Goal: Task Accomplishment & Management: Manage account settings

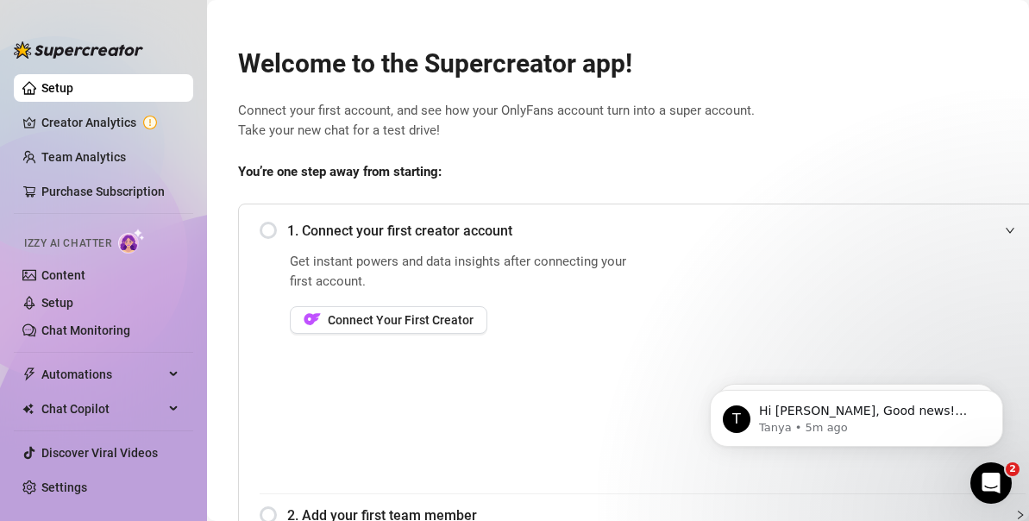
click at [445, 80] on div "Welcome to the Supercreator app! Connect your first account, and see how your O…" at bounding box center [642, 410] width 837 height 768
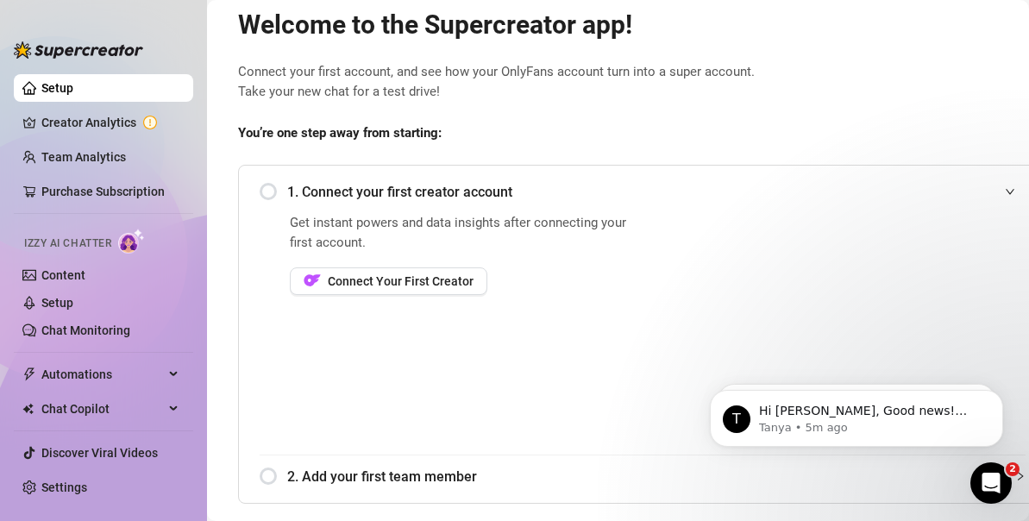
scroll to position [171, 0]
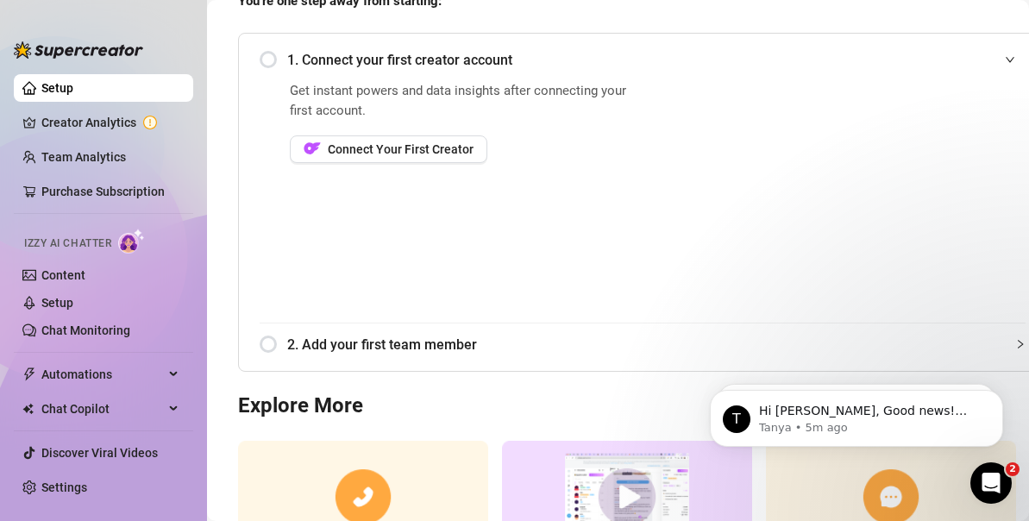
click at [270, 58] on div "1. Connect your first creator account" at bounding box center [643, 60] width 766 height 42
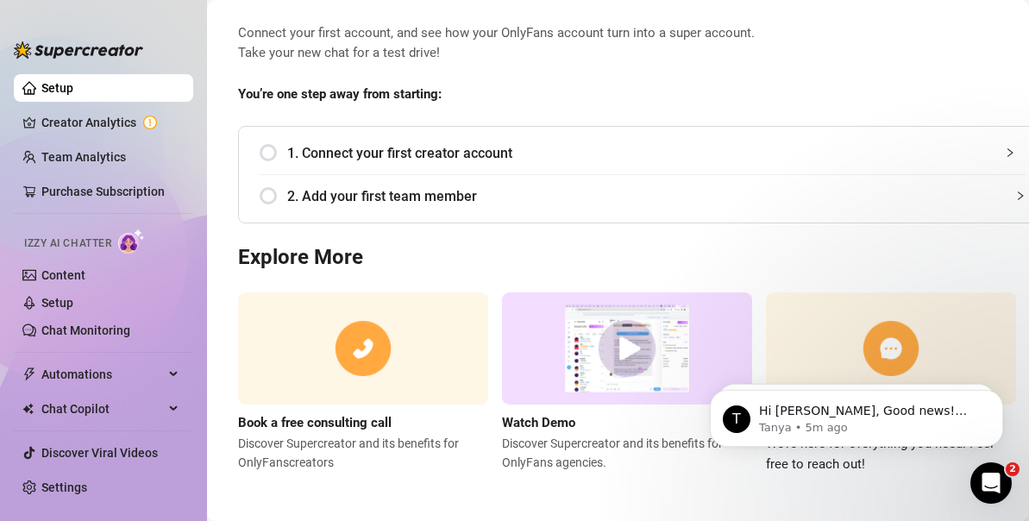
scroll to position [53, 0]
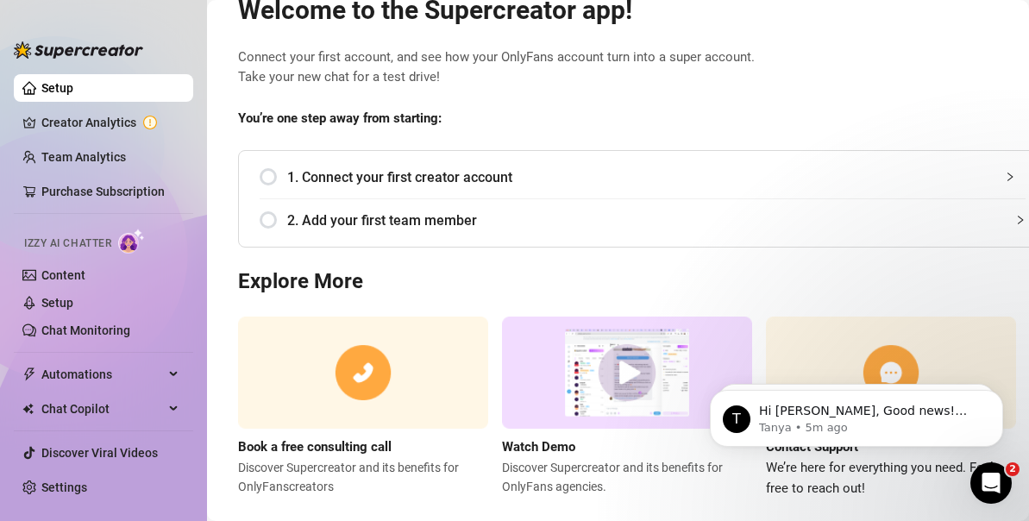
click at [268, 179] on div "1. Connect your first creator account" at bounding box center [643, 177] width 766 height 42
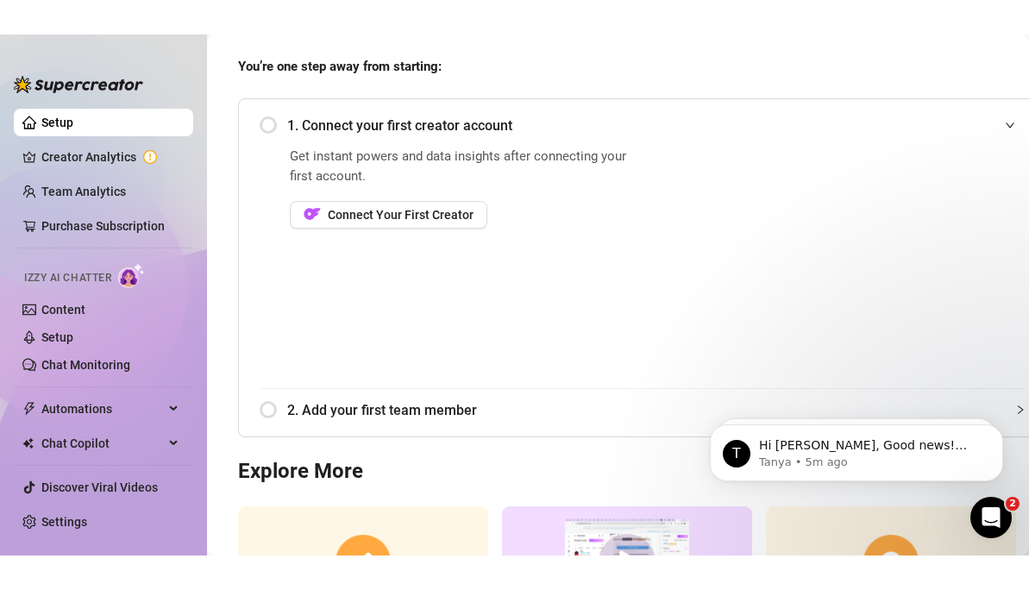
scroll to position [167, 0]
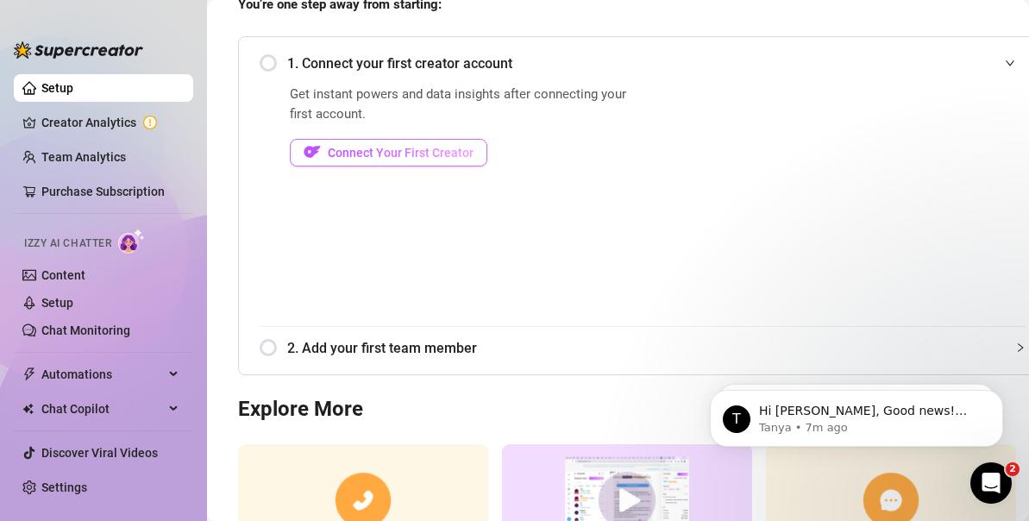
click at [401, 155] on span "Connect Your First Creator" at bounding box center [401, 153] width 146 height 14
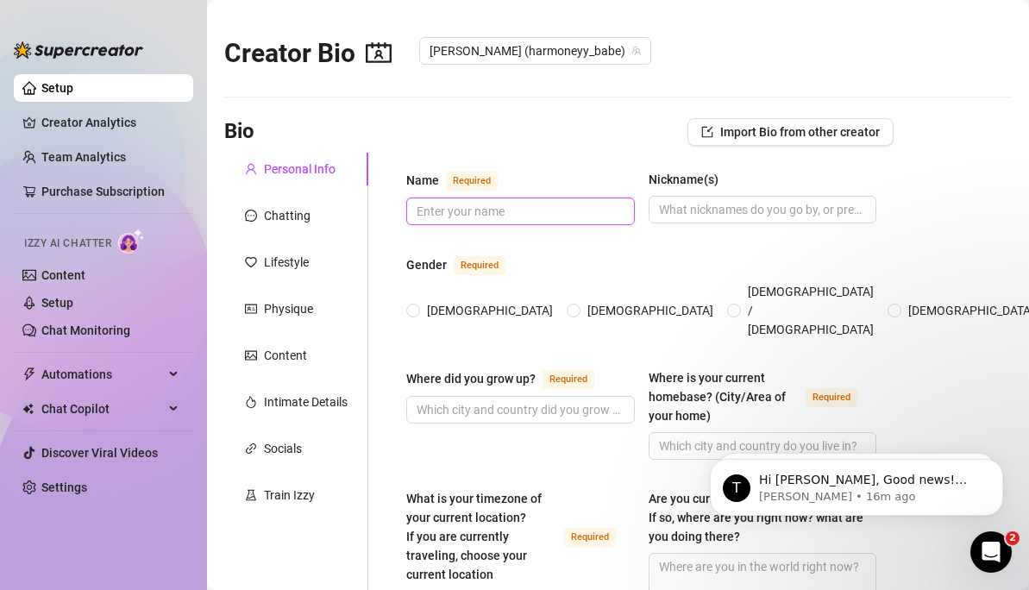
click at [477, 207] on input "Name Required" at bounding box center [519, 211] width 204 height 19
type input "Rosadora"
type input "R"
type input "Harmoneyy_babe"
click at [417, 306] on input "[DEMOGRAPHIC_DATA]" at bounding box center [414, 311] width 7 height 11
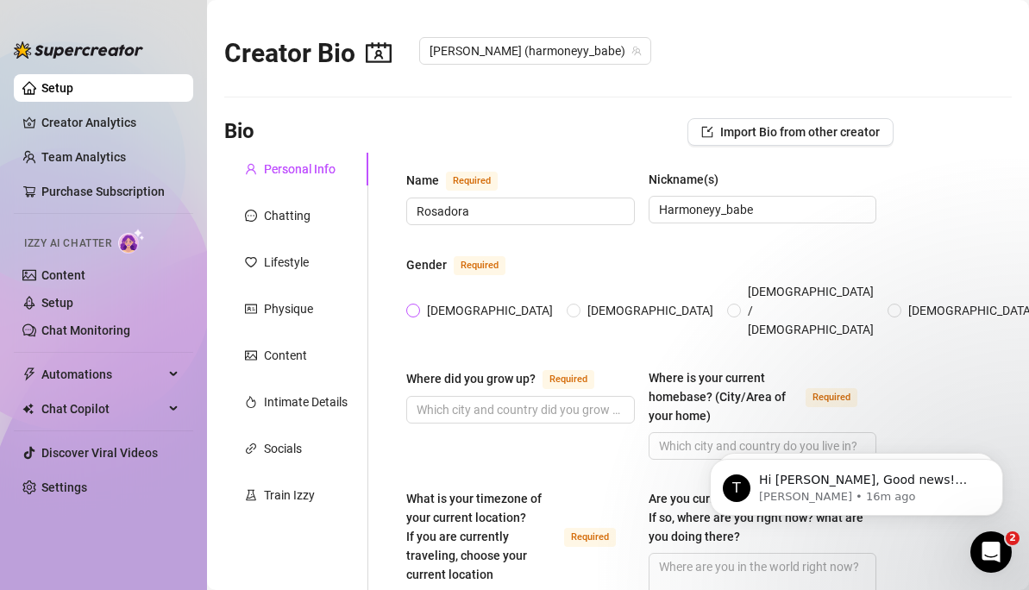
radio input "true"
click at [463, 400] on input "Where did you grow up? Required" at bounding box center [519, 409] width 204 height 19
type input "[GEOGRAPHIC_DATA], [GEOGRAPHIC_DATA] [GEOGRAPHIC_DATA]"
click at [686, 436] on input "Where is your current homebase? (City/Area of your home) Required" at bounding box center [761, 445] width 204 height 19
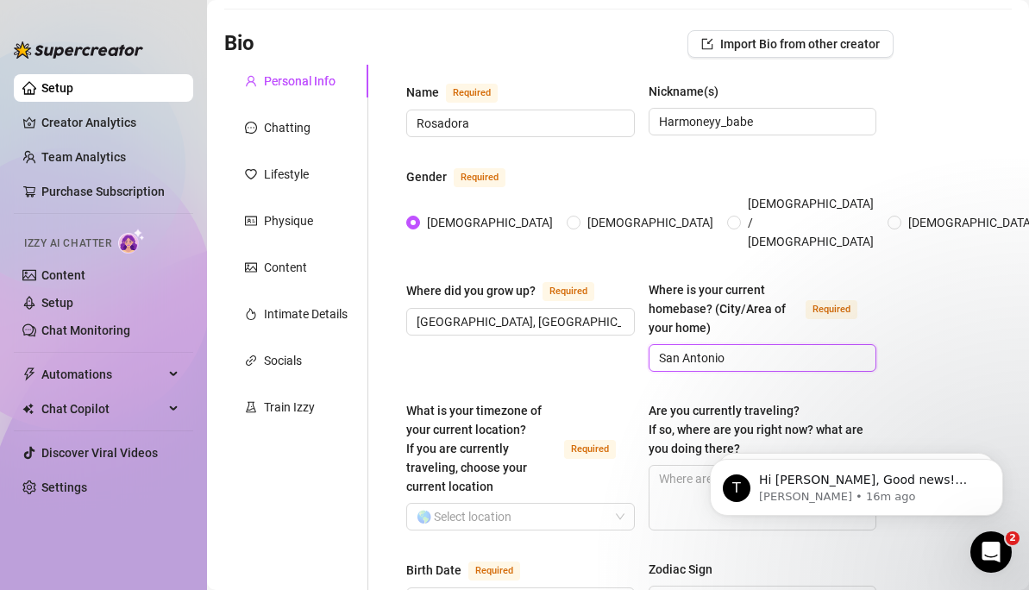
scroll to position [134, 0]
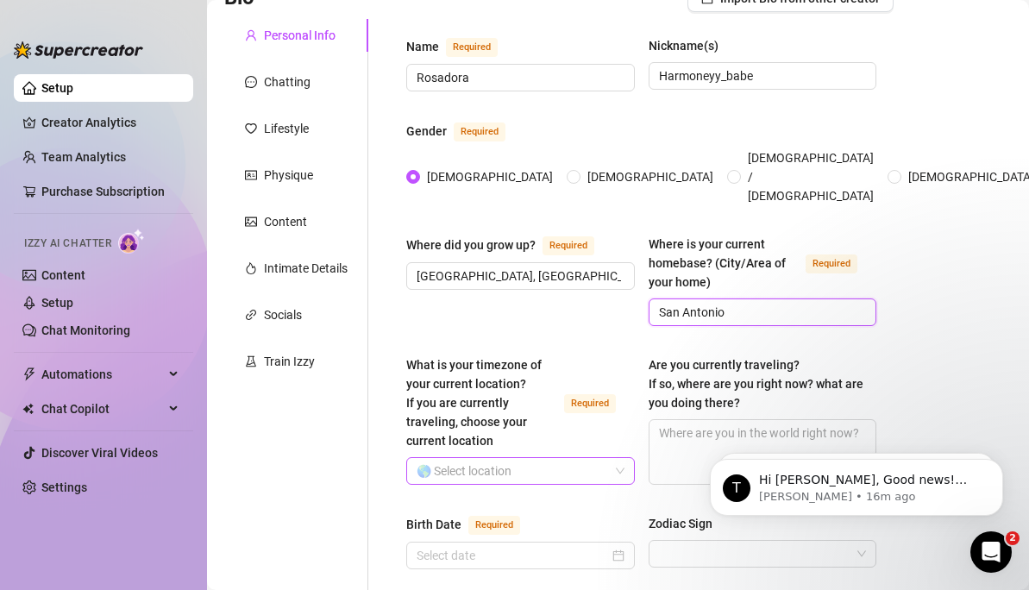
type input "San Antonio"
click at [582, 458] on input "What is your timezone of your current location? If you are currently traveling,…" at bounding box center [513, 471] width 192 height 26
click at [566, 458] on input "What is your timezone of your current location? If you are currently traveling,…" at bounding box center [513, 471] width 192 height 26
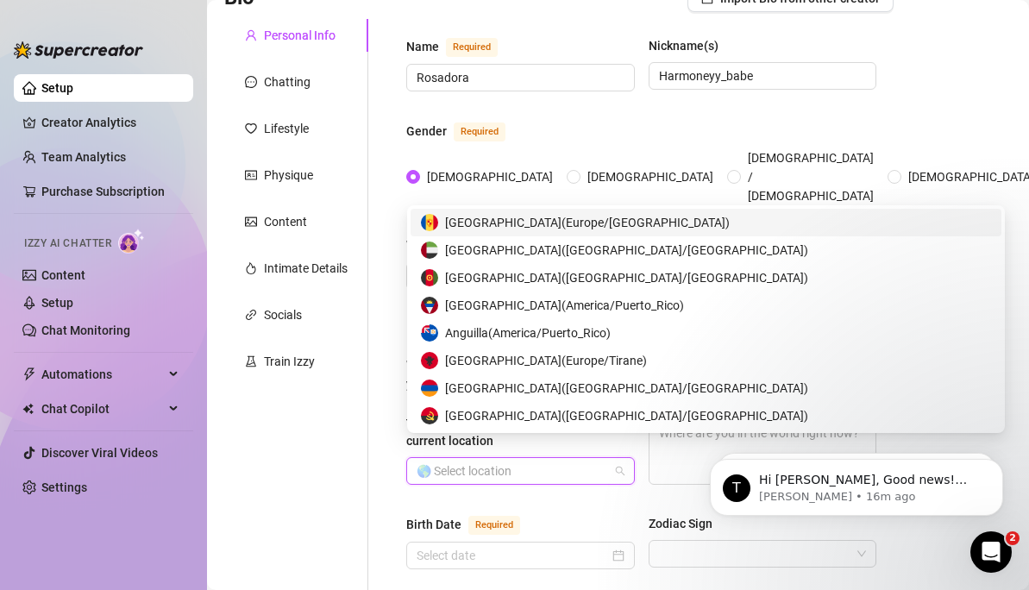
type input "c"
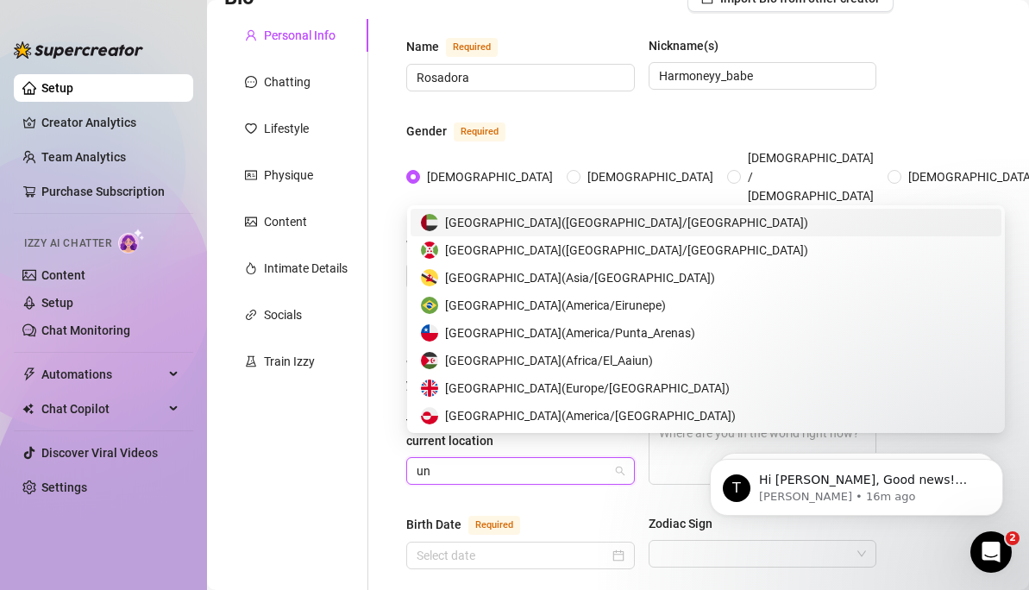
type input "uni"
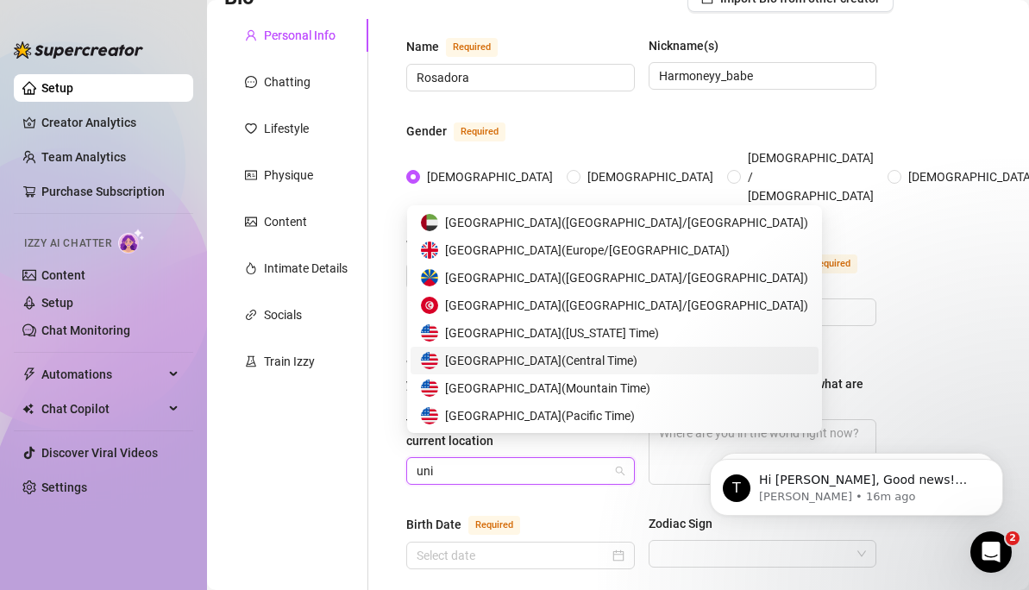
click at [495, 363] on span "[GEOGRAPHIC_DATA] ( Central Time )" at bounding box center [541, 360] width 192 height 19
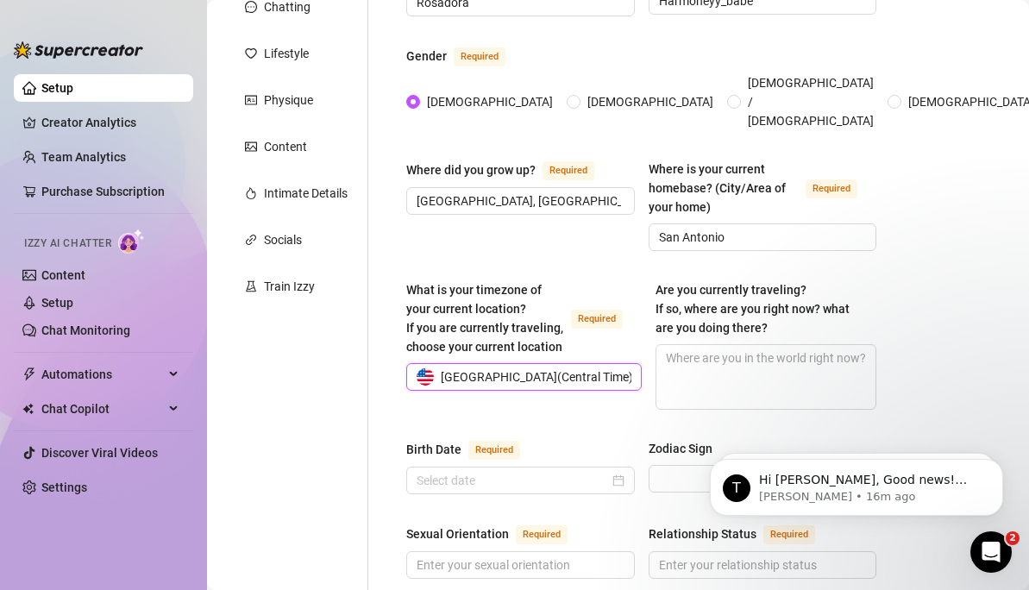
scroll to position [215, 0]
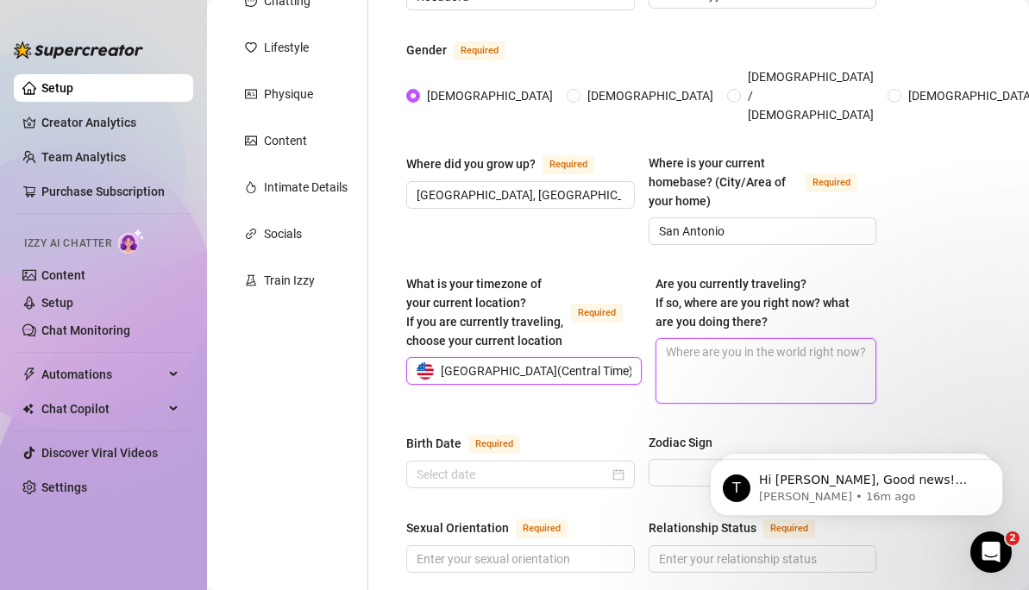
click at [683, 339] on textarea "Are you currently traveling? If so, where are you right now? what are you doing…" at bounding box center [766, 371] width 220 height 64
type textarea "n"
type textarea "no"
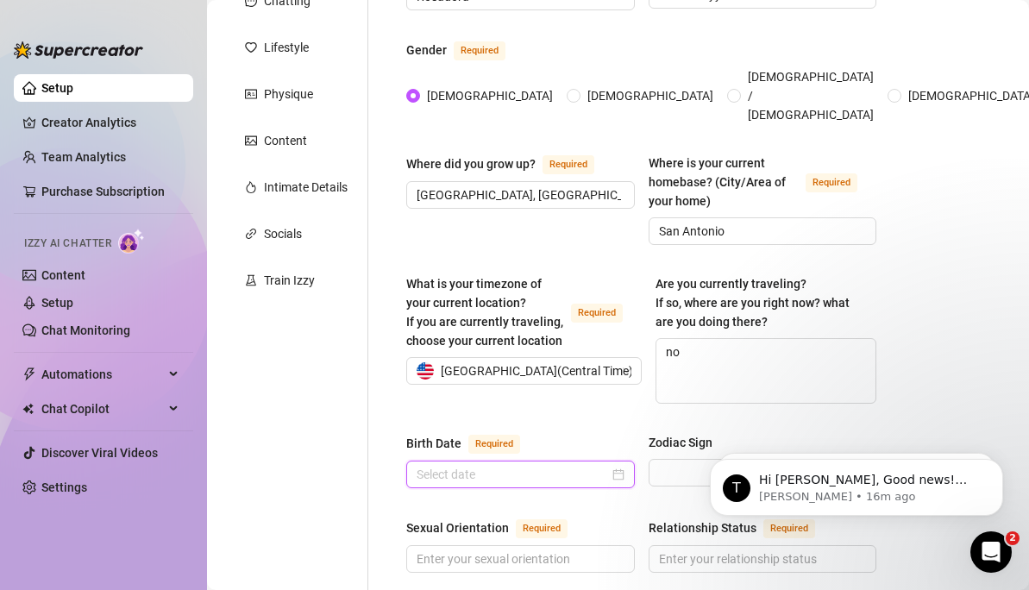
click at [582, 465] on input "Birth Date Required" at bounding box center [513, 474] width 192 height 19
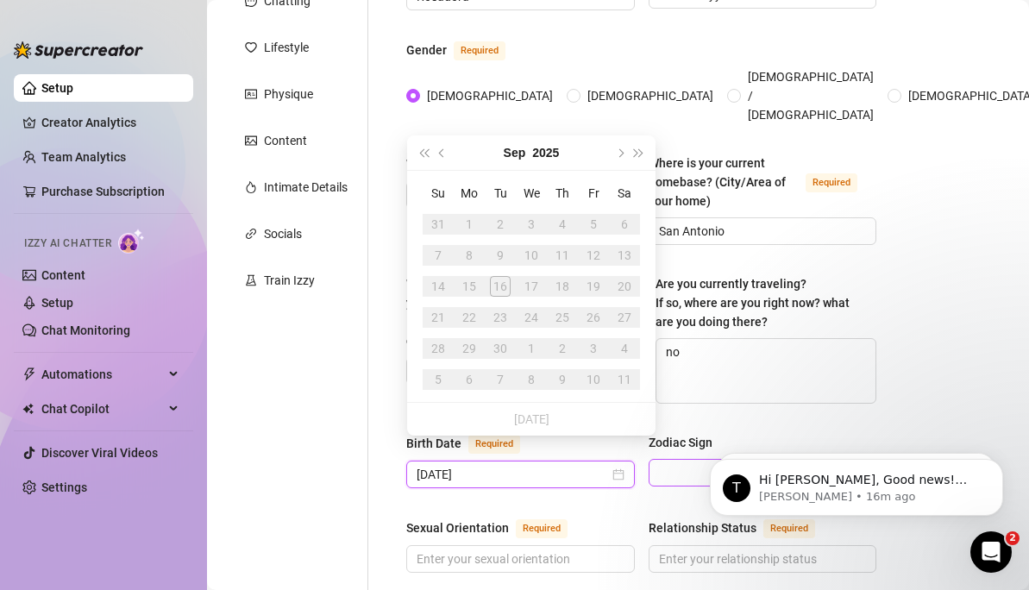
type input "[DATE]"
click at [681, 461] on input "Zodiac Sign" at bounding box center [755, 473] width 192 height 26
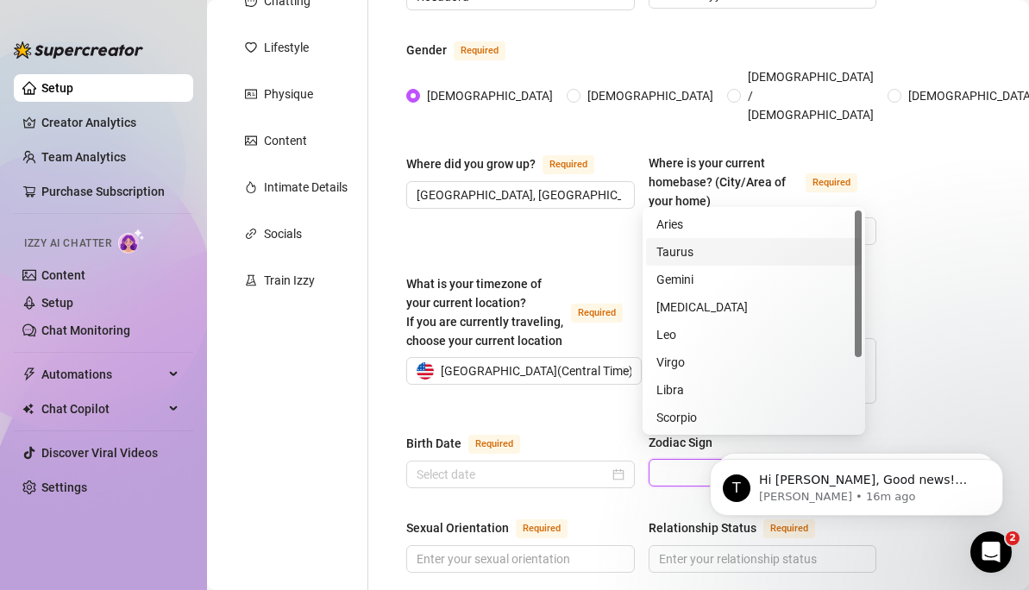
click at [700, 251] on div "Taurus" at bounding box center [753, 251] width 195 height 19
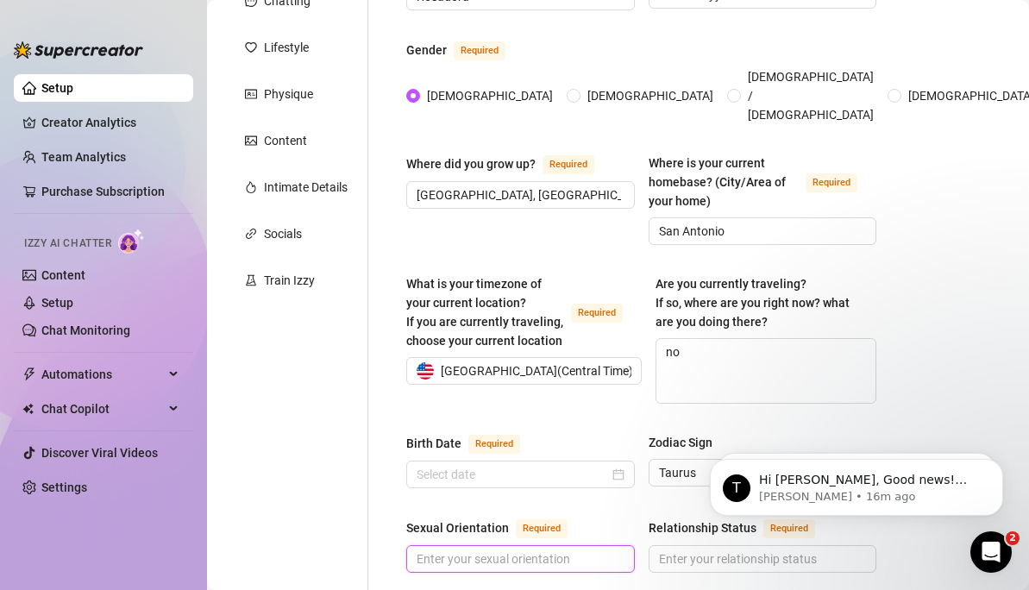
click at [502, 520] on input "Sexual Orientation Required" at bounding box center [519, 558] width 204 height 19
type input "[DEMOGRAPHIC_DATA]"
click at [689, 520] on html "T Hi [PERSON_NAME], Good news! We’ve just launched our Referral Program 🚀 Invit…" at bounding box center [856, 483] width 345 height 121
click at [690, 520] on span at bounding box center [763, 559] width 229 height 28
click at [690, 520] on html "T Hi [PERSON_NAME], Good news! We’ve just launched our Referral Program 🚀 Invit…" at bounding box center [856, 483] width 345 height 121
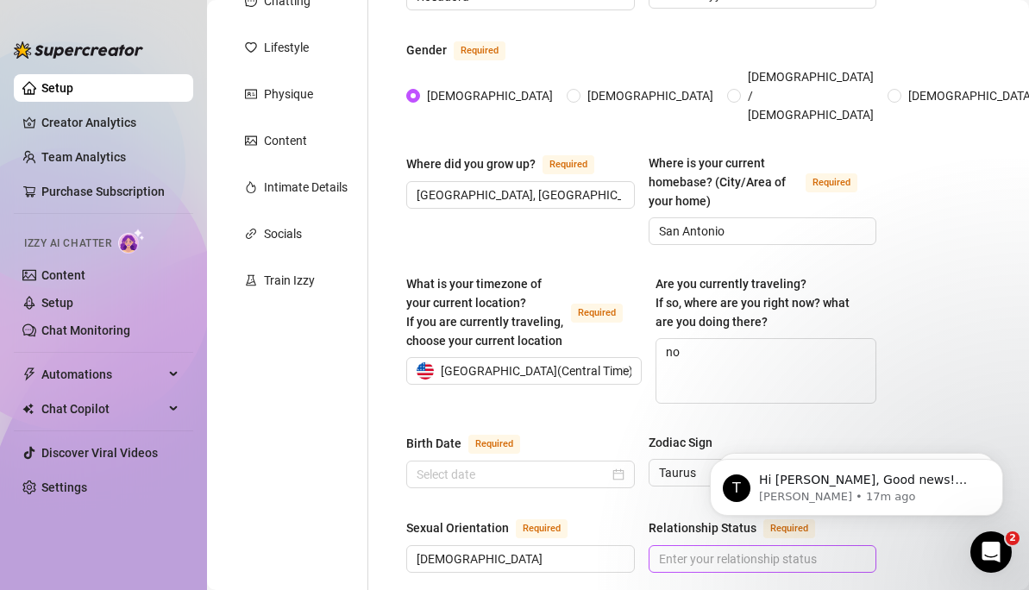
scroll to position [343, 0]
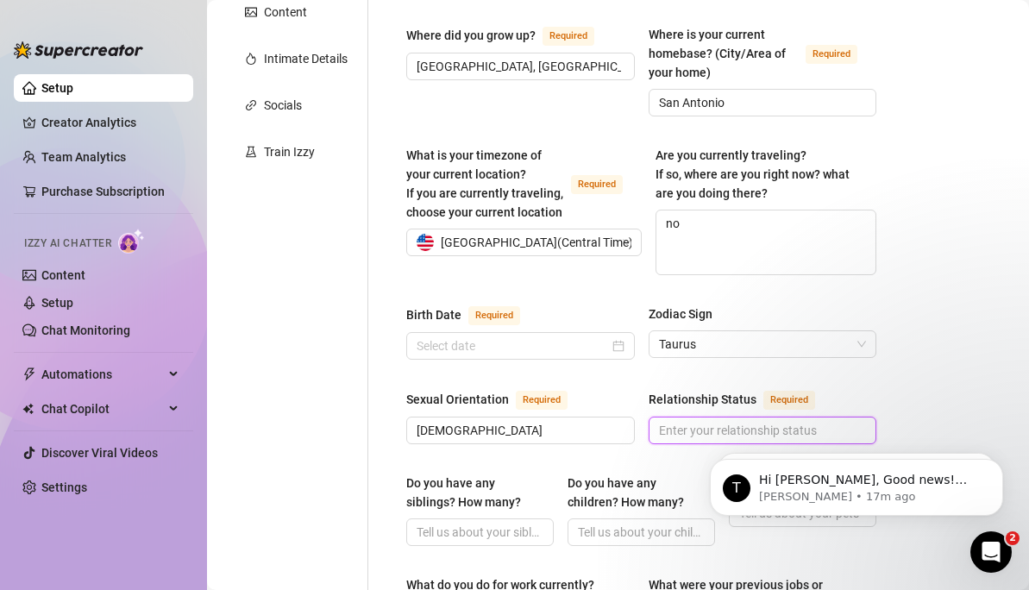
click at [702, 421] on input "Relationship Status Required" at bounding box center [761, 430] width 204 height 19
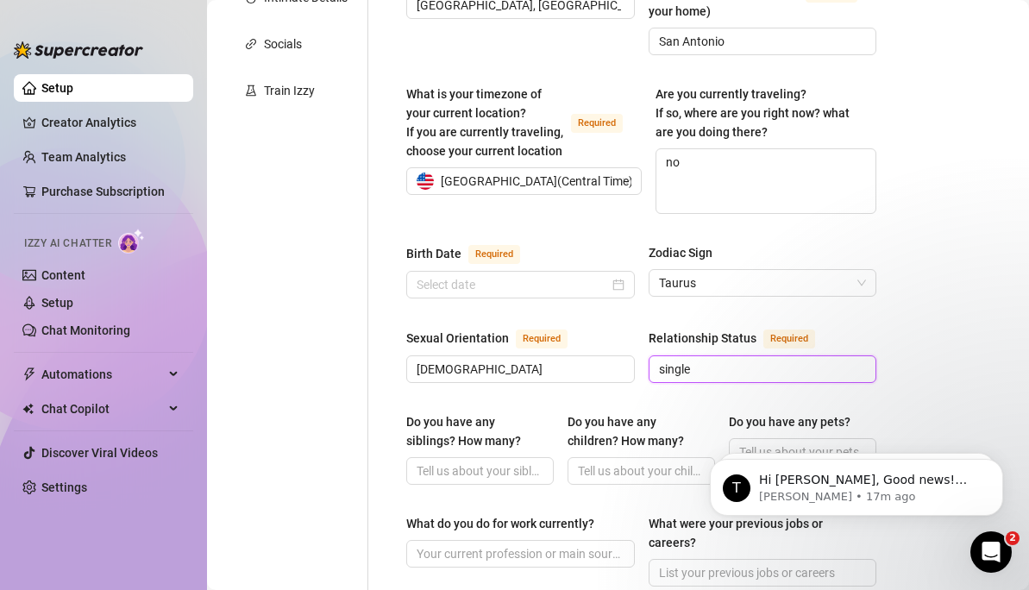
scroll to position [407, 0]
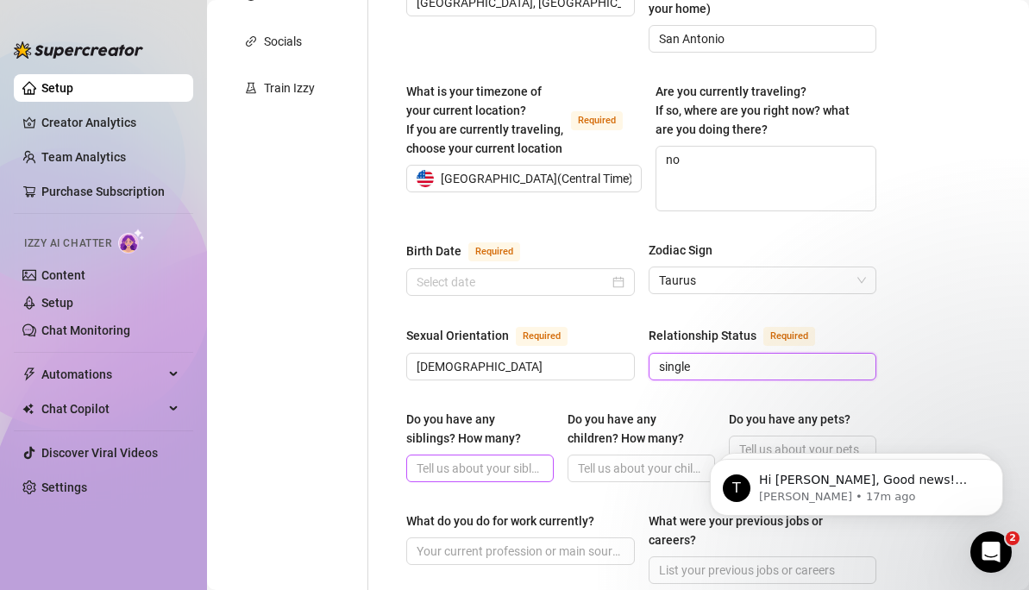
type input "single"
click at [477, 459] on input "Do you have any siblings? How many?" at bounding box center [478, 468] width 123 height 19
type input "2"
click at [619, 459] on input "Do you have any children? How many?" at bounding box center [639, 468] width 123 height 19
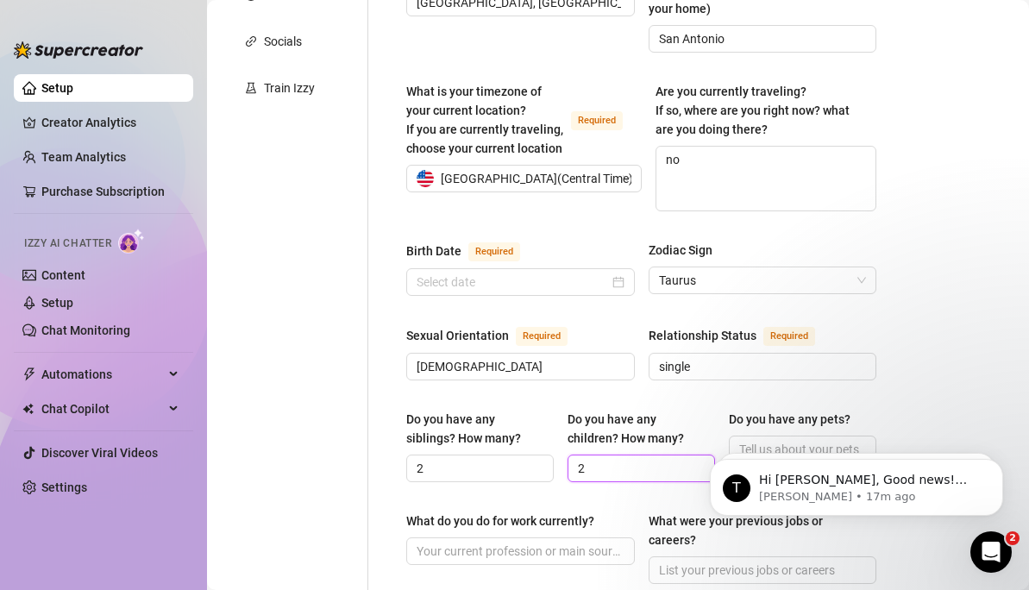
type input "2"
click at [789, 435] on body "T Hi [PERSON_NAME], Good news! We’ve just launched our Referral Program 🚀 Invit…" at bounding box center [856, 483] width 331 height 107
click at [783, 433] on body "T Hi [PERSON_NAME], Good news! We’ve just launched our Referral Program 🚀 Invit…" at bounding box center [856, 483] width 331 height 107
click at [756, 430] on body "T Hi [PERSON_NAME], Good news! We’ve just launched our Referral Program 🚀 Invit…" at bounding box center [856, 483] width 331 height 107
click at [757, 424] on html "T Hi [PERSON_NAME], Good news! We’ve just launched our Referral Program 🚀 Invit…" at bounding box center [856, 483] width 345 height 121
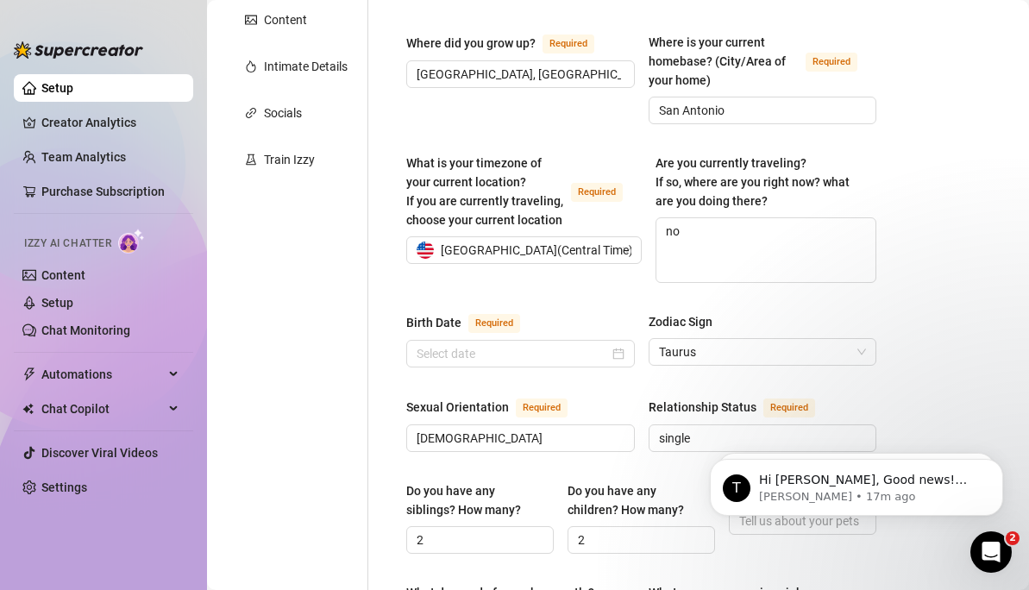
scroll to position [402, 0]
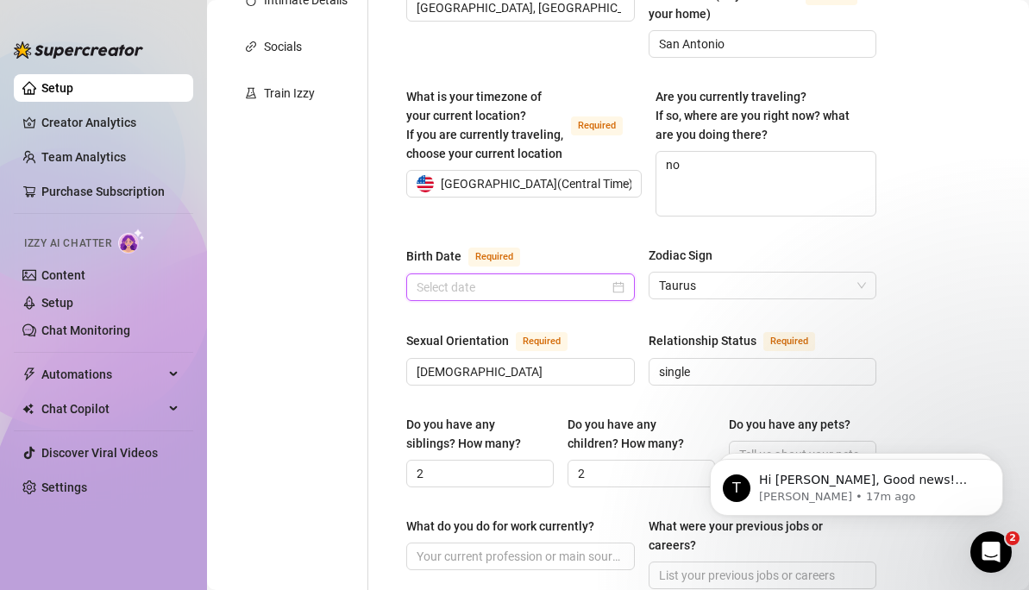
click at [440, 278] on input "Birth Date Required" at bounding box center [513, 287] width 192 height 19
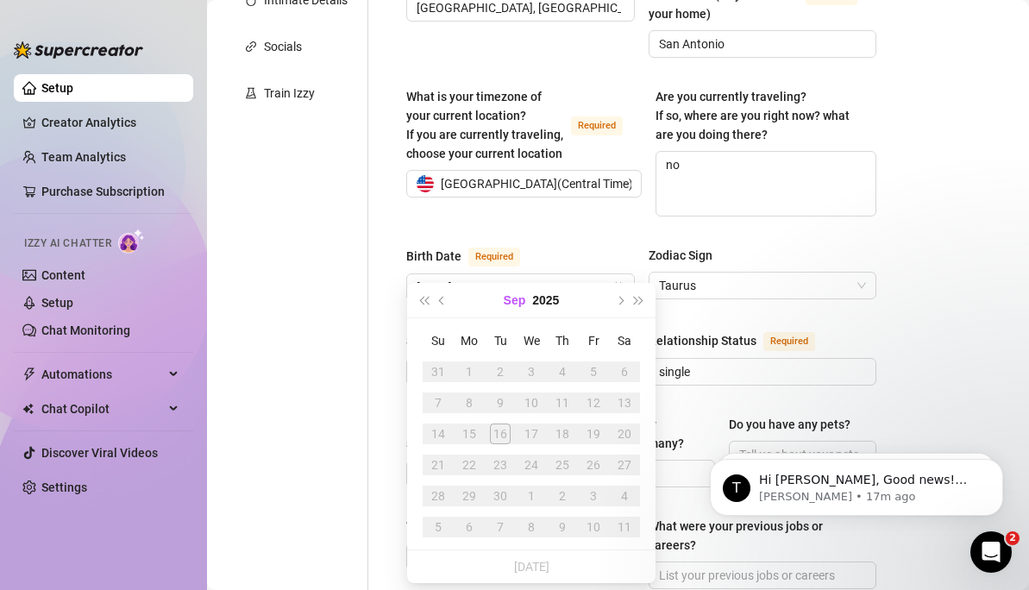
click at [513, 302] on button "Sep" at bounding box center [515, 300] width 22 height 35
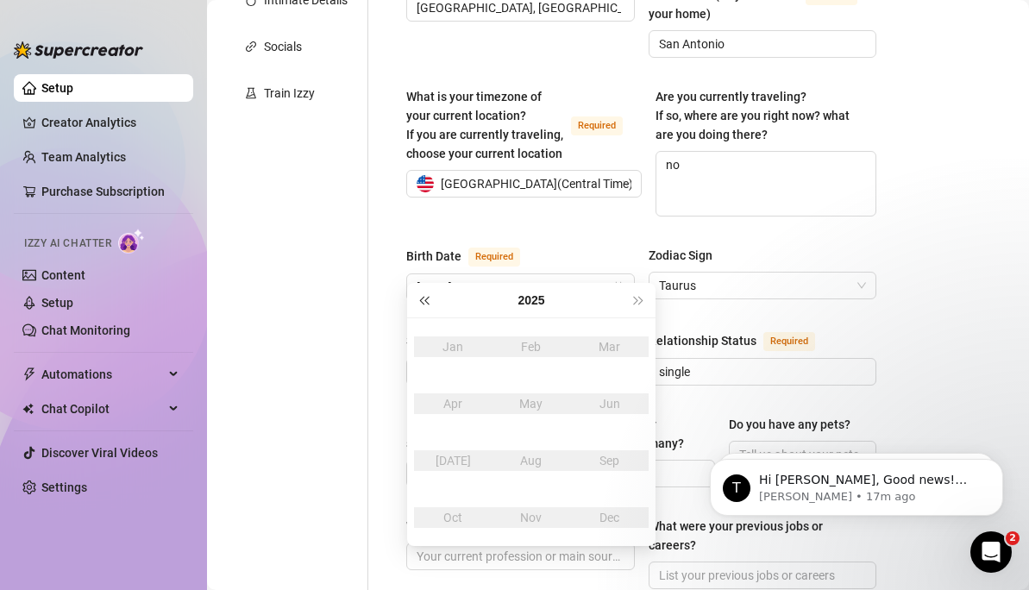
click at [425, 295] on button "Last year (Control + left)" at bounding box center [423, 300] width 19 height 35
click at [543, 301] on button "2024" at bounding box center [531, 300] width 27 height 35
click at [418, 296] on button "Last year (Control + left)" at bounding box center [423, 300] width 19 height 35
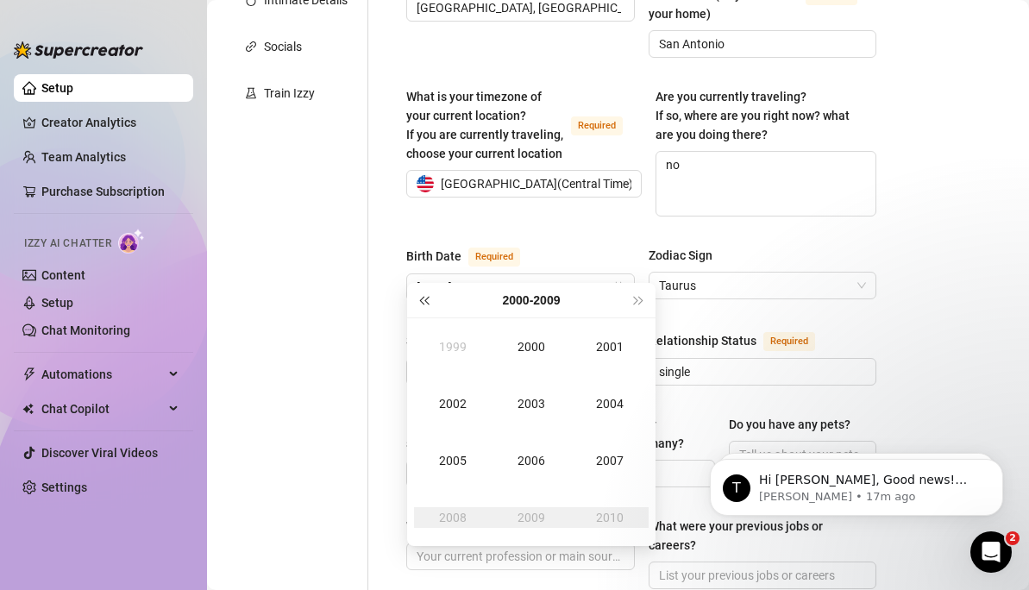
click at [418, 296] on button "Last year (Control + left)" at bounding box center [423, 300] width 19 height 35
click at [544, 459] on div "1996" at bounding box center [531, 460] width 52 height 21
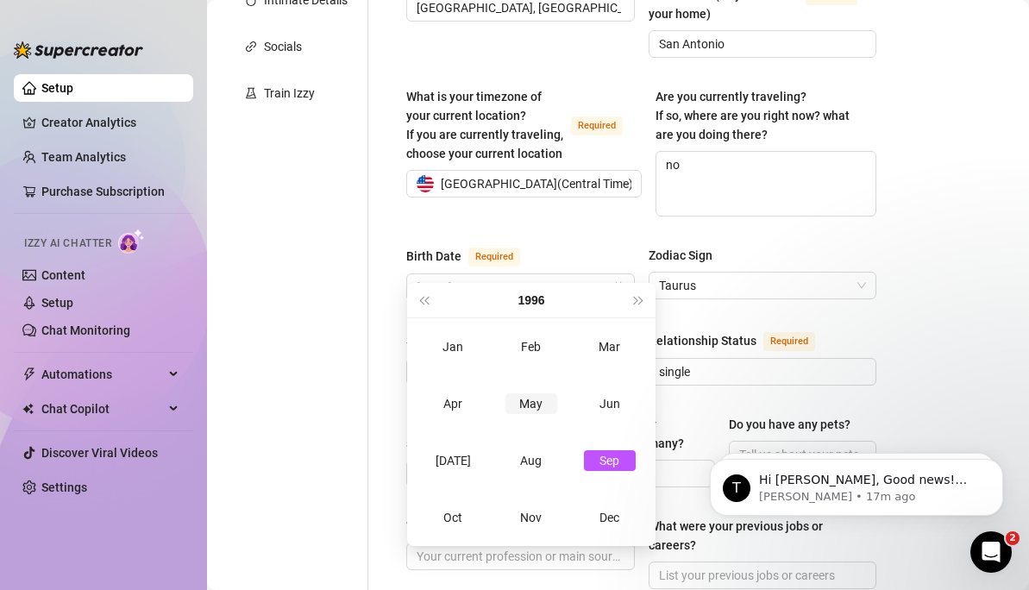
click at [549, 409] on div "May" at bounding box center [531, 403] width 52 height 21
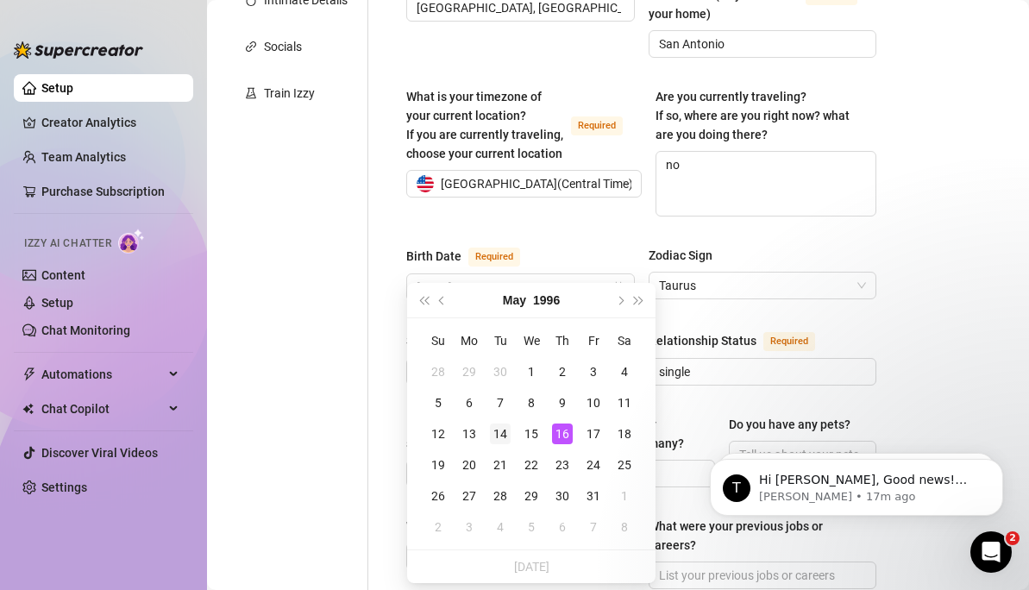
type input "[DATE]"
click at [502, 436] on div "14" at bounding box center [500, 434] width 21 height 21
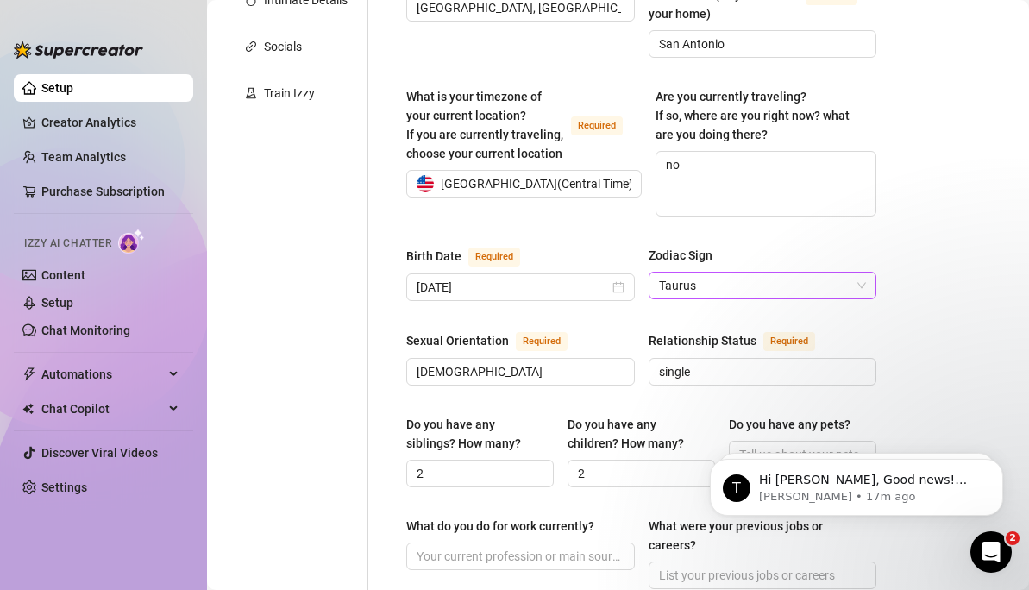
click at [746, 273] on span "Taurus" at bounding box center [763, 286] width 208 height 26
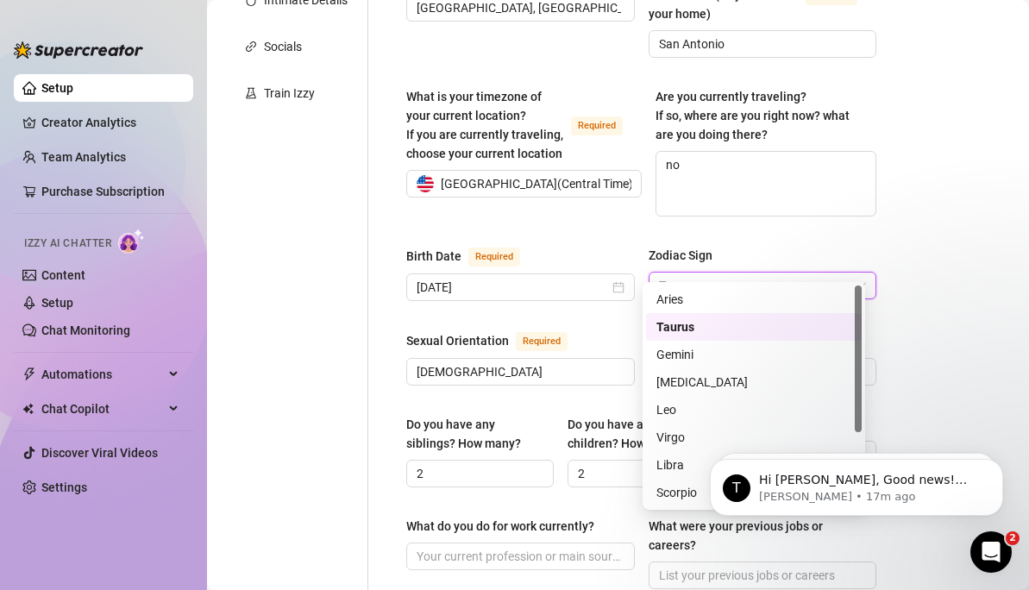
click at [928, 250] on main "Creator Bio [PERSON_NAME] (harmoneyy_babe) Bio Import Bio from other creator Pe…" at bounding box center [618, 496] width 822 height 1797
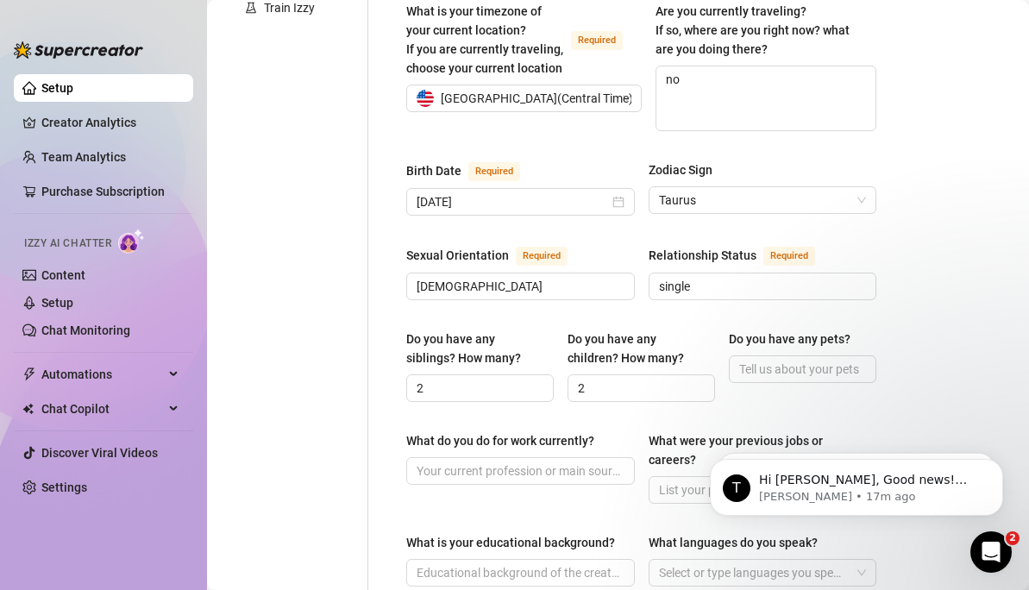
scroll to position [503, 0]
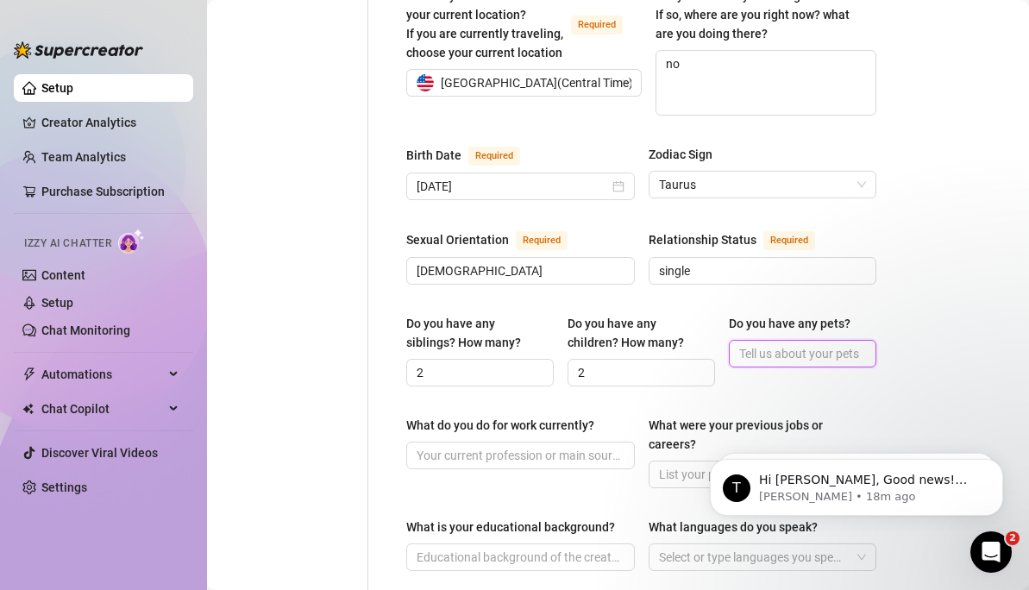
click at [762, 344] on input "Do you have any pets?" at bounding box center [800, 353] width 123 height 19
type input "[PERSON_NAME]"
click at [452, 445] on span at bounding box center [520, 456] width 229 height 28
click at [463, 444] on span at bounding box center [520, 456] width 229 height 28
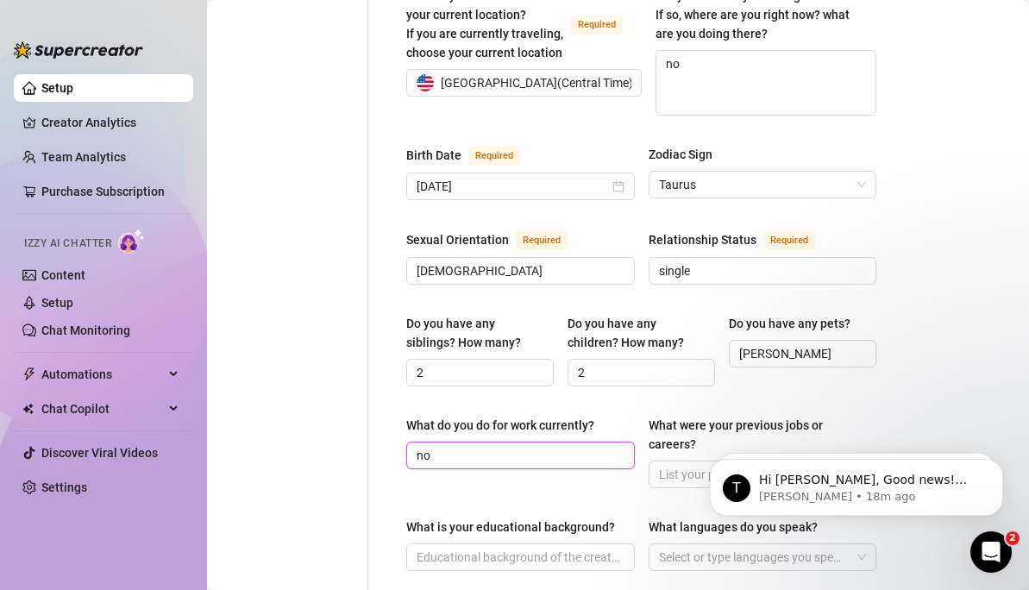
type input "n"
type input "D"
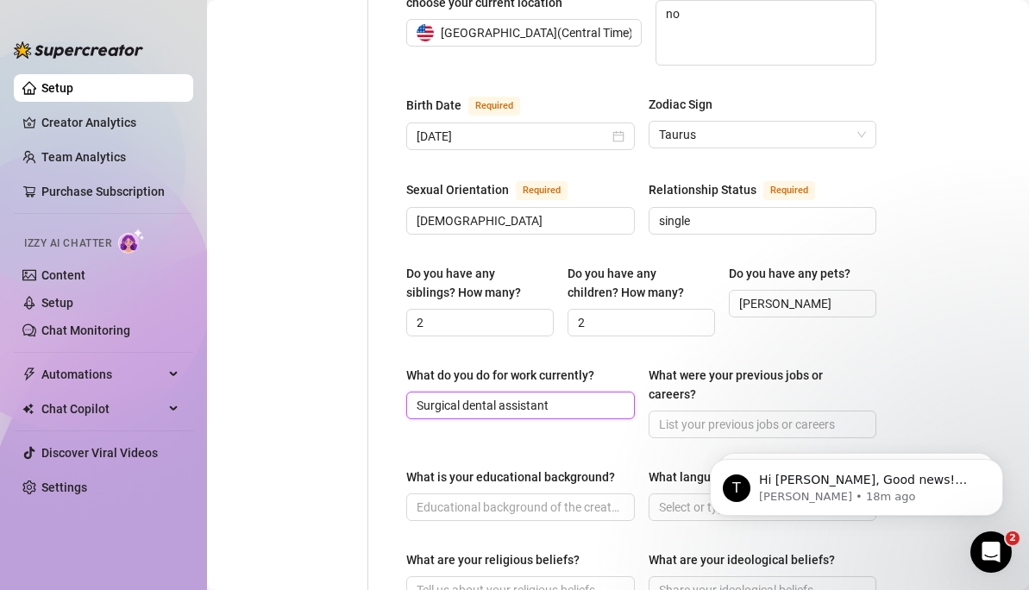
scroll to position [641, 0]
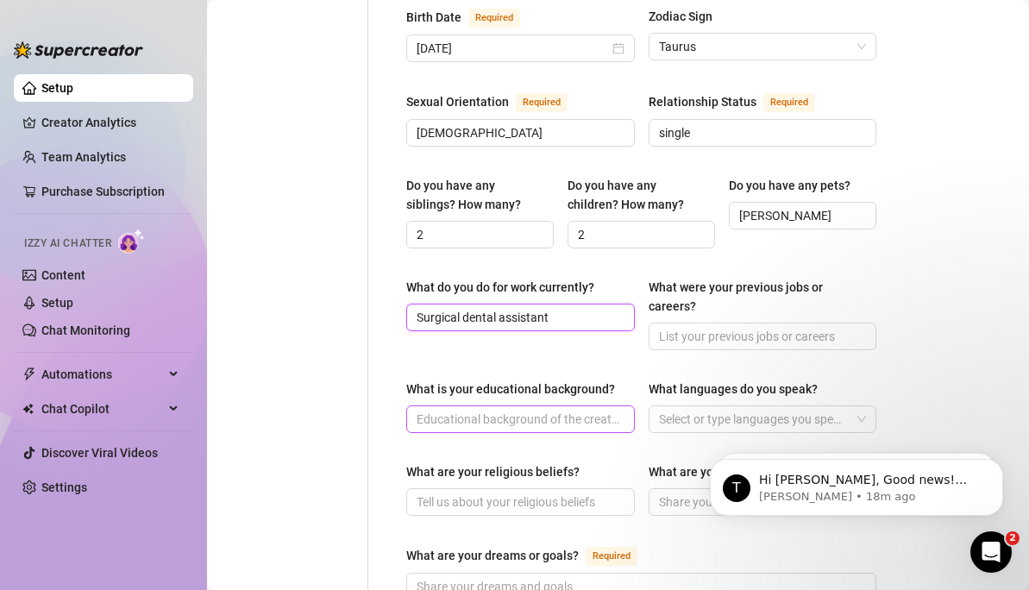
type input "Surgical dental assistant"
click at [561, 410] on input "What is your educational background?" at bounding box center [519, 419] width 204 height 19
click at [722, 407] on div at bounding box center [754, 419] width 204 height 24
type input "some college"
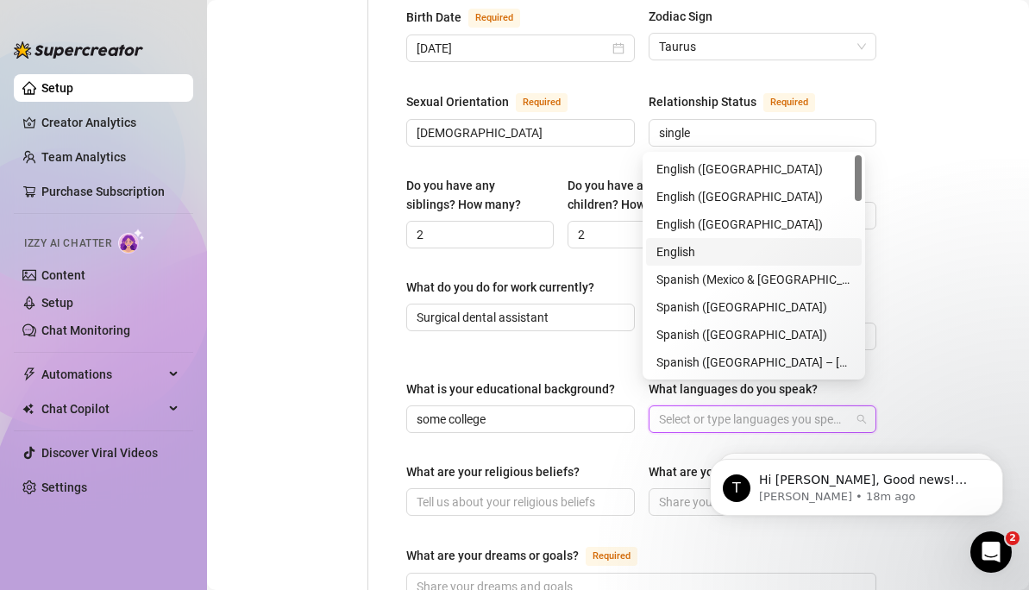
click at [740, 240] on div "English" at bounding box center [754, 252] width 216 height 28
click at [735, 312] on div "Spanish ([GEOGRAPHIC_DATA])" at bounding box center [753, 307] width 195 height 19
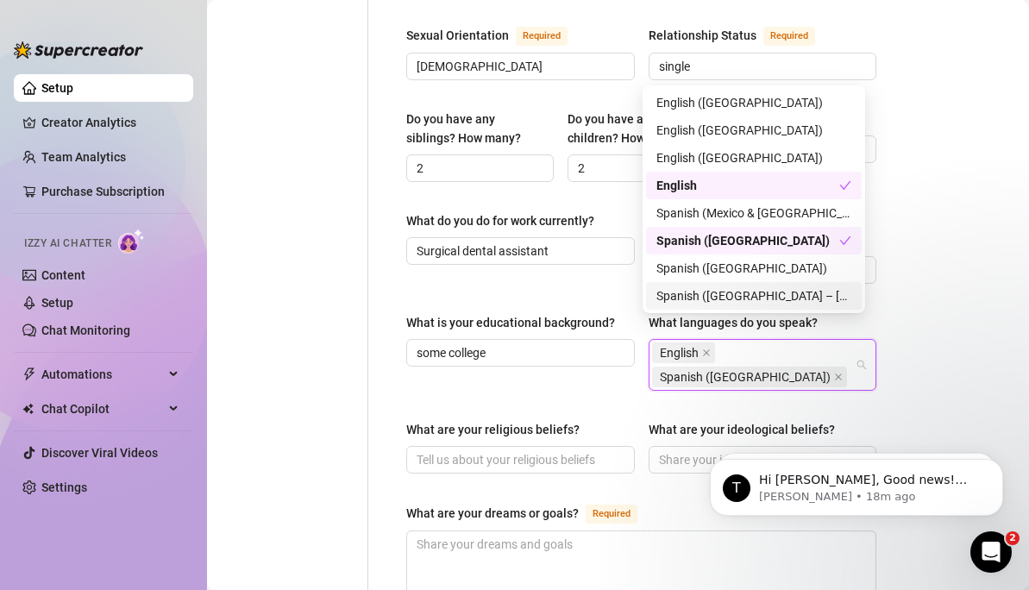
scroll to position [706, 0]
click at [509, 451] on input "What are your religious beliefs?" at bounding box center [519, 460] width 204 height 19
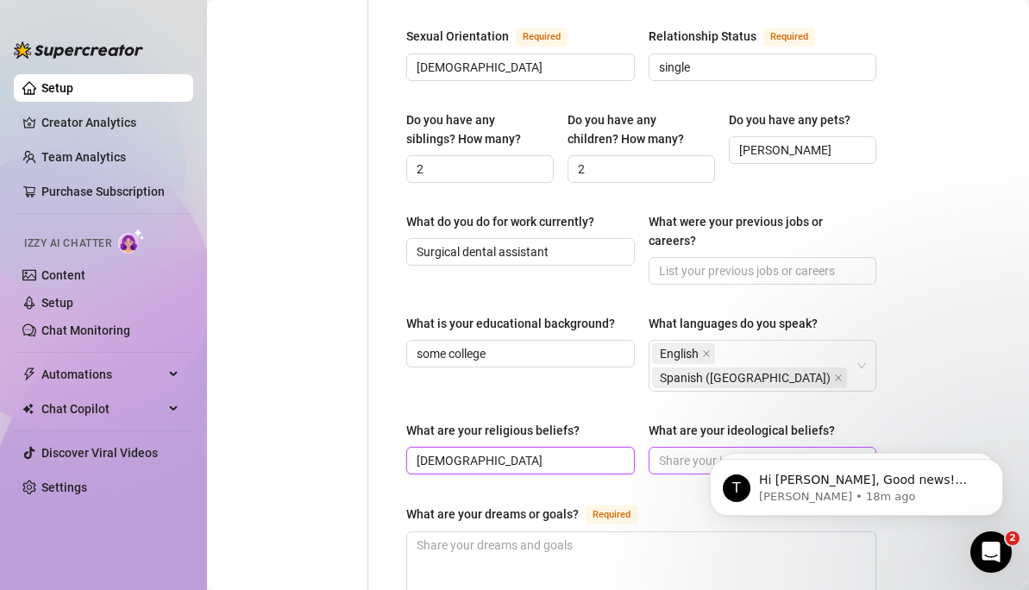
type input "[DEMOGRAPHIC_DATA]"
click at [685, 451] on input "What are your ideological beliefs?" at bounding box center [761, 460] width 204 height 19
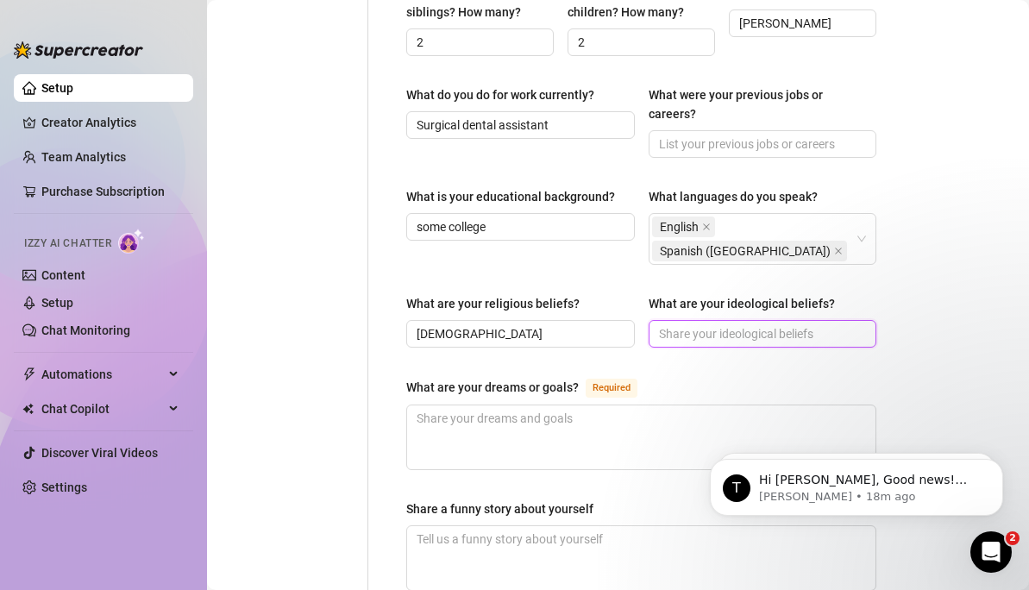
scroll to position [838, 0]
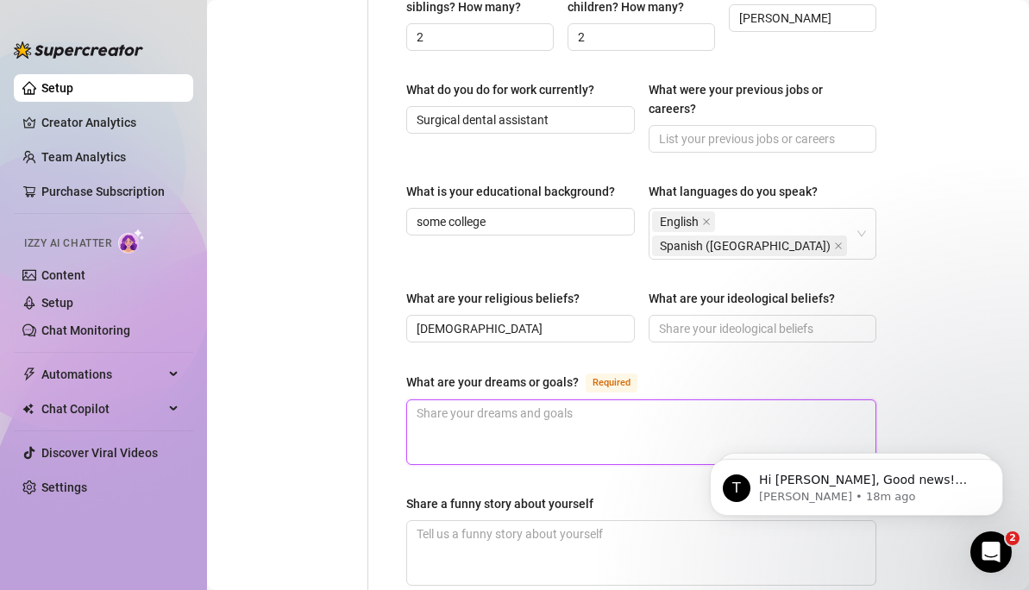
click at [551, 423] on textarea "What are your dreams or goals? Required" at bounding box center [641, 432] width 468 height 64
type textarea "t"
type textarea "to"
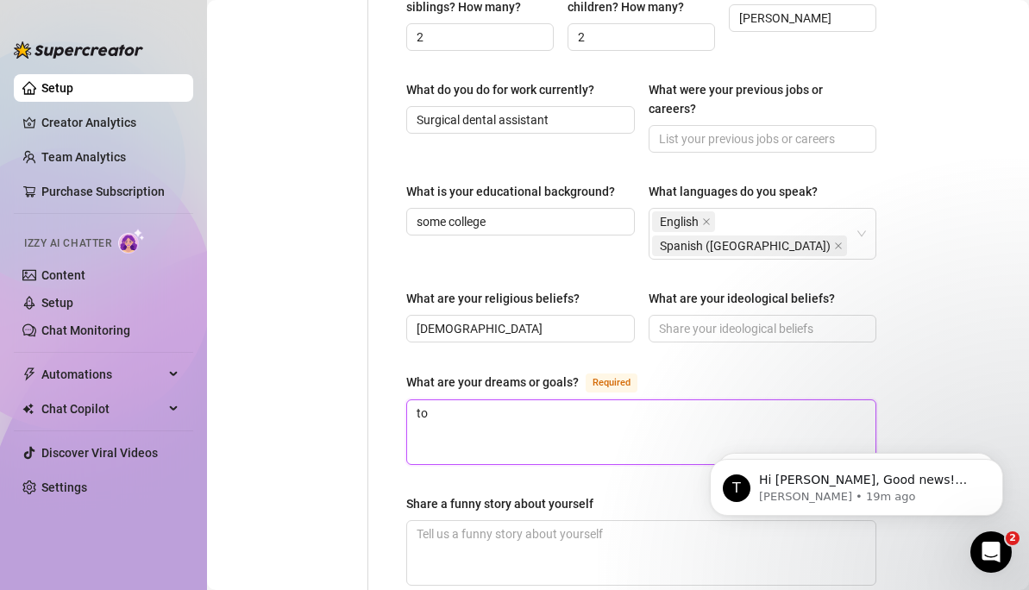
type textarea "t"
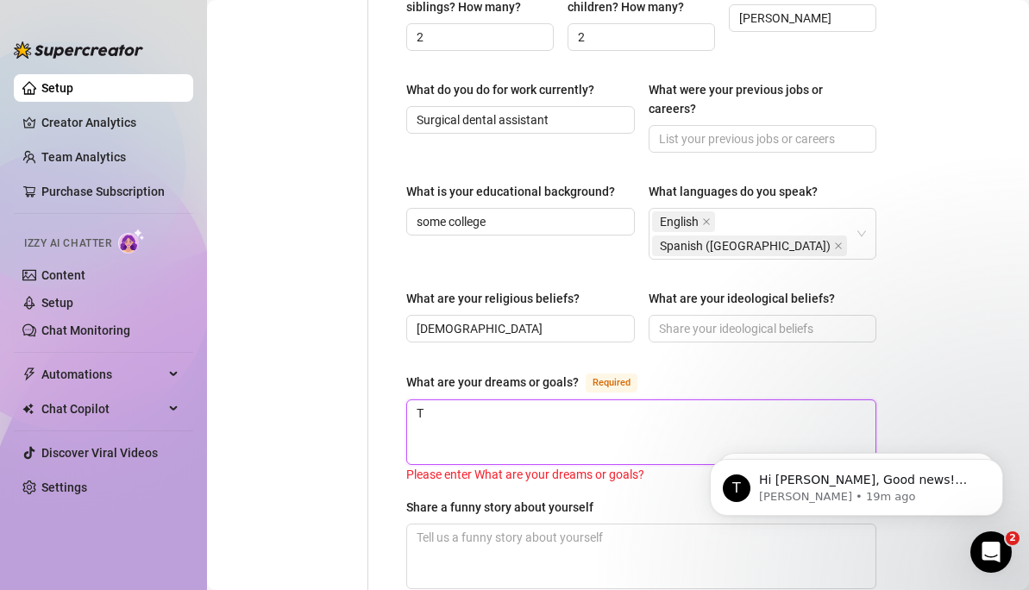
type textarea "To"
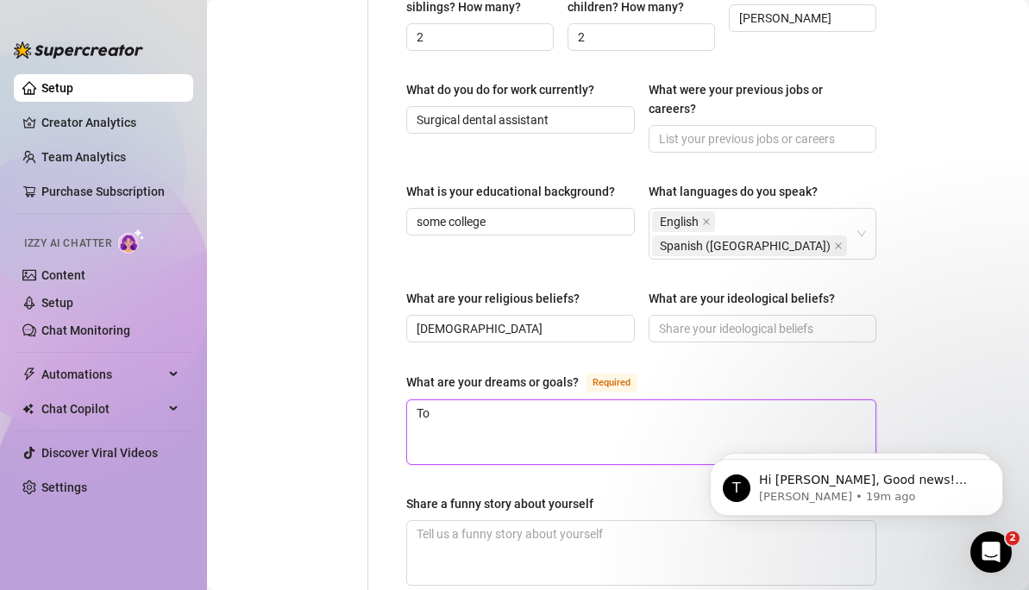
type textarea "To B"
type textarea "To Be"
type textarea "To Bec"
type textarea "To Beco"
type textarea "To Becom"
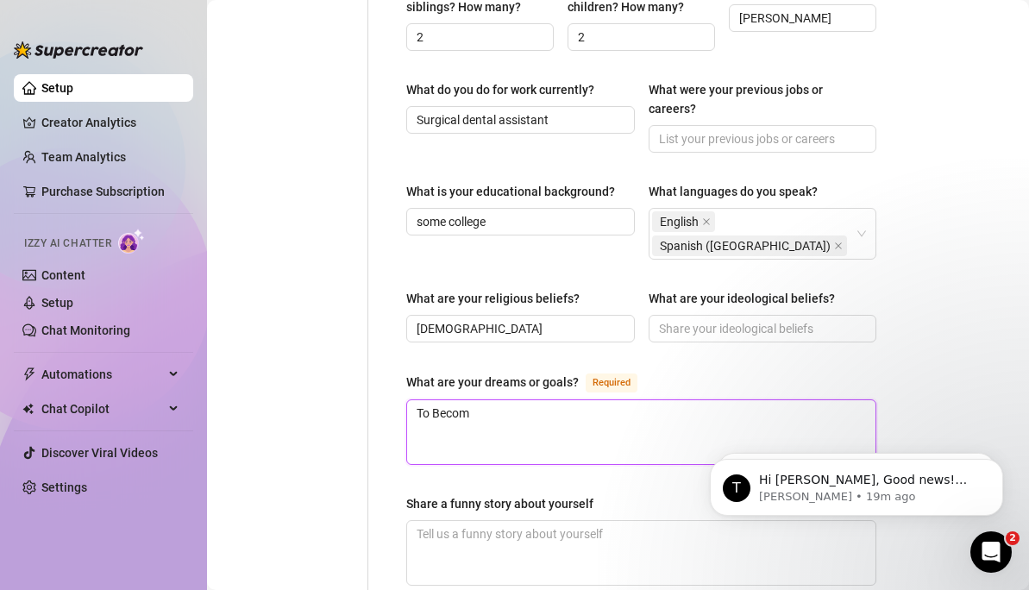
type textarea "To Become"
type textarea "To Become suc"
type textarea "To Become succ"
type textarea "To Become succe"
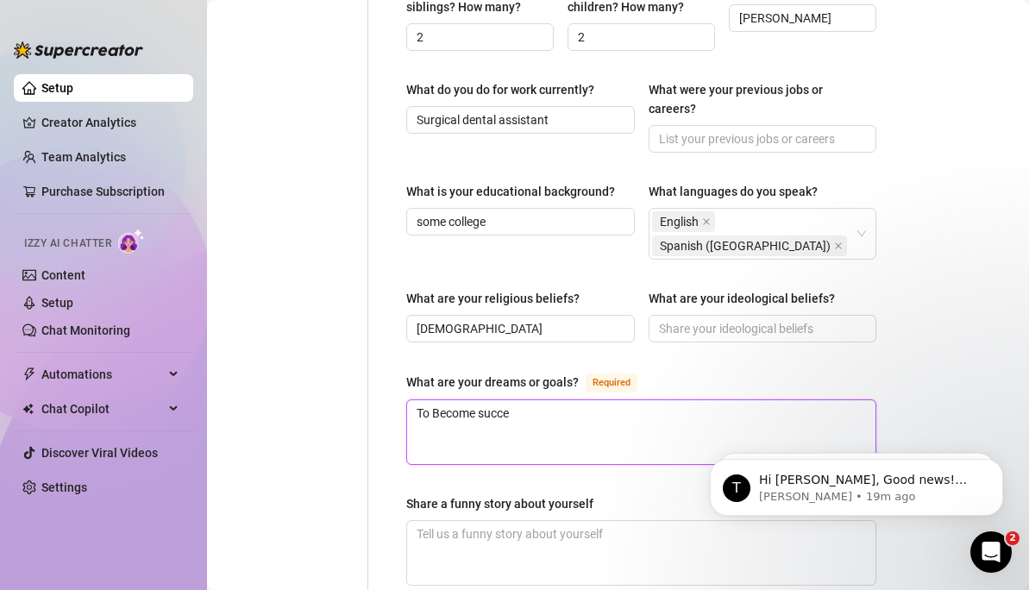
type textarea "To Become succes"
type textarea "To Become succesf"
type textarea "To Become succesfu"
type textarea "To Become succesful"
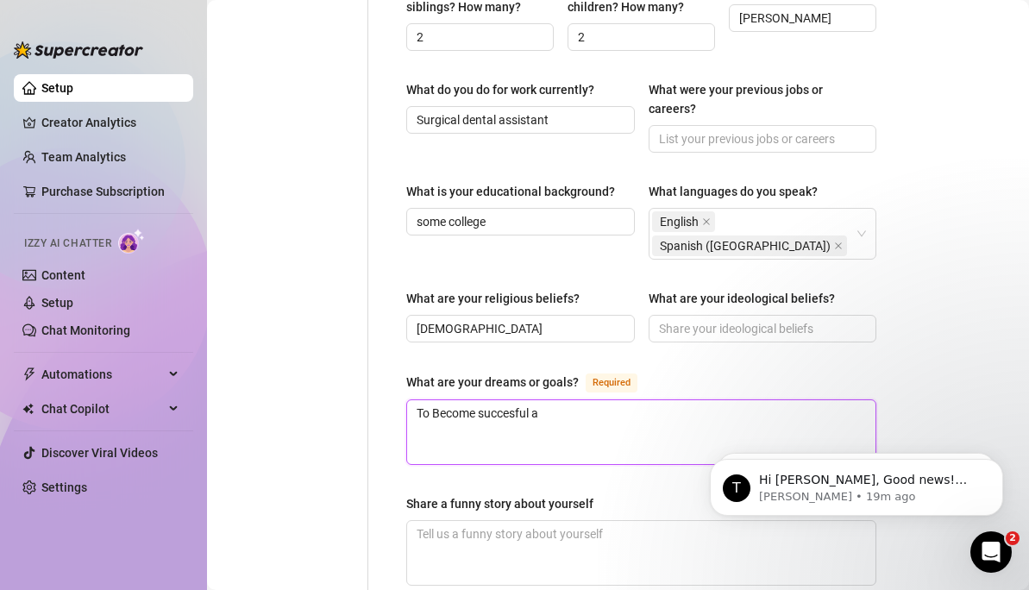
type textarea "To Become succesful an"
type textarea "To Become succesful and"
type textarea "To Become succesful and tK"
type textarea "To Become succesful and tKE"
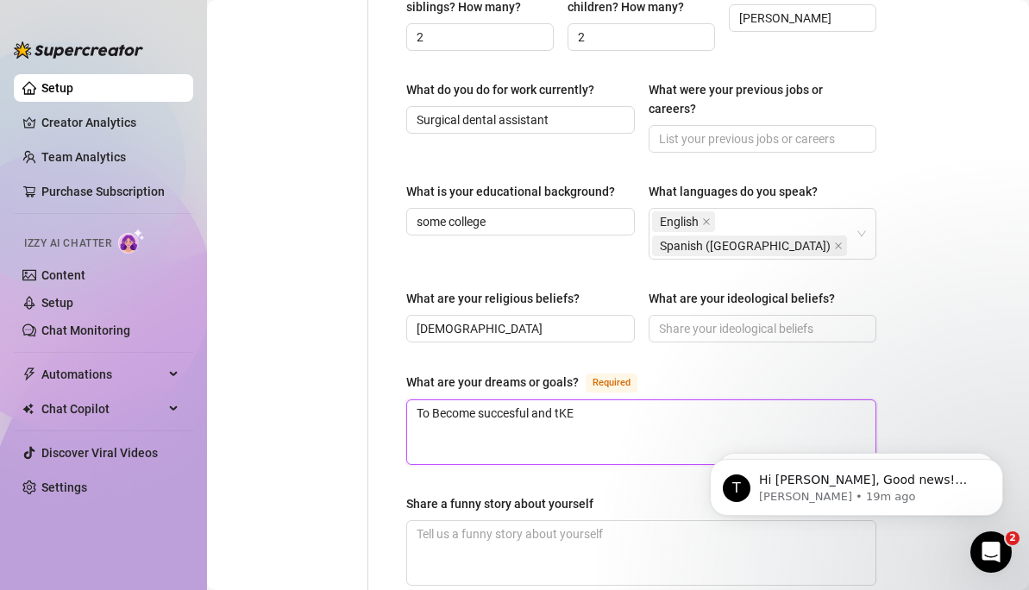
type textarea "To Become succesful and tK"
type textarea "To Become succesful and t"
type textarea "To Become succesful and ta"
type textarea "To Become succesful and tak"
type textarea "To Become succesful and take"
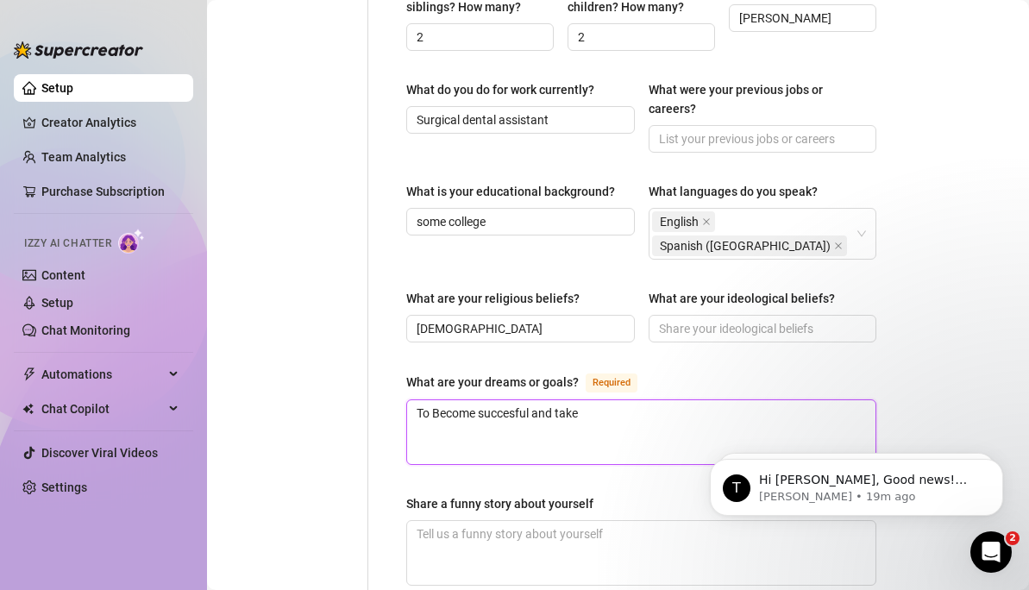
type textarea "To Become succesful and take"
type textarea "To Become succesful and take c"
type textarea "To Become succesful and take ca"
type textarea "To Become succesful and take car"
type textarea "To Become succesful and take care"
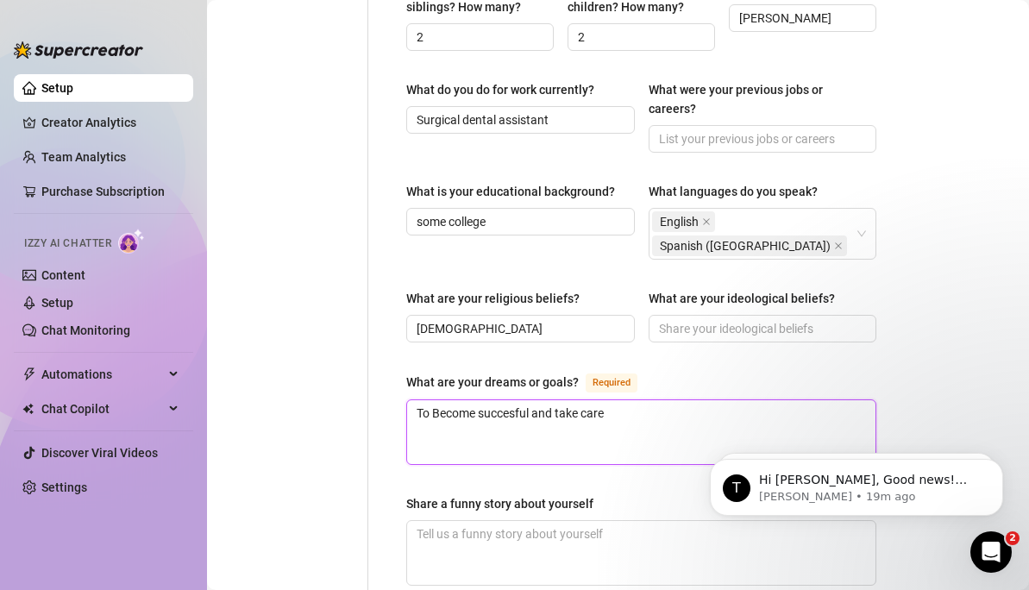
type textarea "To Become succesful and take care o"
type textarea "To Become succesful and take care of"
type textarea "To Become succesful and take care of al"
type textarea "To Become succesful and take care of all"
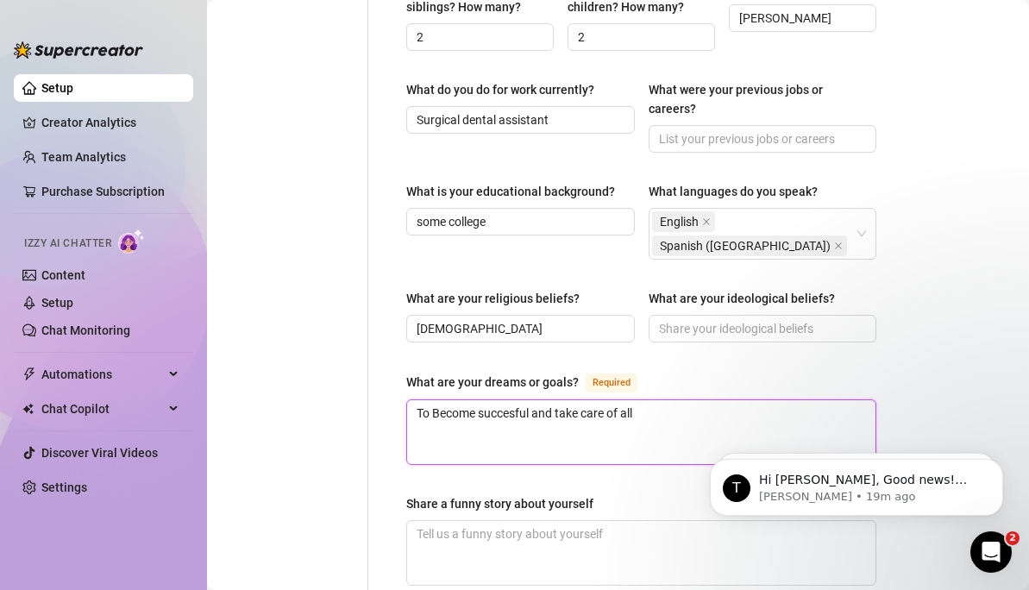
type textarea "To Become succesful and take care of all"
type textarea "To Become succesful and take care of all o"
type textarea "To Become succesful and take care of all of"
type textarea "To Become succesful and take care of all of n"
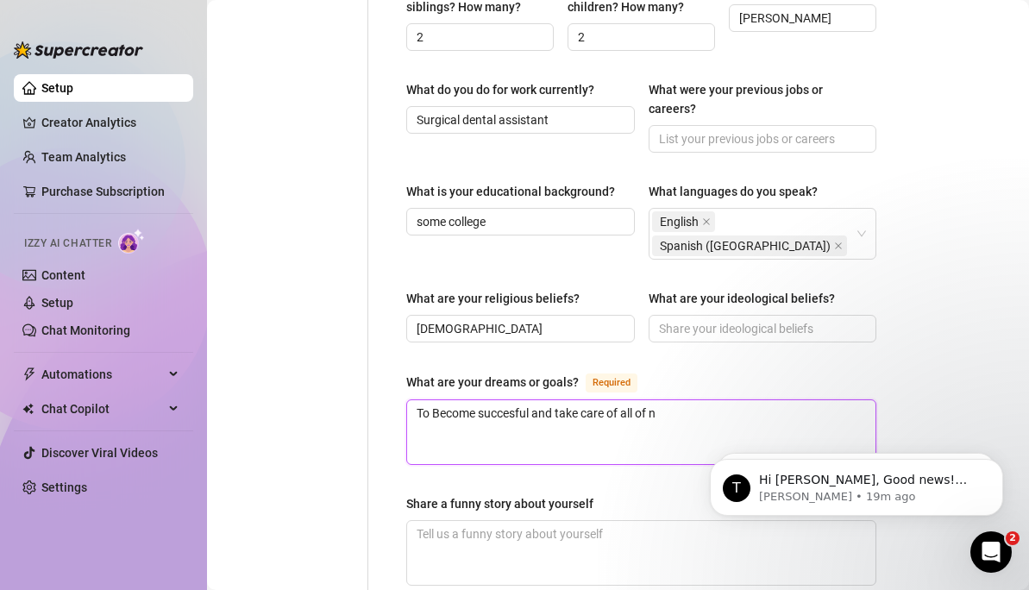
type textarea "To Become succesful and take care of all of"
type textarea "To Become succesful and take care of all of m"
type textarea "To Become succesful and take care of all of my"
type textarea "To Become succesful and take care of all of my f"
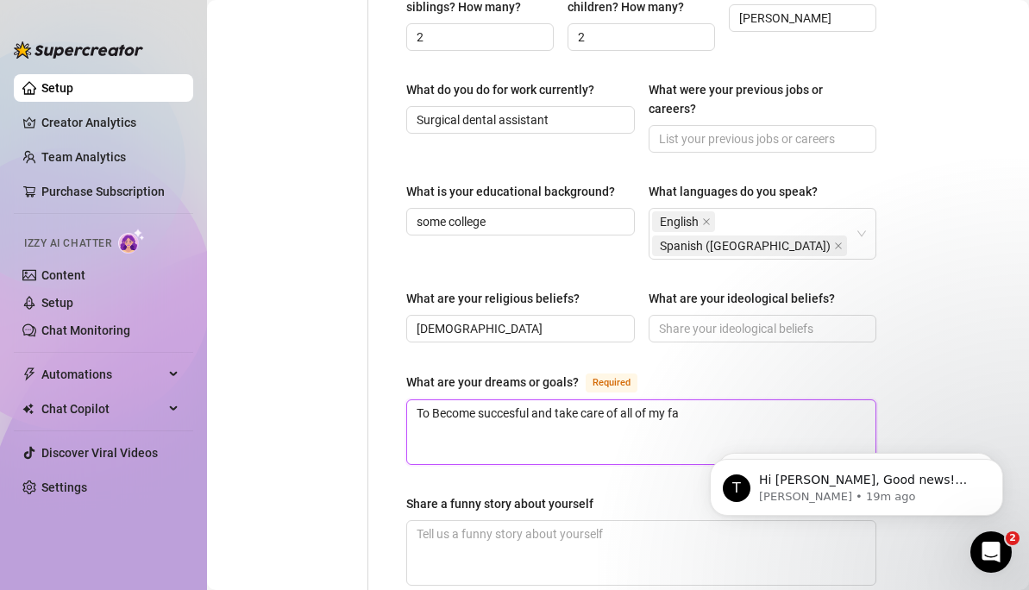
type textarea "To Become succesful and take care of all of my fam"
type textarea "To Become succesful and take care of all of my fami"
type textarea "To Become succesful and take care of all of my famil"
type textarea "To Become succesful and take care of all of my family"
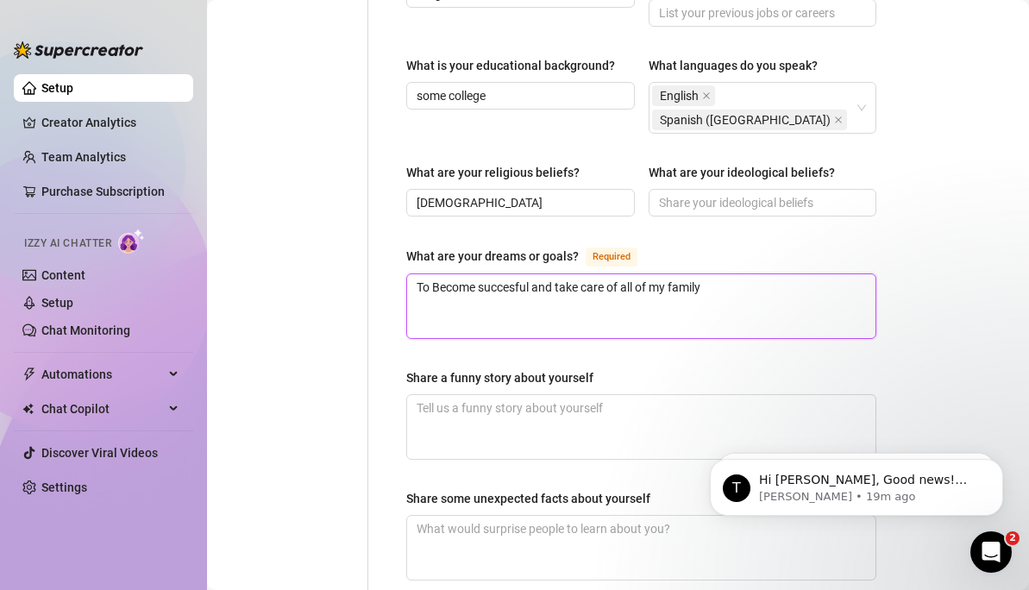
scroll to position [964, 0]
click at [739, 275] on textarea "To Become succesful and take care of all of my family" at bounding box center [641, 307] width 468 height 64
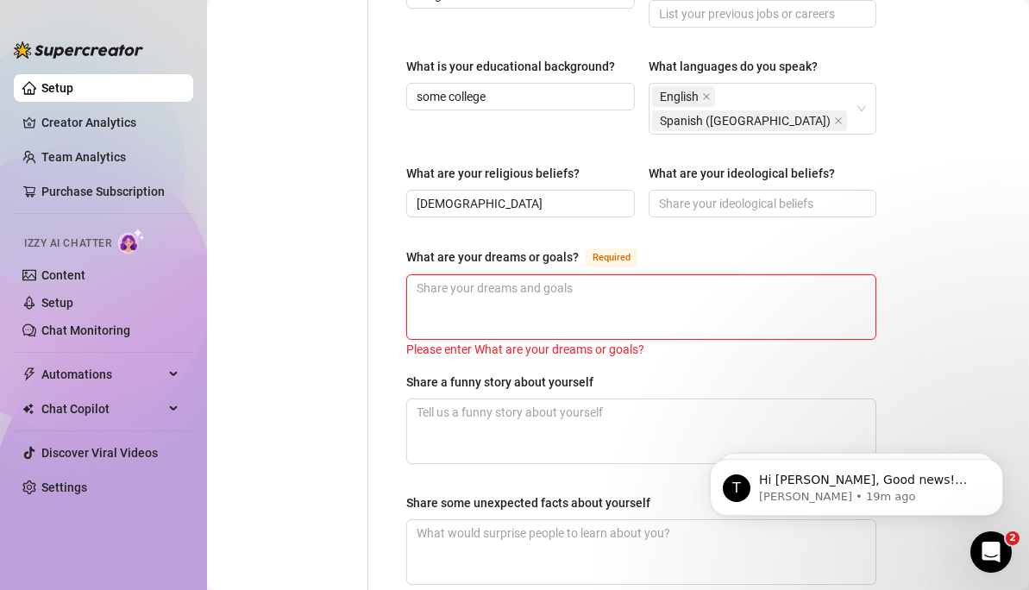
type textarea "t"
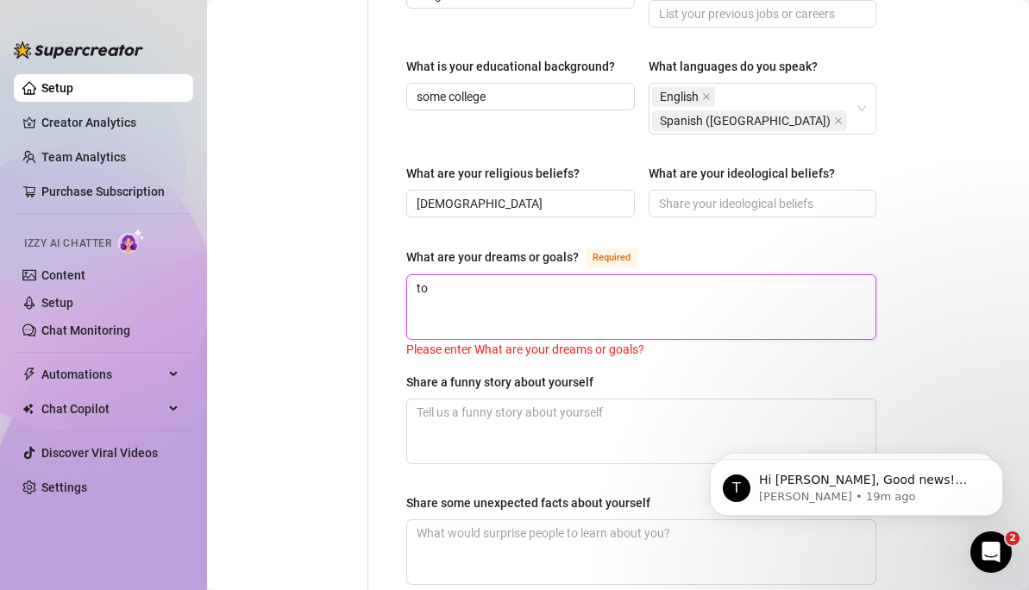
type textarea "to"
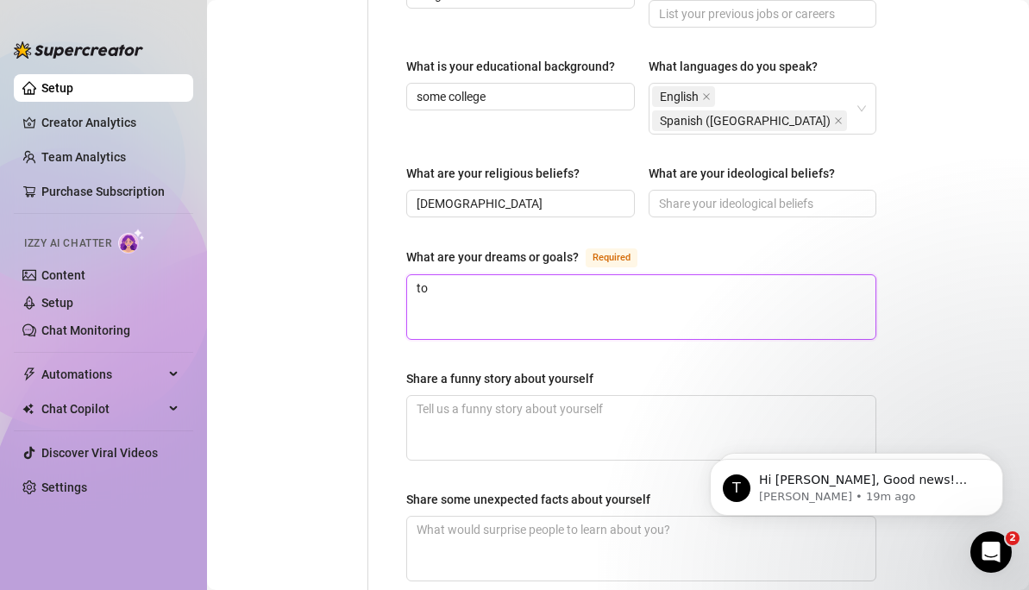
type textarea "to c"
type textarea "to co"
type textarea "to con"
type textarea "to cont"
type textarea "to [PERSON_NAME]"
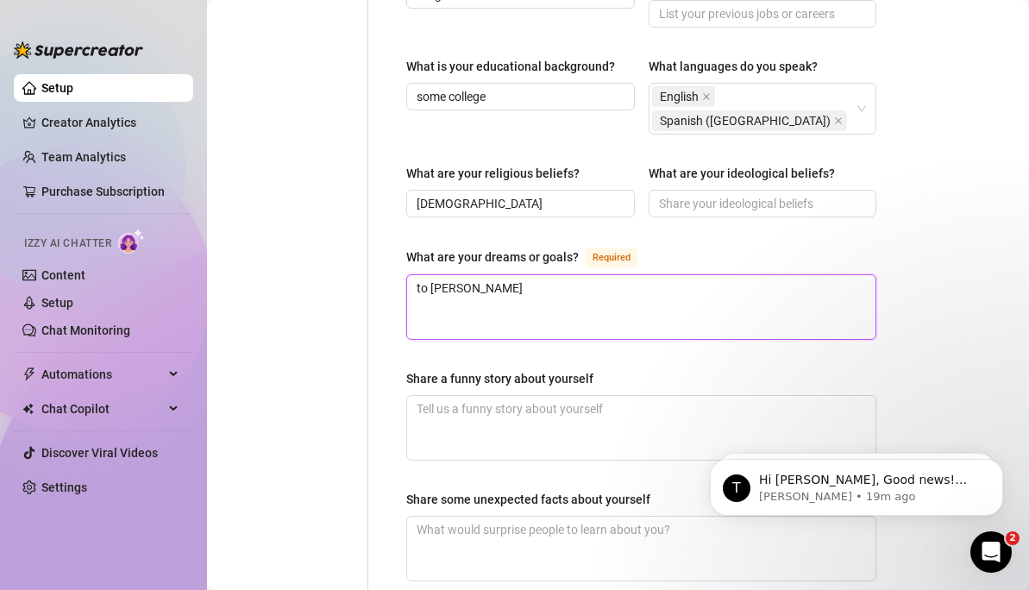
type textarea "to contin"
type textarea "to continu"
type textarea "to continue"
type textarea "to continue e"
type textarea "to continue ex"
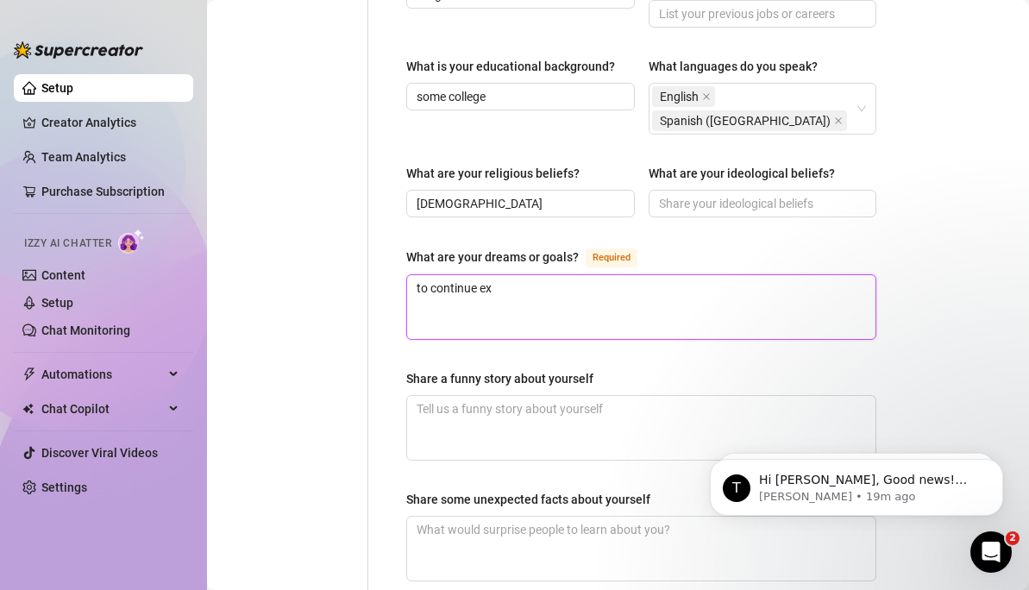
type textarea "to continue exc"
type textarea "to continue exce"
type textarea "to continue excee"
type textarea "to continue exceed"
type textarea "to continue exceedi"
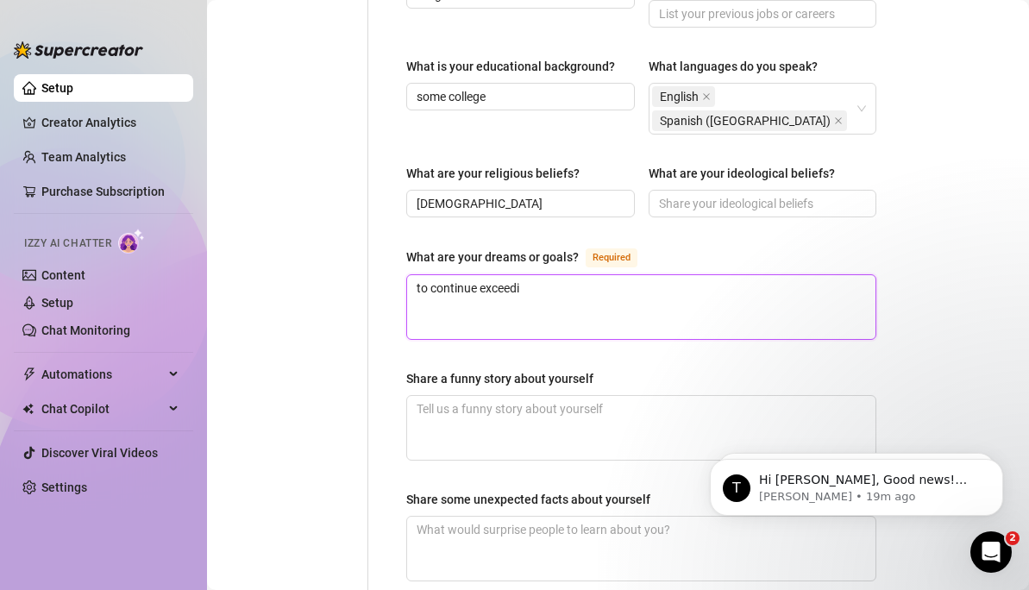
type textarea "to continue exceedin"
type textarea "to continue exceeding"
type textarea "to continue exceeding a"
type textarea "to continue exceeding an"
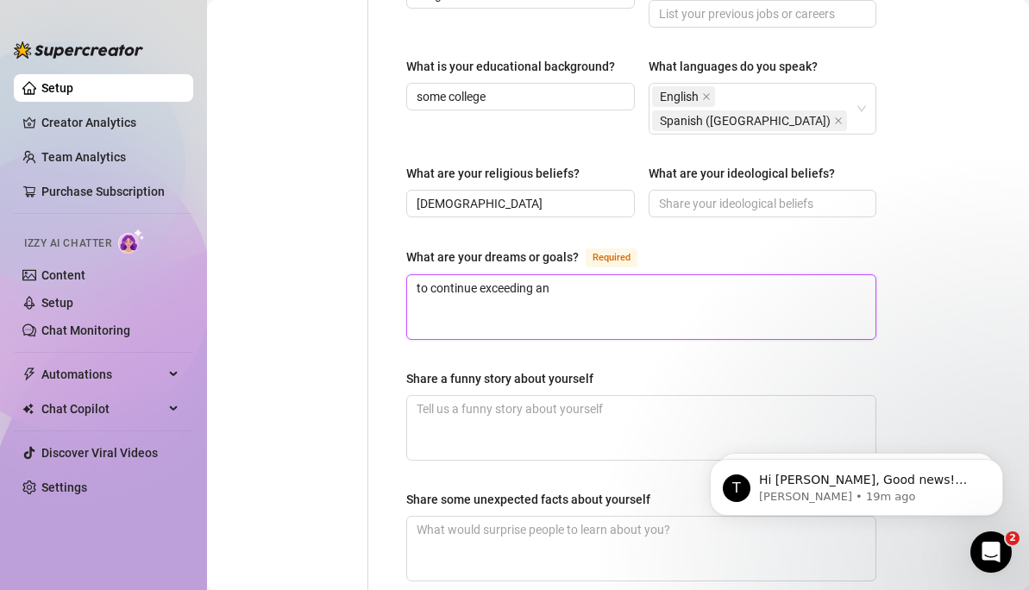
type textarea "to continue exceeding and"
type textarea "to continue exceeding an"
type textarea "to continue exceeding"
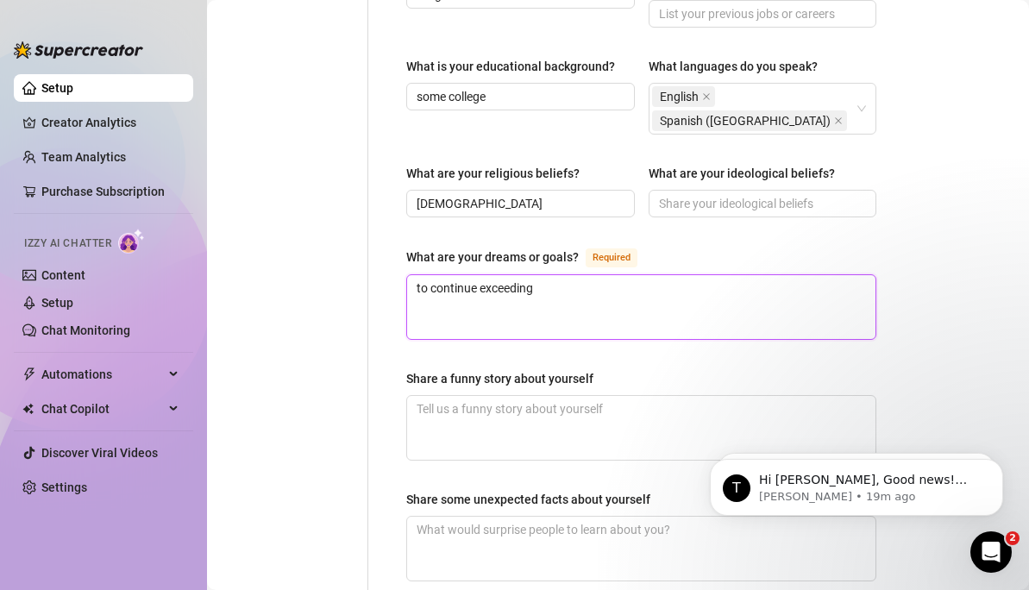
type textarea "to continue exceeding"
type textarea "to continue exceeding a"
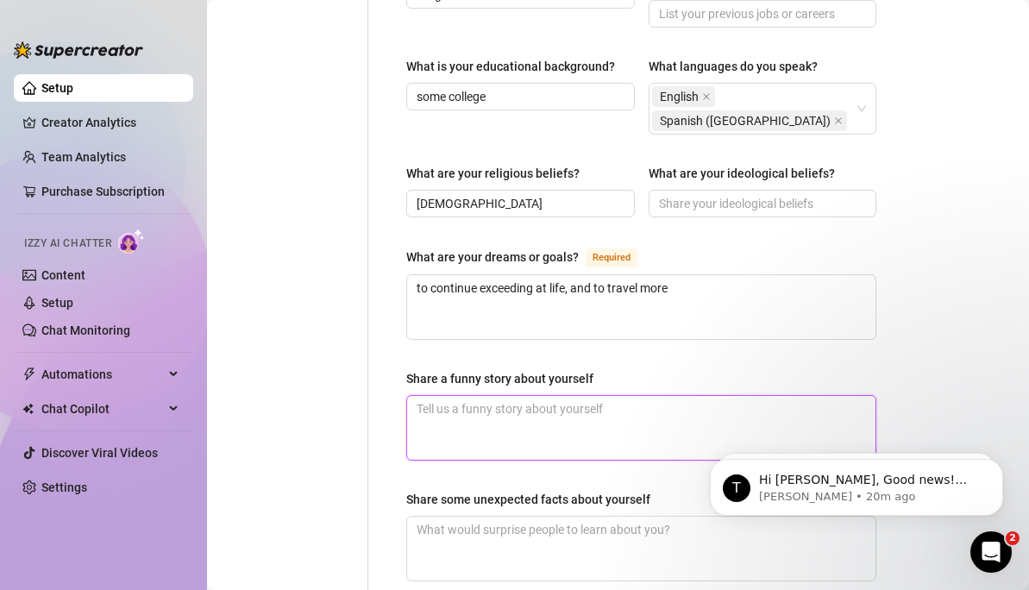
click at [738, 399] on textarea "Share a funny story about yourself" at bounding box center [641, 428] width 468 height 64
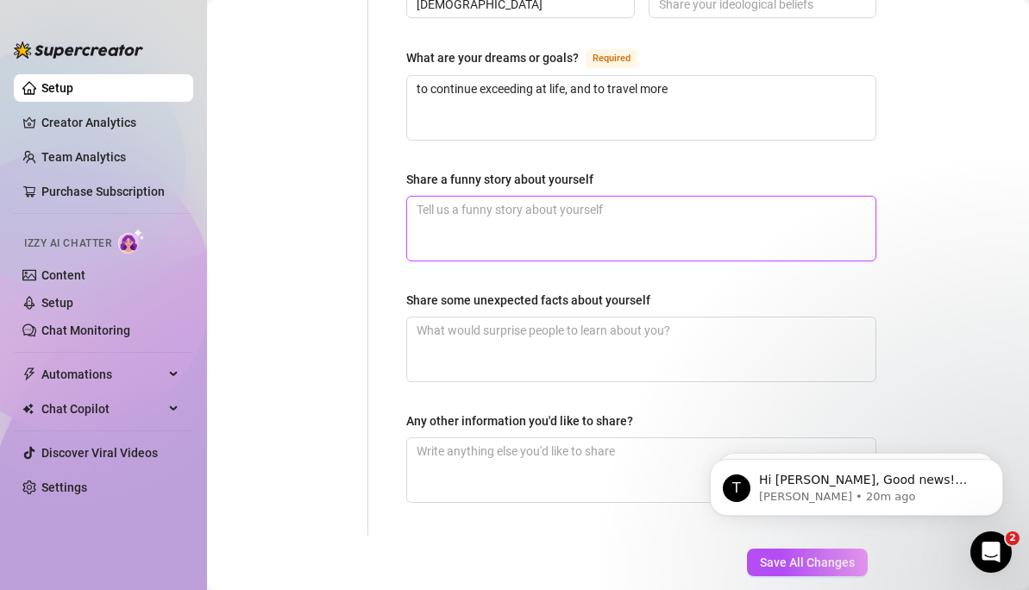
scroll to position [1208, 0]
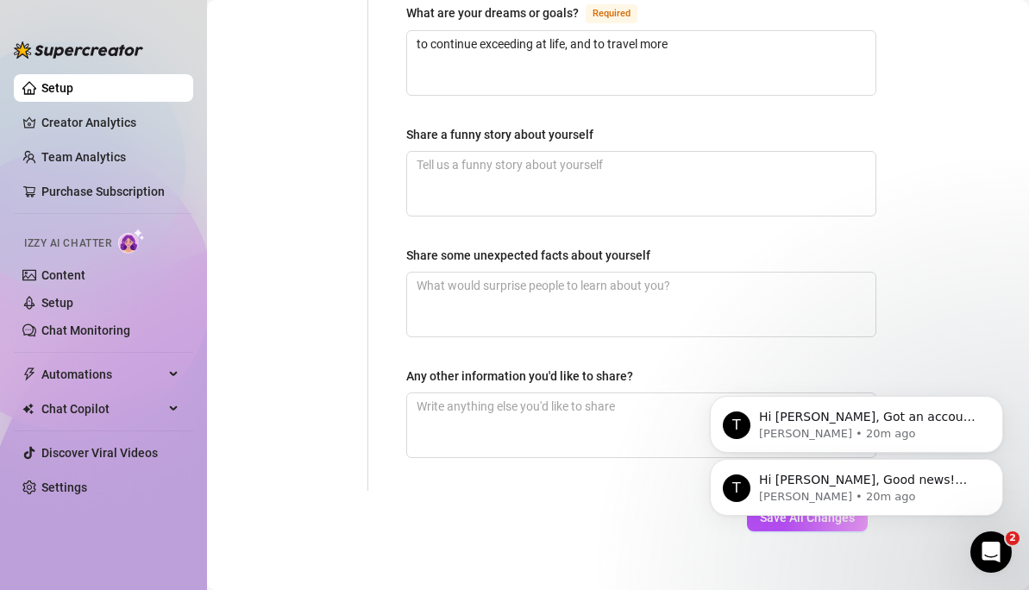
click at [995, 402] on icon "Dismiss notification" at bounding box center [999, 402] width 8 height 8
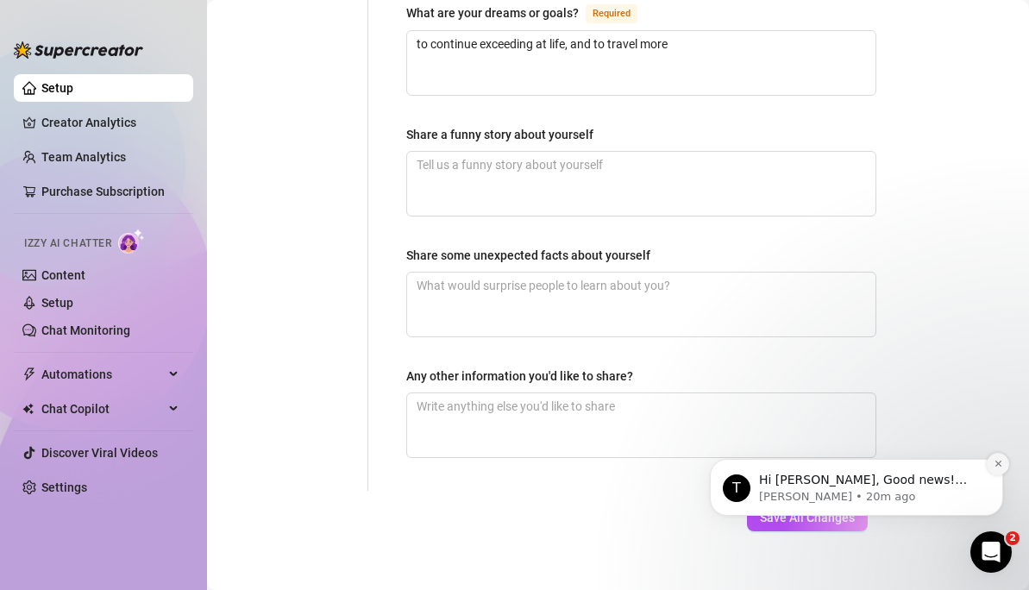
click at [1001, 466] on icon "Dismiss notification" at bounding box center [998, 463] width 9 height 9
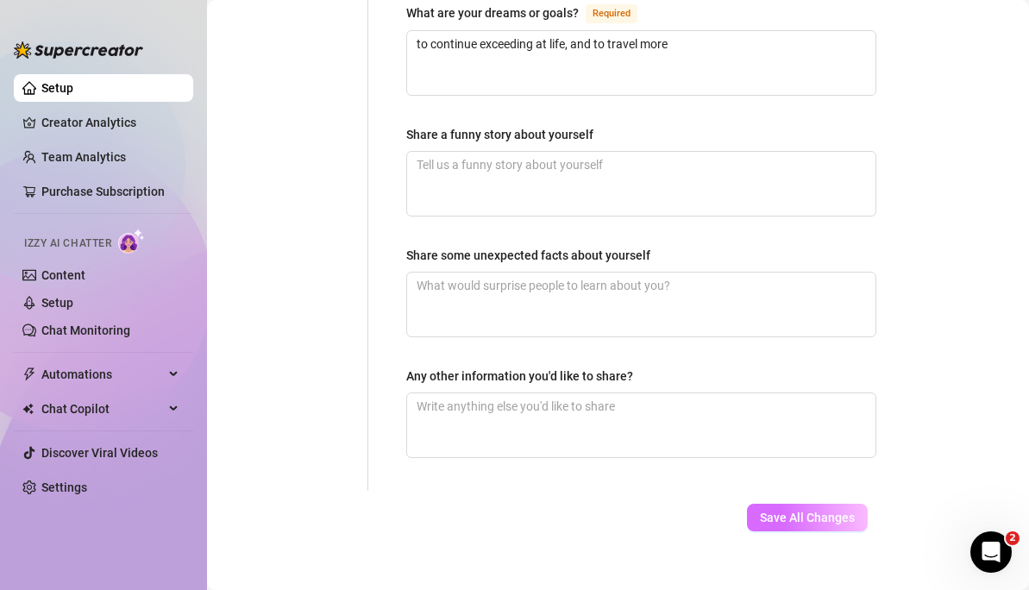
click at [769, 511] on span "Save All Changes" at bounding box center [807, 518] width 95 height 14
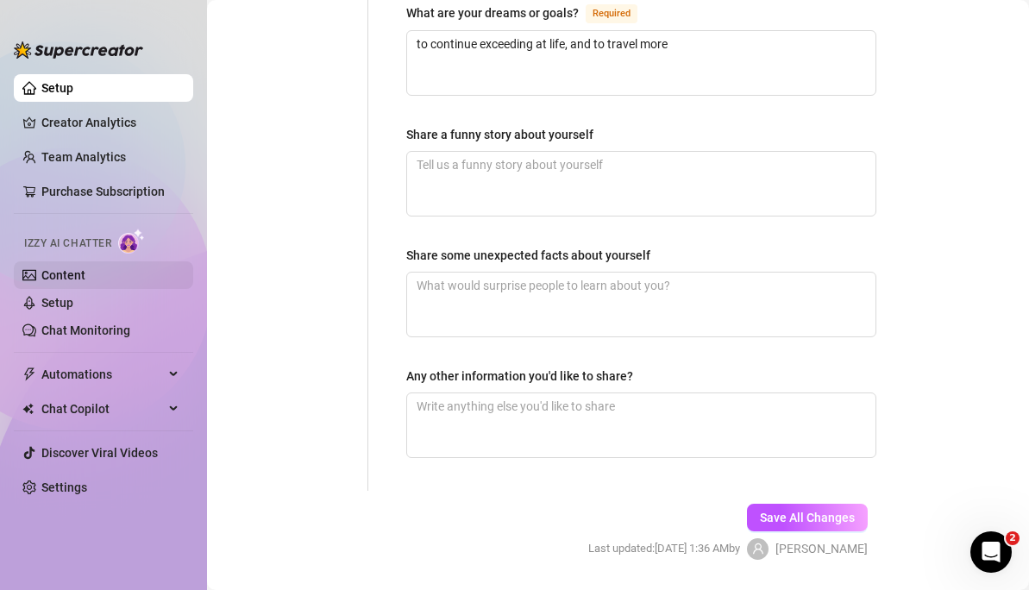
click at [79, 282] on link "Content" at bounding box center [63, 275] width 44 height 14
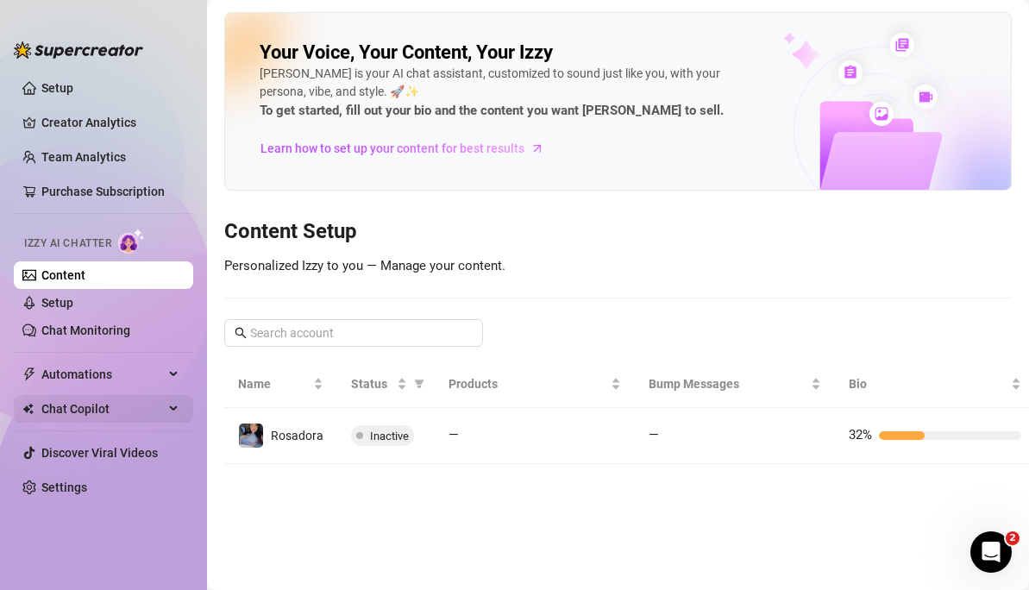
click at [371, 435] on span "Inactive" at bounding box center [389, 436] width 39 height 13
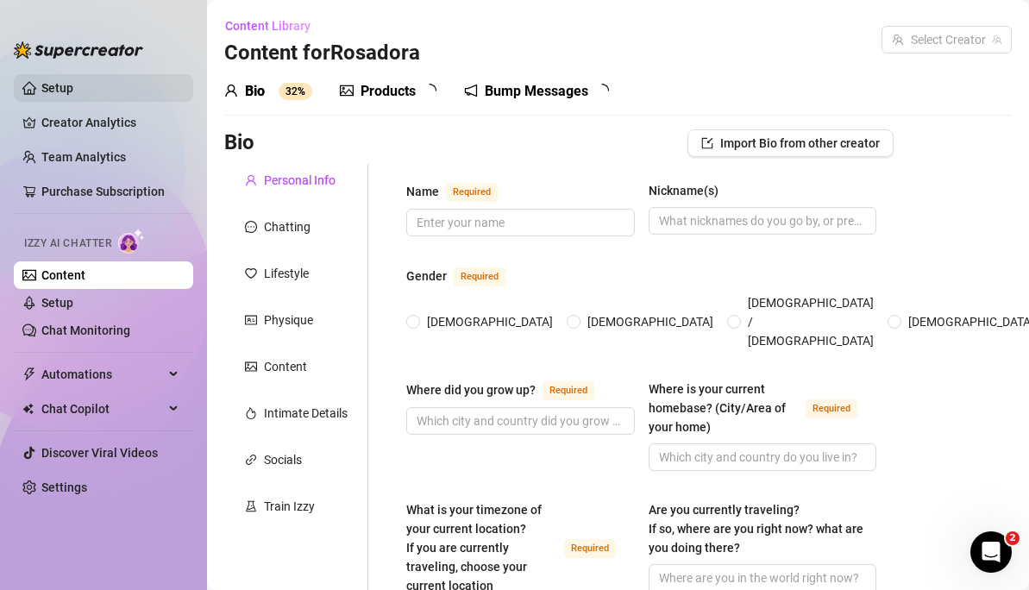
click at [69, 87] on link "Setup" at bounding box center [57, 88] width 32 height 14
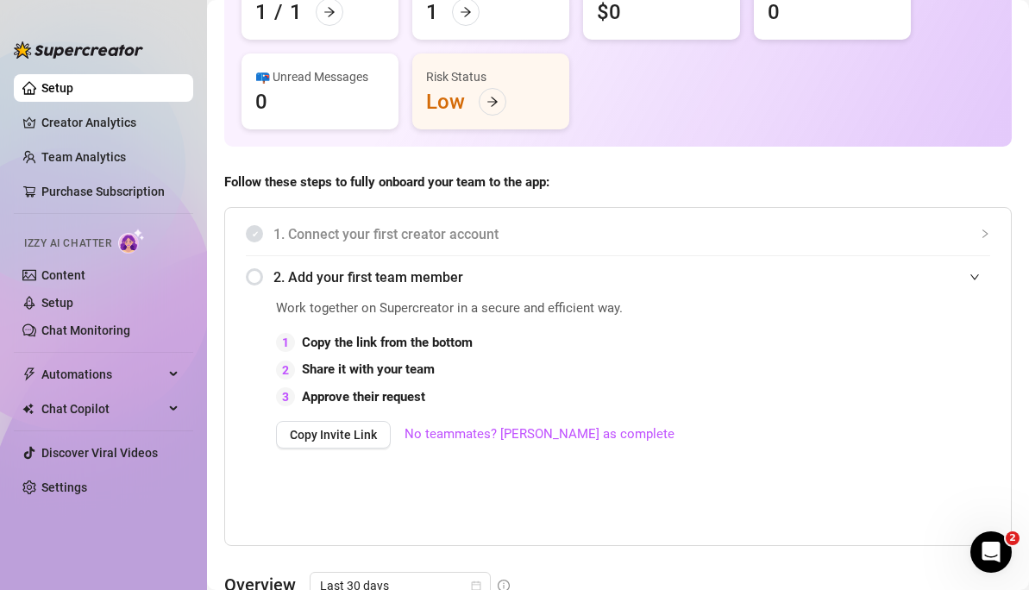
scroll to position [256, 0]
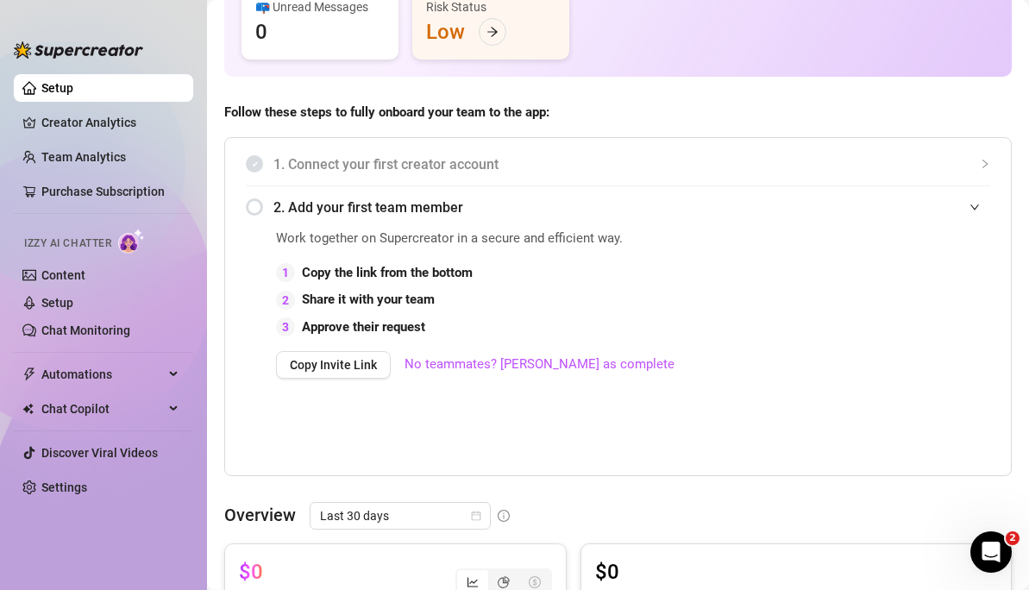
click at [319, 168] on span "1. Connect your first creator account" at bounding box center [631, 165] width 717 height 22
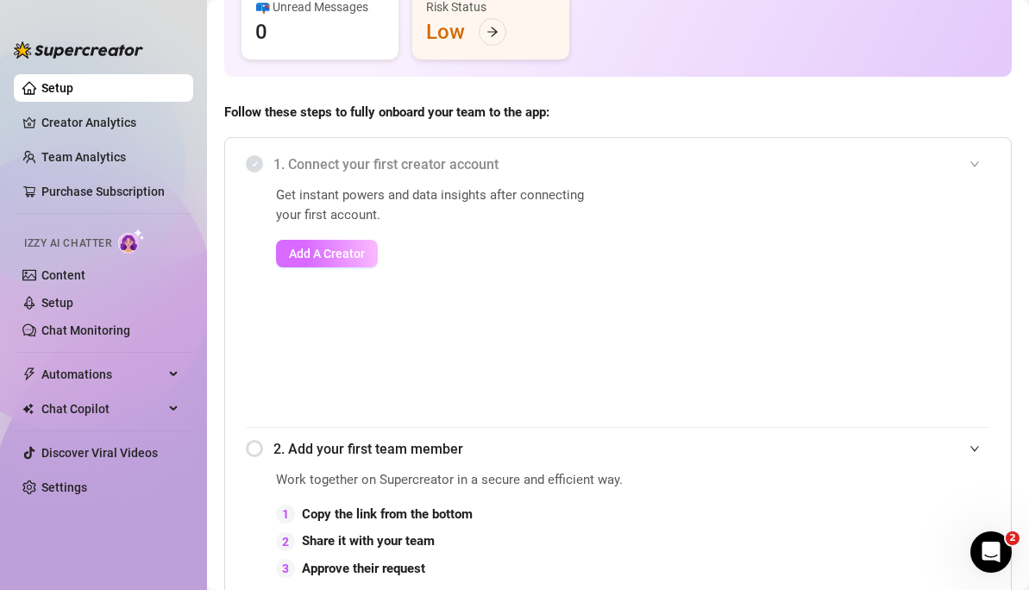
click at [321, 254] on span "Add A Creator" at bounding box center [327, 254] width 76 height 14
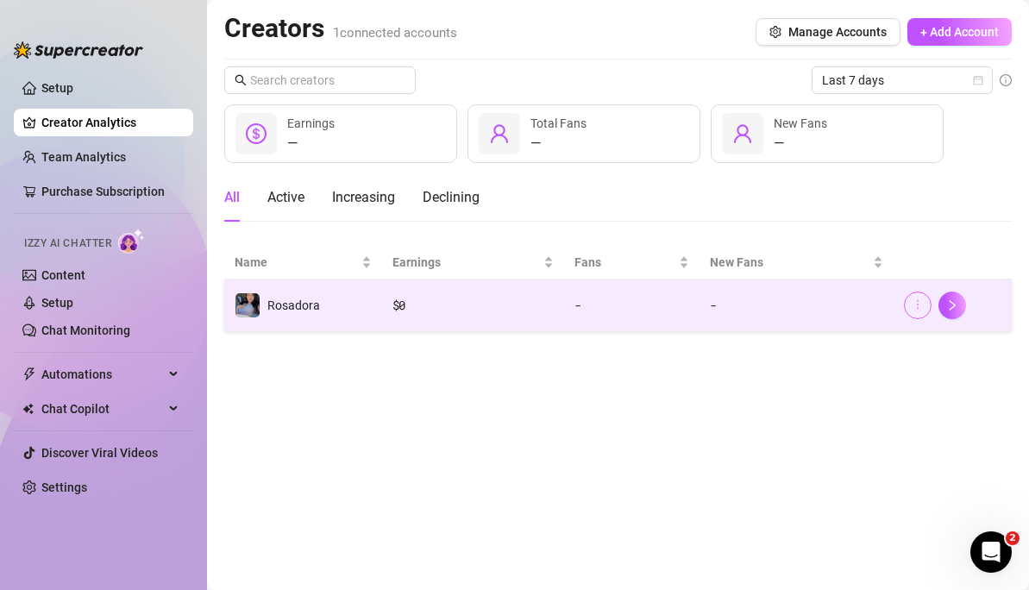
click at [923, 305] on icon "more" at bounding box center [918, 304] width 12 height 12
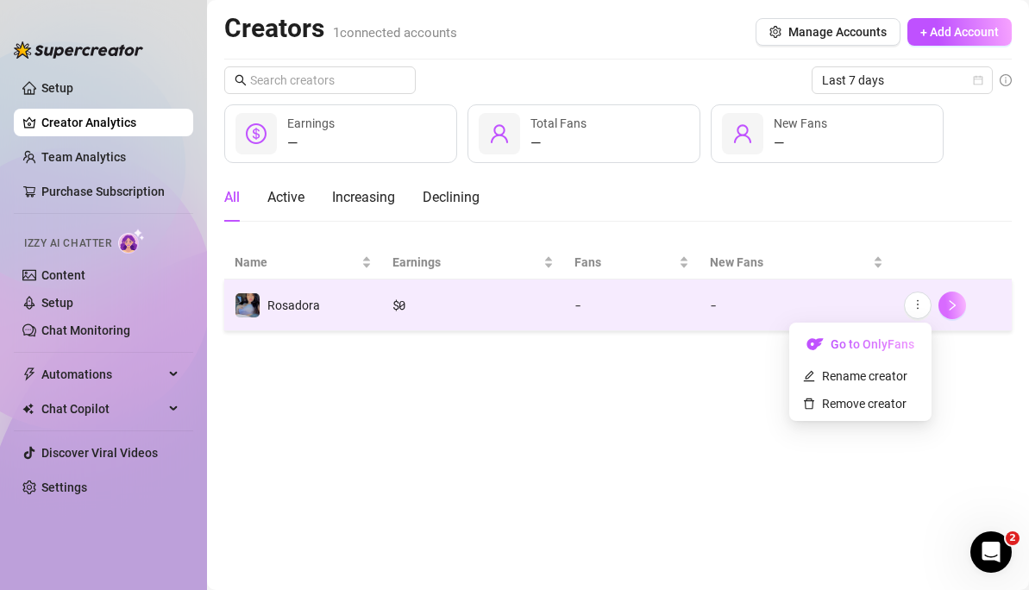
click at [957, 311] on button "button" at bounding box center [953, 306] width 28 height 28
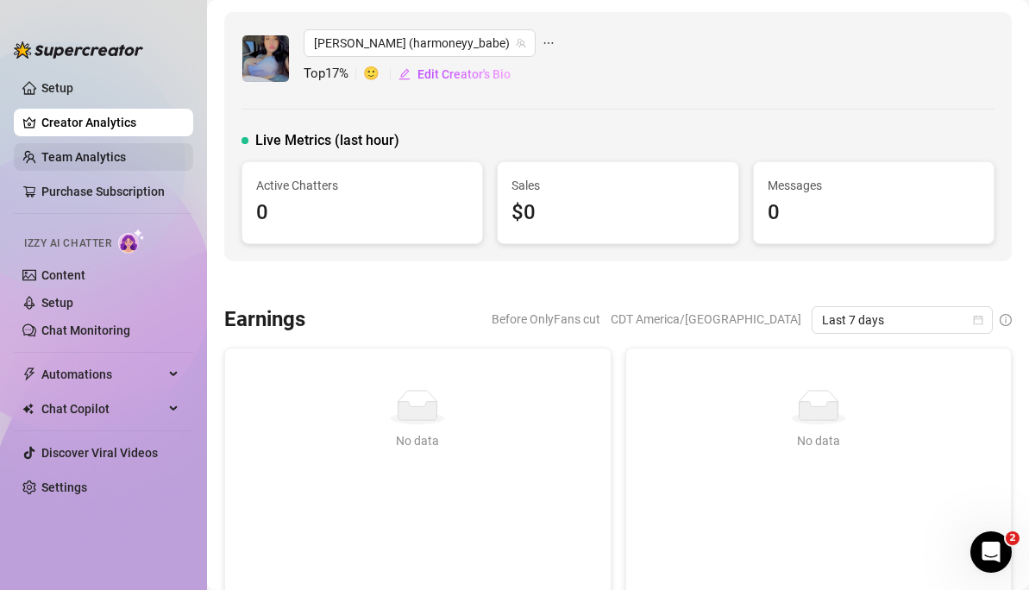
click at [89, 151] on link "Team Analytics" at bounding box center [83, 157] width 85 height 14
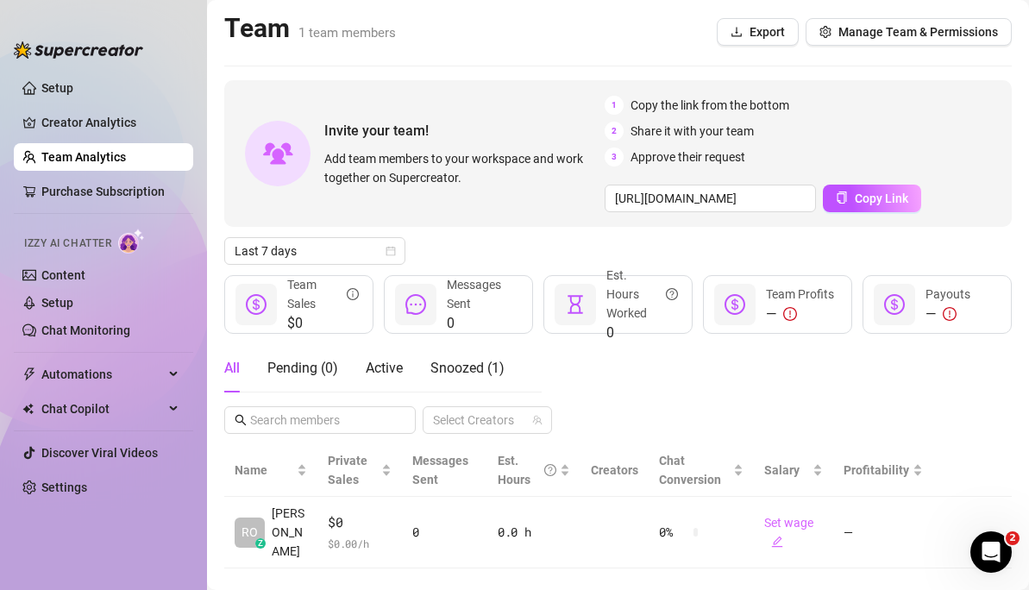
scroll to position [1, 5]
click at [59, 275] on link "Content" at bounding box center [63, 275] width 44 height 14
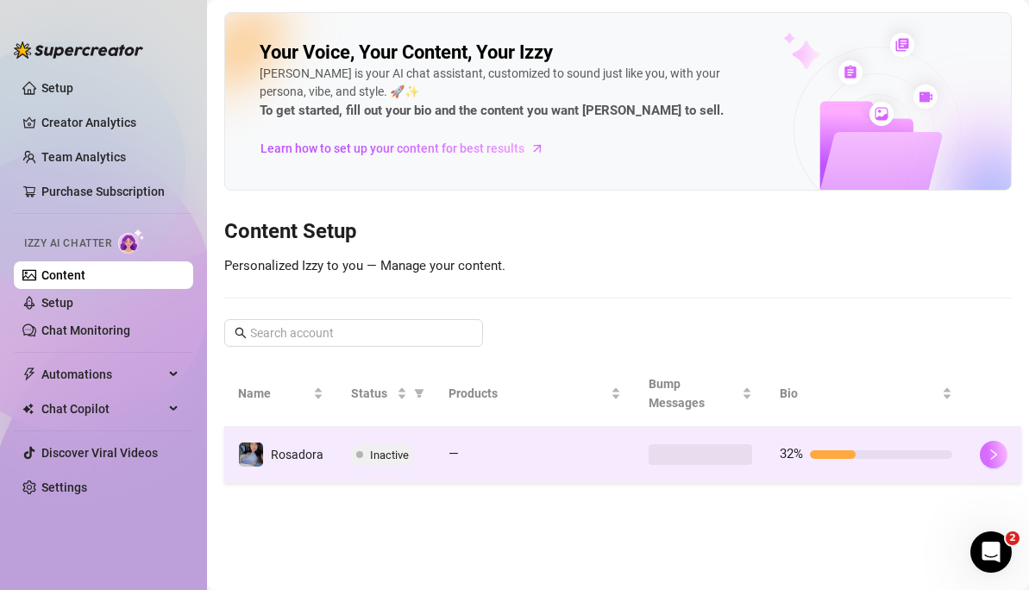
click at [993, 450] on icon "right" at bounding box center [994, 455] width 12 height 12
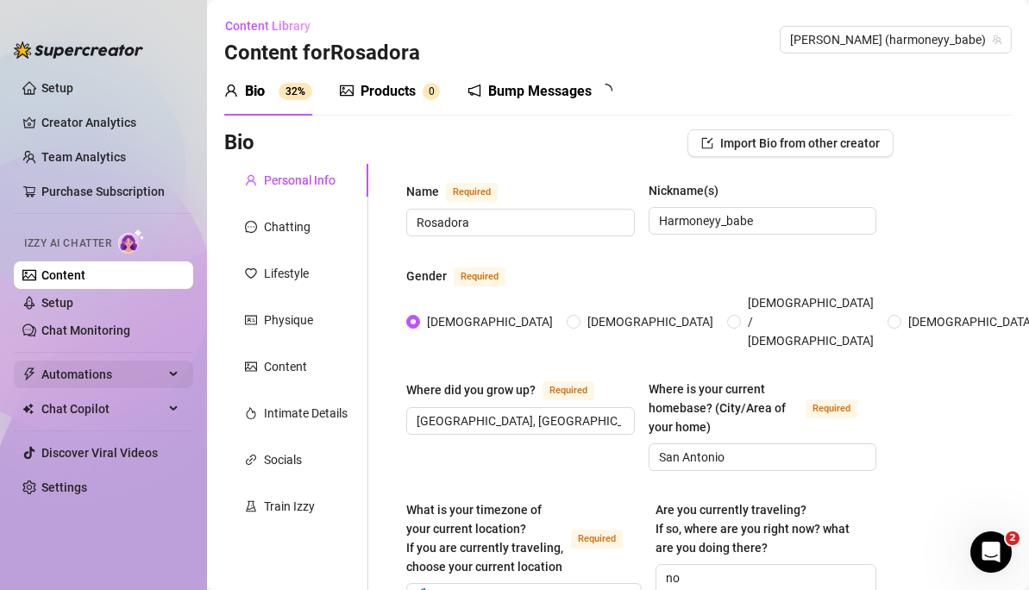
click at [66, 368] on span "Automations" at bounding box center [102, 375] width 122 height 28
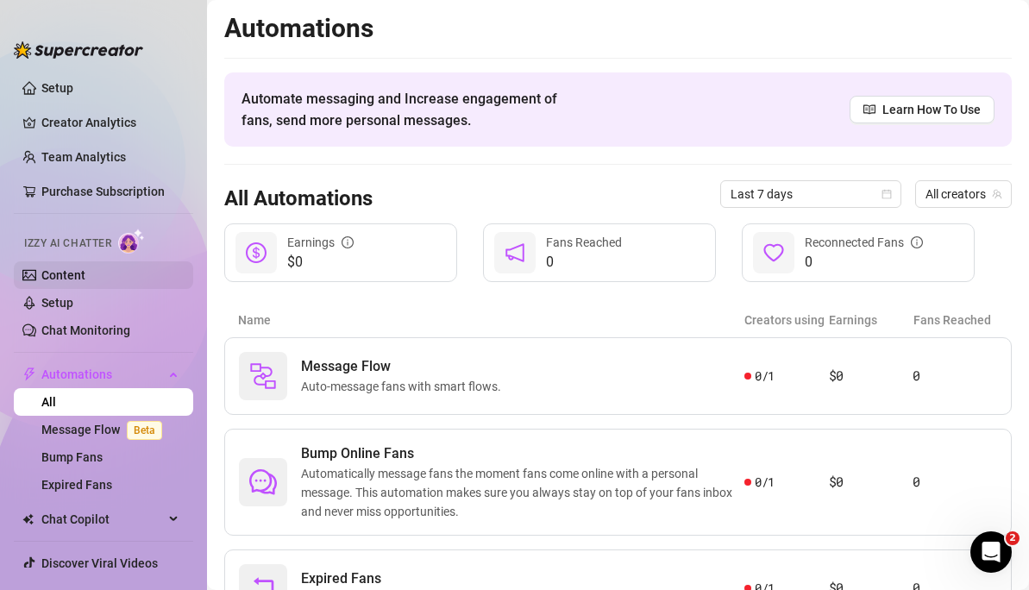
click at [85, 274] on link "Content" at bounding box center [63, 275] width 44 height 14
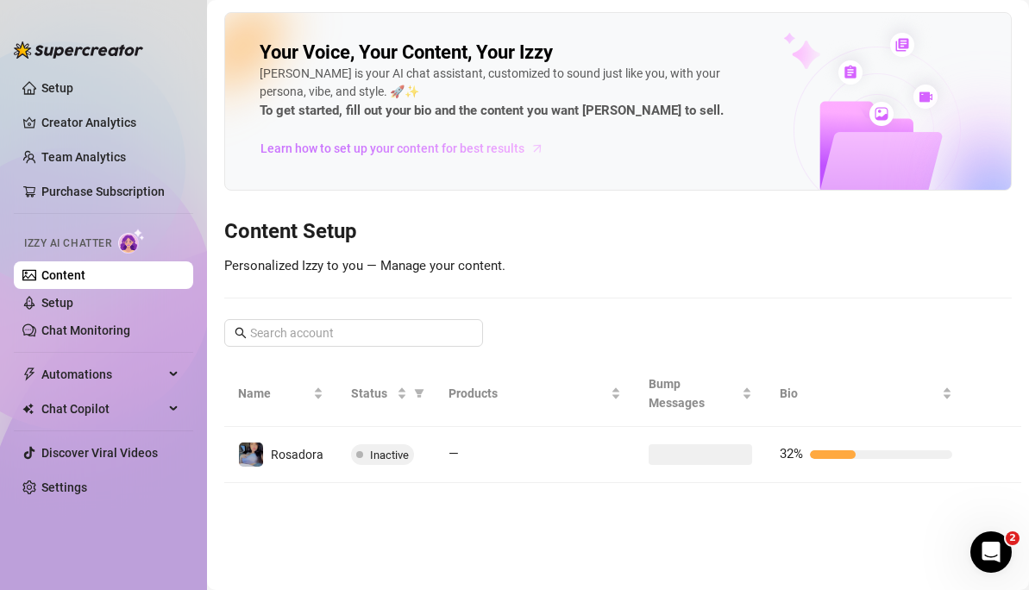
click at [462, 151] on span "Learn how to set up your content for best results" at bounding box center [393, 148] width 264 height 19
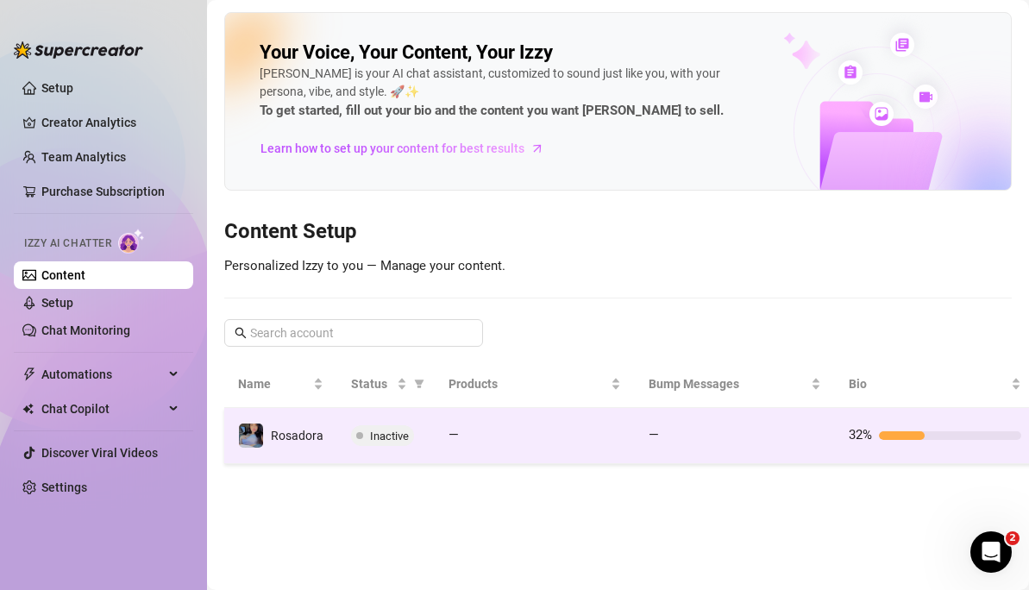
click at [920, 435] on div at bounding box center [902, 435] width 46 height 9
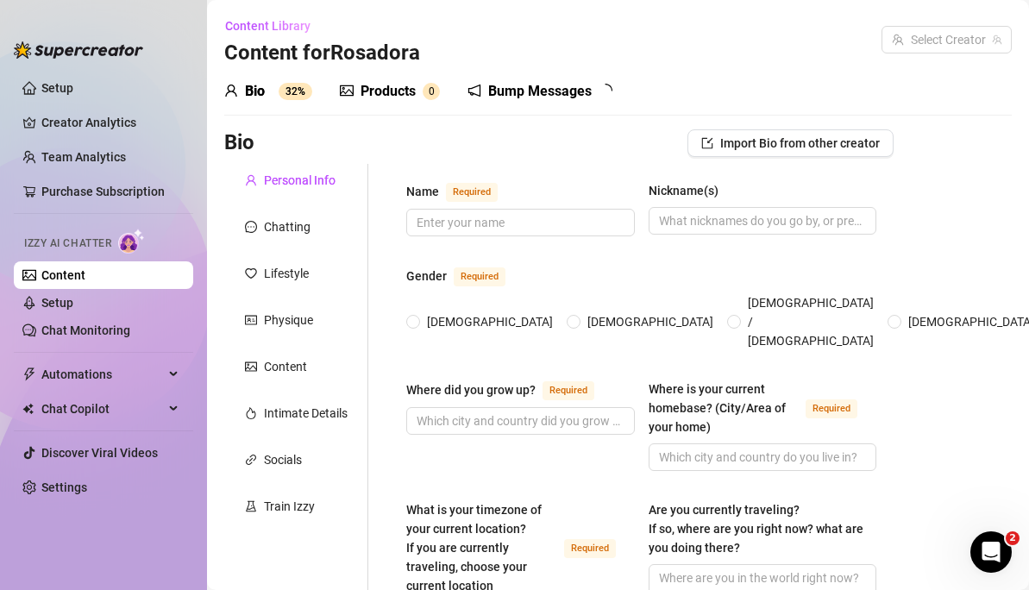
click at [764, 141] on span "Import Bio from other creator" at bounding box center [800, 143] width 160 height 14
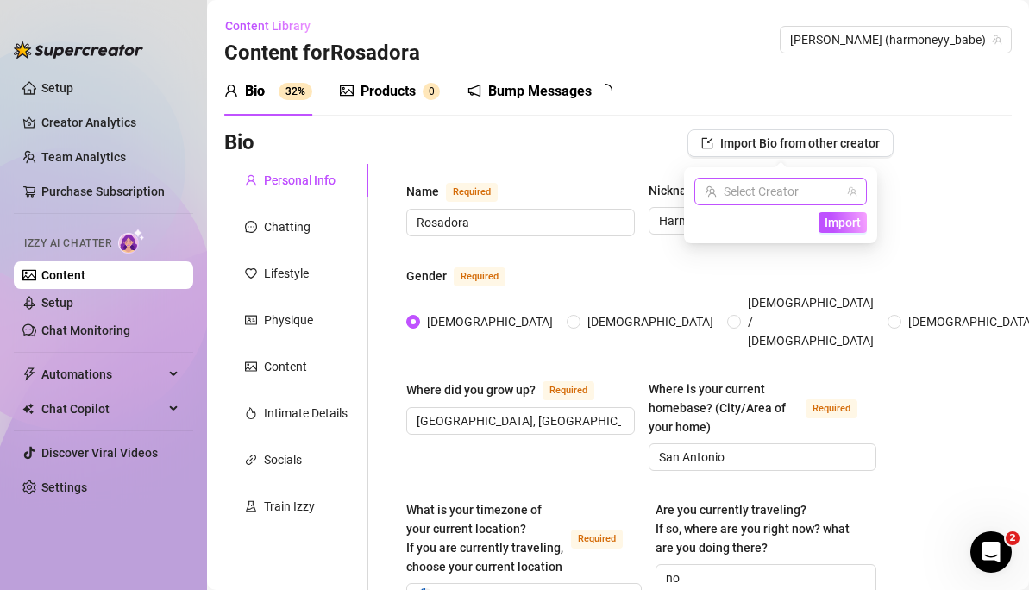
click at [785, 185] on input "search" at bounding box center [773, 192] width 136 height 26
click at [785, 191] on input "search" at bounding box center [773, 192] width 136 height 26
click at [694, 209] on span "( harmoneyy_babe )" at bounding box center [694, 209] width 0 height 0
click at [819, 228] on button "Import" at bounding box center [843, 222] width 48 height 21
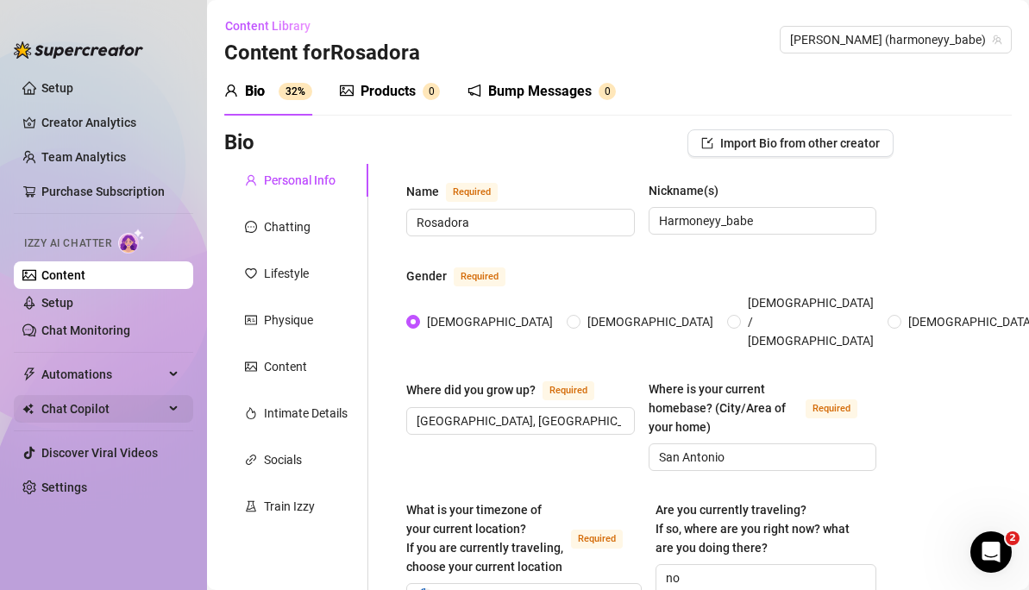
click at [61, 400] on span "Chat Copilot" at bounding box center [102, 409] width 122 height 28
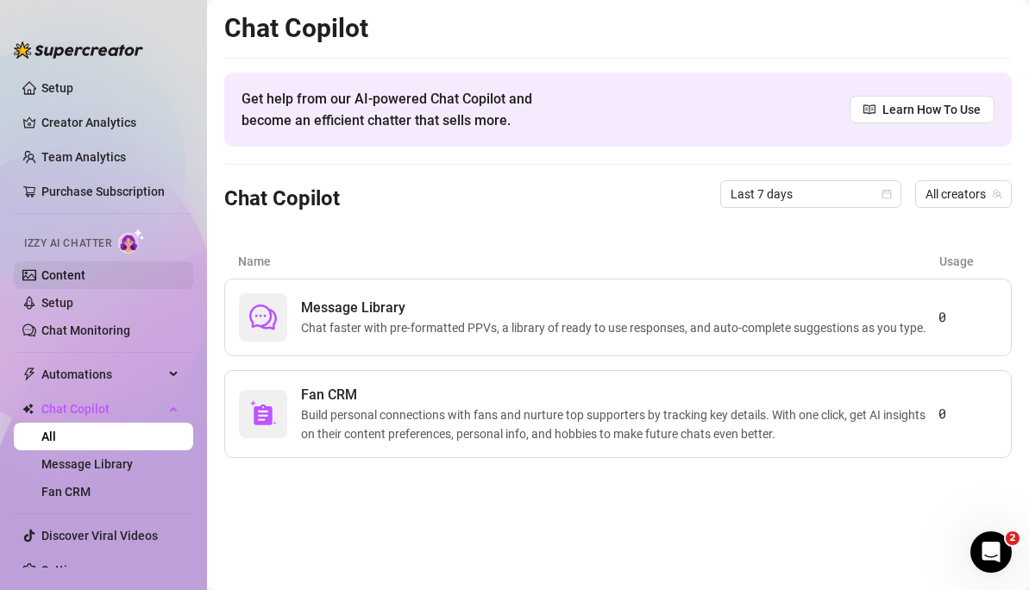
click at [47, 271] on link "Content" at bounding box center [63, 275] width 44 height 14
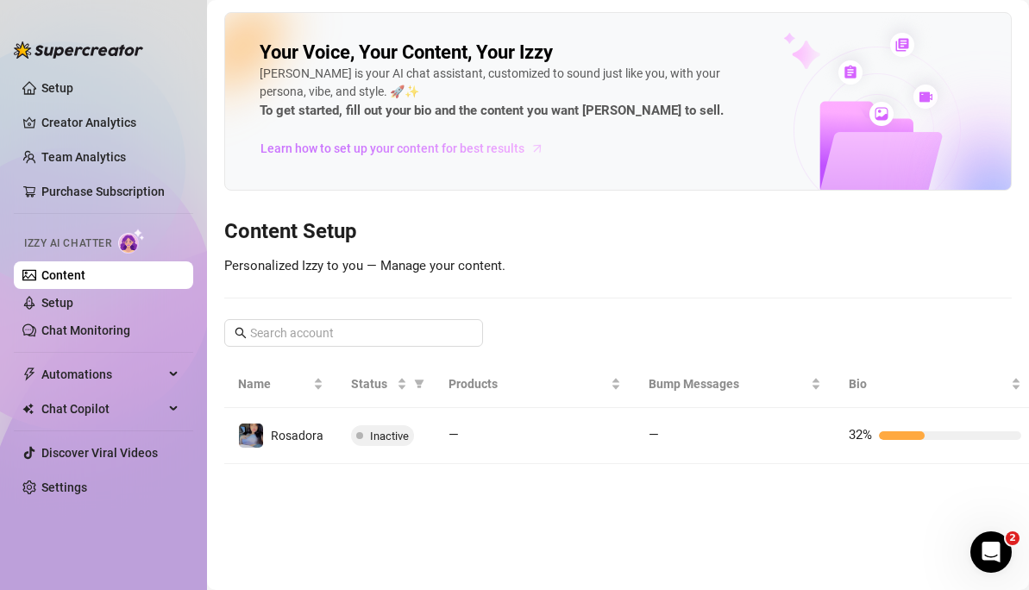
click at [399, 146] on span "Learn how to set up your content for best results" at bounding box center [393, 148] width 264 height 19
click at [901, 451] on td "32%" at bounding box center [935, 436] width 200 height 56
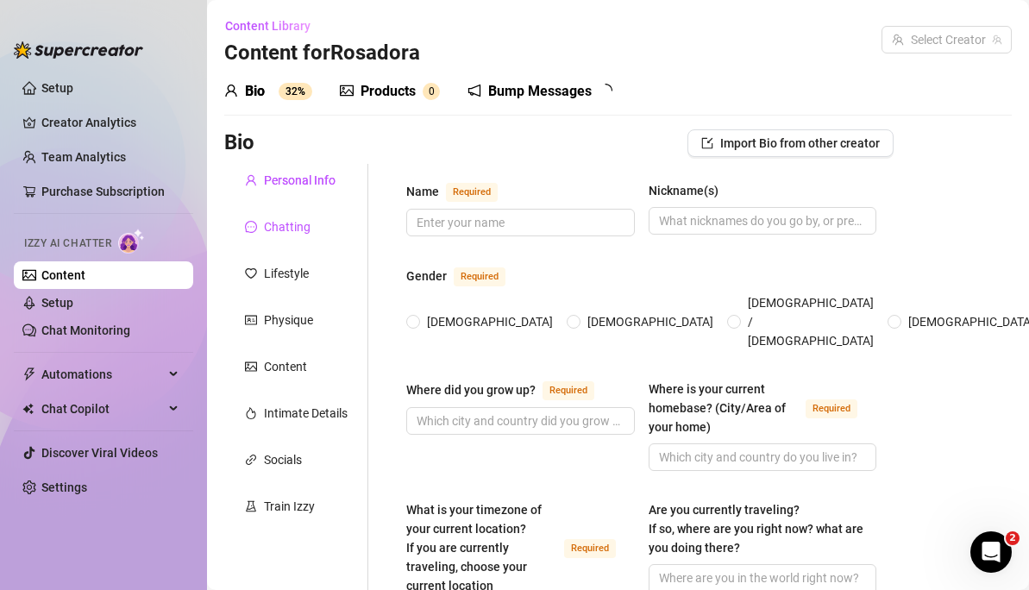
click at [304, 228] on div "Chatting" at bounding box center [287, 226] width 47 height 19
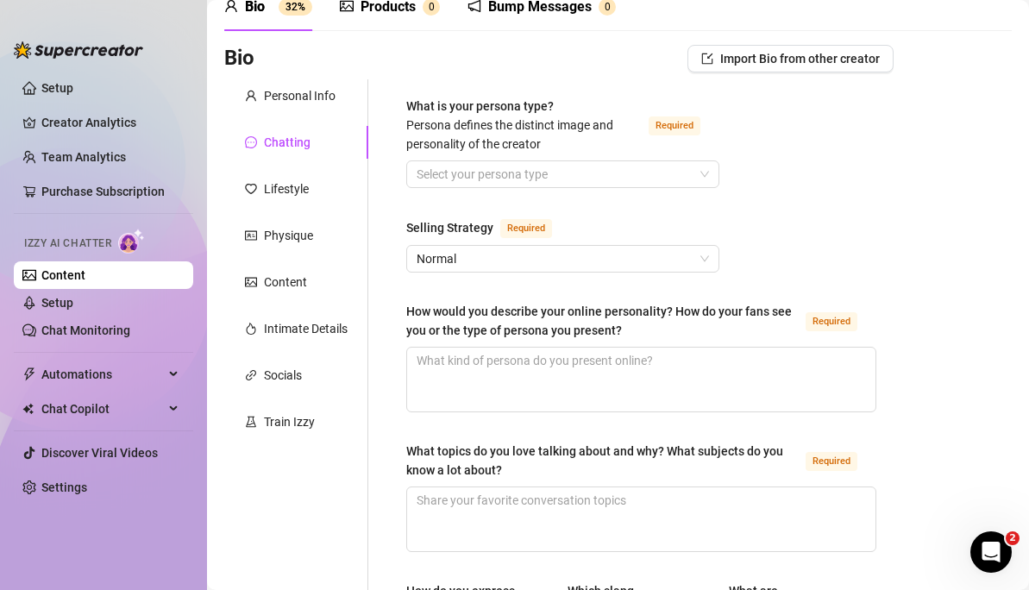
scroll to position [84, 0]
click at [488, 180] on input "What is your persona type? [PERSON_NAME] defines the distinct image and persona…" at bounding box center [555, 175] width 277 height 26
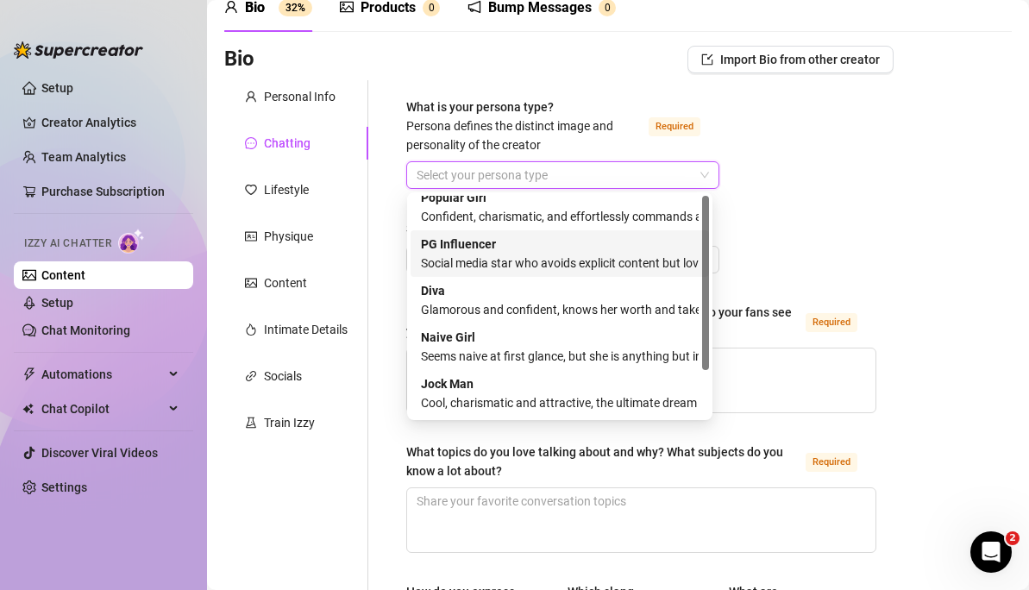
scroll to position [0, 0]
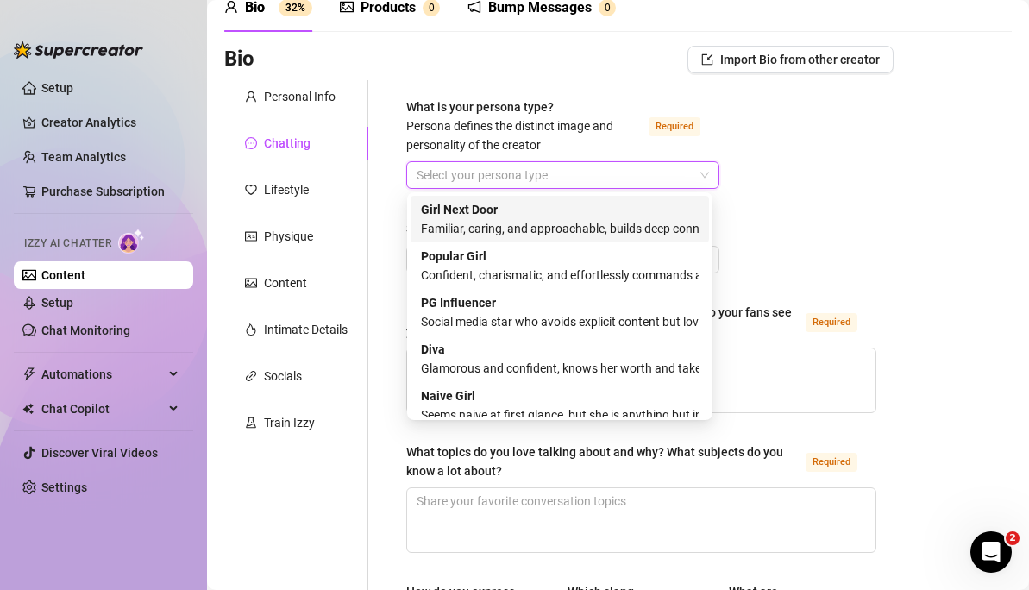
click at [515, 221] on div "Familiar, caring, and approachable, builds deep connections with fans" at bounding box center [560, 228] width 278 height 19
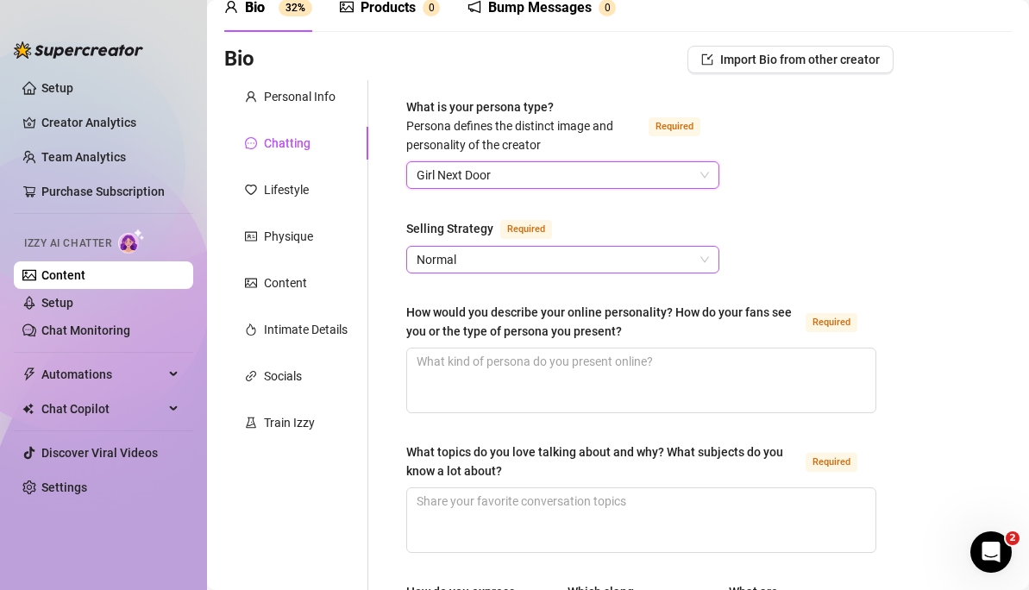
click at [495, 259] on span "Normal" at bounding box center [563, 260] width 292 height 26
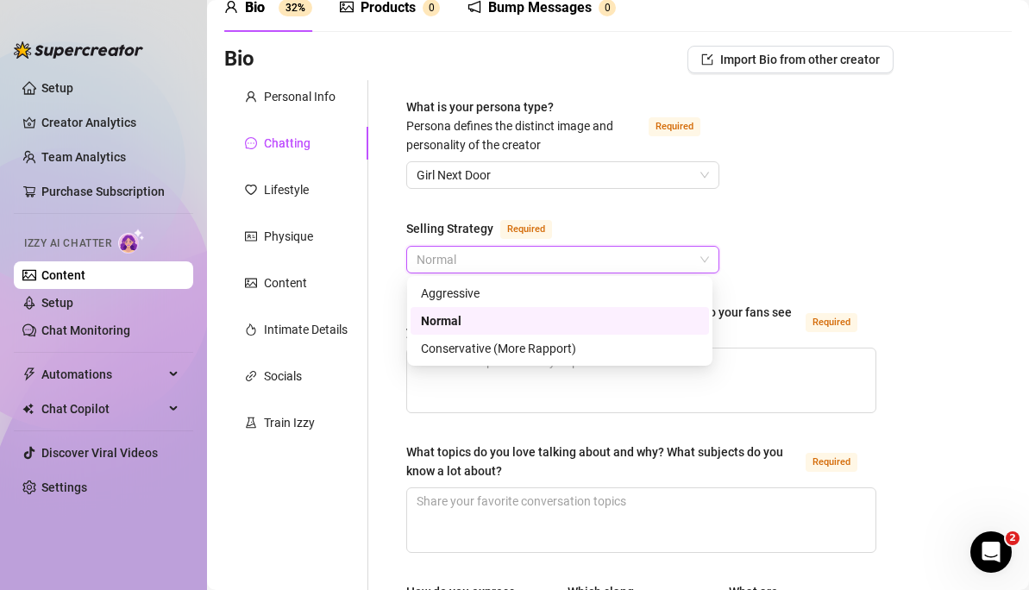
click at [475, 324] on div "Normal" at bounding box center [560, 320] width 278 height 19
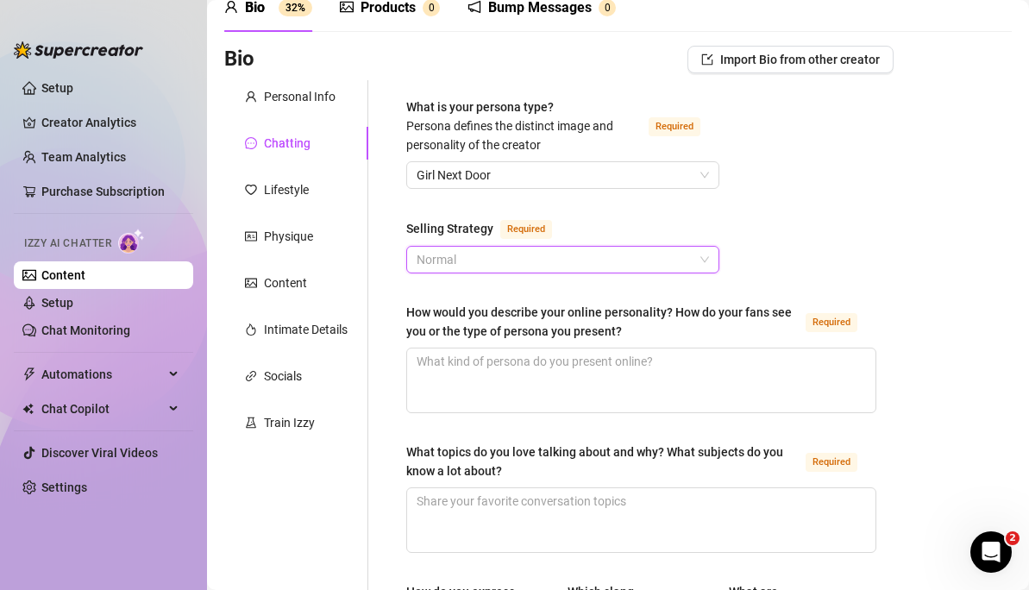
click at [512, 258] on span "Normal" at bounding box center [563, 260] width 292 height 26
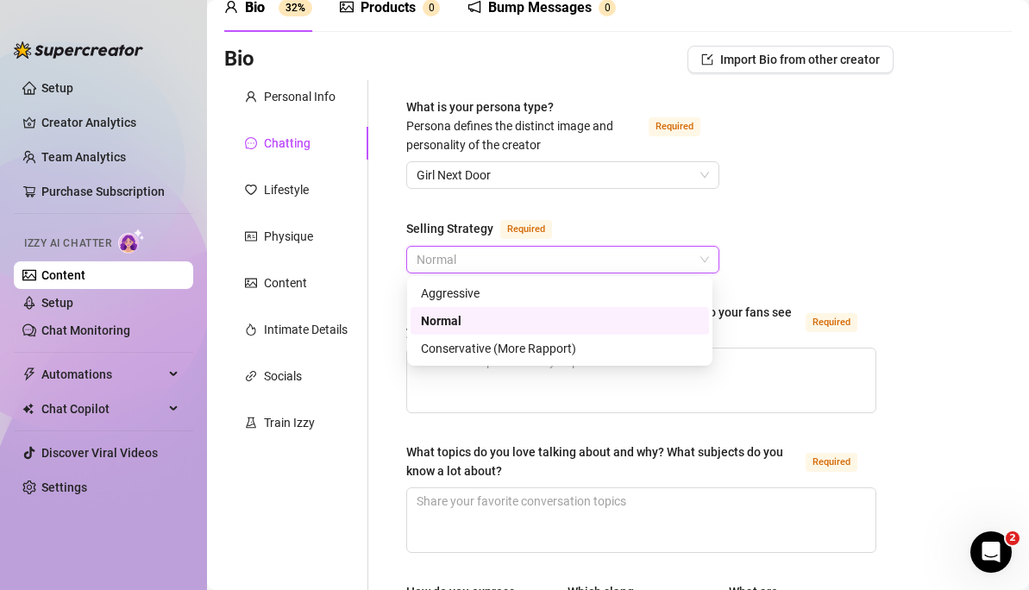
click at [510, 311] on div "Normal" at bounding box center [560, 320] width 278 height 19
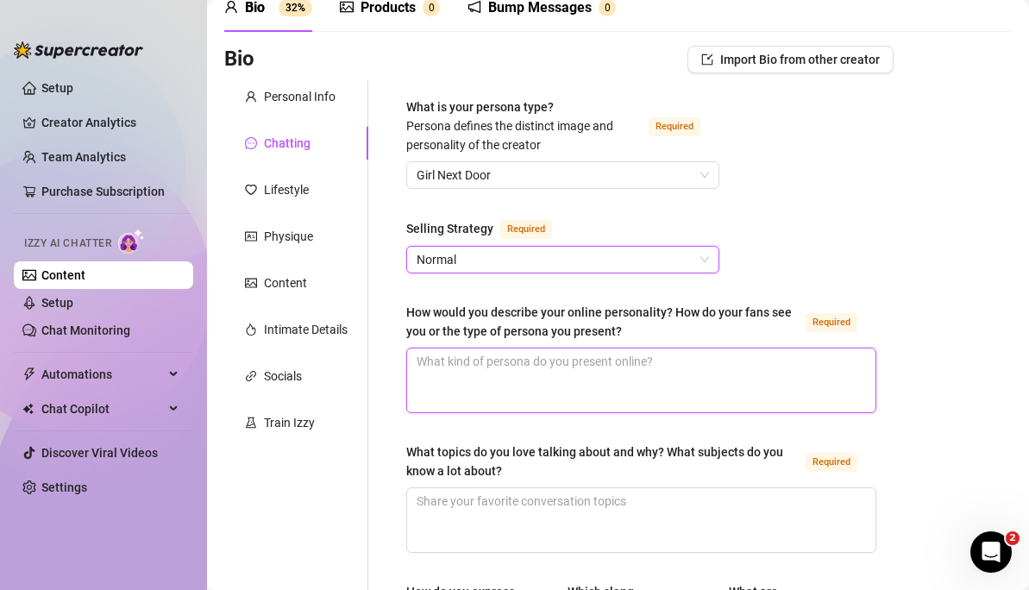
click at [605, 369] on textarea "How would you describe your online personality? How do your fans see you or the…" at bounding box center [641, 380] width 468 height 64
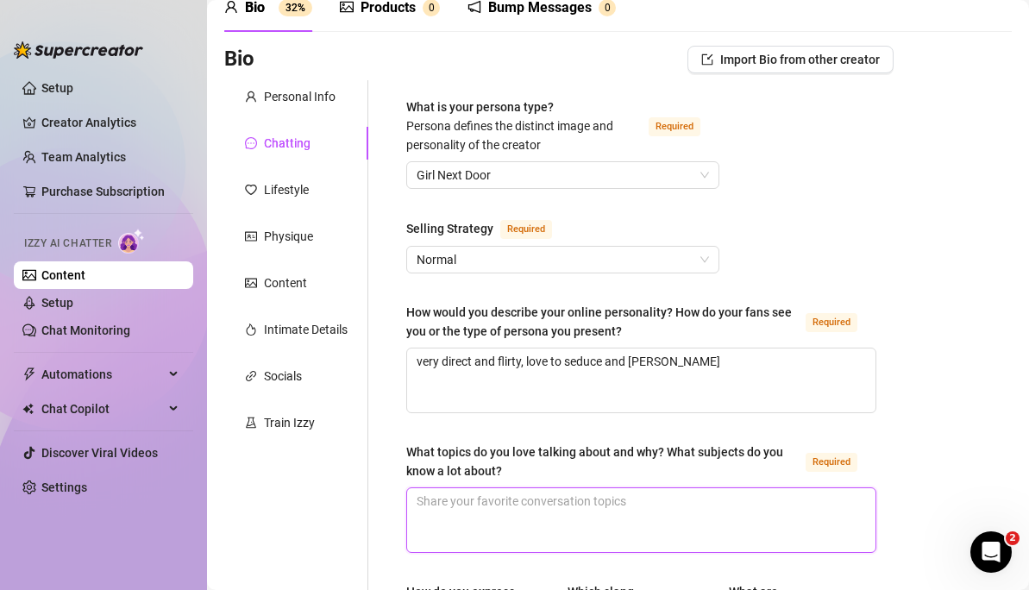
click at [616, 509] on textarea "What topics do you love talking about and why? What subjects do you know a lot …" at bounding box center [641, 520] width 468 height 64
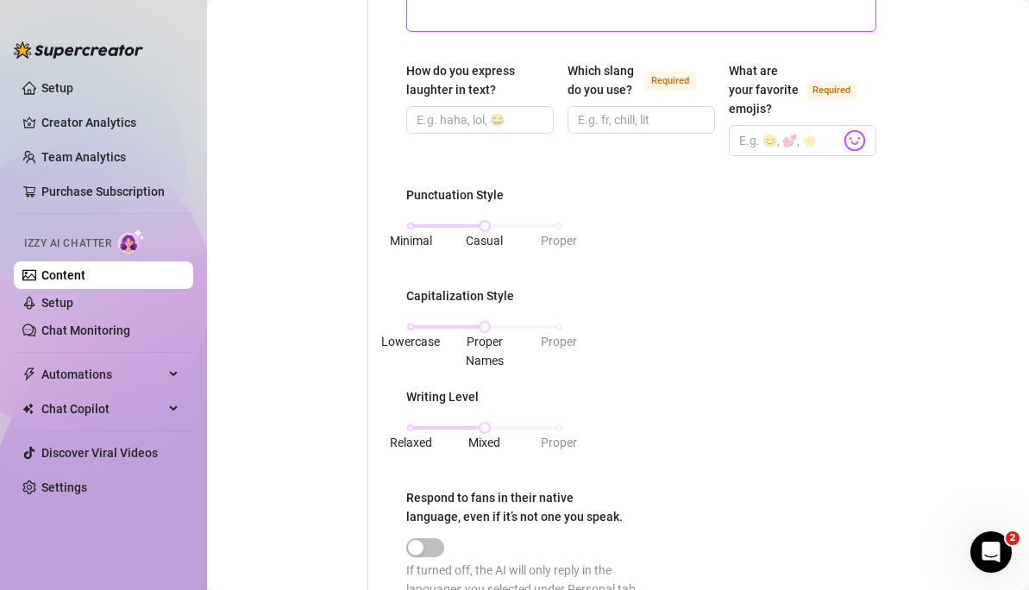
scroll to position [459, 0]
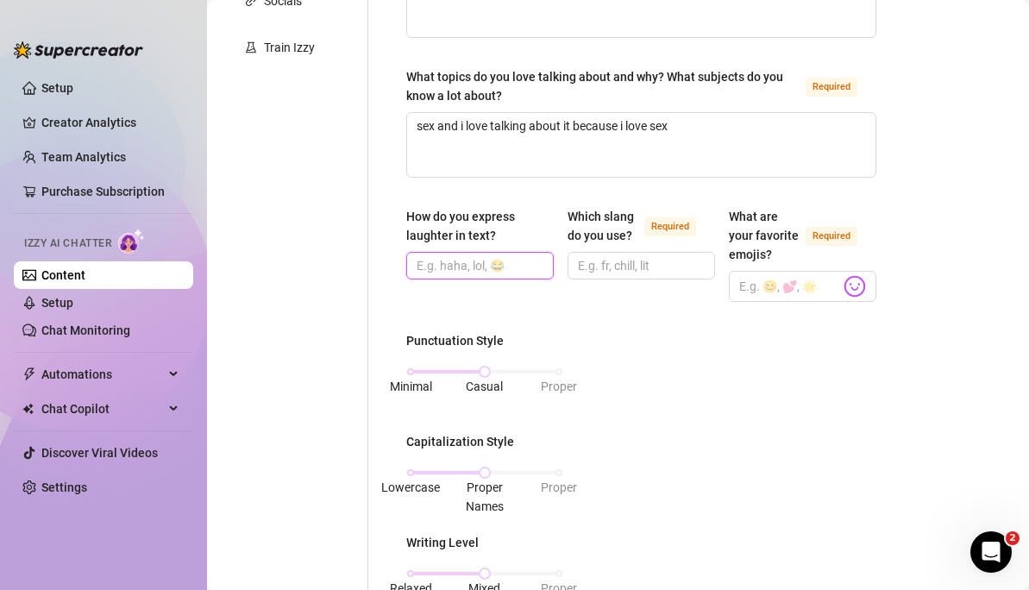
click at [435, 266] on input "How do you express laughter in text?" at bounding box center [478, 265] width 123 height 19
click at [848, 297] on img at bounding box center [855, 286] width 22 height 22
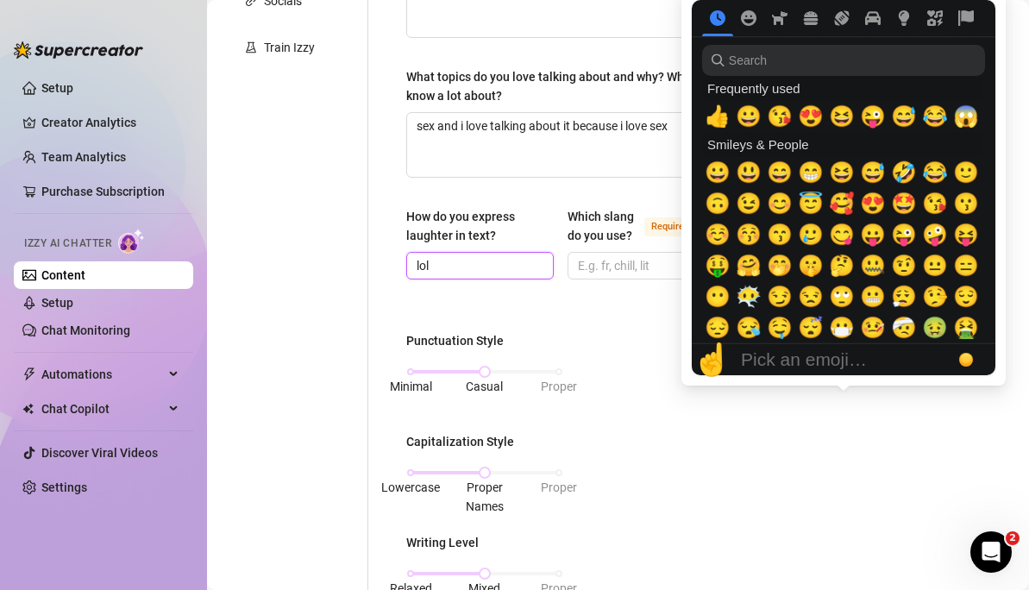
click at [495, 256] on input "lol" at bounding box center [478, 265] width 123 height 19
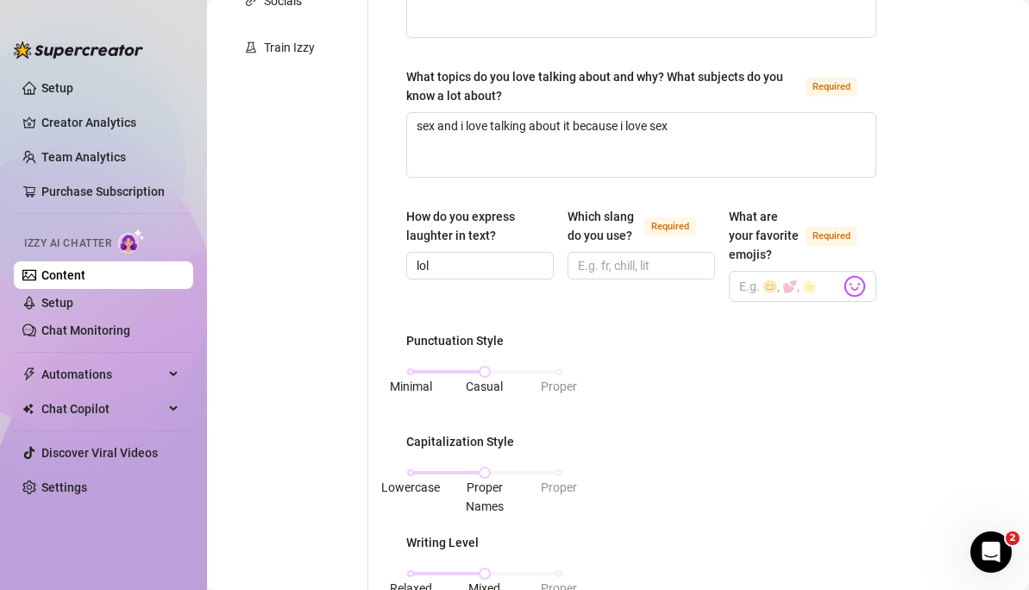
click at [859, 317] on div "How do you express laughter in text? lol Which slang do you use? Required What …" at bounding box center [641, 262] width 470 height 110
click at [468, 266] on input "lol" at bounding box center [478, 265] width 123 height 19
click at [850, 298] on img at bounding box center [855, 286] width 22 height 22
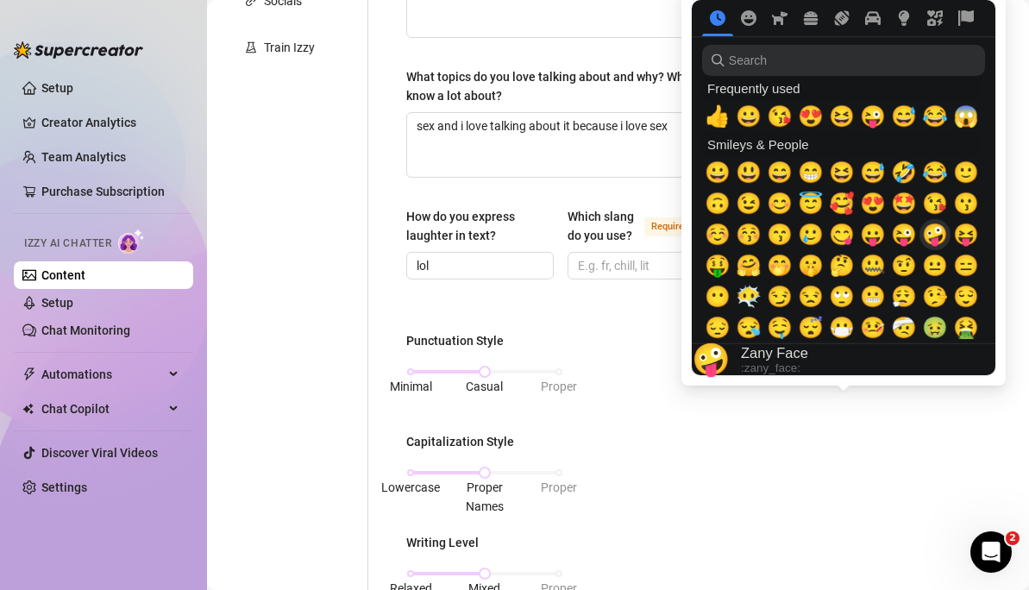
click at [942, 210] on span "😘" at bounding box center [935, 203] width 26 height 24
click at [927, 207] on span "😘" at bounding box center [935, 203] width 26 height 24
click at [934, 210] on span "😘" at bounding box center [935, 203] width 26 height 24
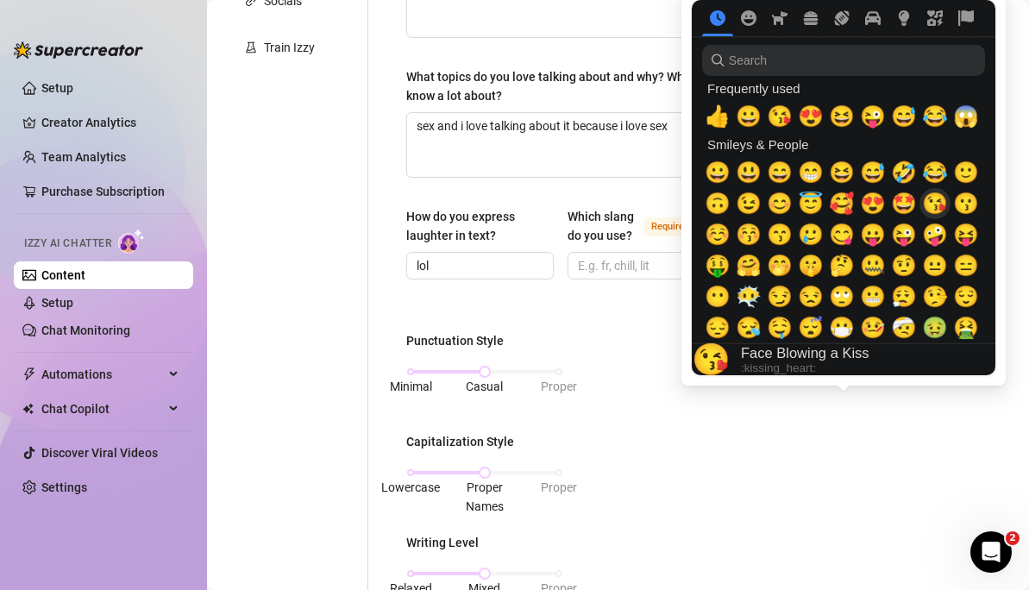
click at [934, 210] on span "😘" at bounding box center [935, 203] width 26 height 24
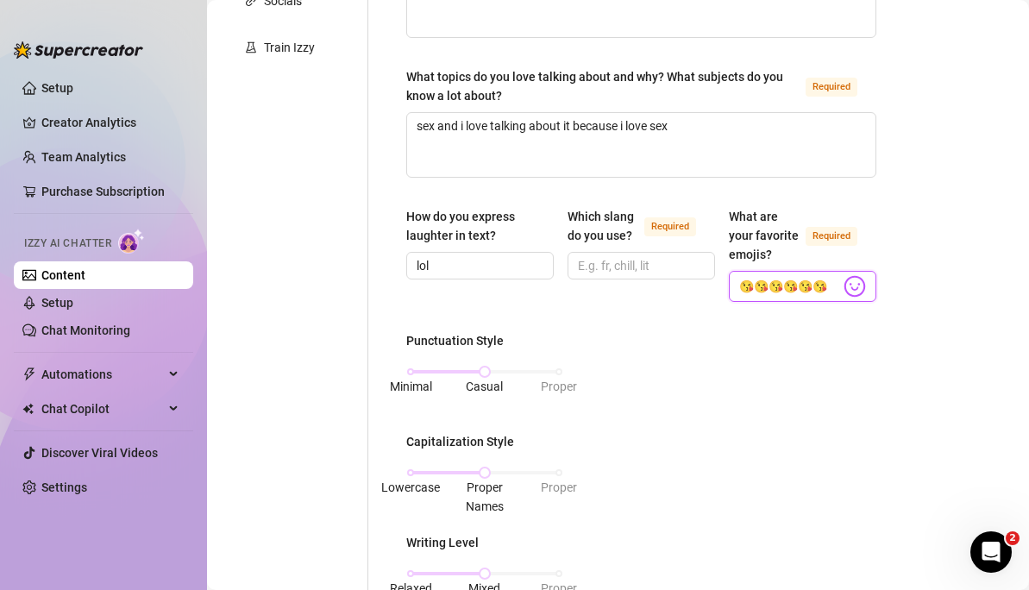
drag, startPoint x: 815, startPoint y: 307, endPoint x: 748, endPoint y: 309, distance: 67.3
click at [748, 298] on input "😘😘😘😘😘😘" at bounding box center [789, 286] width 101 height 22
click at [851, 302] on body "Setup Creator Analytics Team Analytics Purchase Subscription Izzy AI Chatter Co…" at bounding box center [514, 295] width 1029 height 590
click at [844, 305] on span "🙄" at bounding box center [844, 305] width 0 height 0
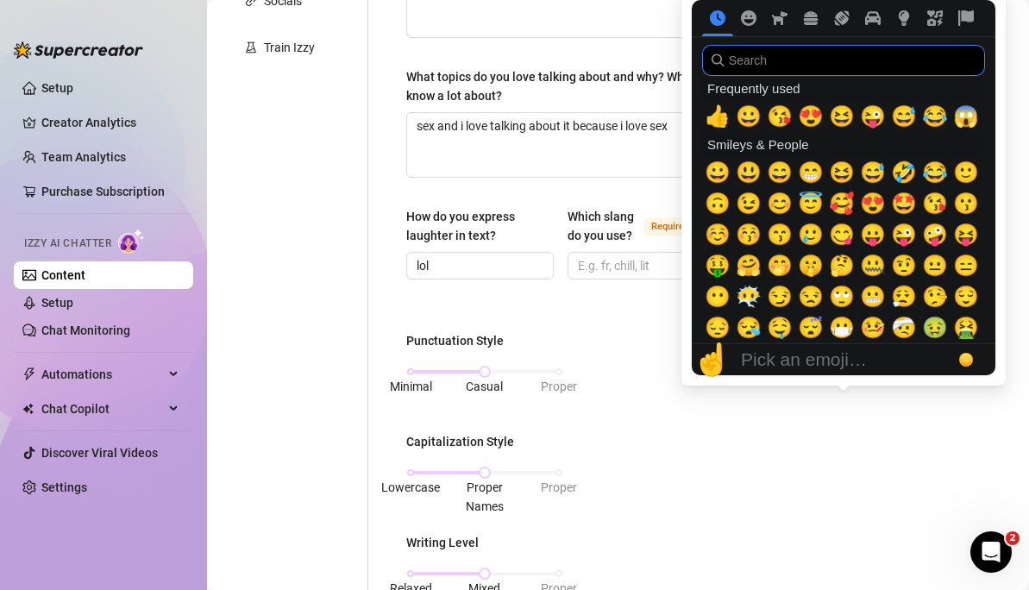
click at [772, 59] on input "search" at bounding box center [843, 60] width 283 height 31
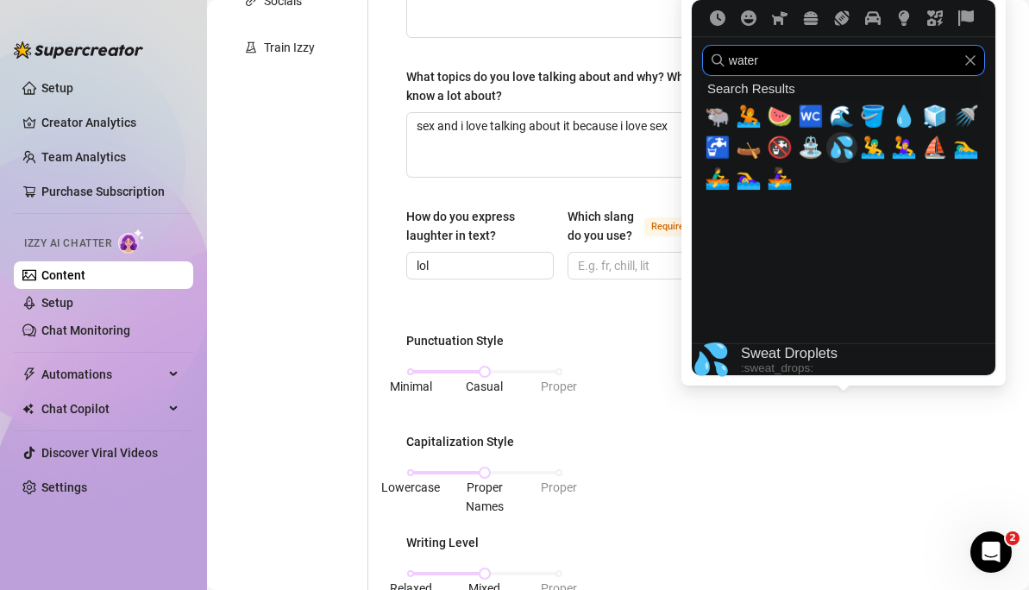
click at [852, 154] on div "💦" at bounding box center [841, 147] width 31 height 31
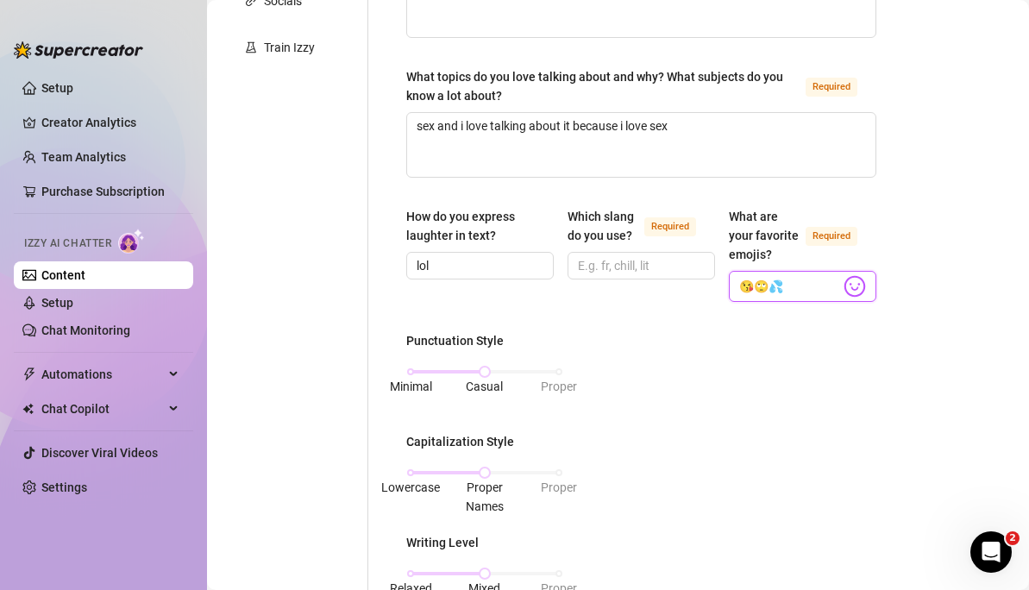
click at [760, 298] on input "😘🙄💦" at bounding box center [789, 286] width 101 height 22
click at [819, 292] on span "😘💦" at bounding box center [803, 286] width 148 height 31
click at [788, 298] on input "😘💦" at bounding box center [789, 286] width 101 height 22
click at [0, 0] on div "Search Results 🐃 🤽 🍉 🚾 🌊 🪣 💧 🧊 🚿 🚰 🛶 🚱 ⛲ 💦 🤽‍♂️ 🤽‍♀️ ⛵ 🏊‍♂️ 🚣‍♂️ 🏊‍♀️ 🚣‍♀️ Freq…" at bounding box center [0, 0] width 0 height 0
click at [812, 54] on div "What is your persona type? [PERSON_NAME] defines the distinct image and persona…" at bounding box center [641, 441] width 470 height 1438
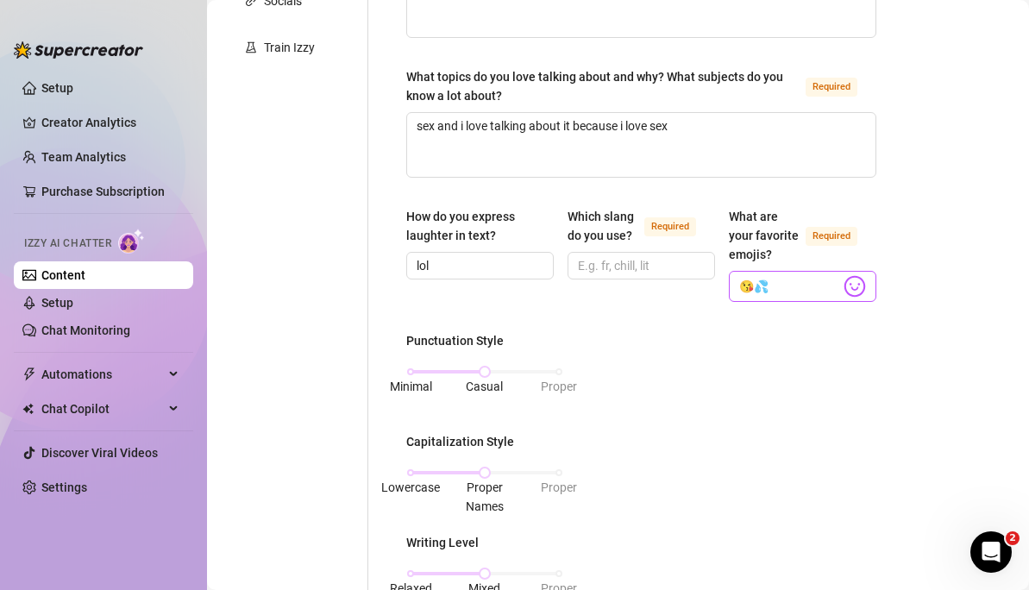
click at [851, 302] on body "Setup Creator Analytics Team Analytics Purchase Subscription Izzy AI Chatter Co…" at bounding box center [514, 295] width 1029 height 590
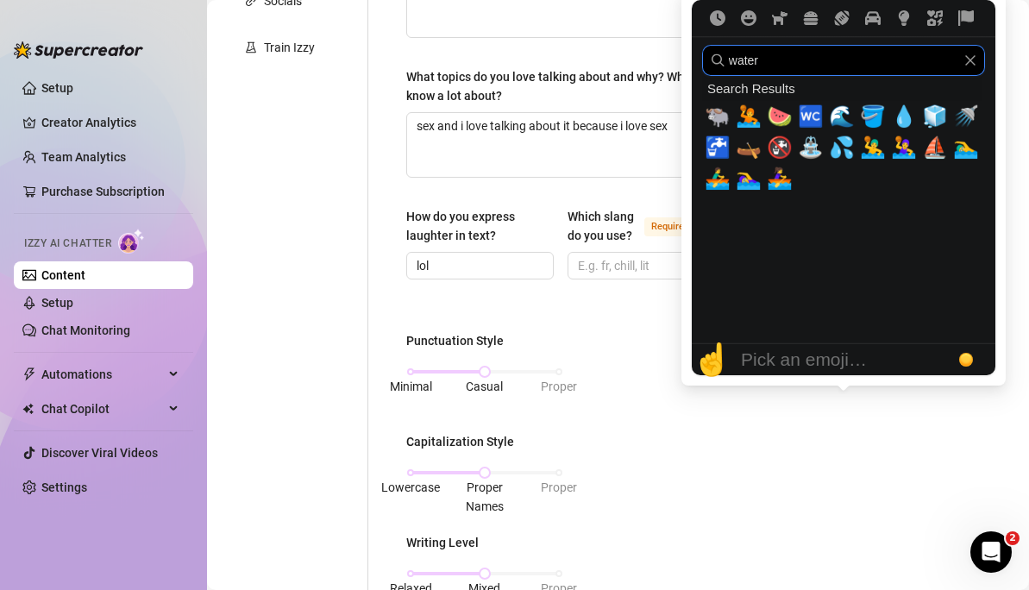
click at [808, 69] on input "water" at bounding box center [843, 60] width 283 height 31
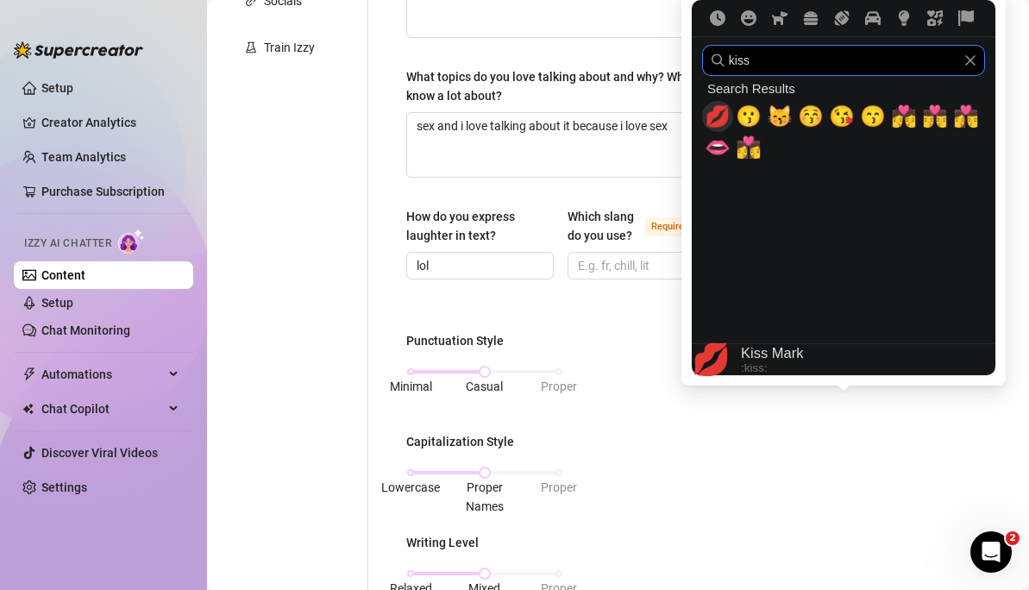
click at [724, 110] on span "💋" at bounding box center [718, 116] width 26 height 24
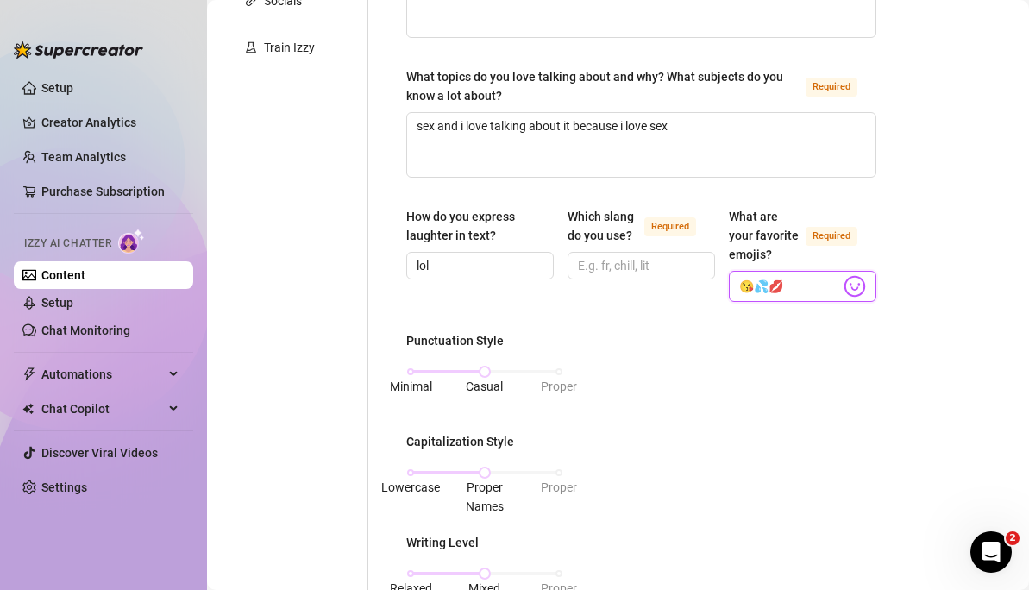
click at [763, 298] on input "😘💦💋" at bounding box center [789, 286] width 101 height 22
click at [756, 298] on input "😘💦💋" at bounding box center [789, 286] width 101 height 22
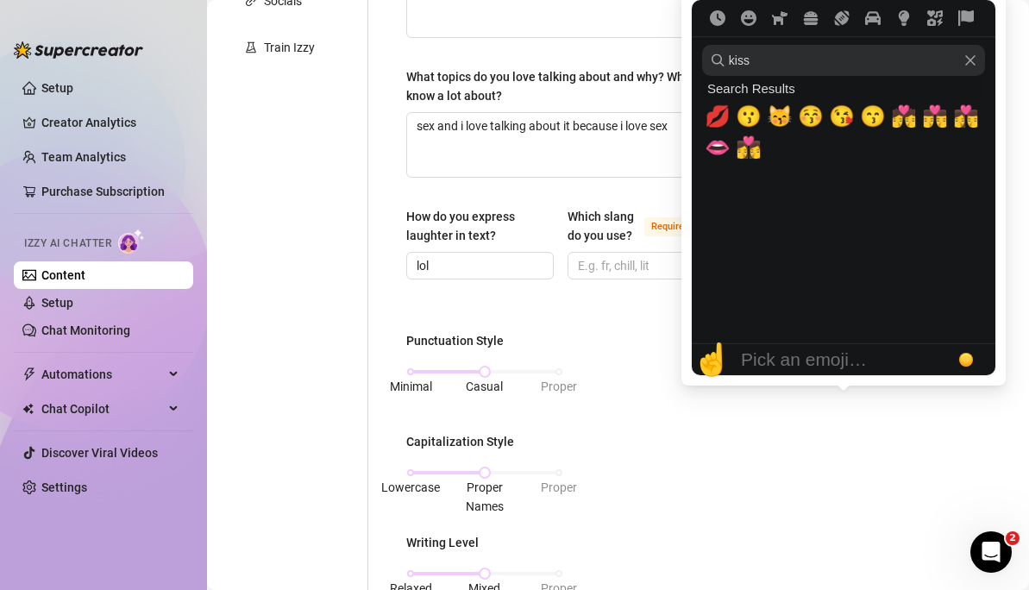
click at [842, 299] on div "Search Results 💋 😗 😽 😚 😘 😙 💏 👨‍❤️‍💋‍👨 👩‍❤️‍💋‍👨 👄 👩‍❤️‍💋‍👩 Frequently used Smile…" at bounding box center [841, 210] width 279 height 268
click at [869, 14] on icon "Travel & Places" at bounding box center [873, 18] width 16 height 14
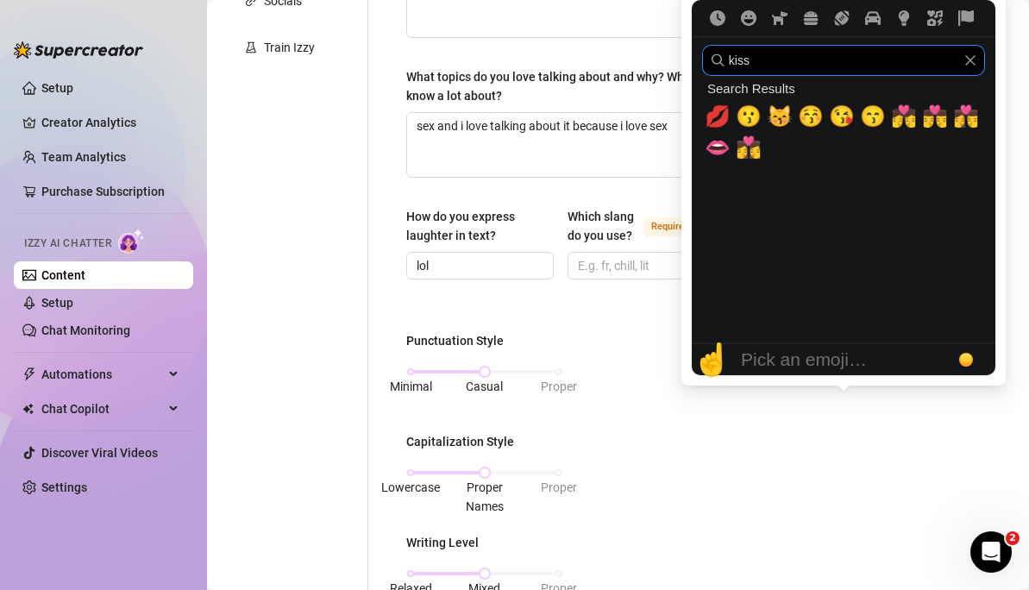
click at [849, 58] on input "kiss" at bounding box center [843, 60] width 283 height 31
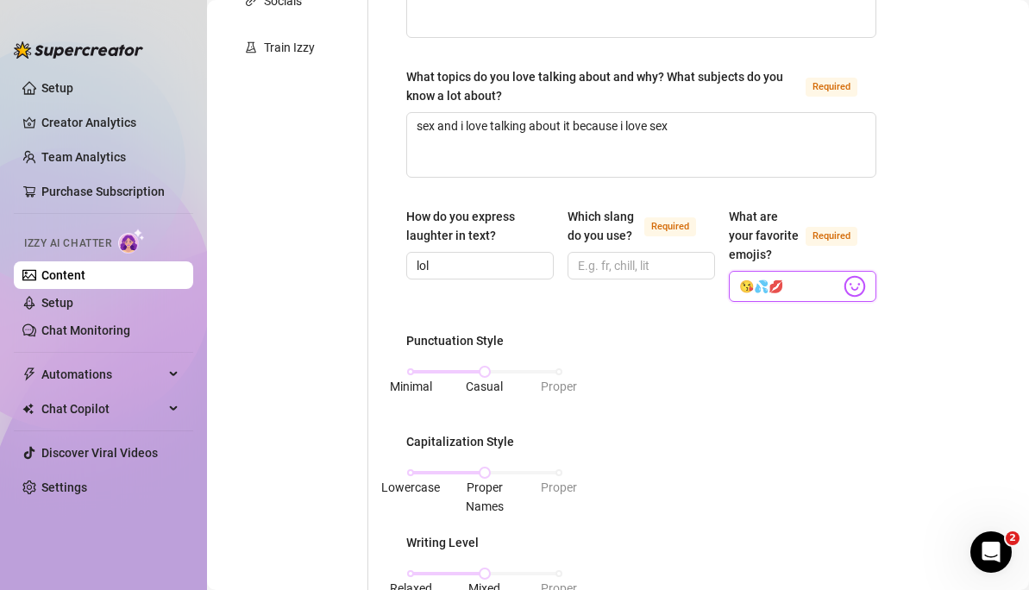
click at [783, 298] on input "😘💦💋" at bounding box center [789, 286] width 101 height 22
click at [850, 305] on body "Setup Creator Analytics Team Analytics Purchase Subscription Izzy AI Chatter Co…" at bounding box center [514, 295] width 1029 height 590
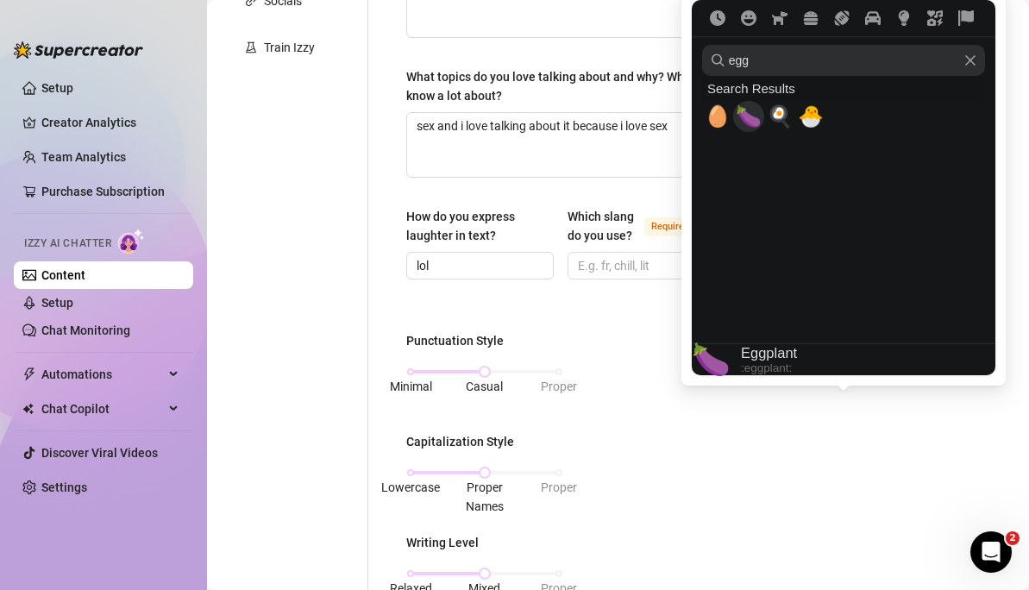
click at [753, 112] on span "🍆" at bounding box center [749, 116] width 26 height 24
click at [976, 62] on icon "Clear" at bounding box center [970, 60] width 12 height 12
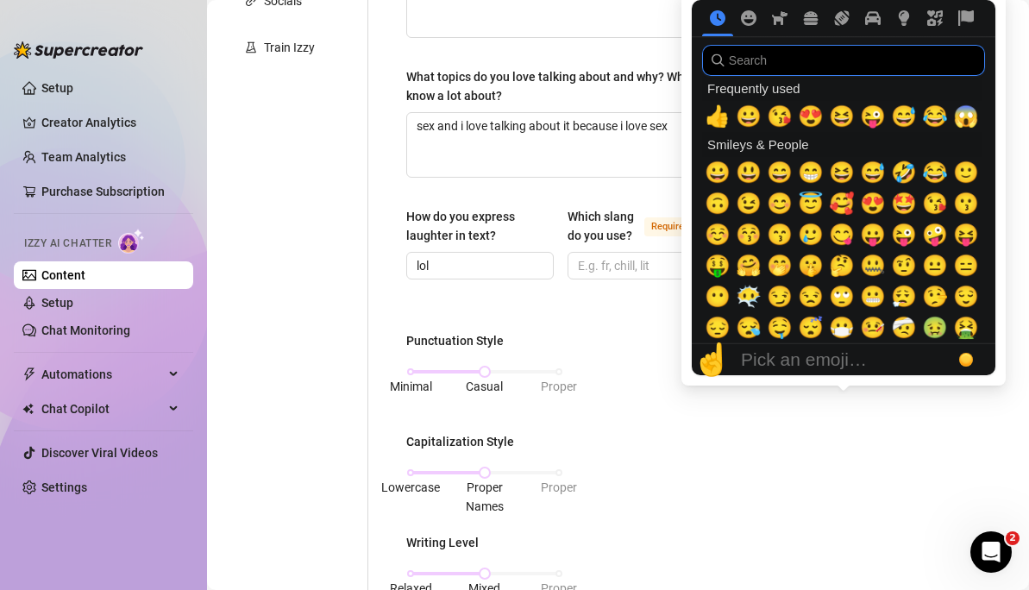
click at [798, 61] on input "search" at bounding box center [843, 60] width 283 height 31
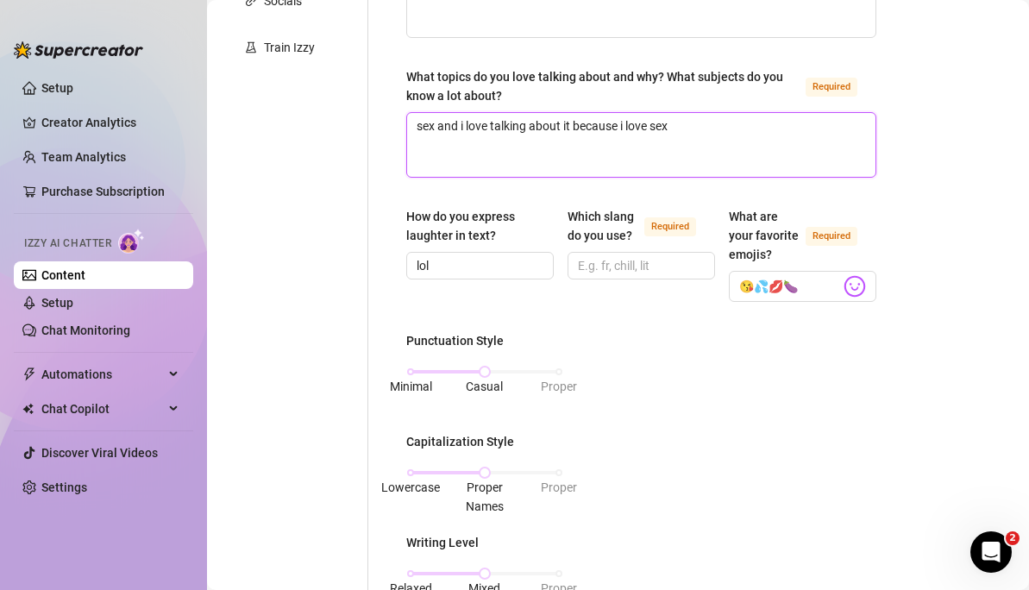
click at [719, 133] on textarea "sex and i love talking about it because i love sex" at bounding box center [641, 145] width 468 height 64
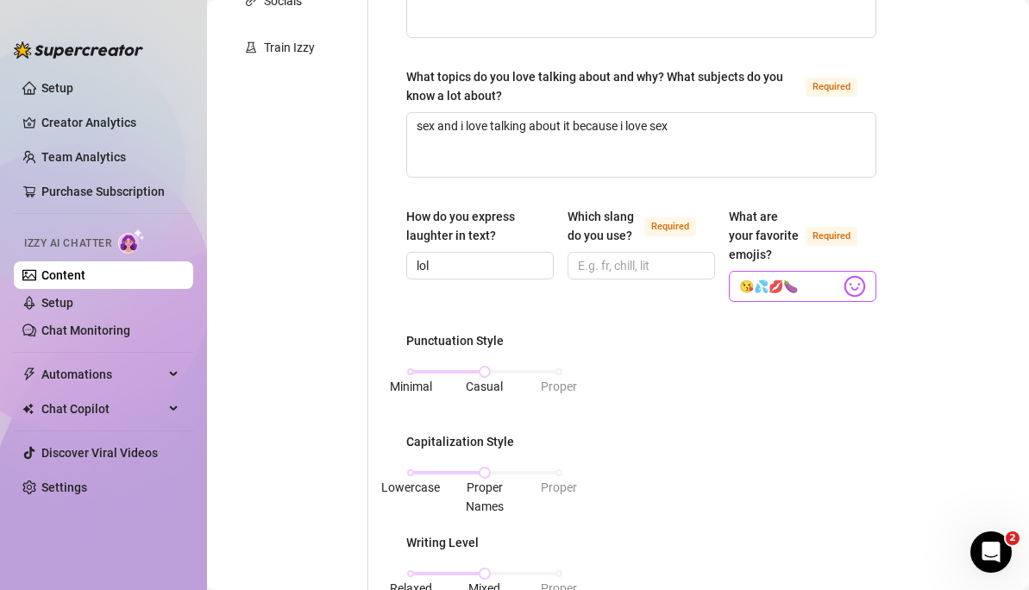
click at [843, 306] on div "Search Results 👄 💄 💋 🤫 Frequently used Smileys & People Animals & Nature Food &…" at bounding box center [841, 210] width 279 height 268
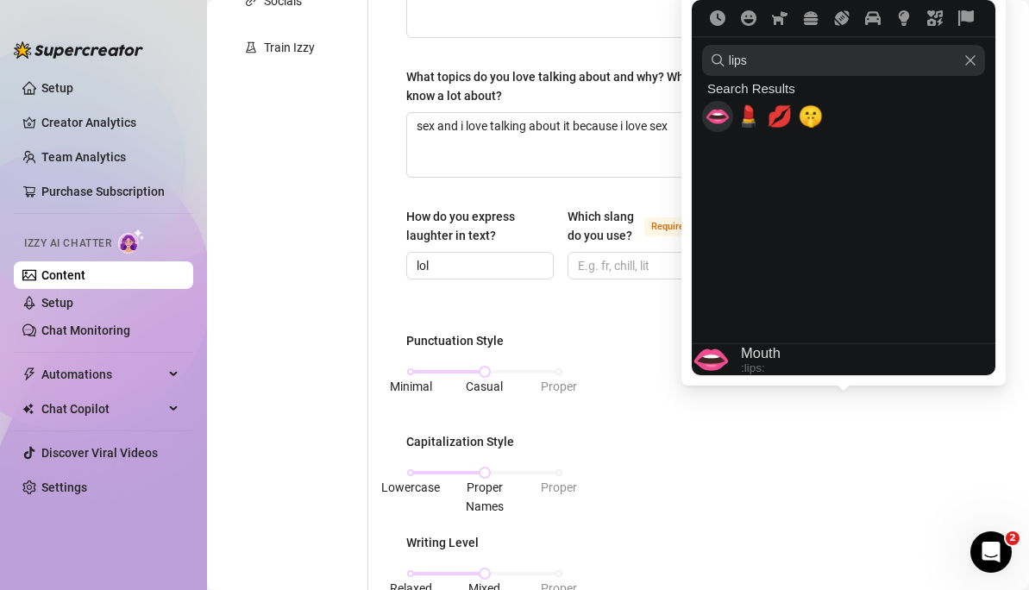
click at [719, 119] on span "👄" at bounding box center [718, 116] width 26 height 24
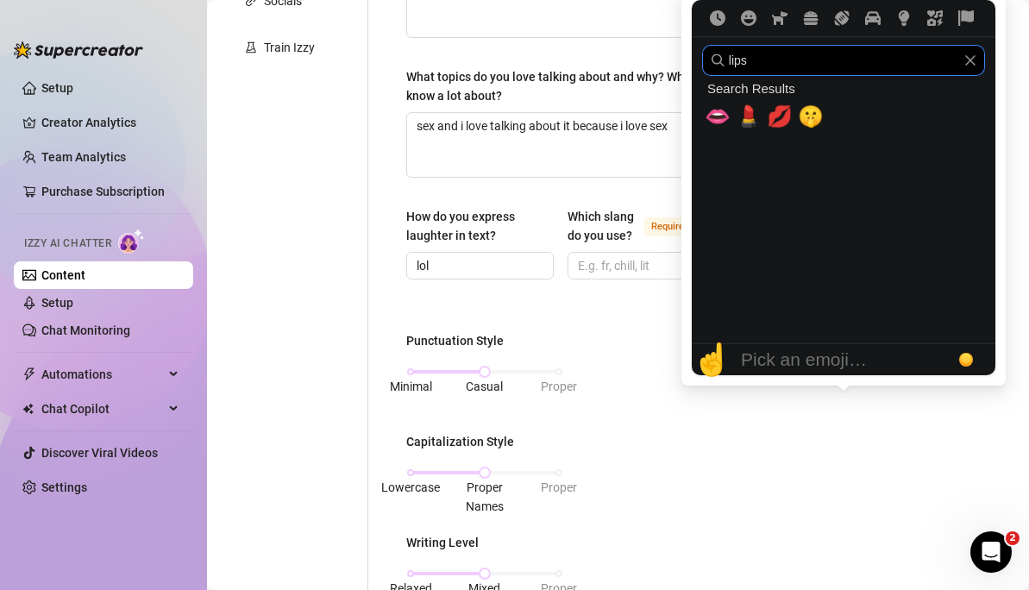
click at [971, 68] on input "lips" at bounding box center [843, 60] width 283 height 31
click at [715, 115] on span "👅" at bounding box center [718, 116] width 26 height 24
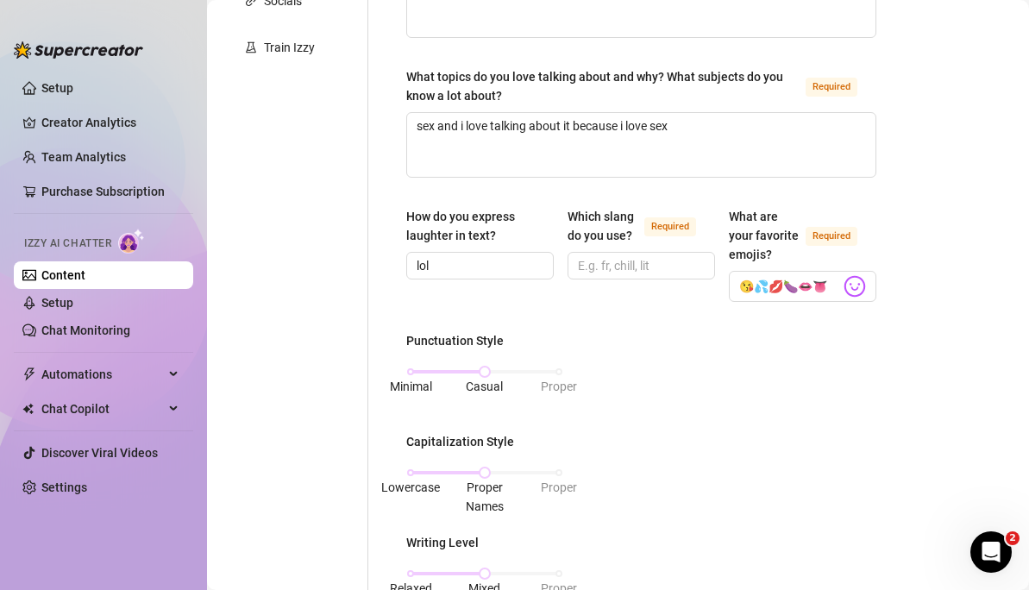
click at [713, 430] on div "Punctuation Style Minimal Casual Proper Capitalization Style Lowercase Proper N…" at bounding box center [641, 555] width 470 height 448
click at [611, 268] on input "Which slang do you use? Required" at bounding box center [639, 265] width 123 height 19
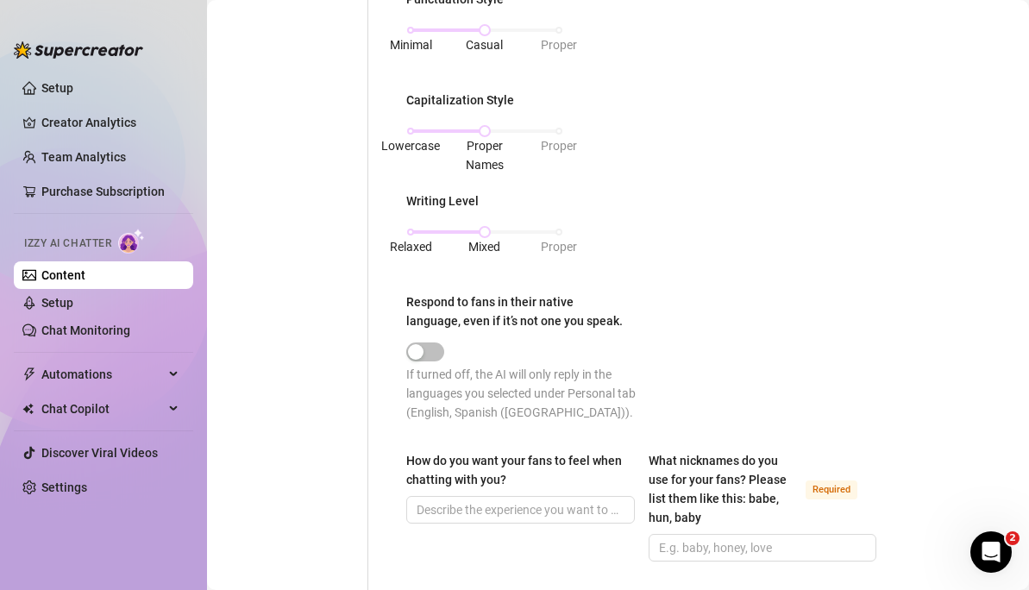
scroll to position [813, 0]
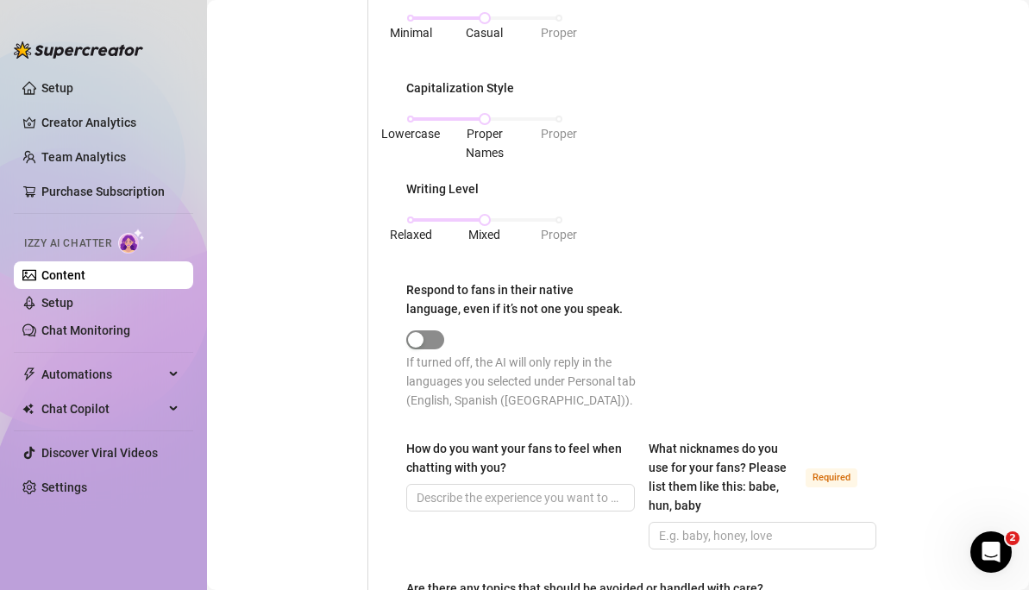
click at [440, 349] on span "button" at bounding box center [425, 339] width 38 height 19
click at [423, 348] on div "button" at bounding box center [416, 340] width 16 height 16
click at [434, 353] on div at bounding box center [523, 339] width 235 height 28
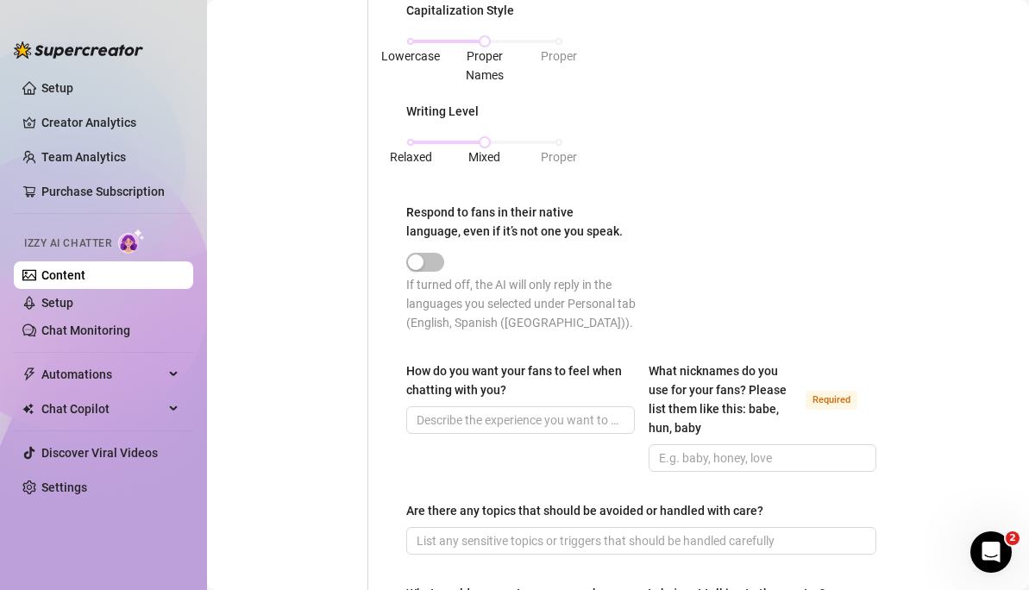
scroll to position [900, 0]
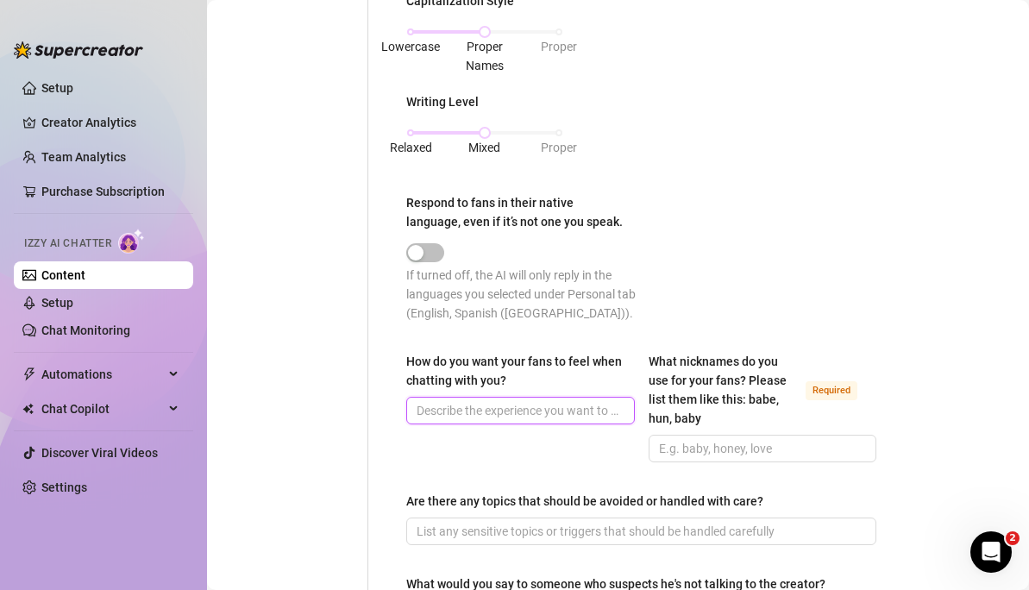
click at [542, 420] on input "How do you want your fans to feel when chatting with you?" at bounding box center [519, 410] width 204 height 19
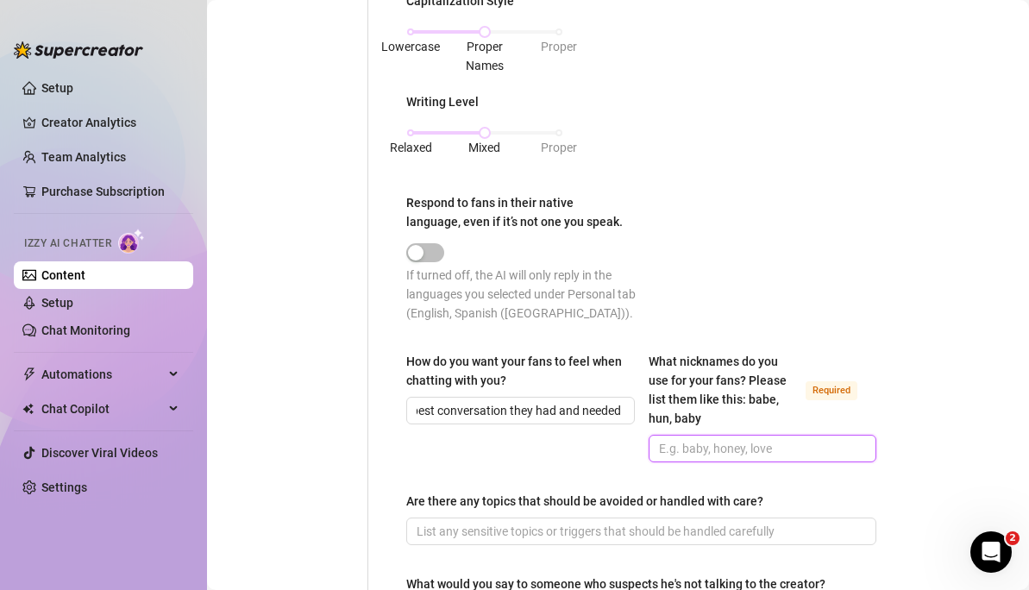
click at [702, 458] on input "What nicknames do you use for your fans? Please list them like this: babe, hun,…" at bounding box center [761, 448] width 204 height 19
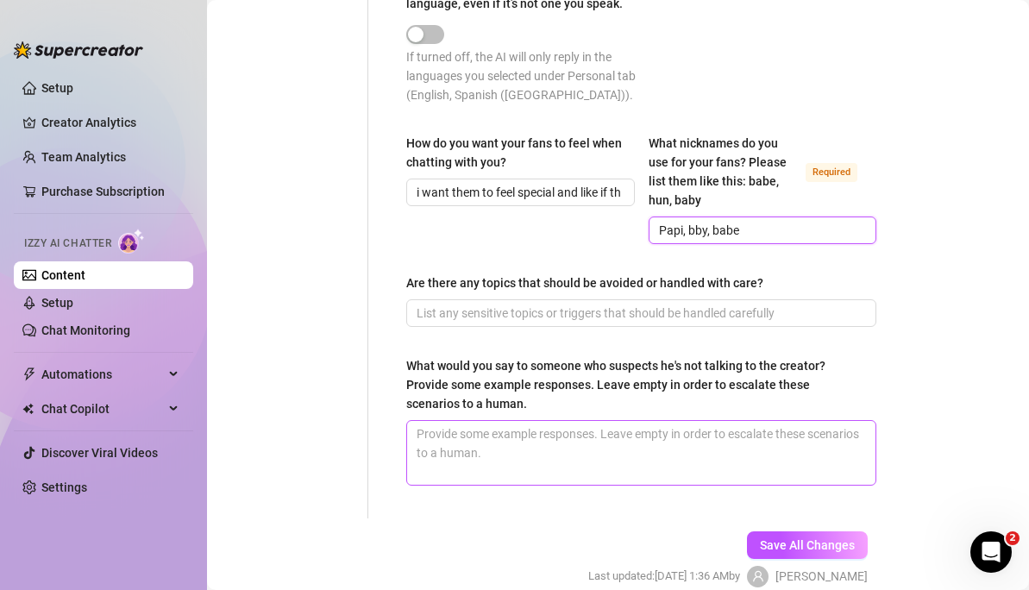
scroll to position [1140, 0]
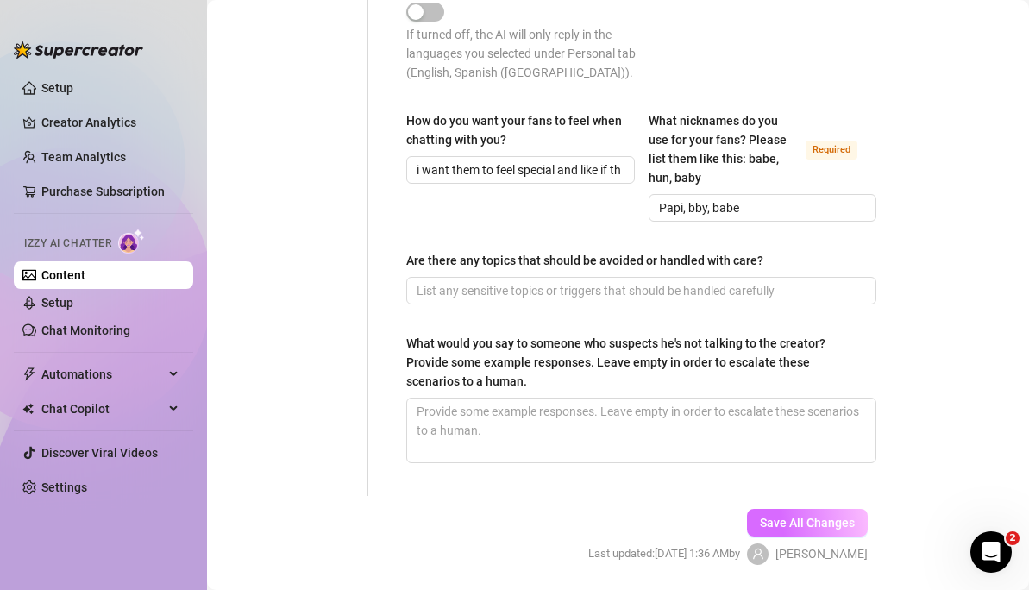
click at [762, 520] on span "Save All Changes" at bounding box center [807, 523] width 95 height 14
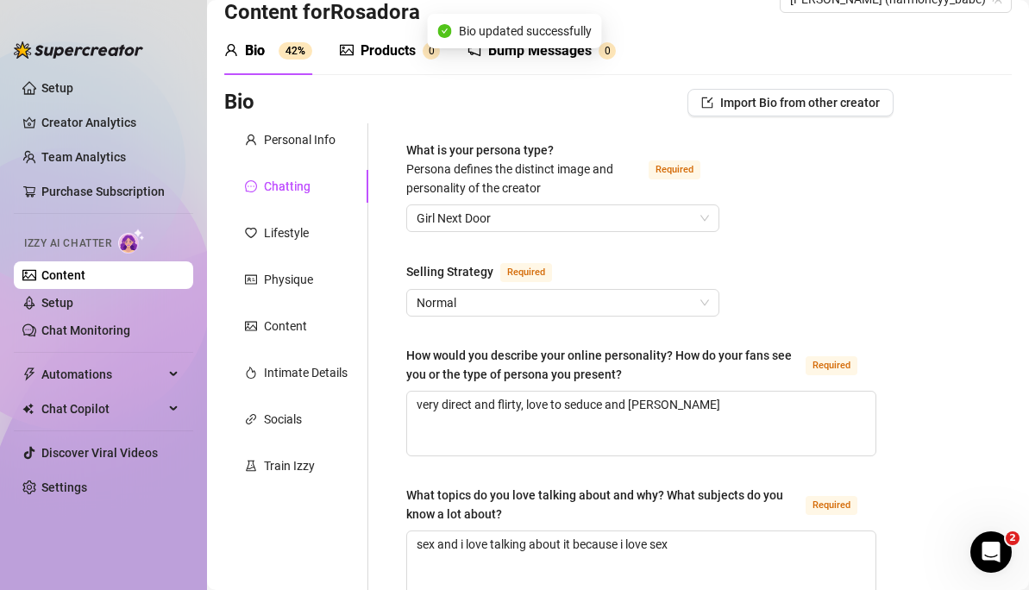
scroll to position [0, 0]
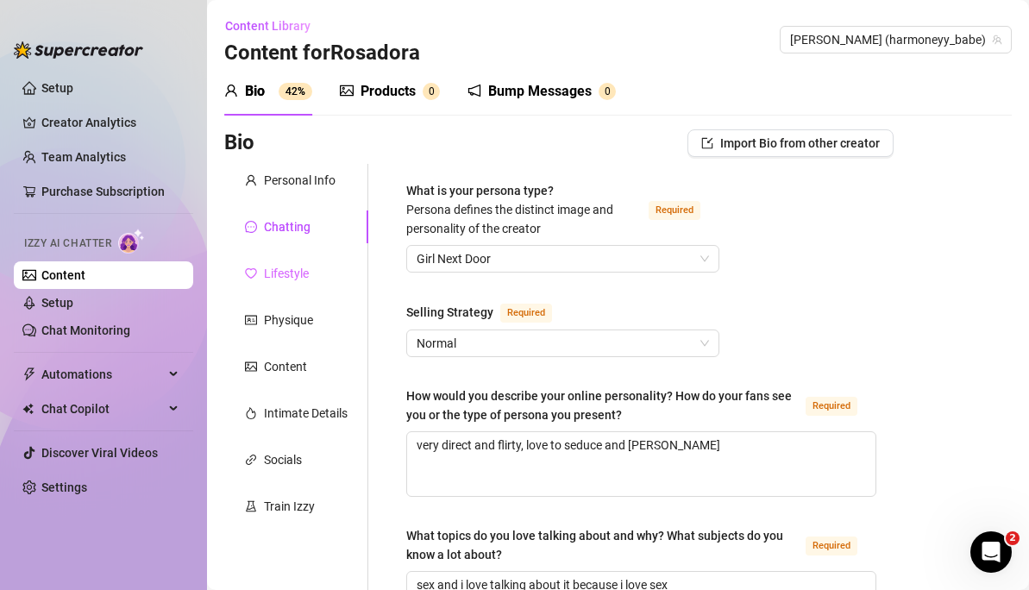
click at [313, 276] on div "Lifestyle" at bounding box center [296, 273] width 144 height 33
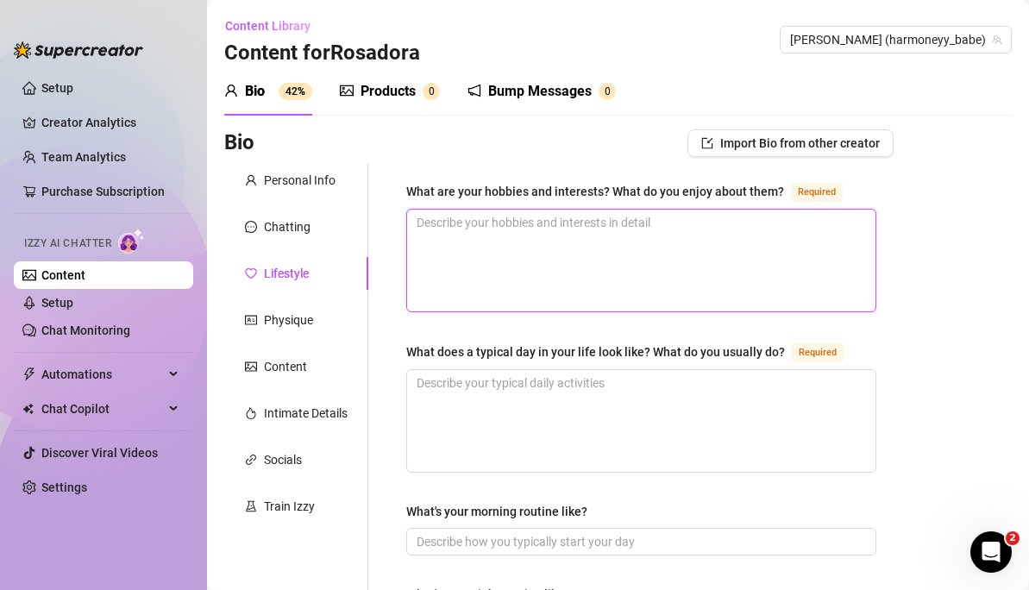
click at [484, 220] on textarea "What are your hobbies and interests? What do you enjoy about them? Required" at bounding box center [641, 261] width 468 height 102
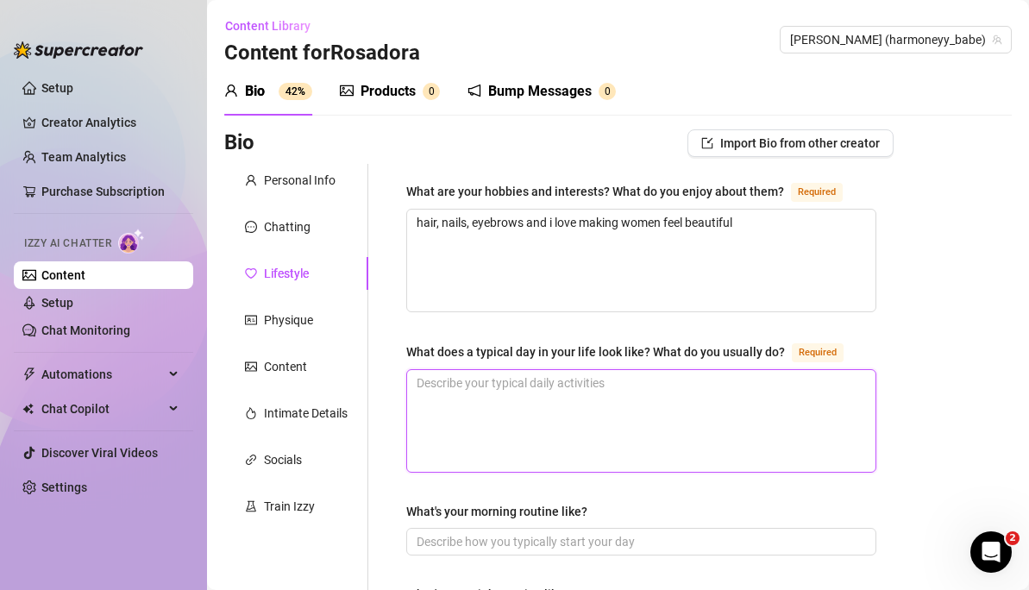
click at [635, 393] on textarea "What does a typical day in your life look like? What do you usually do? Required" at bounding box center [641, 421] width 468 height 102
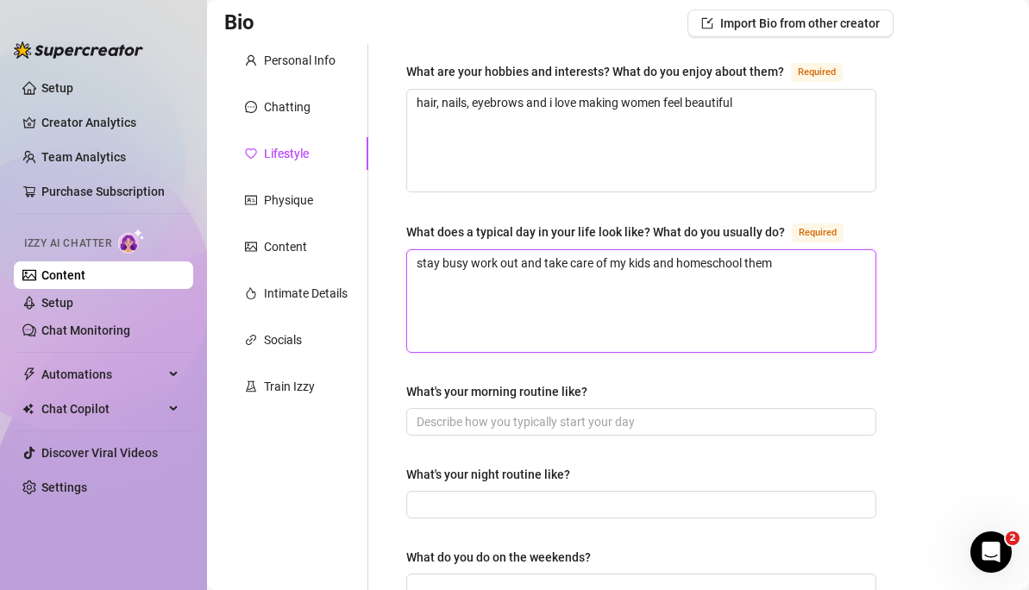
scroll to position [165, 0]
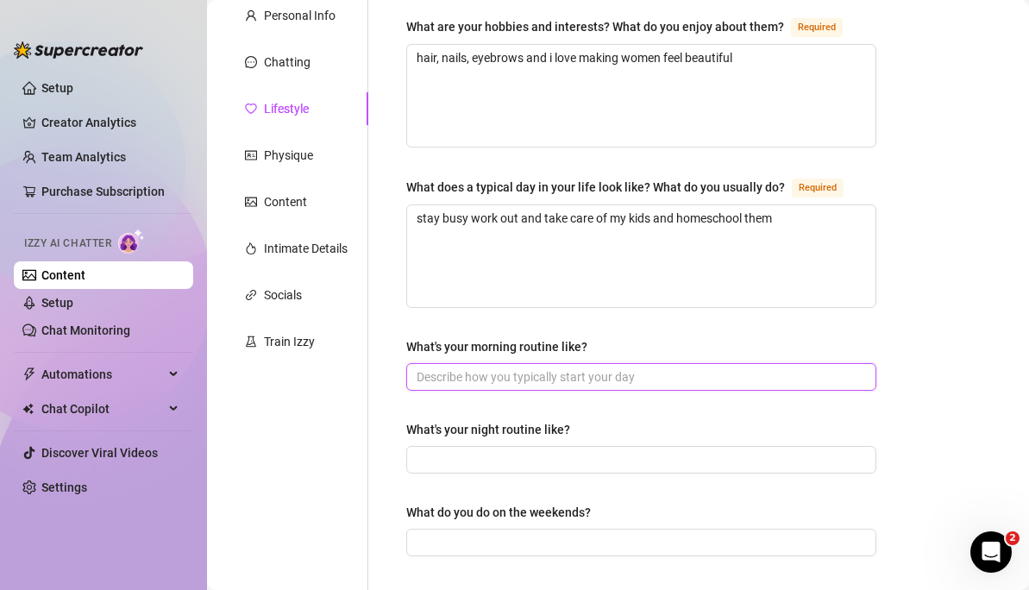
click at [575, 381] on input "What's your morning routine like?" at bounding box center [640, 376] width 446 height 19
click at [581, 370] on input "i start at 8:00 am and i" at bounding box center [640, 376] width 446 height 19
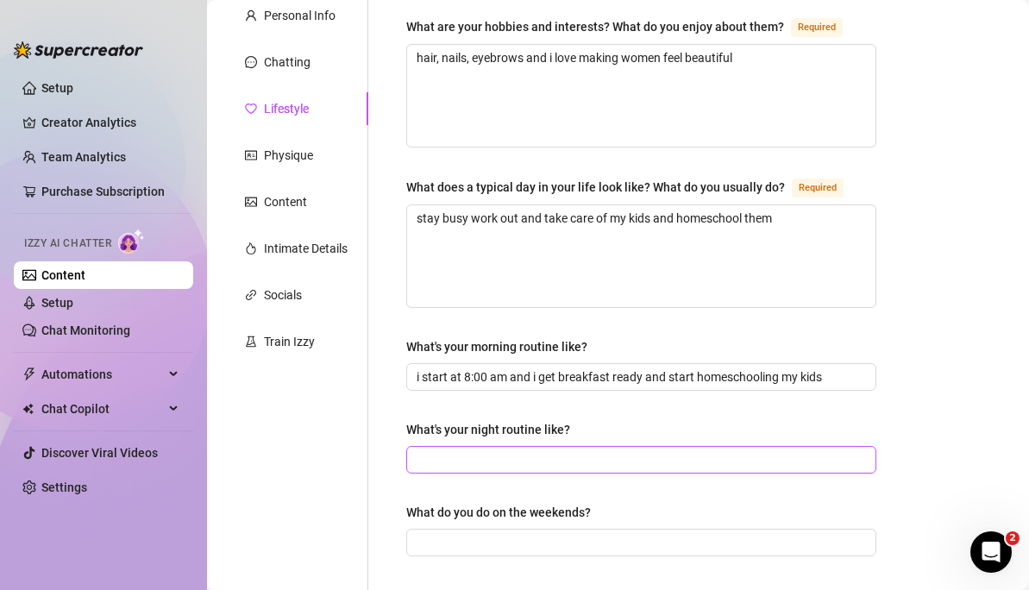
click at [556, 446] on span at bounding box center [641, 460] width 470 height 28
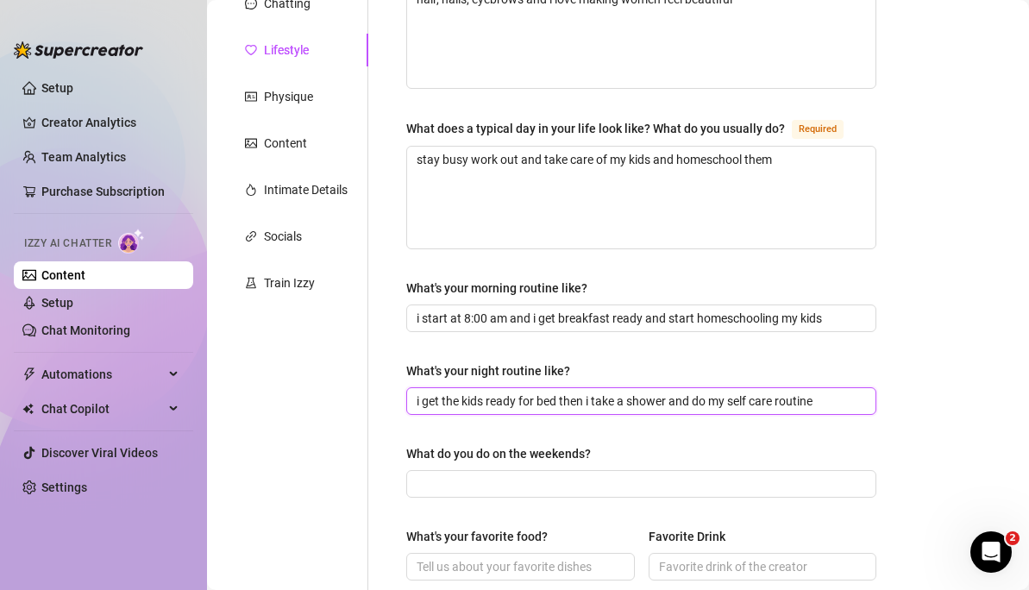
scroll to position [279, 0]
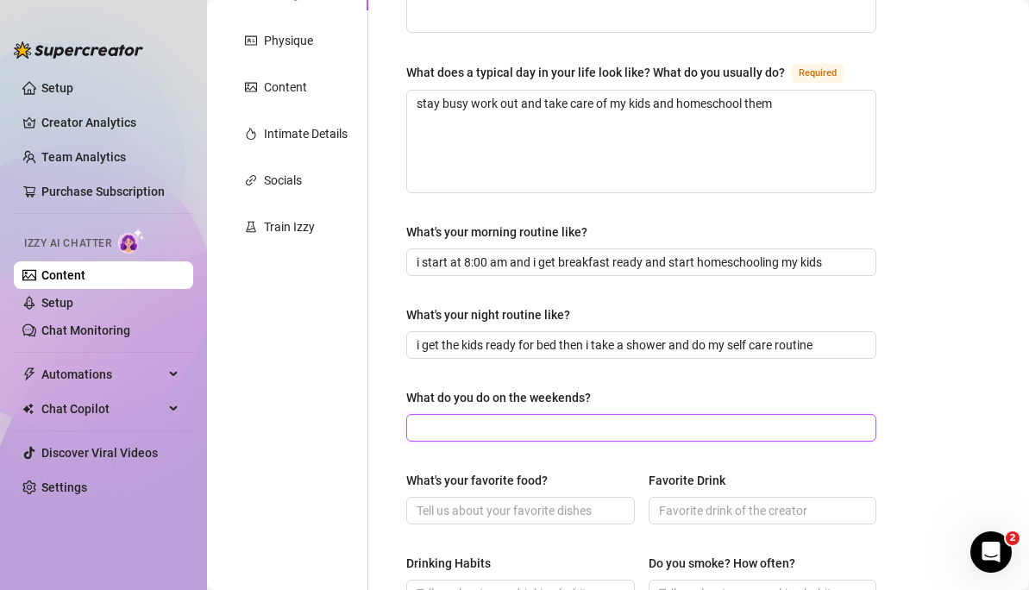
click at [522, 421] on input "What do you do on the weekends?" at bounding box center [640, 427] width 446 height 19
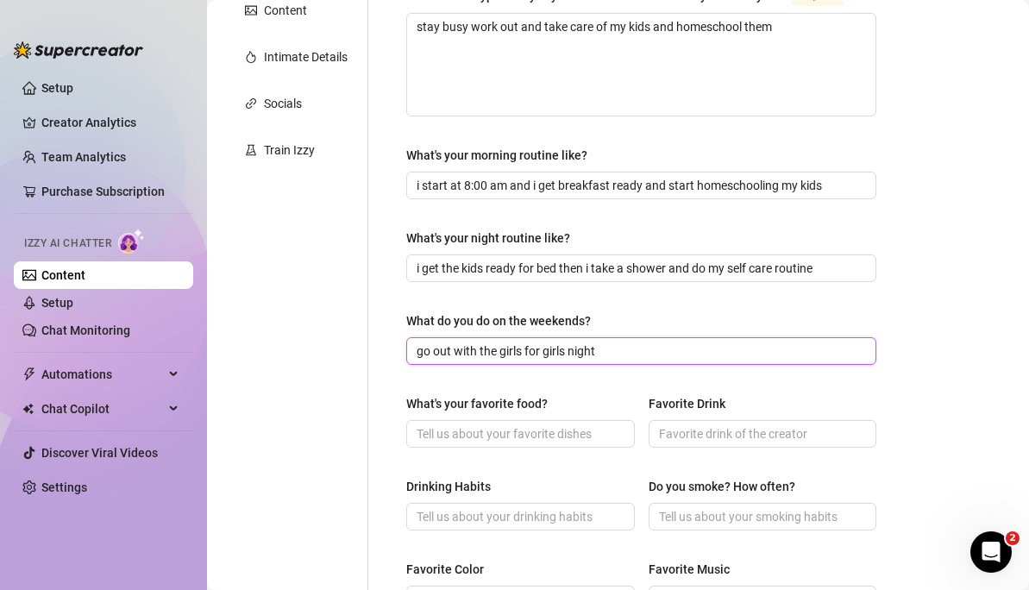
scroll to position [382, 0]
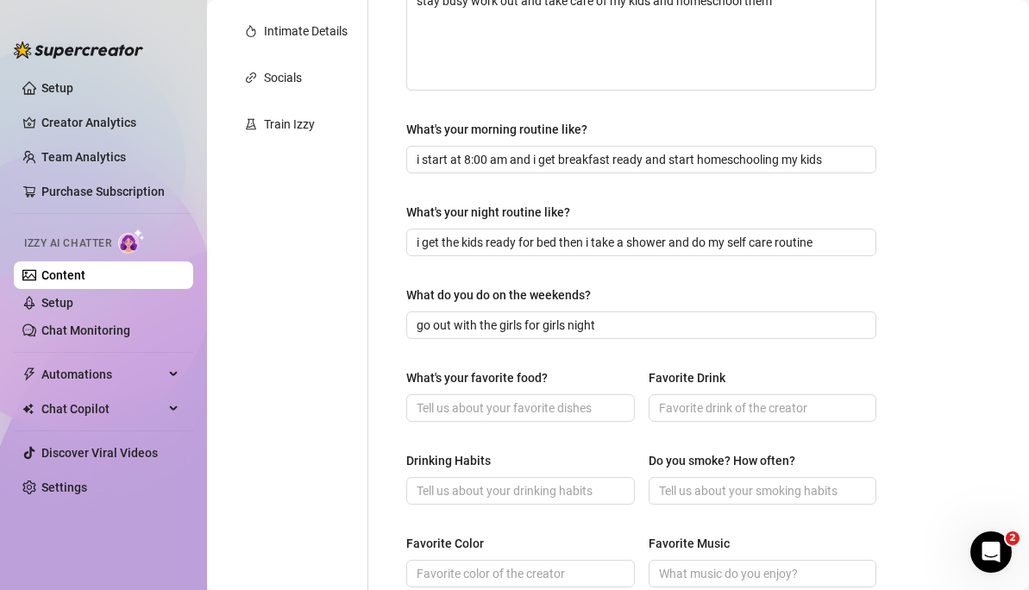
click at [532, 391] on div "What's your favorite food?" at bounding box center [520, 381] width 229 height 26
click at [535, 403] on input "What's your favorite food?" at bounding box center [519, 408] width 204 height 19
click at [717, 407] on input "Favorite Drink" at bounding box center [761, 408] width 204 height 19
click at [745, 467] on div "Do you smoke? How often?" at bounding box center [722, 460] width 147 height 19
click at [745, 481] on input "Do you smoke? How often?" at bounding box center [761, 490] width 204 height 19
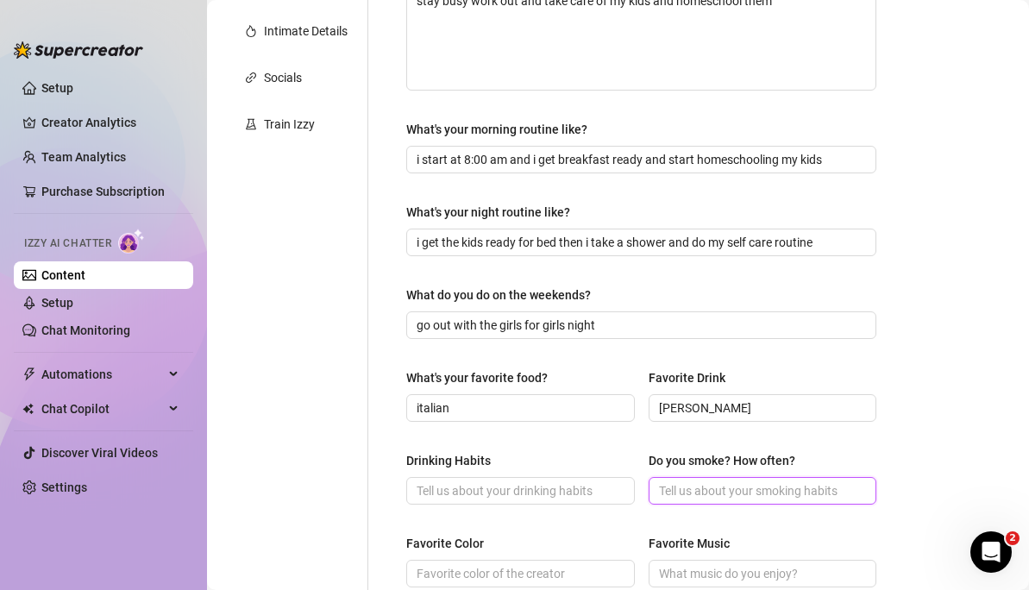
click at [743, 481] on input "Do you smoke? How often?" at bounding box center [761, 490] width 204 height 19
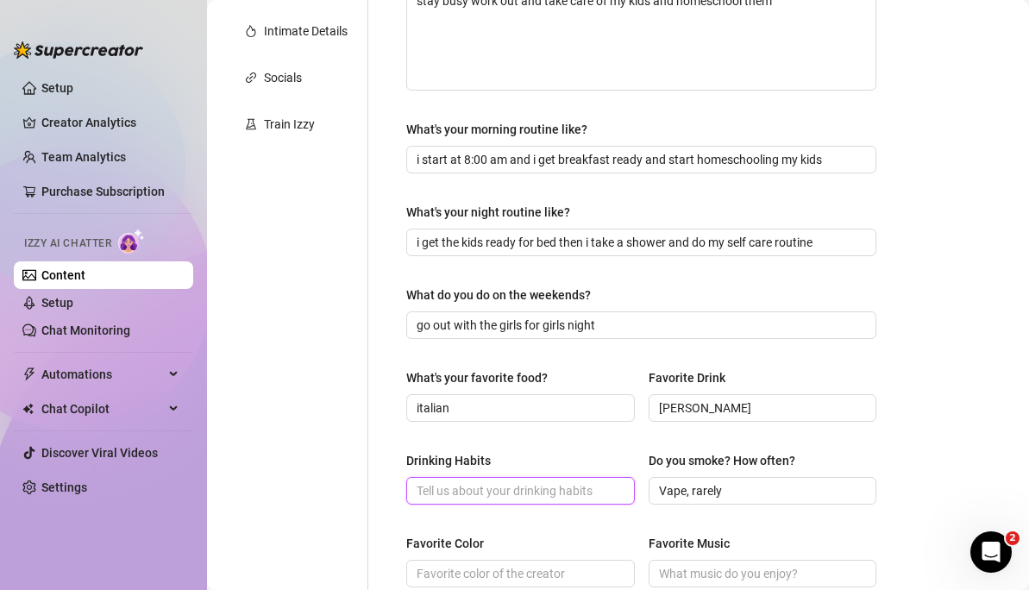
click at [547, 488] on input "Drinking Habits" at bounding box center [519, 490] width 204 height 19
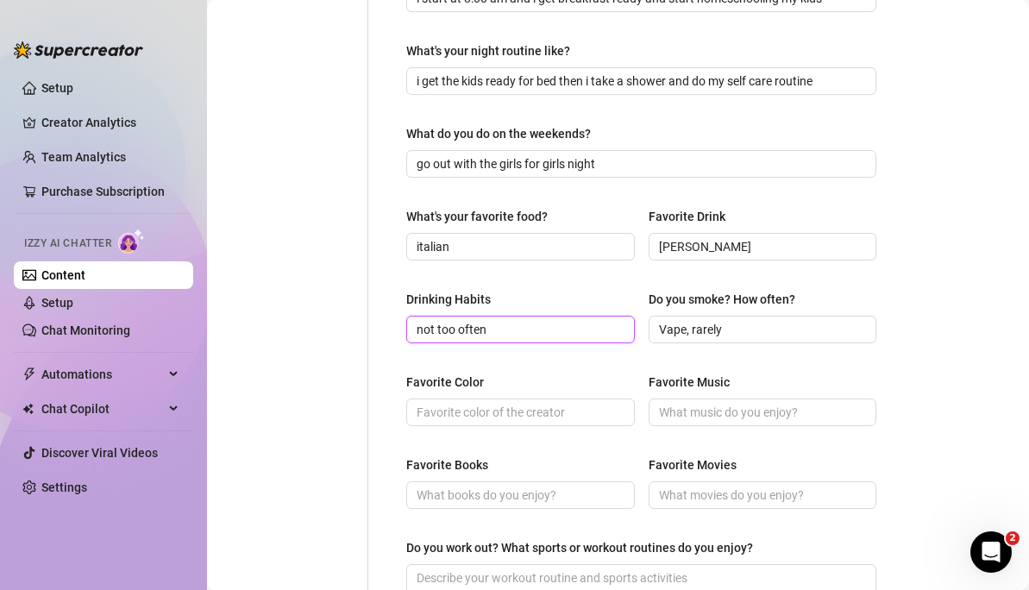
scroll to position [553, 0]
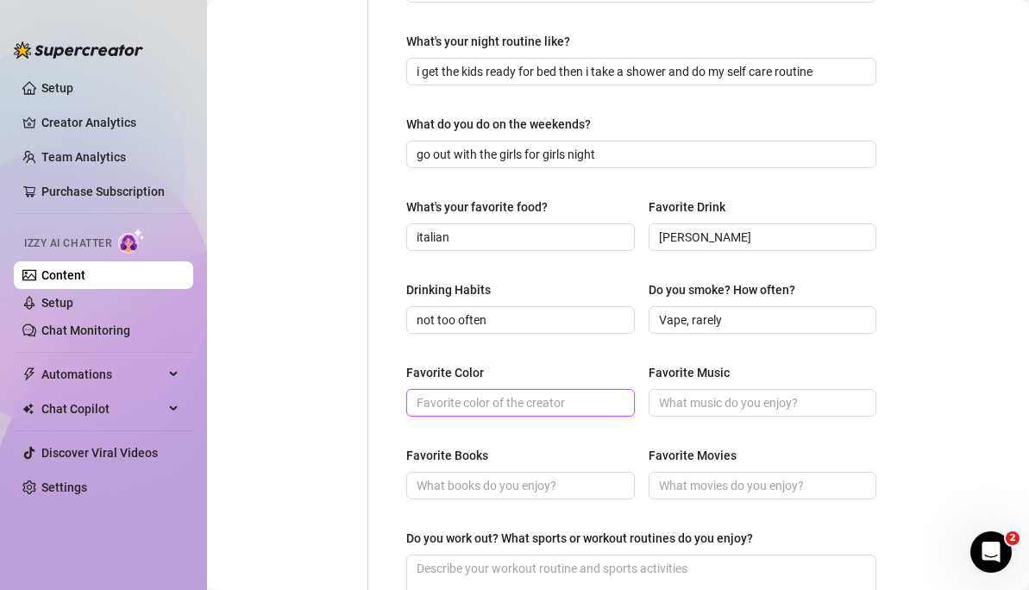
click at [562, 393] on input "Favorite Color" at bounding box center [519, 402] width 204 height 19
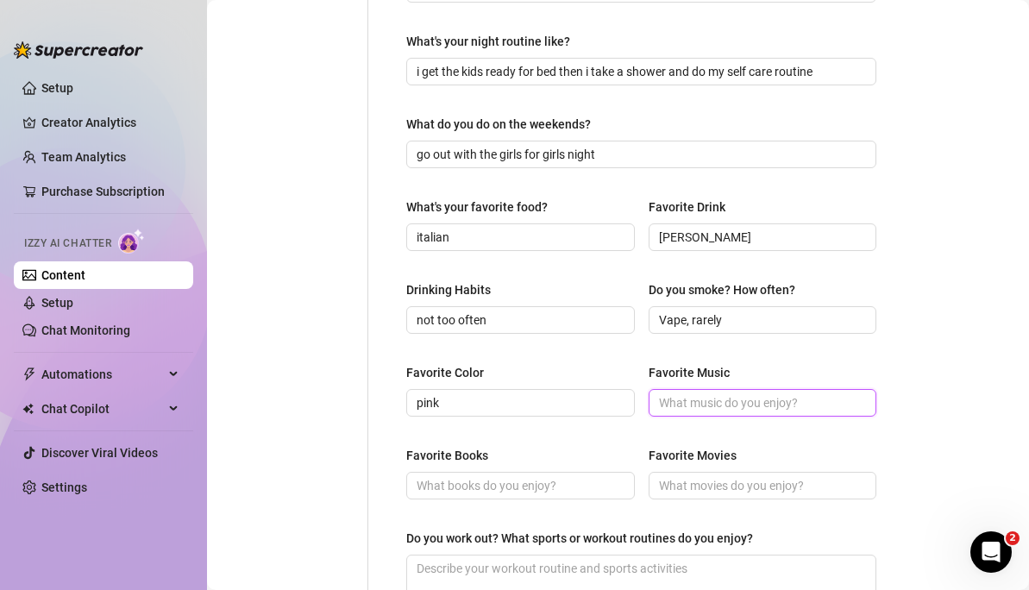
click at [723, 403] on input "Favorite Music" at bounding box center [761, 402] width 204 height 19
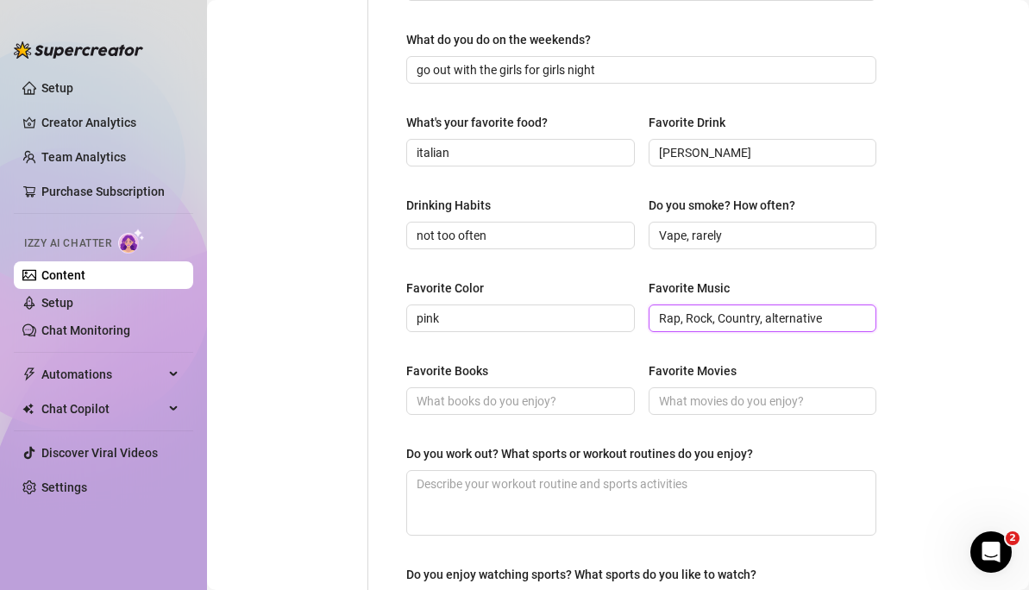
scroll to position [701, 0]
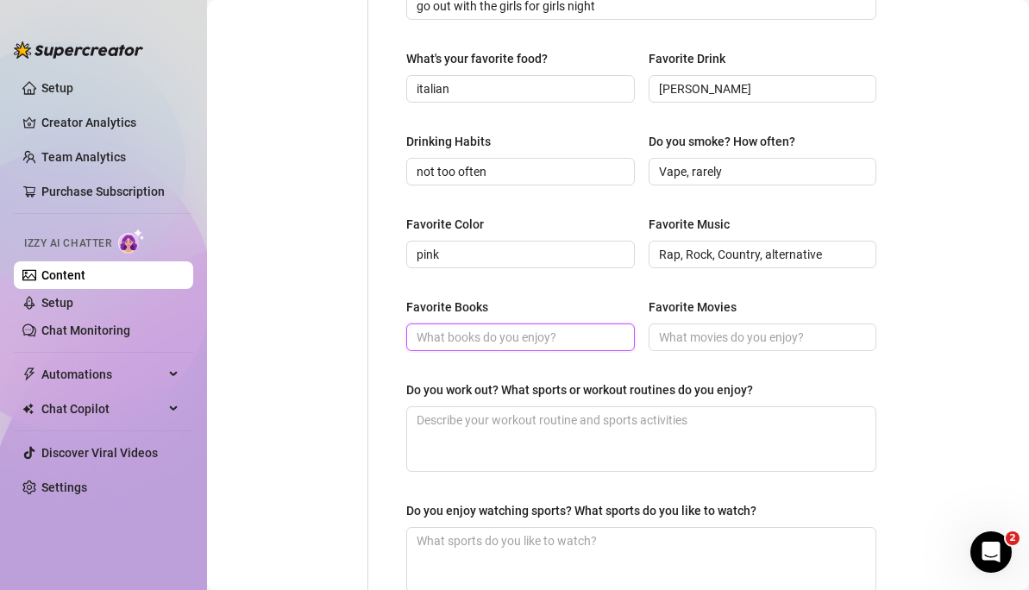
click at [554, 331] on input "Favorite Books" at bounding box center [519, 337] width 204 height 19
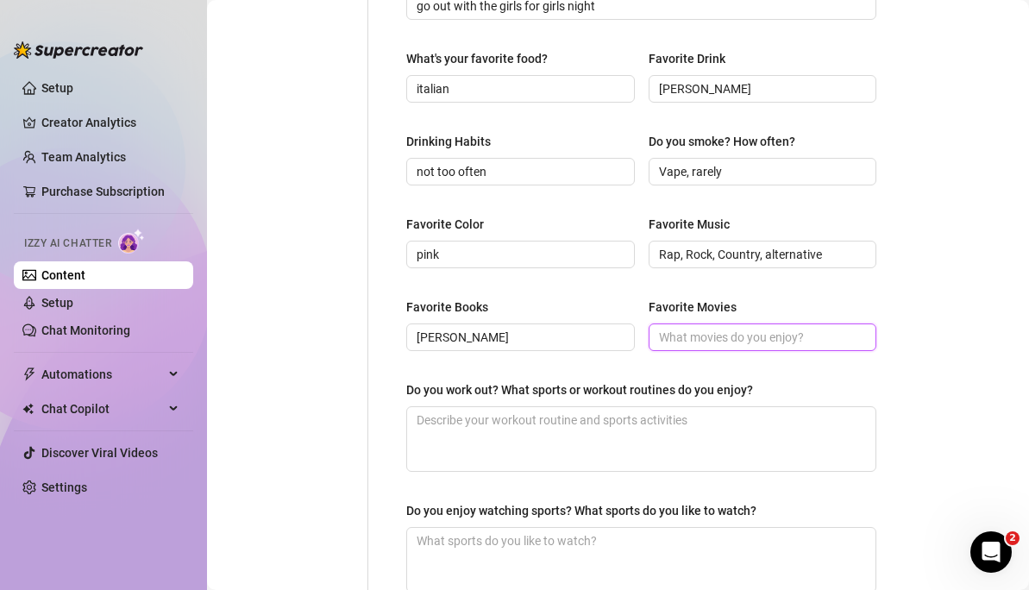
click at [705, 331] on input "Favorite Movies" at bounding box center [761, 337] width 204 height 19
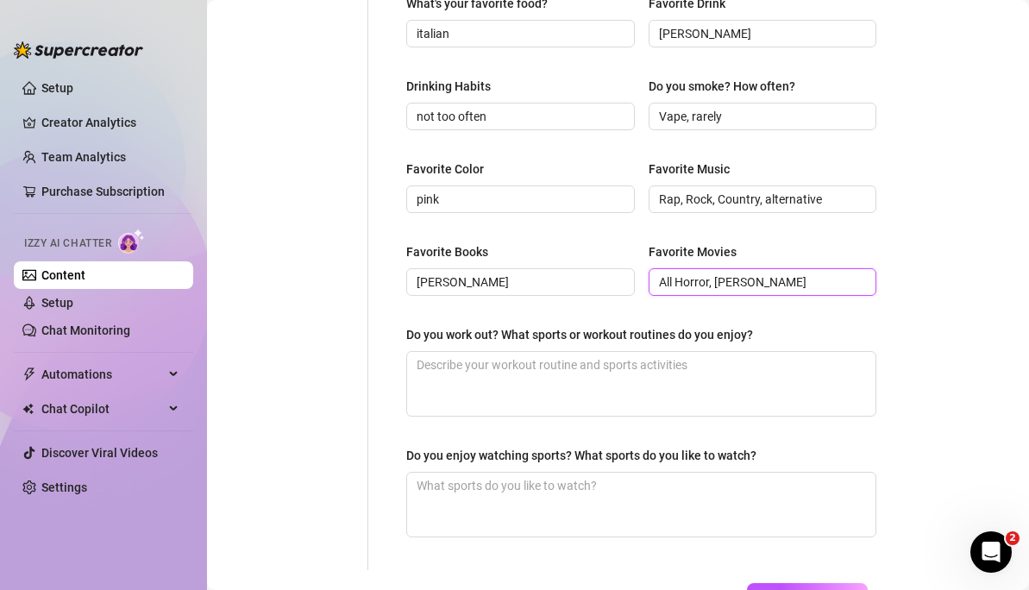
scroll to position [761, 0]
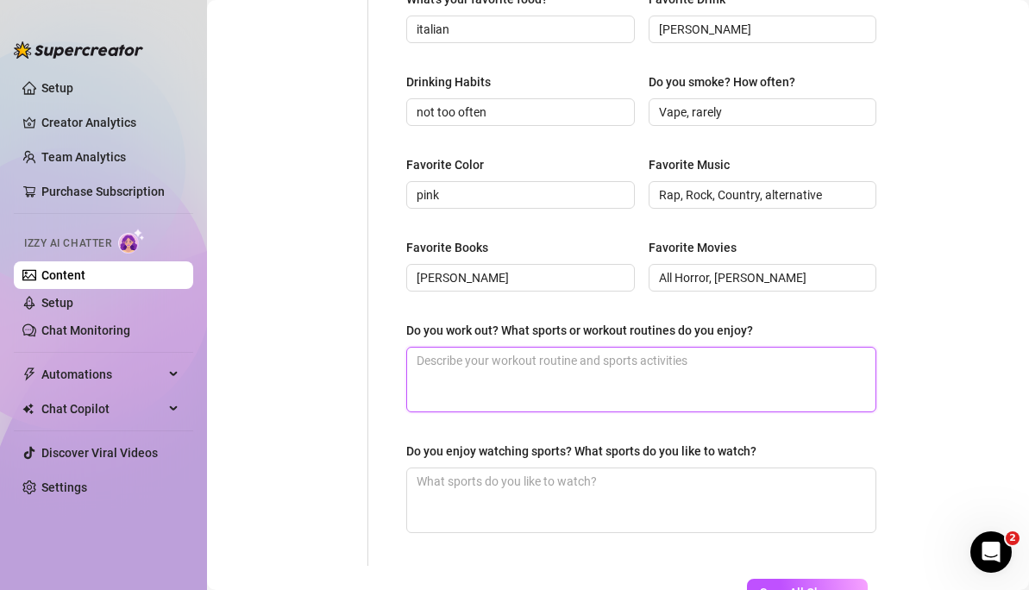
click at [592, 382] on textarea "Do you work out? What sports or workout routines do you enjoy?" at bounding box center [641, 380] width 468 height 64
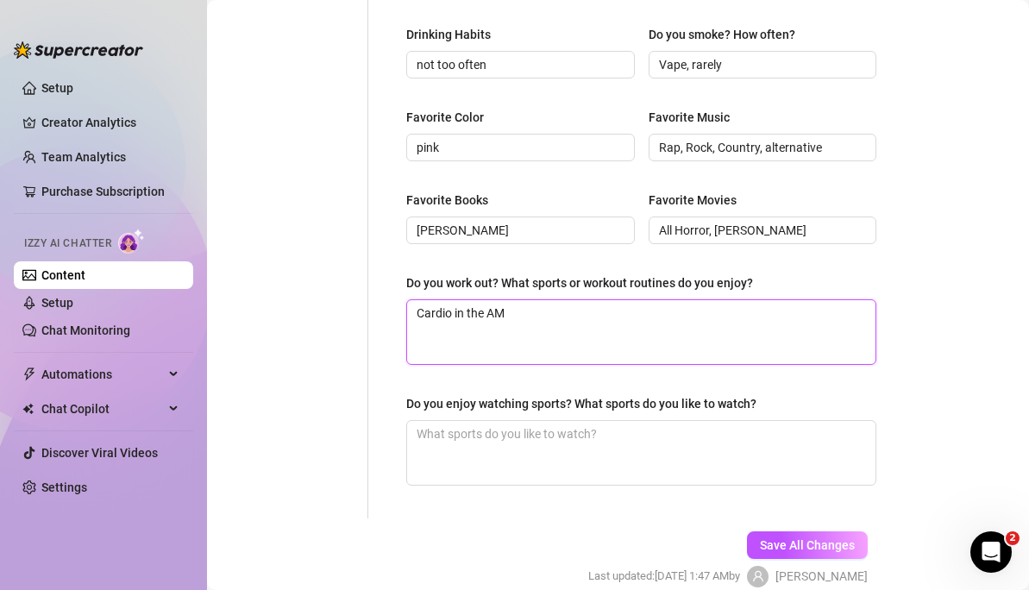
scroll to position [812, 0]
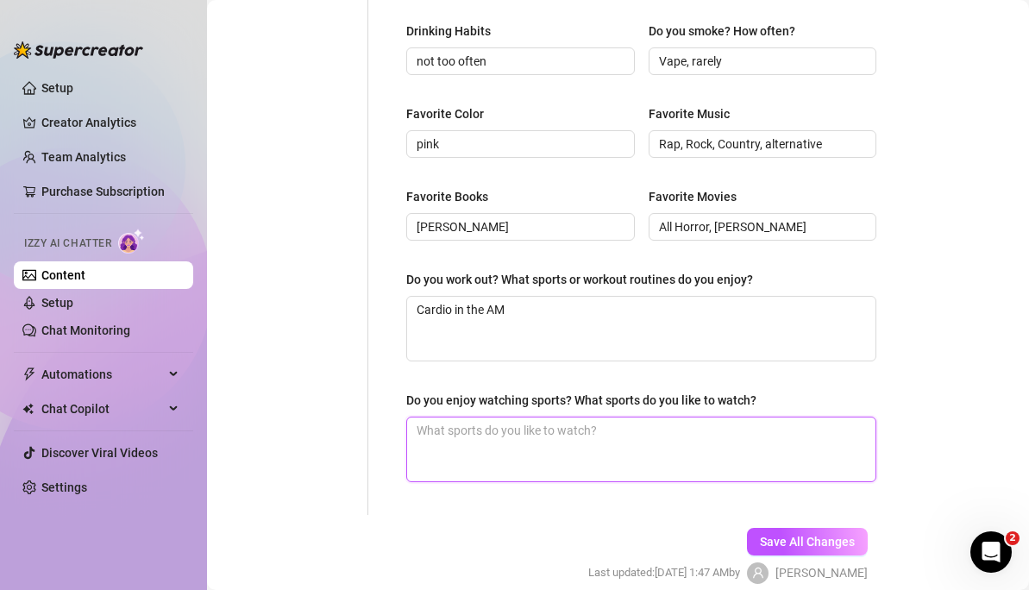
click at [609, 446] on textarea "Do you enjoy watching sports? What sports do you like to watch?" at bounding box center [641, 450] width 468 height 64
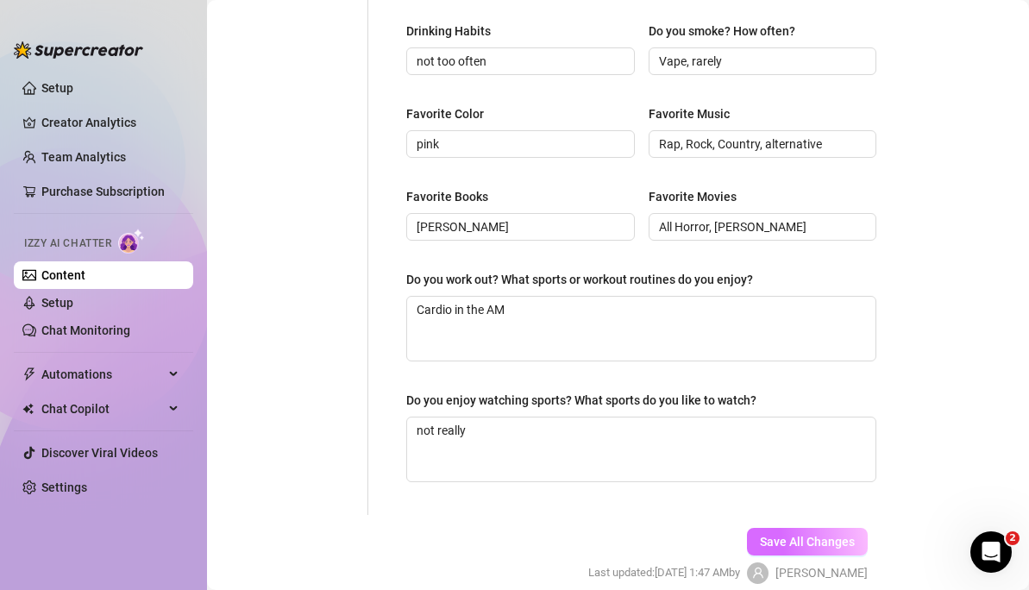
click at [826, 520] on span "Save All Changes" at bounding box center [807, 542] width 95 height 14
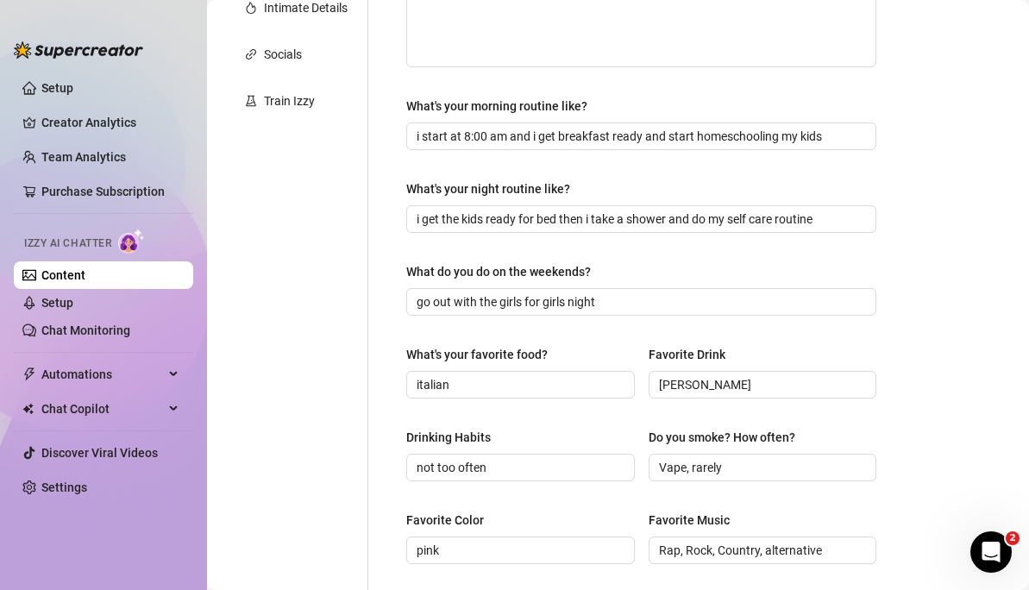
scroll to position [0, 0]
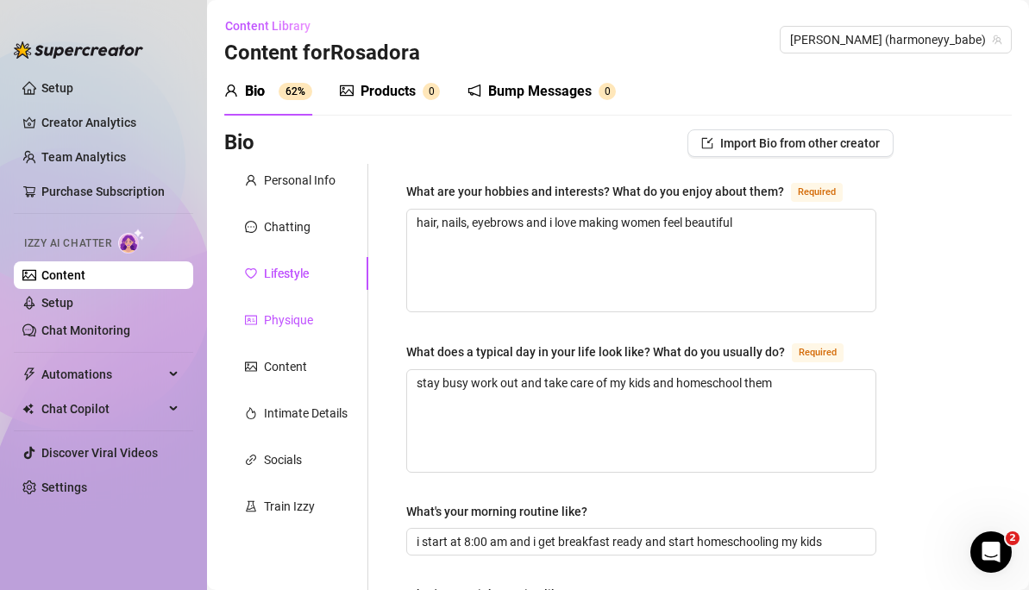
click at [254, 326] on div at bounding box center [251, 320] width 12 height 19
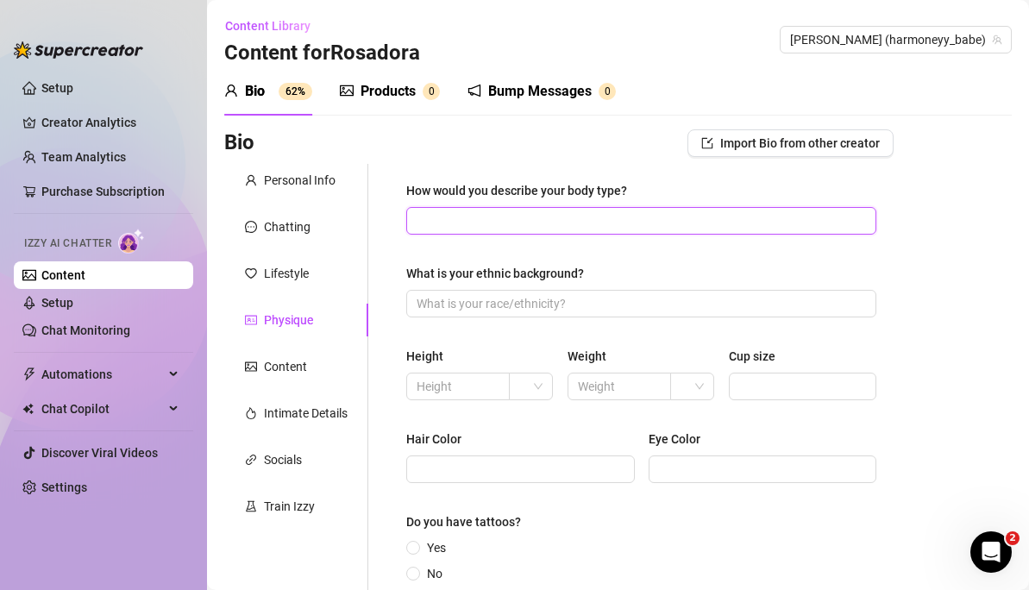
click at [562, 222] on input "How would you describe your body type?" at bounding box center [640, 220] width 446 height 19
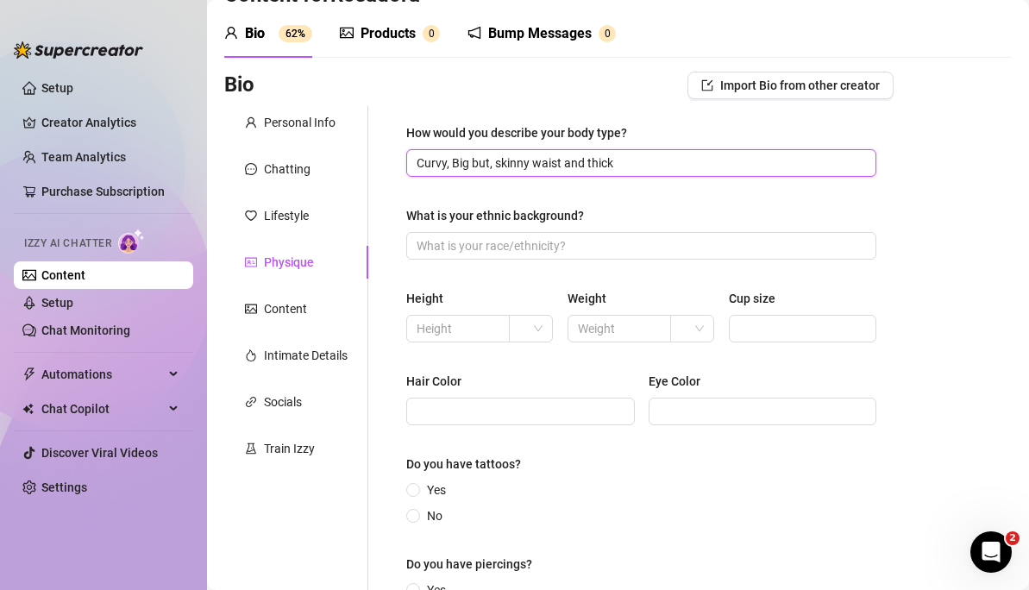
scroll to position [77, 0]
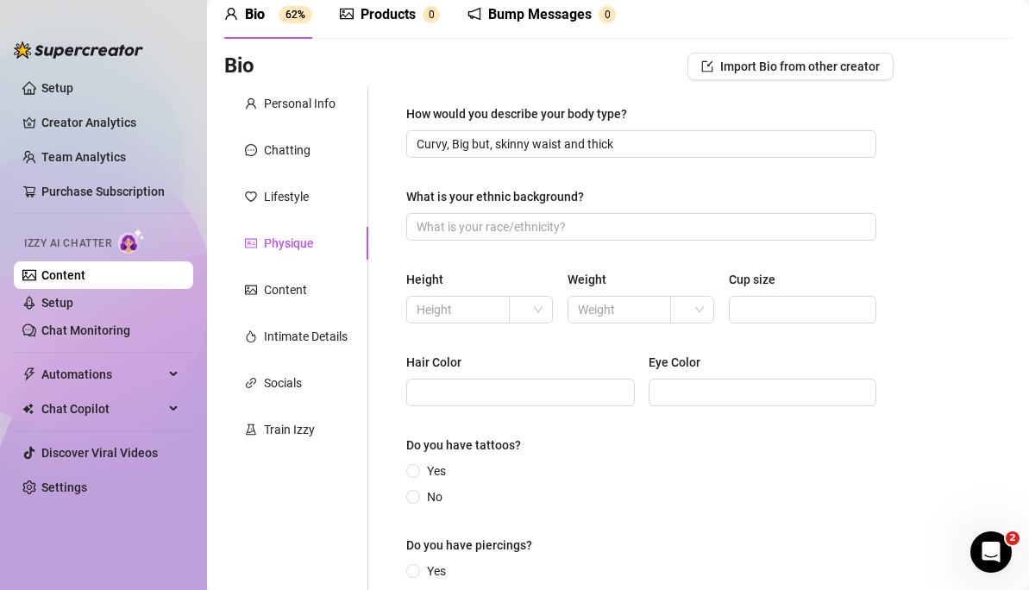
click at [593, 207] on div "What is your ethnic background?" at bounding box center [641, 200] width 470 height 26
click at [565, 231] on input "What is your ethnic background?" at bounding box center [640, 226] width 446 height 19
click at [453, 325] on div "Height Weight Cup size" at bounding box center [641, 304] width 470 height 69
click at [465, 314] on input "text" at bounding box center [456, 309] width 79 height 19
click at [639, 311] on input "text" at bounding box center [617, 309] width 79 height 19
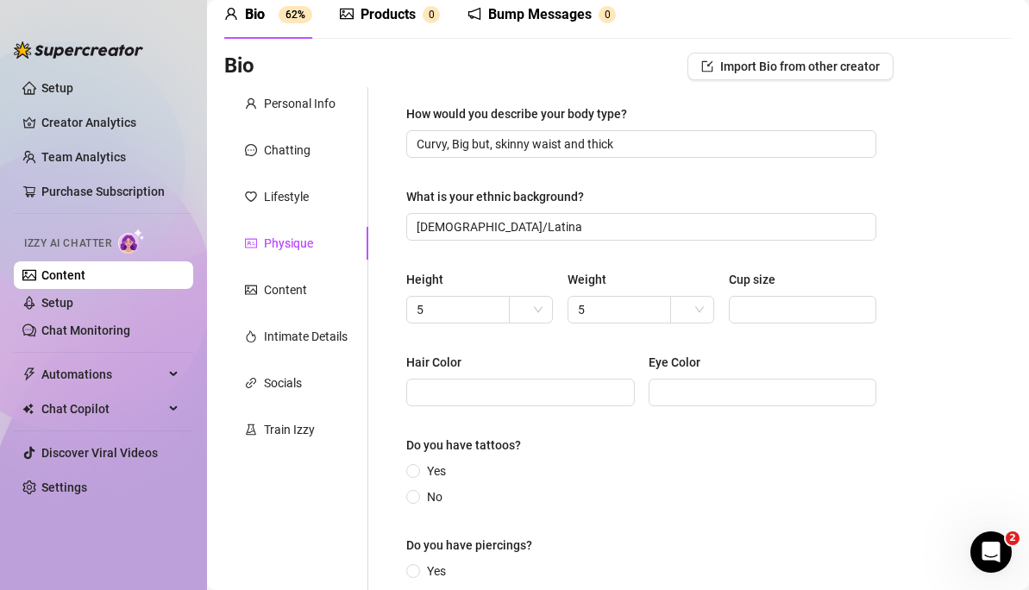
click at [757, 329] on div "Height 5 Weight 5 Cup size" at bounding box center [641, 304] width 470 height 69
click at [785, 300] on input "Cup size" at bounding box center [800, 309] width 123 height 19
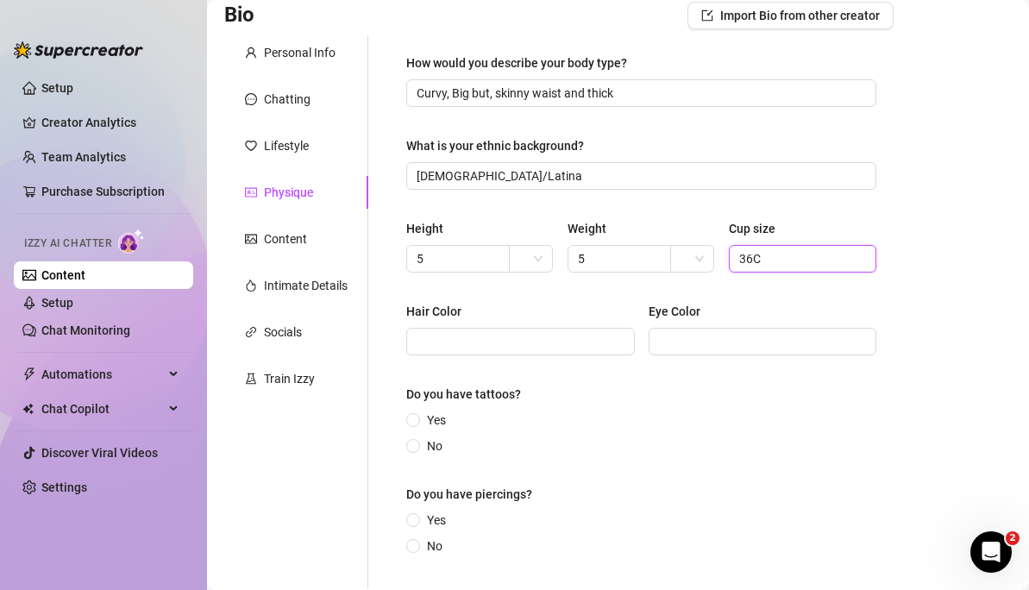
scroll to position [129, 0]
click at [565, 330] on span at bounding box center [520, 341] width 229 height 28
click at [752, 350] on span at bounding box center [763, 341] width 229 height 28
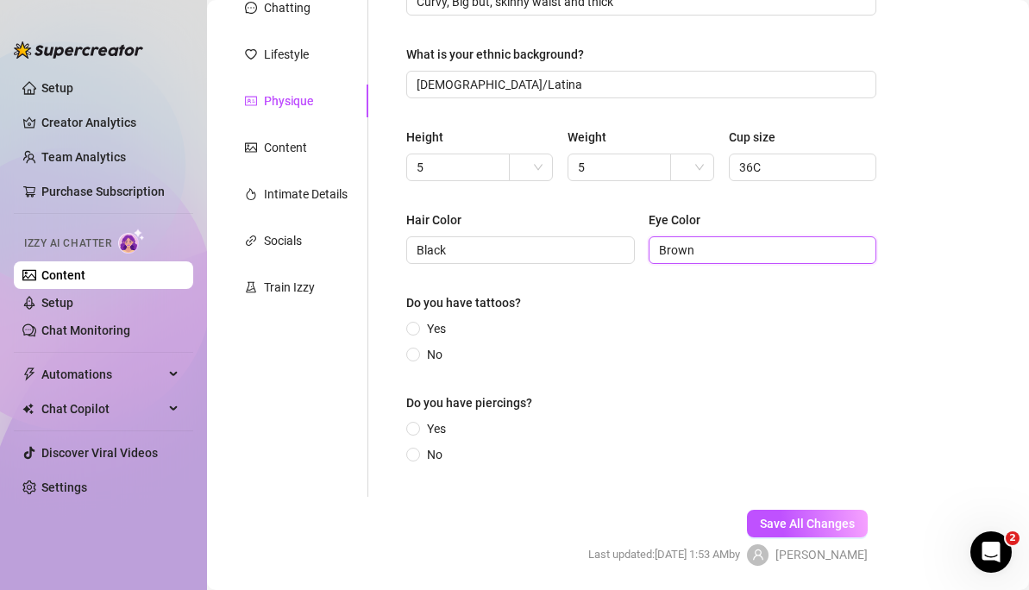
scroll to position [238, 0]
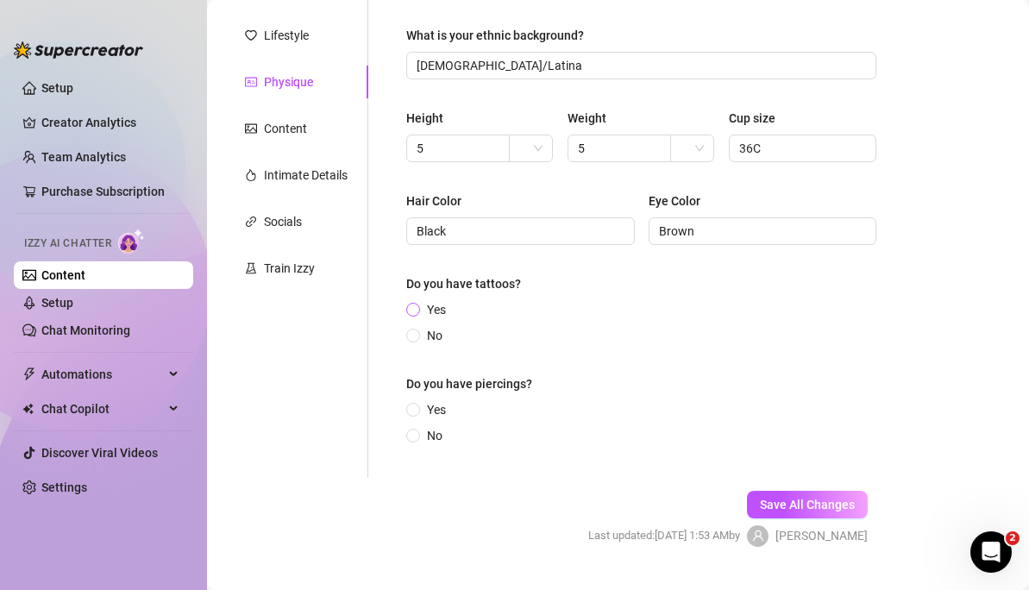
click at [434, 307] on span "Yes" at bounding box center [436, 309] width 33 height 19
click at [418, 307] on input "Yes" at bounding box center [414, 310] width 7 height 11
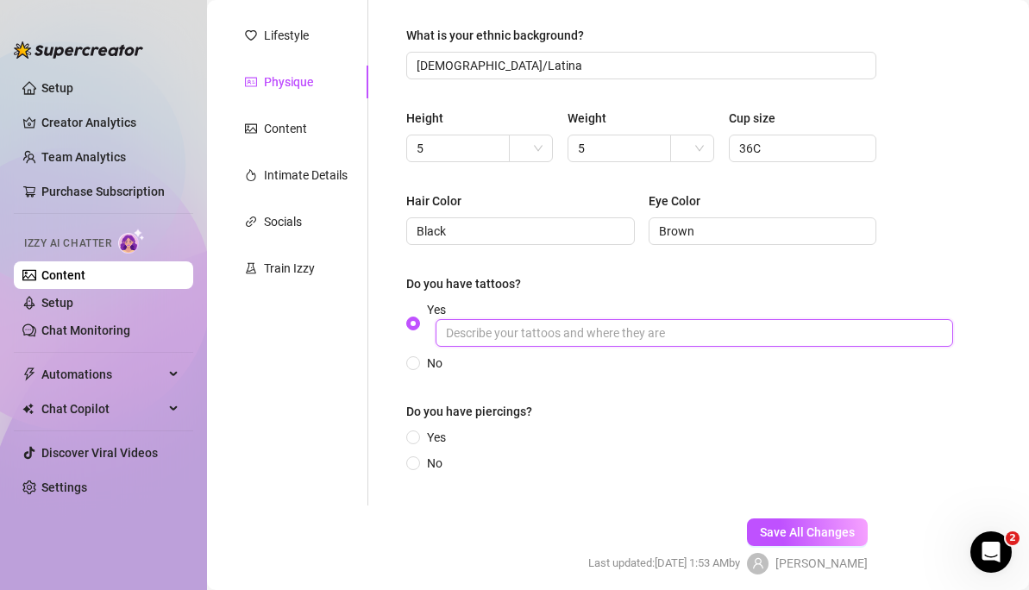
click at [480, 338] on input "Yes" at bounding box center [695, 333] width 518 height 28
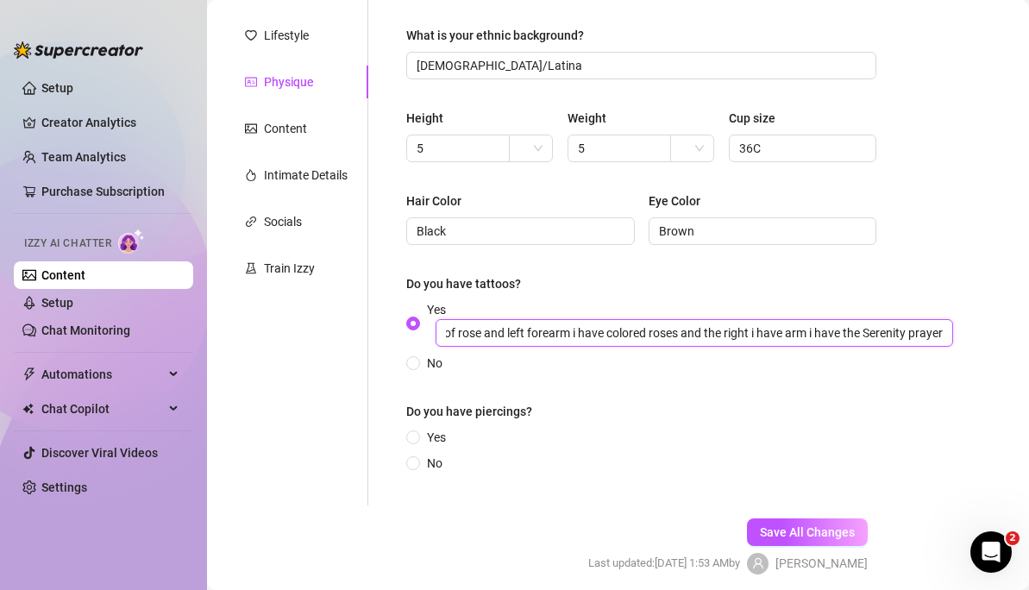
scroll to position [0, 374]
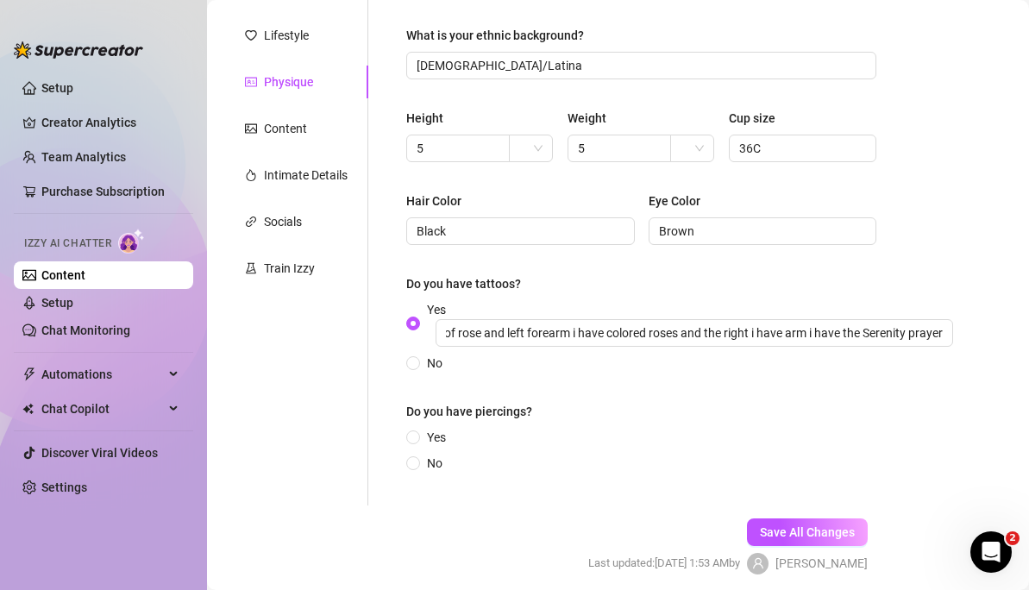
click at [405, 444] on div "How would you describe your body type? Curvy, Big but, skinny waist and thick W…" at bounding box center [641, 216] width 505 height 580
click at [423, 444] on span "Yes" at bounding box center [436, 437] width 33 height 19
click at [418, 444] on input "Yes" at bounding box center [414, 438] width 7 height 11
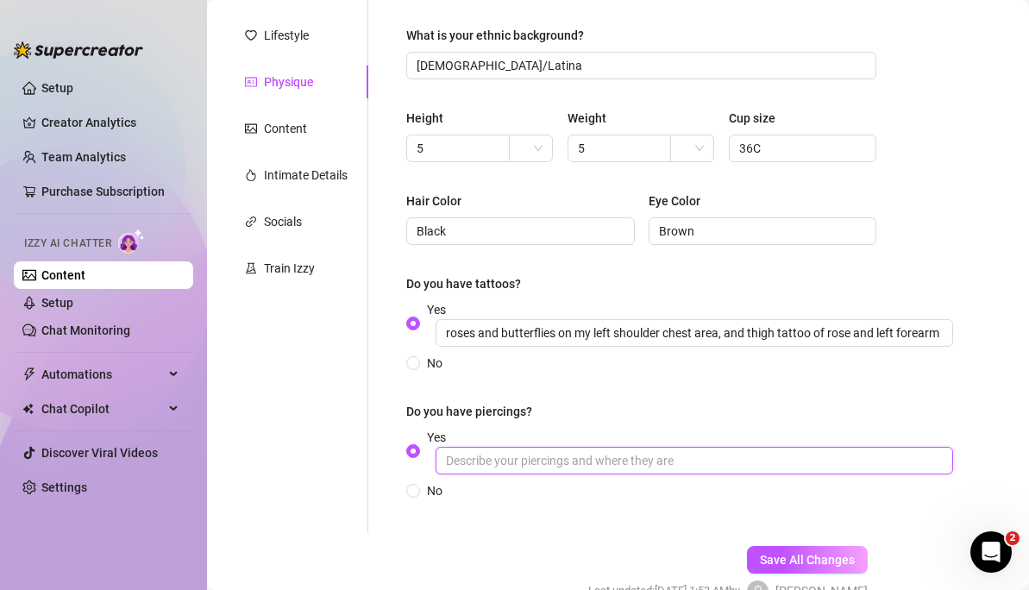
click at [491, 471] on input "Yes" at bounding box center [695, 461] width 518 height 28
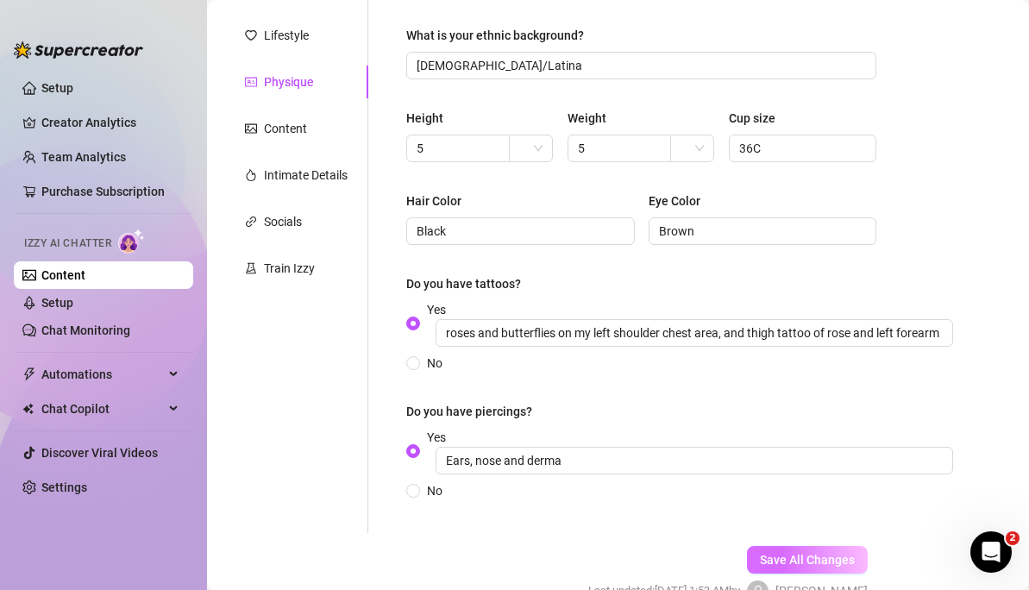
click at [763, 520] on span "Save All Changes" at bounding box center [807, 560] width 95 height 14
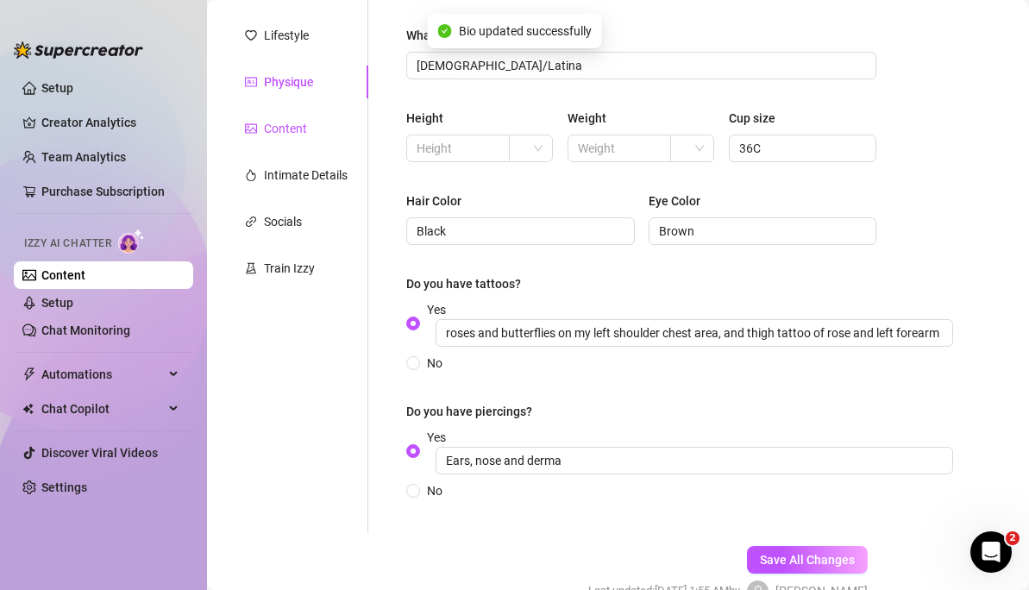
click at [295, 132] on div "Content" at bounding box center [285, 128] width 43 height 19
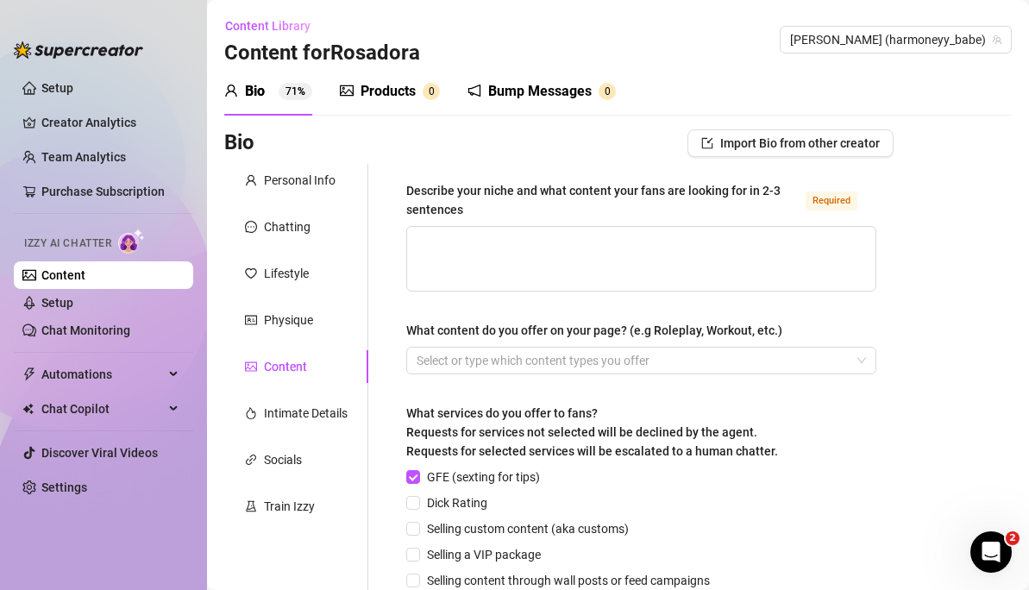
scroll to position [3, 0]
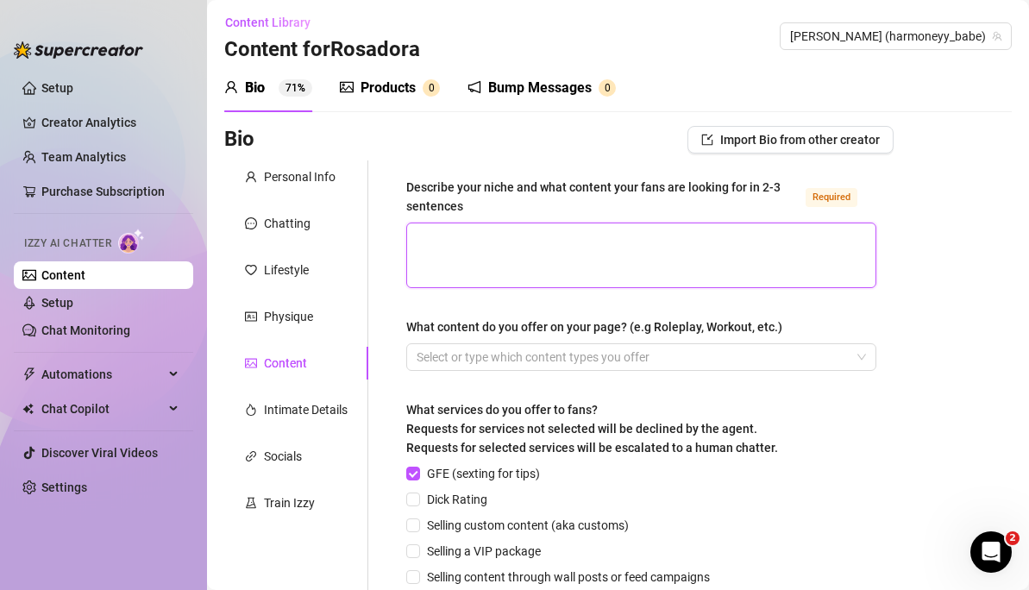
click at [510, 249] on textarea "Describe your niche and what content your fans are looking for in 2-3 sentences…" at bounding box center [641, 255] width 468 height 64
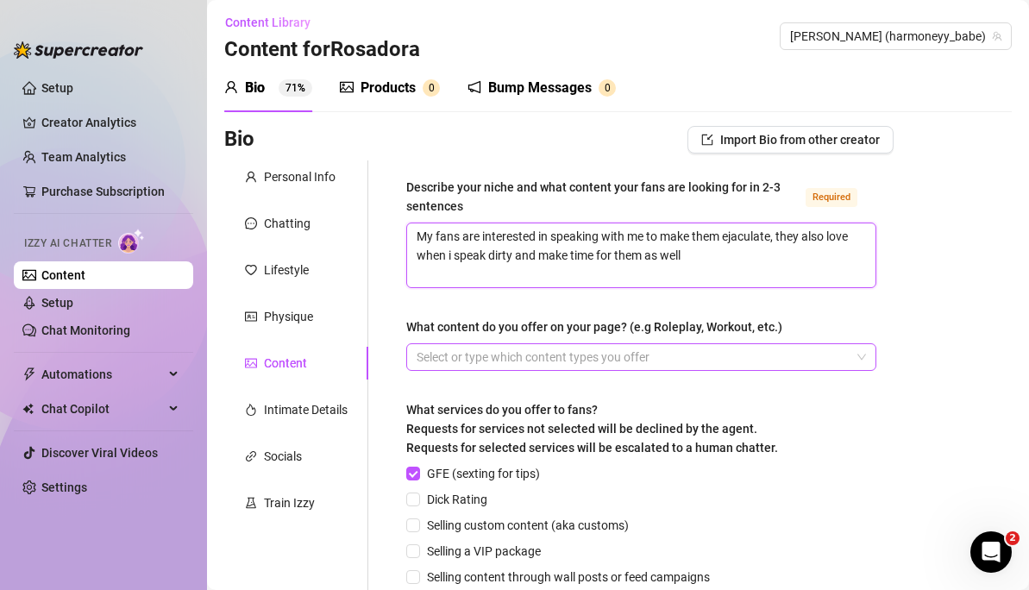
click at [544, 356] on div at bounding box center [632, 357] width 445 height 24
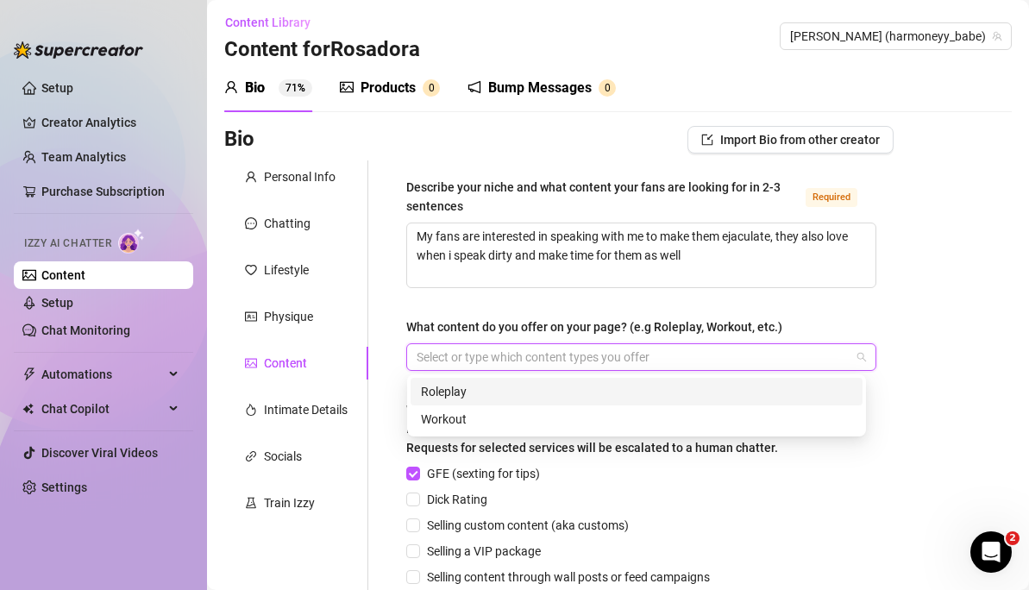
click at [463, 387] on div "Roleplay" at bounding box center [636, 391] width 431 height 19
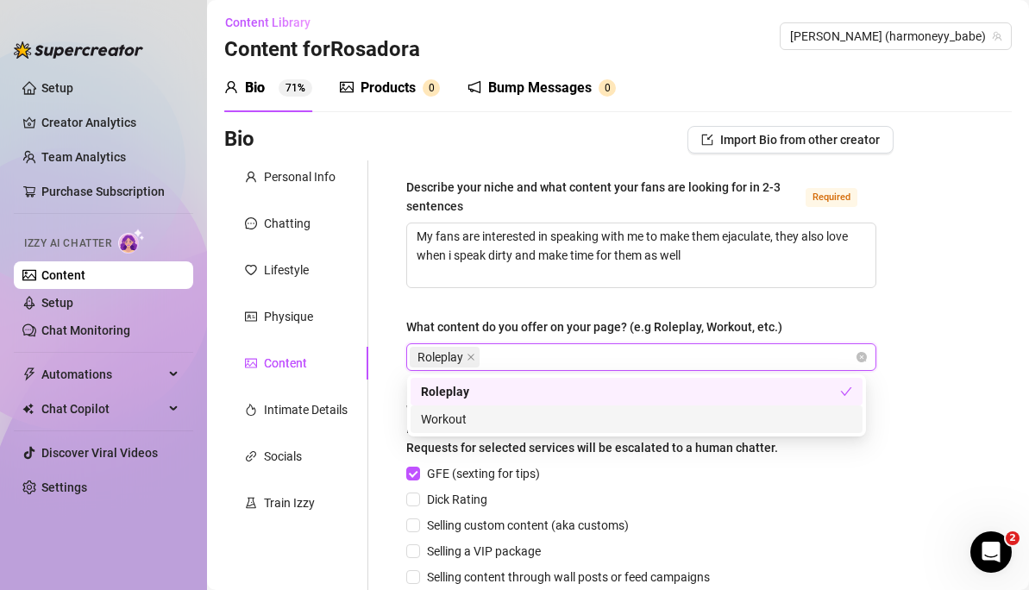
click at [454, 418] on div "Workout" at bounding box center [636, 419] width 431 height 19
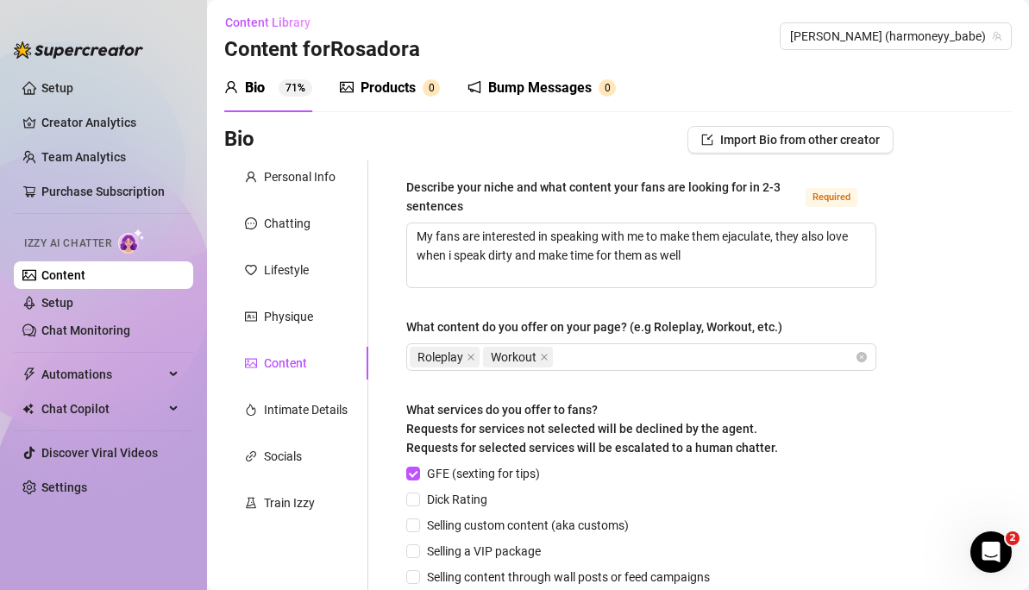
click at [926, 398] on div "Bio Import Bio from other creator Personal Info Chatting Lifestyle Physique Con…" at bounding box center [618, 494] width 788 height 736
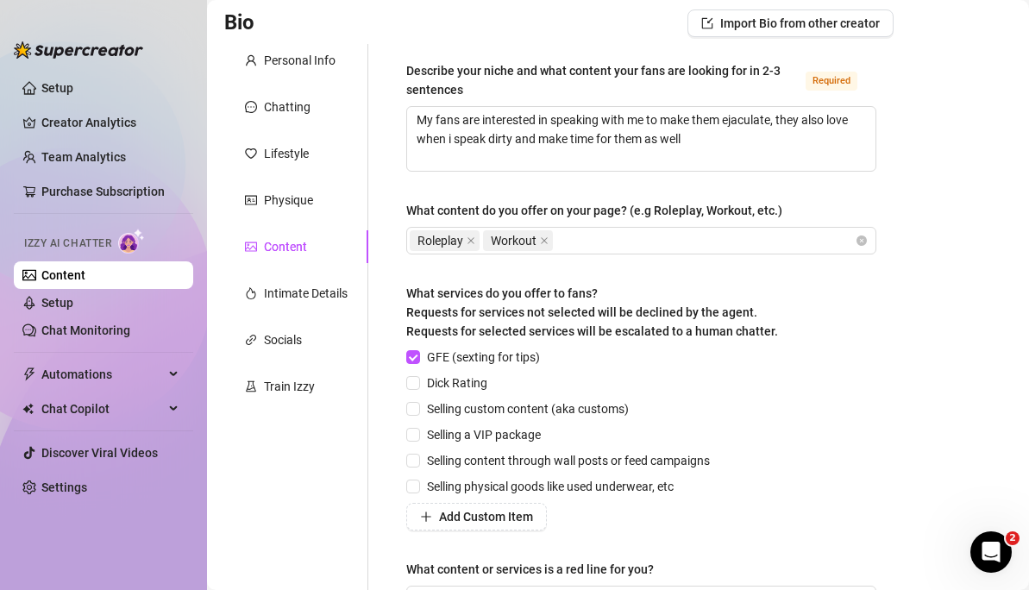
scroll to position [127, 0]
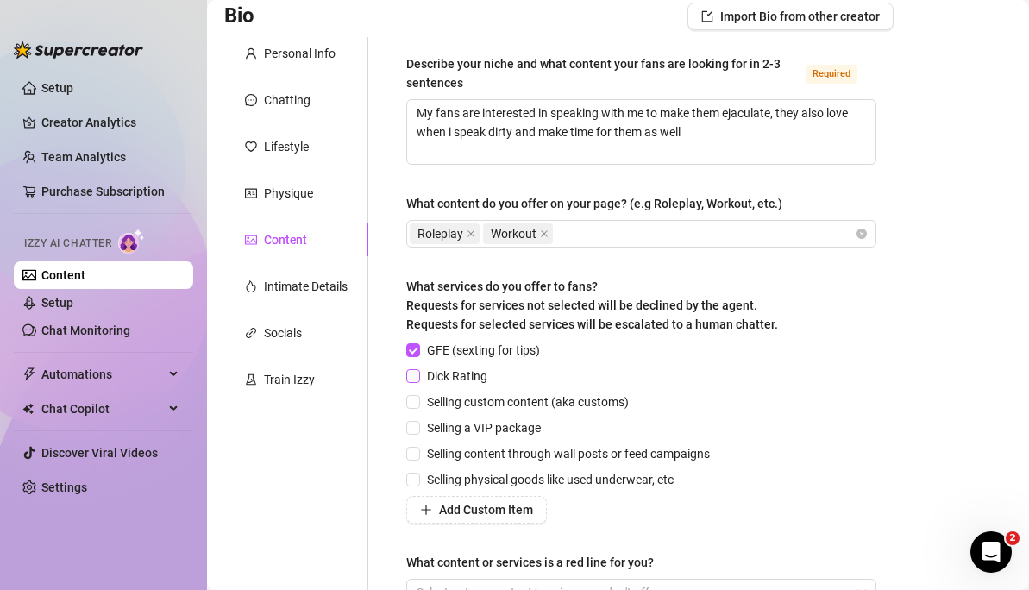
click at [416, 381] on span at bounding box center [413, 376] width 14 height 14
click at [416, 381] on input "Dick Rating" at bounding box center [412, 375] width 12 height 12
click at [413, 404] on input "Selling custom content (aka customs)" at bounding box center [412, 401] width 12 height 12
click at [412, 432] on input "Selling a VIP package" at bounding box center [412, 427] width 12 height 12
click at [413, 455] on input "Selling content through wall posts or feed campaigns" at bounding box center [412, 453] width 12 height 12
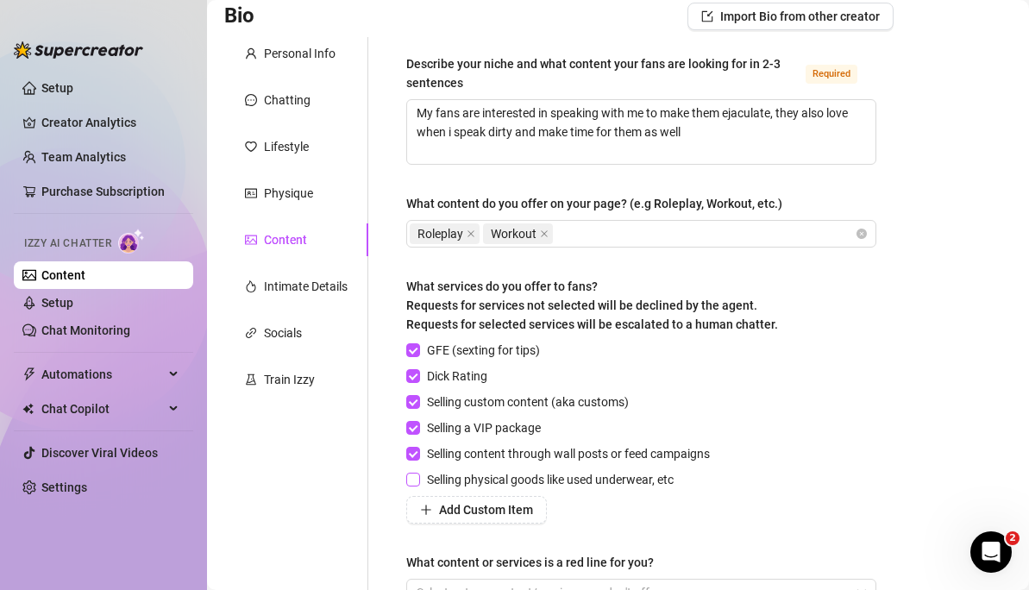
click at [415, 470] on label "Selling physical goods like used underwear, etc" at bounding box center [543, 479] width 274 height 19
click at [415, 473] on input "Selling physical goods like used underwear, etc" at bounding box center [412, 479] width 12 height 12
click at [411, 482] on input "Selling physical goods like used underwear, etc" at bounding box center [412, 479] width 12 height 12
click at [422, 480] on span "Selling physical goods like used underwear, etc" at bounding box center [550, 479] width 261 height 19
click at [418, 480] on input "Selling physical goods like used underwear, etc" at bounding box center [412, 479] width 12 height 12
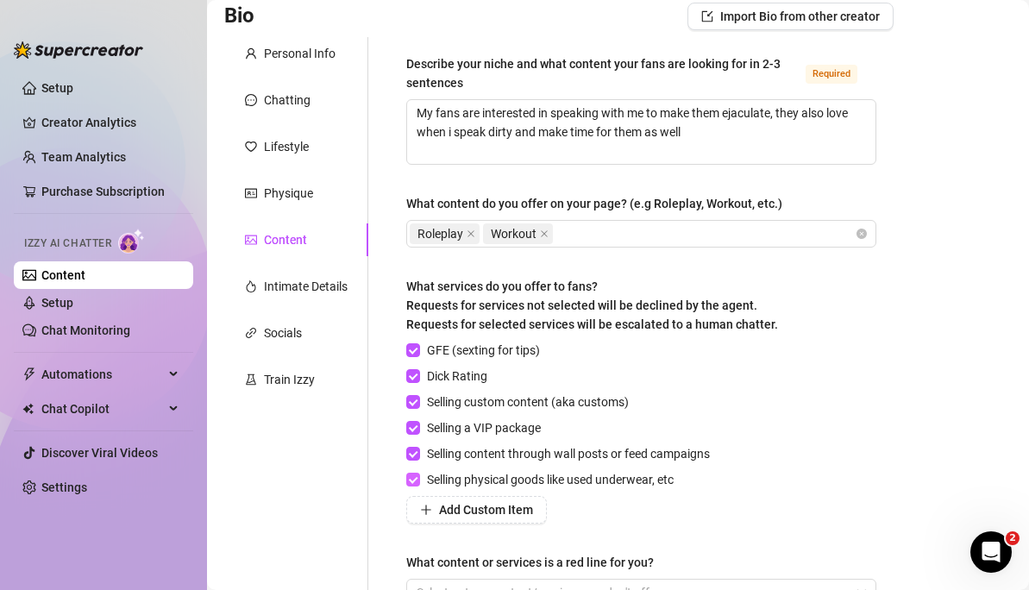
scroll to position [327, 0]
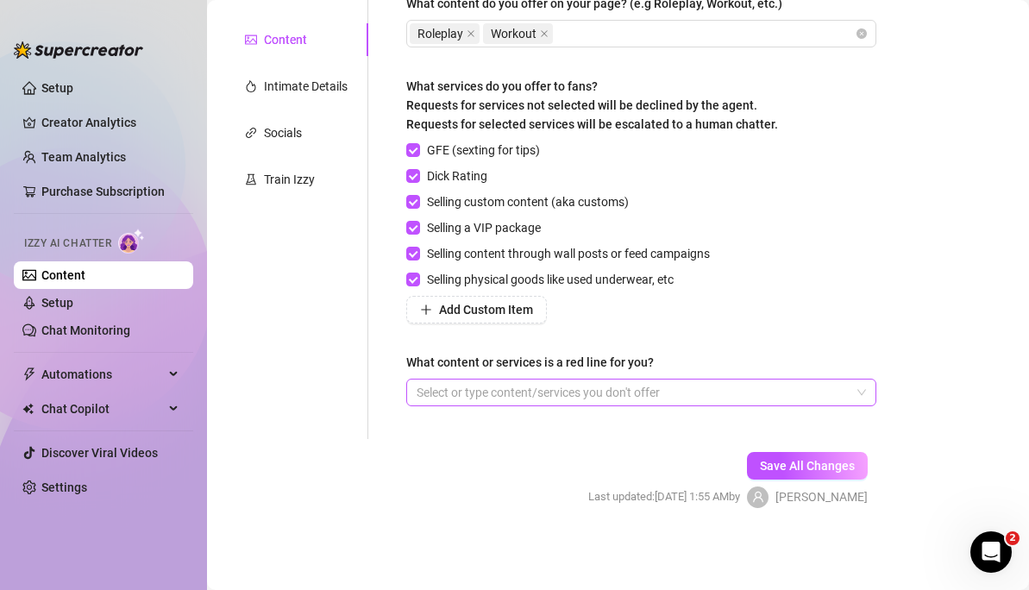
click at [572, 398] on div at bounding box center [632, 392] width 445 height 24
click at [967, 323] on div "Bio Import Bio from other creator Personal Info Chatting Lifestyle Physique Con…" at bounding box center [618, 170] width 788 height 736
click at [707, 411] on div "Describe your niche and what content your fans are looking for in 2-3 sentences…" at bounding box center [641, 138] width 470 height 568
click at [686, 395] on div at bounding box center [632, 392] width 445 height 24
click at [914, 270] on div "Bio Import Bio from other creator Personal Info Chatting Lifestyle Physique Con…" at bounding box center [618, 170] width 788 height 736
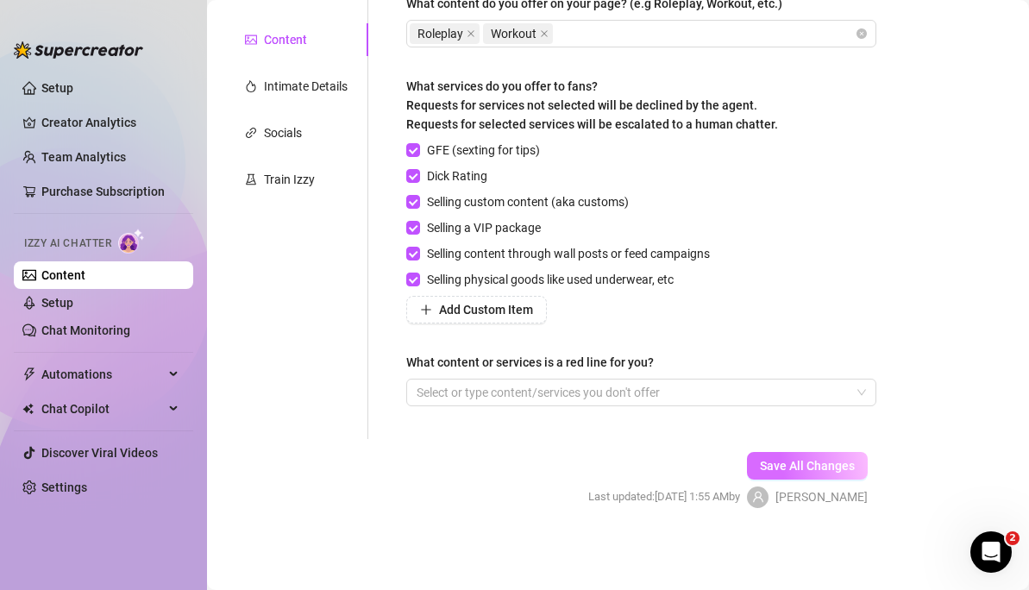
click at [811, 467] on span "Save All Changes" at bounding box center [807, 466] width 95 height 14
click at [281, 97] on div "Intimate Details" at bounding box center [296, 86] width 144 height 33
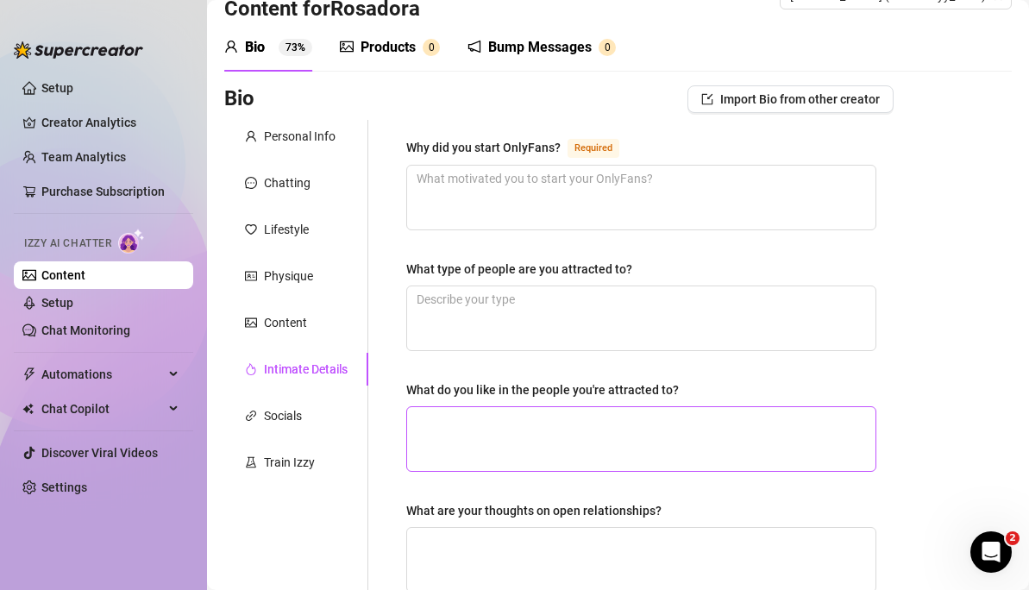
scroll to position [13, 0]
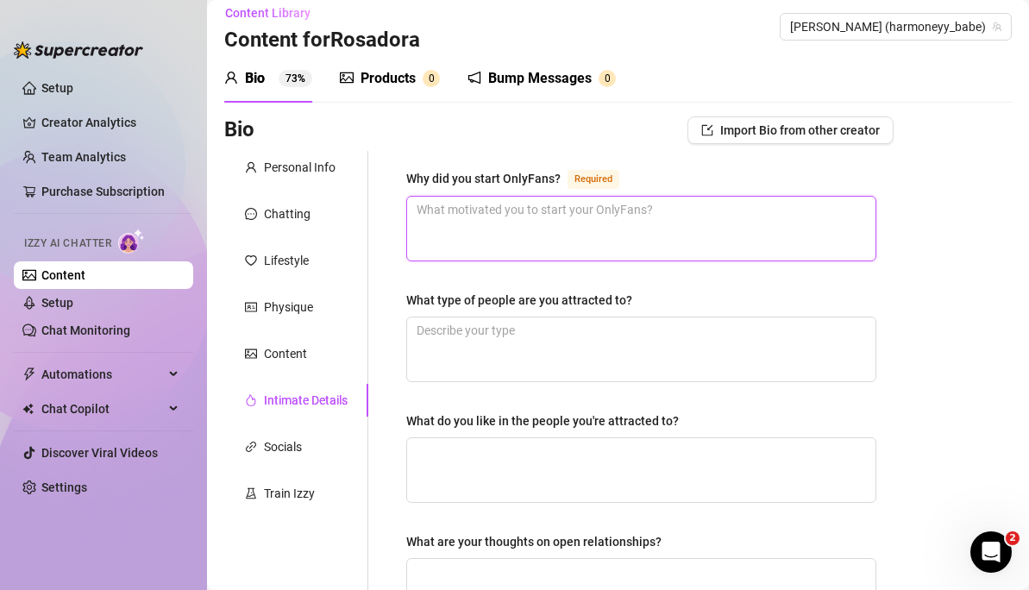
click at [531, 217] on textarea "Why did you start OnlyFans? Required" at bounding box center [641, 229] width 468 height 64
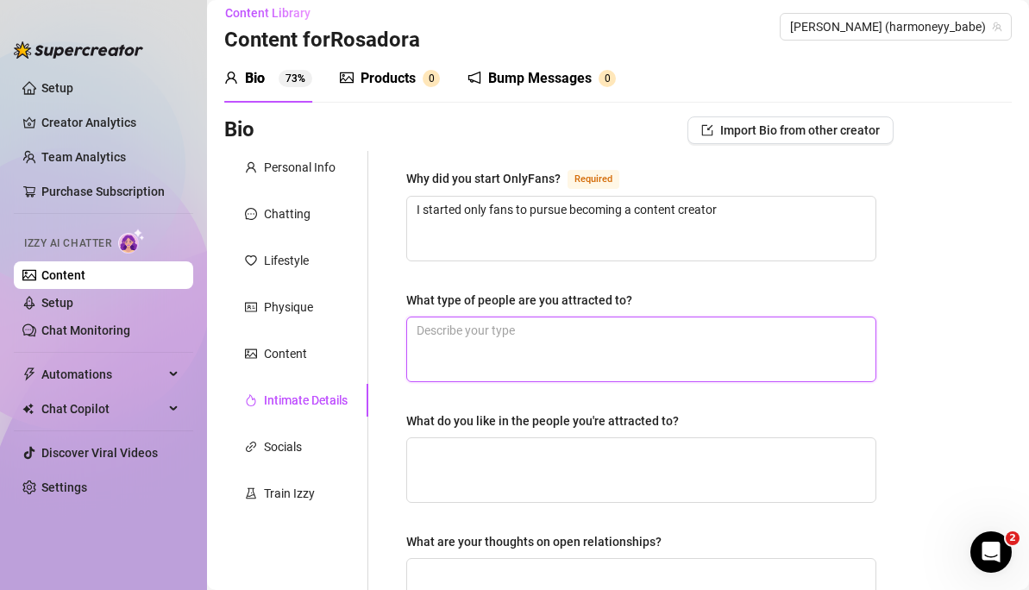
click at [516, 353] on textarea "What type of people are you attracted to?" at bounding box center [641, 349] width 468 height 64
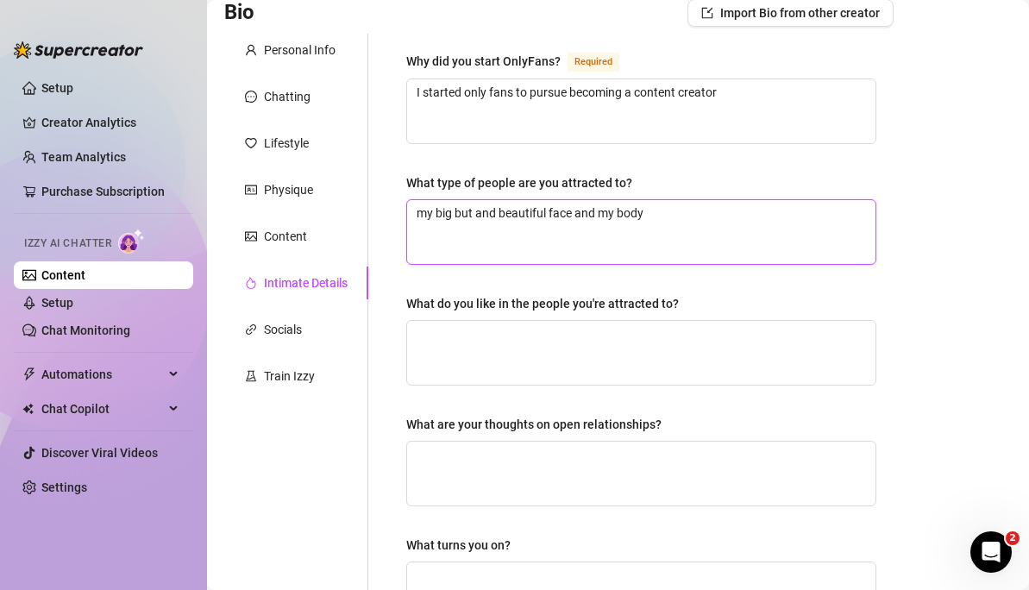
scroll to position [131, 0]
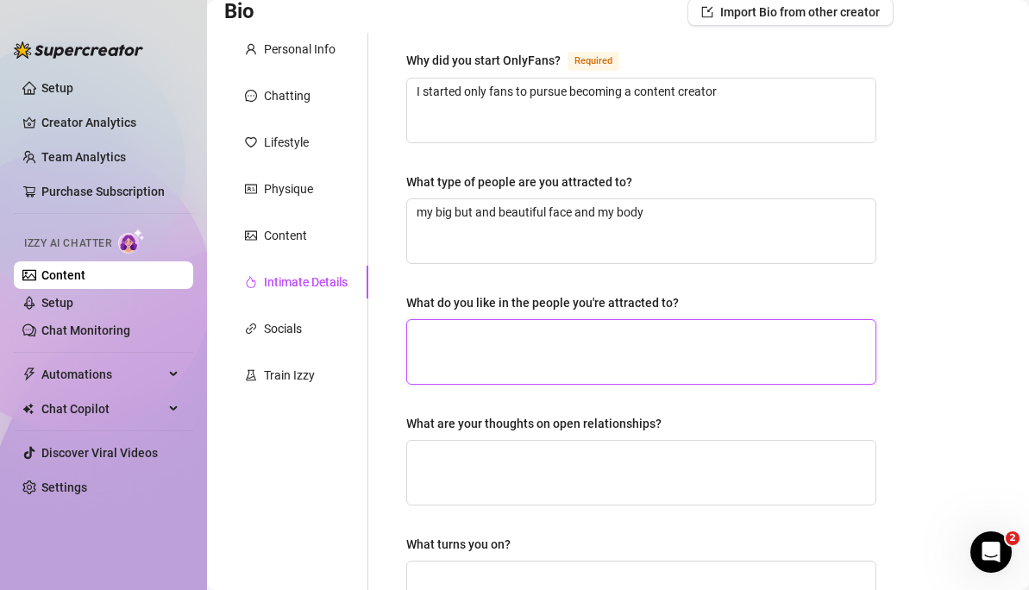
click at [526, 351] on textarea "What do you like in the people you're attracted to?" at bounding box center [641, 352] width 468 height 64
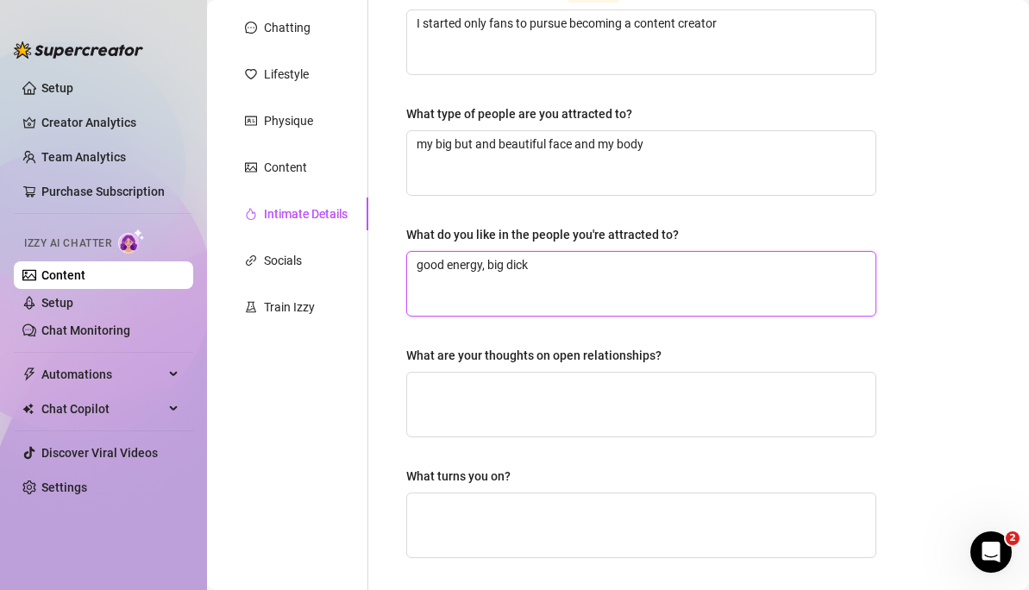
scroll to position [247, 0]
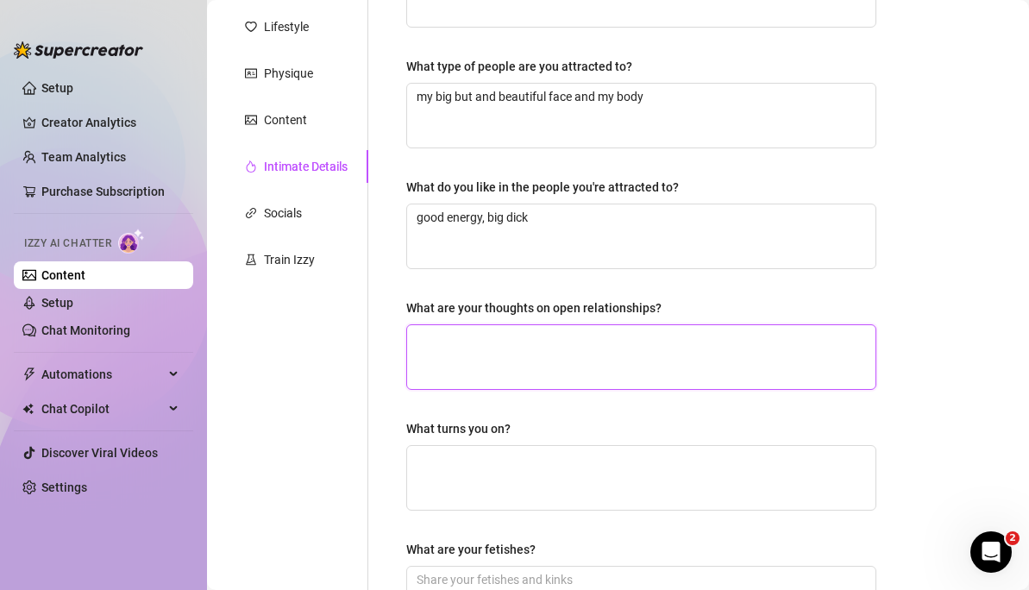
click at [585, 355] on textarea "What are your thoughts on open relationships?" at bounding box center [641, 357] width 468 height 64
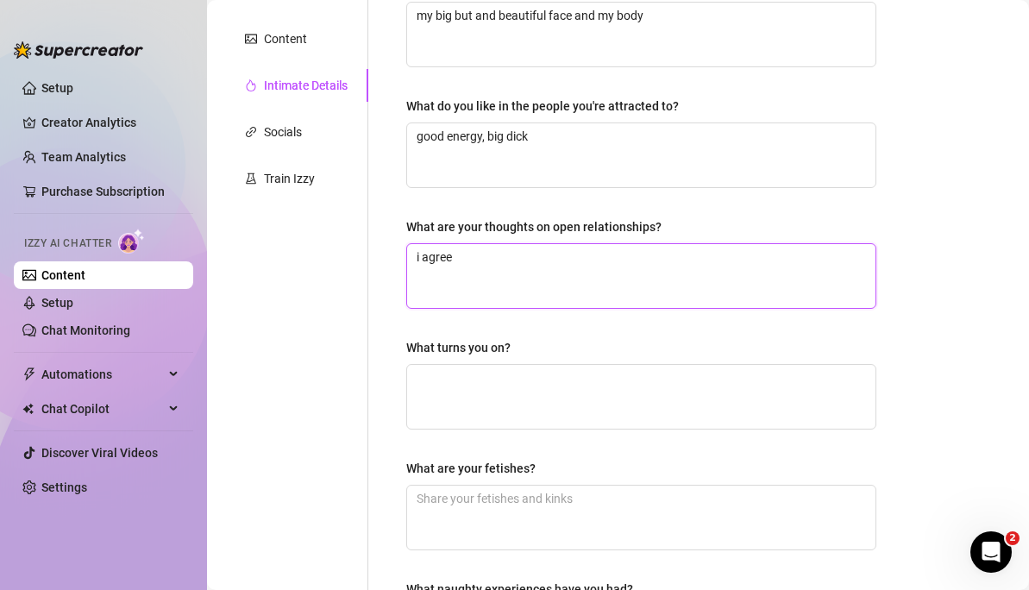
scroll to position [336, 0]
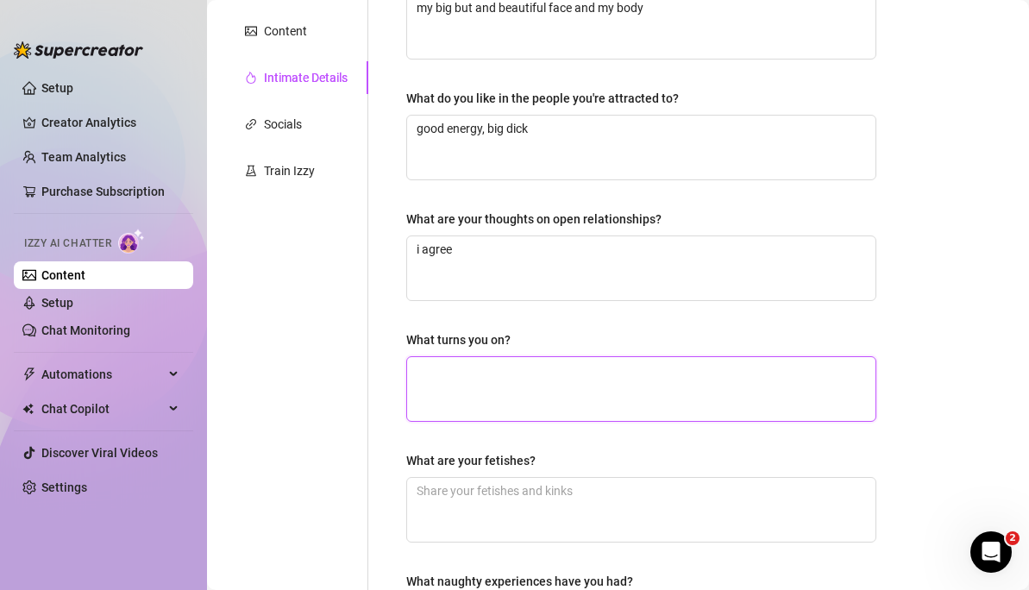
click at [557, 368] on textarea "What turns you on?" at bounding box center [641, 389] width 468 height 64
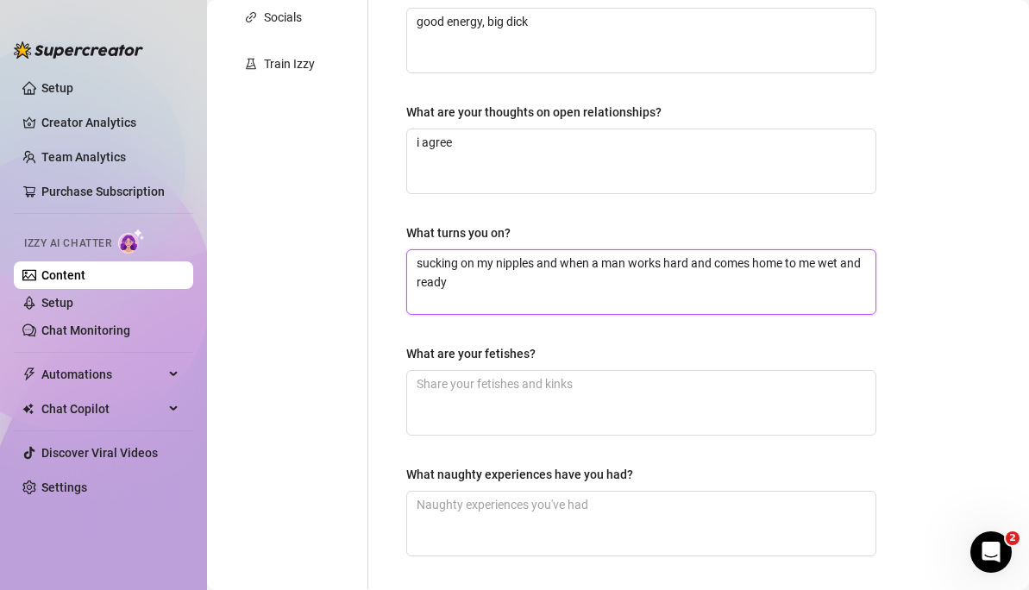
scroll to position [455, 0]
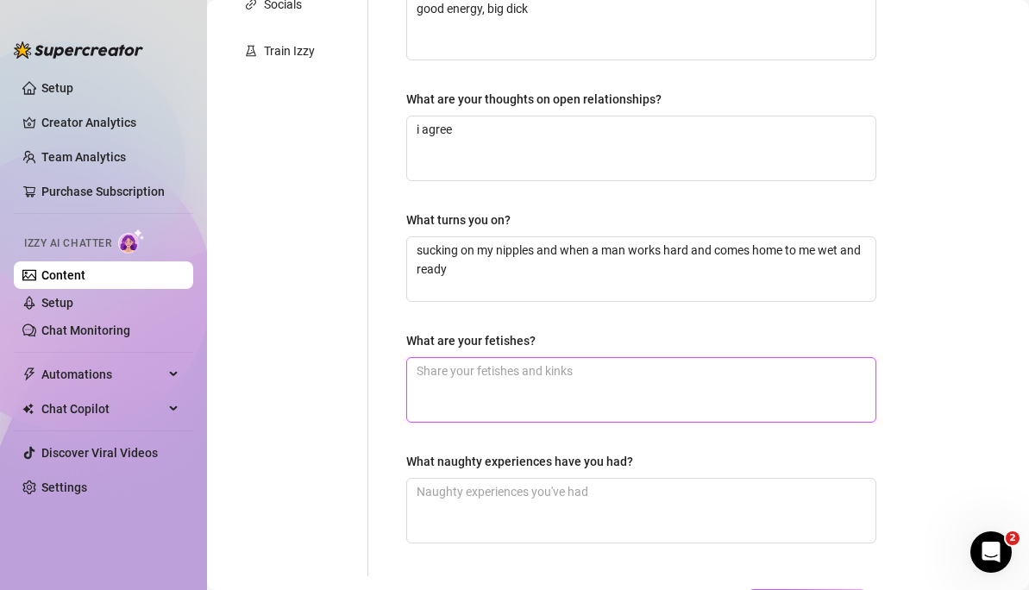
click at [612, 365] on textarea "What are your fetishes?" at bounding box center [641, 390] width 468 height 64
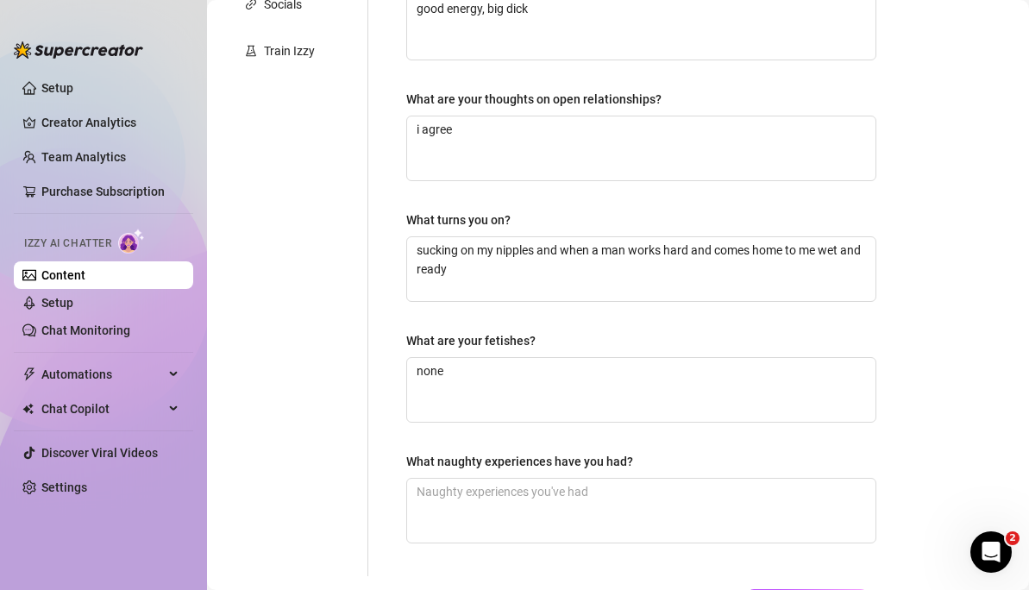
click at [577, 472] on div "What naughty experiences have you had?" at bounding box center [641, 465] width 470 height 26
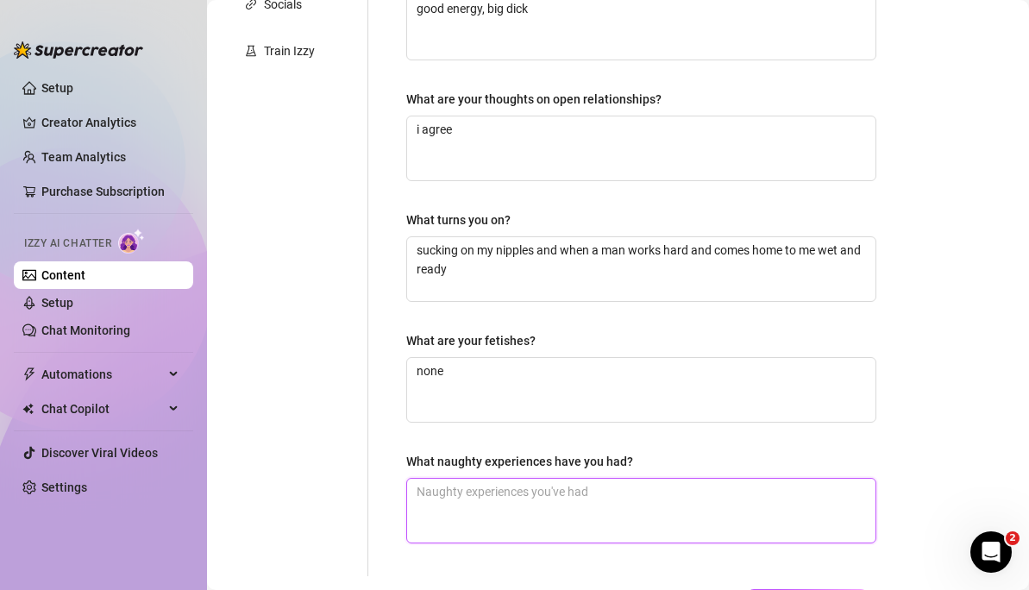
click at [567, 516] on textarea "What naughty experiences have you had?" at bounding box center [641, 511] width 468 height 64
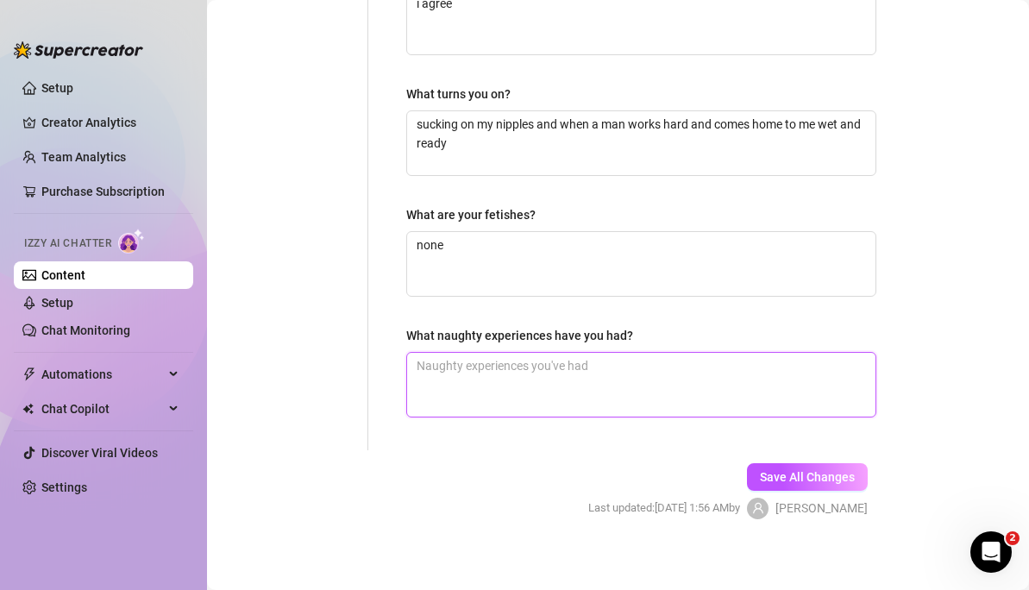
scroll to position [591, 0]
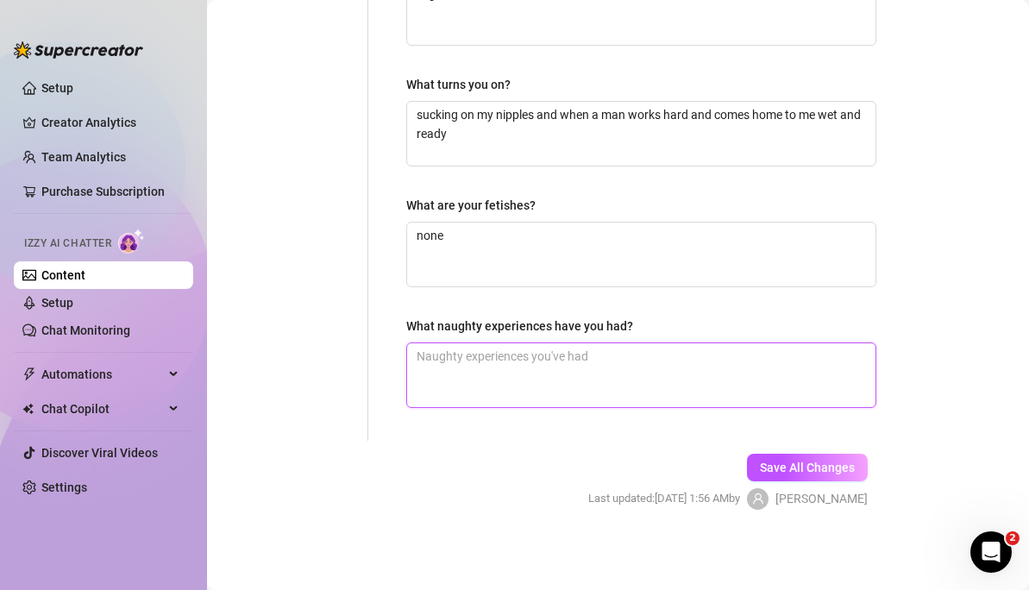
click at [520, 385] on textarea "What naughty experiences have you had?" at bounding box center [641, 375] width 468 height 64
click at [773, 468] on span "Save All Changes" at bounding box center [807, 468] width 95 height 14
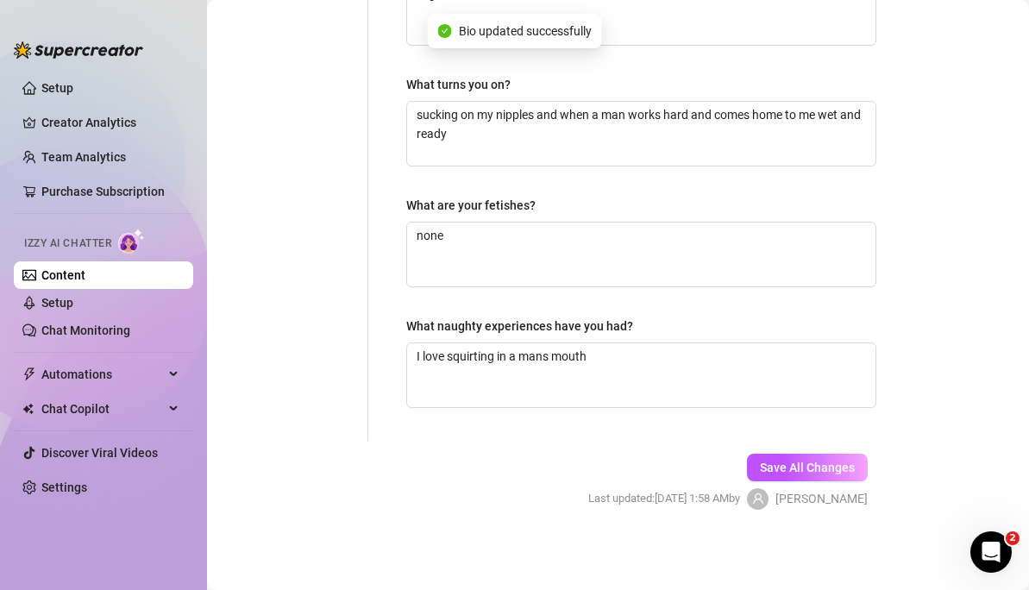
scroll to position [0, 0]
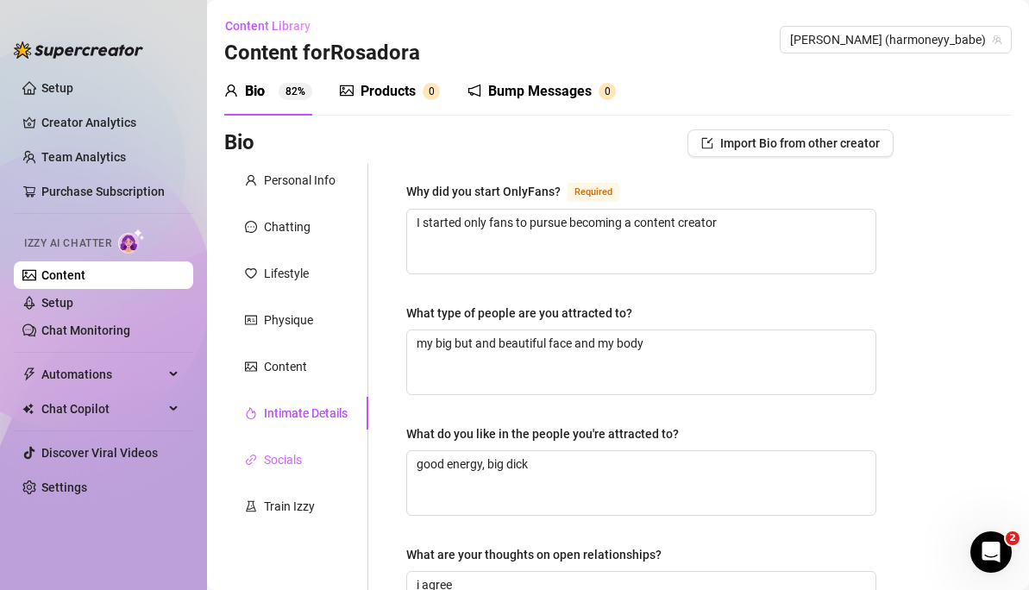
click at [311, 454] on div "Socials" at bounding box center [296, 459] width 144 height 33
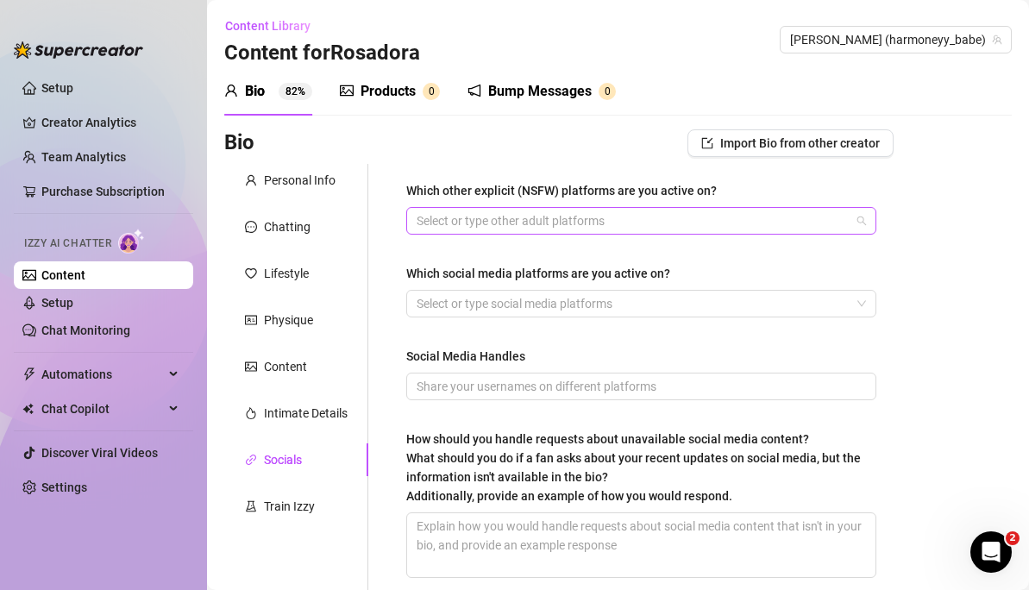
click at [573, 233] on div "Select or type other adult platforms" at bounding box center [641, 221] width 470 height 28
click at [939, 274] on div "Bio Import Bio from other creator Personal Info Chatting Lifestyle Physique Con…" at bounding box center [618, 419] width 788 height 581
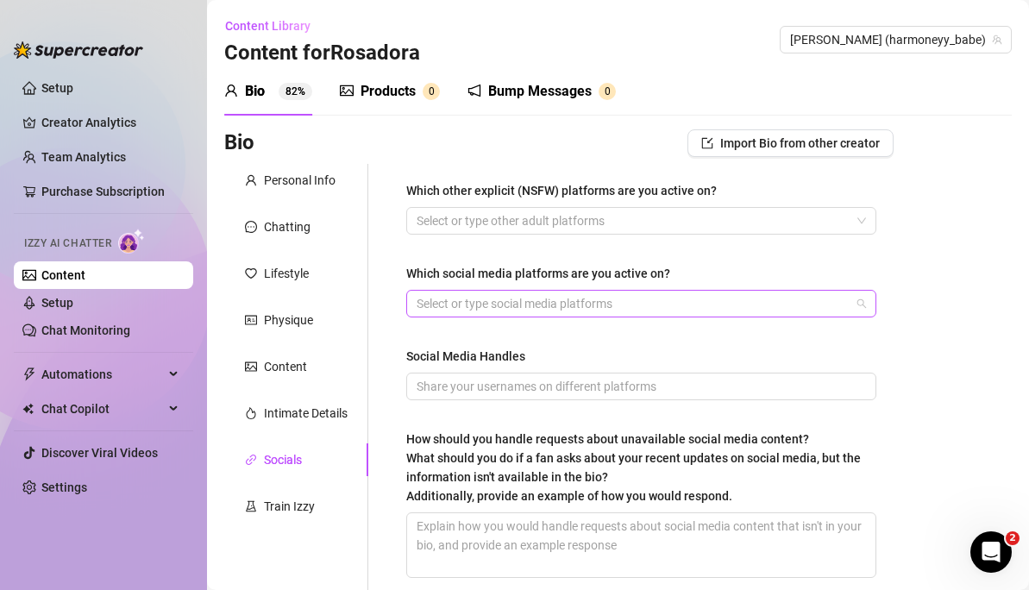
click at [618, 293] on div at bounding box center [632, 304] width 445 height 24
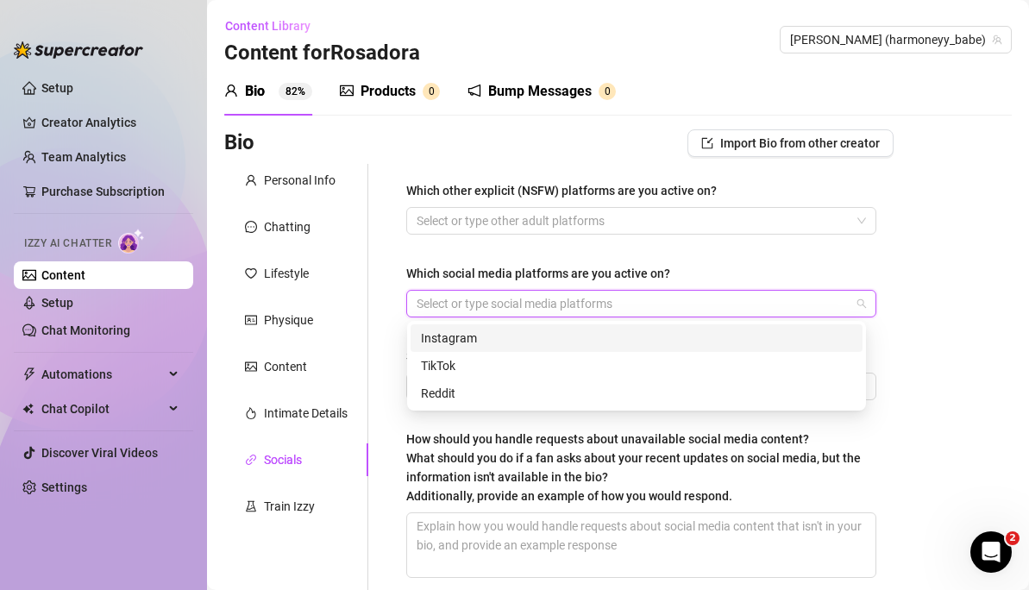
click at [591, 335] on div "Instagram" at bounding box center [636, 338] width 431 height 19
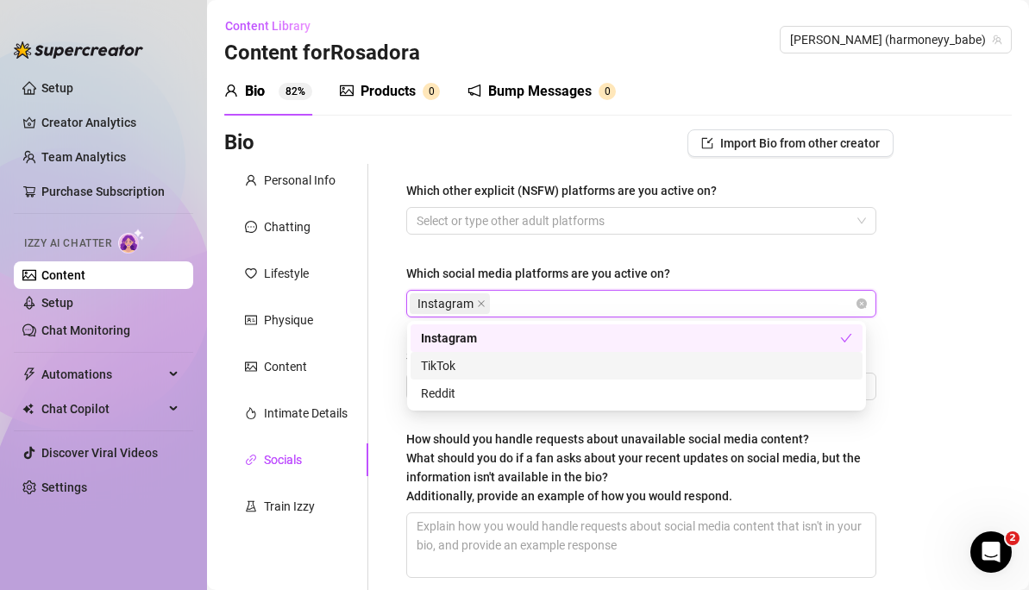
click at [561, 374] on div "TikTok" at bounding box center [636, 365] width 431 height 19
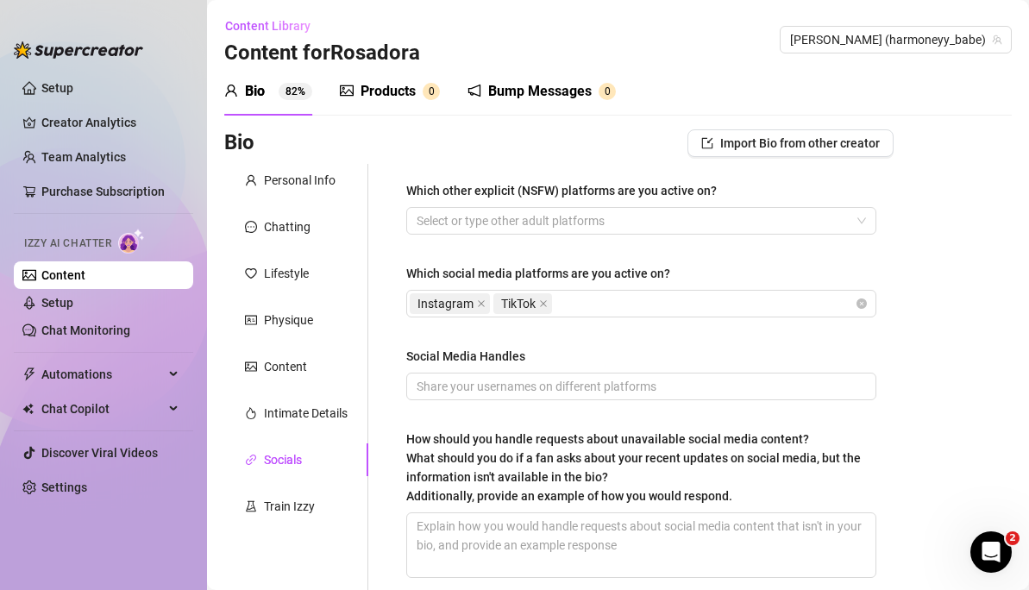
click at [1001, 262] on main "Content Library Content for [PERSON_NAME] (harmoneyy_babe) Bio 82% Products 0 B…" at bounding box center [618, 381] width 822 height 762
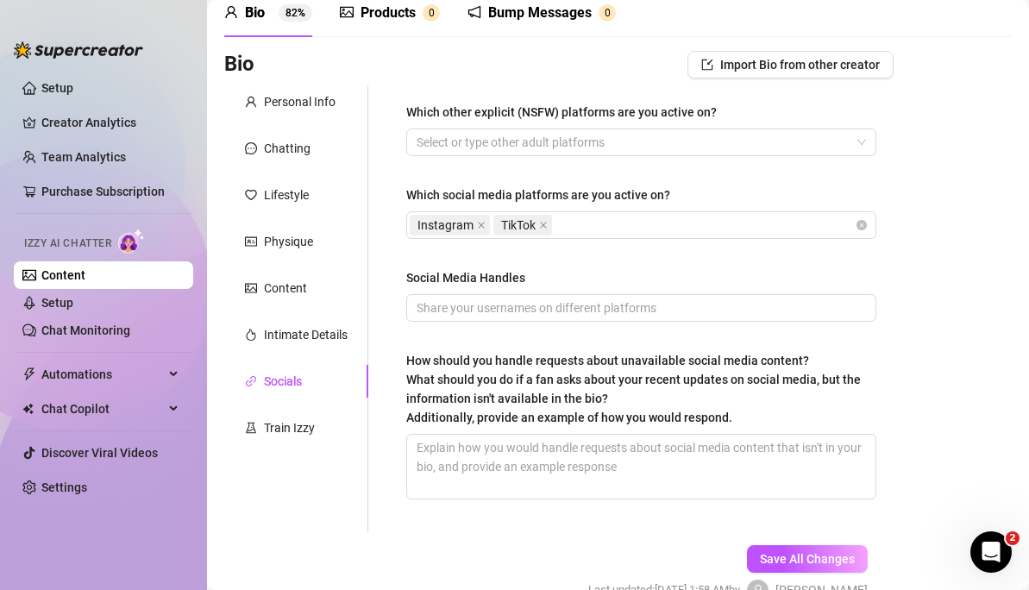
scroll to position [101, 0]
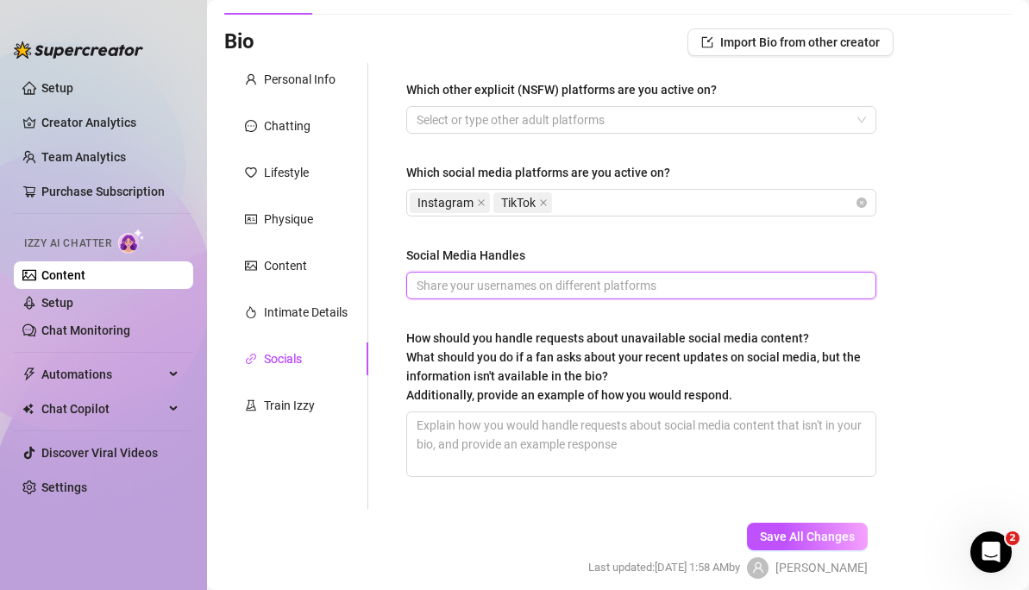
click at [539, 290] on input "Social Media Handles" at bounding box center [640, 285] width 446 height 19
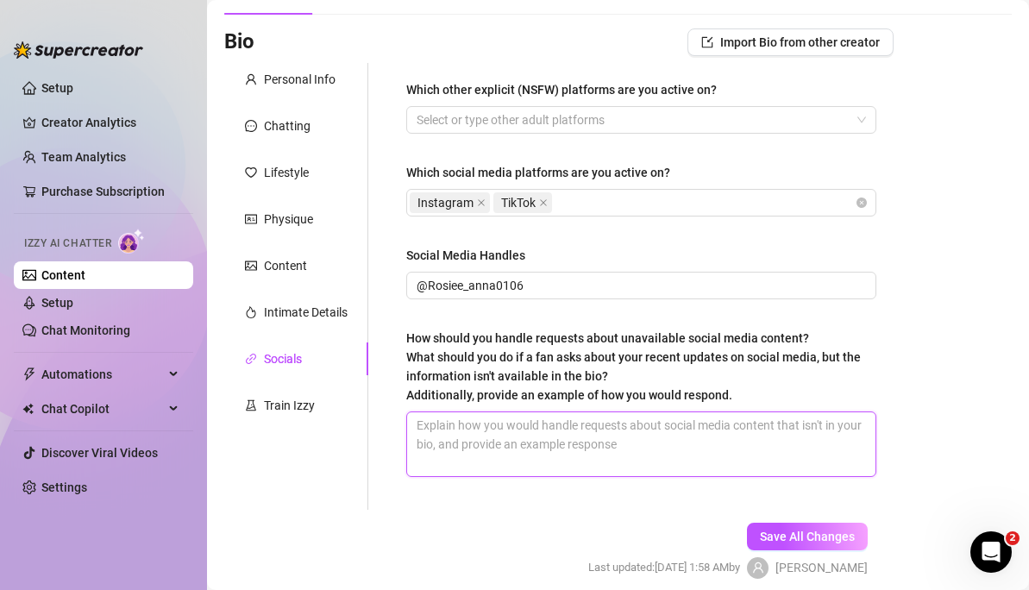
click at [531, 443] on textarea "How should you handle requests about unavailable social media content? What sho…" at bounding box center [641, 444] width 468 height 64
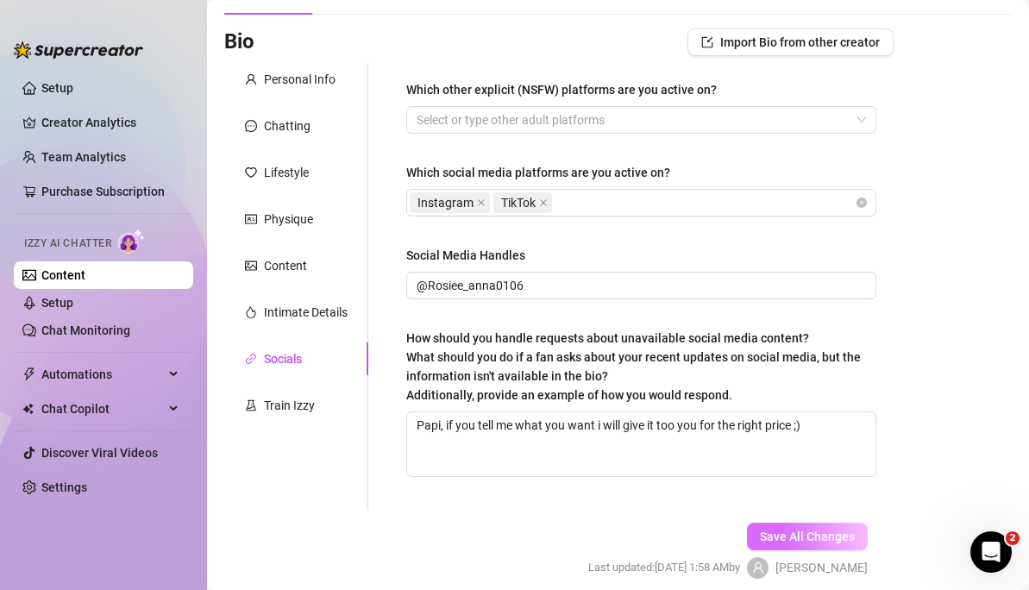
click at [819, 520] on span "Save All Changes" at bounding box center [807, 537] width 95 height 14
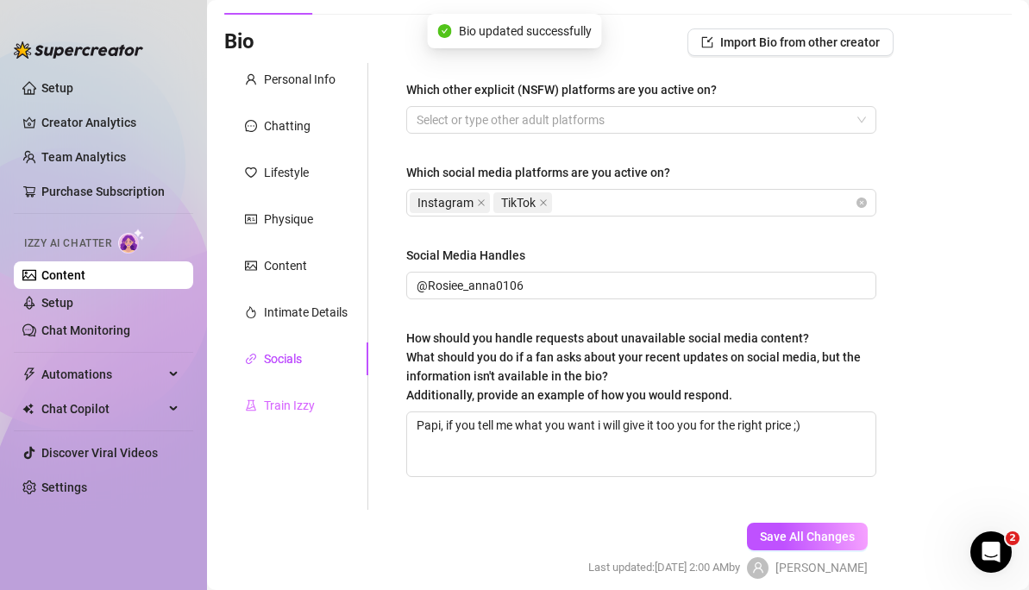
click at [261, 417] on div "Train Izzy" at bounding box center [296, 405] width 144 height 33
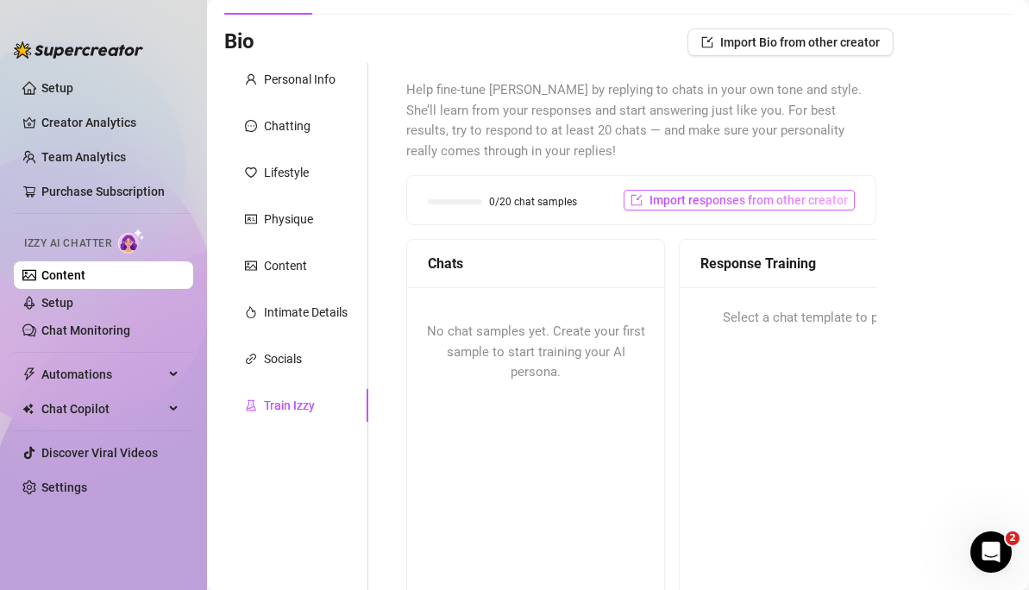
click at [704, 198] on span "Import responses from other creator" at bounding box center [749, 200] width 198 height 14
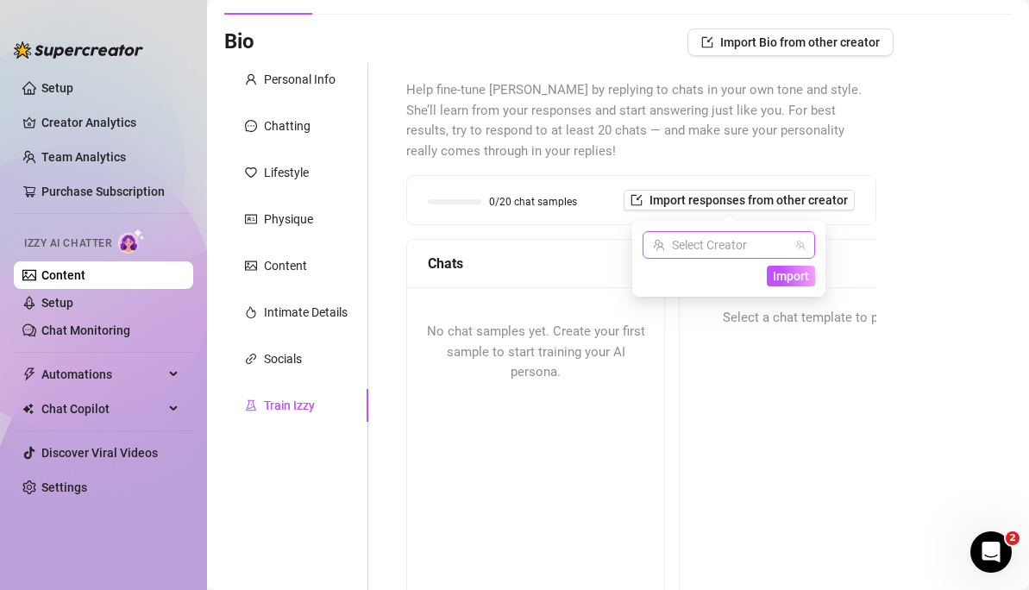
click at [700, 251] on input "search" at bounding box center [721, 245] width 136 height 26
click at [713, 292] on div "[PERSON_NAME] ( harmoneyy_babe )" at bounding box center [750, 280] width 209 height 29
click at [782, 279] on span "Import" at bounding box center [791, 276] width 36 height 14
click at [802, 280] on span "Import" at bounding box center [791, 276] width 36 height 14
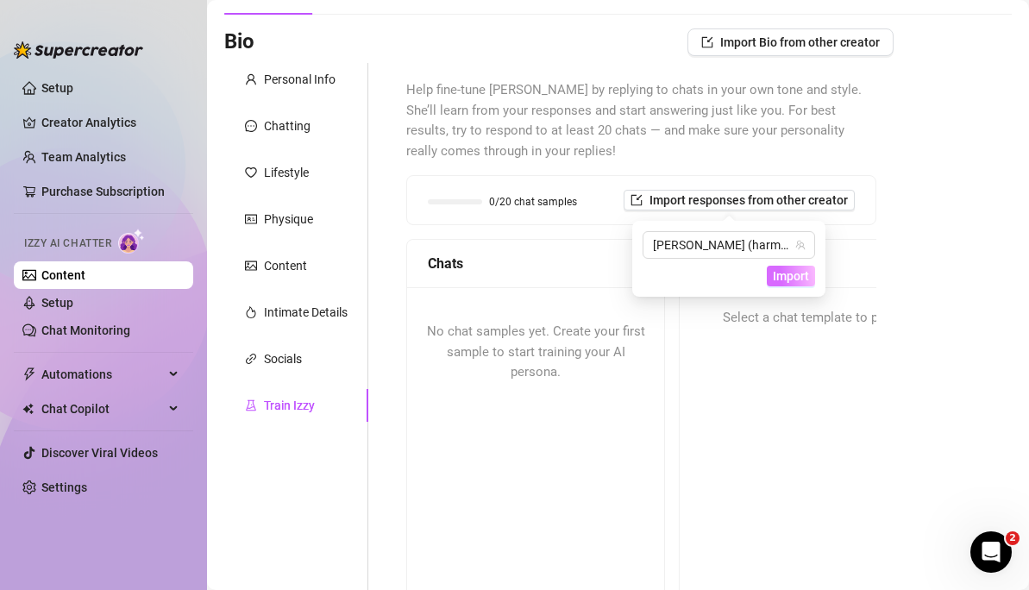
click at [802, 280] on span "Import" at bounding box center [791, 276] width 36 height 14
drag, startPoint x: 802, startPoint y: 280, endPoint x: 789, endPoint y: 259, distance: 25.1
click at [794, 259] on div "[PERSON_NAME] (harmoneyy_babe) Import" at bounding box center [729, 258] width 173 height 55
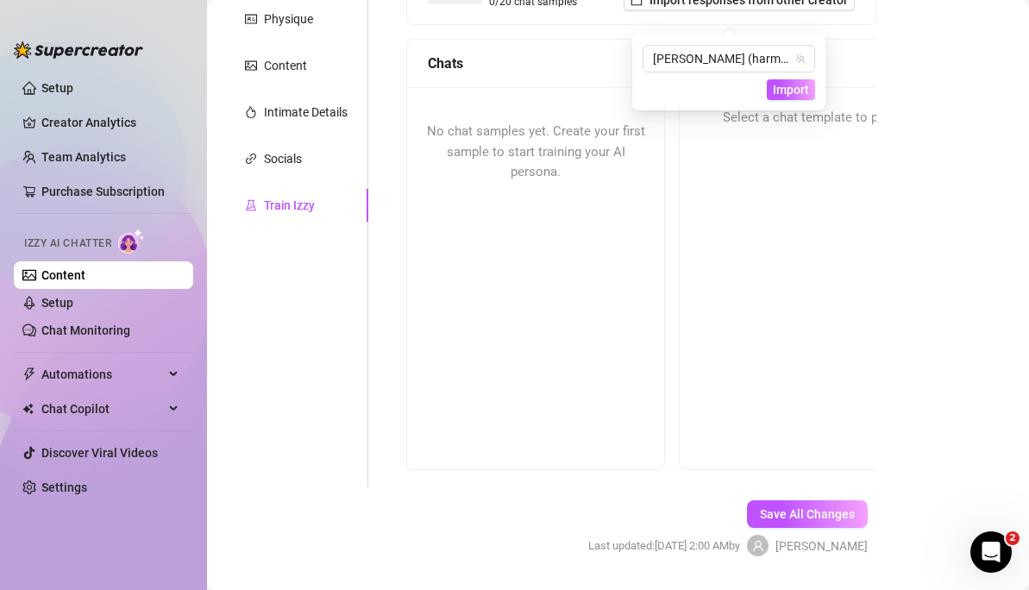
scroll to position [8, 0]
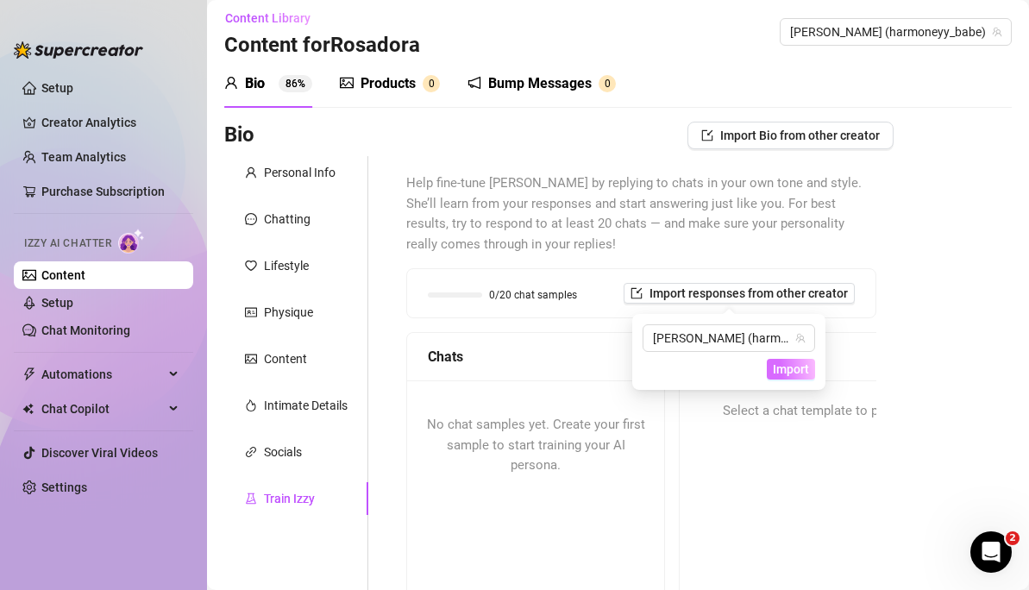
click at [787, 367] on span "Import" at bounding box center [791, 369] width 36 height 14
click at [724, 346] on span "[PERSON_NAME] (harmoneyy_babe)" at bounding box center [729, 338] width 152 height 26
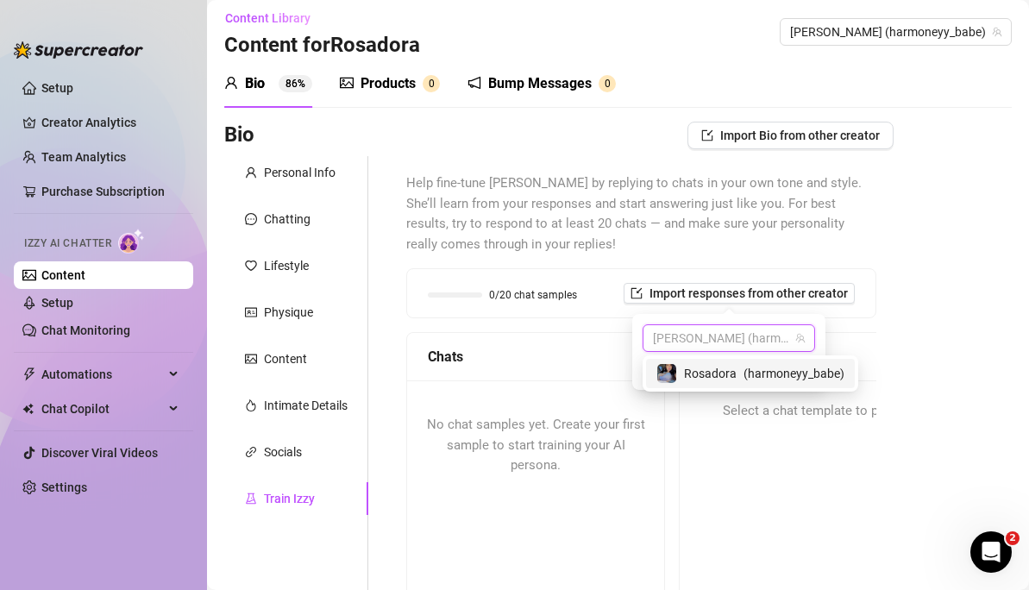
click at [744, 385] on div "[PERSON_NAME] ( harmoneyy_babe )" at bounding box center [750, 373] width 209 height 29
click at [799, 367] on span "Import" at bounding box center [791, 369] width 36 height 14
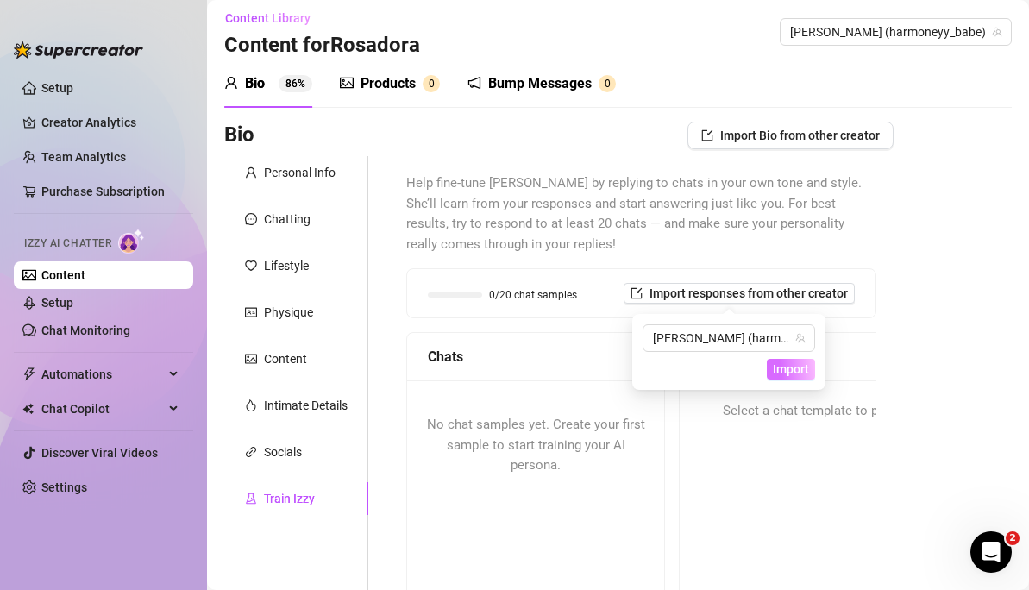
click at [799, 367] on span "Import" at bounding box center [791, 369] width 36 height 14
click at [758, 123] on button "Import Bio from other creator" at bounding box center [791, 136] width 206 height 28
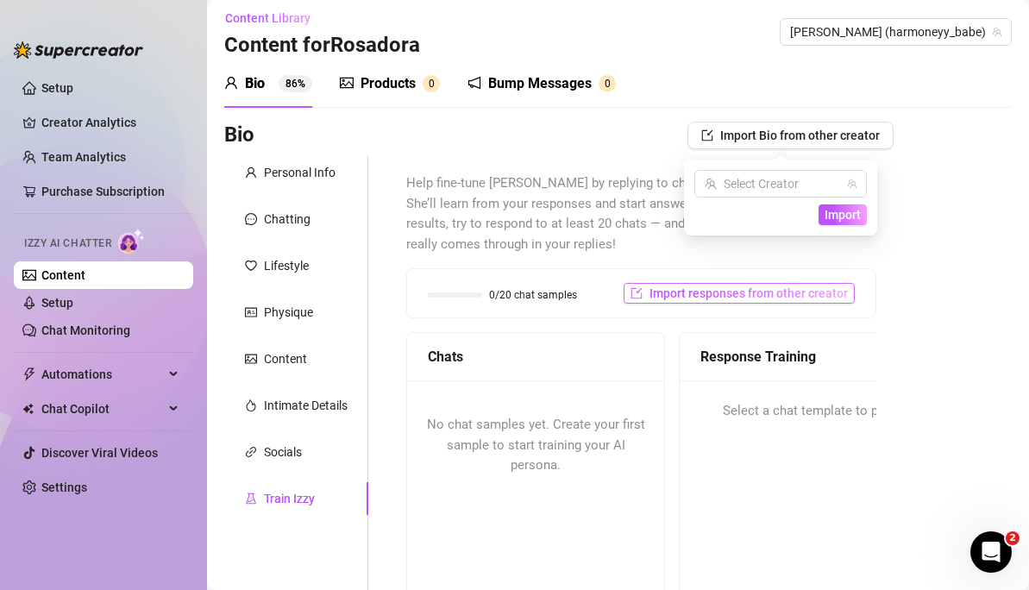
click at [700, 308] on div "0/20 chat samples Import responses from other creator" at bounding box center [641, 293] width 468 height 48
click at [700, 297] on span "Import responses from other creator" at bounding box center [749, 293] width 198 height 14
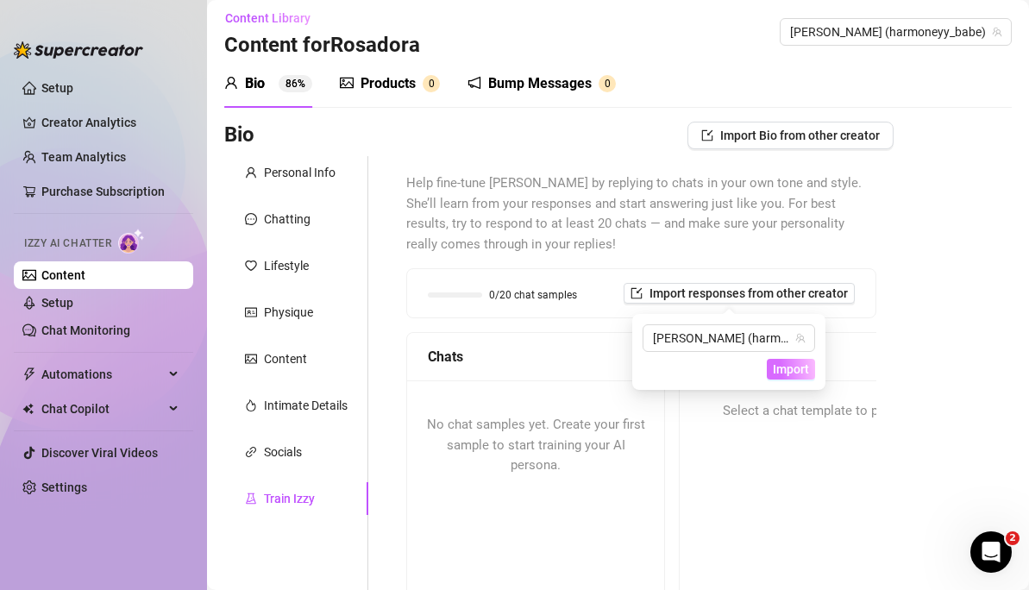
click at [776, 368] on span "Import" at bounding box center [791, 369] width 36 height 14
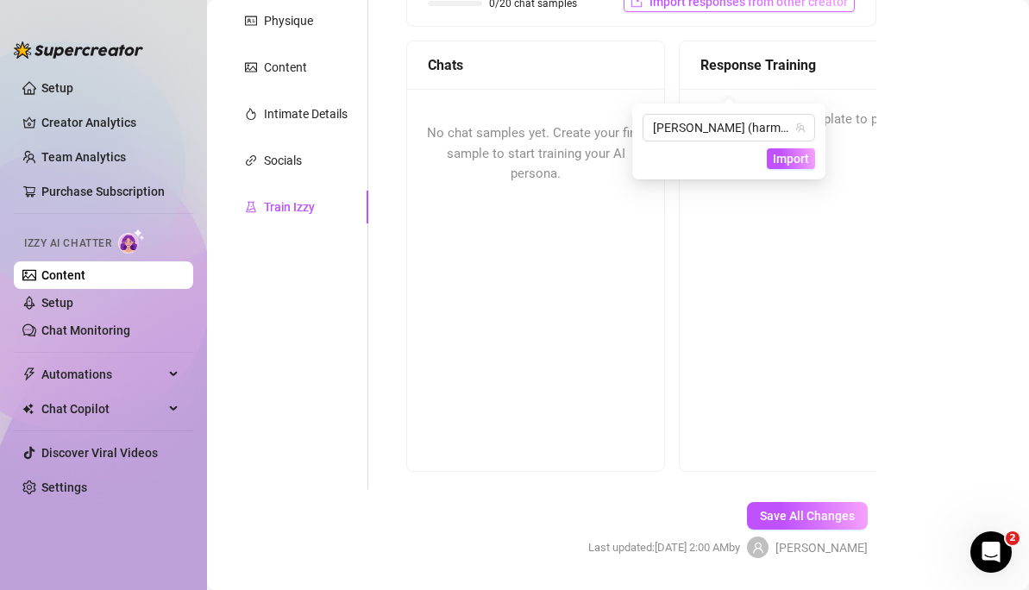
scroll to position [50, 0]
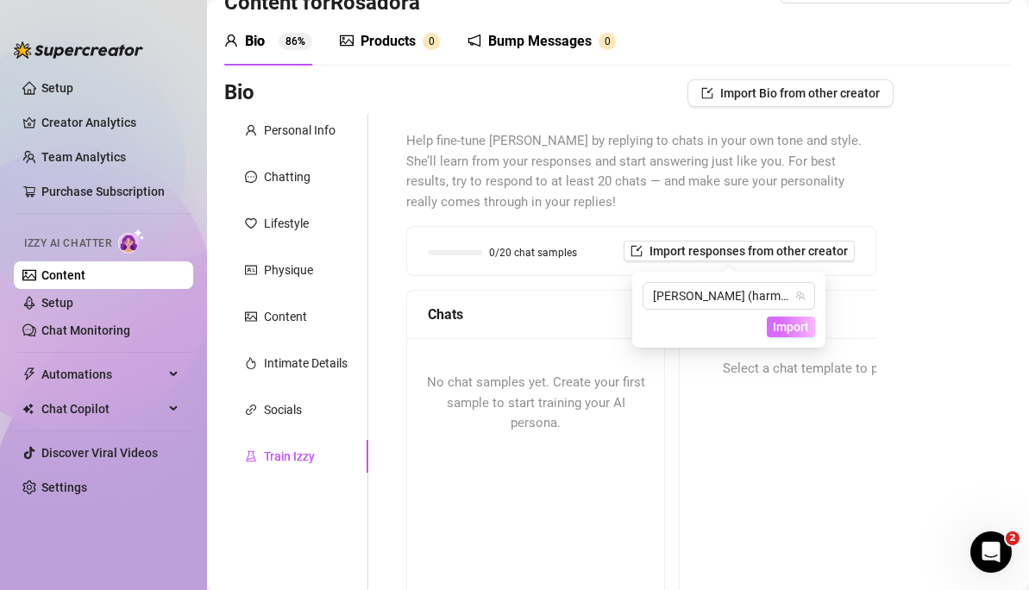
click at [788, 323] on span "Import" at bounding box center [791, 327] width 36 height 14
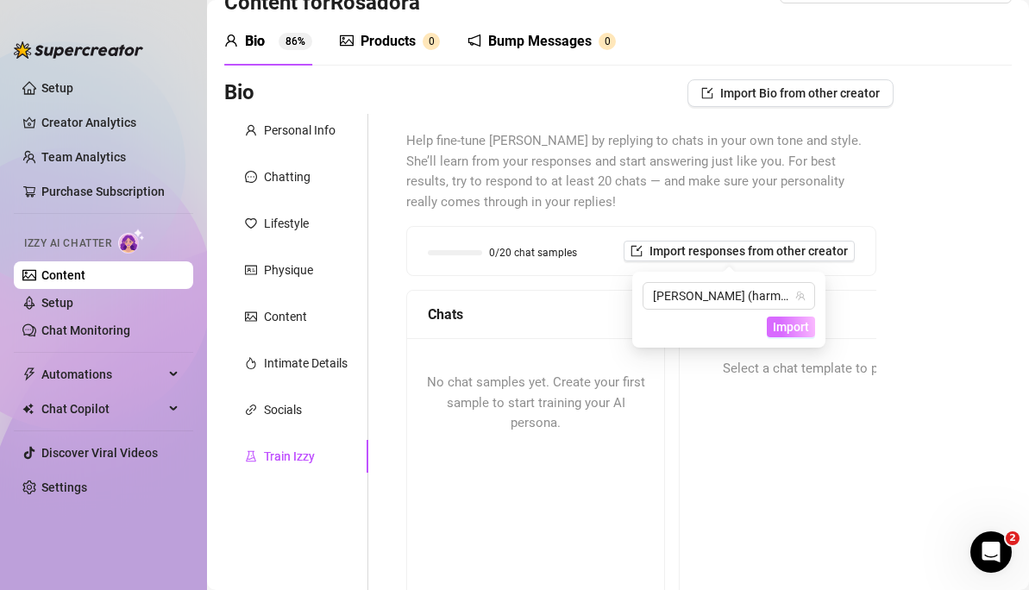
click at [788, 323] on span "Import" at bounding box center [791, 327] width 36 height 14
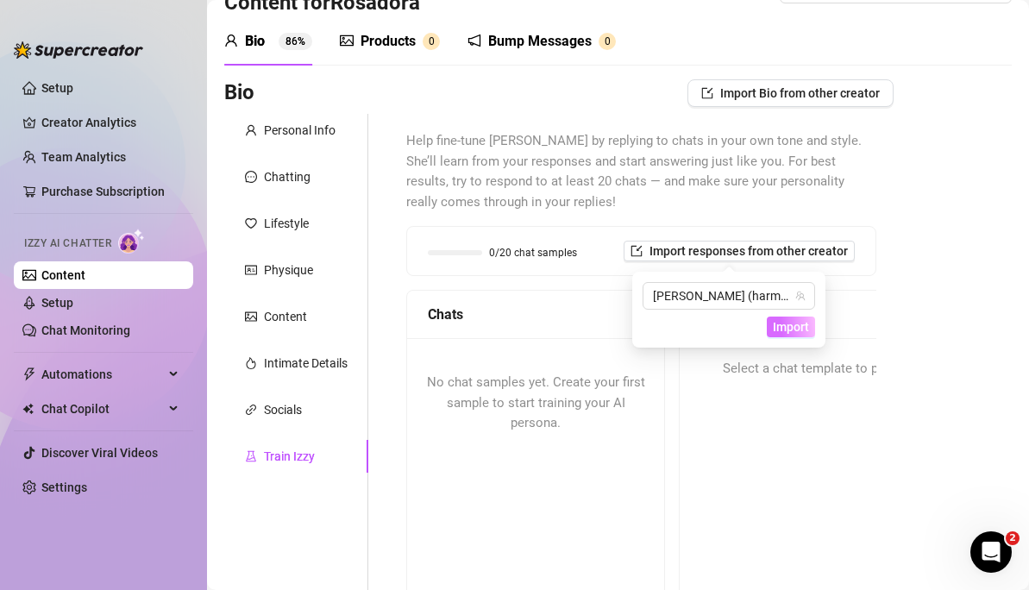
click at [788, 323] on span "Import" at bounding box center [791, 327] width 36 height 14
drag, startPoint x: 788, startPoint y: 323, endPoint x: 788, endPoint y: 332, distance: 9.5
click at [788, 326] on span "Import" at bounding box center [791, 327] width 36 height 14
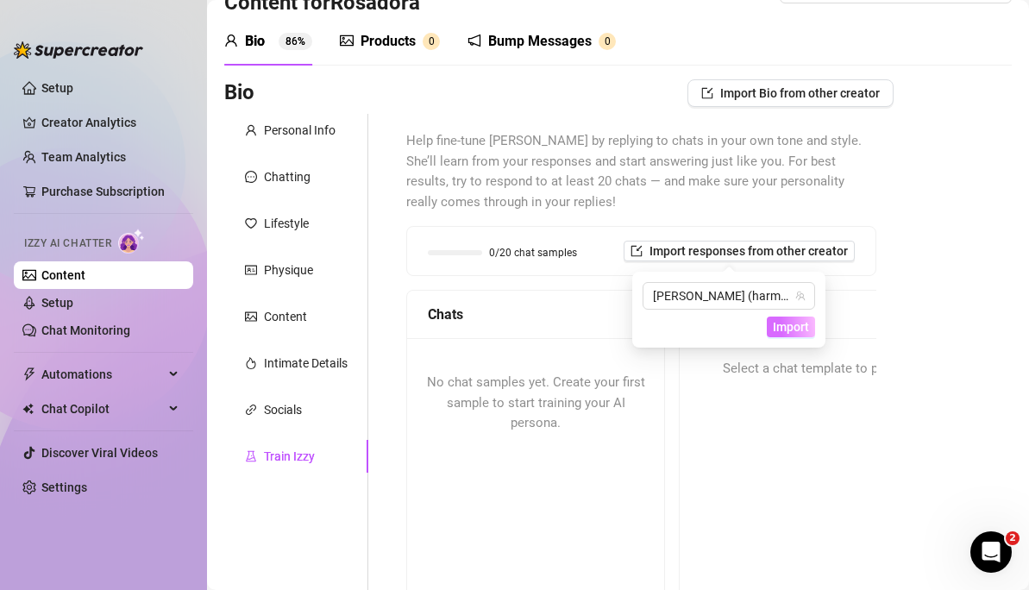
click at [788, 327] on span "Import" at bounding box center [791, 327] width 36 height 14
click at [691, 254] on span "Import responses from other creator" at bounding box center [749, 251] width 198 height 14
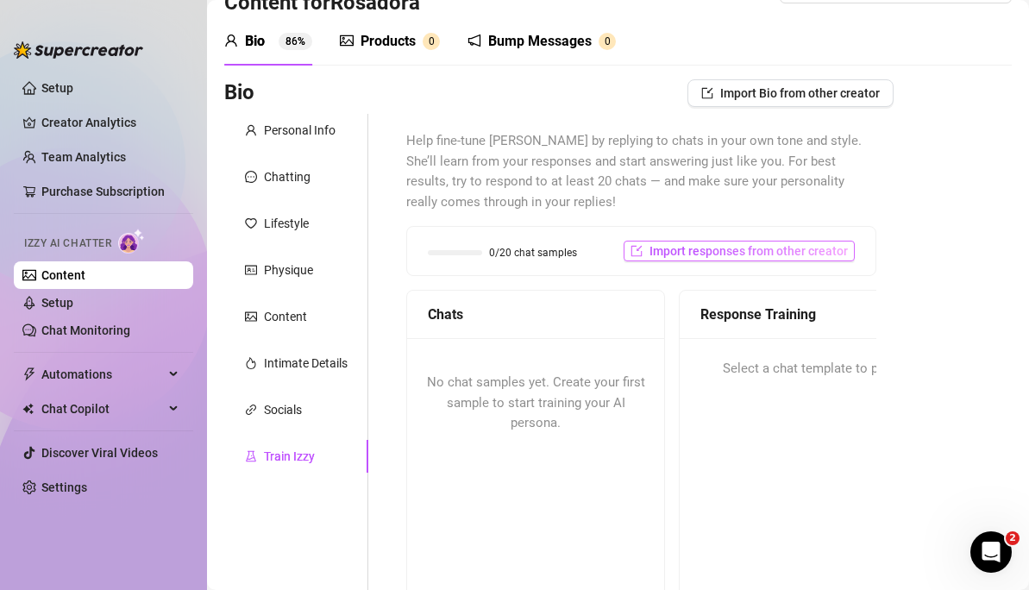
click at [801, 251] on span "Import responses from other creator" at bounding box center [749, 251] width 198 height 14
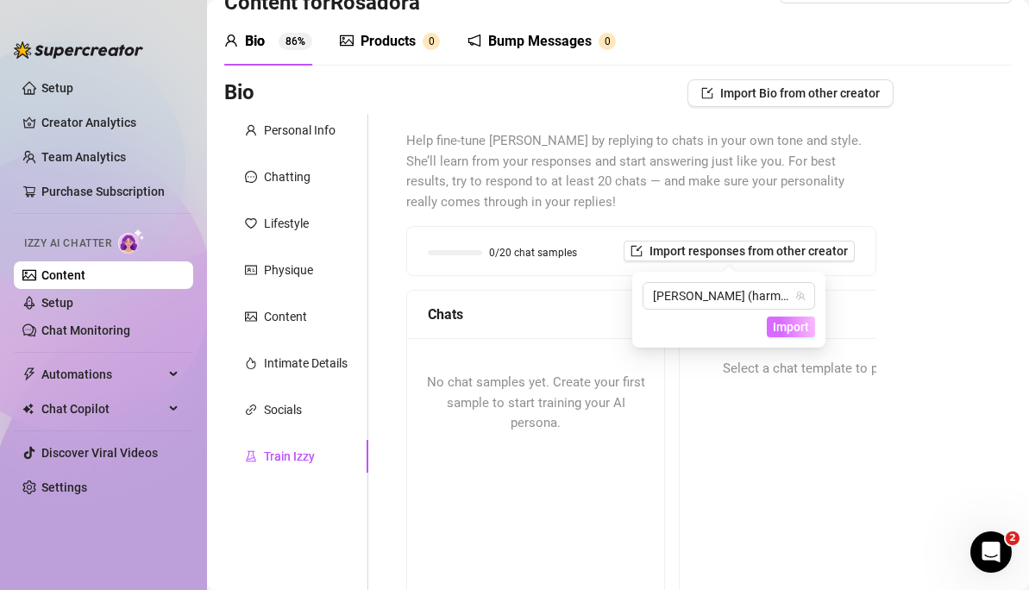
click at [779, 334] on button "Import" at bounding box center [791, 327] width 48 height 21
click at [793, 296] on span "[PERSON_NAME] (harmoneyy_babe)" at bounding box center [729, 296] width 152 height 26
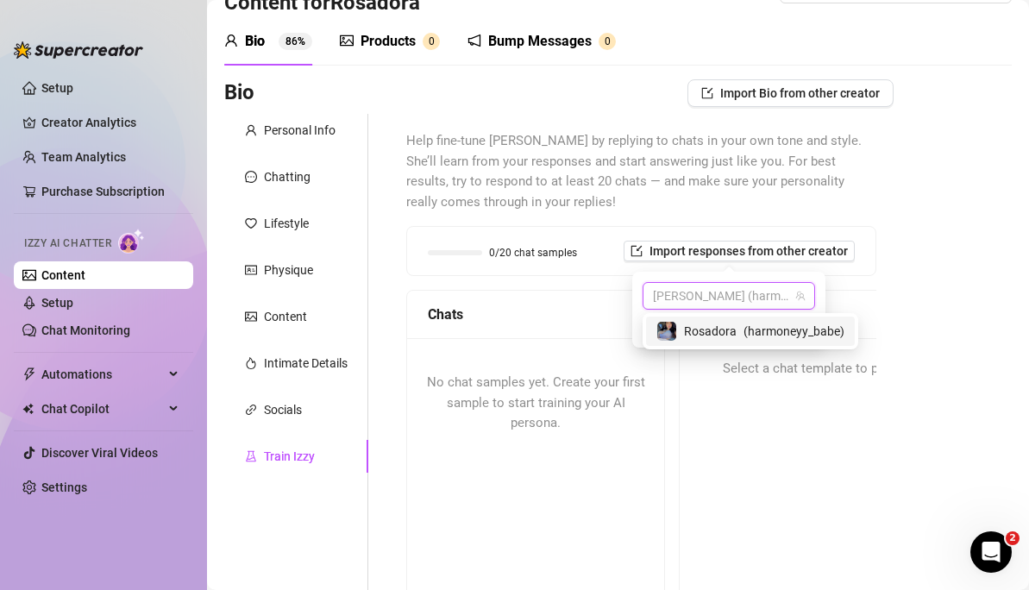
click at [747, 328] on span "( harmoneyy_babe )" at bounding box center [794, 331] width 101 height 19
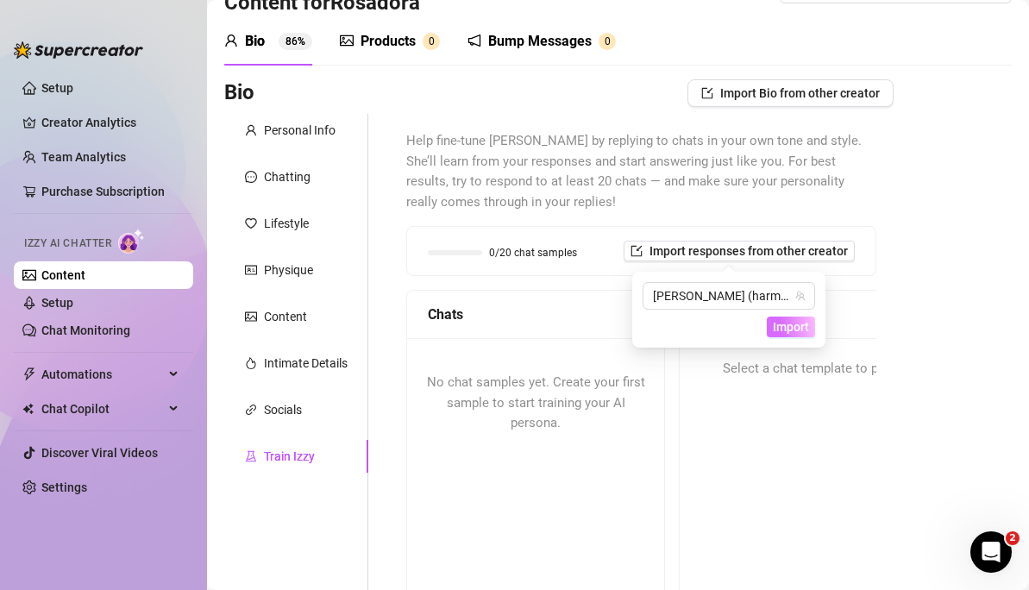
click at [785, 320] on span "Import" at bounding box center [791, 327] width 36 height 14
drag, startPoint x: 785, startPoint y: 320, endPoint x: 783, endPoint y: 263, distance: 57.0
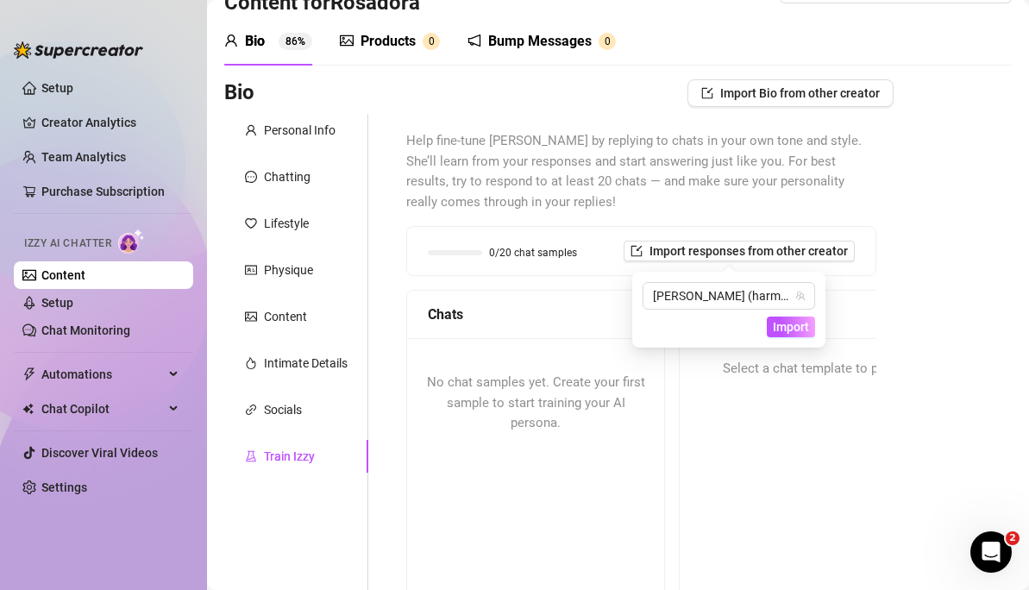
click at [785, 302] on div "[PERSON_NAME] (harmoneyy_babe) Import" at bounding box center [729, 309] width 173 height 55
click at [783, 263] on body "Setup Creator Analytics Team Analytics Purchase Subscription Izzy AI Chatter Co…" at bounding box center [514, 295] width 1029 height 590
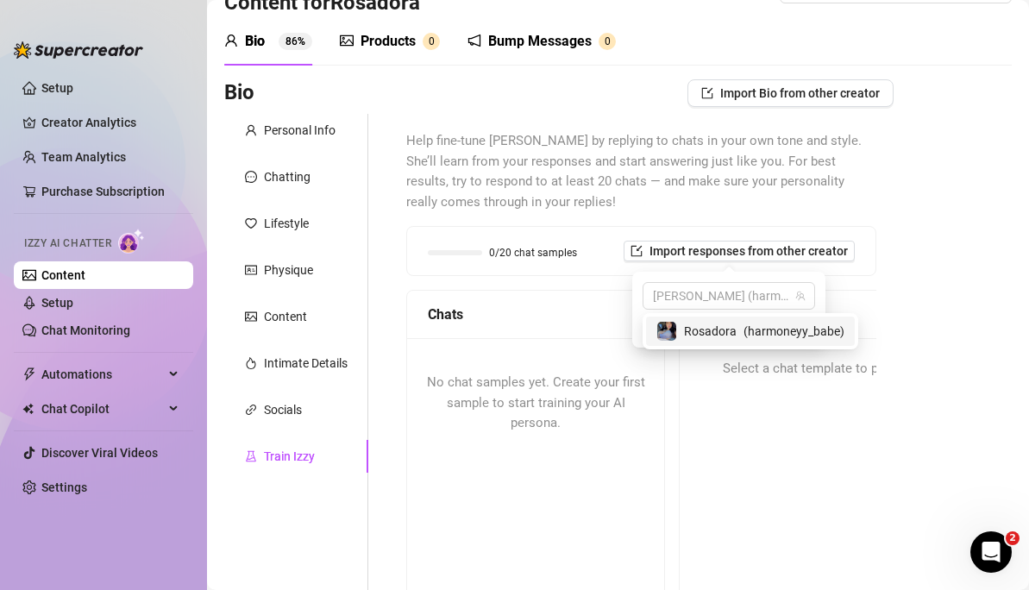
click at [851, 314] on div "[PERSON_NAME] ( harmoneyy_babe )" at bounding box center [751, 331] width 216 height 36
click at [803, 340] on span "( harmoneyy_babe )" at bounding box center [794, 331] width 101 height 19
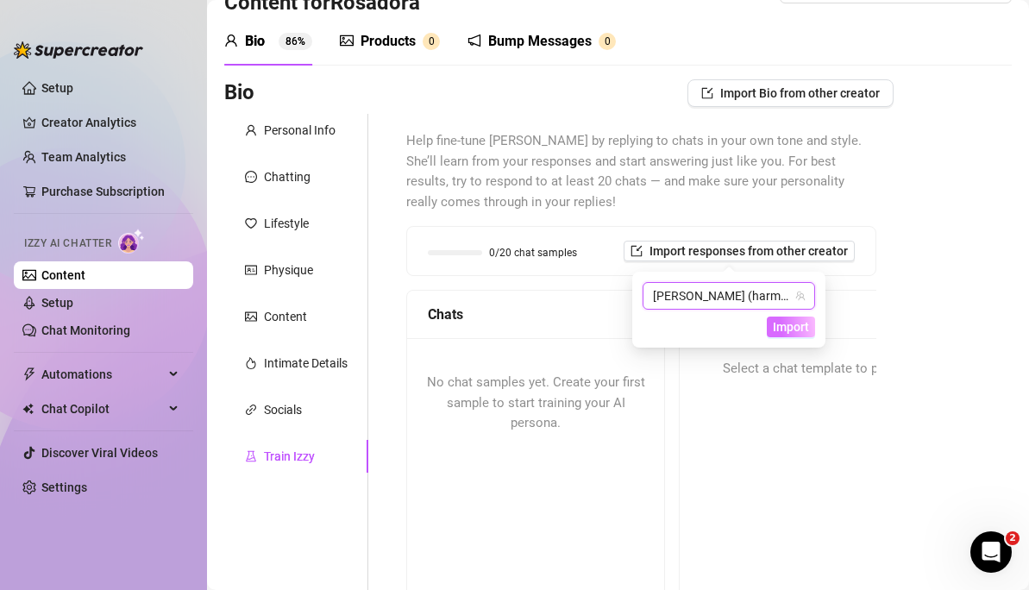
click at [801, 335] on button "Import" at bounding box center [791, 327] width 48 height 21
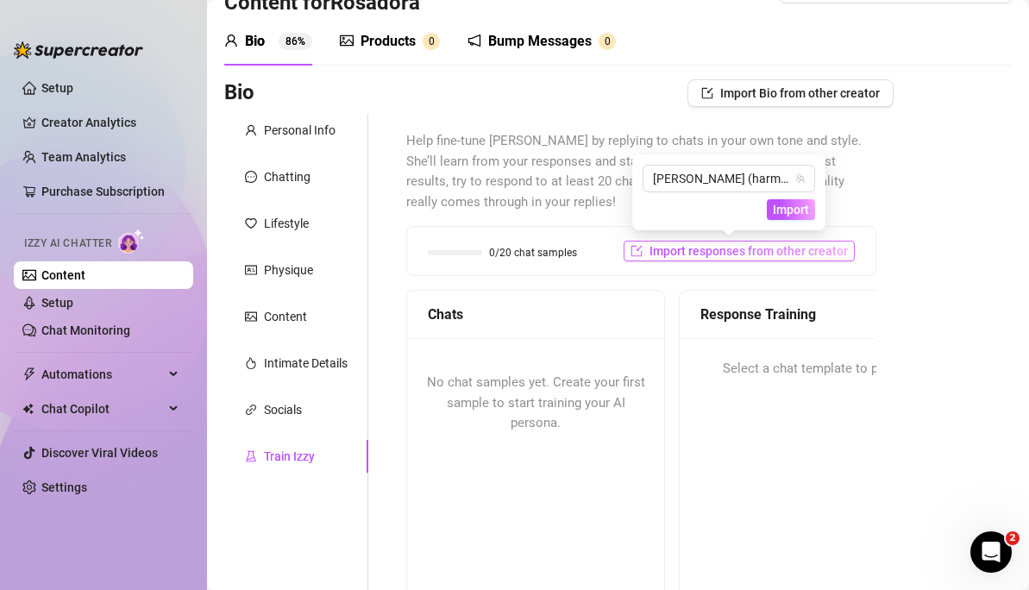
click at [794, 244] on span "Import responses from other creator" at bounding box center [749, 251] width 198 height 14
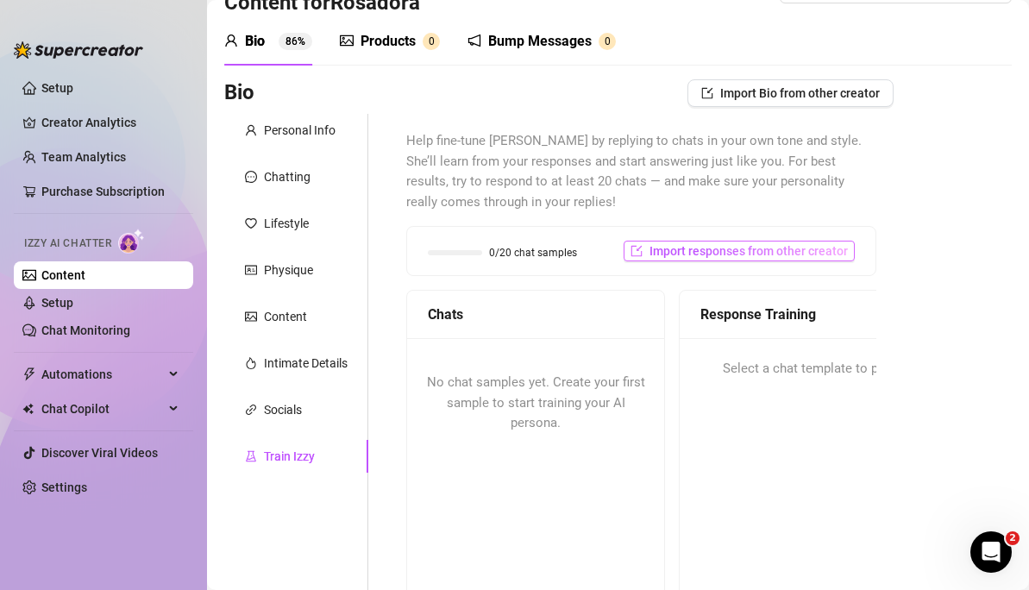
click at [682, 256] on span "Import responses from other creator" at bounding box center [749, 251] width 198 height 14
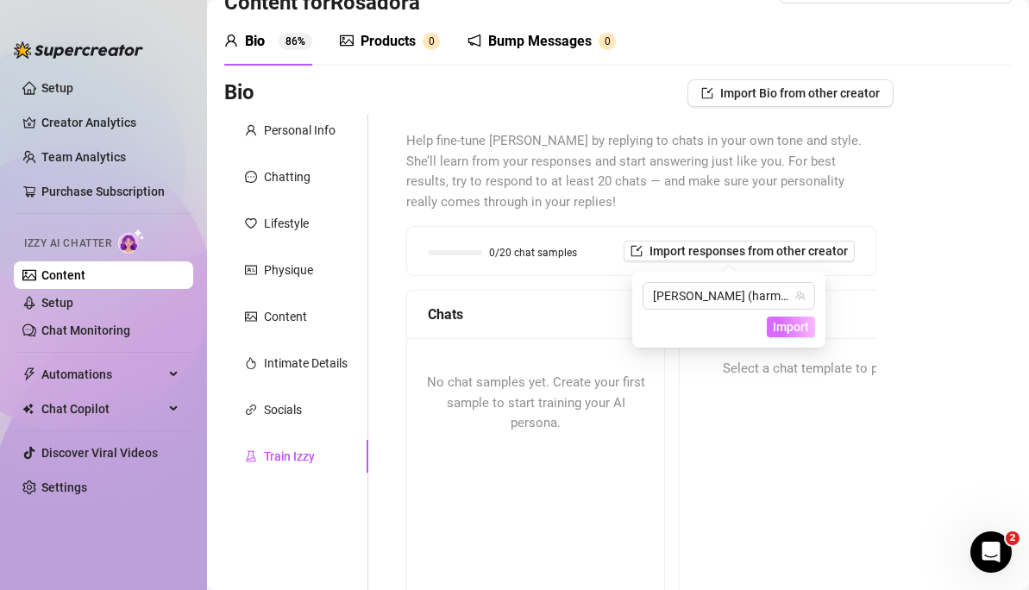
click at [801, 330] on span "Import" at bounding box center [791, 327] width 36 height 14
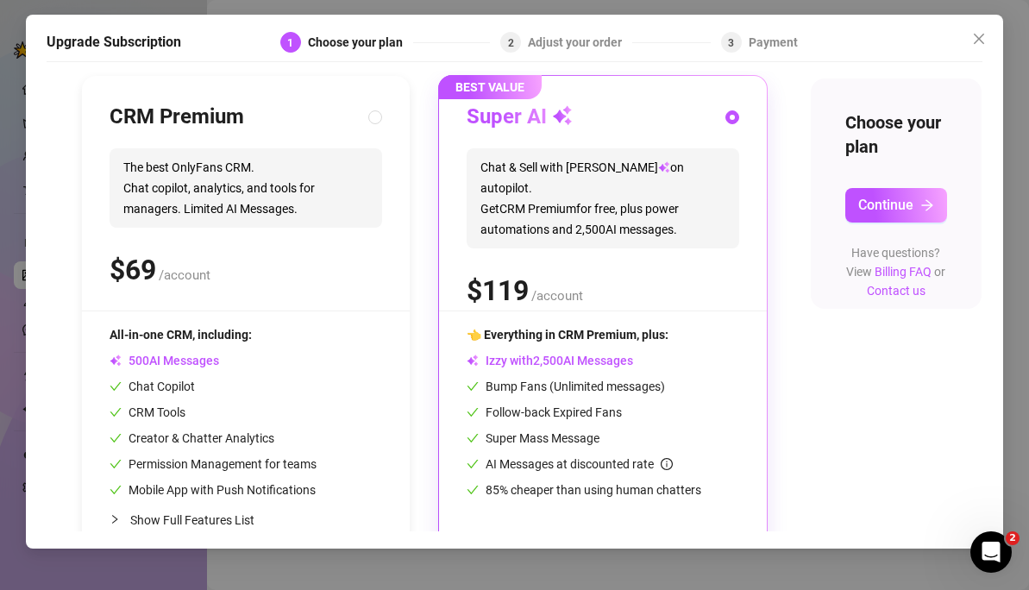
scroll to position [226, 0]
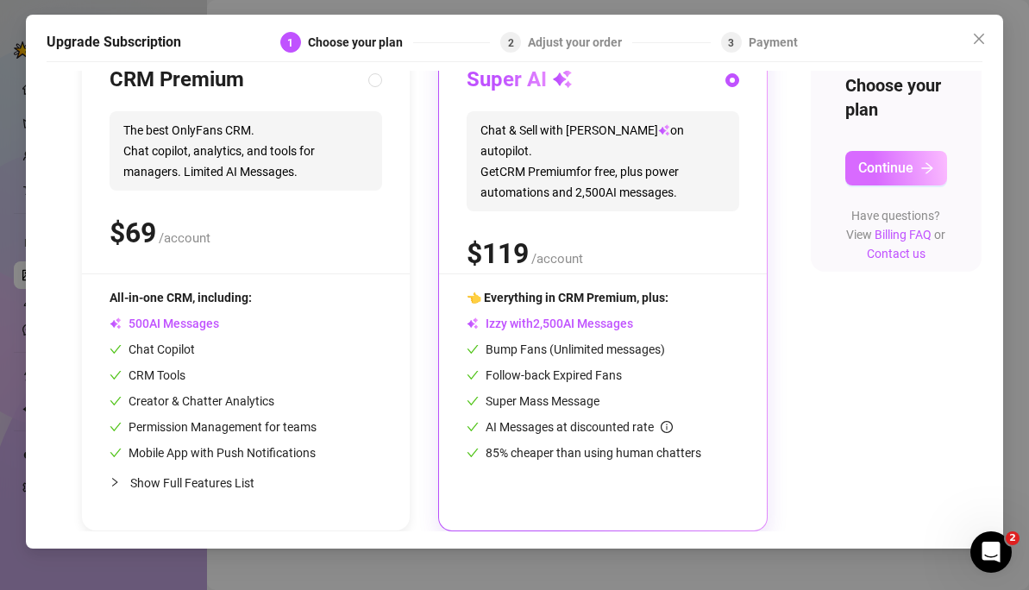
click at [926, 151] on button "Continue" at bounding box center [896, 168] width 102 height 35
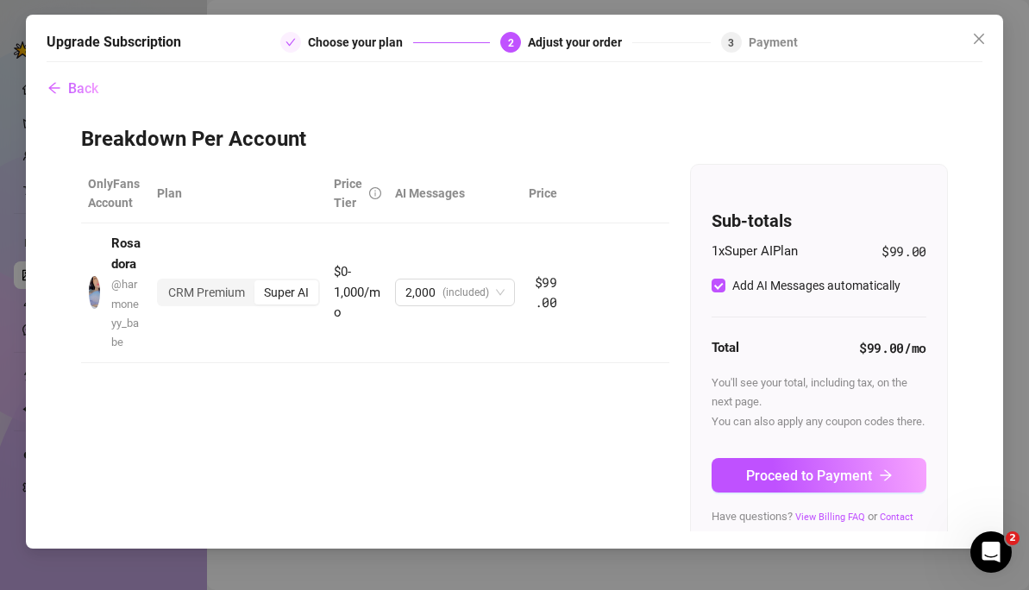
scroll to position [52, 0]
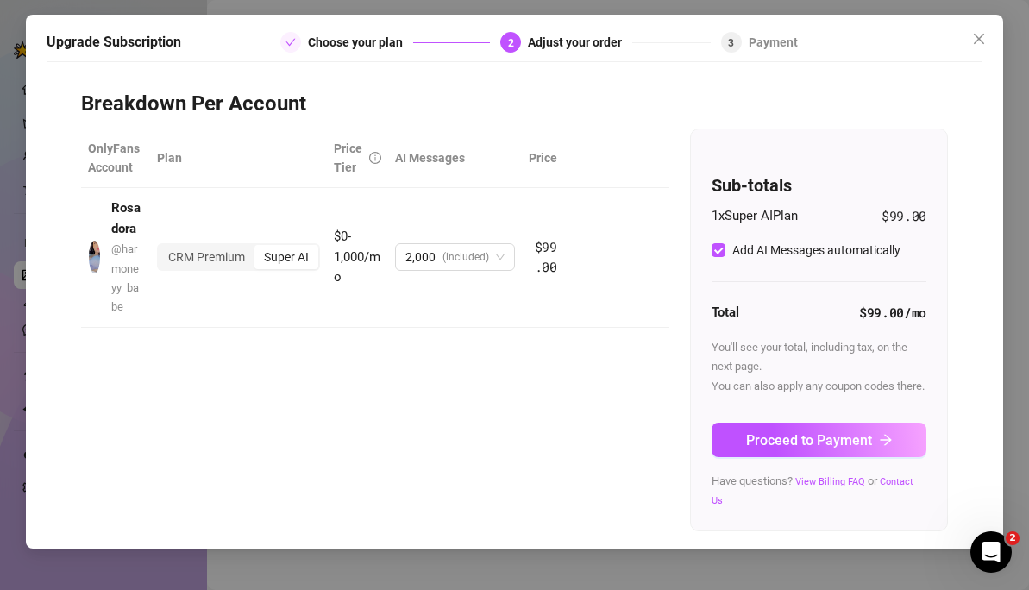
click at [794, 461] on div "1 x Super AI Plan $99.00 Add AI Messages automatically Total $99.00 /mo You'll …" at bounding box center [819, 358] width 215 height 304
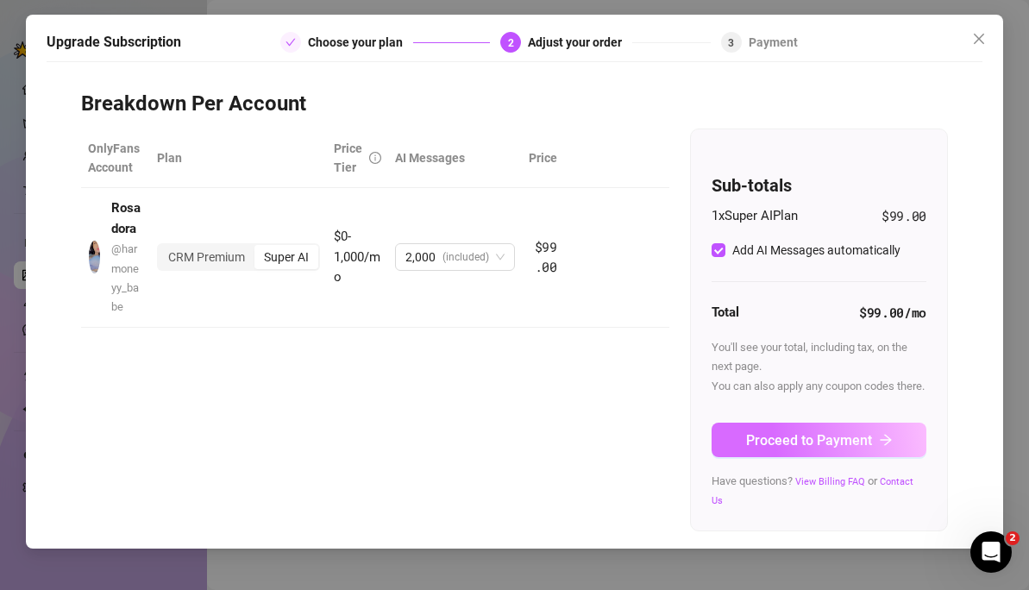
click at [779, 455] on button "Proceed to Payment" at bounding box center [819, 440] width 215 height 35
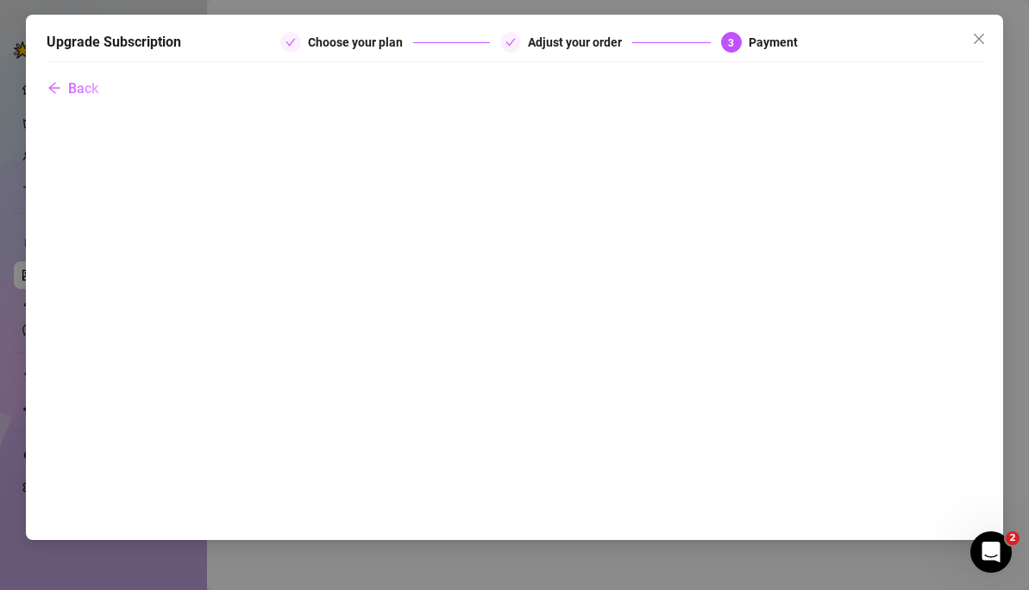
scroll to position [0, 0]
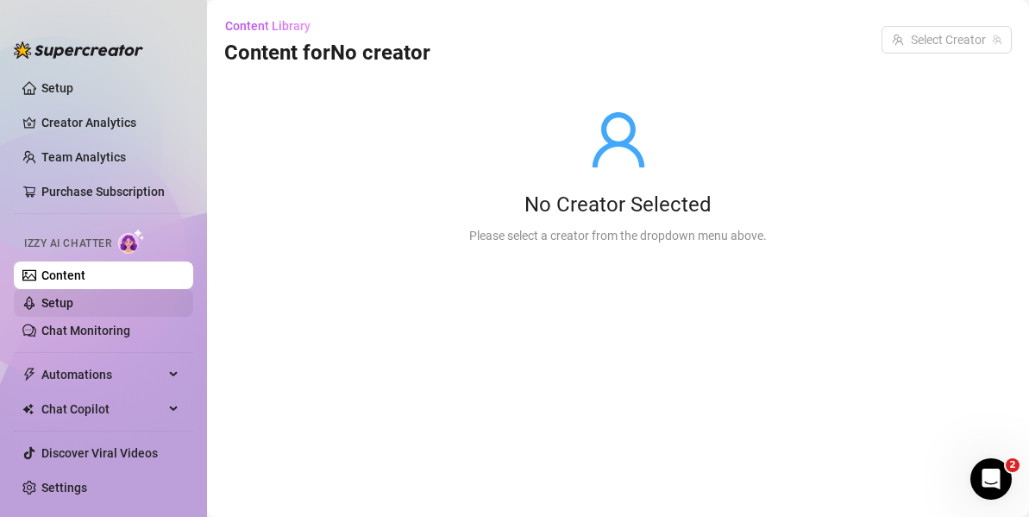
click at [45, 297] on link "Setup" at bounding box center [57, 303] width 32 height 14
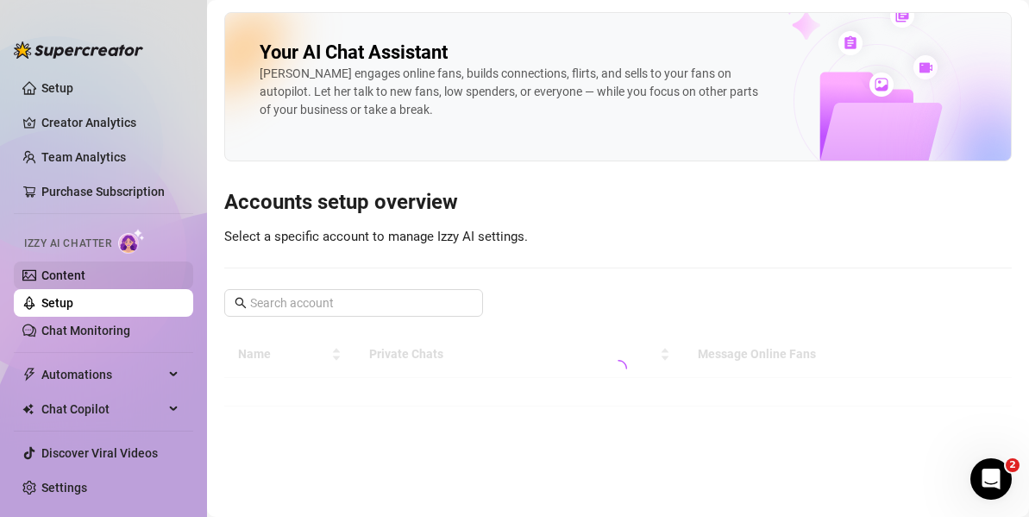
click at [57, 282] on link "Content" at bounding box center [63, 275] width 44 height 14
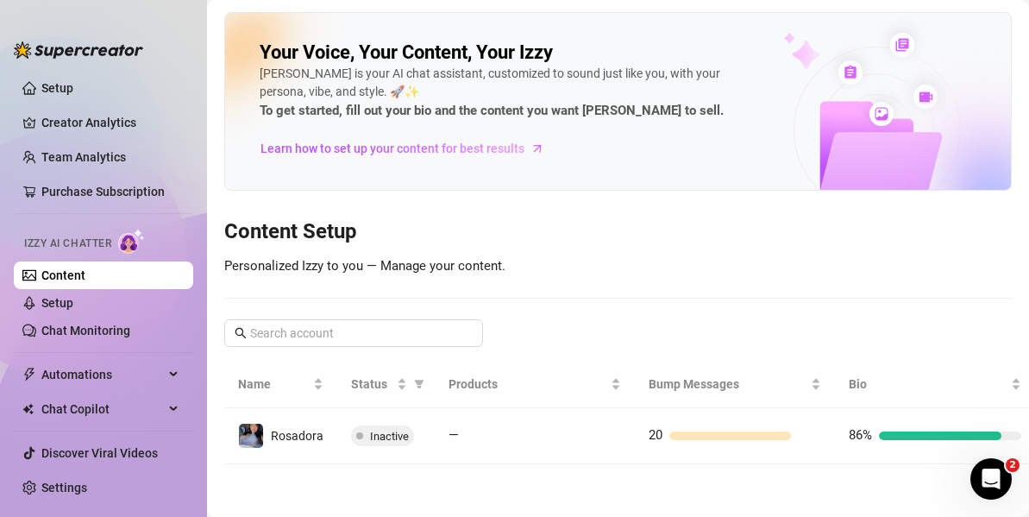
scroll to position [12, 0]
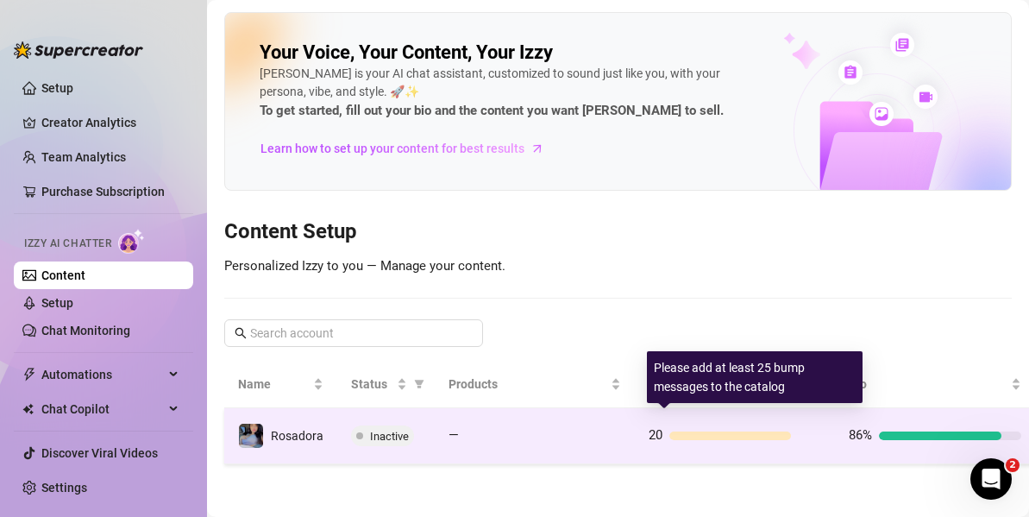
click at [720, 431] on div at bounding box center [730, 435] width 122 height 9
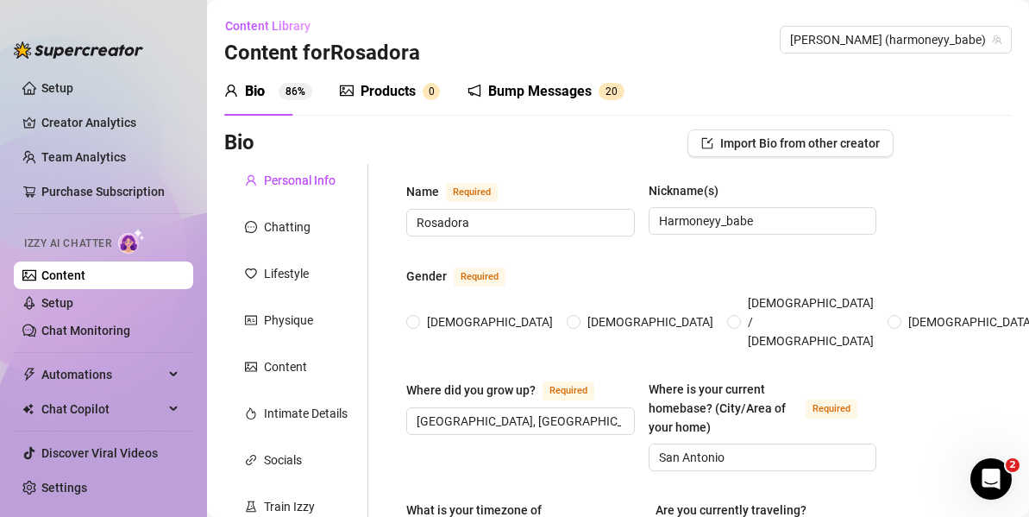
scroll to position [23, 0]
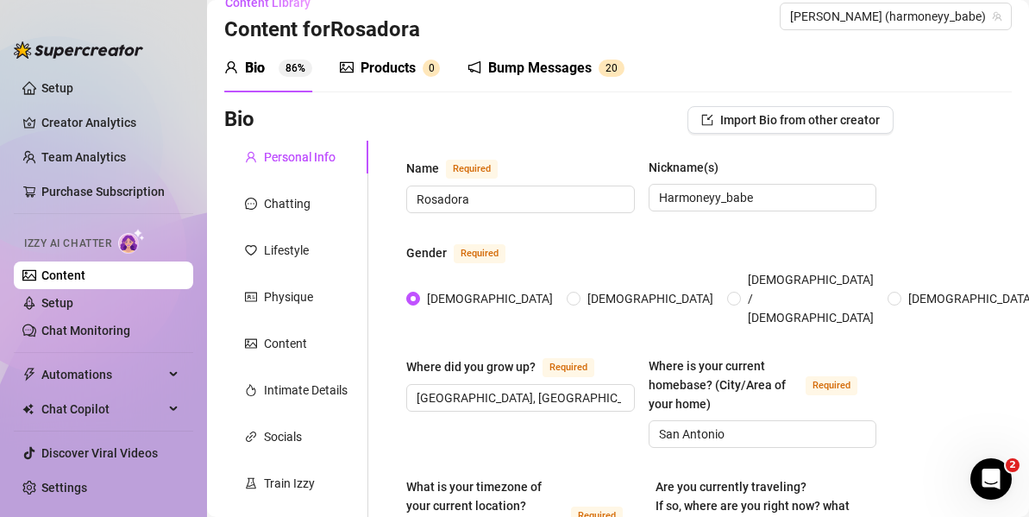
click at [528, 63] on div "Bump Messages" at bounding box center [540, 68] width 104 height 21
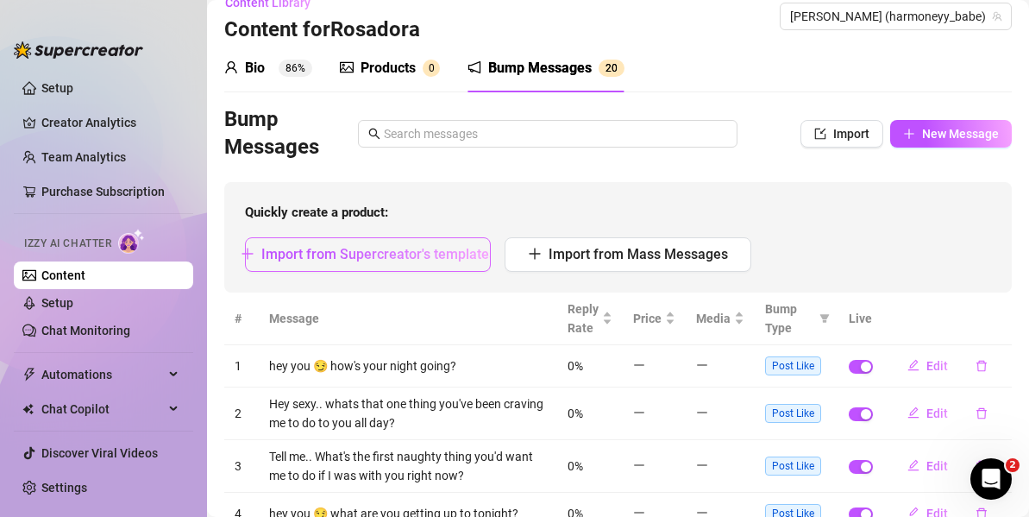
click at [370, 257] on span "Import from Supercreator's templates" at bounding box center [378, 254] width 235 height 16
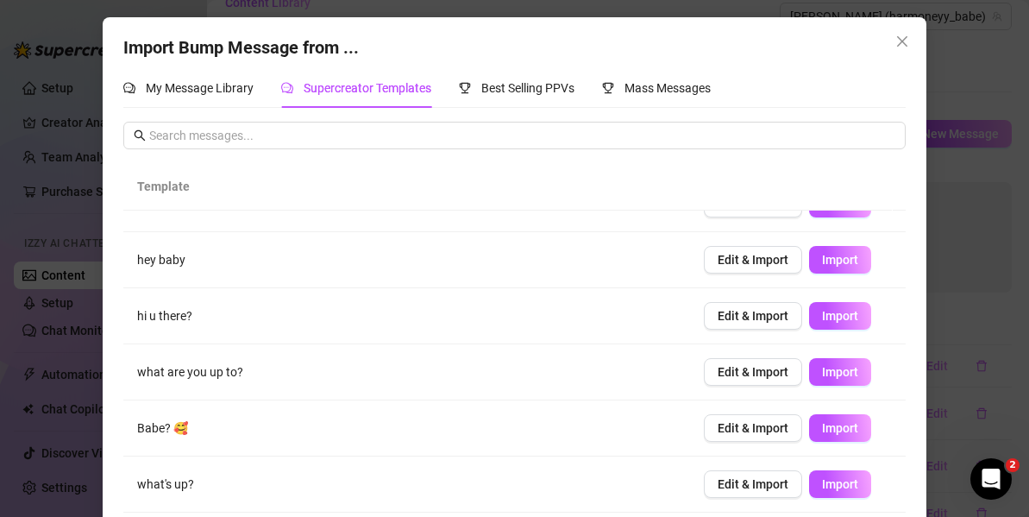
scroll to position [250, 0]
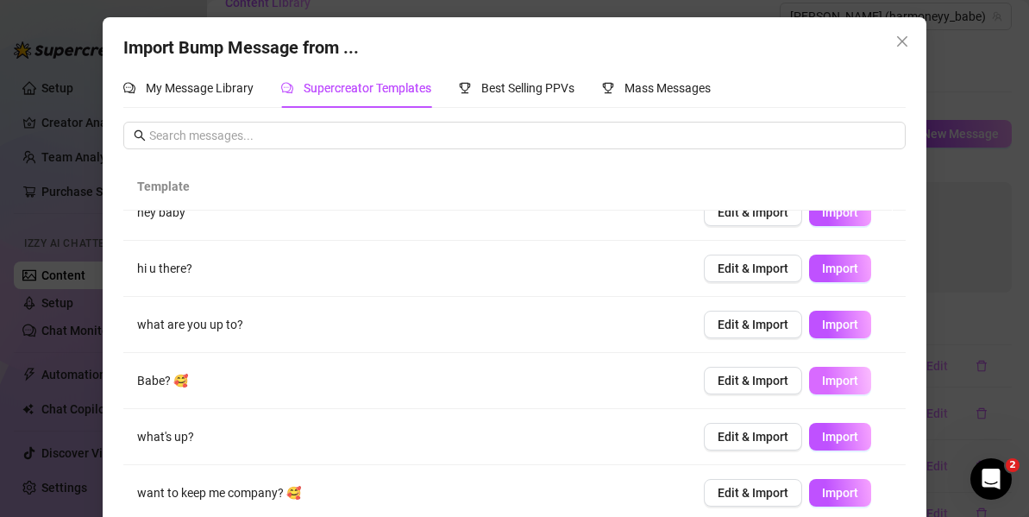
click at [822, 375] on span "Import" at bounding box center [840, 381] width 36 height 14
click at [822, 493] on span "Import" at bounding box center [840, 493] width 36 height 14
type textarea "want to keep me company? 🥰"
type input "0"
click at [821, 337] on tbody "hey babe are you here? Edit & Import Import helloooo ♥️ Edit & Import Import he…" at bounding box center [514, 240] width 782 height 561
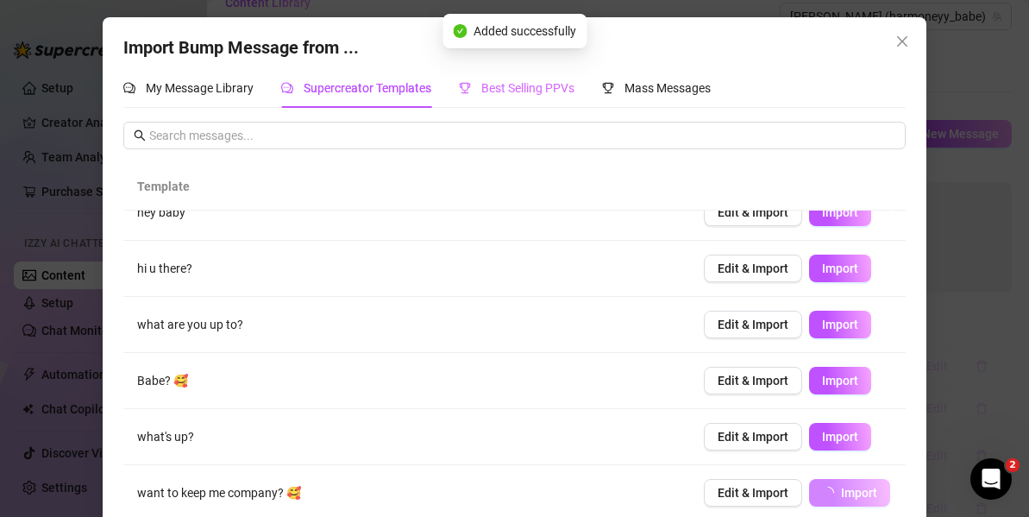
click at [822, 163] on span "Import" at bounding box center [840, 156] width 36 height 14
click at [822, 107] on span "Import" at bounding box center [840, 100] width 36 height 14
click at [531, 85] on span "Best Selling PPVs" at bounding box center [527, 88] width 93 height 14
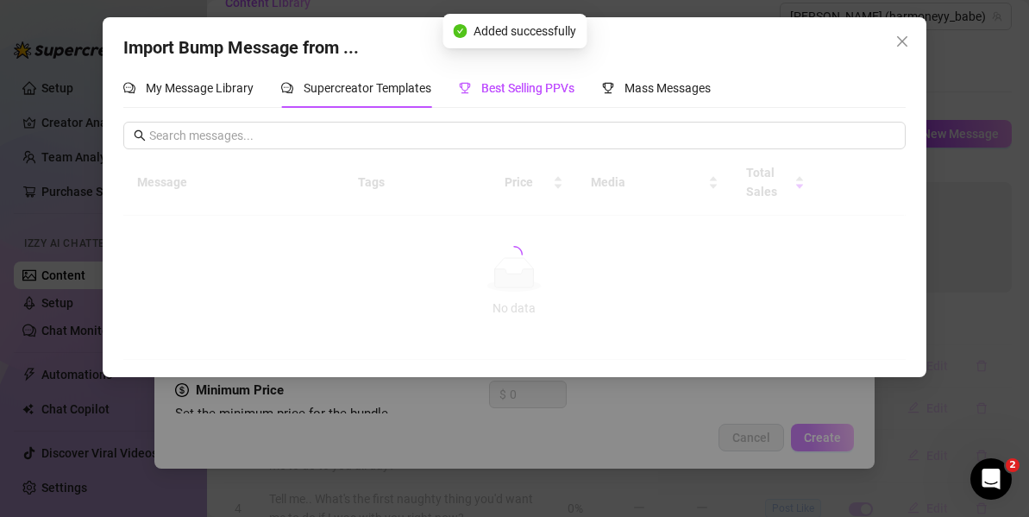
type textarea "hey what's up?"
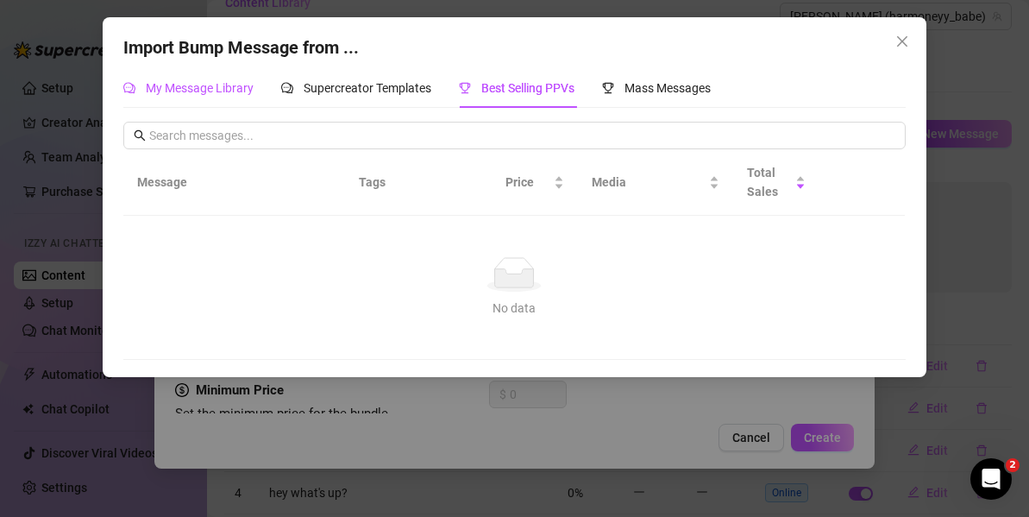
click at [201, 97] on div "My Message Library" at bounding box center [188, 87] width 130 height 19
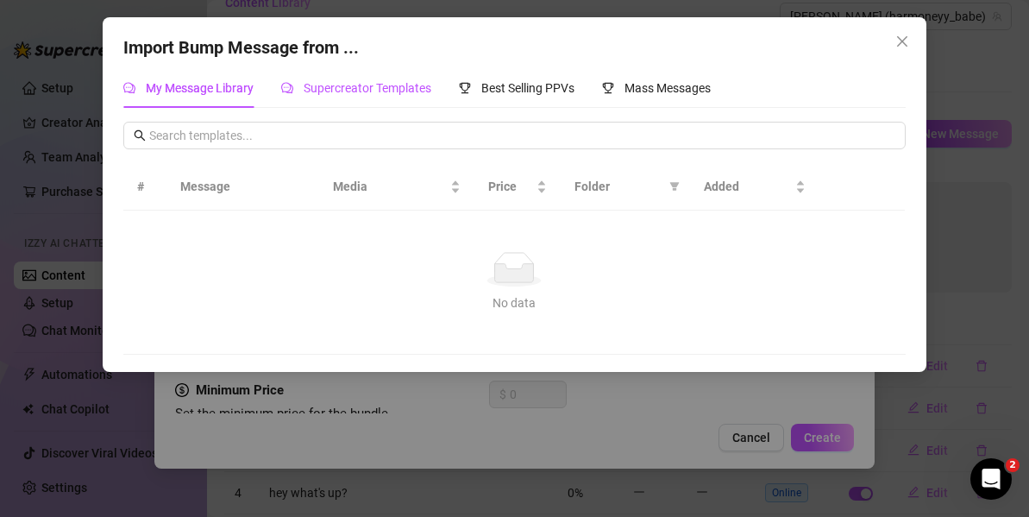
click at [328, 92] on span "Supercreator Templates" at bounding box center [368, 88] width 128 height 14
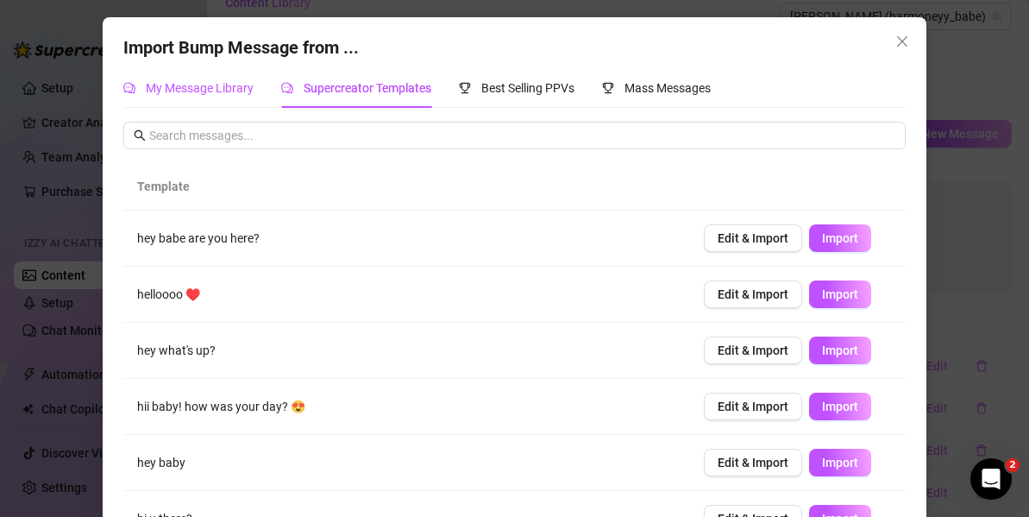
click at [179, 86] on span "My Message Library" at bounding box center [200, 88] width 108 height 14
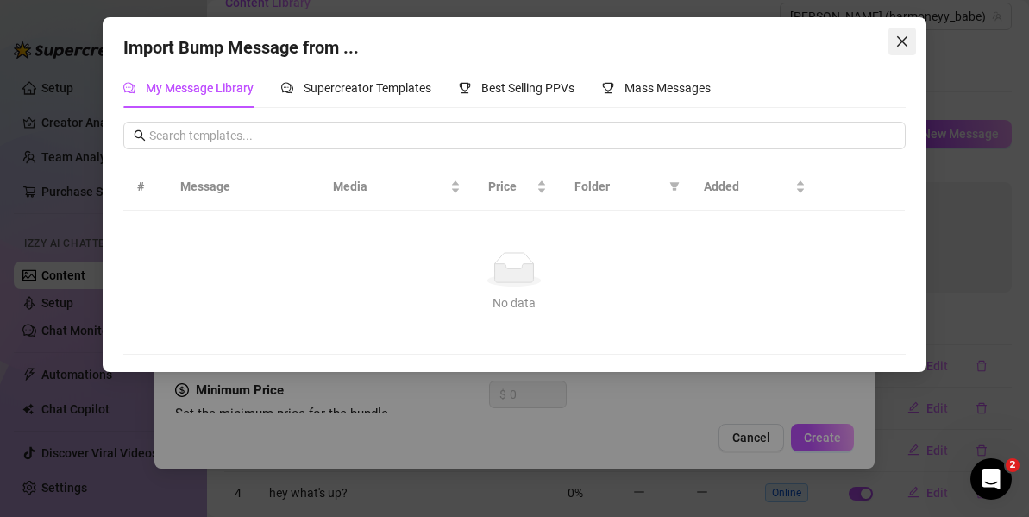
click at [907, 41] on icon "close" at bounding box center [902, 42] width 14 height 14
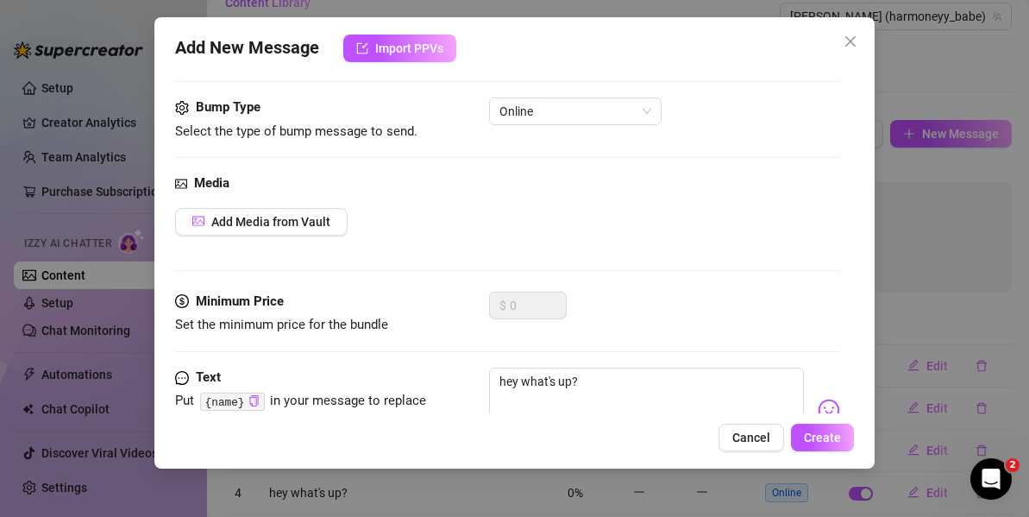
scroll to position [91, 0]
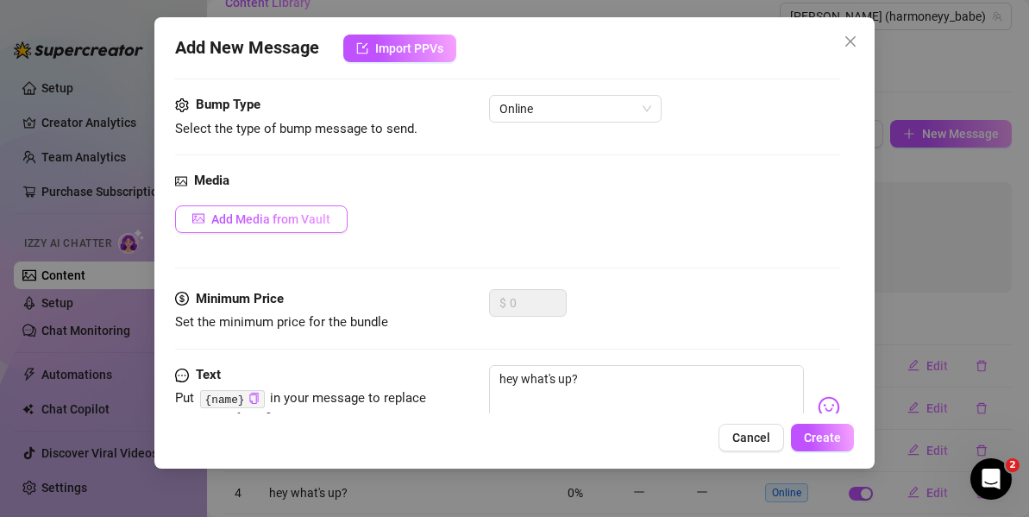
click at [287, 216] on span "Add Media from Vault" at bounding box center [270, 219] width 119 height 14
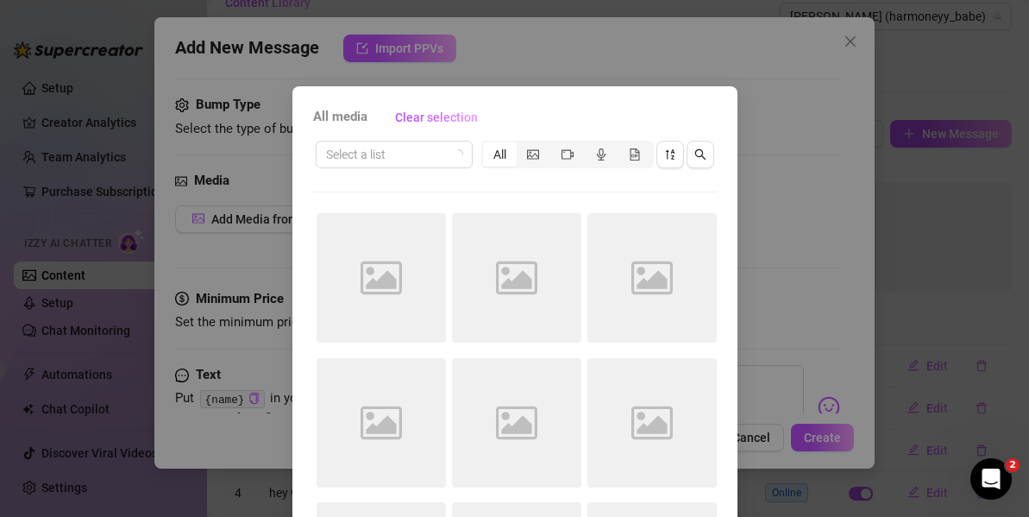
click at [373, 76] on div "All media Clear selection Select a list All Image placeholder Image placeholder…" at bounding box center [514, 258] width 1029 height 517
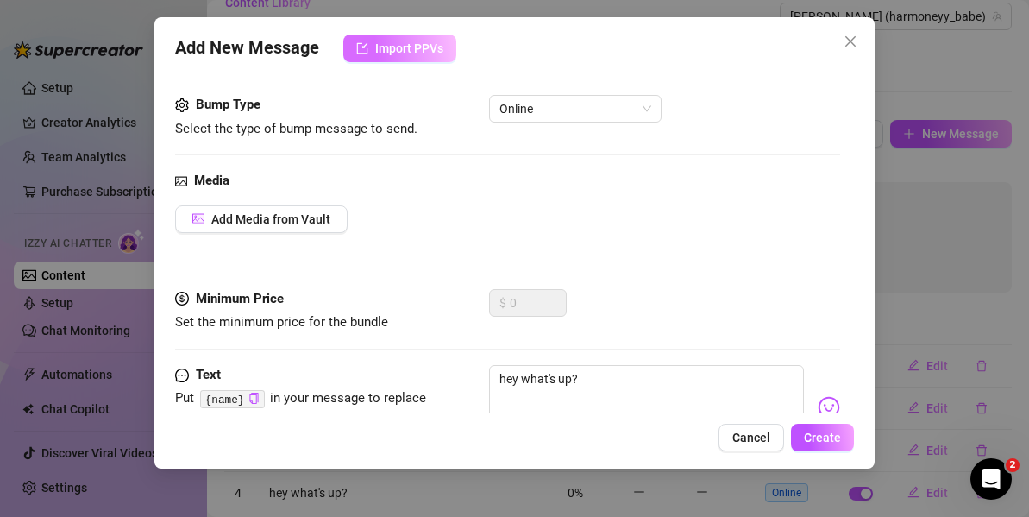
click at [397, 58] on button "Import PPVs" at bounding box center [399, 49] width 113 height 28
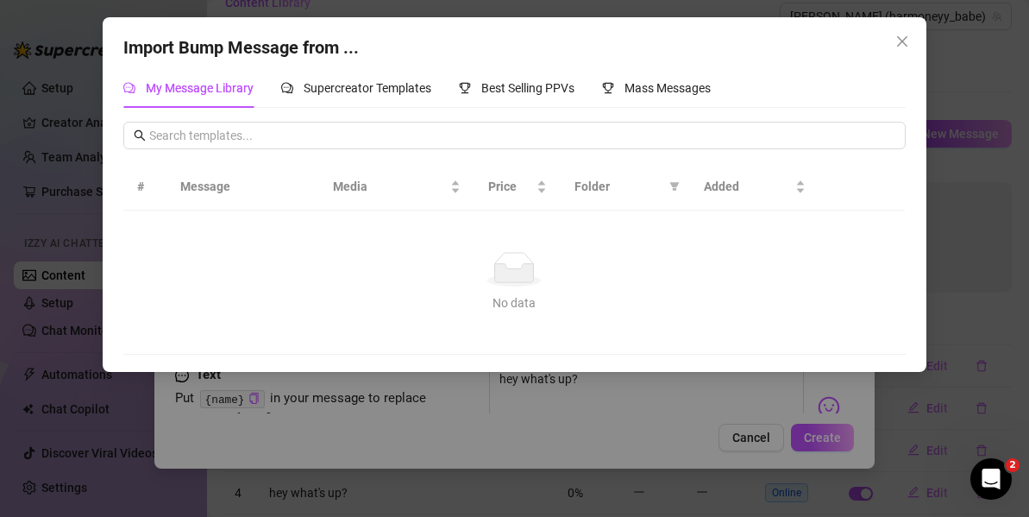
click at [478, 406] on div "Import Bump Message from ... My Message Library Supercreator Templates Best Sel…" at bounding box center [514, 258] width 1029 height 517
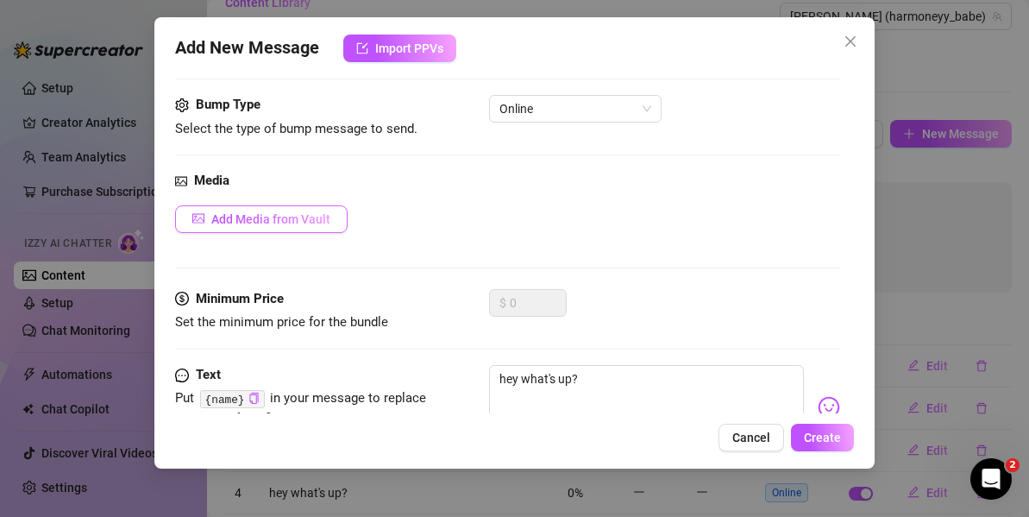
click at [300, 223] on span "Add Media from Vault" at bounding box center [270, 219] width 119 height 14
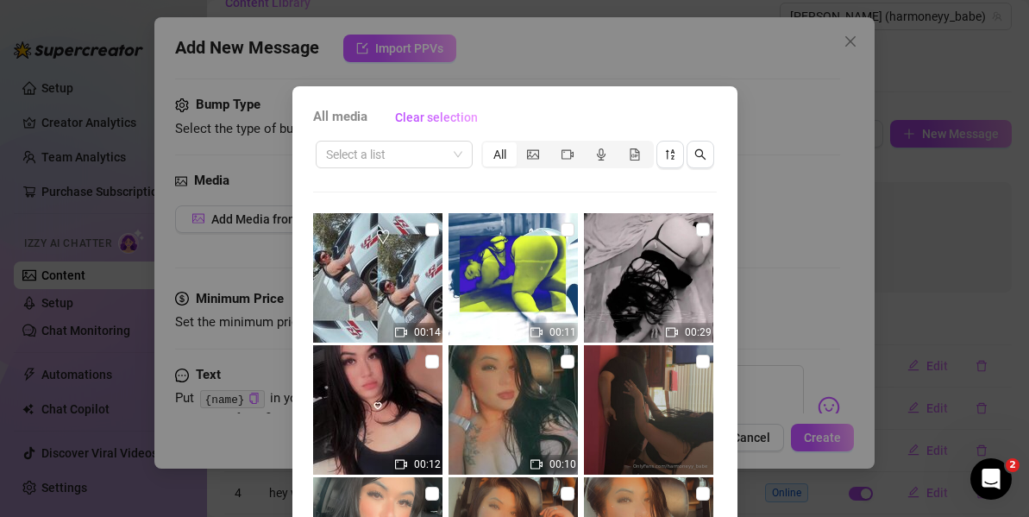
click at [326, 120] on span "All media" at bounding box center [340, 117] width 54 height 21
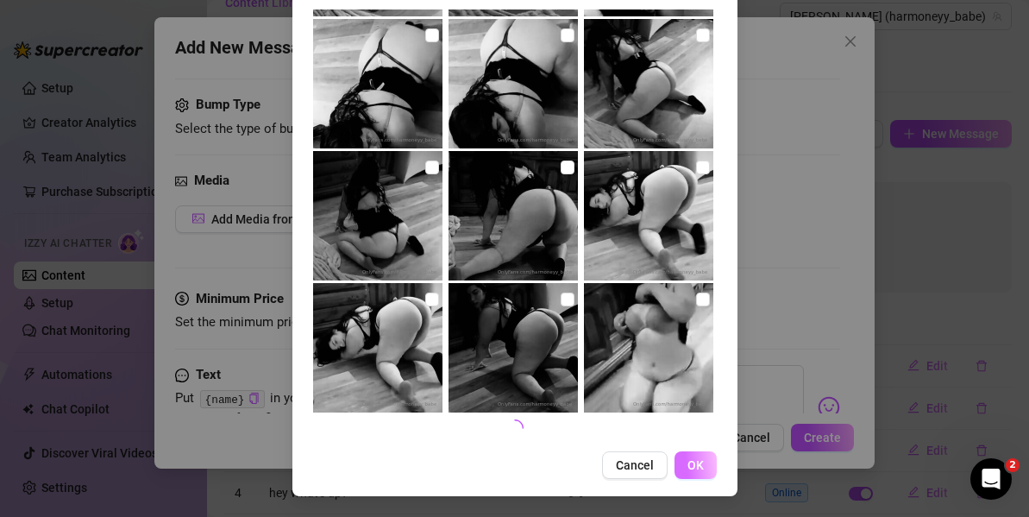
scroll to position [0, 0]
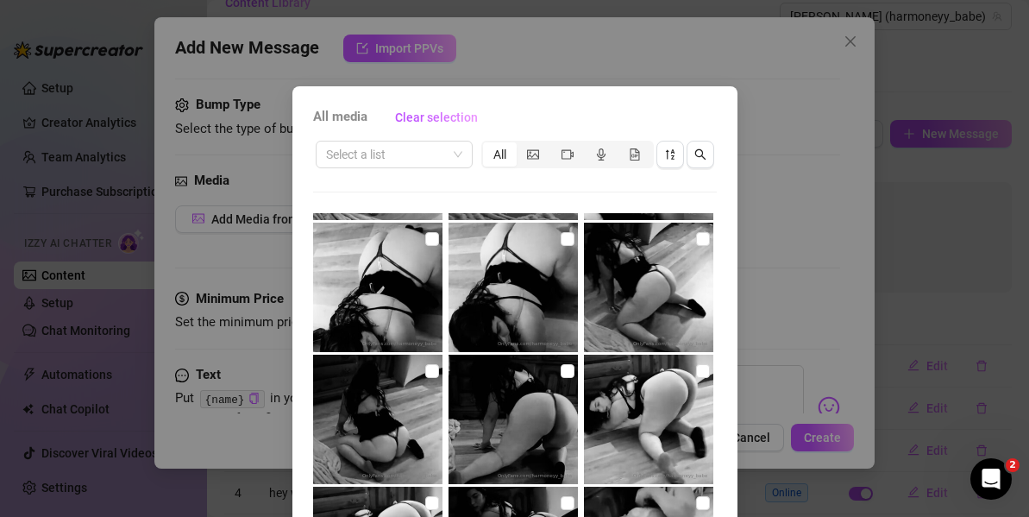
click at [494, 154] on div "All" at bounding box center [500, 154] width 34 height 24
click at [487, 145] on input "All" at bounding box center [487, 145] width 0 height 0
click at [494, 155] on div "All" at bounding box center [500, 154] width 34 height 24
click at [487, 145] on input "All" at bounding box center [487, 145] width 0 height 0
click at [669, 155] on button "button" at bounding box center [670, 155] width 28 height 28
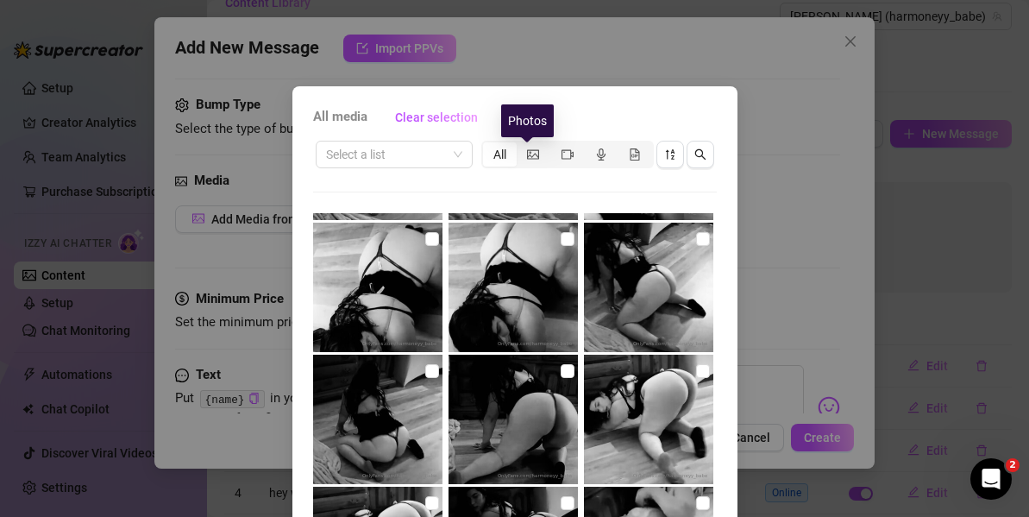
click at [499, 158] on div "All" at bounding box center [500, 154] width 34 height 24
click at [487, 145] on input "All" at bounding box center [487, 145] width 0 height 0
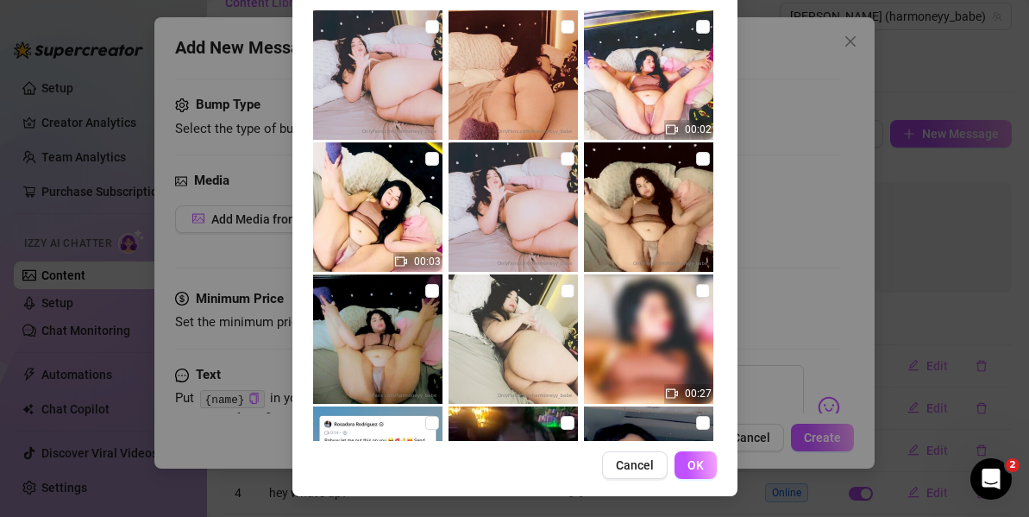
scroll to position [2762, 0]
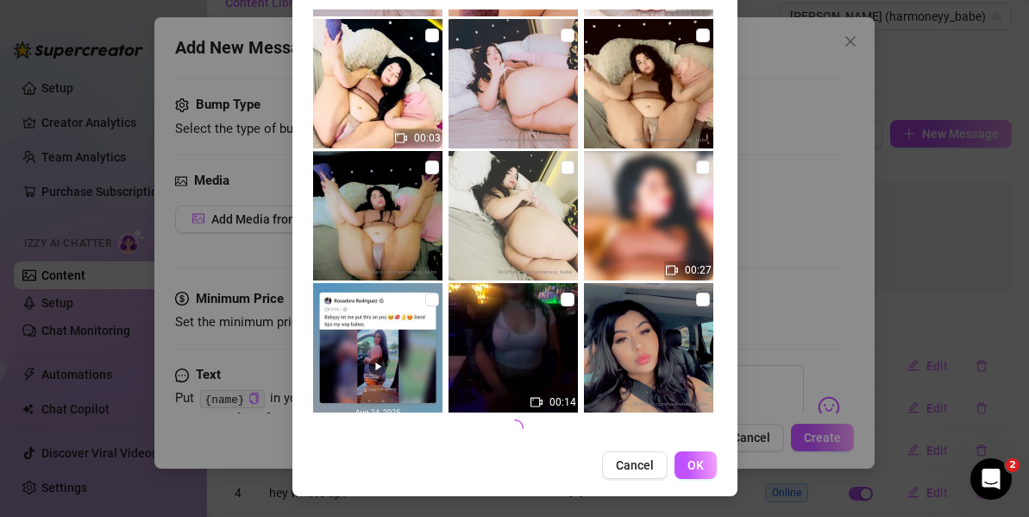
click at [696, 302] on input "checkbox" at bounding box center [703, 299] width 14 height 14
checkbox input "true"
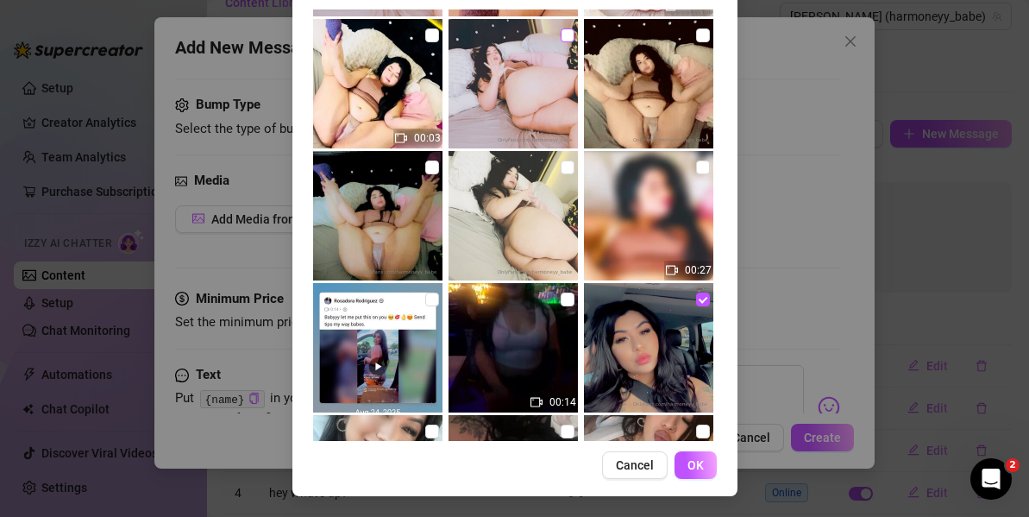
scroll to position [2709, 0]
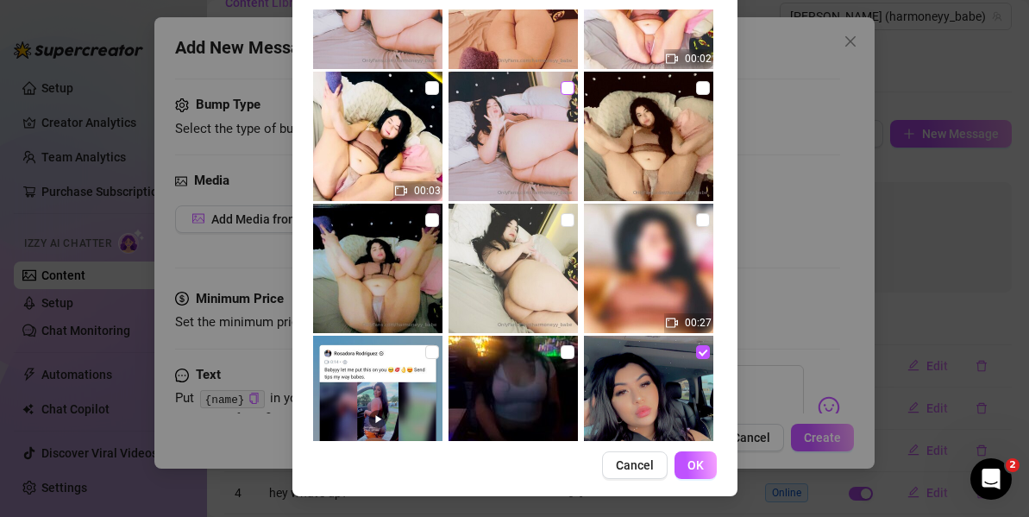
click at [561, 91] on input "checkbox" at bounding box center [568, 88] width 14 height 14
checkbox input "true"
click at [561, 221] on input "checkbox" at bounding box center [568, 220] width 14 height 14
checkbox input "true"
click at [425, 221] on input "checkbox" at bounding box center [432, 220] width 14 height 14
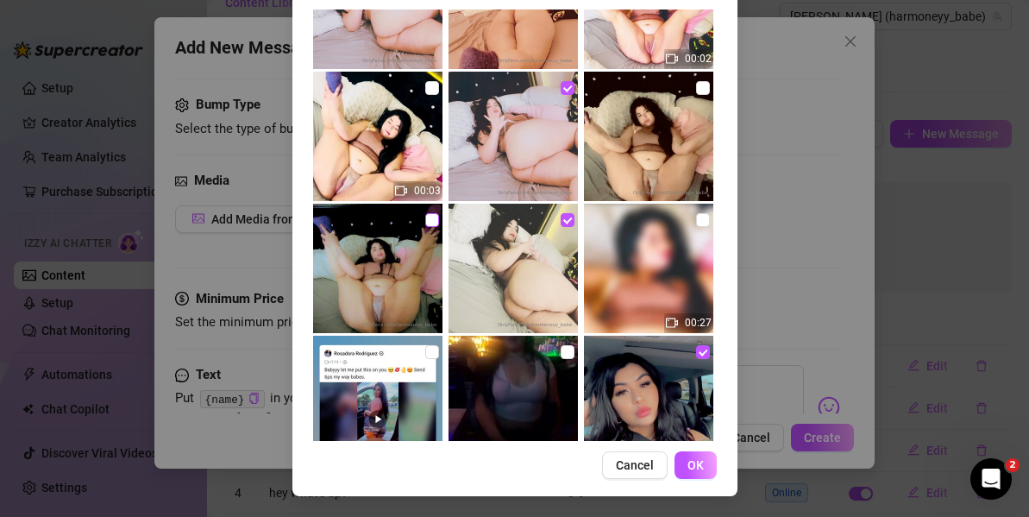
checkbox input "true"
click at [696, 218] on input "checkbox" at bounding box center [703, 220] width 14 height 14
checkbox input "true"
click at [696, 89] on input "checkbox" at bounding box center [703, 88] width 14 height 14
checkbox input "true"
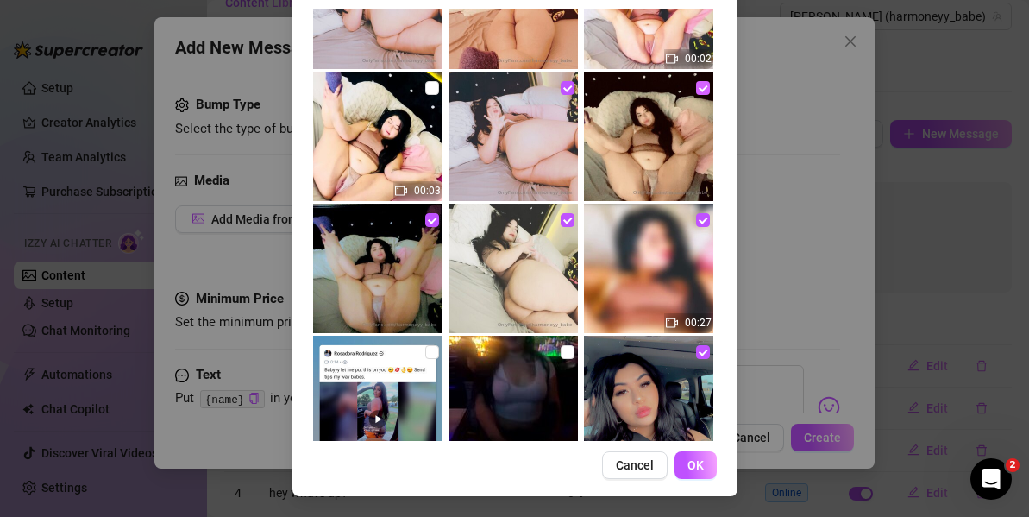
scroll to position [2556, 0]
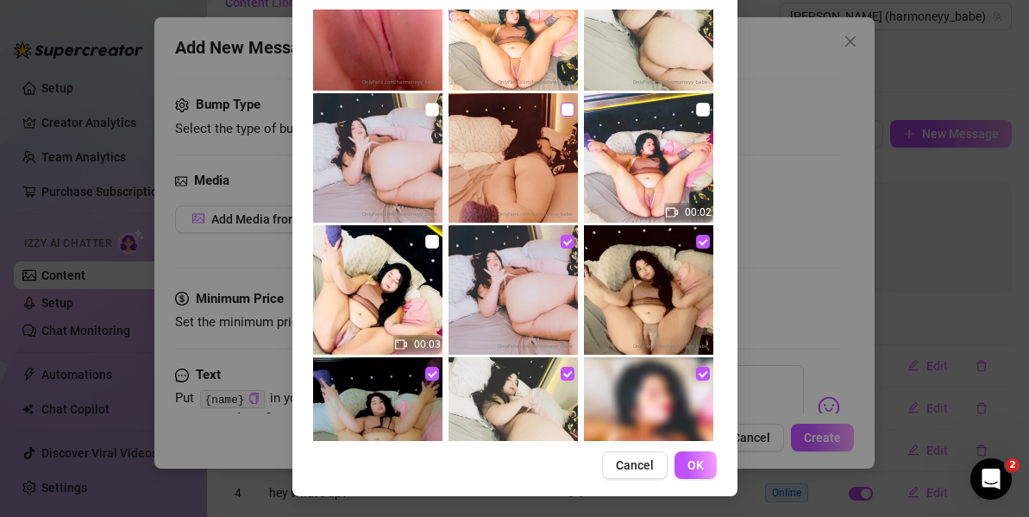
click at [561, 108] on input "checkbox" at bounding box center [568, 110] width 14 height 14
checkbox input "true"
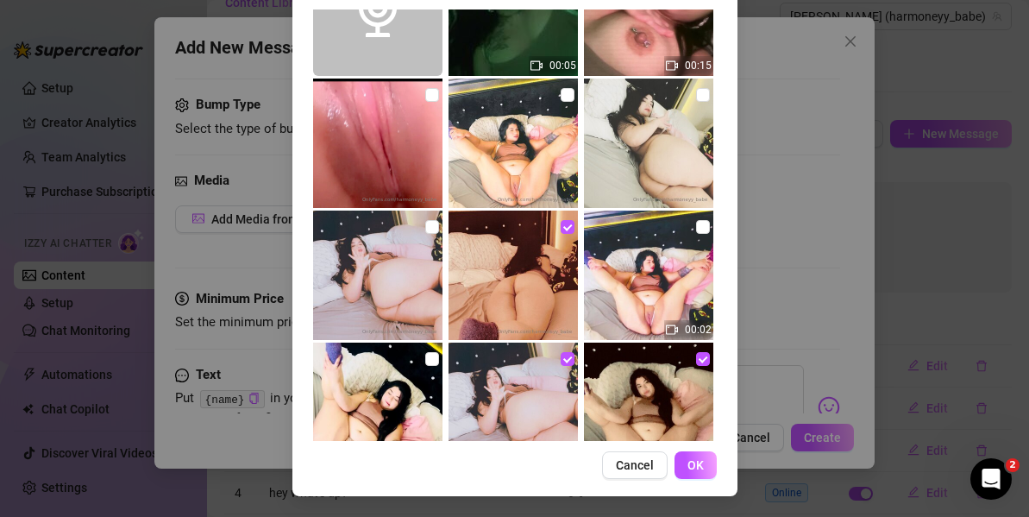
click at [425, 91] on input "checkbox" at bounding box center [432, 95] width 14 height 14
checkbox input "true"
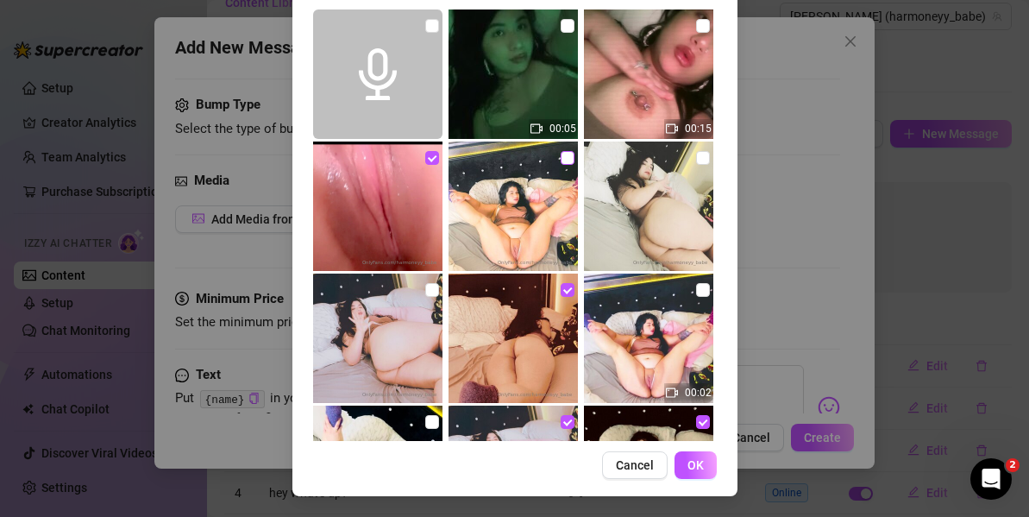
click at [561, 154] on input "checkbox" at bounding box center [568, 158] width 14 height 14
checkbox input "true"
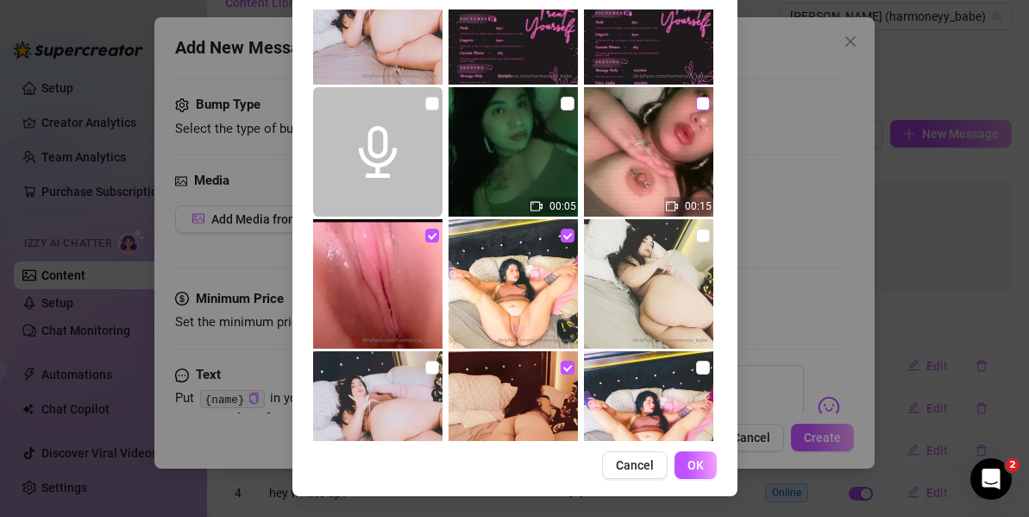
click at [696, 110] on label at bounding box center [703, 103] width 14 height 19
click at [696, 110] on input "checkbox" at bounding box center [703, 104] width 14 height 14
checkbox input "true"
click at [561, 102] on input "checkbox" at bounding box center [568, 104] width 14 height 14
checkbox input "true"
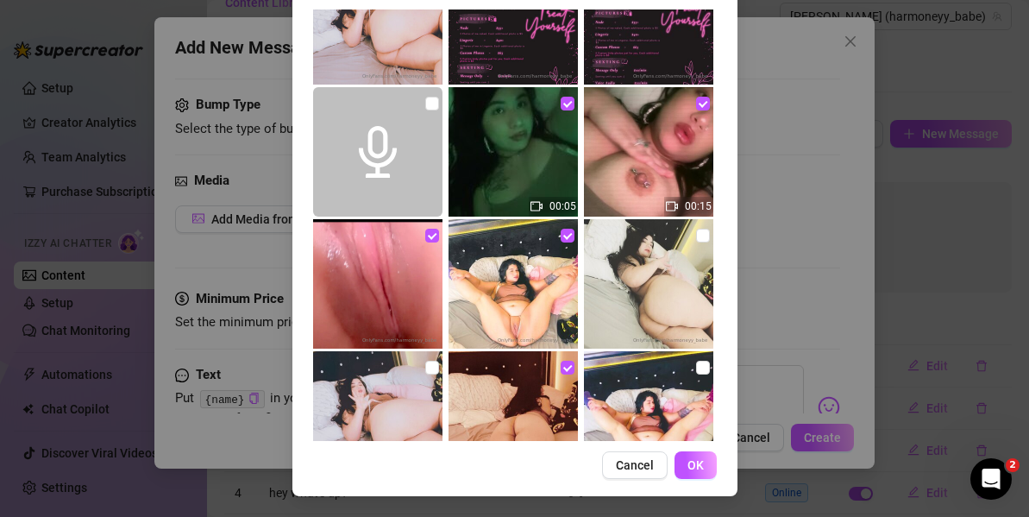
scroll to position [2120, 0]
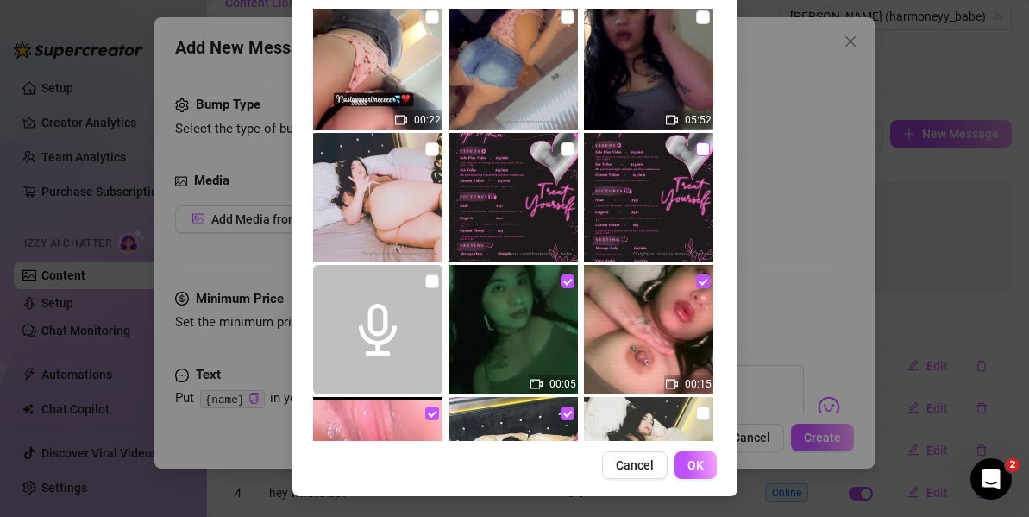
click at [696, 153] on input "checkbox" at bounding box center [703, 149] width 14 height 14
checkbox input "true"
click at [561, 150] on img at bounding box center [513, 197] width 129 height 129
checkbox input "true"
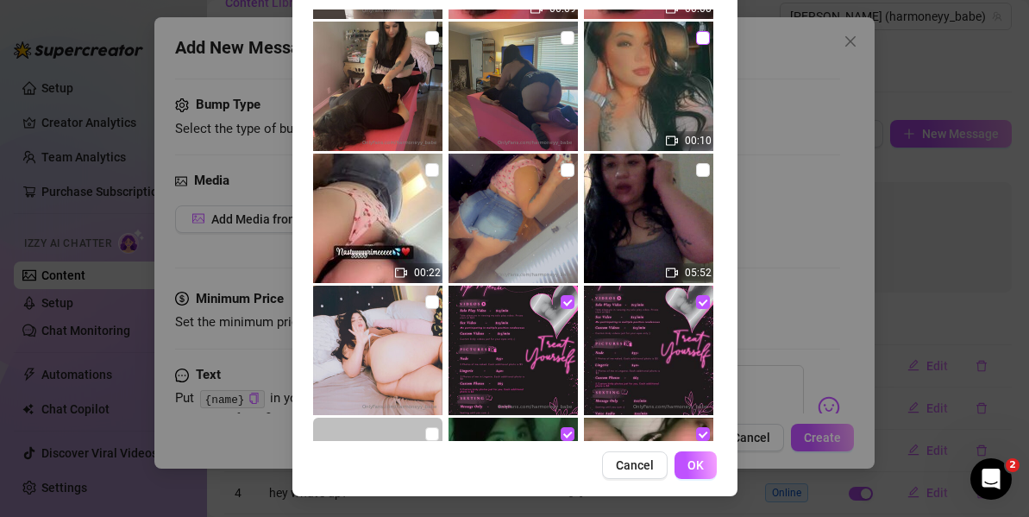
click at [696, 42] on input "checkbox" at bounding box center [703, 38] width 14 height 14
checkbox input "true"
click at [694, 467] on span "OK" at bounding box center [696, 465] width 16 height 14
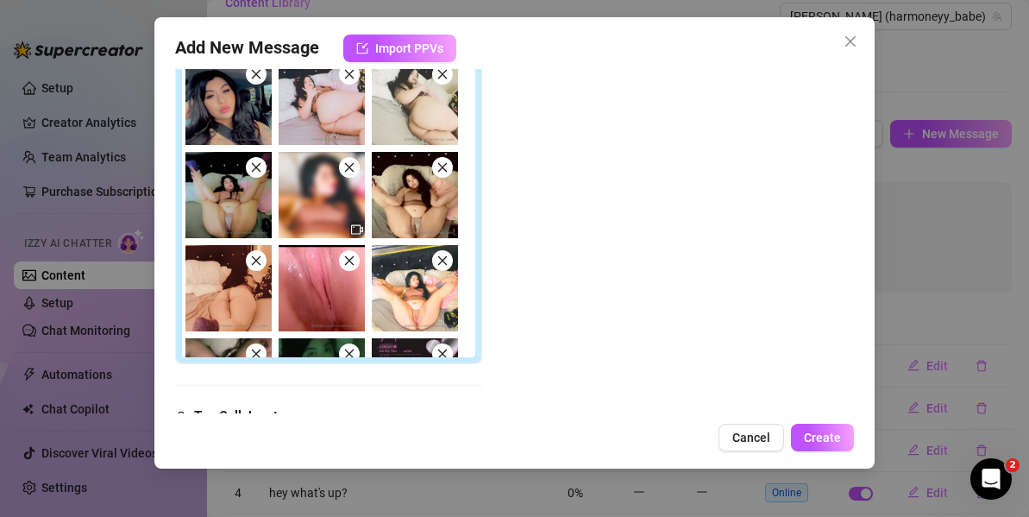
scroll to position [164, 0]
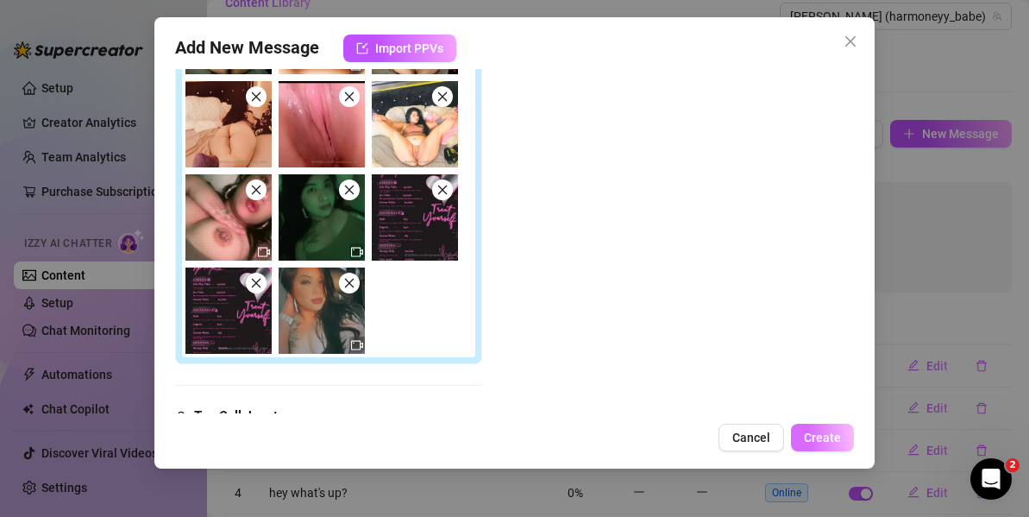
click at [833, 438] on span "Create" at bounding box center [822, 437] width 37 height 14
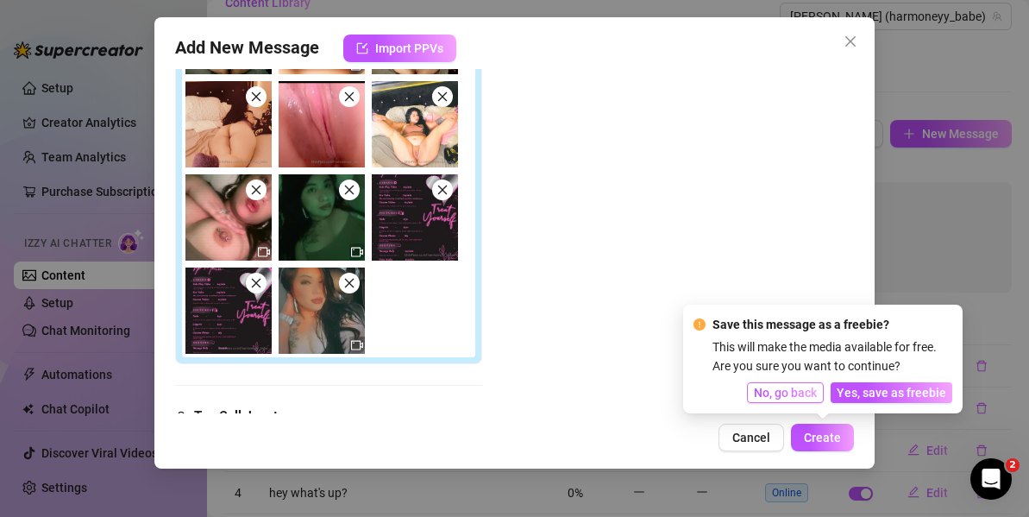
click at [785, 390] on span "No, go back" at bounding box center [785, 393] width 63 height 14
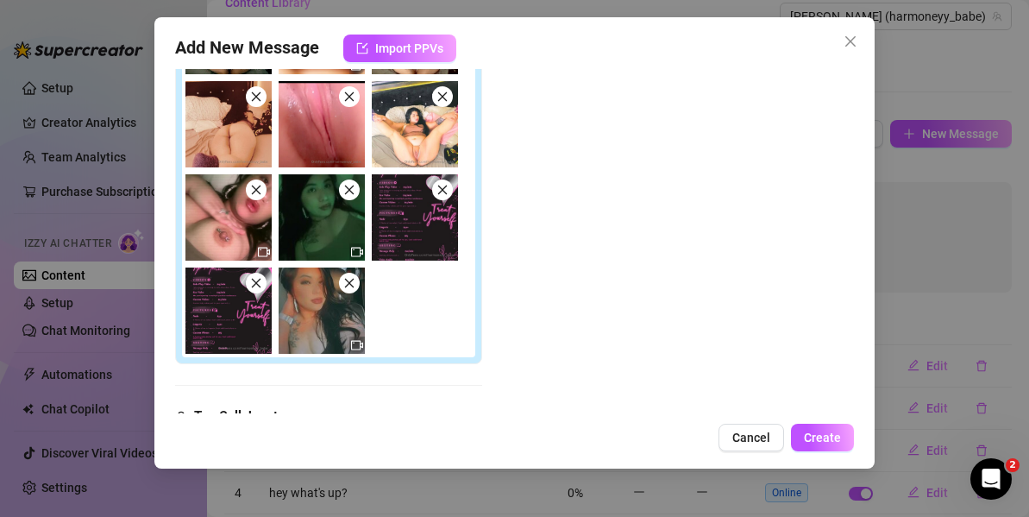
click at [266, 284] on span at bounding box center [256, 283] width 21 height 21
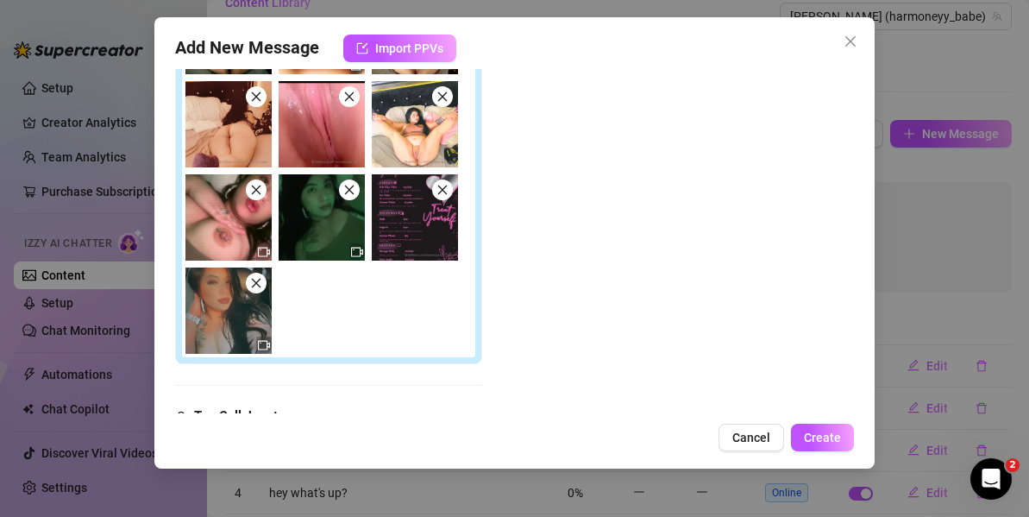
click at [251, 37] on span "Add New Message" at bounding box center [247, 49] width 144 height 28
click at [751, 442] on span "Cancel" at bounding box center [751, 437] width 38 height 14
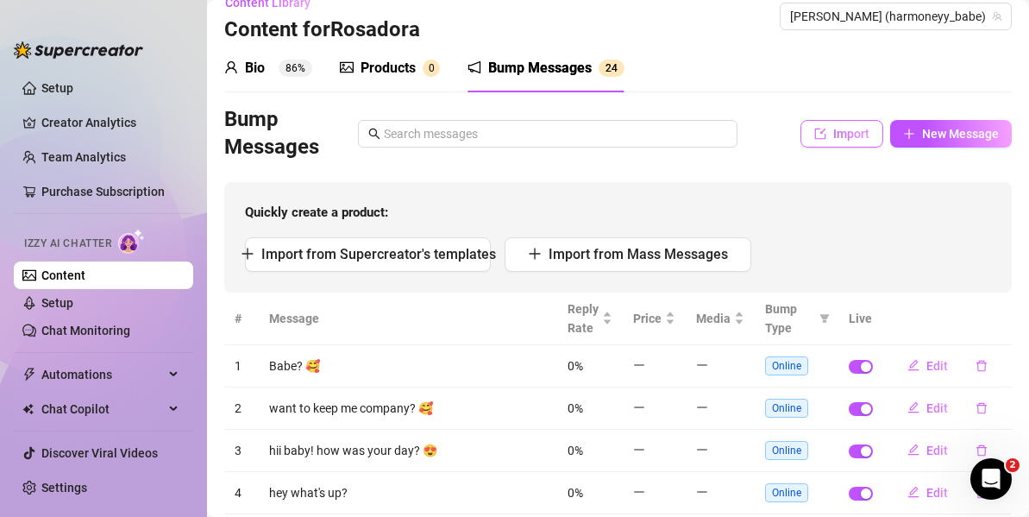
click at [819, 141] on button "Import" at bounding box center [842, 134] width 83 height 28
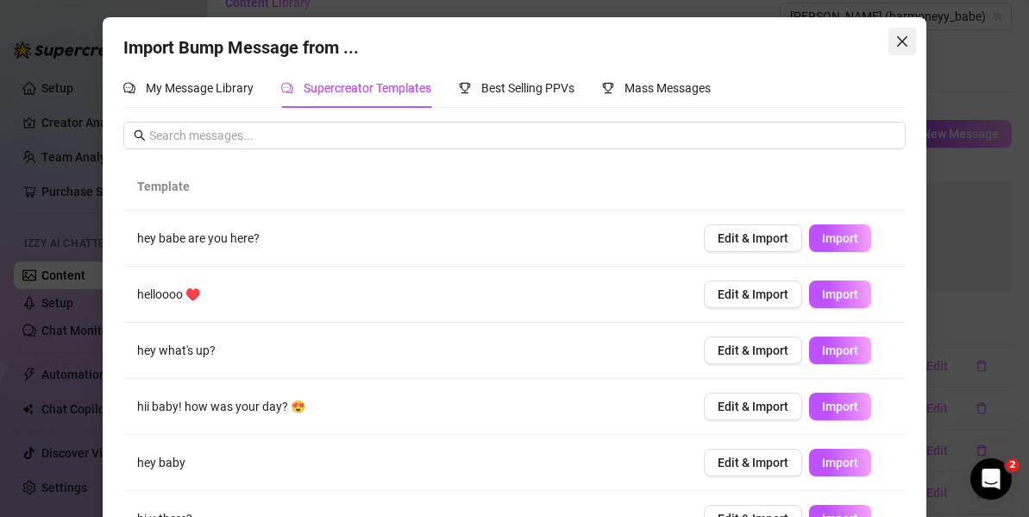
click at [900, 44] on icon "close" at bounding box center [902, 42] width 14 height 14
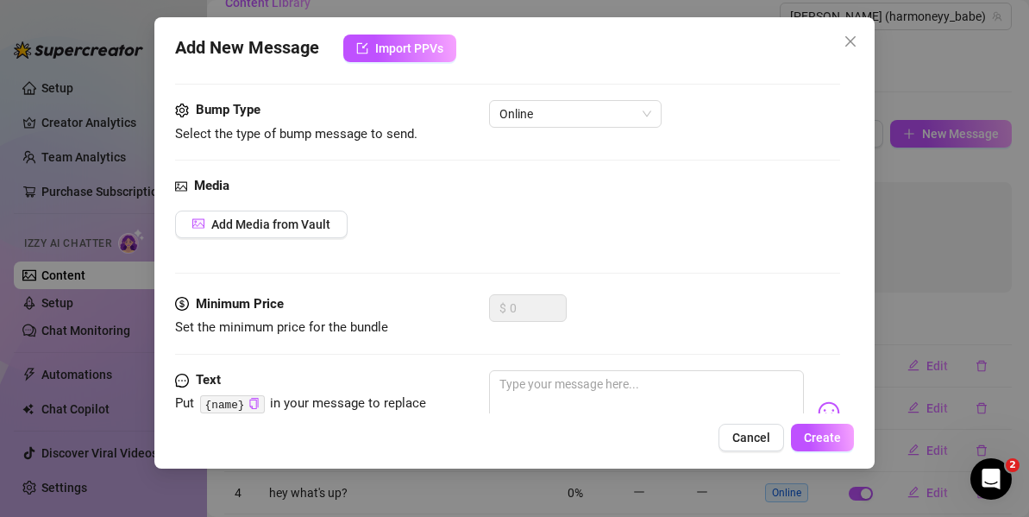
scroll to position [143, 0]
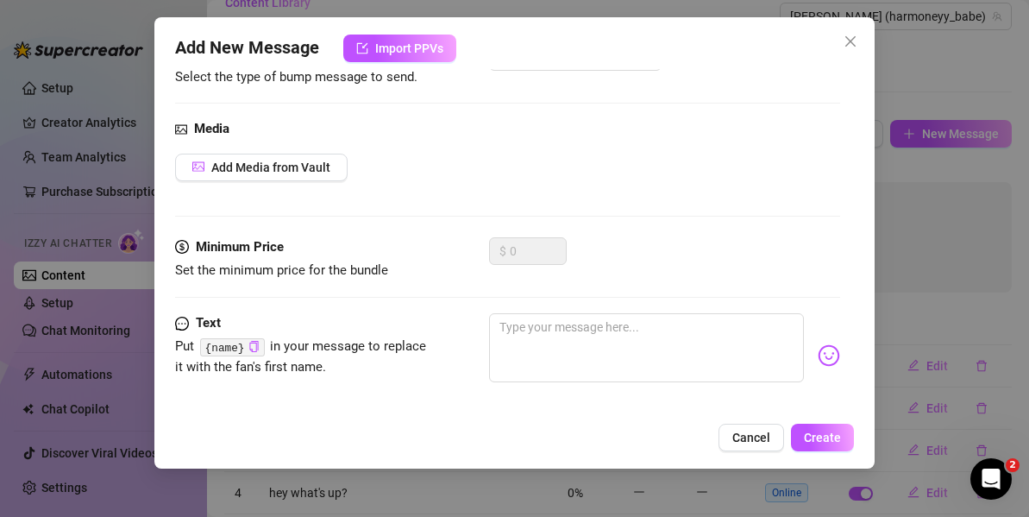
click at [504, 261] on div "$ 0" at bounding box center [528, 251] width 78 height 28
click at [171, 248] on div "Add New Message Import PPVs Account Rosadora (@harmoneyy_babe) Bump Type Select…" at bounding box center [514, 242] width 720 height 451
click at [215, 262] on span "Set the minimum price for the bundle" at bounding box center [281, 270] width 213 height 16
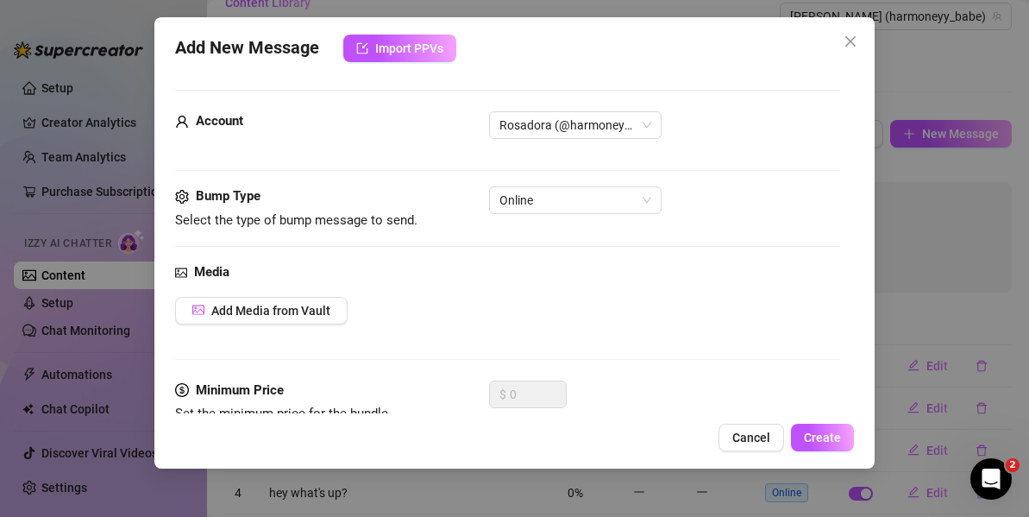
scroll to position [160, 0]
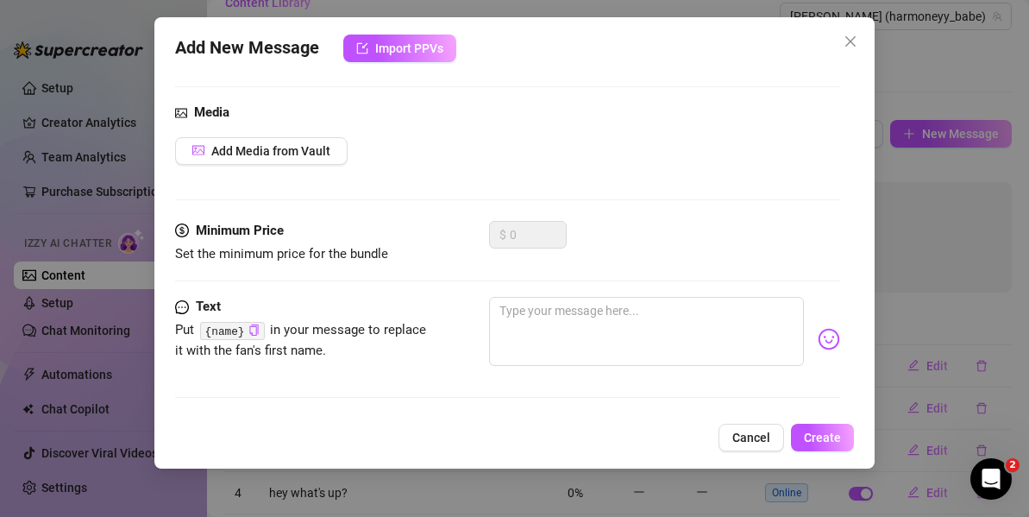
click at [226, 329] on code "{name}" at bounding box center [232, 331] width 65 height 18
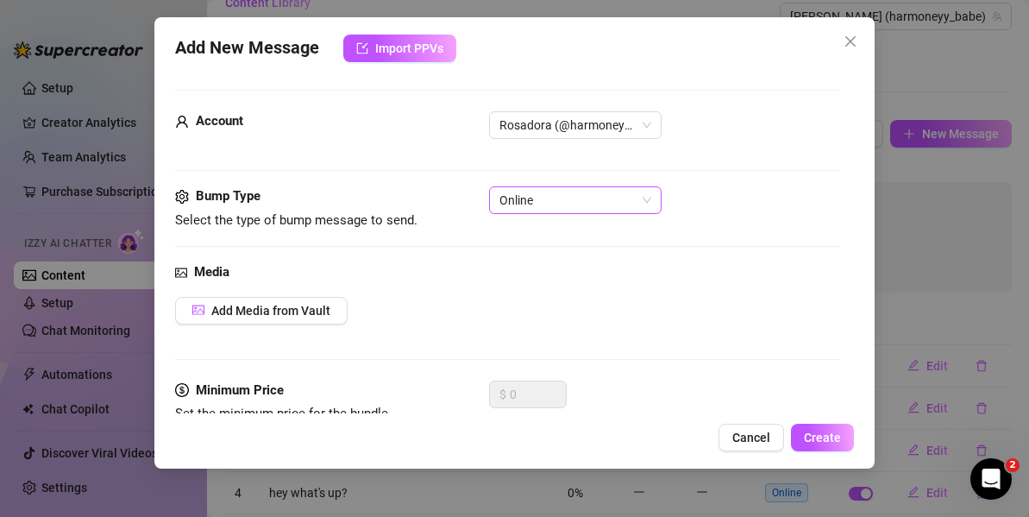
click at [576, 191] on span "Online" at bounding box center [575, 200] width 152 height 26
click at [377, 179] on div "Account Rosadora (@harmoneyy_babe)" at bounding box center [507, 148] width 665 height 75
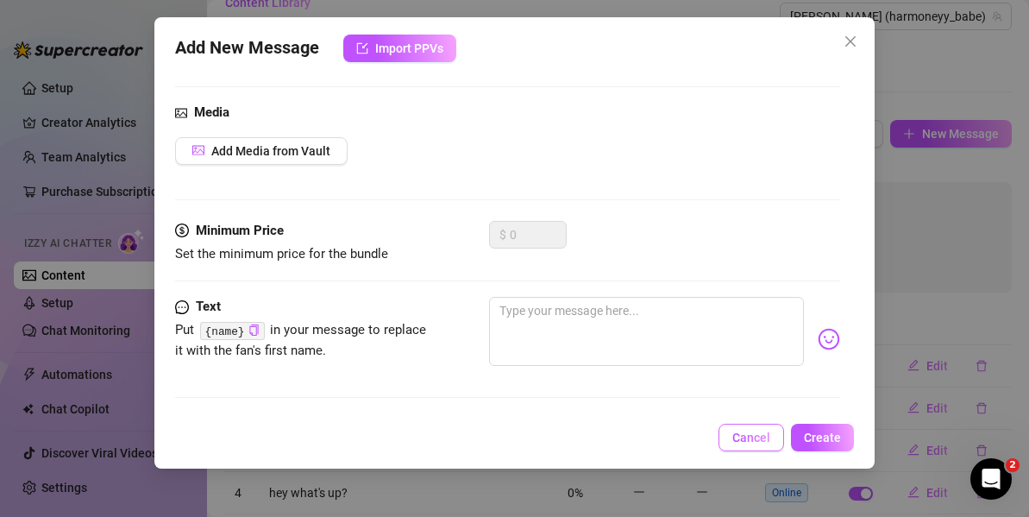
click at [764, 445] on button "Cancel" at bounding box center [752, 438] width 66 height 28
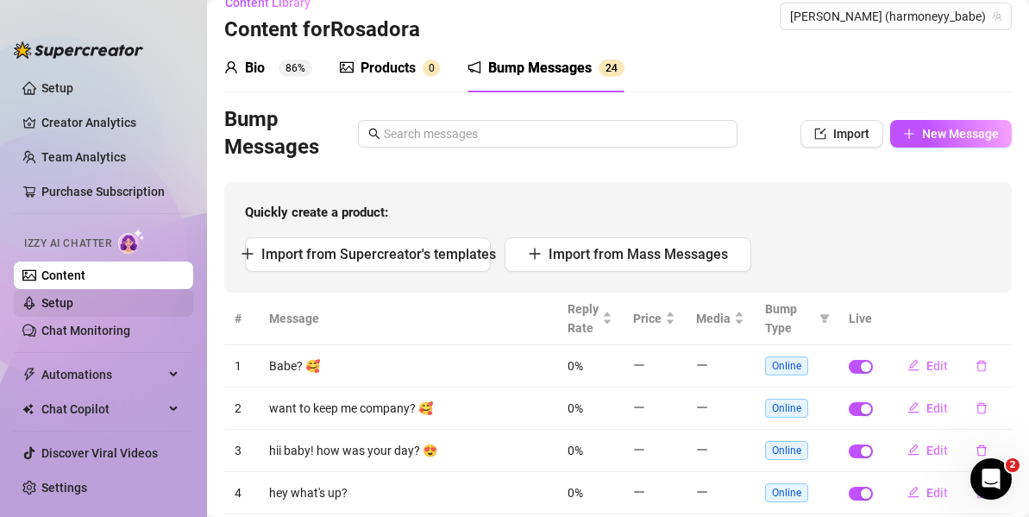
click at [73, 296] on link "Setup" at bounding box center [57, 303] width 32 height 14
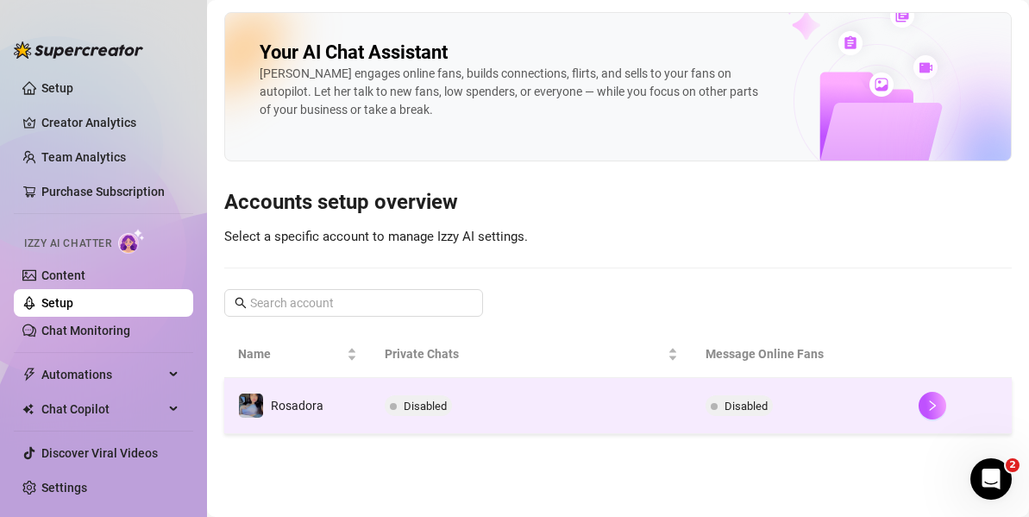
click at [949, 414] on div at bounding box center [958, 406] width 79 height 28
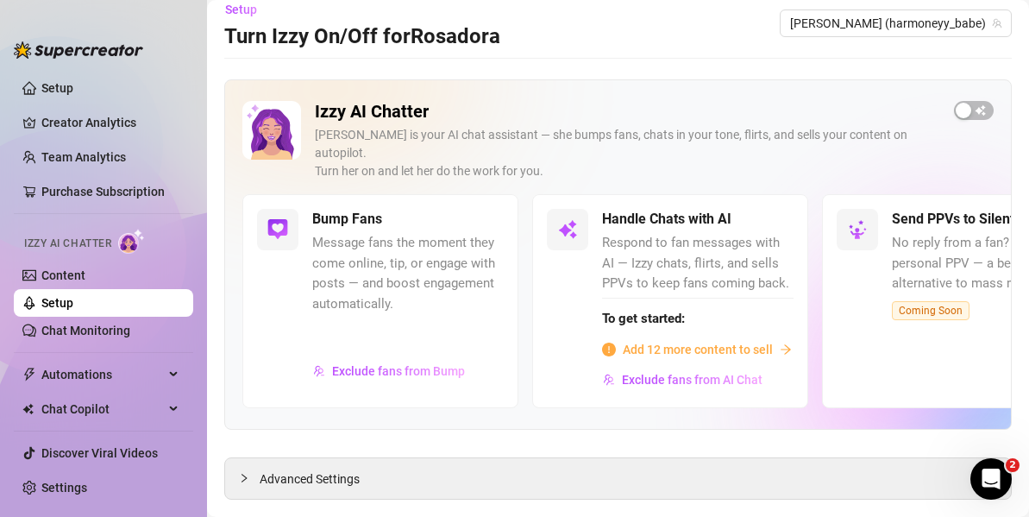
scroll to position [33, 0]
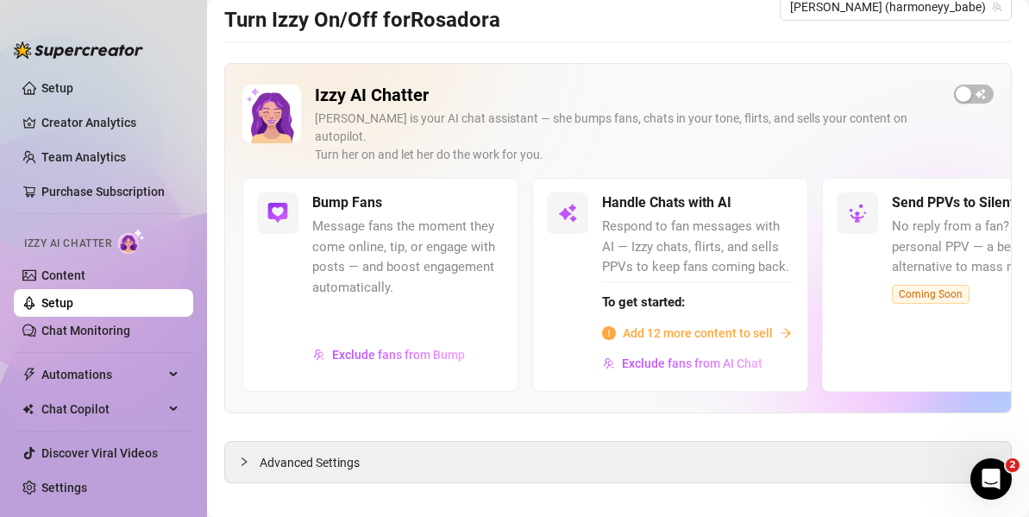
click at [651, 324] on div "Handle Chats with AI Respond to fan messages with AI — Izzy chats, flirts, and …" at bounding box center [697, 284] width 191 height 184
click at [963, 91] on span "button" at bounding box center [974, 94] width 40 height 19
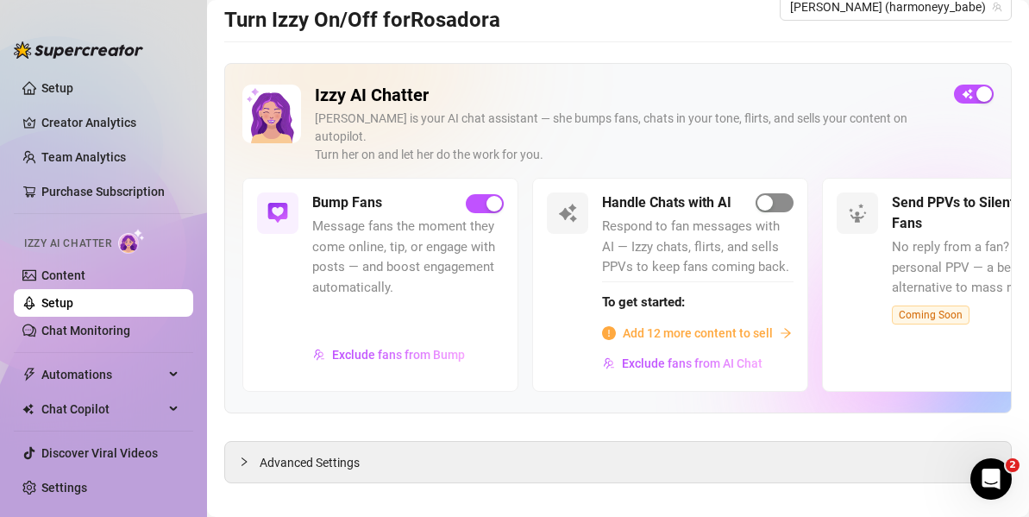
click at [774, 193] on span "button" at bounding box center [775, 202] width 38 height 19
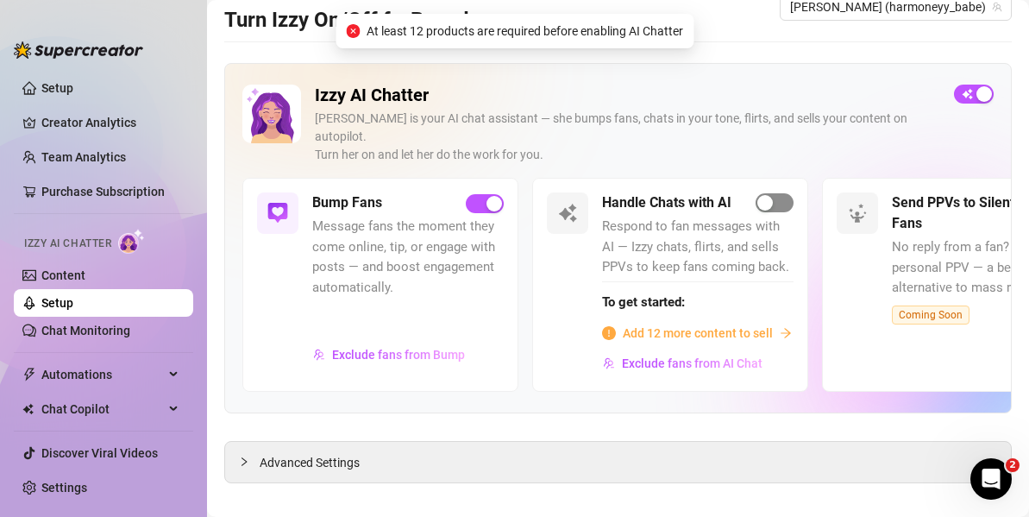
click at [769, 195] on div "button" at bounding box center [765, 203] width 16 height 16
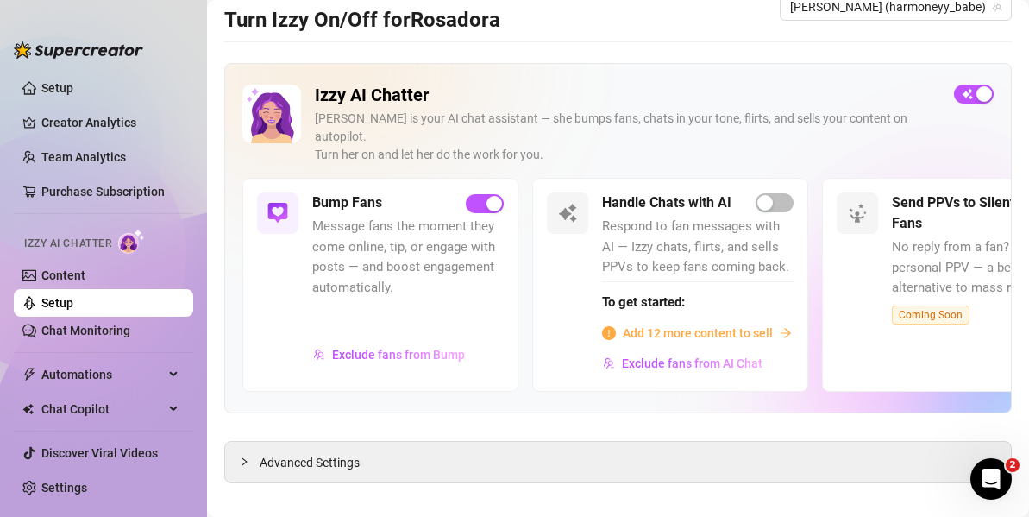
click at [673, 323] on span "Add 12 more content to sell" at bounding box center [698, 332] width 150 height 19
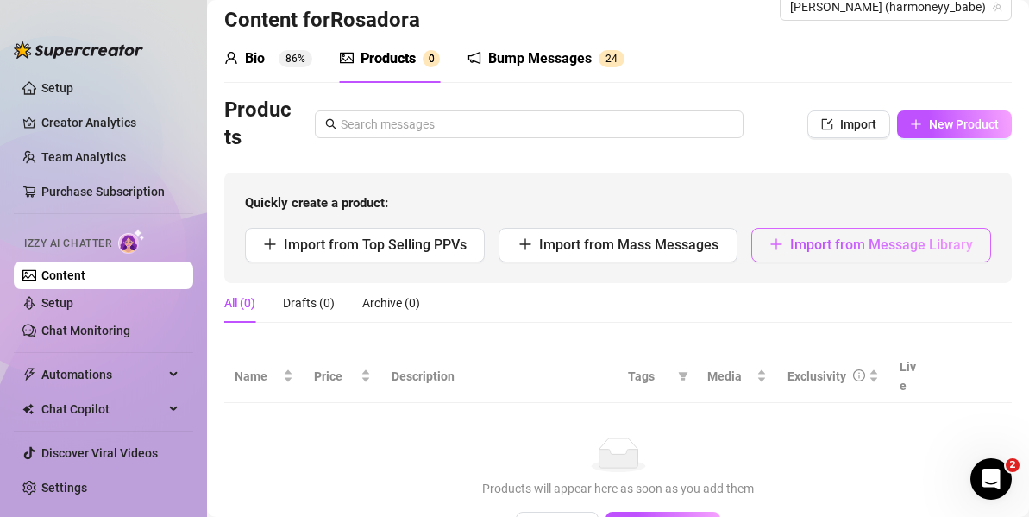
click at [829, 250] on span "Import from Message Library" at bounding box center [881, 244] width 183 height 16
type textarea "Type your message here..."
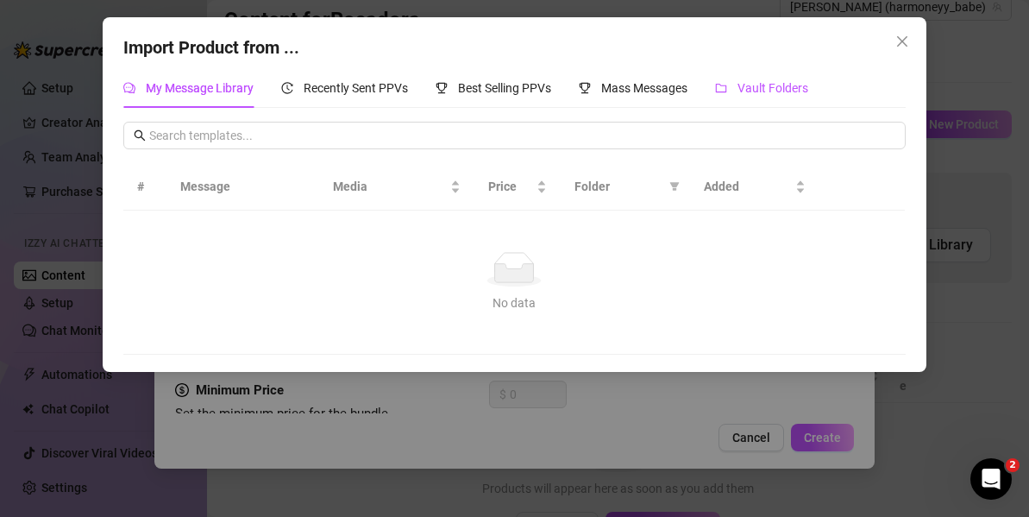
click at [796, 87] on span "Vault Folders" at bounding box center [773, 88] width 71 height 14
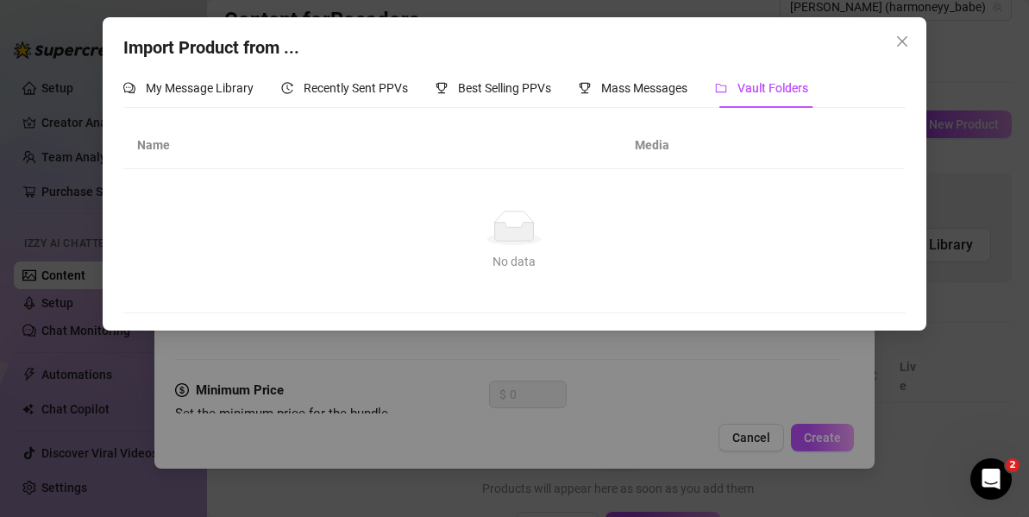
click at [644, 148] on th "Media" at bounding box center [698, 145] width 155 height 47
click at [907, 35] on icon "close" at bounding box center [902, 42] width 14 height 14
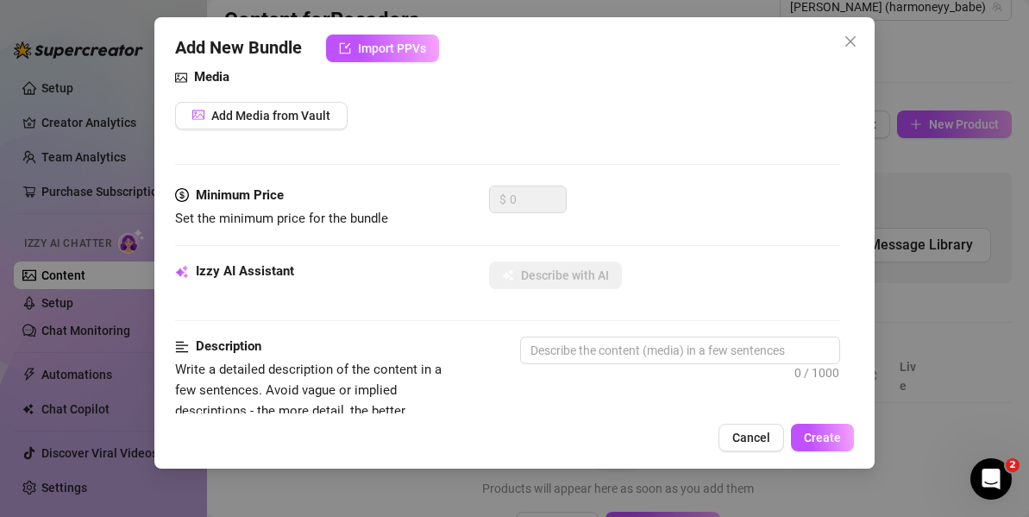
scroll to position [176, 0]
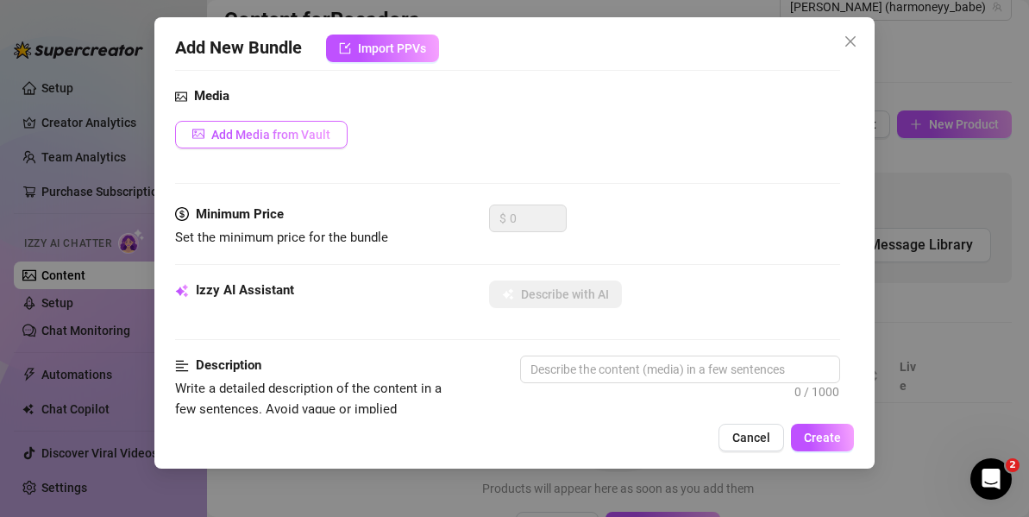
click at [294, 138] on span "Add Media from Vault" at bounding box center [270, 135] width 119 height 14
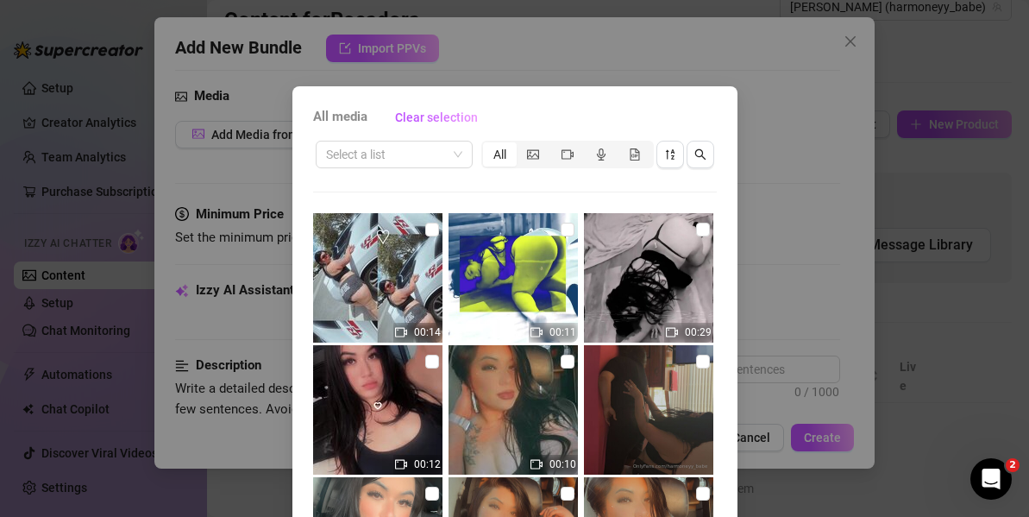
click at [336, 121] on span "All media" at bounding box center [340, 117] width 54 height 21
click at [391, 162] on input "search" at bounding box center [386, 154] width 121 height 26
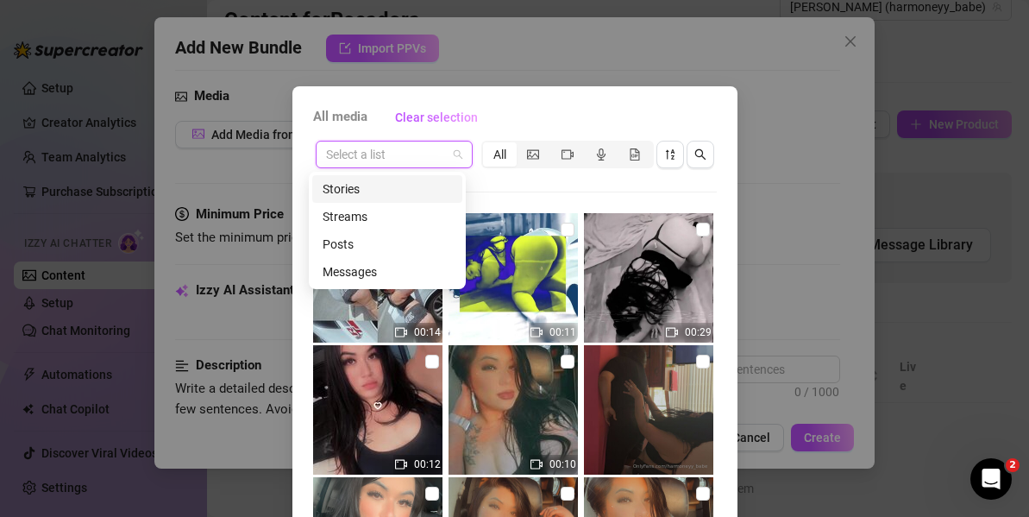
click at [355, 185] on div "Stories" at bounding box center [387, 188] width 129 height 19
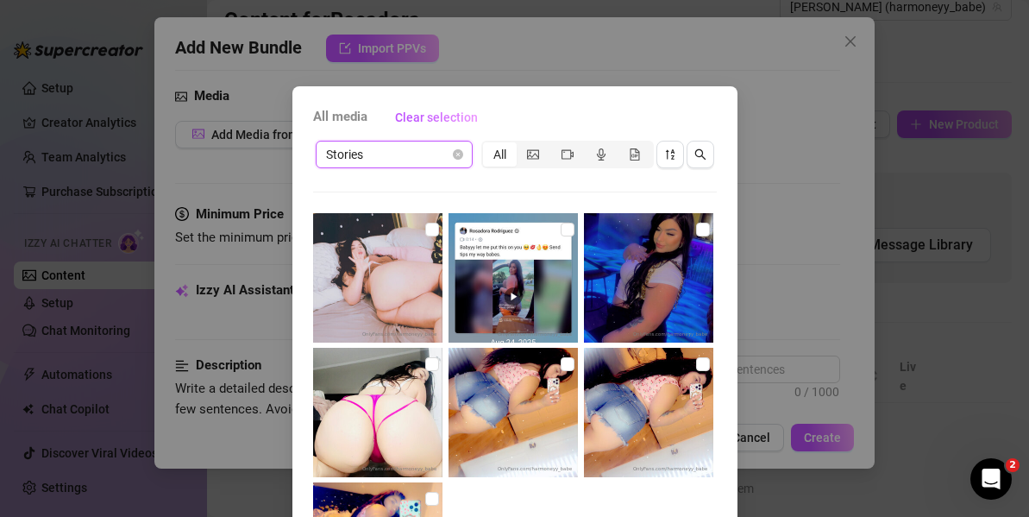
scroll to position [204, 0]
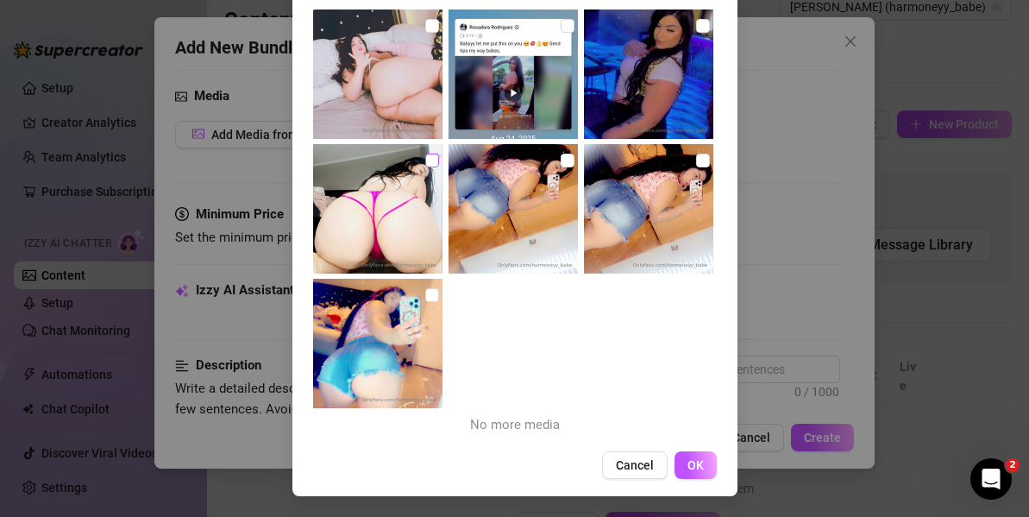
click at [425, 158] on input "checkbox" at bounding box center [432, 161] width 14 height 14
checkbox input "true"
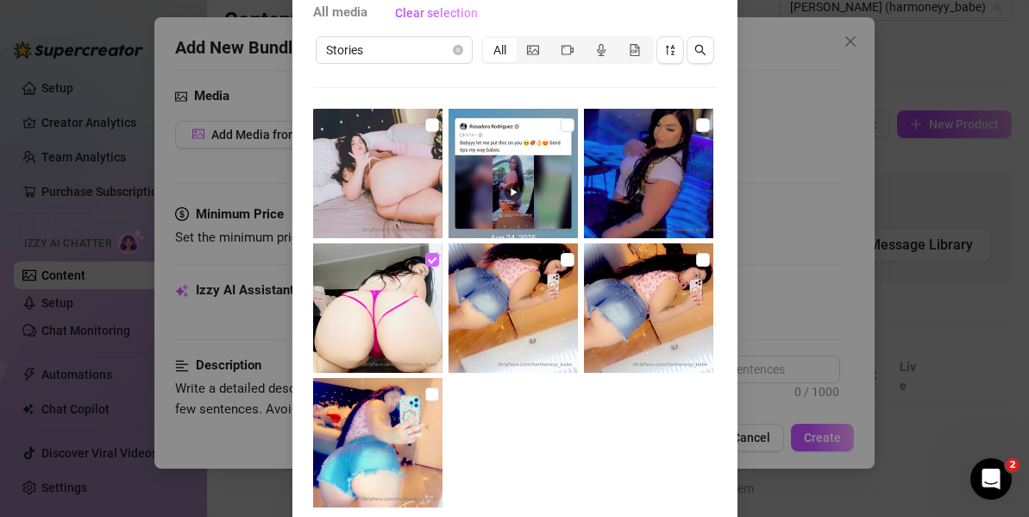
scroll to position [101, 0]
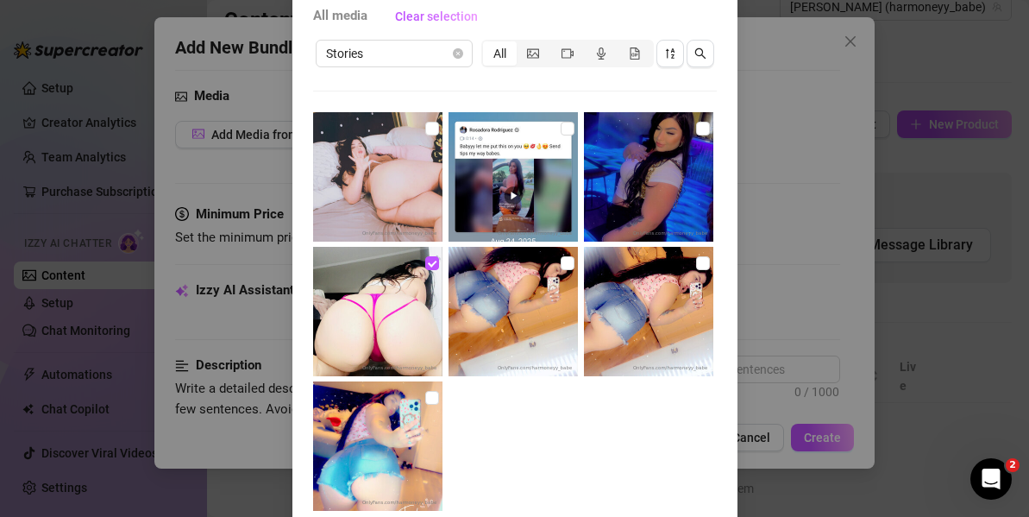
click at [430, 127] on img at bounding box center [377, 176] width 129 height 129
checkbox input "true"
click at [437, 58] on span "Stories" at bounding box center [394, 54] width 136 height 26
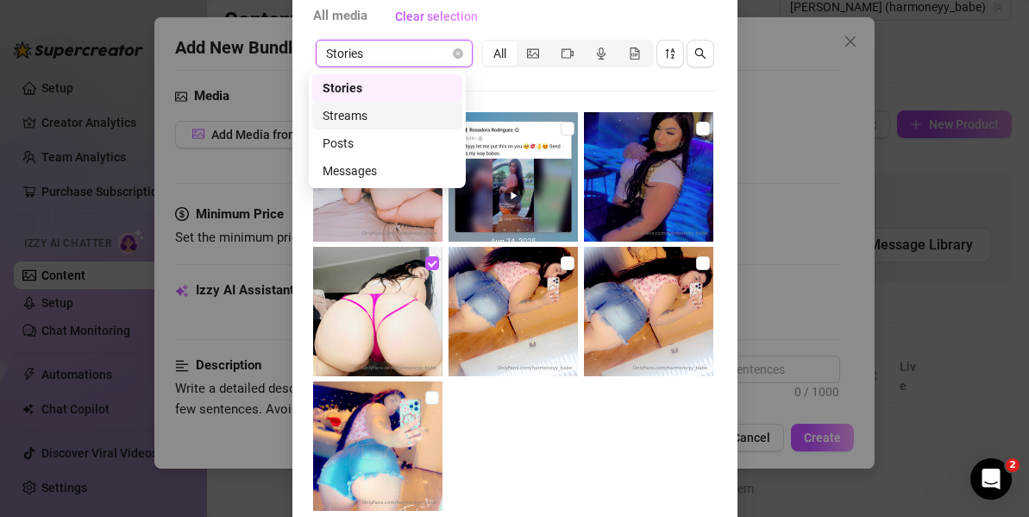
click at [537, 79] on div "Stories Stories All No more media" at bounding box center [515, 290] width 404 height 506
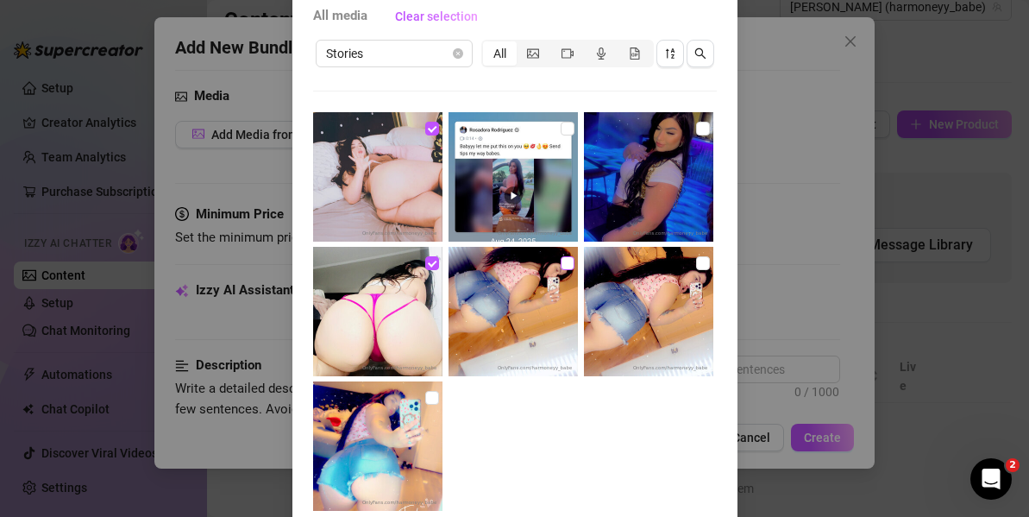
click at [561, 268] on input "checkbox" at bounding box center [568, 263] width 14 height 14
checkbox input "true"
click at [696, 267] on input "checkbox" at bounding box center [703, 263] width 14 height 14
checkbox input "true"
click at [696, 128] on input "checkbox" at bounding box center [703, 129] width 14 height 14
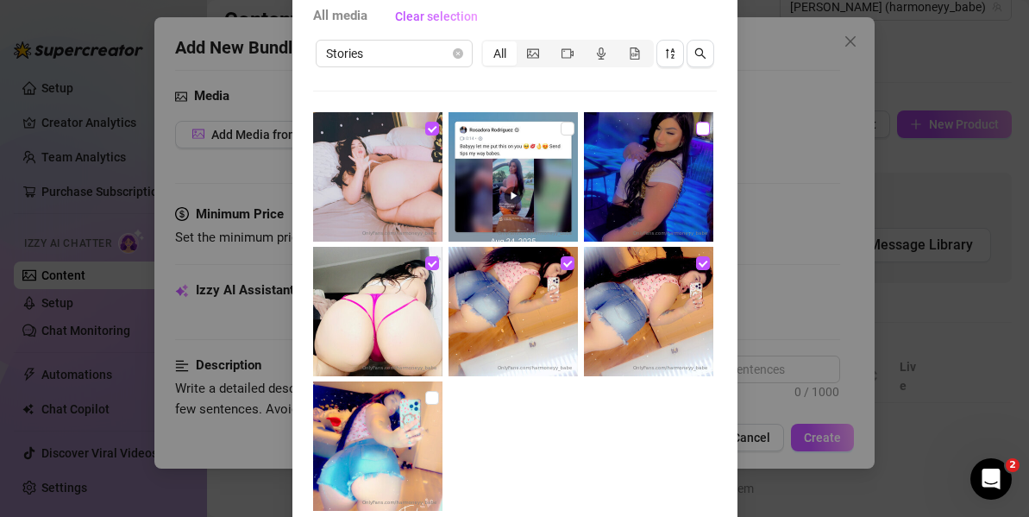
checkbox input "true"
click at [425, 393] on input "checkbox" at bounding box center [432, 398] width 14 height 14
checkbox input "true"
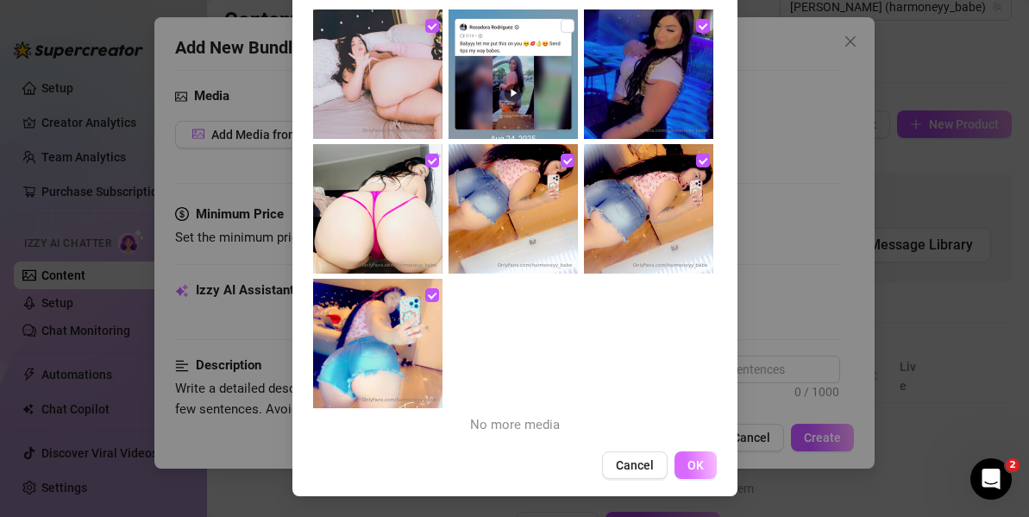
click at [675, 452] on button "OK" at bounding box center [696, 465] width 42 height 28
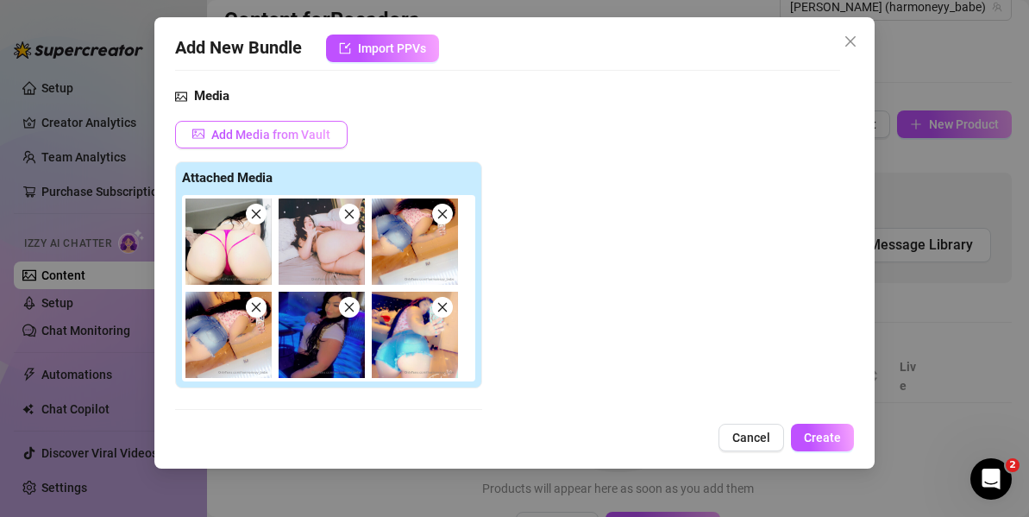
click at [264, 130] on span "Add Media from Vault" at bounding box center [270, 135] width 119 height 14
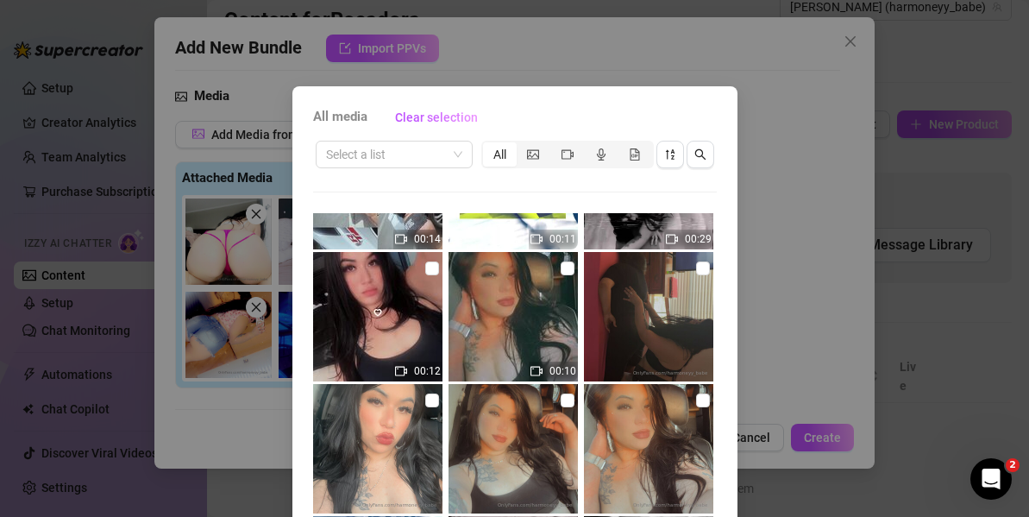
scroll to position [28, 0]
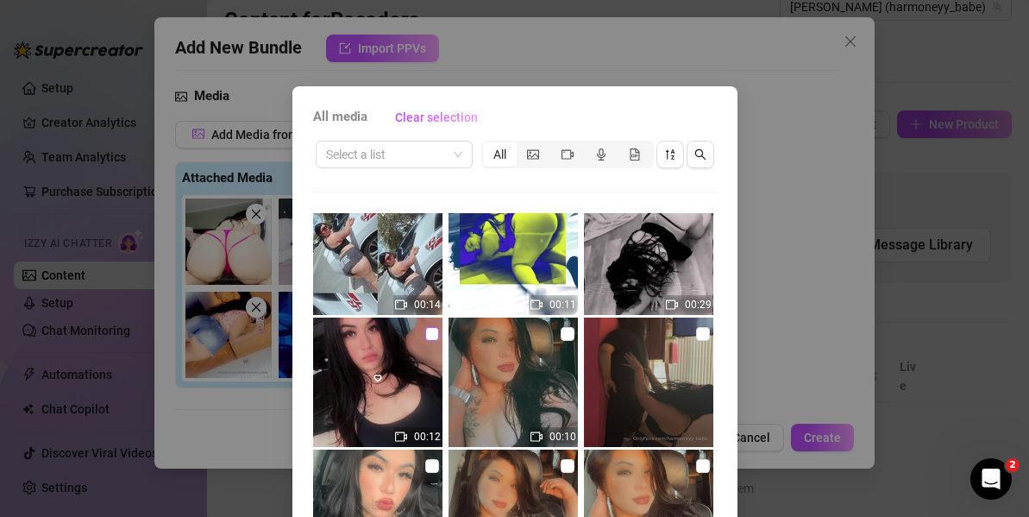
click at [425, 338] on input "checkbox" at bounding box center [432, 334] width 14 height 14
checkbox input "true"
click at [561, 333] on input "checkbox" at bounding box center [568, 334] width 14 height 14
checkbox input "true"
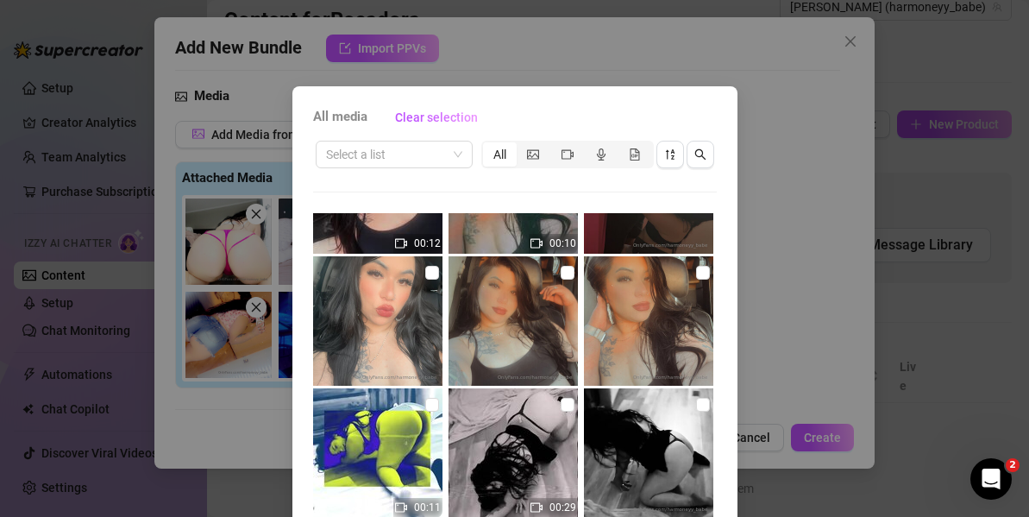
scroll to position [227, 0]
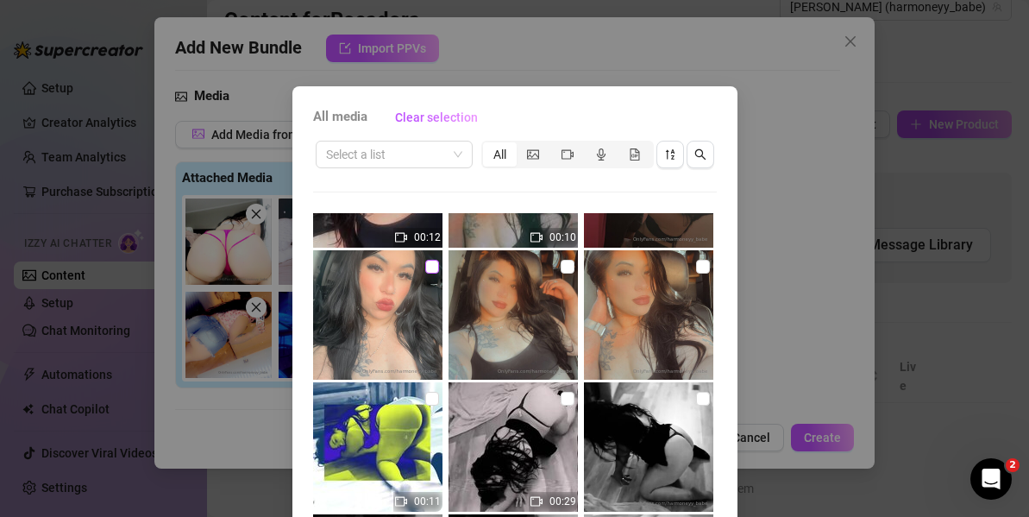
click at [425, 267] on input "checkbox" at bounding box center [432, 267] width 14 height 14
checkbox input "true"
click at [473, 277] on img at bounding box center [513, 314] width 129 height 129
checkbox input "false"
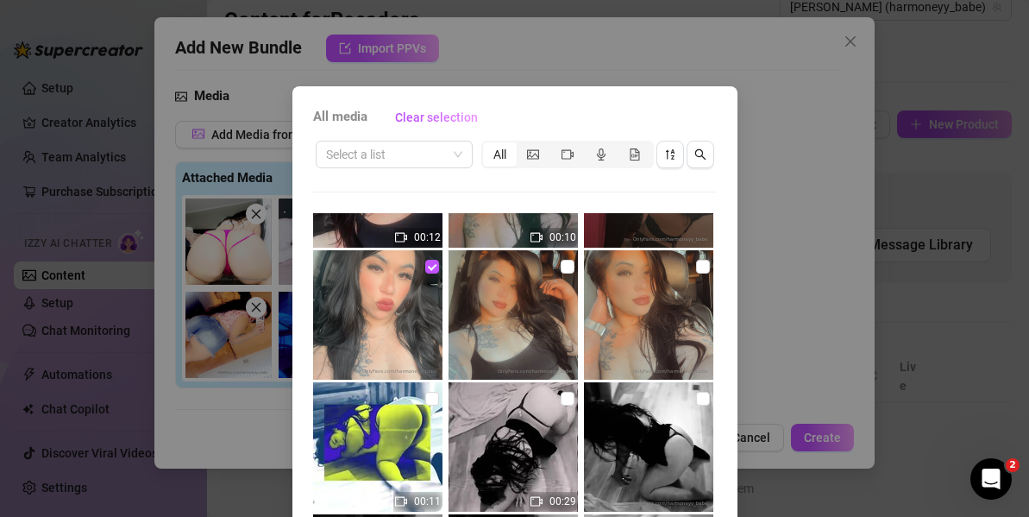
click at [644, 288] on img at bounding box center [648, 314] width 129 height 129
checkbox input "true"
click at [584, 292] on img at bounding box center [648, 314] width 129 height 129
click at [537, 294] on img at bounding box center [513, 314] width 129 height 129
checkbox input "true"
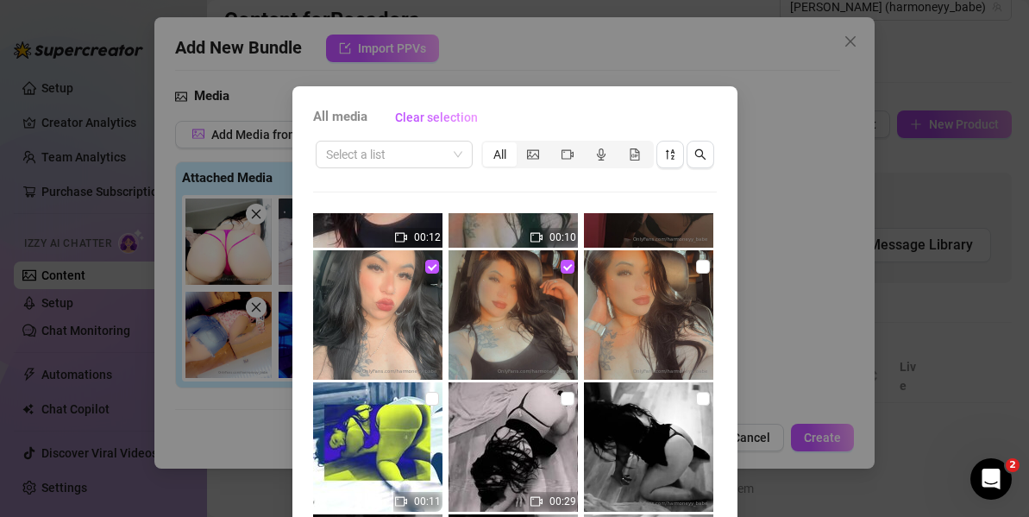
click at [645, 305] on img at bounding box center [648, 314] width 129 height 129
checkbox input "true"
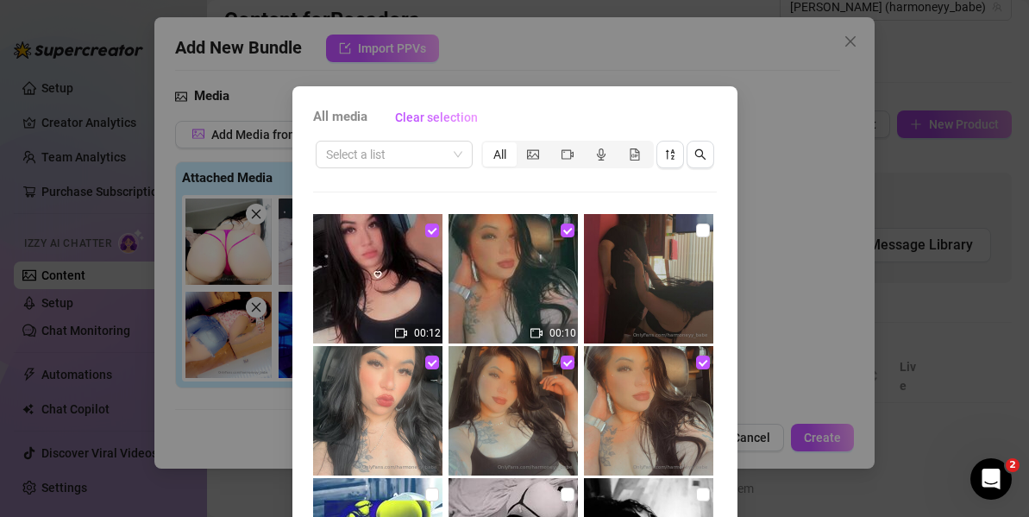
click at [621, 314] on img at bounding box center [648, 278] width 129 height 129
checkbox input "true"
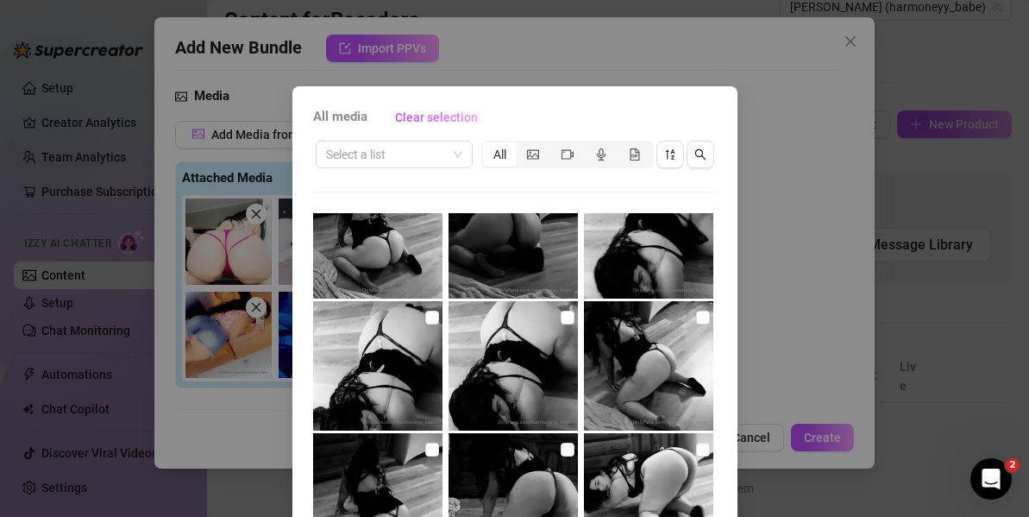
scroll to position [577, 0]
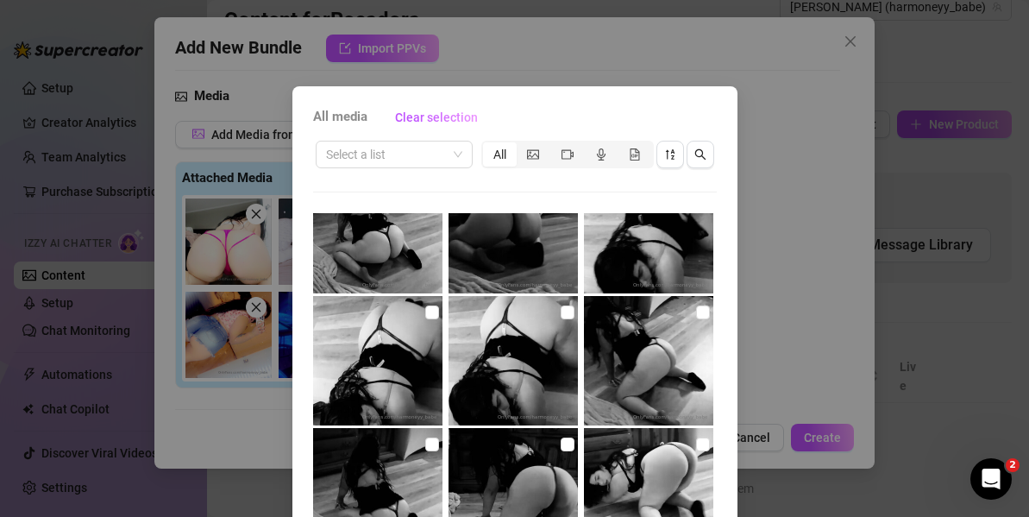
click at [637, 389] on img at bounding box center [648, 360] width 129 height 129
checkbox input "true"
click at [371, 230] on img at bounding box center [377, 228] width 129 height 129
checkbox input "true"
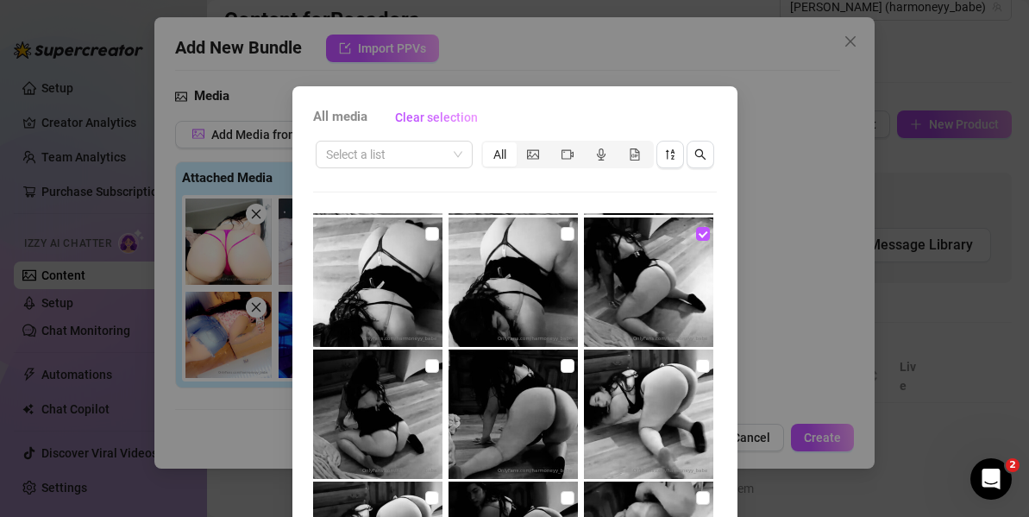
click at [644, 415] on img at bounding box center [648, 413] width 129 height 129
checkbox input "true"
click at [547, 416] on img at bounding box center [513, 413] width 129 height 129
checkbox input "true"
click at [398, 429] on img at bounding box center [377, 413] width 129 height 129
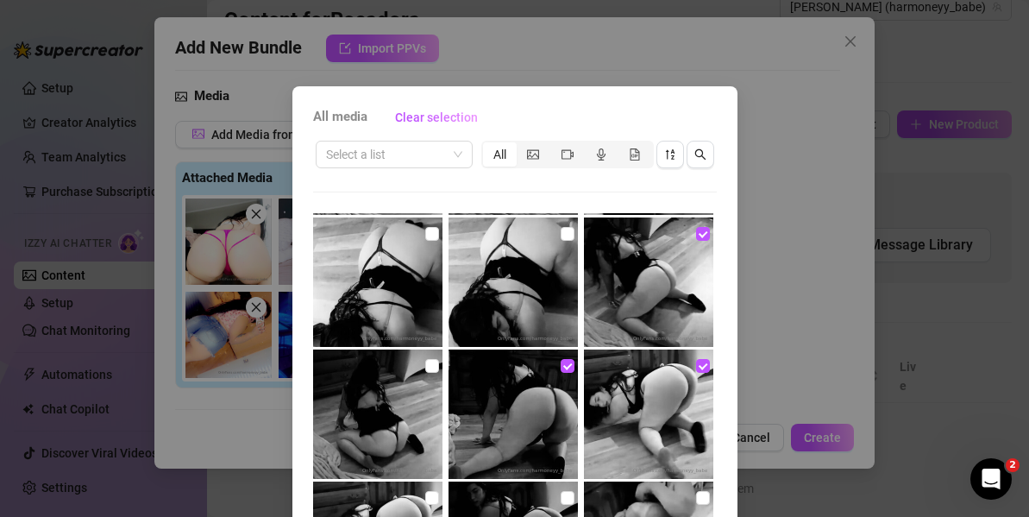
checkbox input "true"
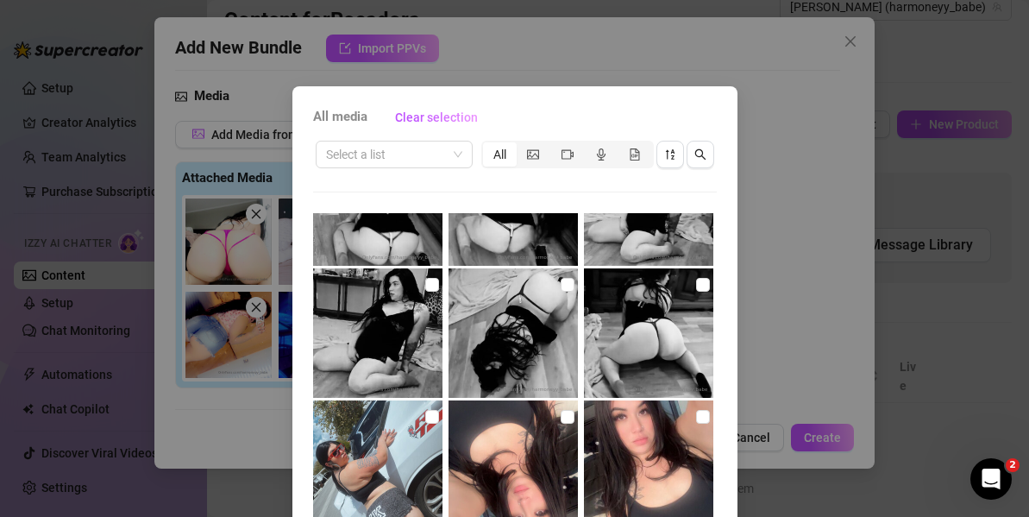
scroll to position [1544, 0]
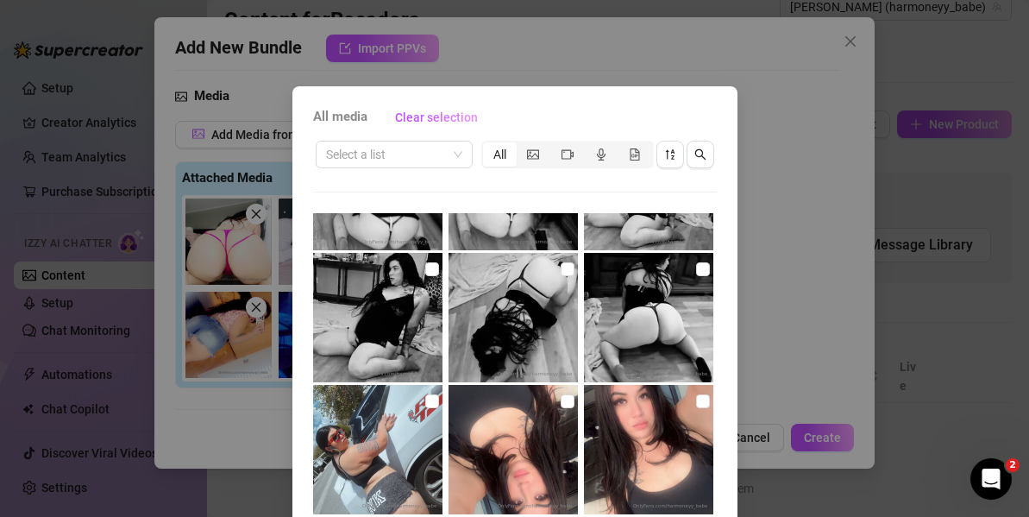
click at [626, 315] on img at bounding box center [648, 317] width 129 height 129
checkbox input "true"
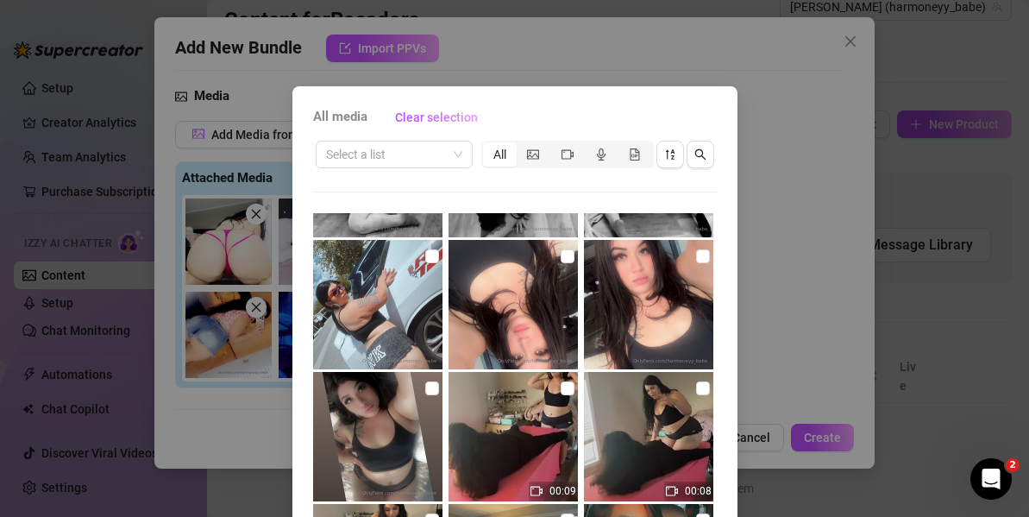
scroll to position [1749, 0]
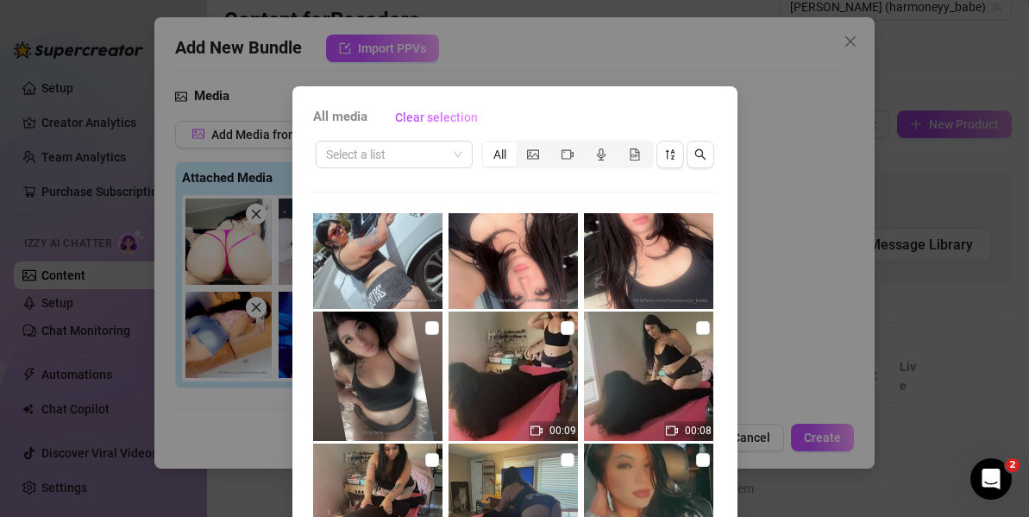
click at [376, 405] on img at bounding box center [377, 375] width 129 height 129
checkbox input "true"
click at [661, 258] on img at bounding box center [648, 243] width 129 height 129
checkbox input "true"
click at [561, 254] on img at bounding box center [513, 243] width 129 height 129
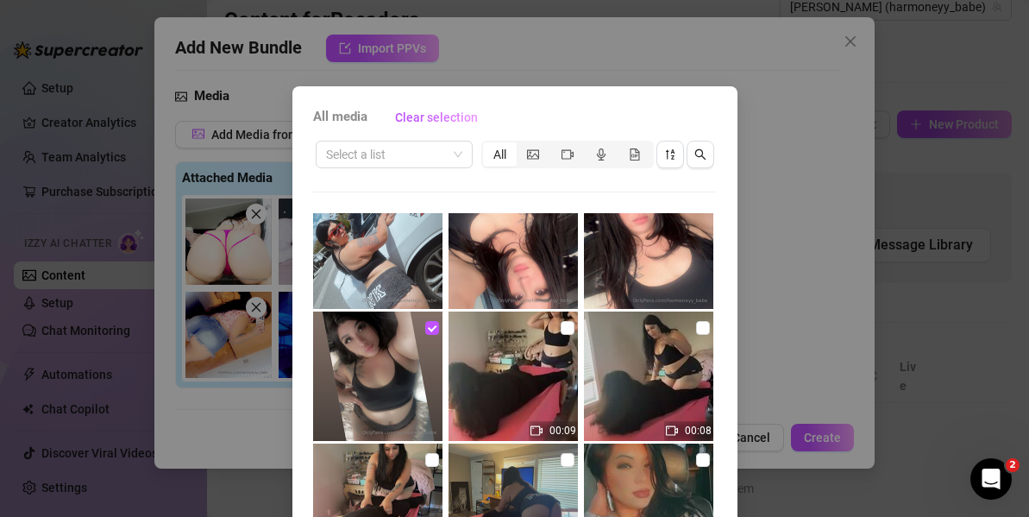
checkbox input "true"
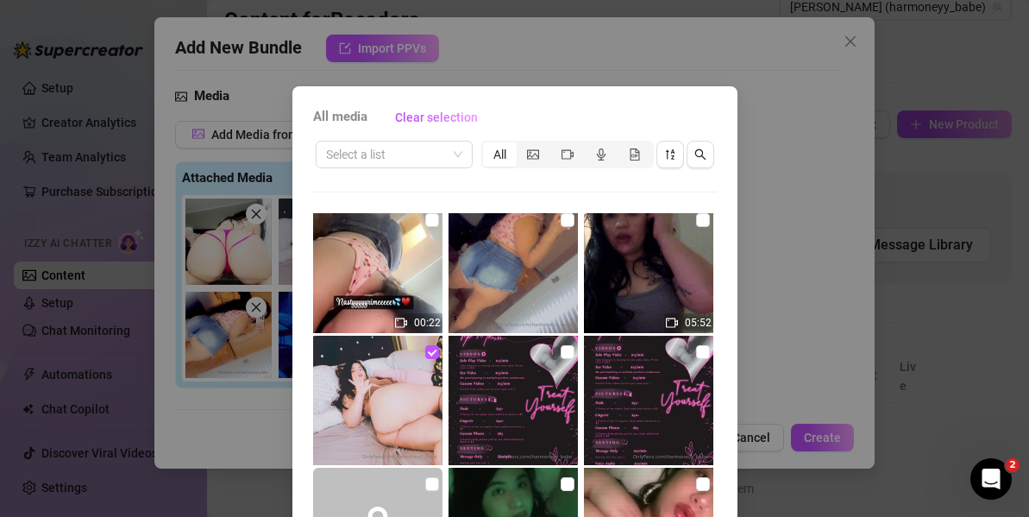
scroll to position [2144, 0]
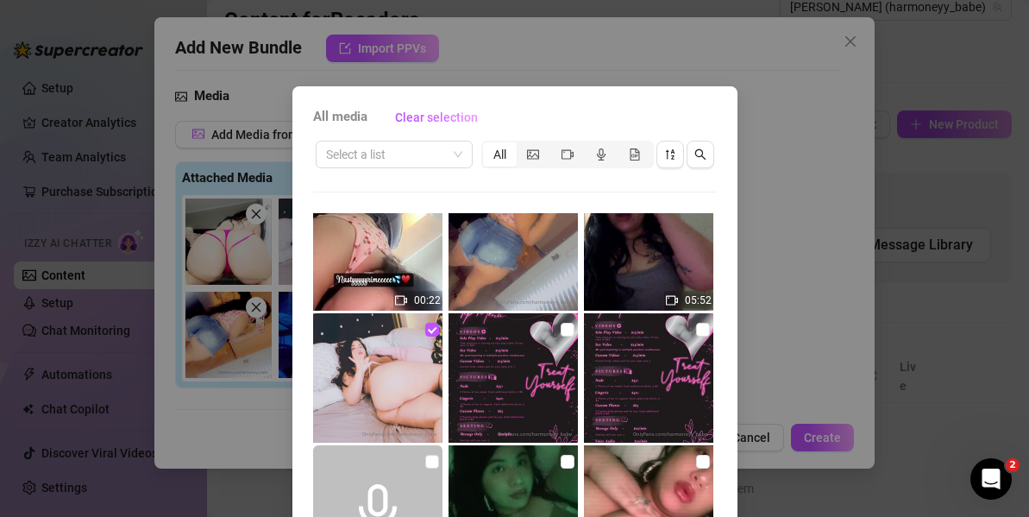
click at [542, 413] on img at bounding box center [513, 377] width 129 height 129
checkbox input "true"
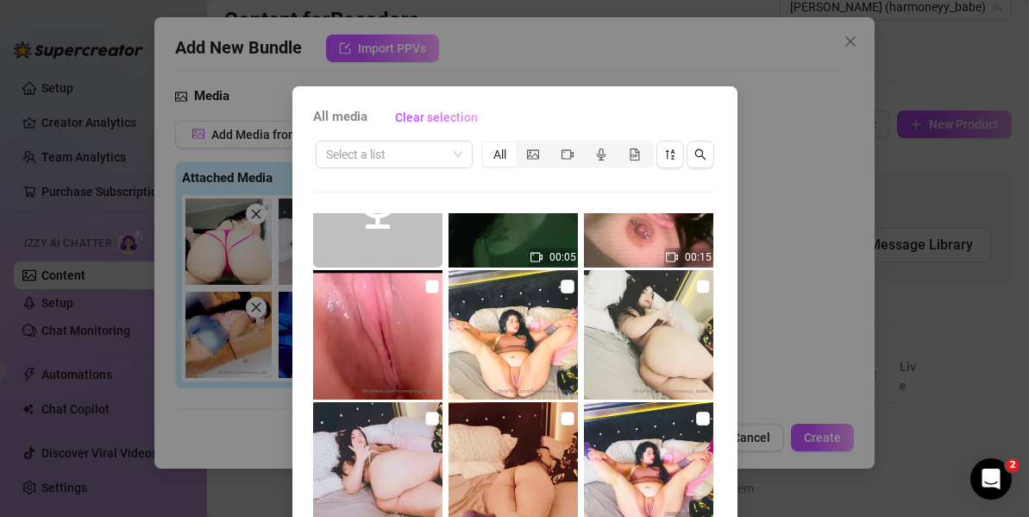
scroll to position [2413, 0]
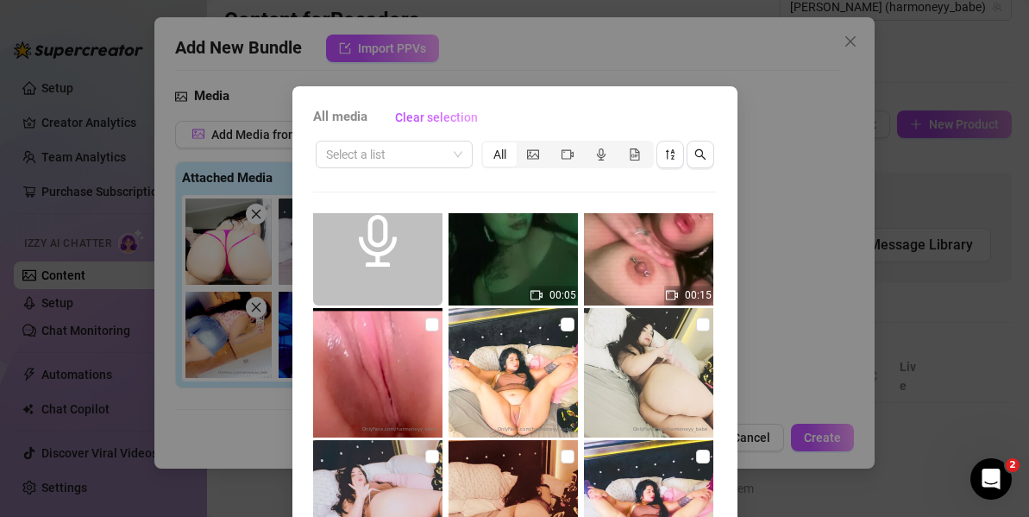
click at [363, 415] on img at bounding box center [377, 372] width 129 height 129
checkbox input "true"
click at [513, 263] on img at bounding box center [513, 240] width 129 height 129
checkbox input "true"
click at [600, 268] on img at bounding box center [648, 240] width 129 height 129
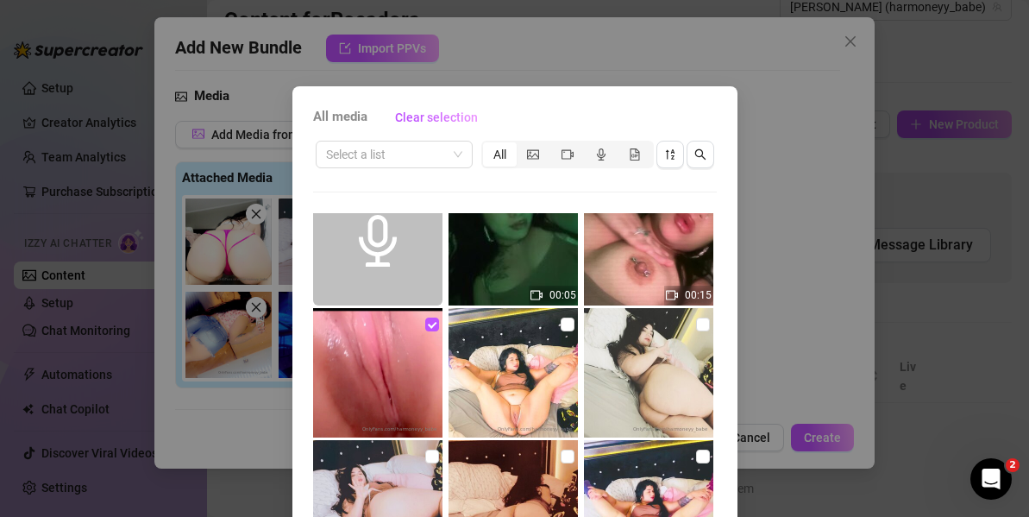
checkbox input "true"
click at [609, 391] on img at bounding box center [648, 372] width 129 height 129
checkbox input "true"
click at [547, 382] on img at bounding box center [513, 372] width 129 height 129
checkbox input "true"
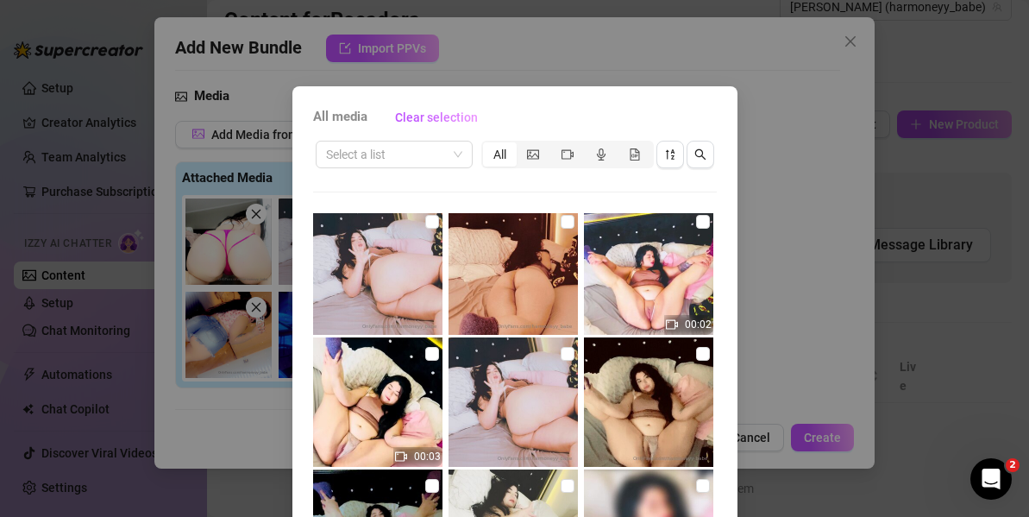
scroll to position [2679, 0]
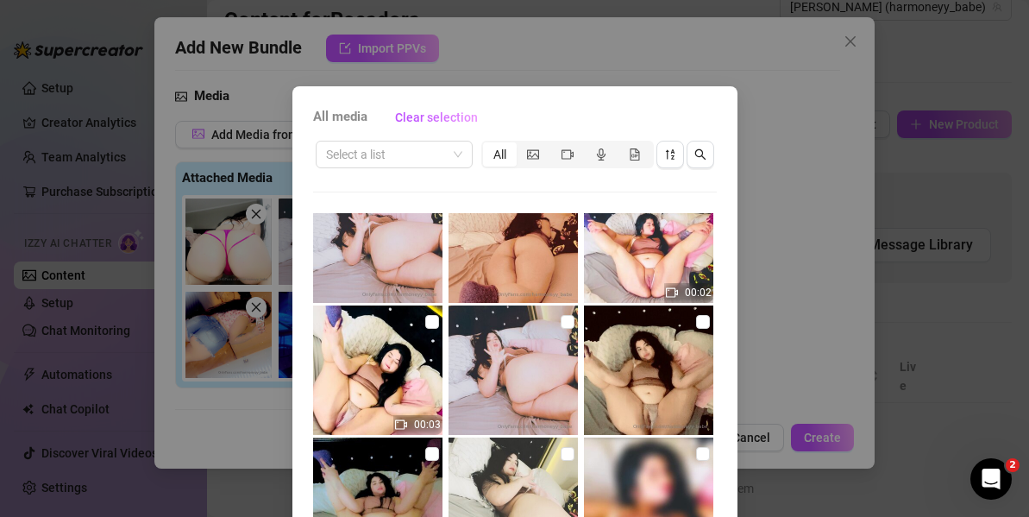
click at [488, 264] on img at bounding box center [513, 237] width 129 height 129
checkbox input "true"
click at [430, 237] on img at bounding box center [377, 237] width 129 height 129
checkbox input "true"
click at [367, 397] on img at bounding box center [377, 369] width 129 height 129
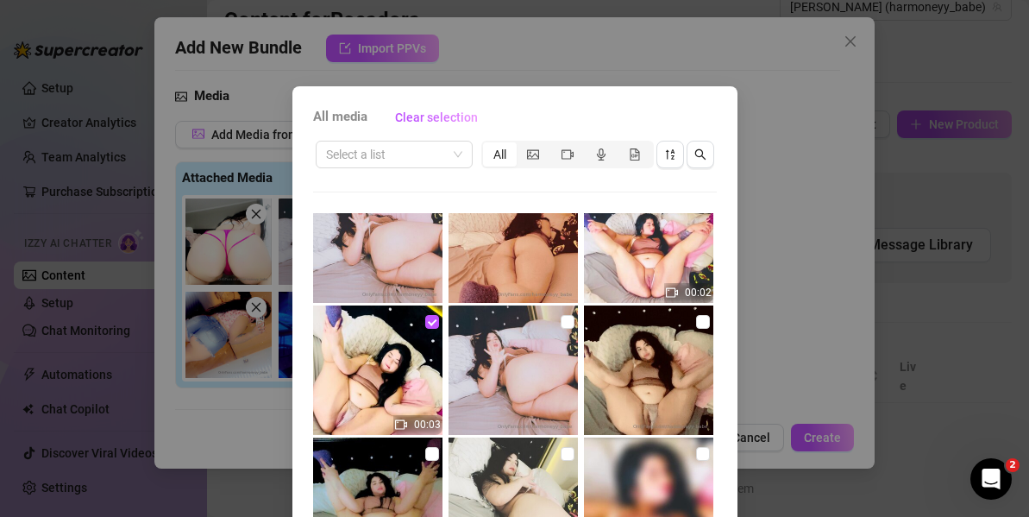
checkbox input "true"
click at [455, 399] on img at bounding box center [513, 369] width 129 height 129
checkbox input "true"
click at [648, 402] on img at bounding box center [648, 369] width 129 height 129
checkbox input "true"
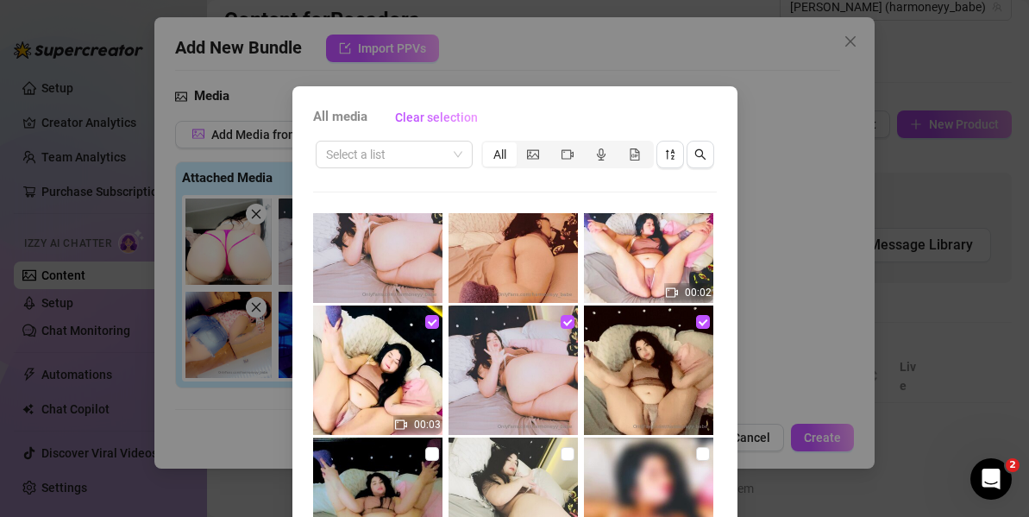
click at [625, 256] on img at bounding box center [648, 237] width 129 height 129
checkbox input "true"
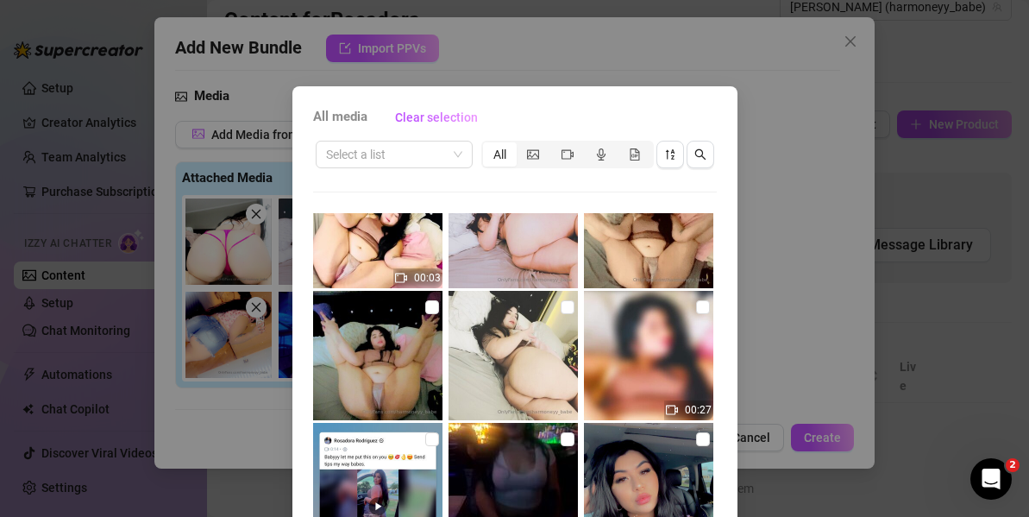
click at [615, 373] on img at bounding box center [648, 355] width 129 height 129
checkbox input "true"
click at [376, 370] on img at bounding box center [377, 355] width 129 height 129
checkbox input "true"
click at [500, 364] on img at bounding box center [513, 355] width 129 height 129
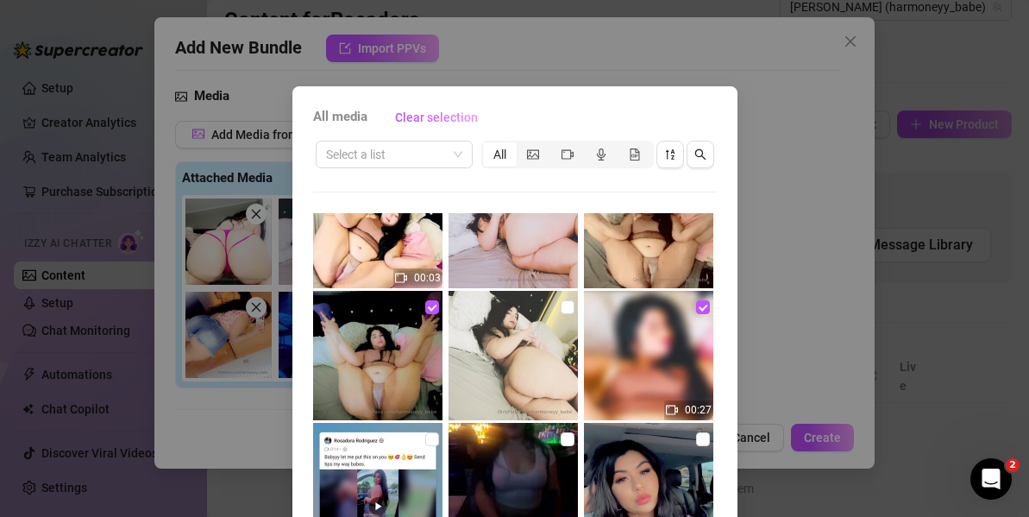
checkbox input "true"
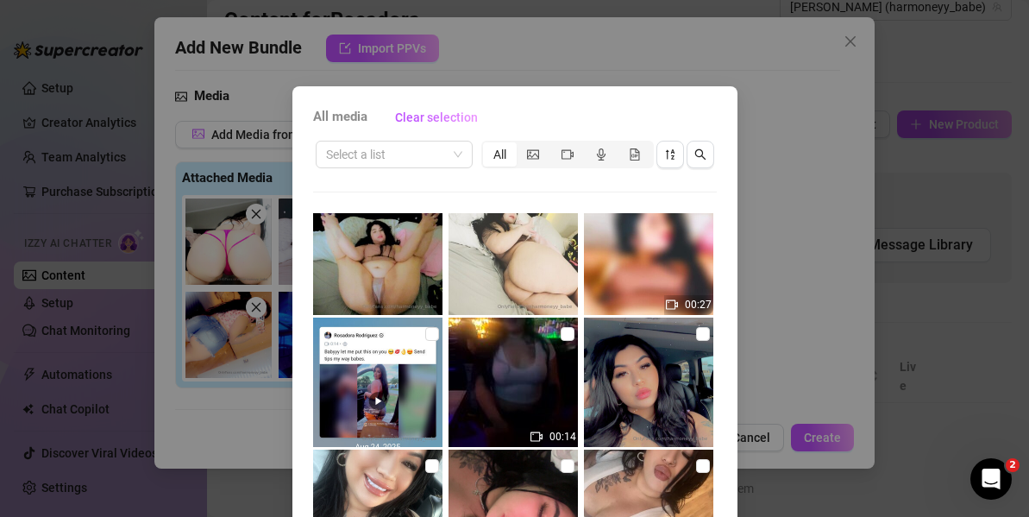
click at [500, 364] on img at bounding box center [513, 381] width 129 height 129
checkbox input "true"
click at [605, 359] on img at bounding box center [648, 381] width 129 height 129
checkbox input "true"
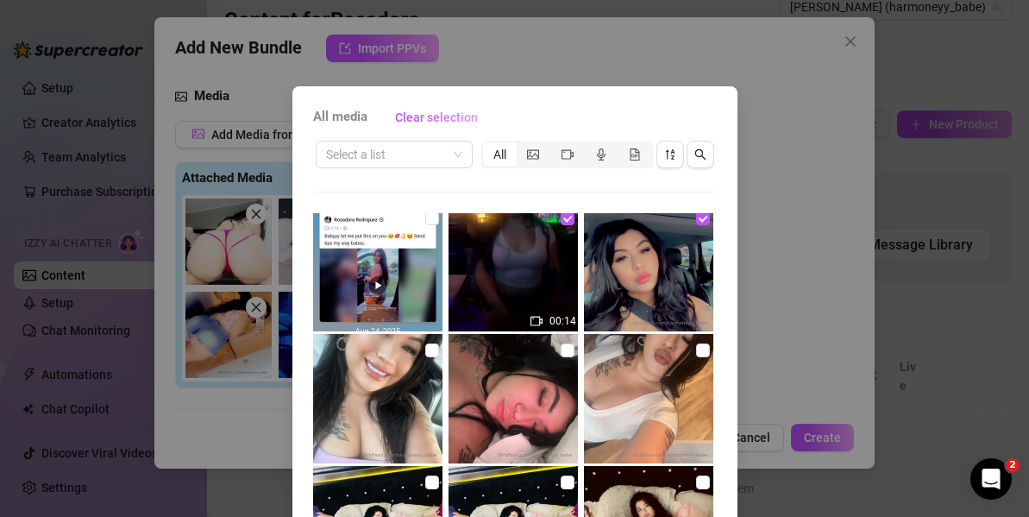
click at [374, 266] on img at bounding box center [377, 266] width 129 height 129
checkbox input "true"
click at [388, 372] on img at bounding box center [377, 398] width 129 height 129
checkbox input "true"
click at [487, 375] on img at bounding box center [513, 398] width 129 height 129
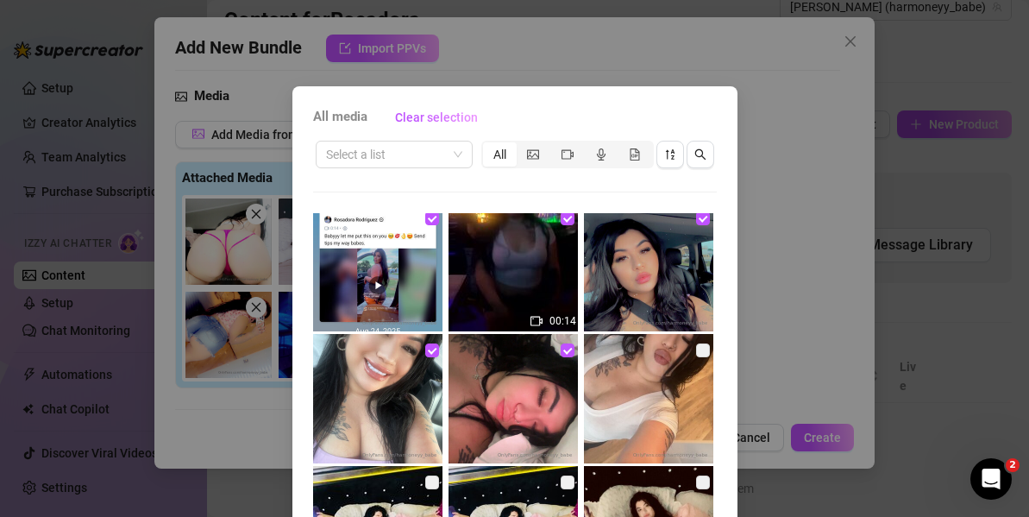
checkbox input "true"
click at [633, 431] on img at bounding box center [648, 398] width 129 height 129
checkbox input "true"
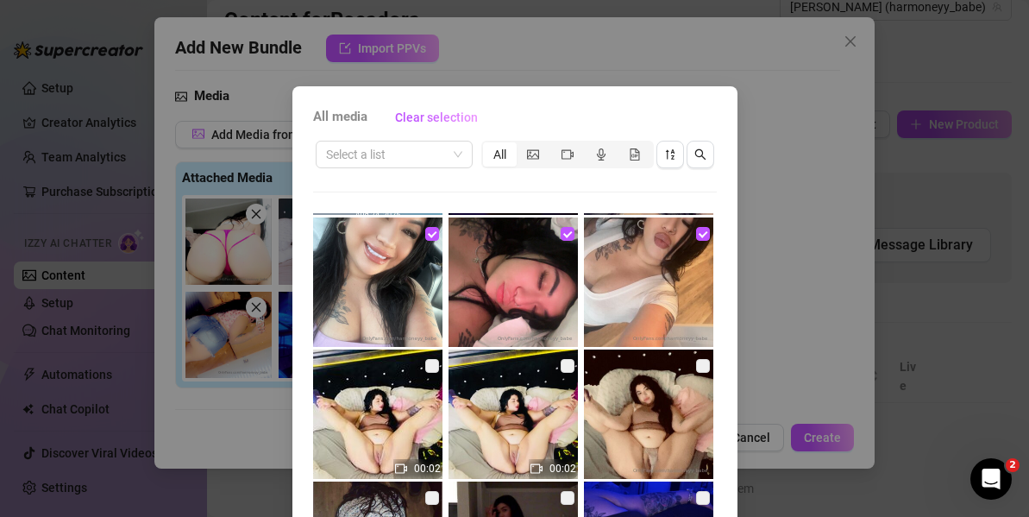
click at [584, 400] on img at bounding box center [648, 413] width 129 height 129
click at [487, 395] on img at bounding box center [513, 413] width 129 height 129
checkbox input "true"
click at [364, 392] on img at bounding box center [377, 413] width 129 height 129
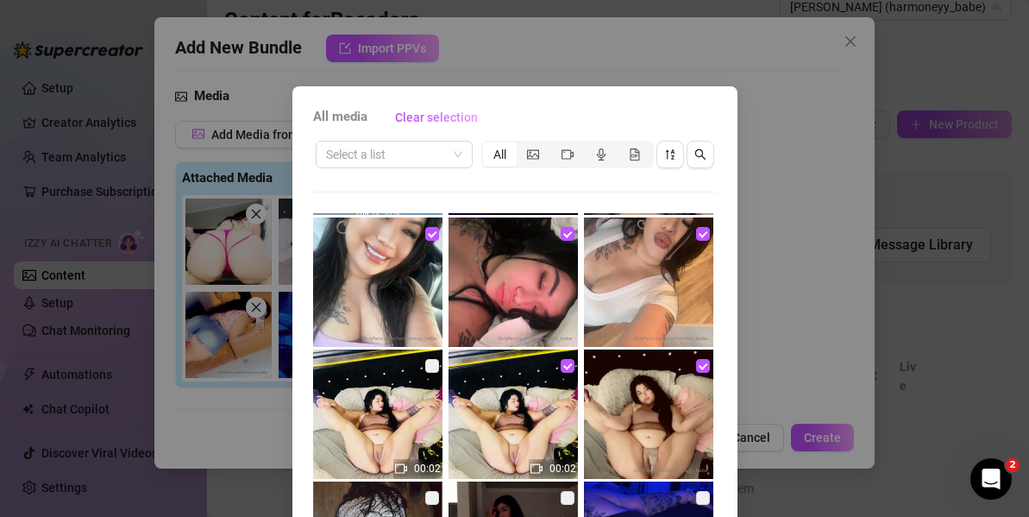
checkbox input "true"
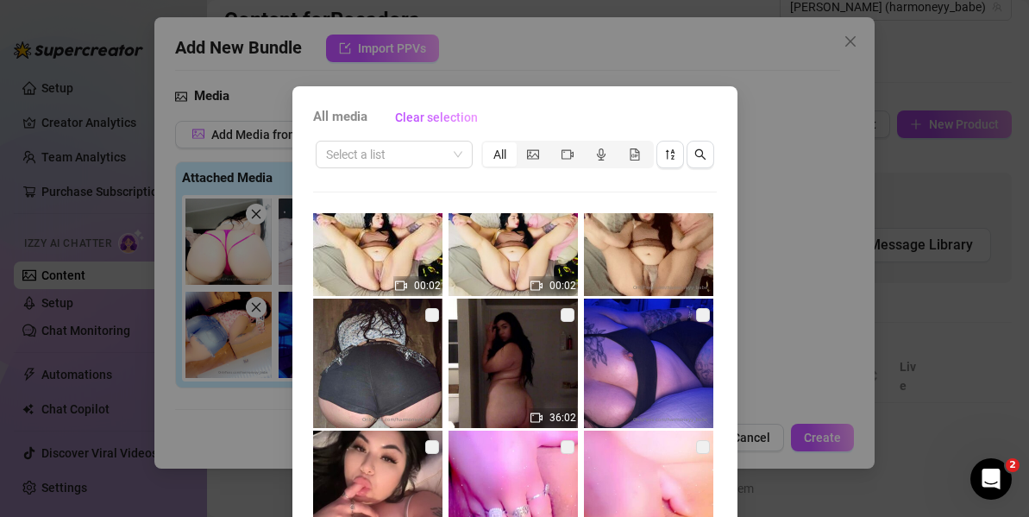
click at [358, 372] on img at bounding box center [377, 362] width 129 height 129
checkbox input "true"
click at [508, 345] on img at bounding box center [513, 362] width 129 height 129
checkbox input "true"
click at [626, 363] on img at bounding box center [648, 362] width 129 height 129
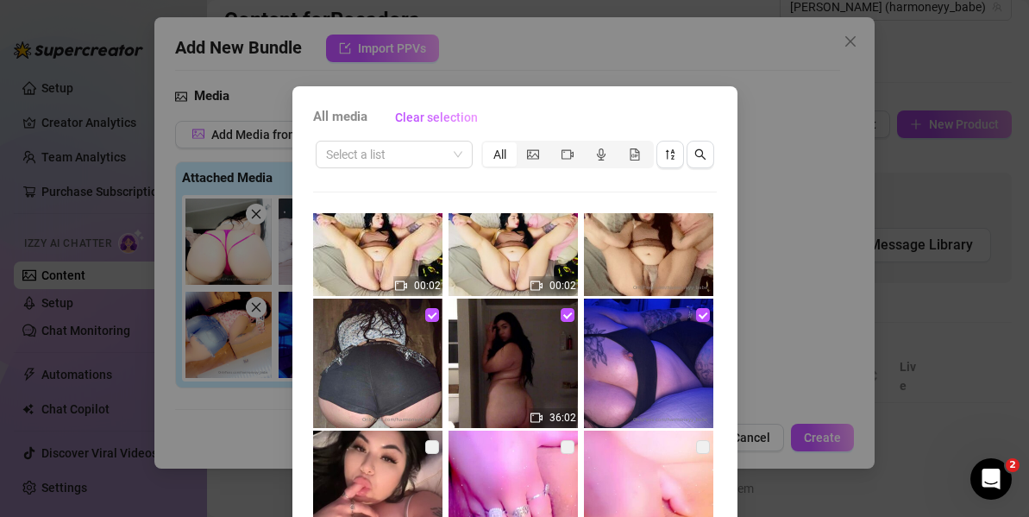
checkbox input "true"
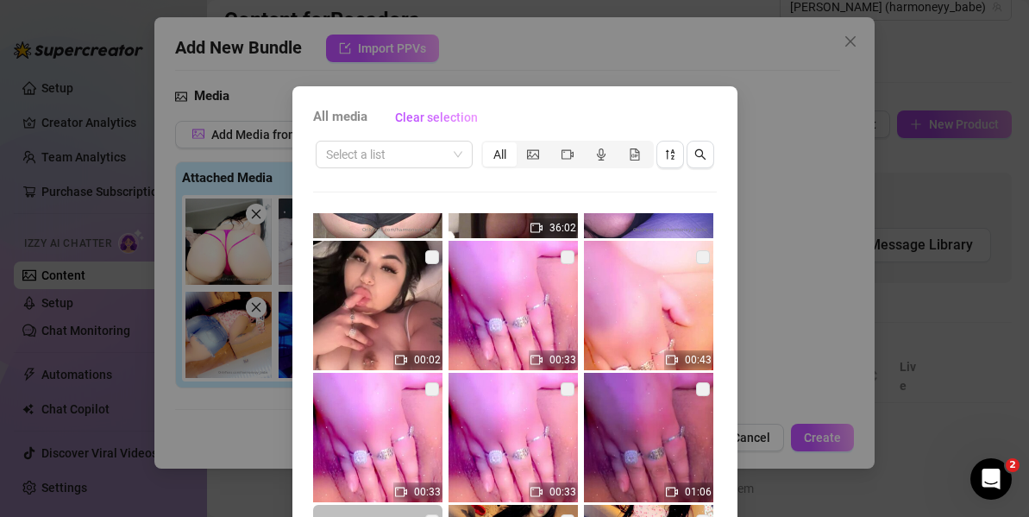
click at [628, 316] on img at bounding box center [648, 305] width 129 height 129
checkbox input "true"
click at [476, 300] on img at bounding box center [513, 305] width 129 height 129
checkbox input "true"
click at [365, 288] on img at bounding box center [377, 305] width 129 height 129
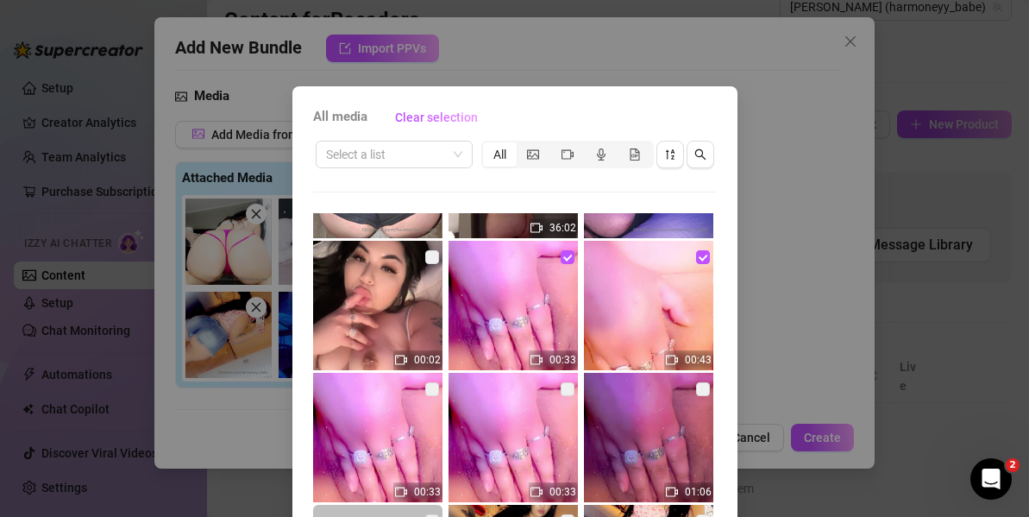
checkbox input "true"
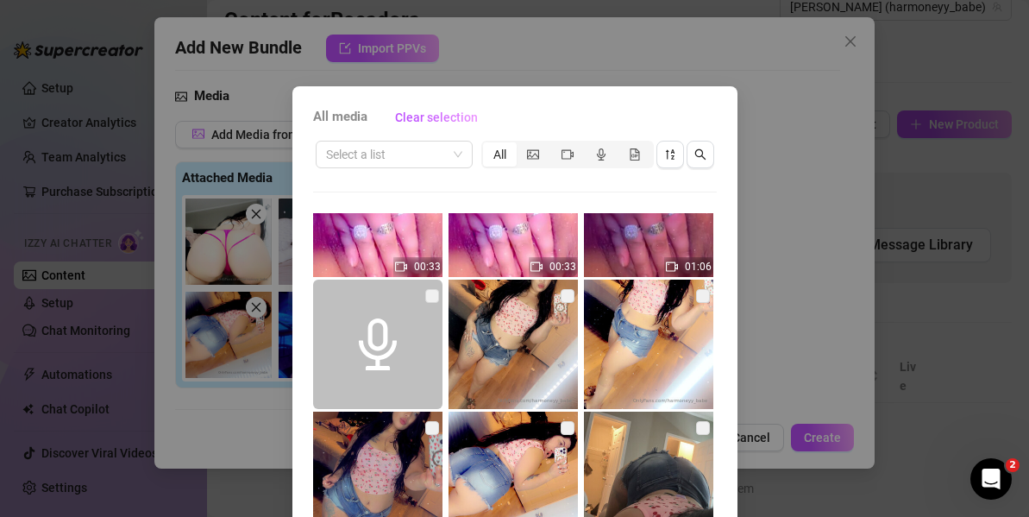
scroll to position [3804, 0]
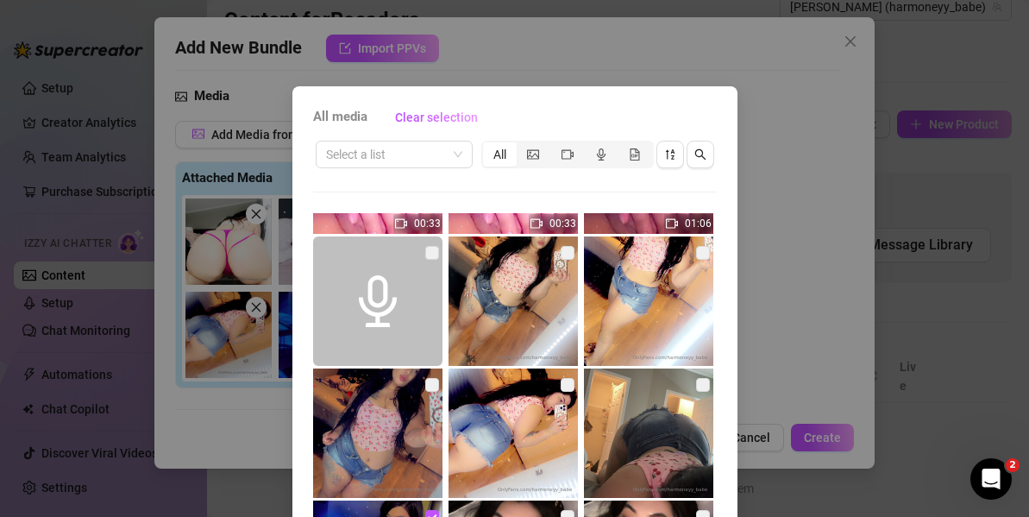
click at [567, 313] on img at bounding box center [513, 300] width 129 height 129
checkbox input "true"
click at [460, 453] on img at bounding box center [513, 432] width 129 height 129
checkbox input "true"
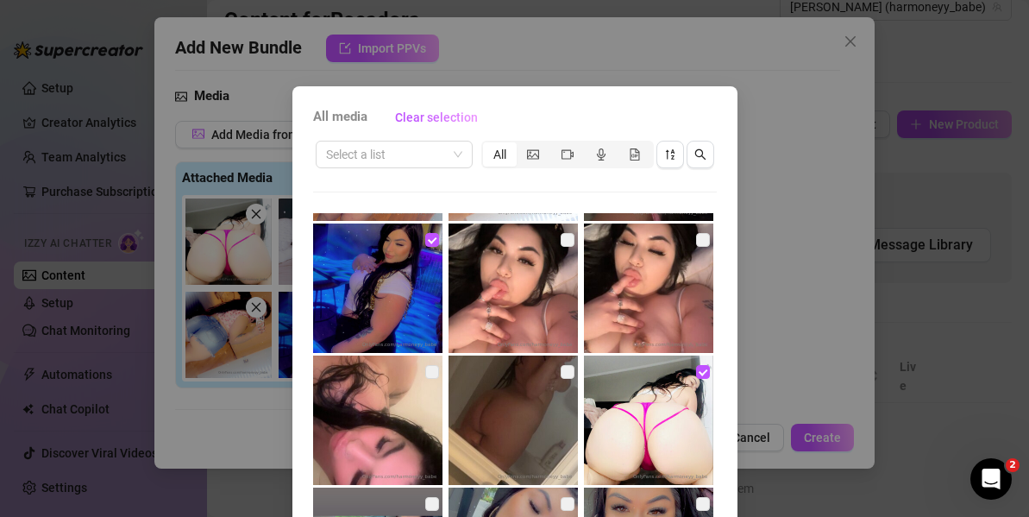
click at [473, 373] on img at bounding box center [513, 419] width 129 height 129
checkbox input "true"
click at [395, 364] on img at bounding box center [377, 419] width 129 height 129
checkbox input "true"
click at [644, 295] on img at bounding box center [648, 287] width 129 height 129
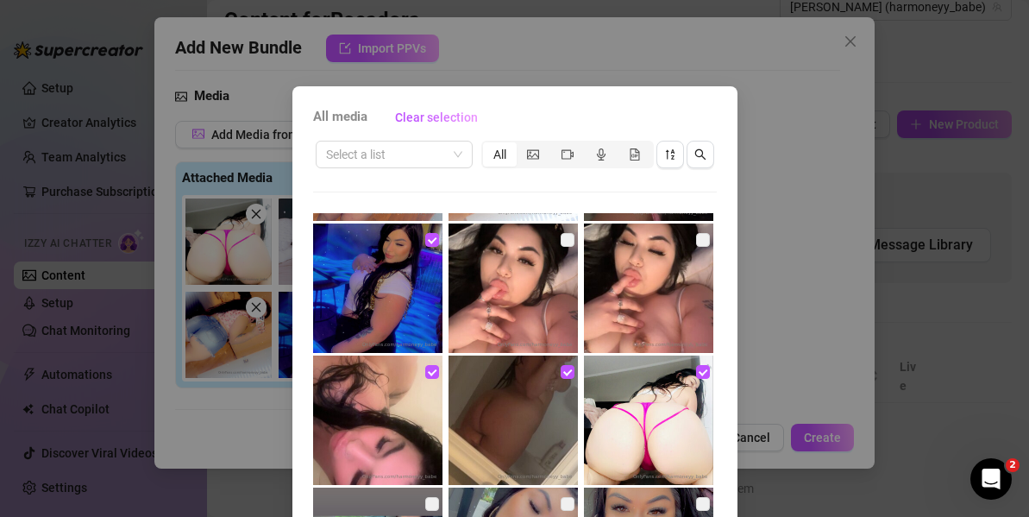
checkbox input "true"
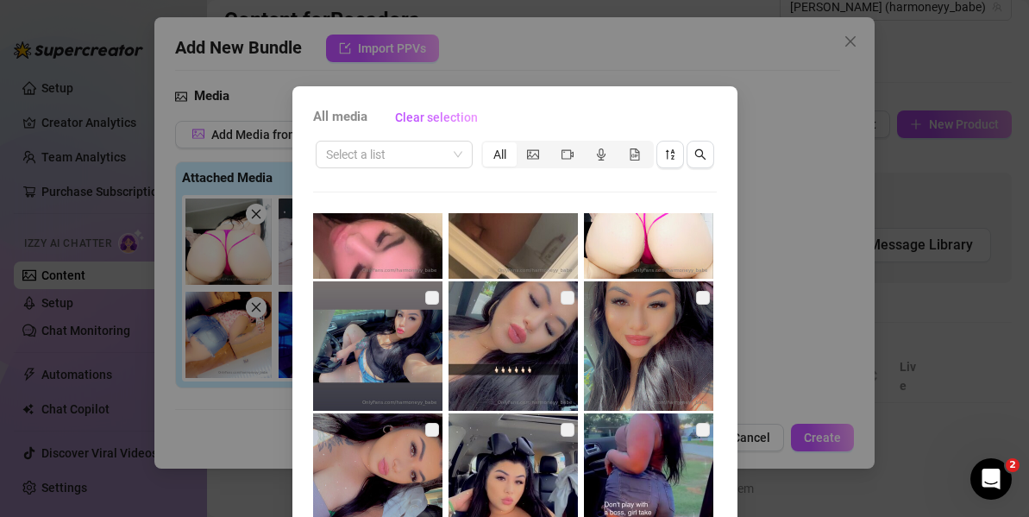
click at [505, 374] on img at bounding box center [513, 345] width 129 height 129
checkbox input "true"
click at [386, 357] on img at bounding box center [377, 345] width 129 height 129
checkbox input "true"
click at [607, 323] on img at bounding box center [648, 345] width 129 height 129
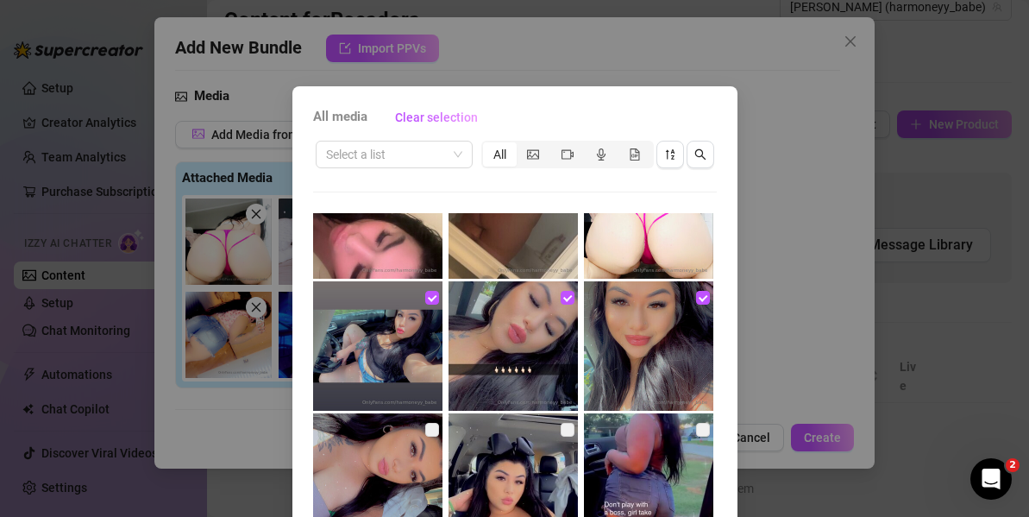
click at [607, 436] on img at bounding box center [648, 477] width 129 height 129
click at [523, 436] on img at bounding box center [513, 477] width 129 height 129
checkbox input "true"
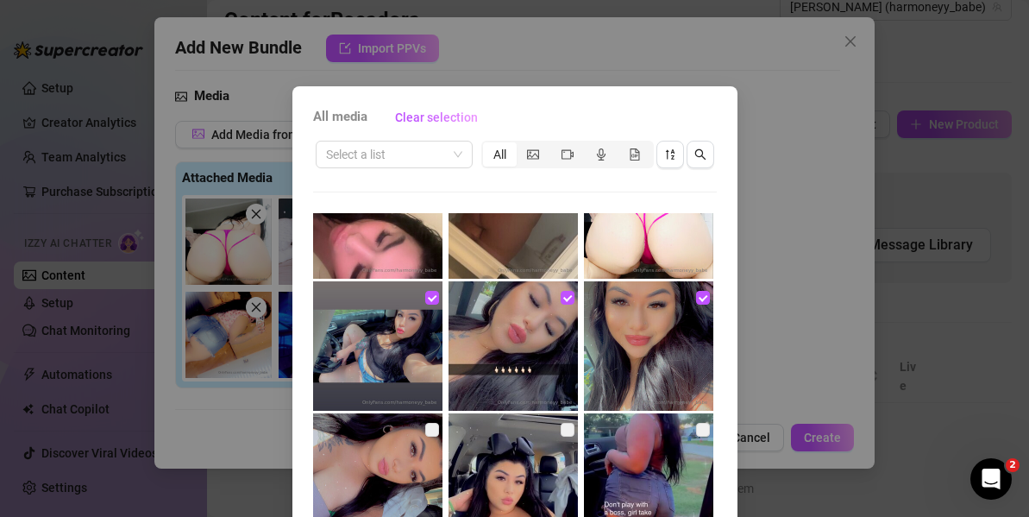
click at [323, 435] on img at bounding box center [377, 477] width 129 height 129
checkbox input "true"
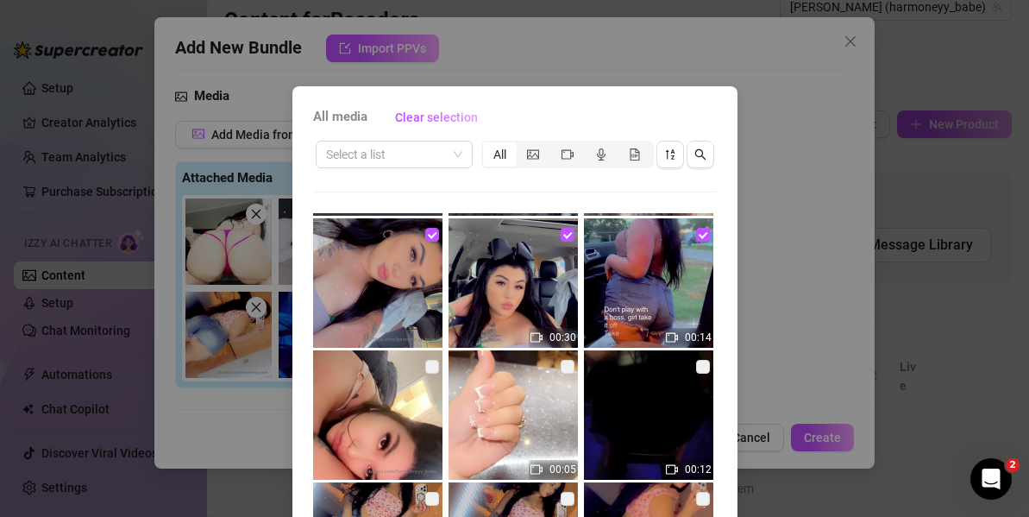
click at [591, 441] on img at bounding box center [648, 414] width 129 height 129
checkbox input "true"
click at [511, 430] on img at bounding box center [513, 414] width 129 height 129
checkbox input "true"
click at [296, 392] on div "All media Clear selection Select a list All 00:14 00:11 00:29 00:12 00:10 00:11…" at bounding box center [514, 392] width 445 height 613
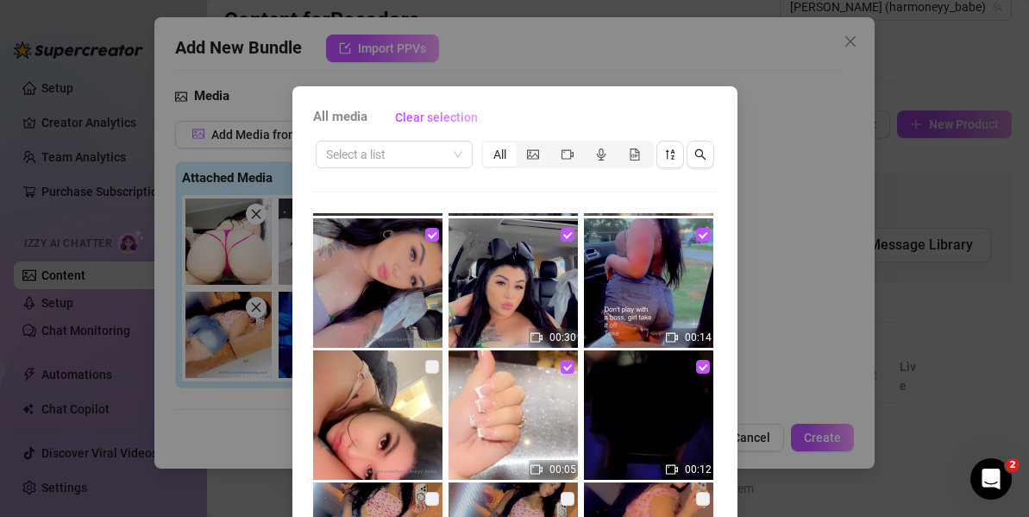
click at [372, 392] on img at bounding box center [377, 414] width 129 height 129
checkbox input "true"
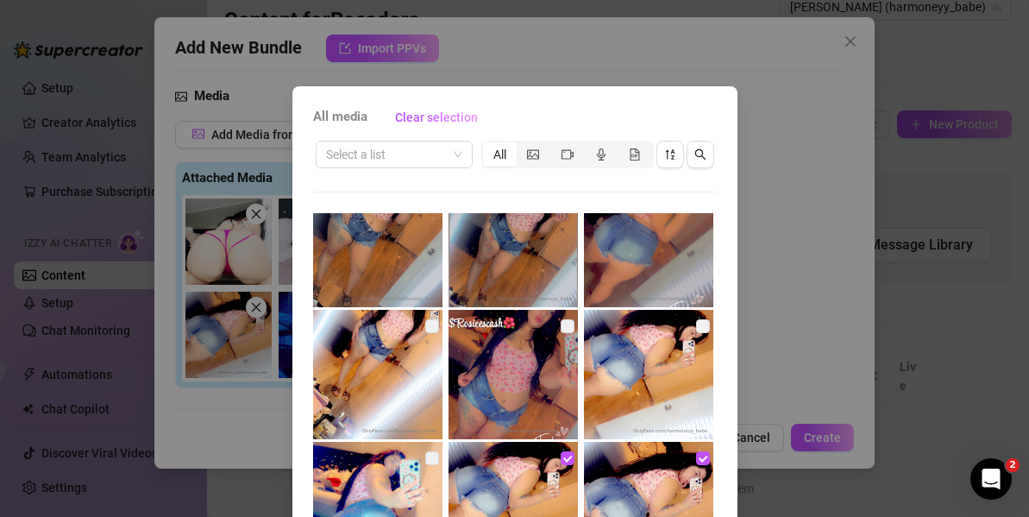
click at [375, 250] on img at bounding box center [377, 242] width 129 height 129
checkbox input "true"
click at [473, 250] on img at bounding box center [513, 242] width 129 height 129
checkbox input "true"
click at [637, 240] on img at bounding box center [648, 242] width 129 height 129
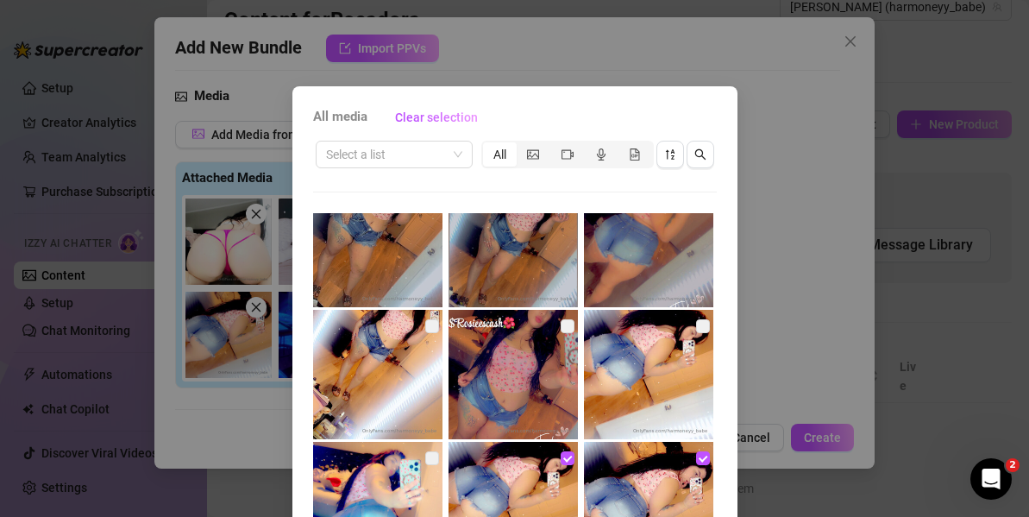
checkbox input "true"
click at [651, 363] on img at bounding box center [648, 374] width 129 height 129
checkbox input "true"
click at [549, 363] on img at bounding box center [513, 374] width 129 height 129
checkbox input "true"
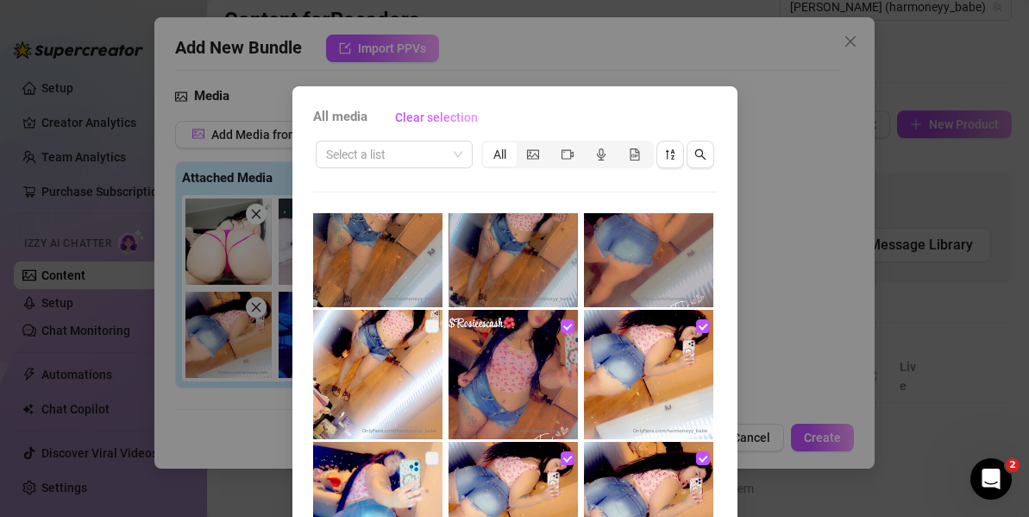
click at [360, 386] on img at bounding box center [377, 374] width 129 height 129
checkbox input "true"
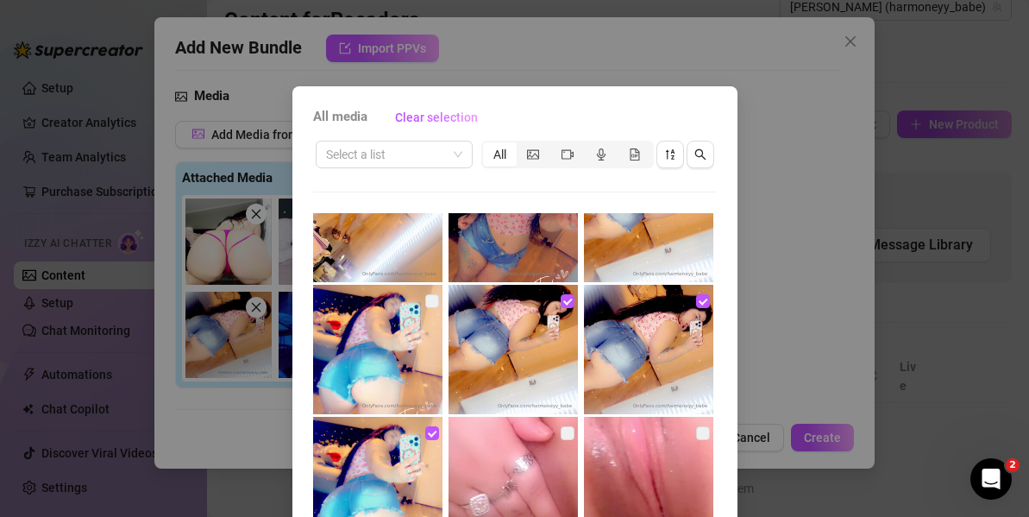
click at [350, 386] on img at bounding box center [377, 349] width 129 height 129
checkbox input "true"
click at [379, 482] on img at bounding box center [377, 481] width 129 height 129
click at [382, 482] on img at bounding box center [377, 481] width 129 height 129
checkbox input "true"
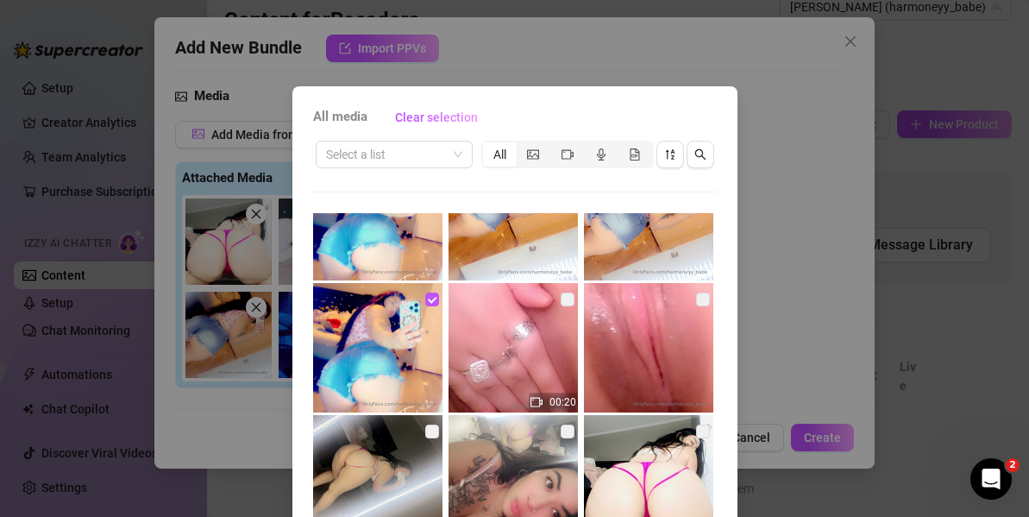
scroll to position [5124, 0]
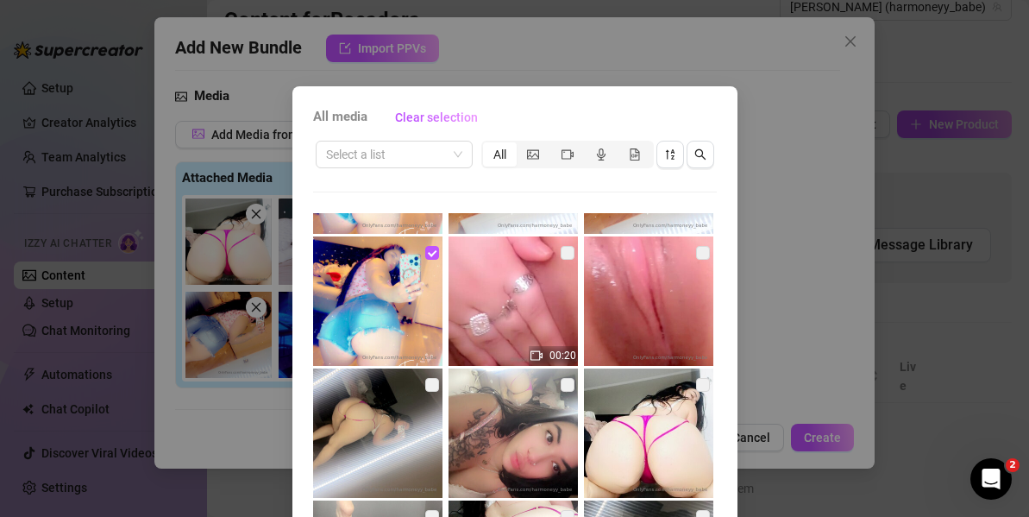
click at [507, 292] on img at bounding box center [513, 300] width 129 height 129
checkbox input "true"
click at [612, 298] on img at bounding box center [648, 300] width 129 height 129
checkbox input "true"
click at [610, 474] on img at bounding box center [648, 432] width 129 height 129
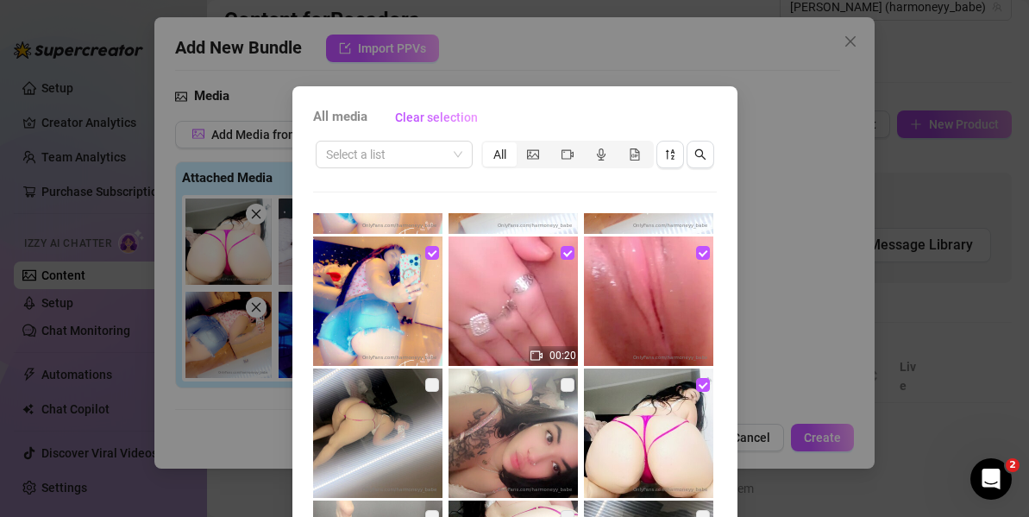
checkbox input "true"
click at [521, 474] on img at bounding box center [513, 432] width 129 height 129
checkbox input "true"
click at [387, 442] on img at bounding box center [377, 432] width 129 height 129
checkbox input "true"
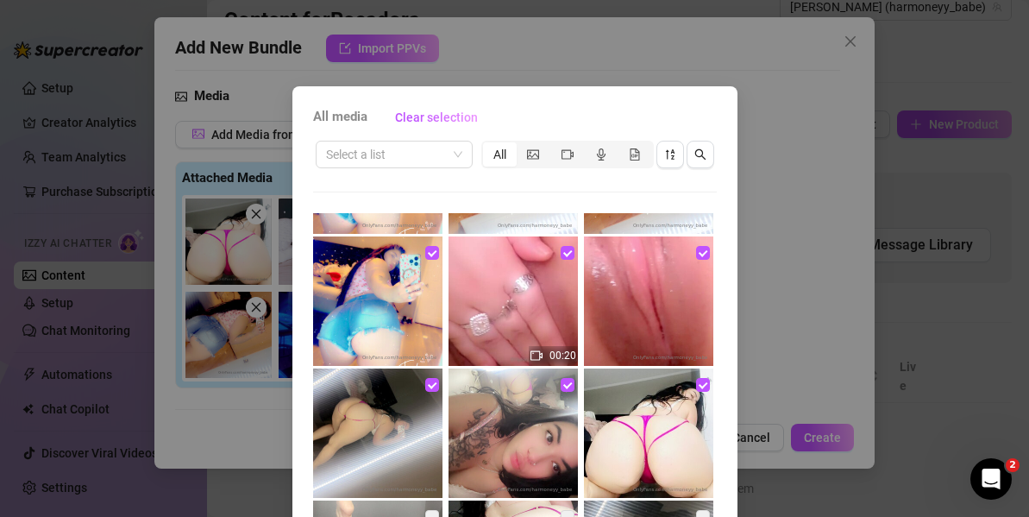
scroll to position [5379, 0]
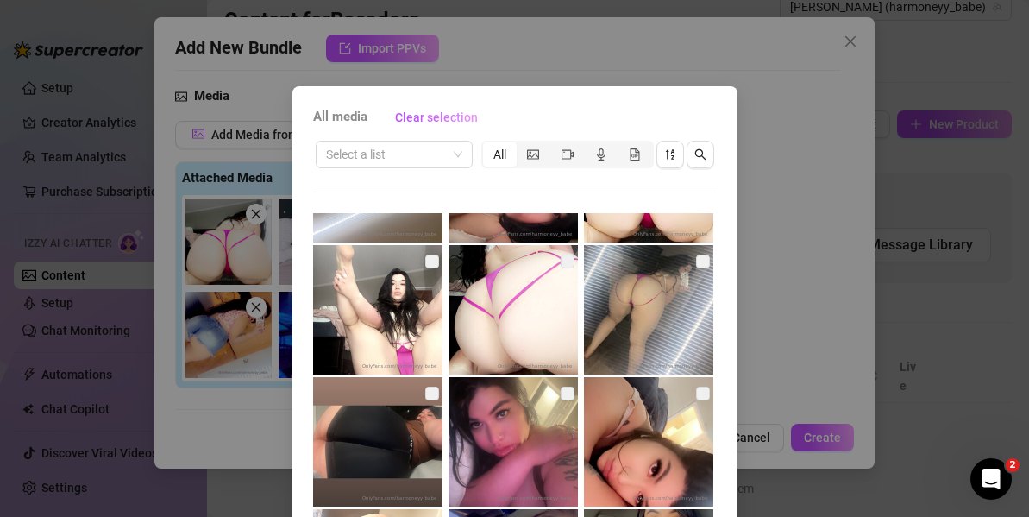
click at [364, 354] on img at bounding box center [377, 309] width 129 height 129
checkbox input "true"
click at [482, 354] on img at bounding box center [513, 309] width 129 height 129
checkbox input "true"
click at [626, 319] on img at bounding box center [648, 309] width 129 height 129
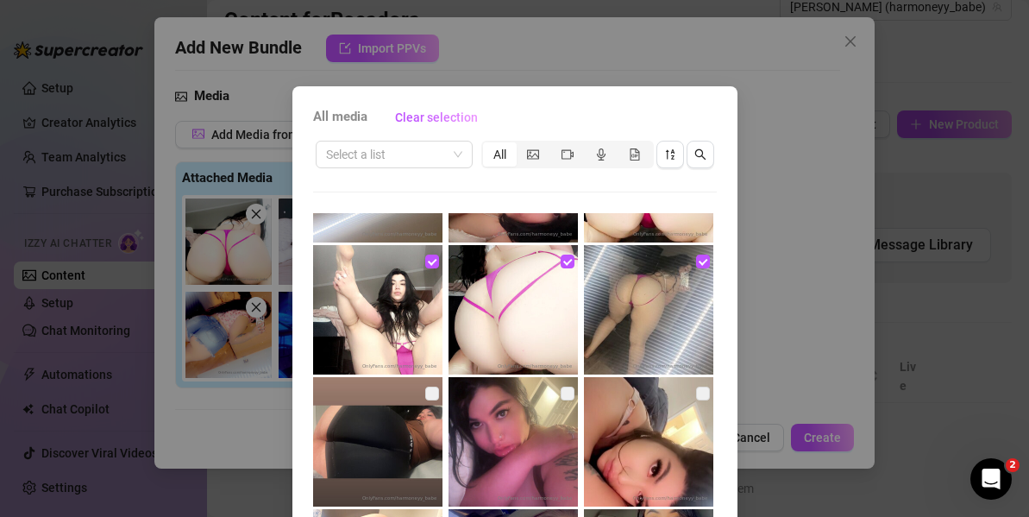
checkbox input "true"
click at [626, 383] on img at bounding box center [648, 441] width 129 height 129
checkbox input "true"
click at [518, 453] on img at bounding box center [513, 441] width 129 height 129
click at [392, 454] on img at bounding box center [377, 441] width 129 height 129
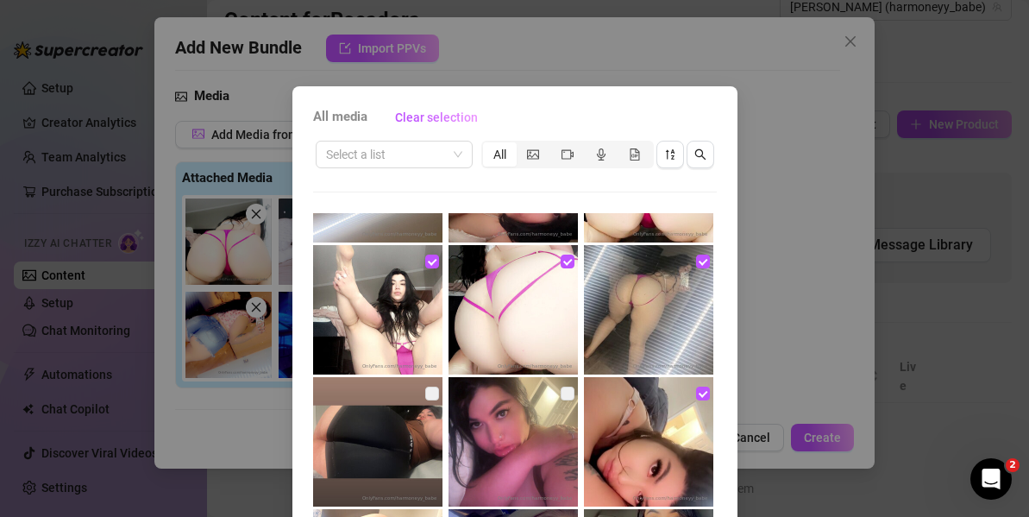
checkbox input "true"
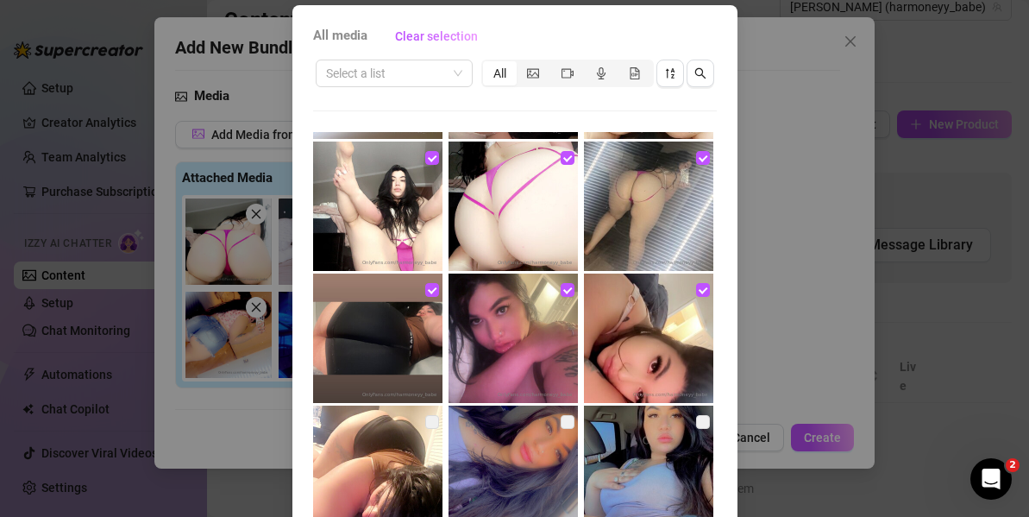
scroll to position [100, 0]
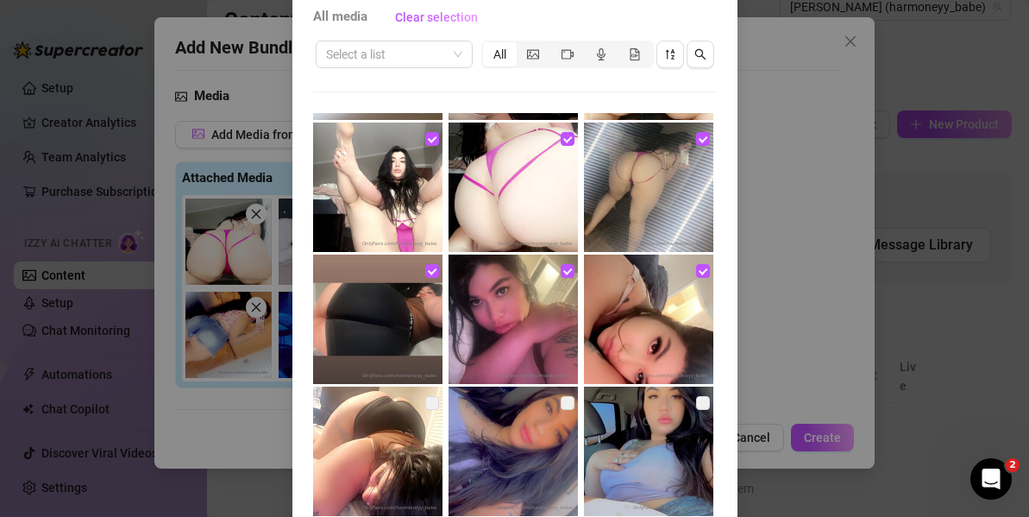
click at [361, 467] on img at bounding box center [377, 450] width 129 height 129
checkbox input "true"
click at [532, 461] on img at bounding box center [513, 450] width 129 height 129
checkbox input "true"
click at [631, 455] on img at bounding box center [648, 450] width 129 height 129
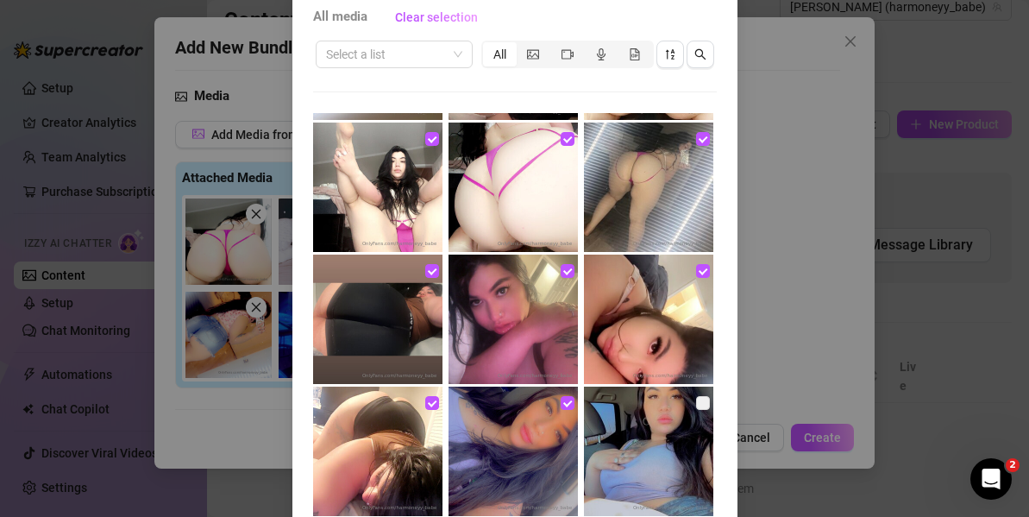
checkbox input "true"
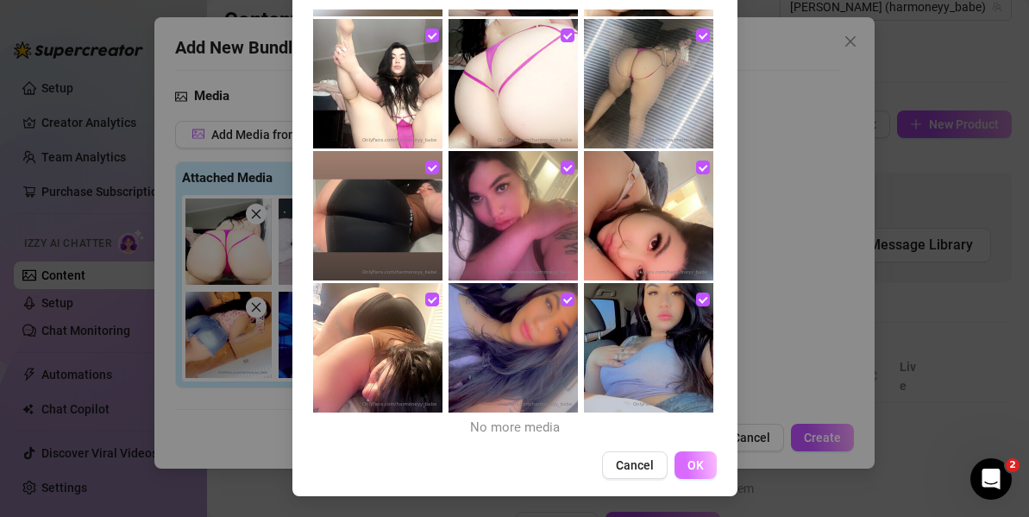
click at [699, 472] on button "OK" at bounding box center [696, 465] width 42 height 28
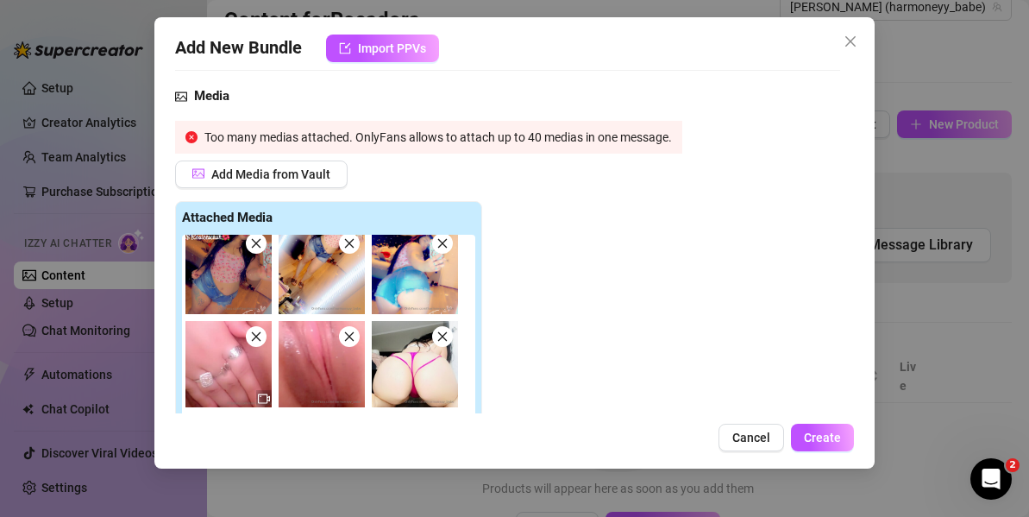
scroll to position [2100, 0]
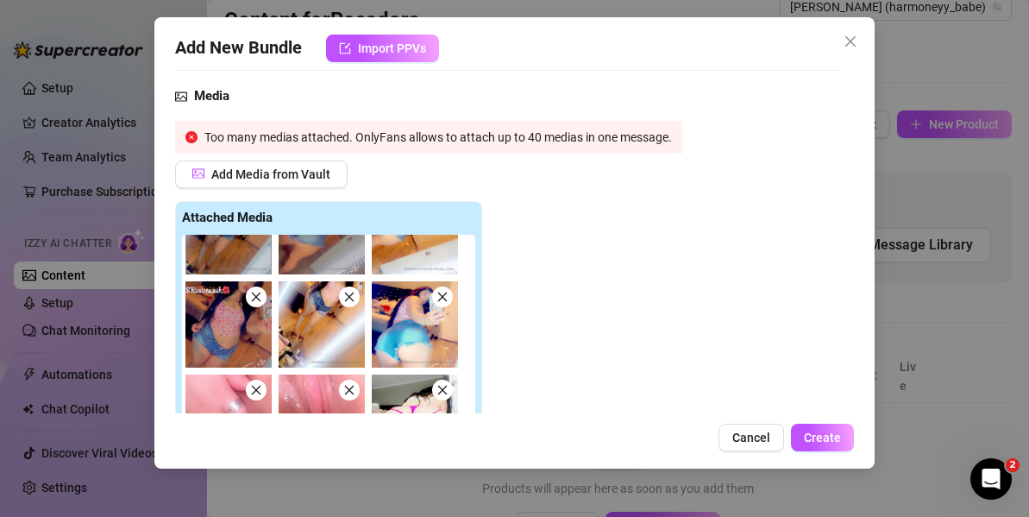
click at [355, 293] on icon "close" at bounding box center [349, 297] width 12 height 12
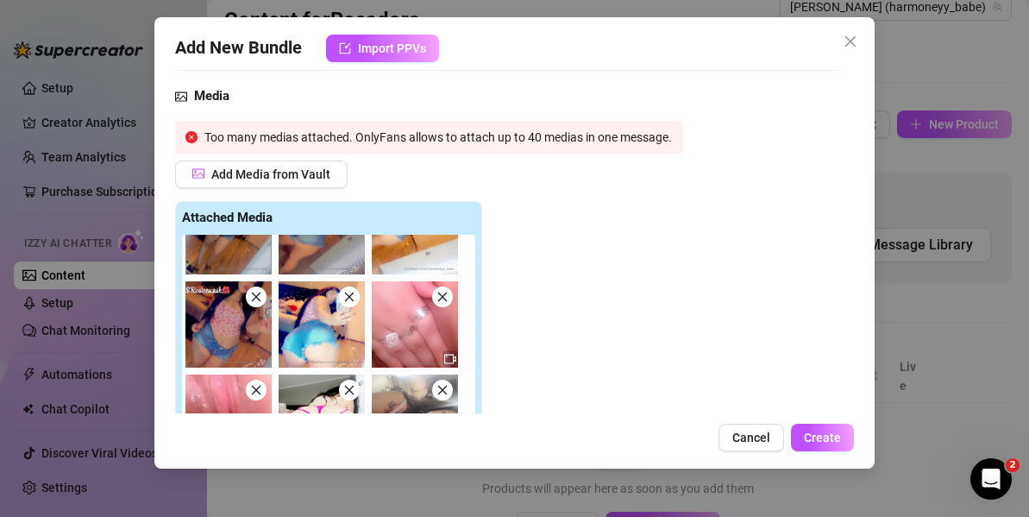
click at [259, 295] on icon "close" at bounding box center [256, 297] width 12 height 12
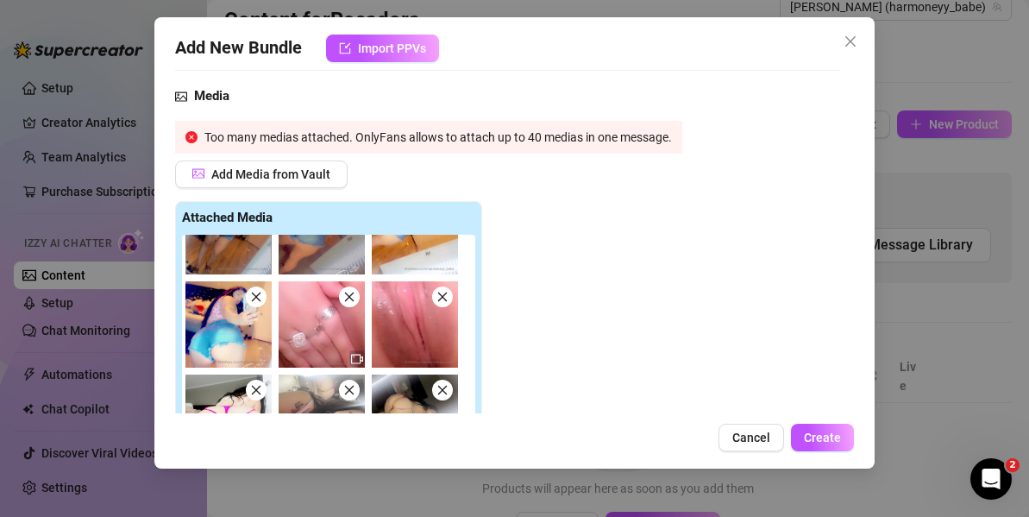
scroll to position [2002, 0]
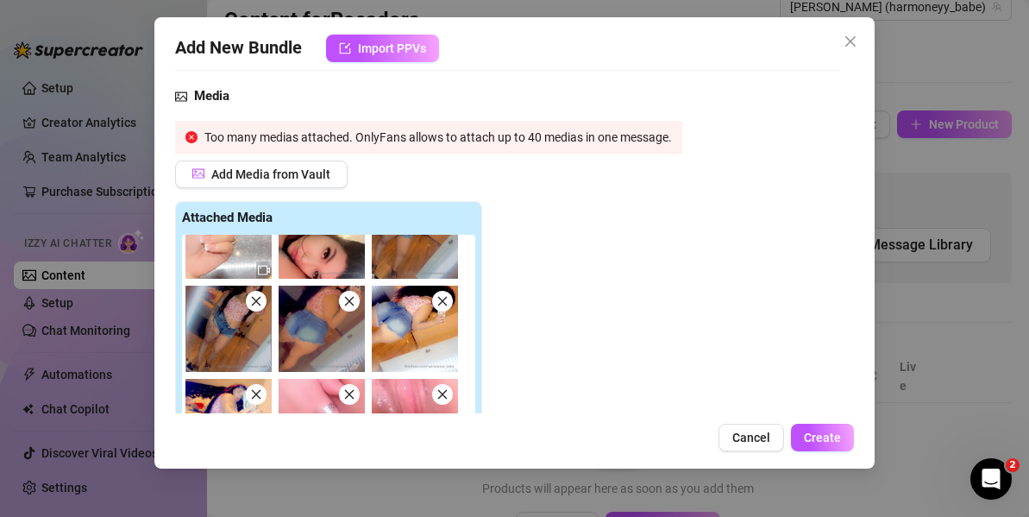
click at [353, 305] on icon "close" at bounding box center [349, 301] width 9 height 9
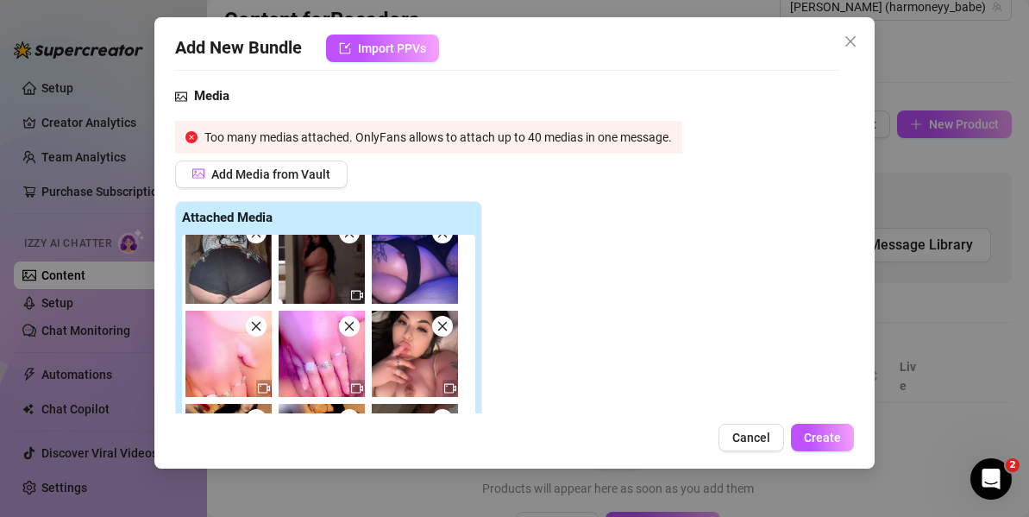
scroll to position [1407, 0]
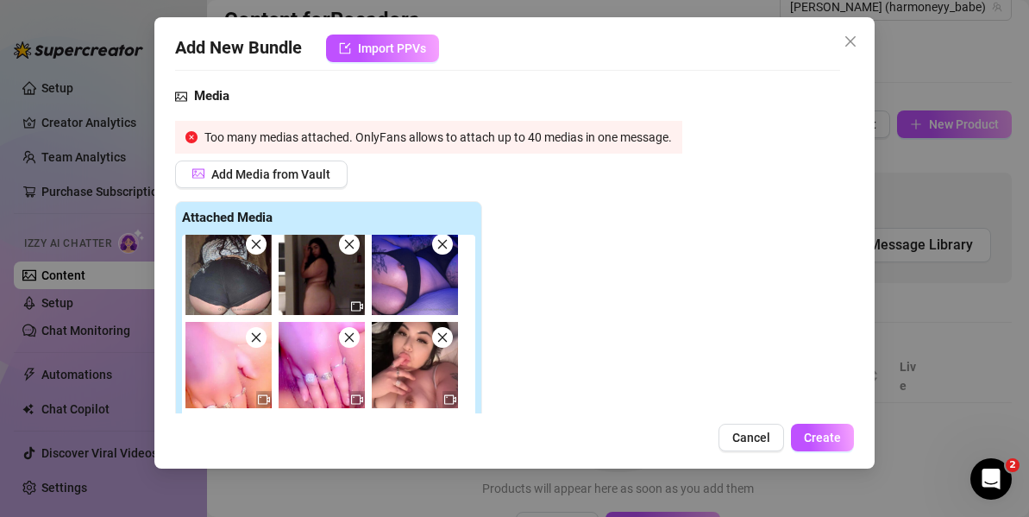
click at [355, 342] on span at bounding box center [349, 337] width 21 height 21
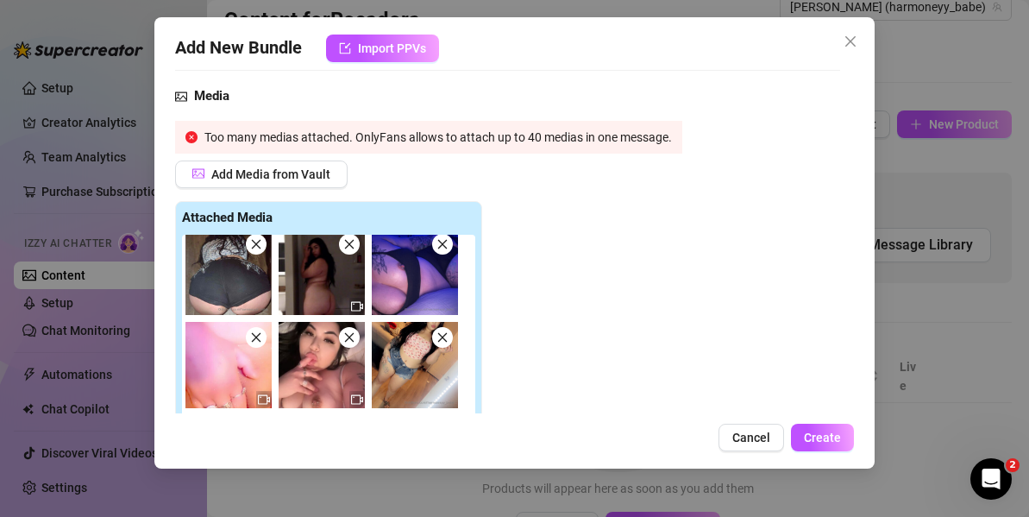
click at [259, 342] on icon "close" at bounding box center [256, 337] width 12 height 12
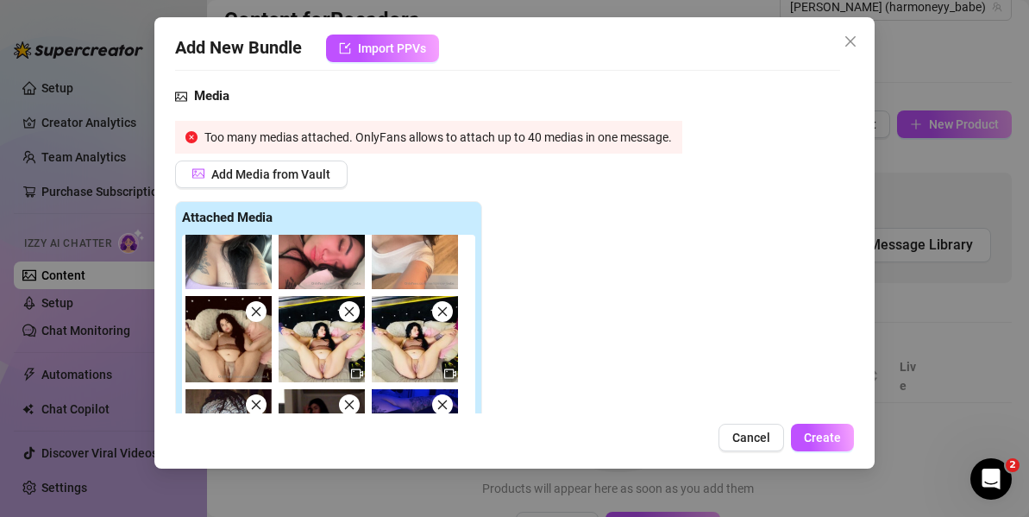
scroll to position [1164, 0]
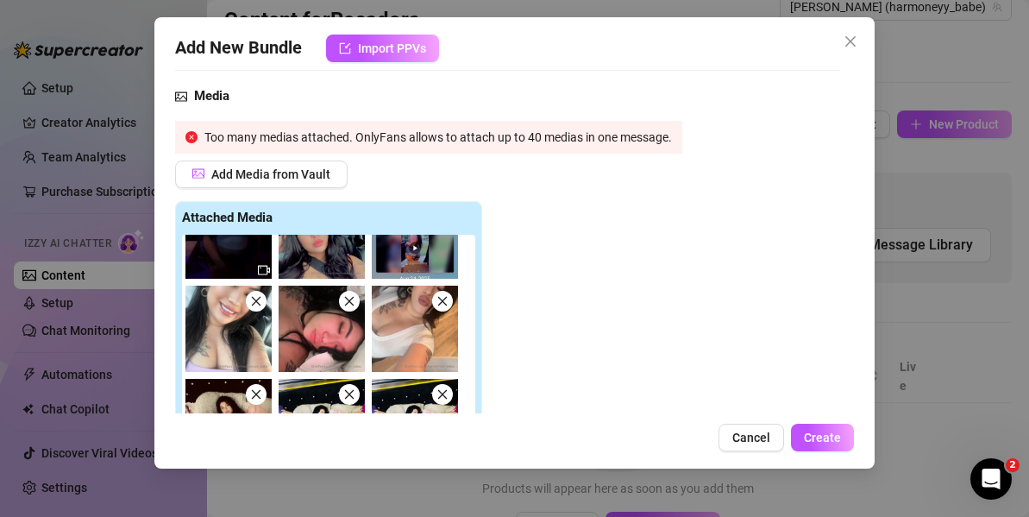
click at [443, 298] on icon "close" at bounding box center [442, 301] width 12 height 12
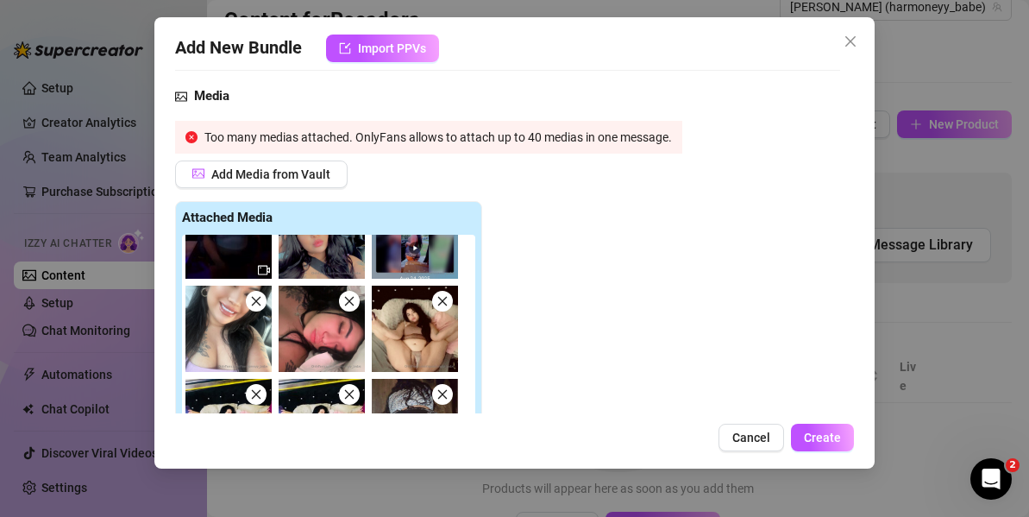
click at [252, 299] on icon "close" at bounding box center [256, 301] width 12 height 12
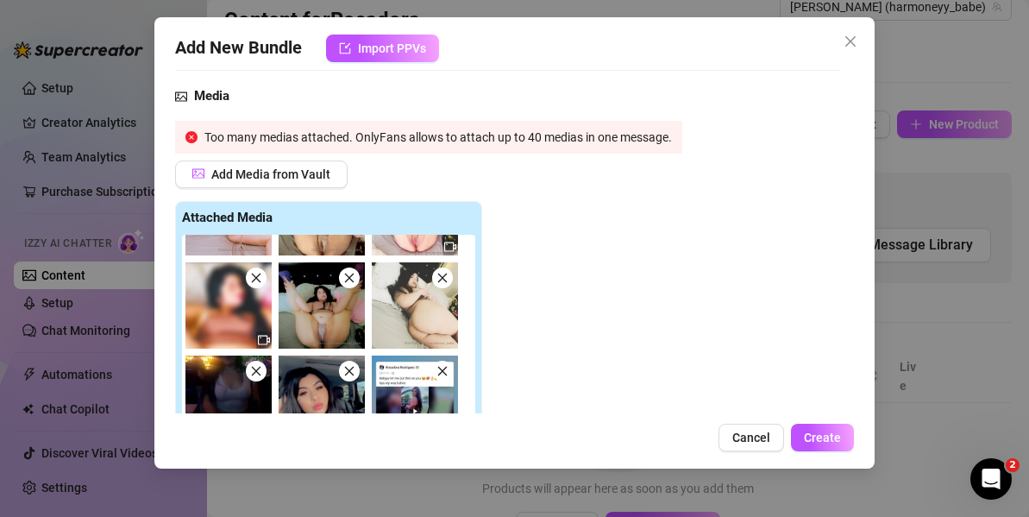
scroll to position [990, 0]
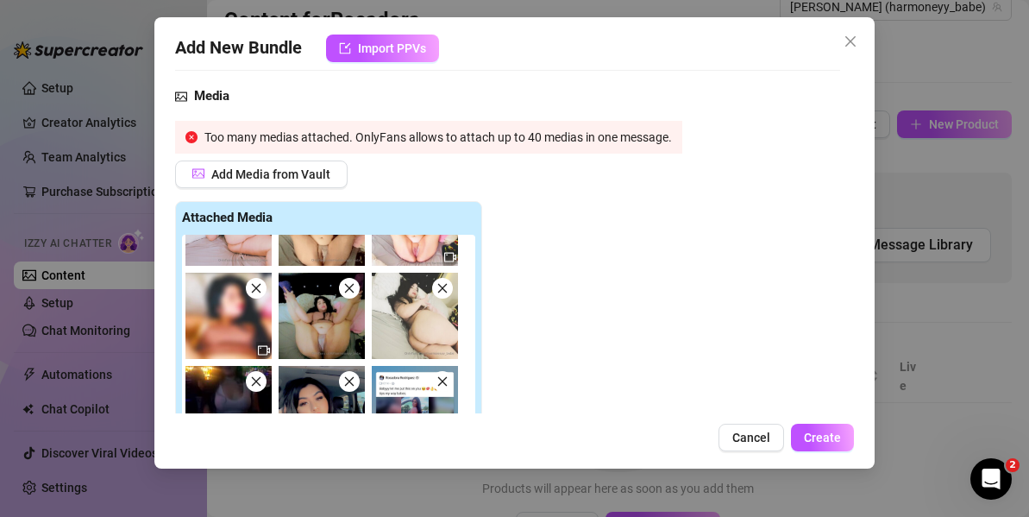
click at [354, 386] on icon "close" at bounding box center [349, 381] width 12 height 12
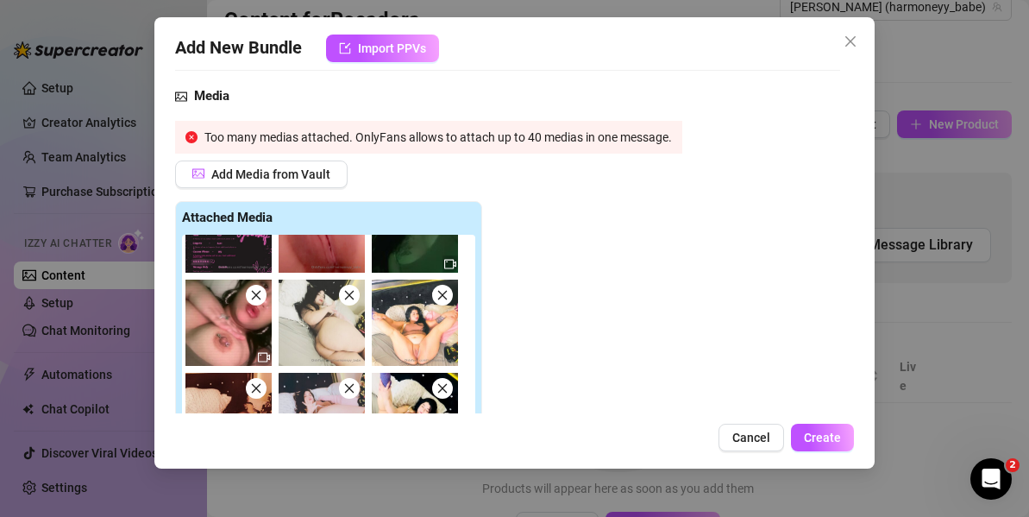
scroll to position [587, 0]
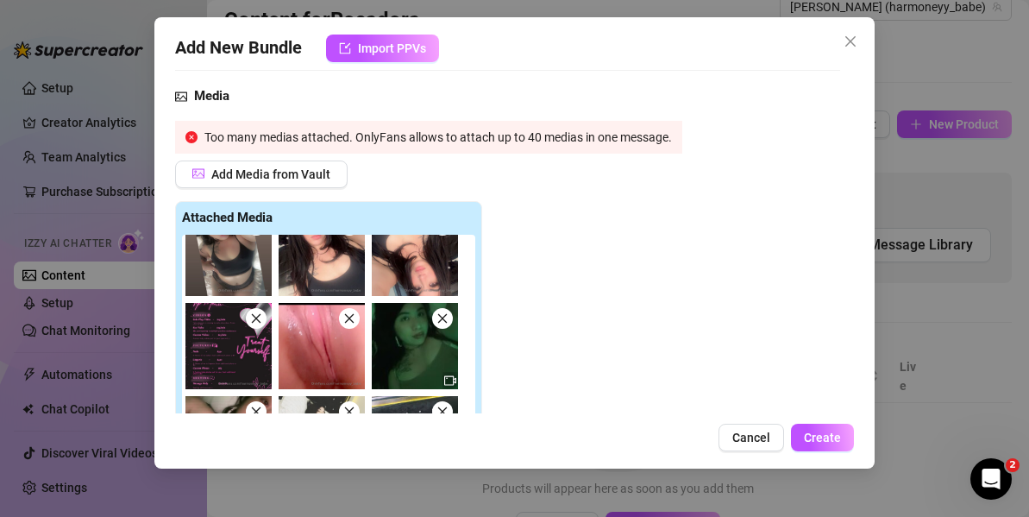
click at [253, 314] on icon "close" at bounding box center [256, 318] width 9 height 9
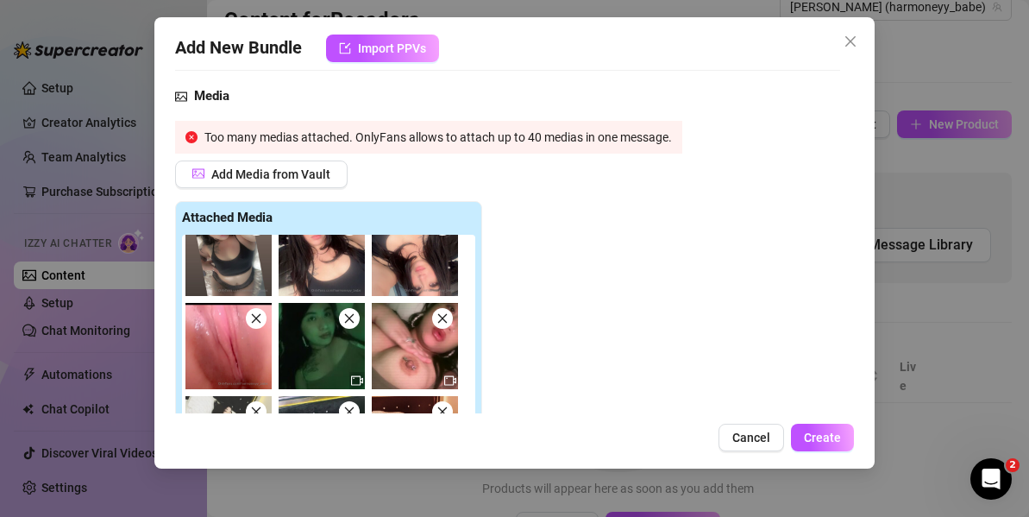
scroll to position [528, 0]
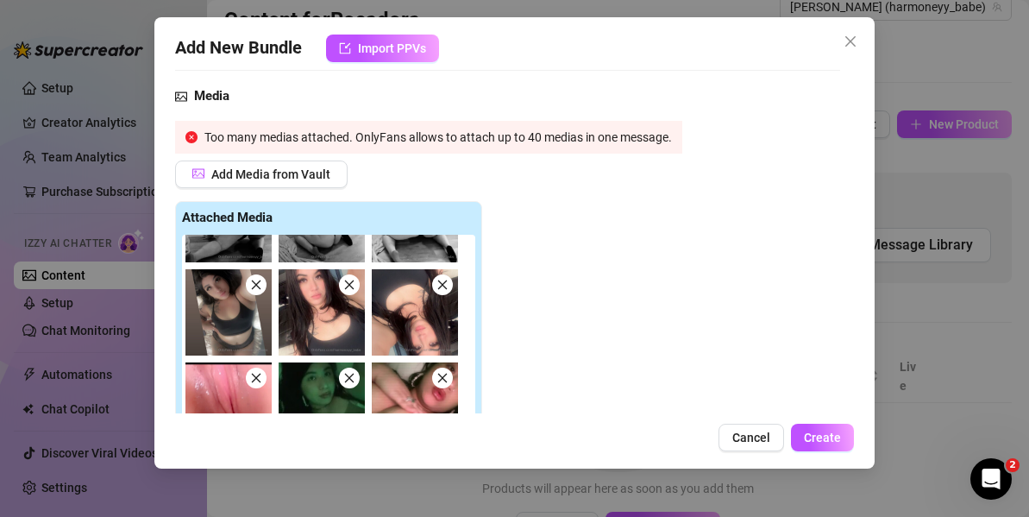
click at [256, 278] on span at bounding box center [256, 284] width 21 height 21
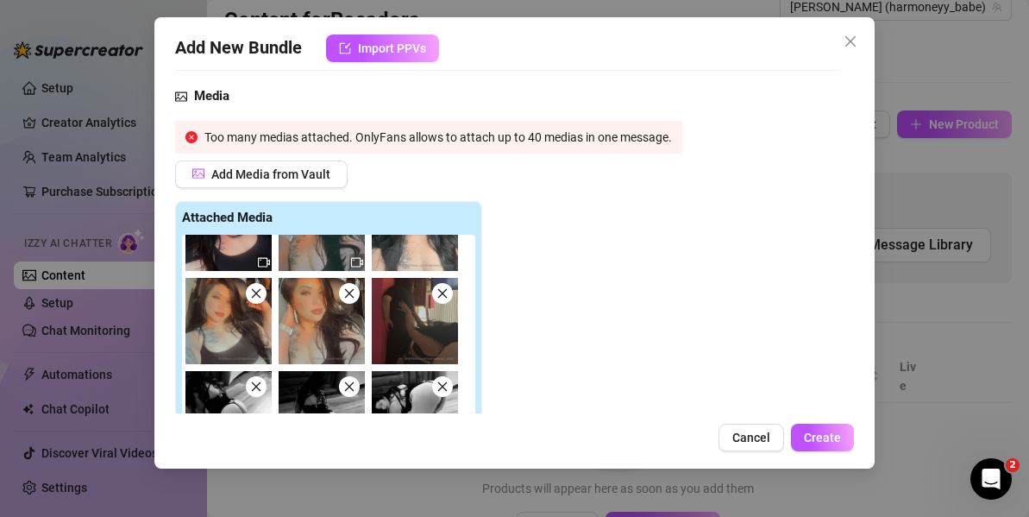
scroll to position [173, 0]
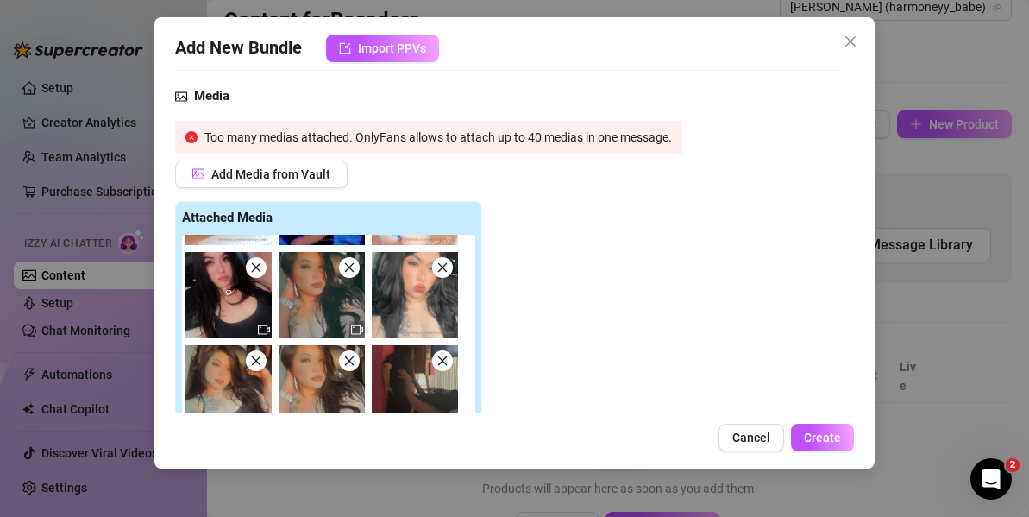
click at [447, 267] on icon "close" at bounding box center [442, 267] width 12 height 12
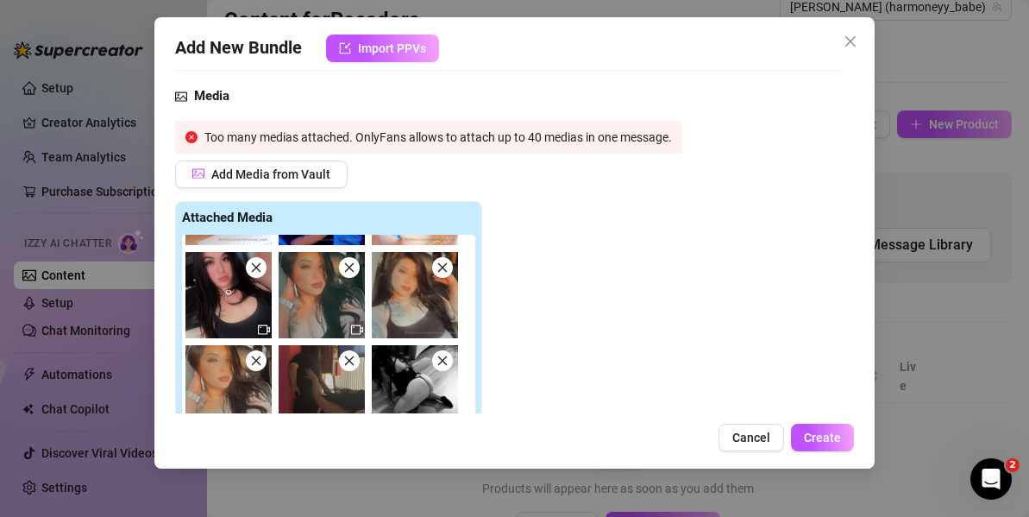
click at [344, 270] on icon "close" at bounding box center [349, 267] width 12 height 12
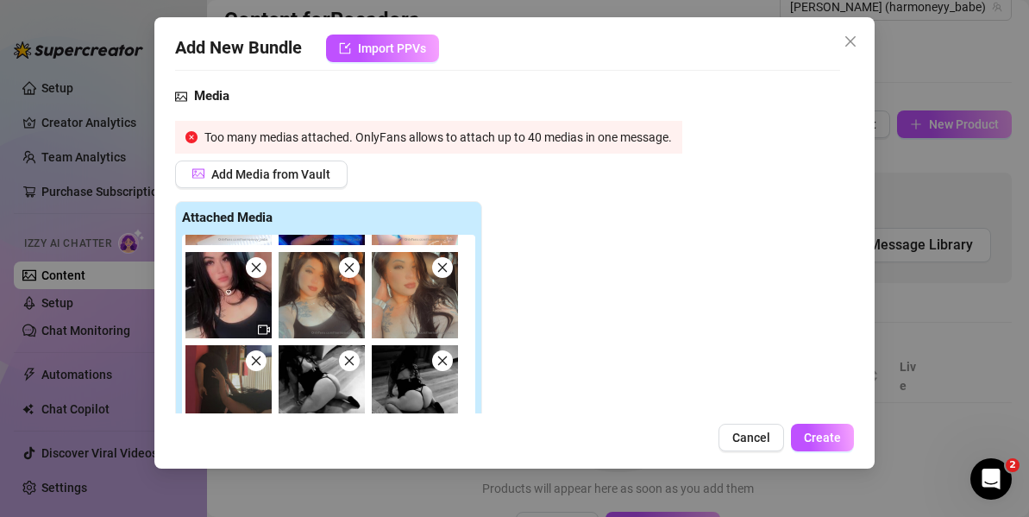
click at [254, 266] on icon "close" at bounding box center [256, 267] width 12 height 12
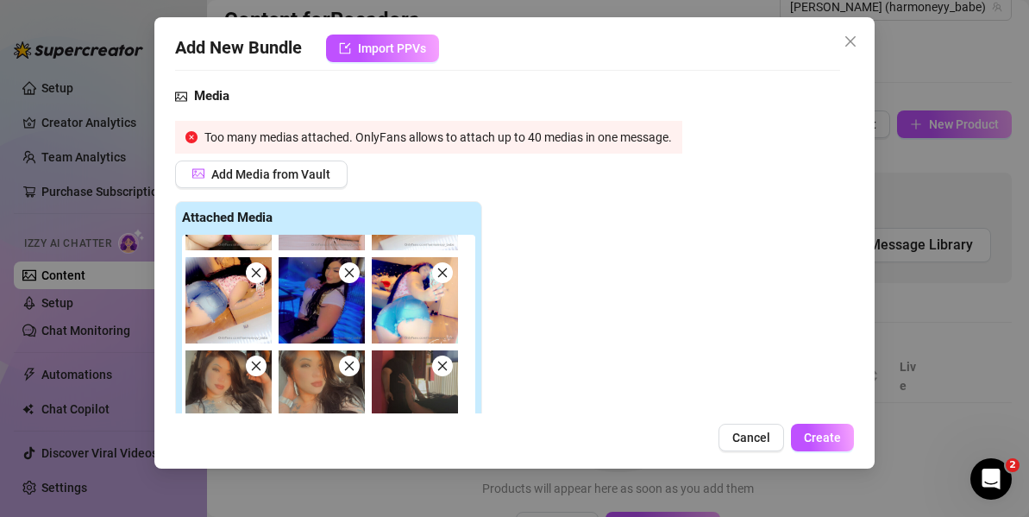
scroll to position [72, 0]
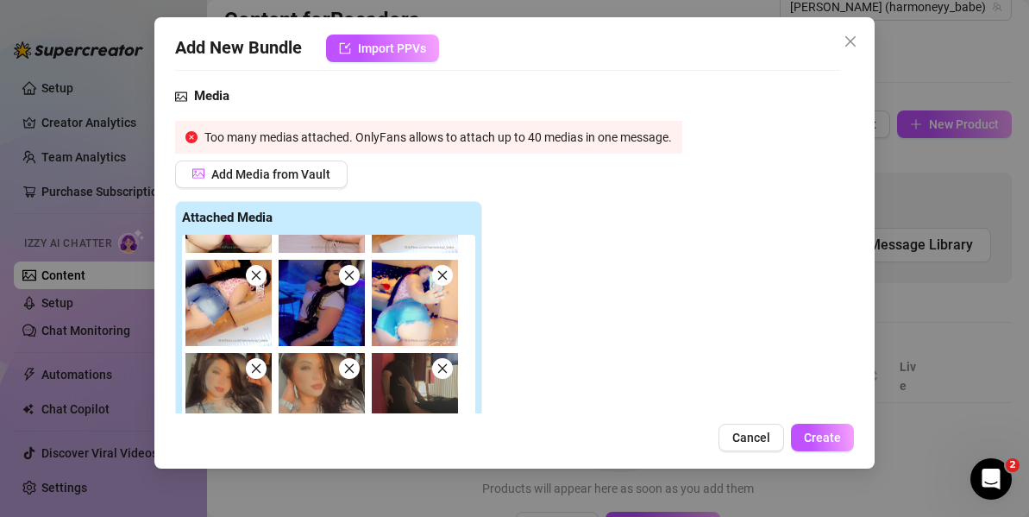
click at [254, 275] on icon "close" at bounding box center [256, 275] width 12 height 12
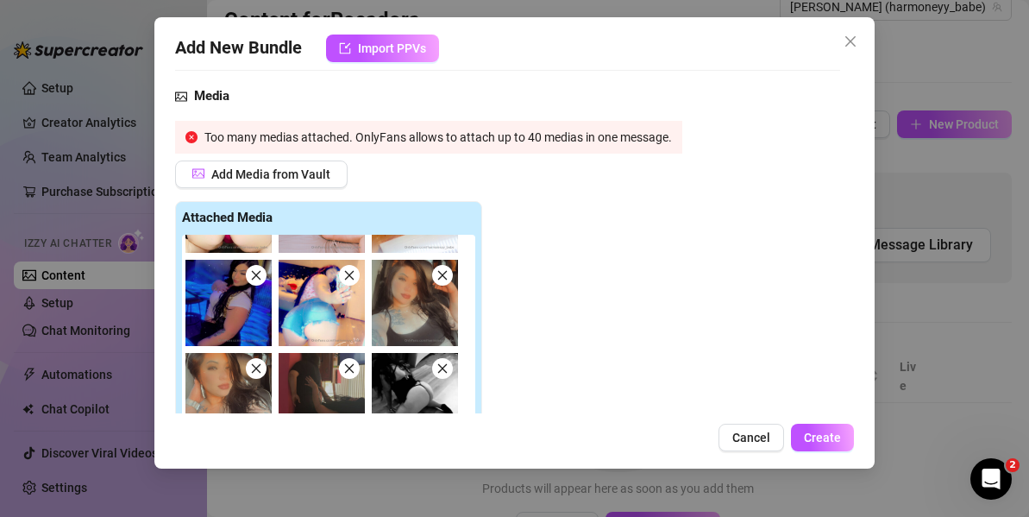
click at [354, 280] on icon "close" at bounding box center [349, 275] width 12 height 12
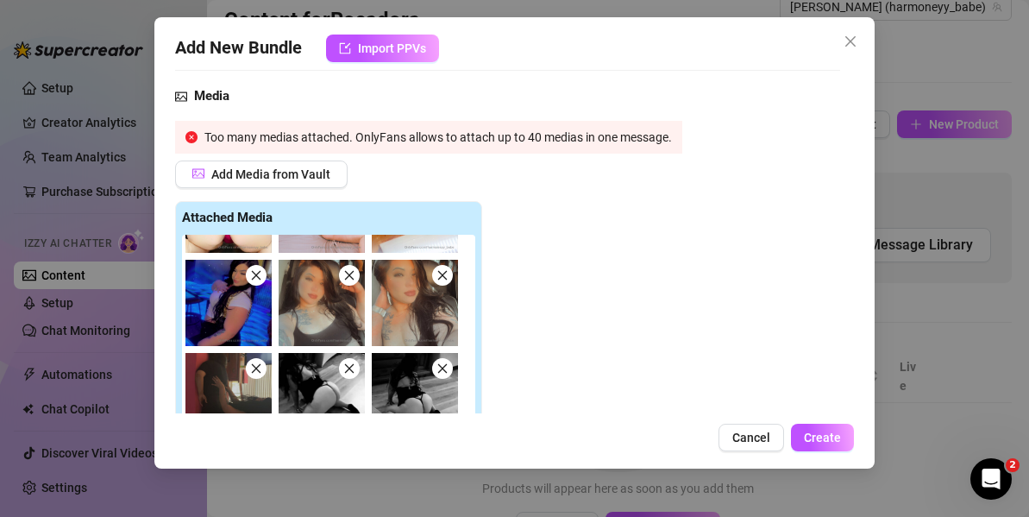
scroll to position [0, 0]
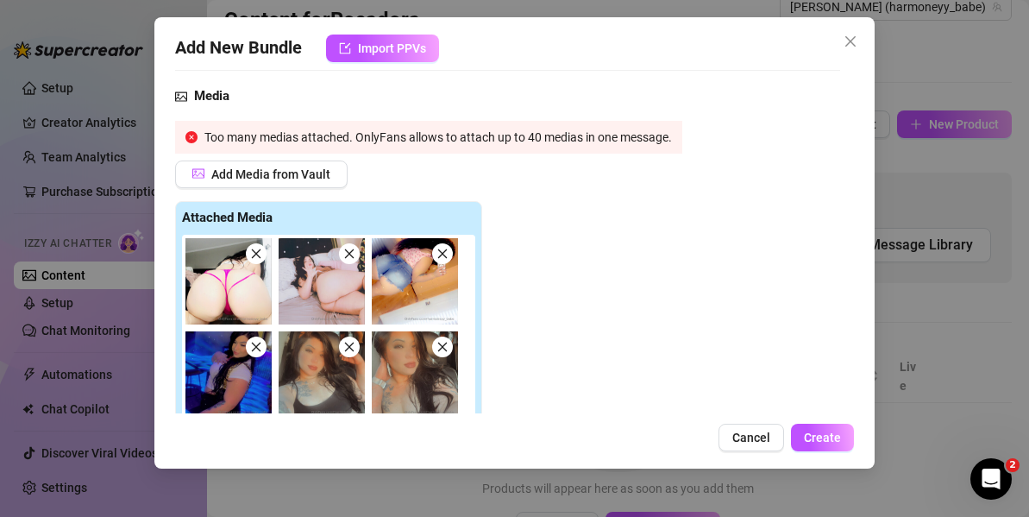
click at [347, 250] on icon "close" at bounding box center [349, 254] width 12 height 12
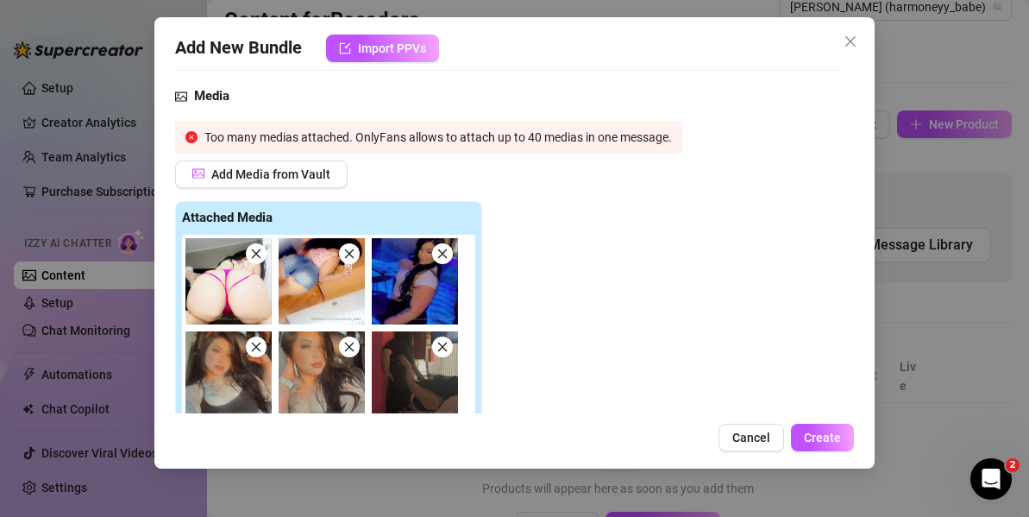
click at [346, 252] on icon "close" at bounding box center [349, 254] width 12 height 12
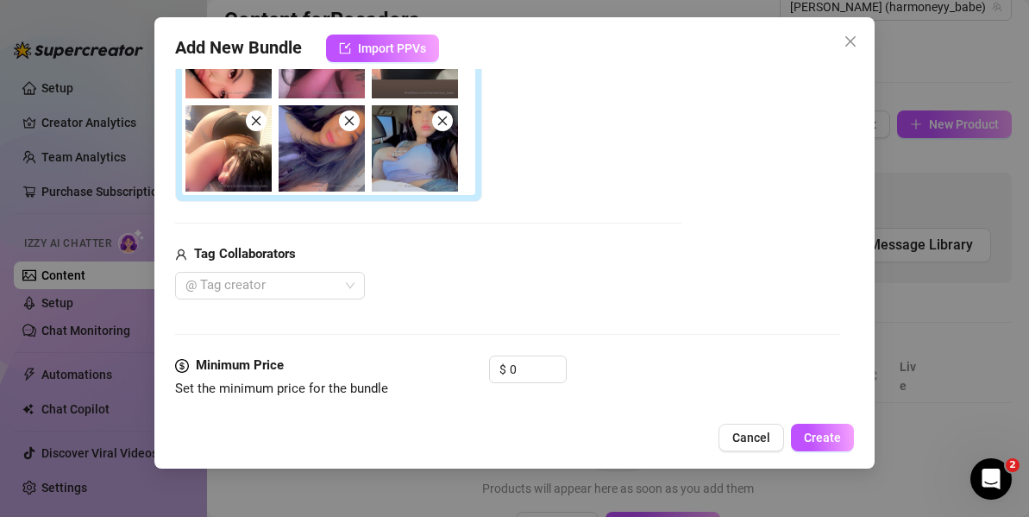
scroll to position [455, 0]
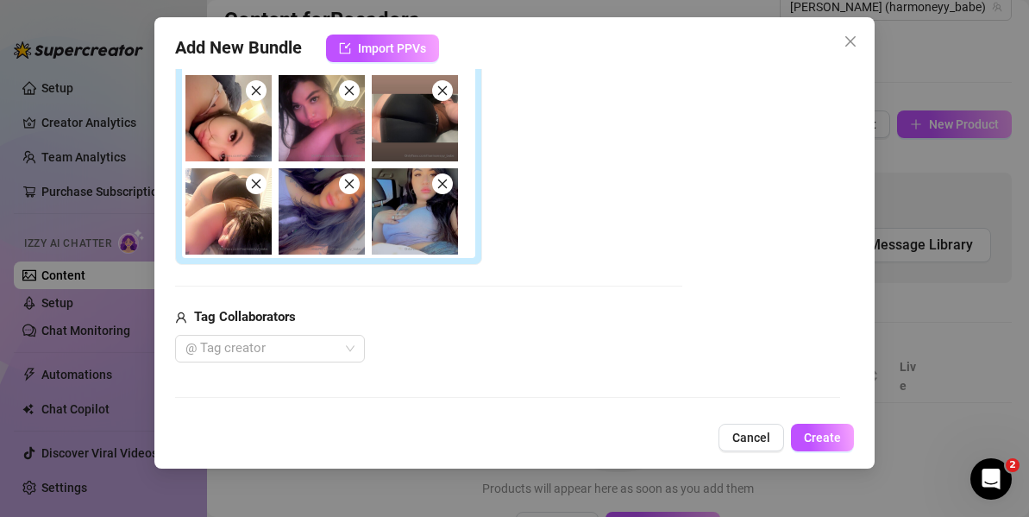
click at [447, 185] on icon "close" at bounding box center [442, 184] width 12 height 12
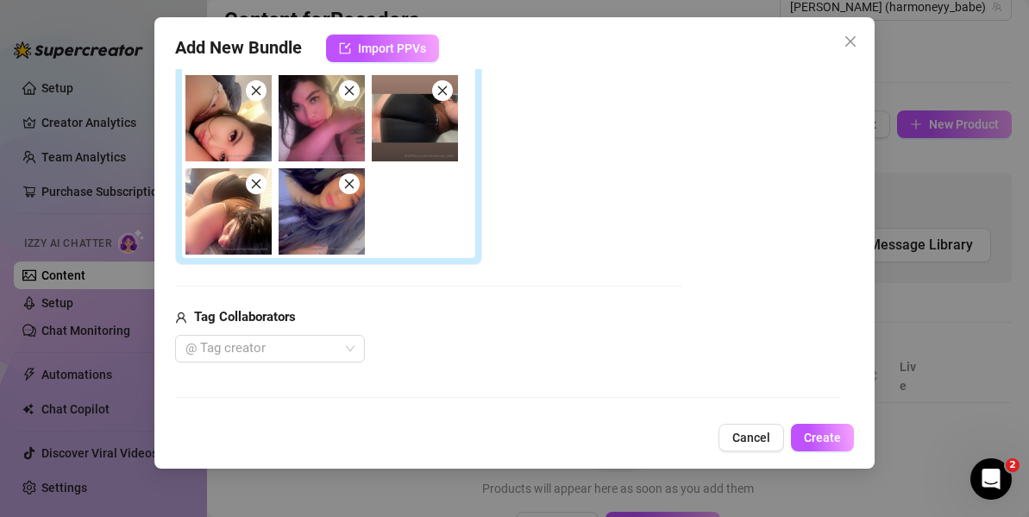
click at [347, 173] on img at bounding box center [322, 211] width 86 height 86
click at [354, 181] on icon "close" at bounding box center [349, 184] width 12 height 12
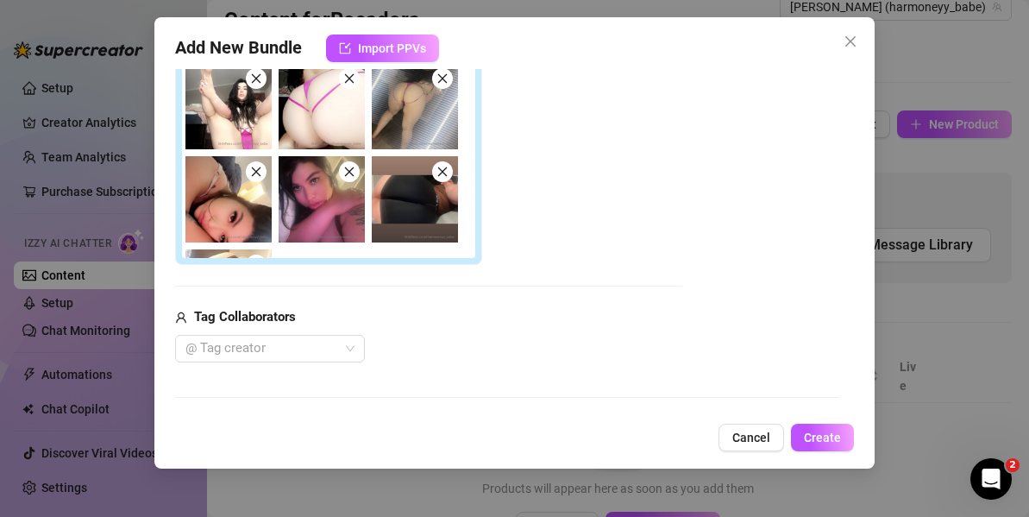
click at [348, 167] on icon "close" at bounding box center [349, 172] width 12 height 12
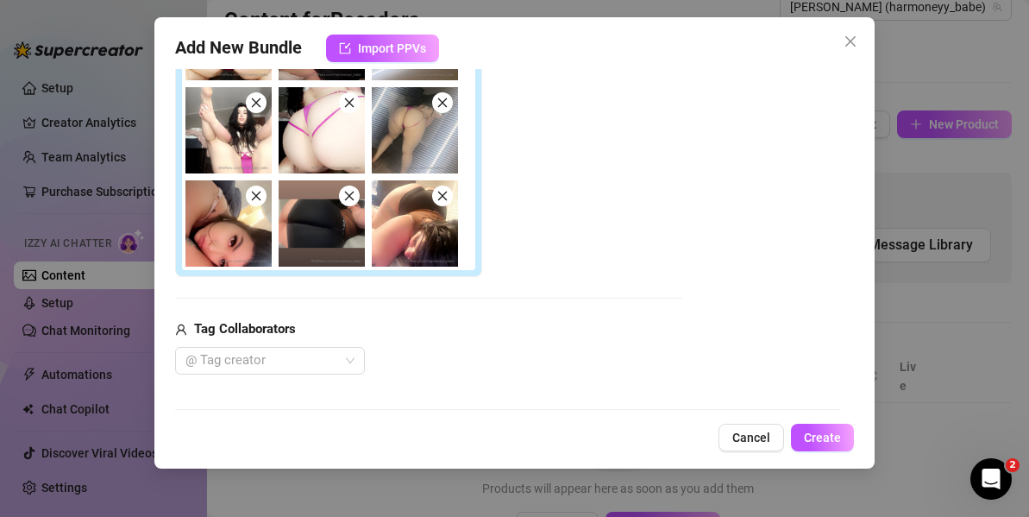
scroll to position [341, 0]
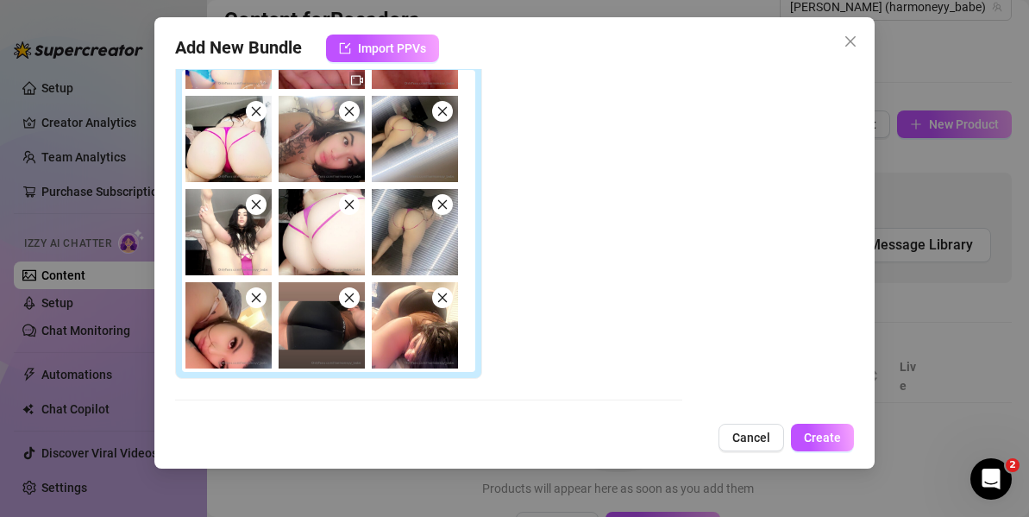
click at [254, 298] on icon "close" at bounding box center [256, 298] width 12 height 12
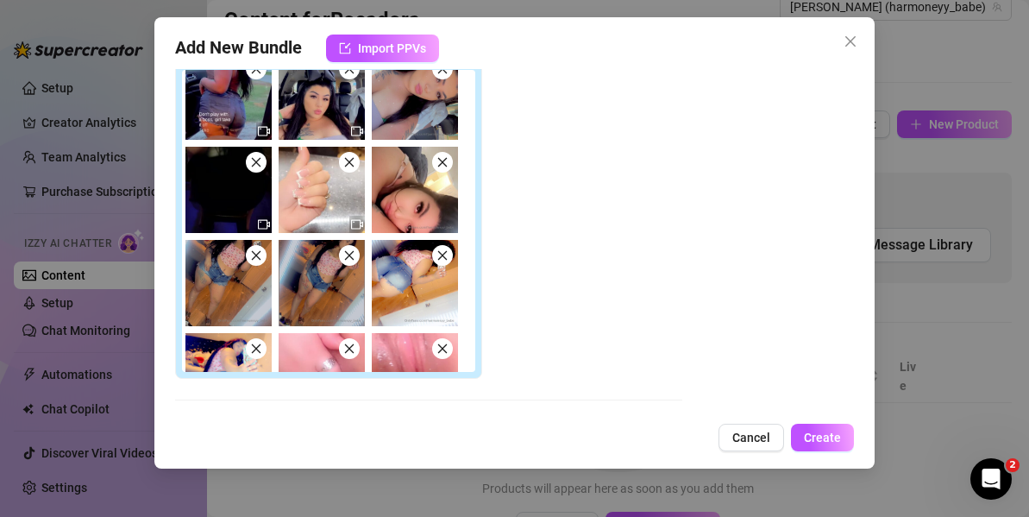
scroll to position [1423, 0]
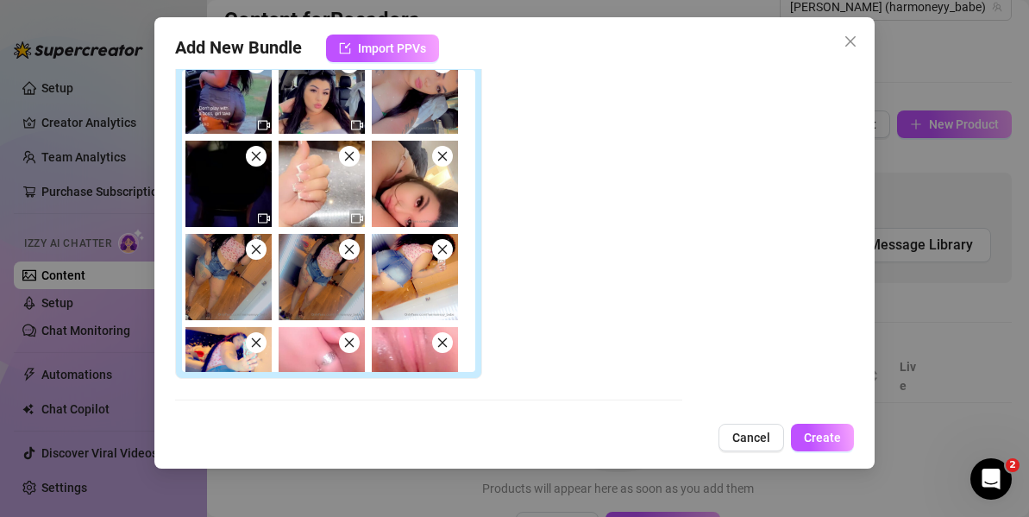
click at [254, 151] on icon "close" at bounding box center [256, 156] width 12 height 12
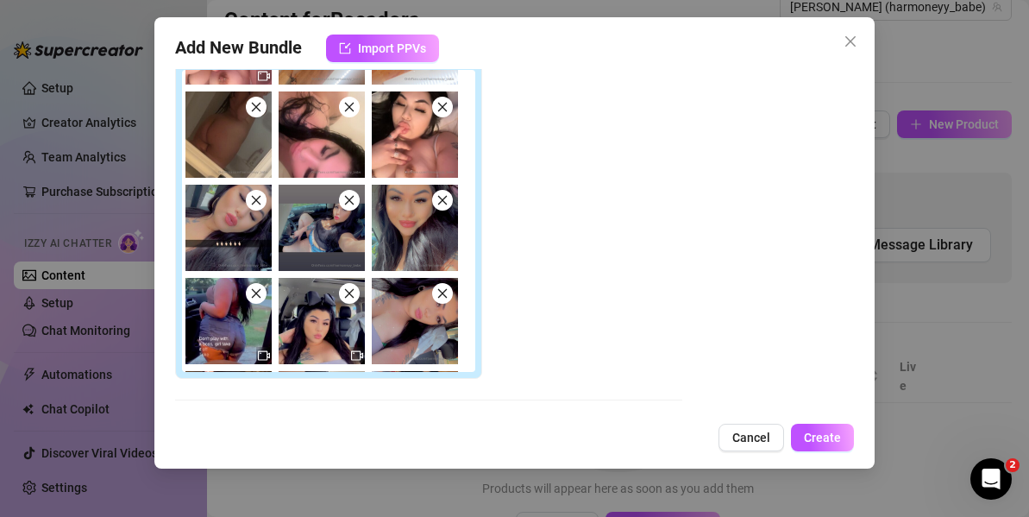
scroll to position [1186, 0]
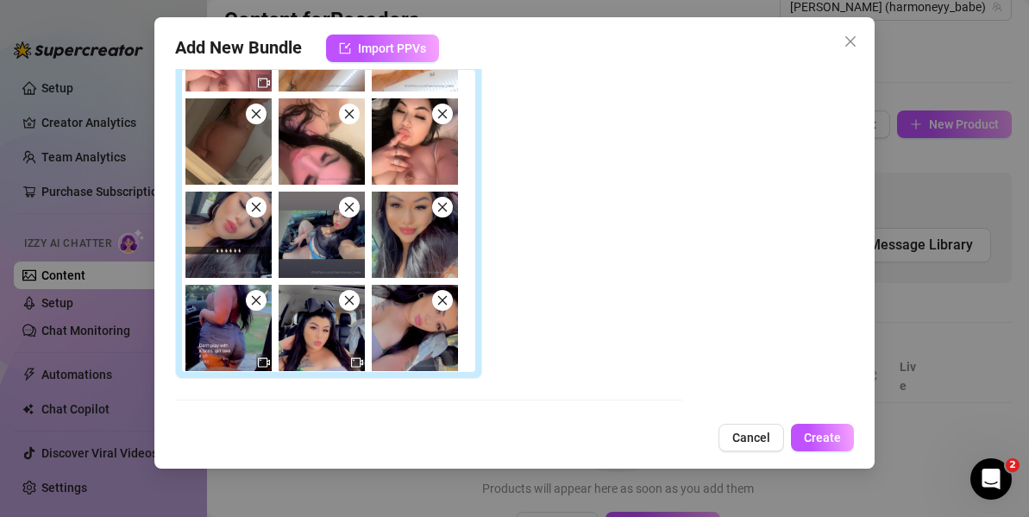
click at [254, 204] on icon "close" at bounding box center [256, 207] width 12 height 12
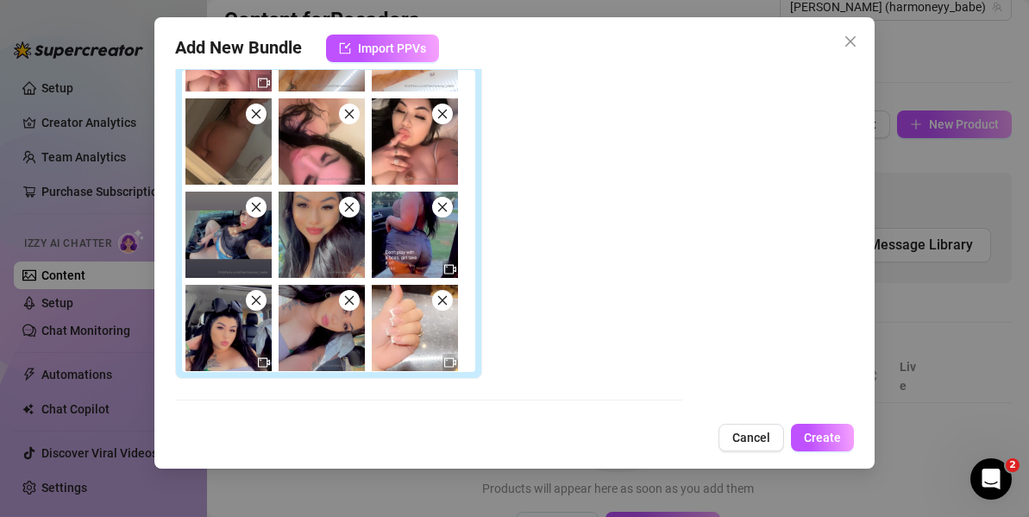
click at [255, 204] on icon "close" at bounding box center [256, 207] width 12 height 12
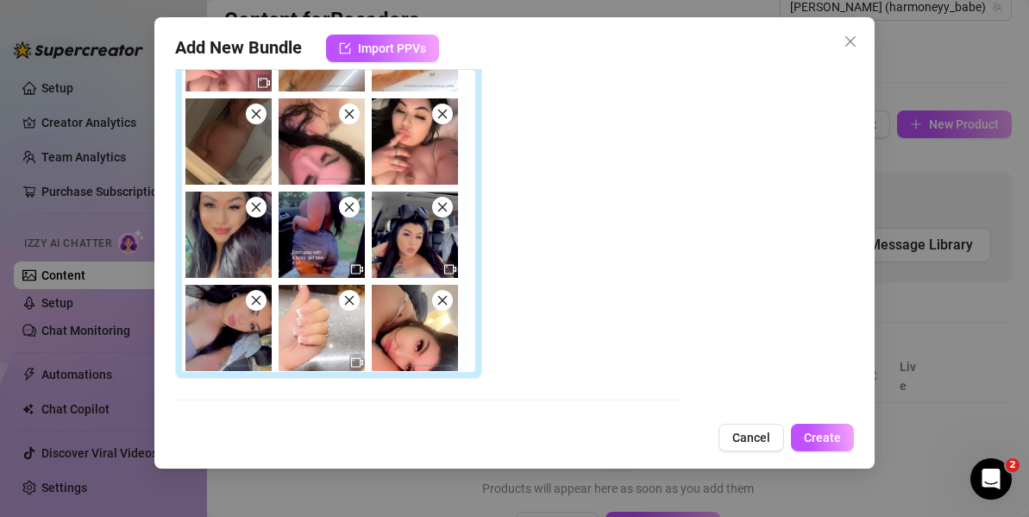
click at [257, 204] on icon "close" at bounding box center [256, 207] width 12 height 12
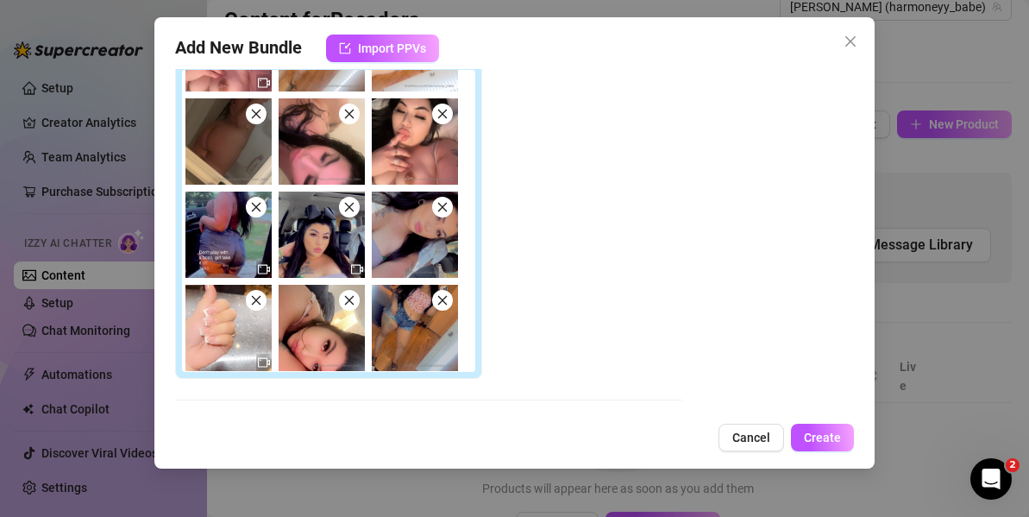
click at [254, 302] on icon "close" at bounding box center [256, 300] width 9 height 9
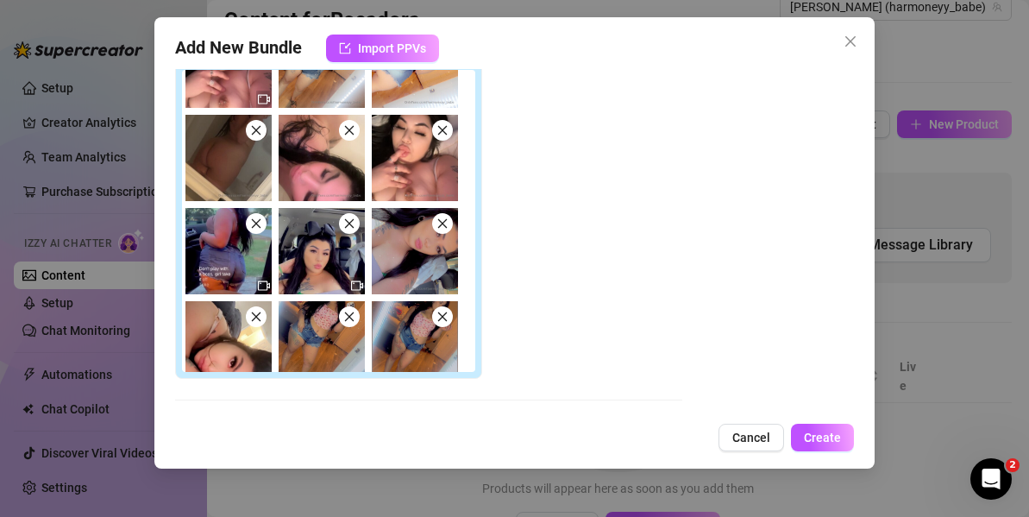
scroll to position [1177, 0]
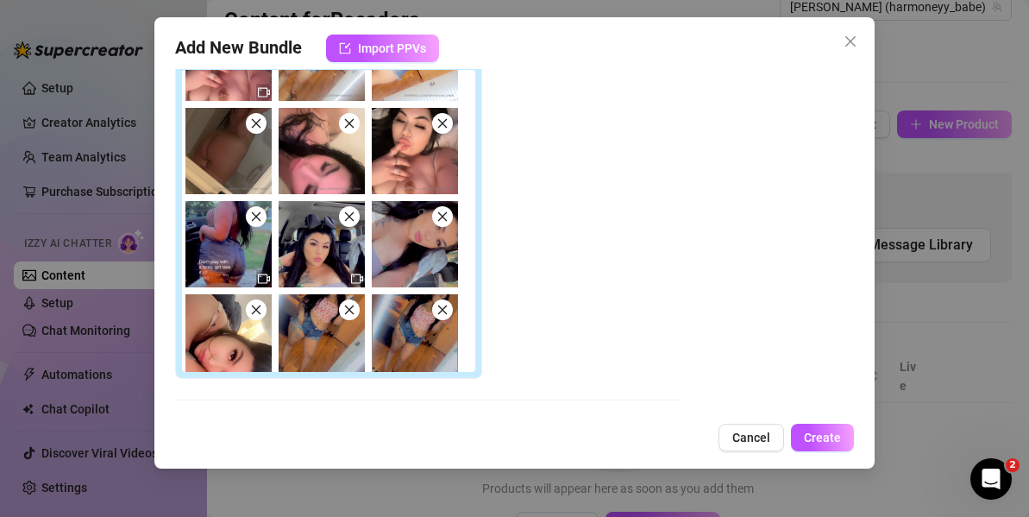
click at [437, 210] on icon "close" at bounding box center [442, 216] width 12 height 12
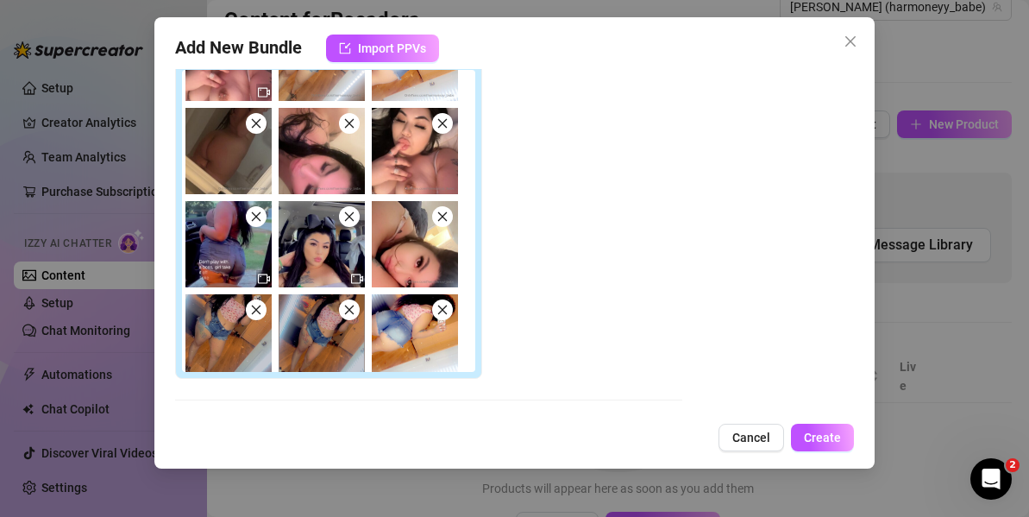
click at [446, 229] on img at bounding box center [415, 244] width 86 height 86
click at [443, 220] on icon "close" at bounding box center [442, 216] width 12 height 12
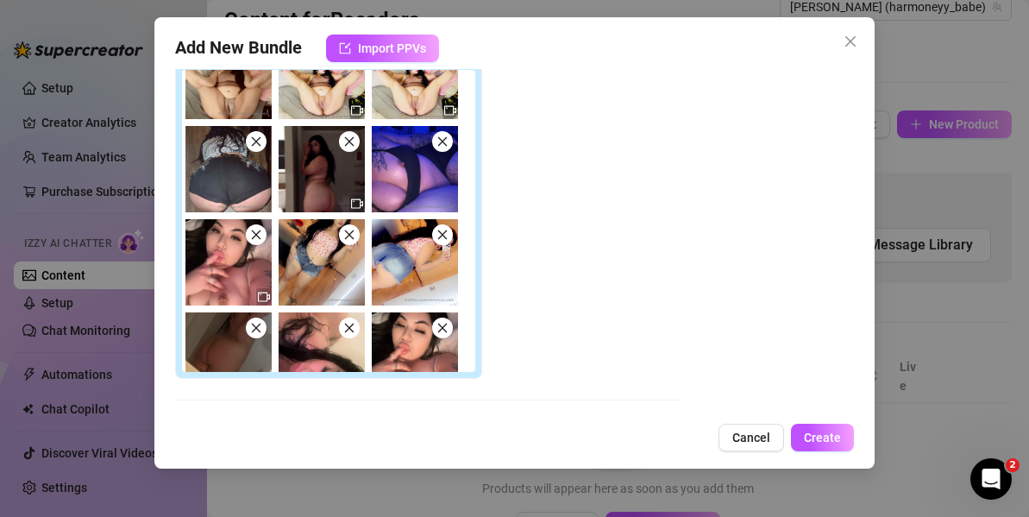
scroll to position [973, 0]
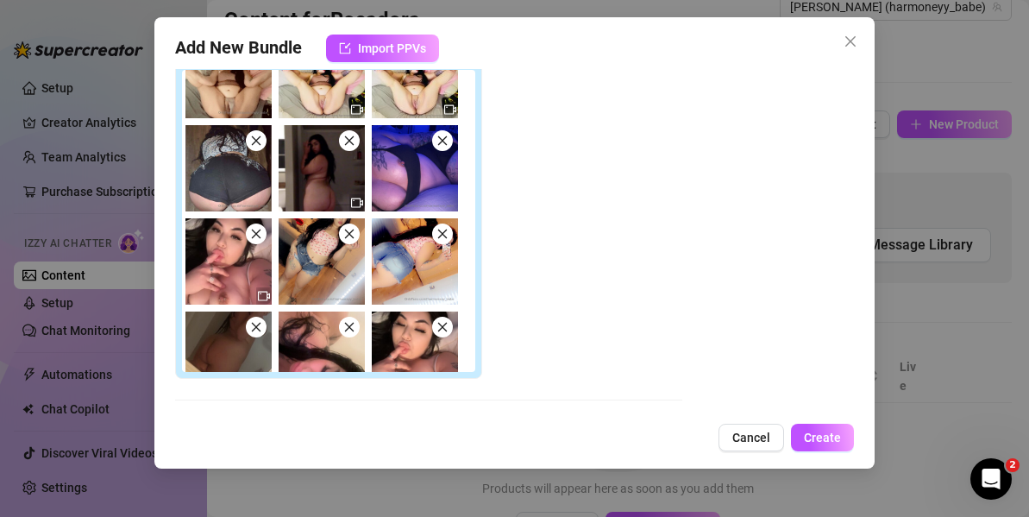
click at [260, 236] on icon "close" at bounding box center [256, 234] width 12 height 12
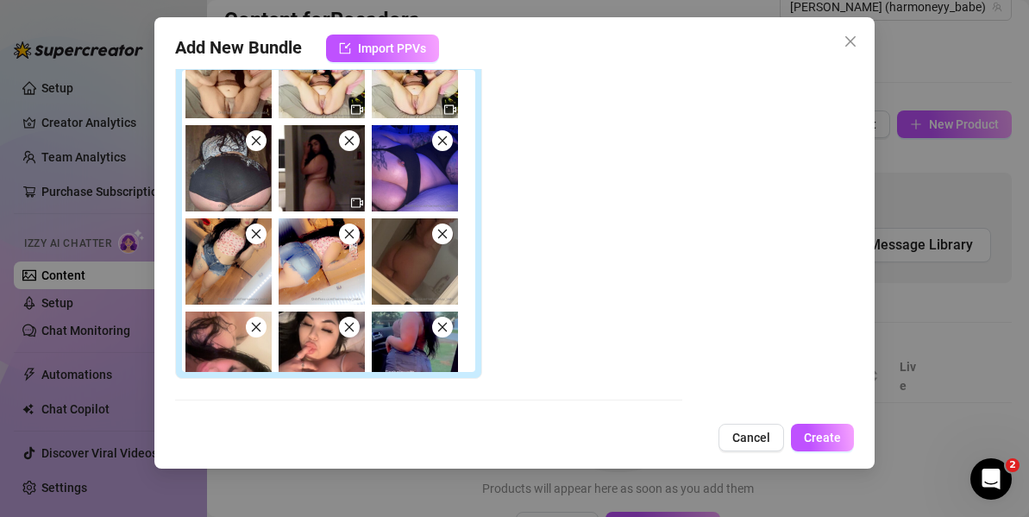
click at [262, 236] on span at bounding box center [256, 233] width 21 height 21
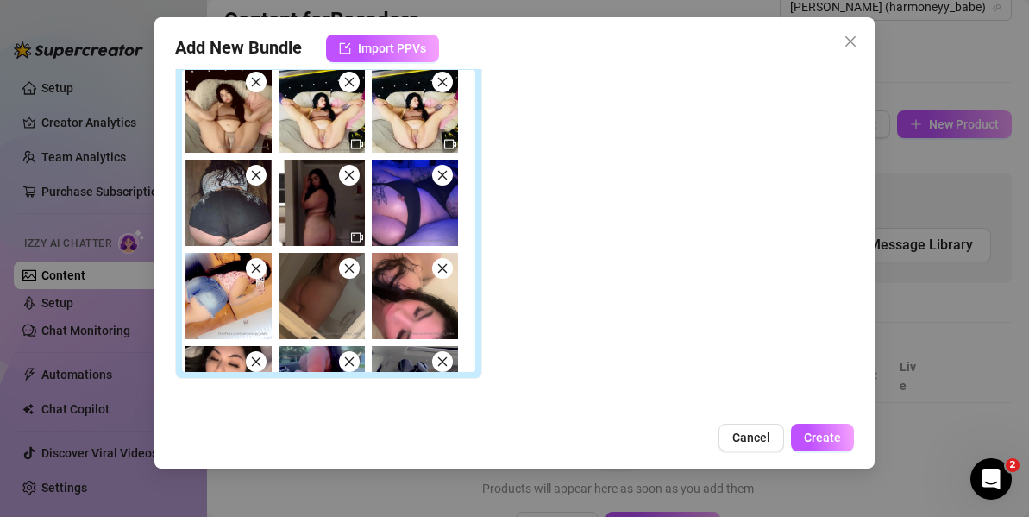
scroll to position [940, 0]
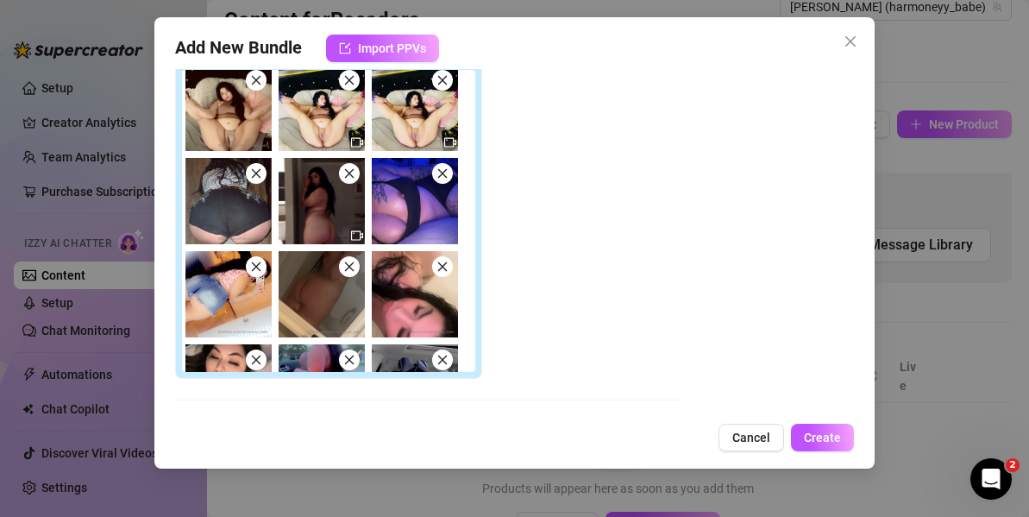
click at [257, 265] on icon "close" at bounding box center [256, 266] width 9 height 9
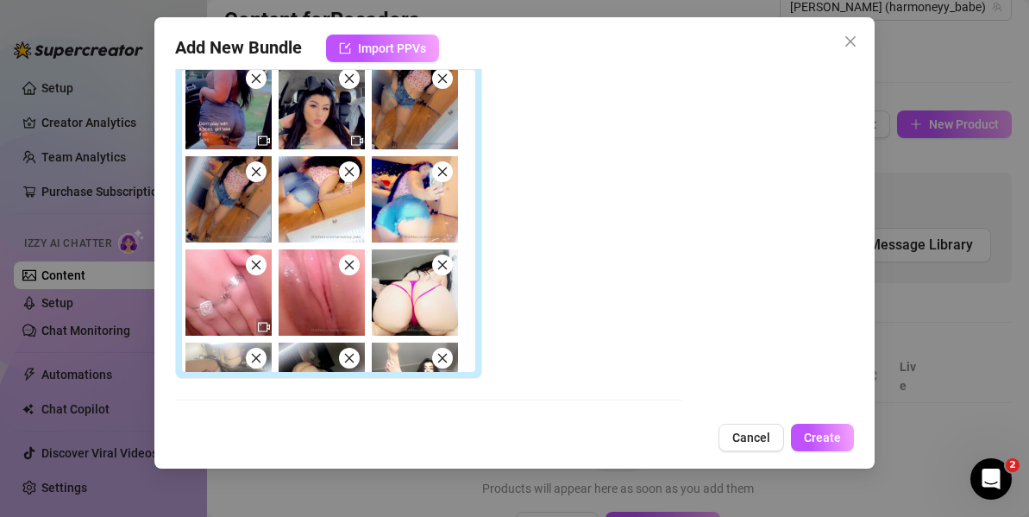
scroll to position [1468, 0]
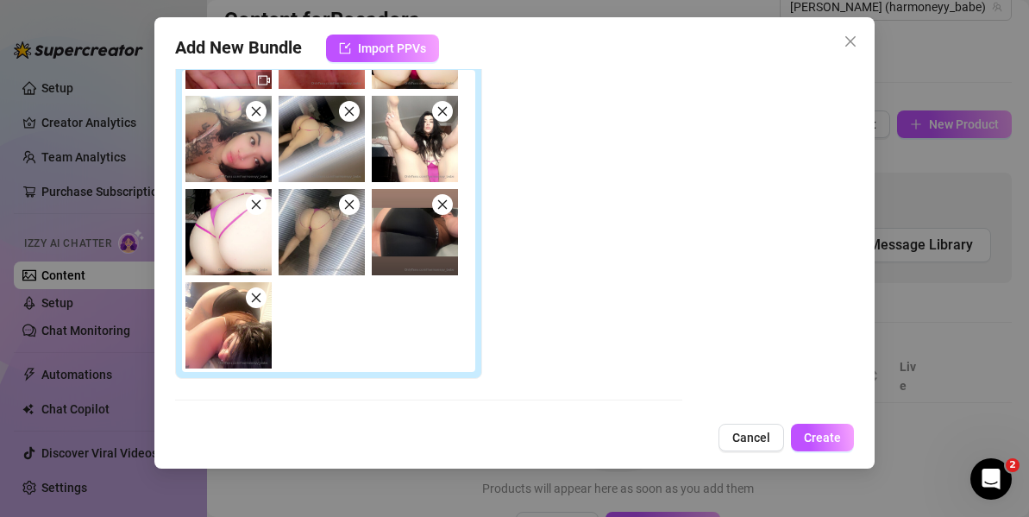
click at [445, 210] on icon "close" at bounding box center [442, 204] width 12 height 12
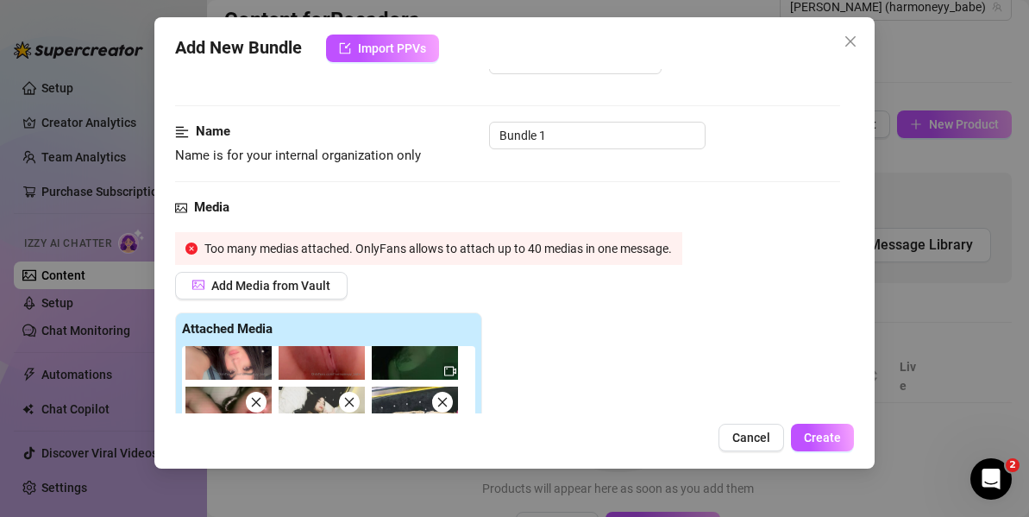
scroll to position [69, 0]
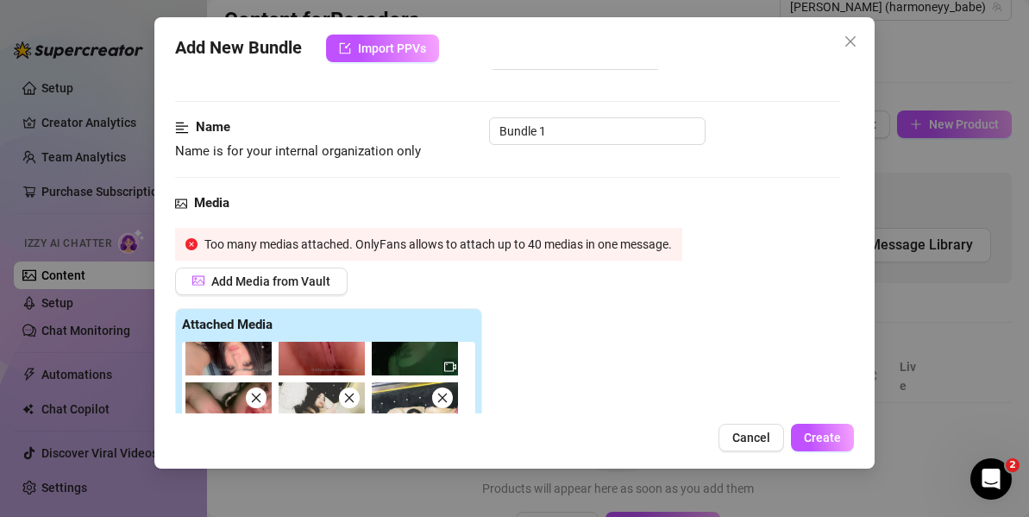
click at [581, 355] on div "Attached Media" at bounding box center [428, 479] width 507 height 343
click at [195, 242] on icon "close-circle" at bounding box center [191, 244] width 12 height 12
click at [187, 223] on div "Media Too many medias attached. OnlyFans allows to attach up to 40 medias in on…" at bounding box center [507, 498] width 665 height 611
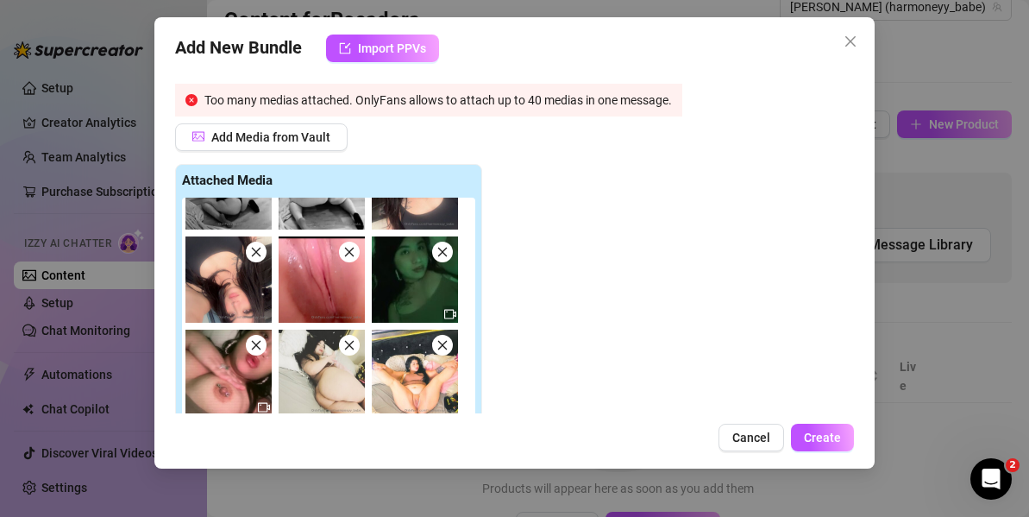
scroll to position [294, 0]
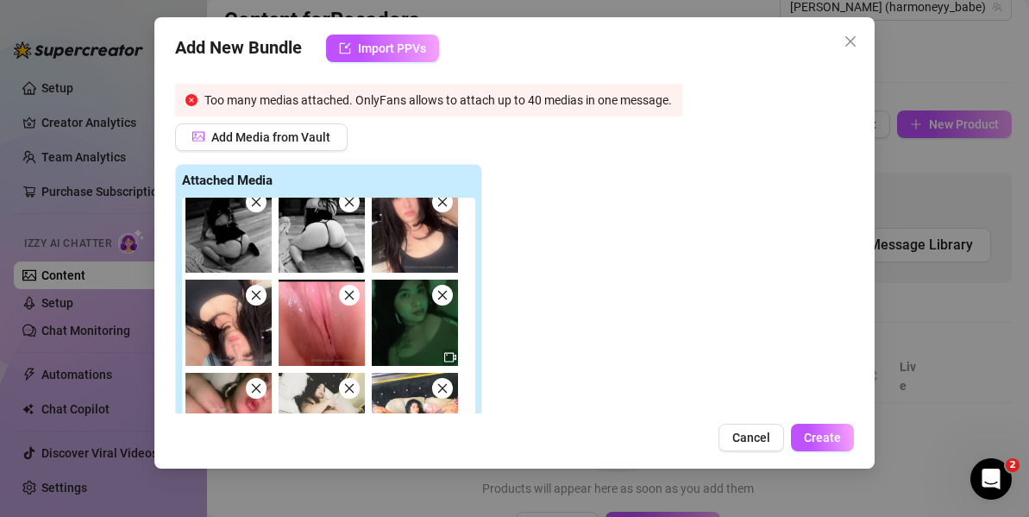
click at [256, 299] on icon "close" at bounding box center [256, 295] width 12 height 12
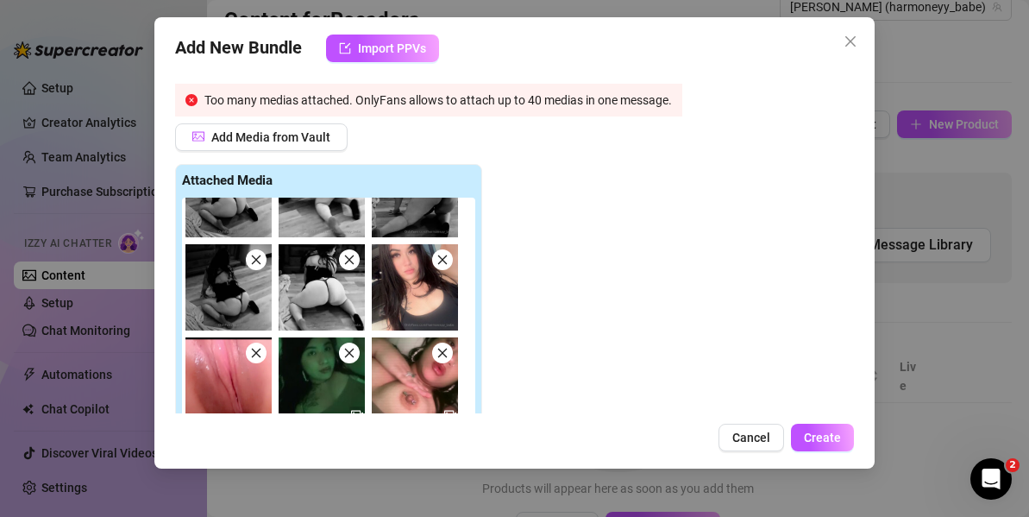
scroll to position [237, 0]
click at [443, 259] on icon "close" at bounding box center [442, 259] width 12 height 12
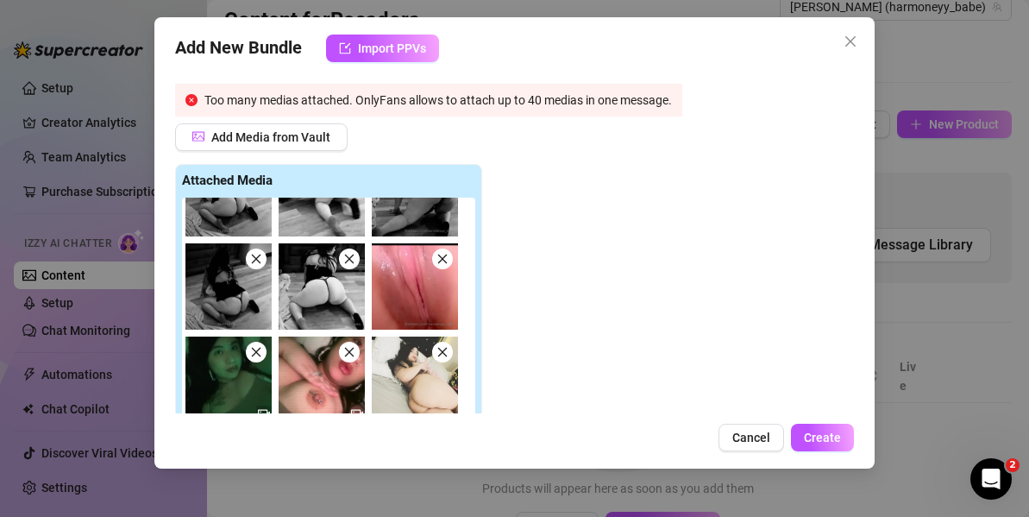
scroll to position [154, 0]
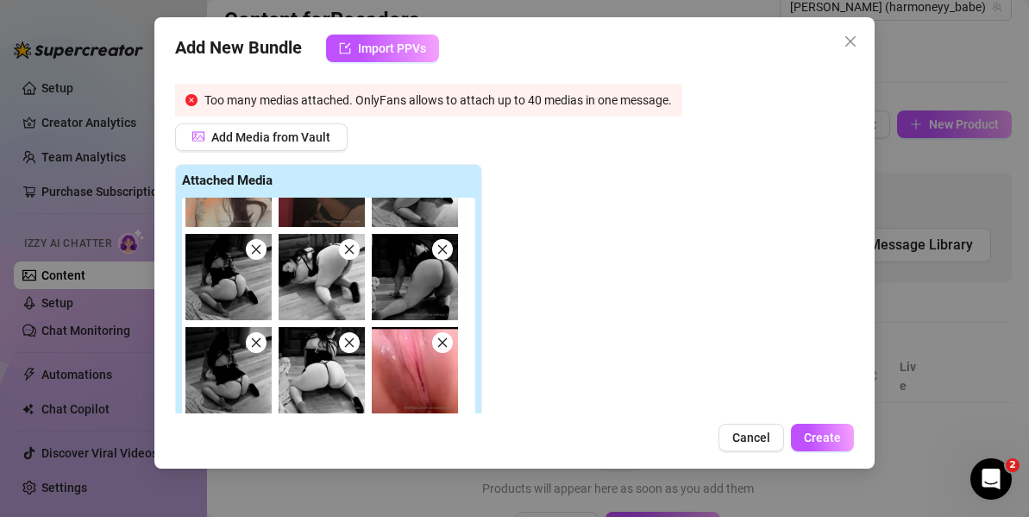
click at [254, 249] on icon "close" at bounding box center [256, 249] width 12 height 12
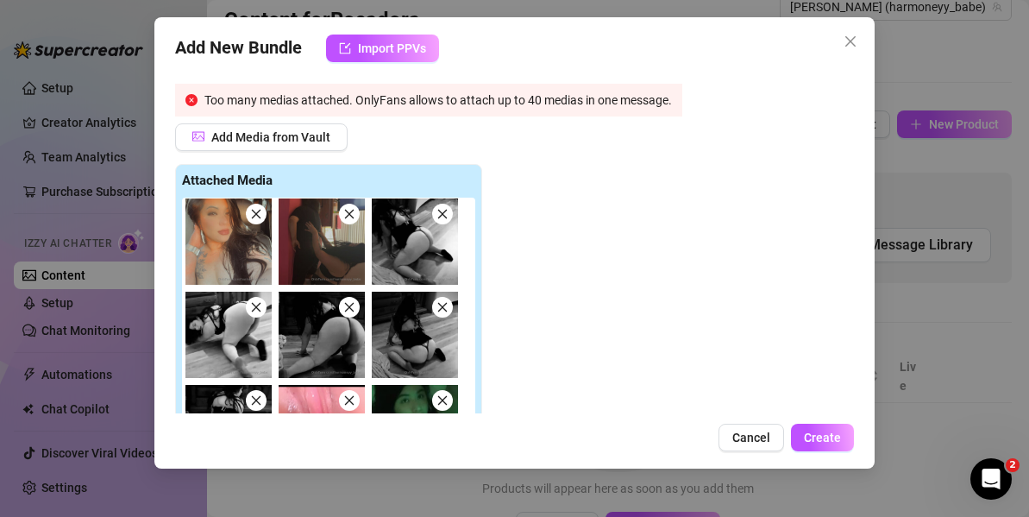
scroll to position [99, 0]
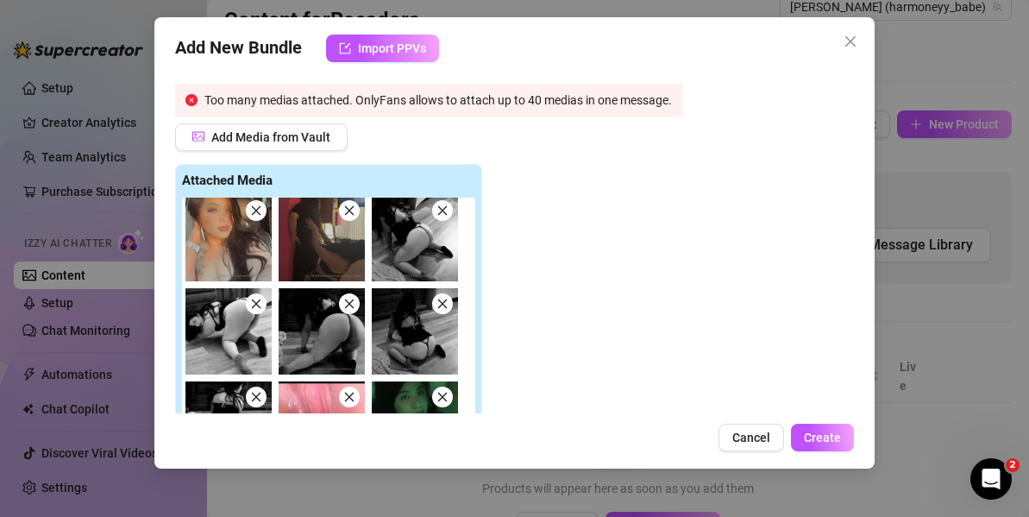
click at [442, 305] on icon "close" at bounding box center [442, 304] width 12 height 12
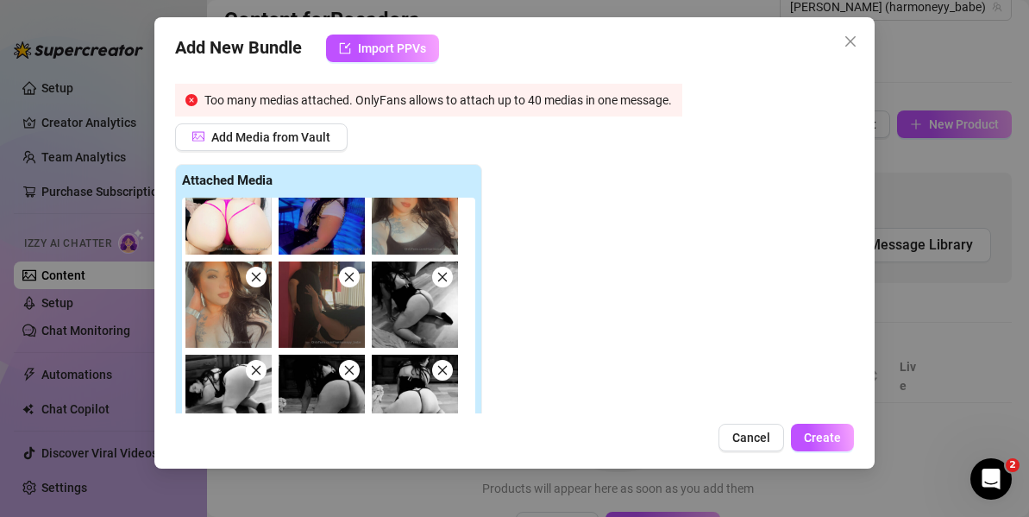
scroll to position [34, 0]
click at [247, 281] on span at bounding box center [256, 276] width 21 height 21
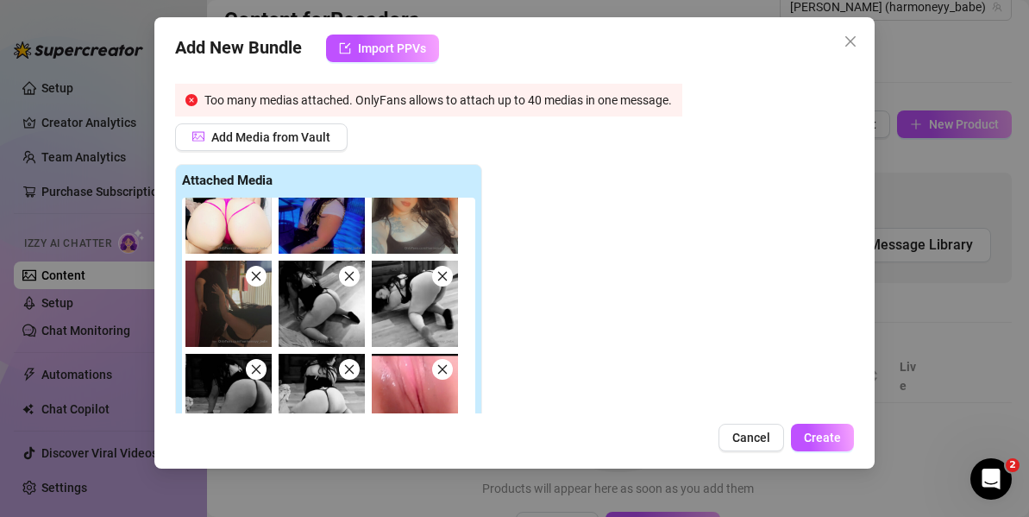
scroll to position [0, 0]
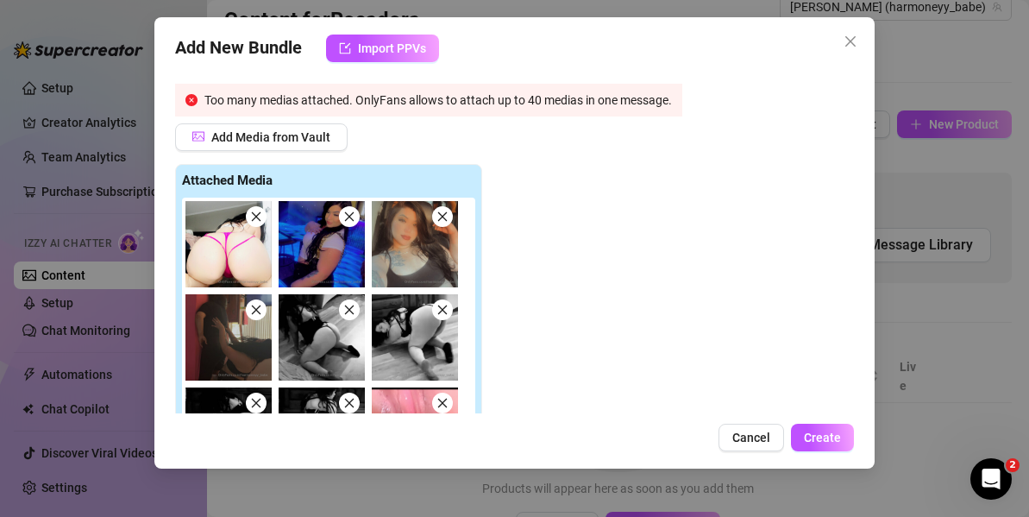
click at [355, 218] on icon "close" at bounding box center [349, 216] width 12 height 12
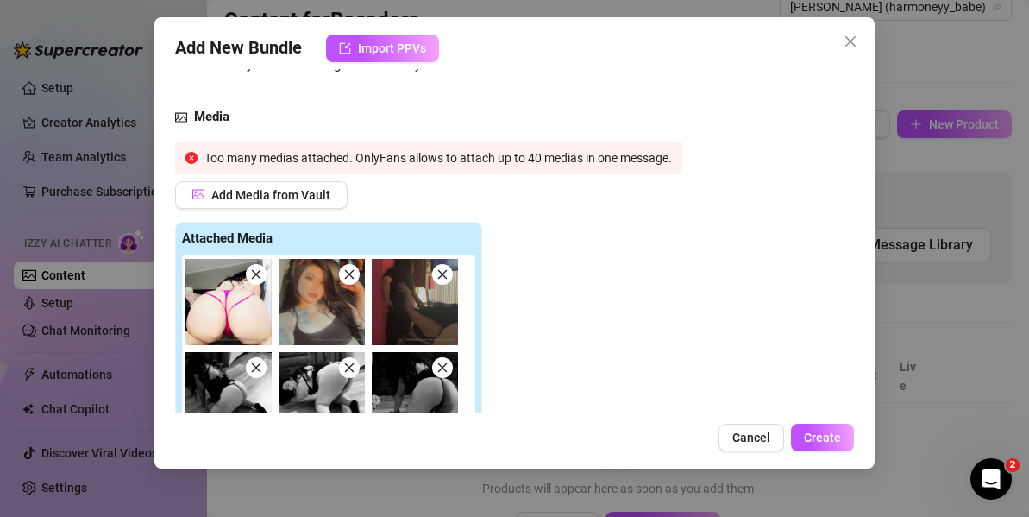
scroll to position [141, 0]
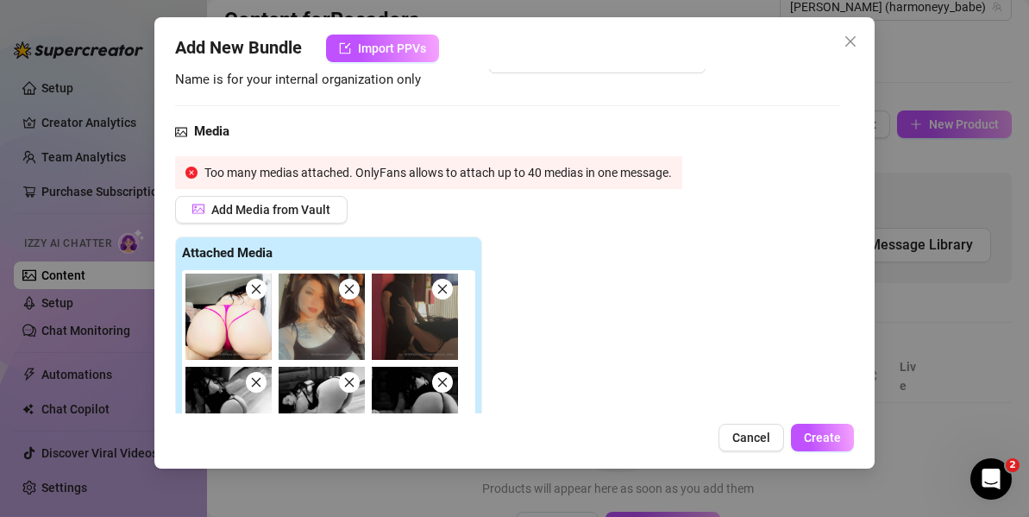
click at [354, 295] on span at bounding box center [349, 289] width 21 height 21
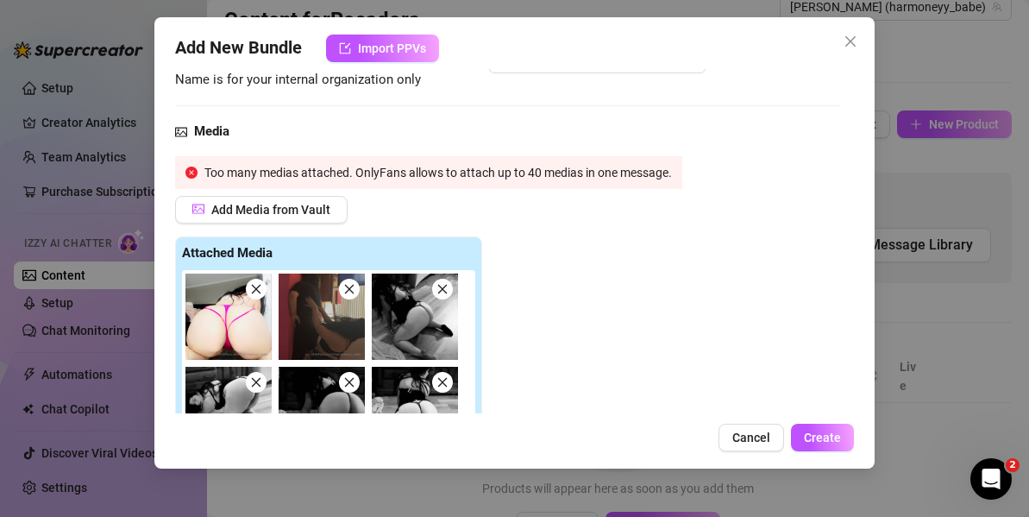
click at [359, 295] on img at bounding box center [322, 316] width 86 height 86
click at [354, 287] on icon "close" at bounding box center [349, 289] width 12 height 12
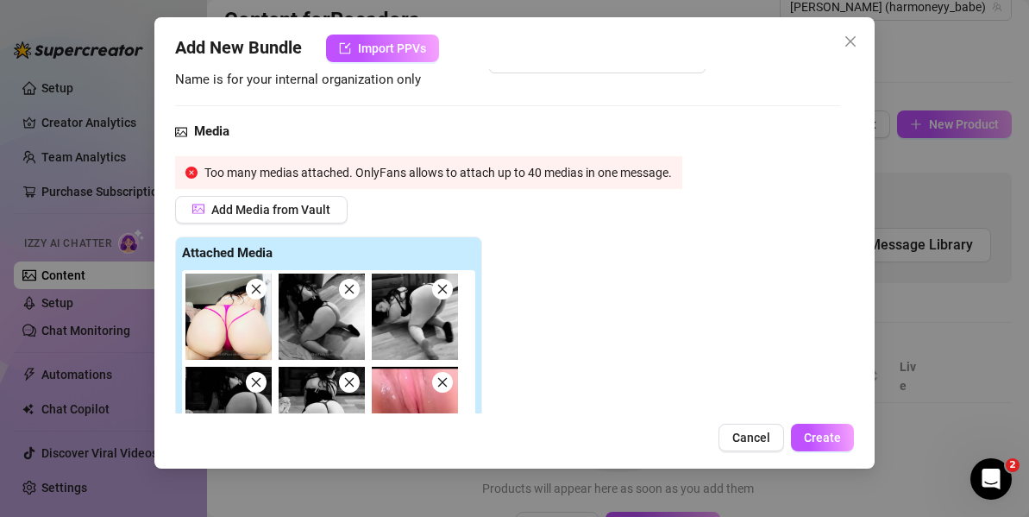
click at [354, 287] on icon "close" at bounding box center [349, 289] width 12 height 12
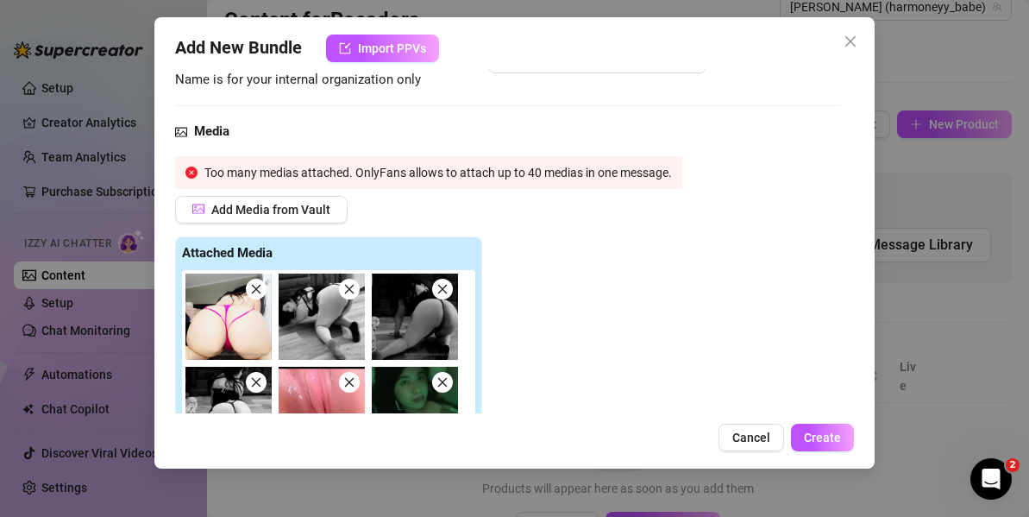
scroll to position [1096, 0]
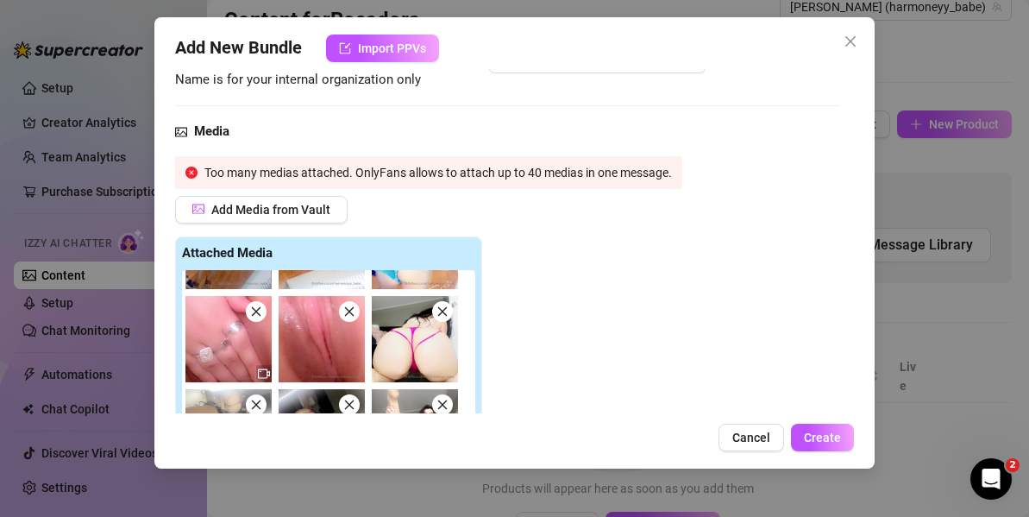
click at [631, 334] on div "Attached Media" at bounding box center [428, 407] width 507 height 343
click at [830, 432] on span "Create" at bounding box center [822, 437] width 37 height 14
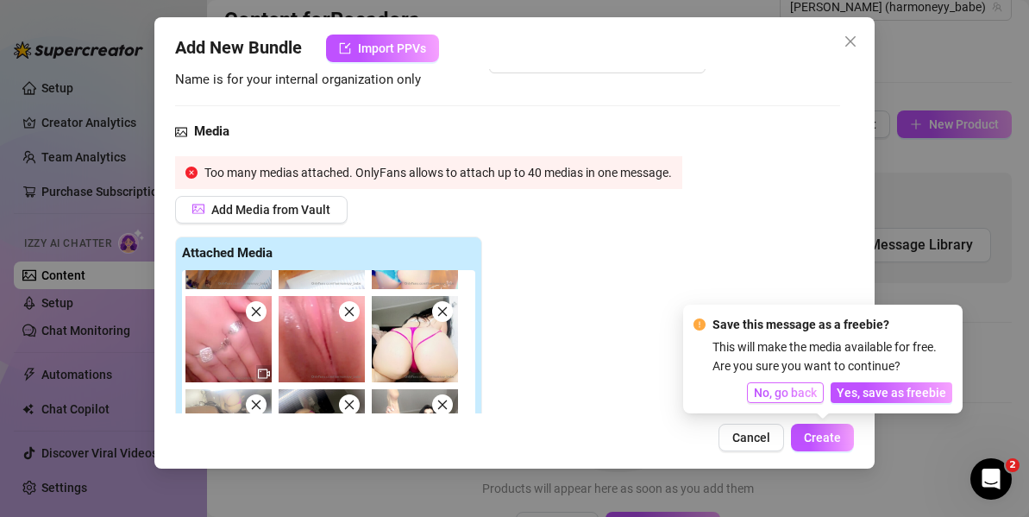
click at [789, 386] on span "No, go back" at bounding box center [785, 393] width 63 height 14
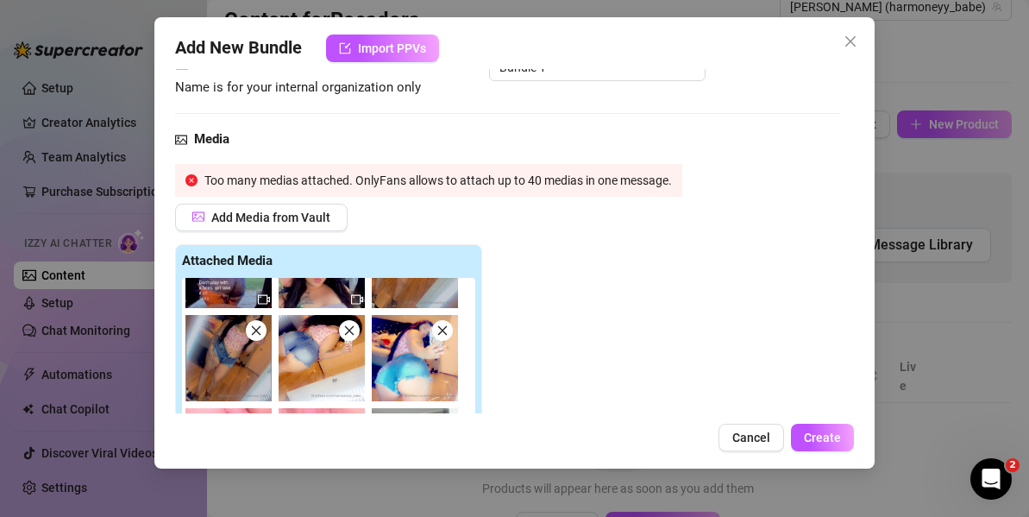
scroll to position [137, 0]
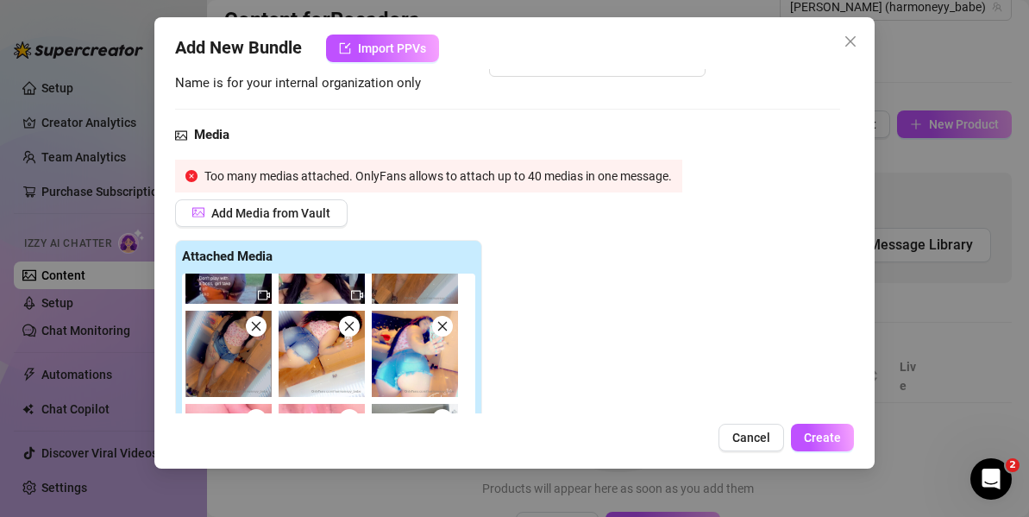
click at [184, 166] on div "Too many medias attached. OnlyFans allows to attach up to 40 medias in one mess…" at bounding box center [428, 176] width 507 height 33
click at [222, 206] on span "Add Media from Vault" at bounding box center [270, 213] width 119 height 14
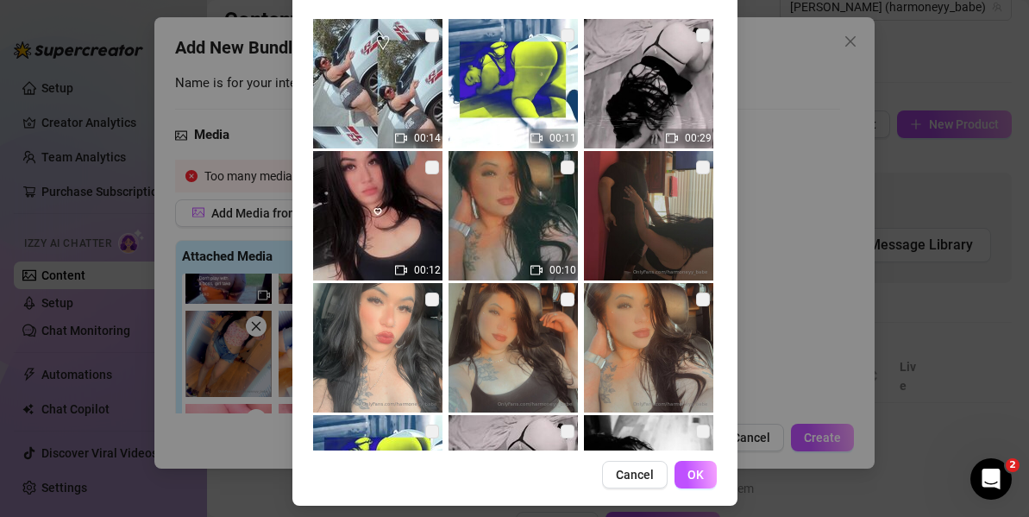
scroll to position [669, 0]
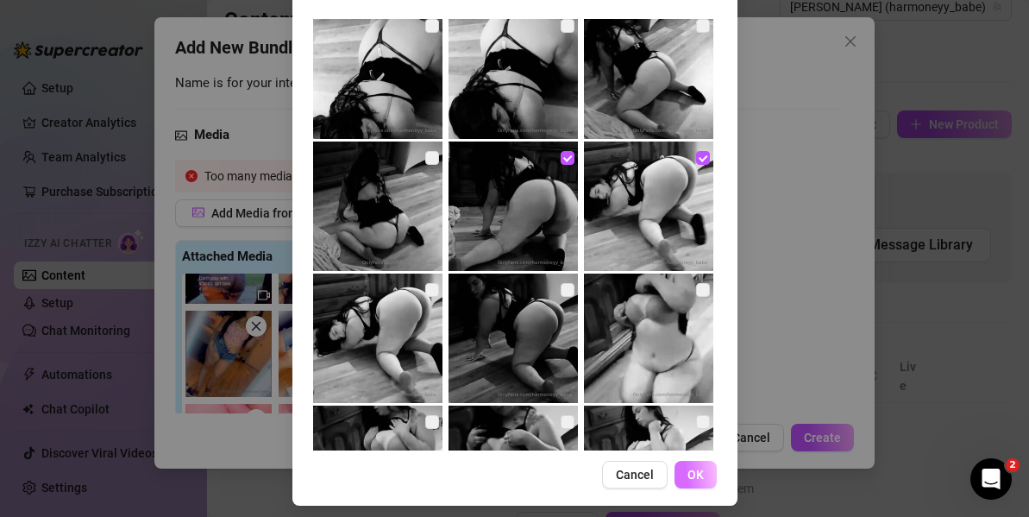
click at [701, 480] on button "OK" at bounding box center [696, 475] width 42 height 28
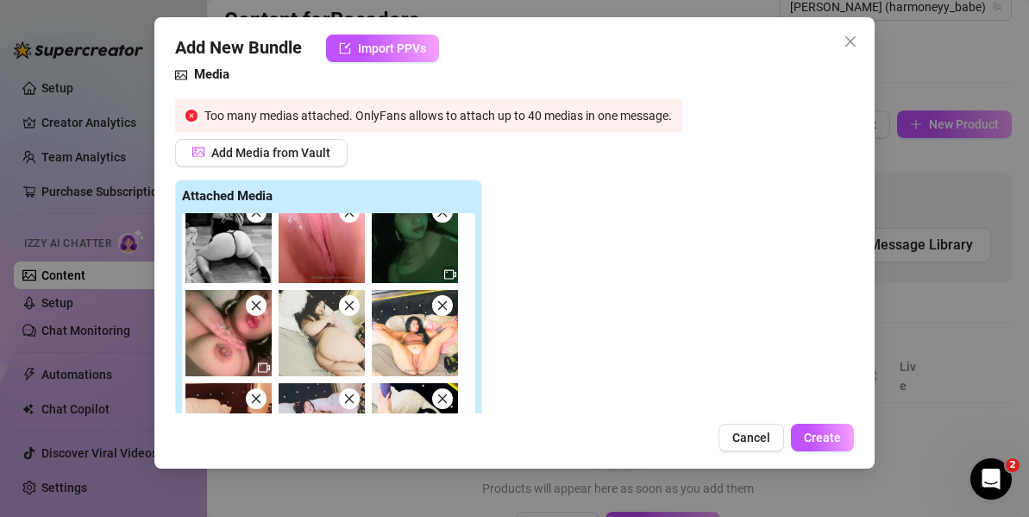
scroll to position [241, 0]
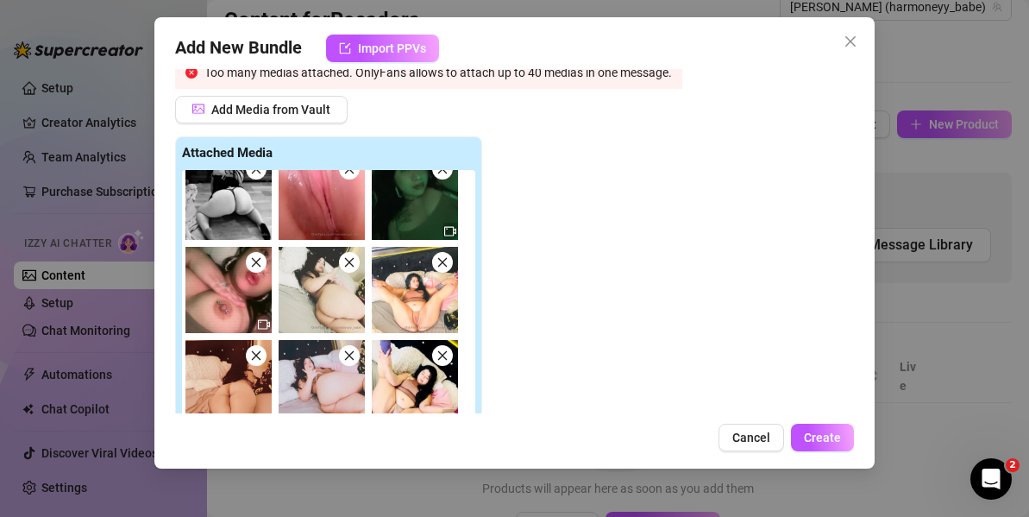
click at [257, 354] on icon "close" at bounding box center [256, 355] width 9 height 9
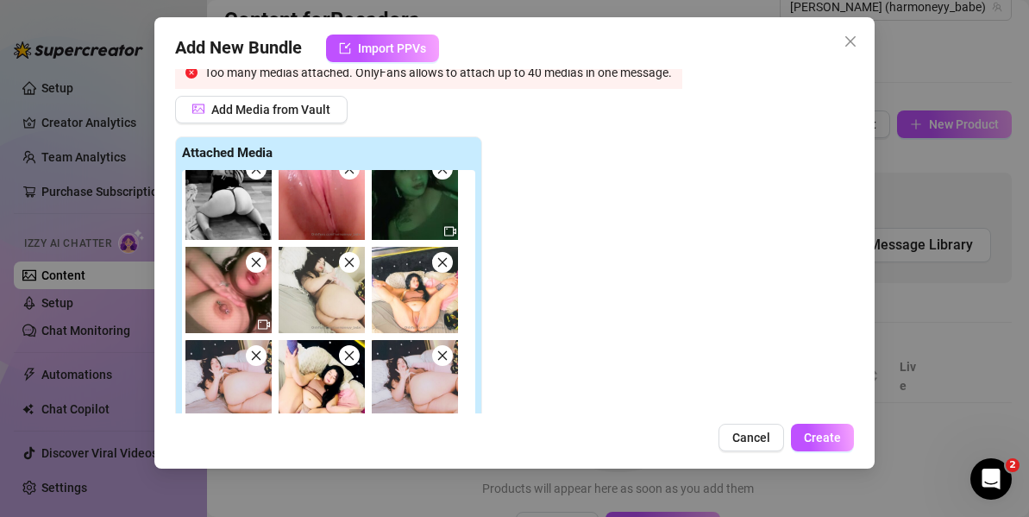
click at [358, 259] on span at bounding box center [349, 262] width 21 height 21
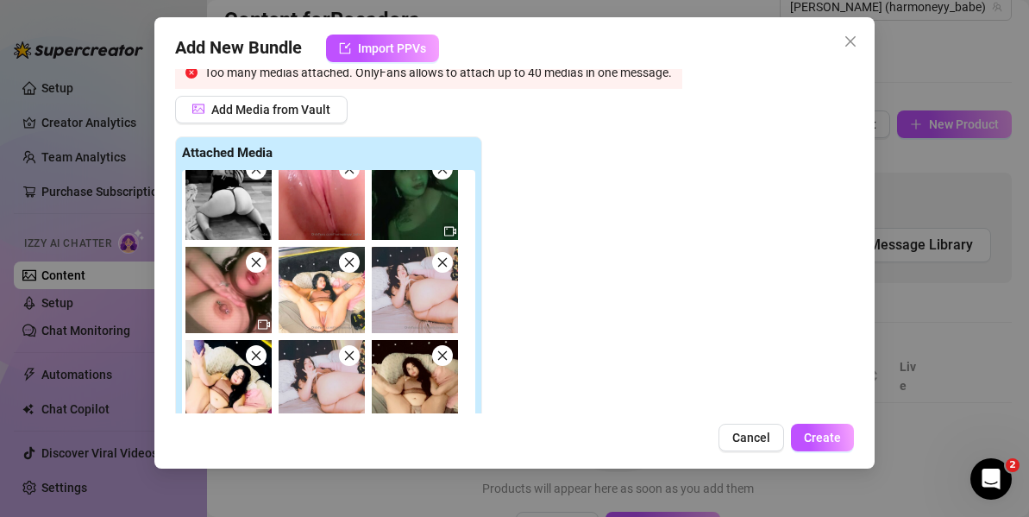
click at [355, 264] on icon "close" at bounding box center [349, 262] width 12 height 12
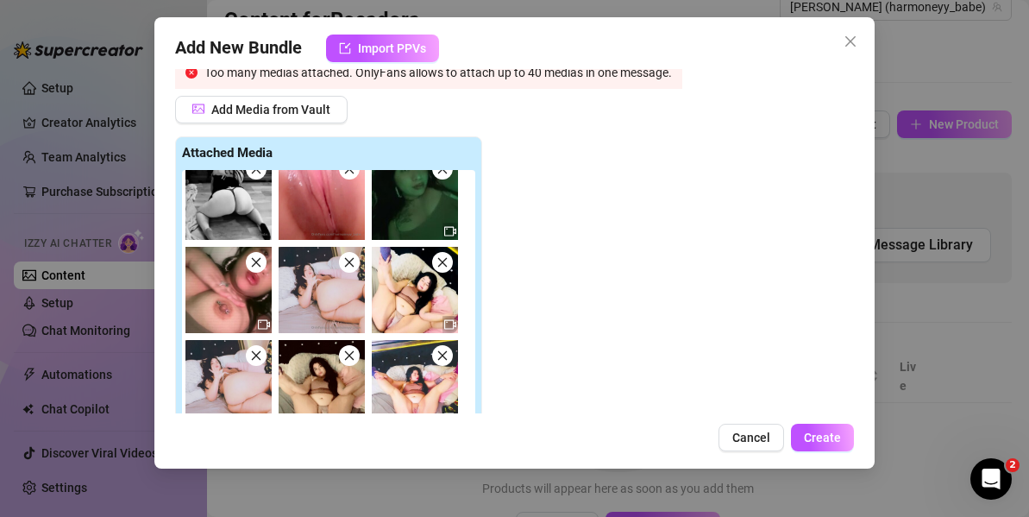
click at [358, 264] on span at bounding box center [349, 262] width 21 height 21
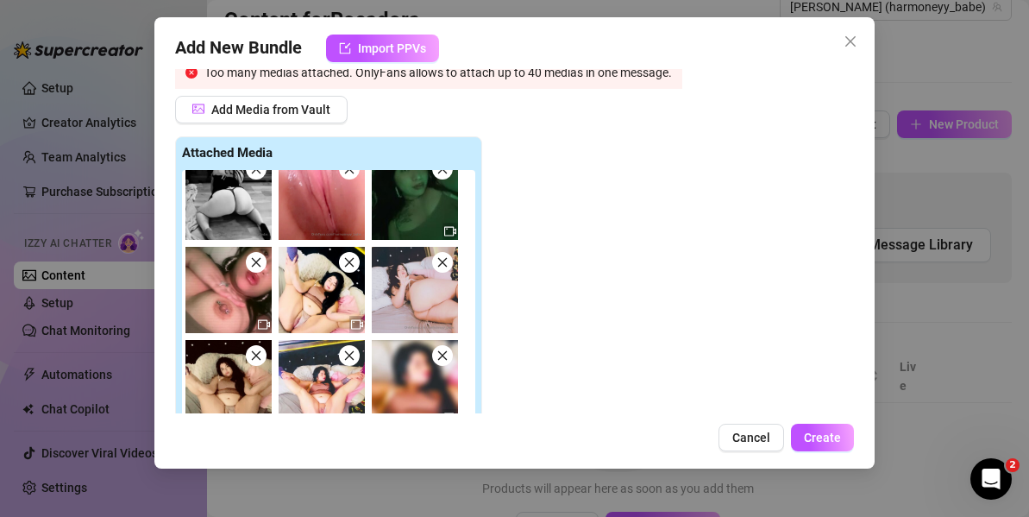
click at [358, 264] on span at bounding box center [349, 262] width 21 height 21
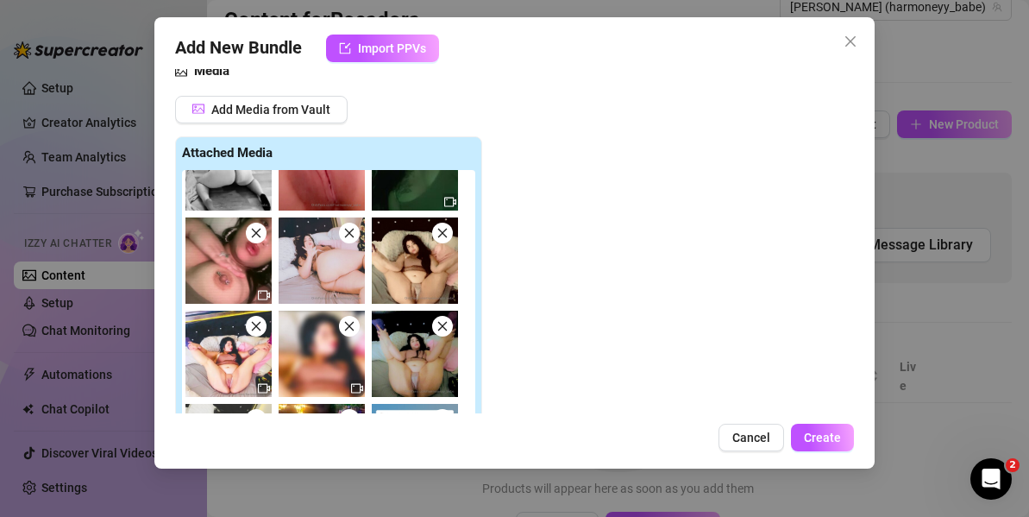
scroll to position [185, 0]
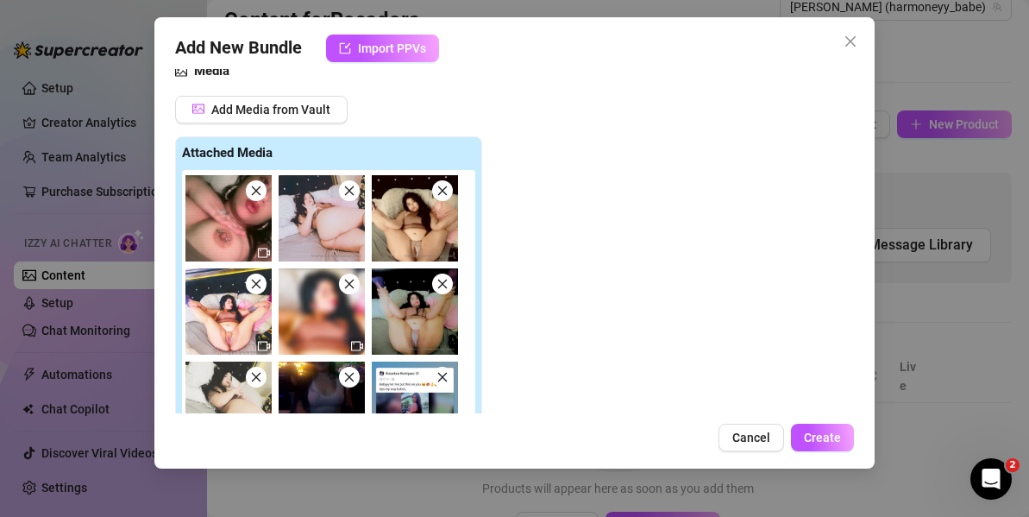
click at [451, 278] on img at bounding box center [415, 311] width 86 height 86
click at [440, 286] on icon "close" at bounding box center [442, 283] width 9 height 9
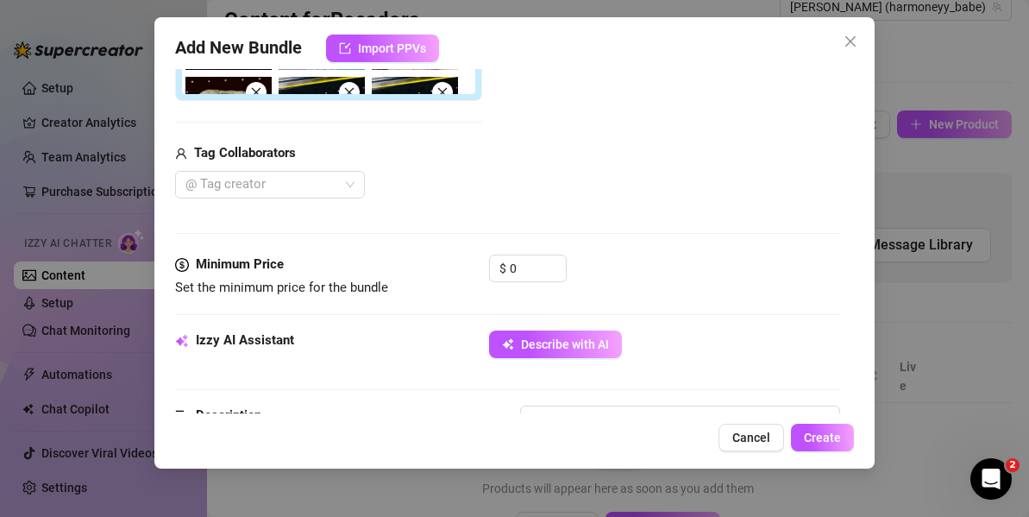
scroll to position [625, 0]
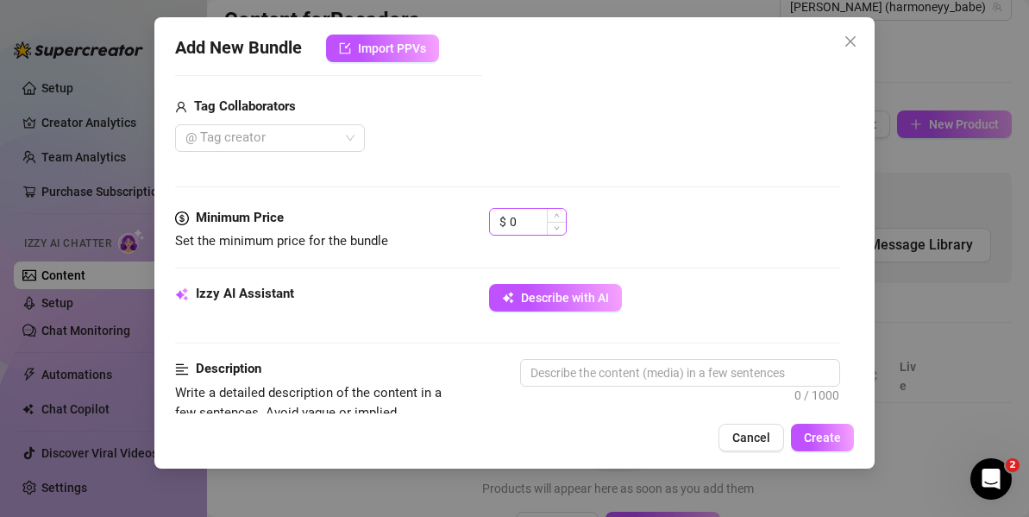
click at [501, 223] on div "$ 0" at bounding box center [528, 222] width 78 height 28
click at [527, 217] on input "0" at bounding box center [538, 222] width 56 height 26
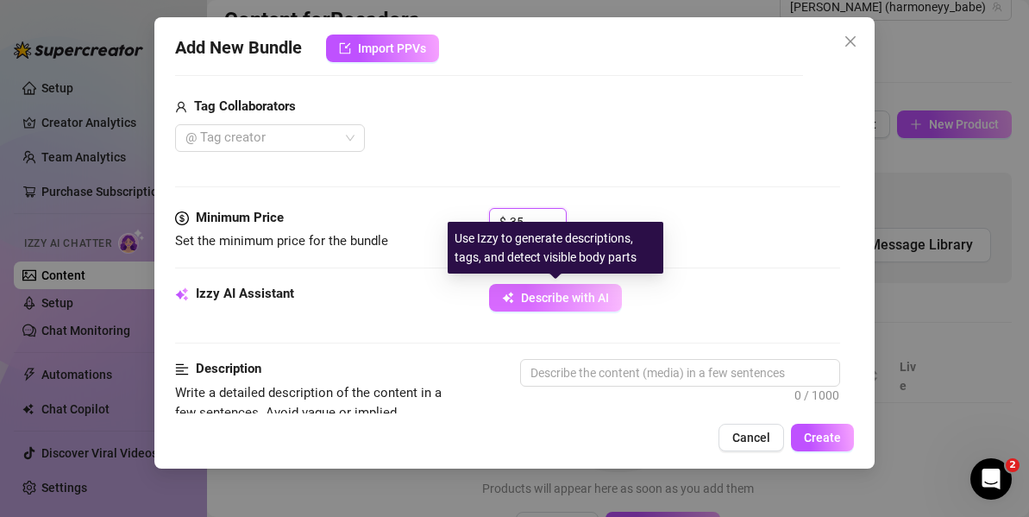
type input "35"
click at [562, 293] on span "Describe with AI" at bounding box center [565, 298] width 88 height 14
click at [598, 296] on span "Describe with AI" at bounding box center [565, 298] width 88 height 14
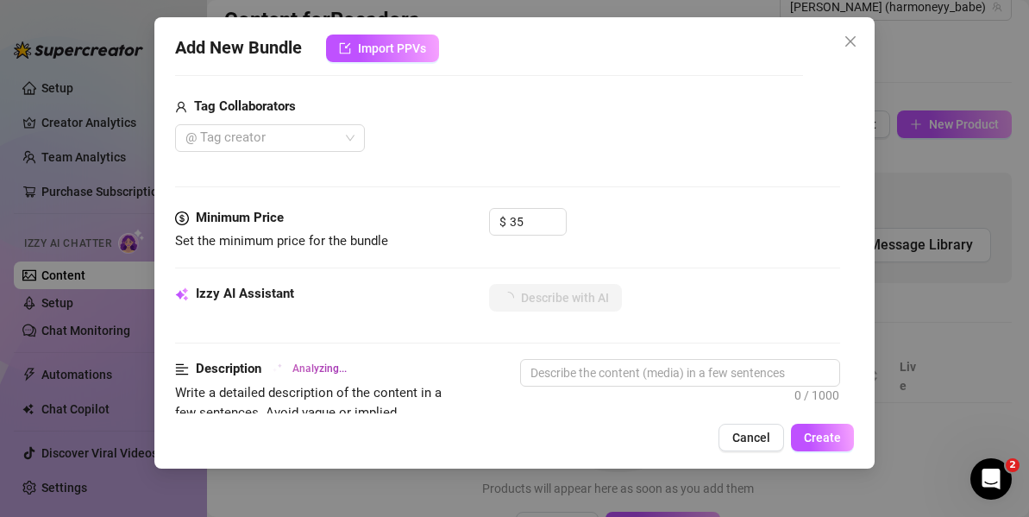
scroll to position [744, 0]
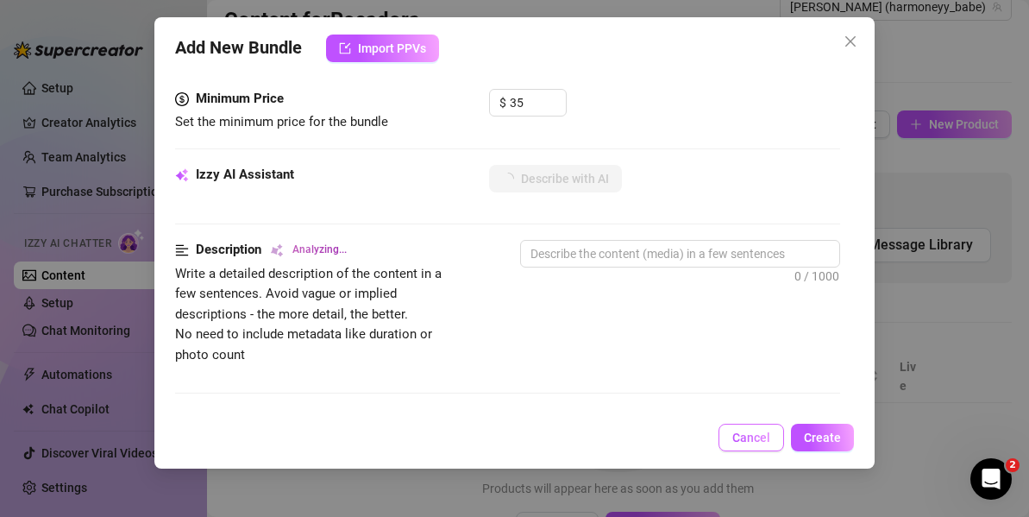
type textarea "Rosadora"
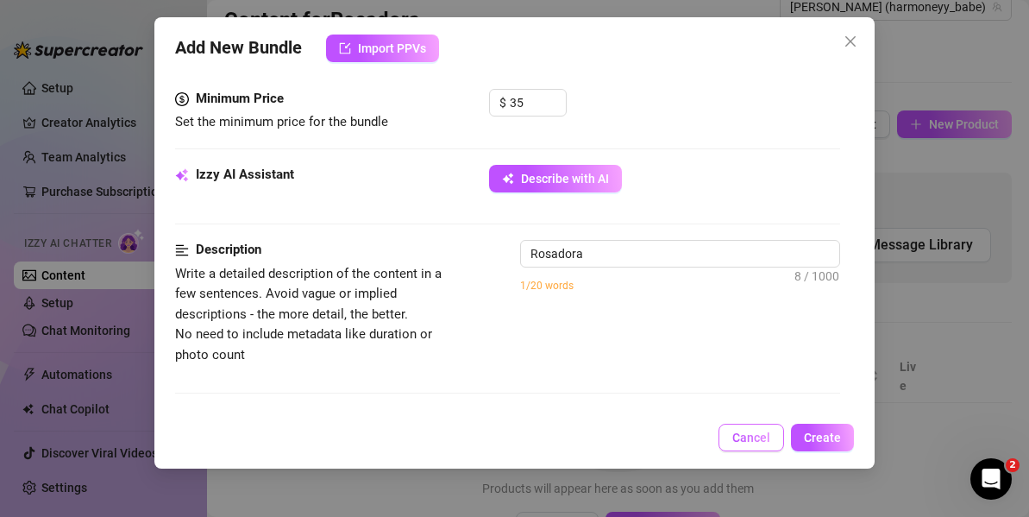
type textarea "Rosadora teases"
type textarea "Rosadora teases in"
type textarea "Rosadora teases in multiple"
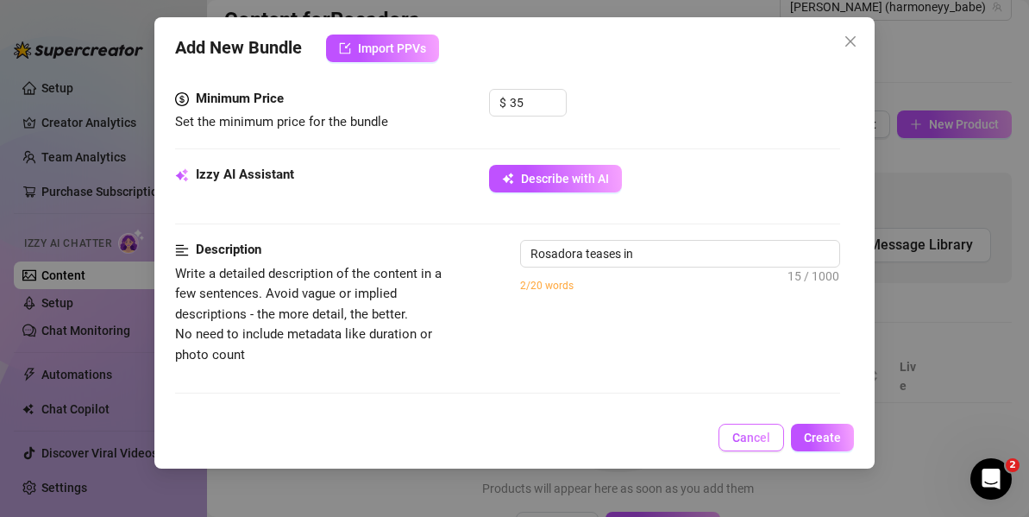
type textarea "Rosadora teases in multiple"
type textarea "Rosadora teases in multiple outfits,"
type textarea "Rosadora teases in multiple outfits, from"
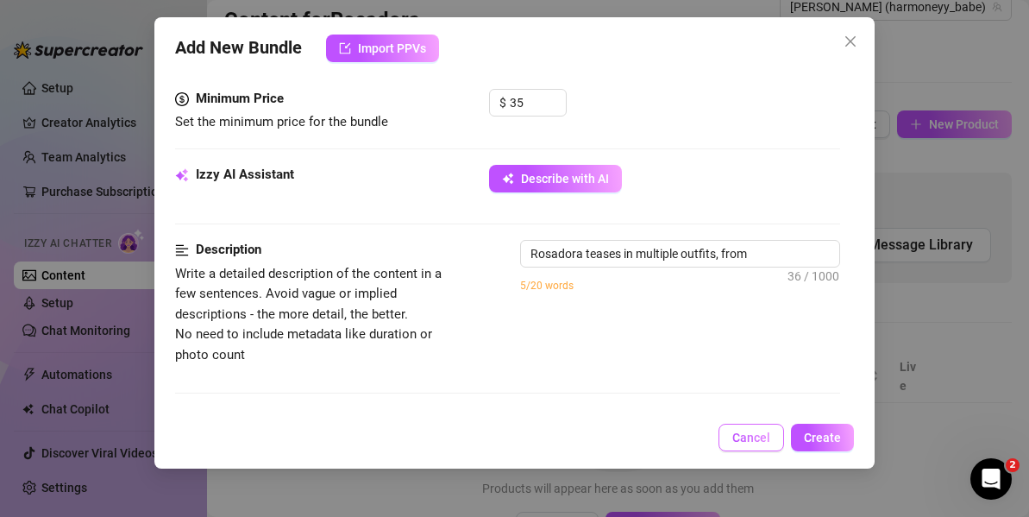
type textarea "Rosadora teases in multiple outfits, from tiny"
type textarea "Rosadora teases in multiple outfits, from tiny pink"
type textarea "Rosadora teases in multiple outfits, from tiny pink thongs"
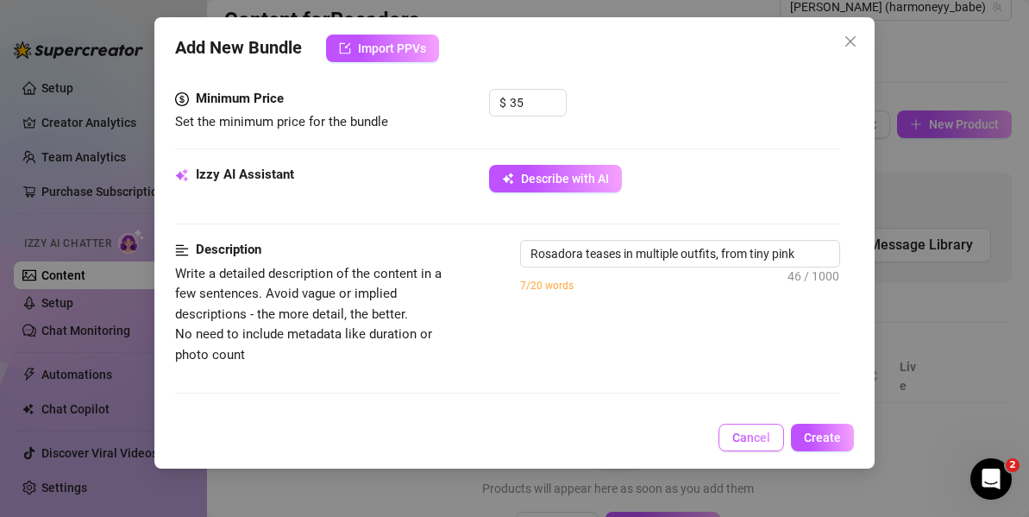
type textarea "Rosadora teases in multiple outfits, from tiny pink thongs"
type textarea "Rosadora teases in multiple outfits, from tiny pink thongs and"
type textarea "Rosadora teases in multiple outfits, from tiny pink thongs and lingerie"
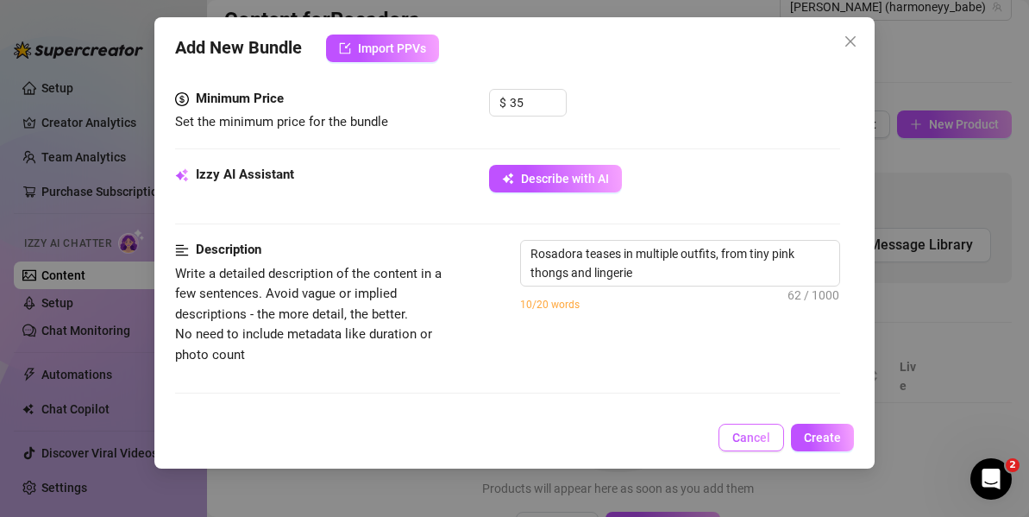
type textarea "Rosadora teases in multiple outfits, from tiny pink thongs and lingerie to"
type textarea "Rosadora teases in multiple outfits, from tiny pink thongs and lingerie to tight"
type textarea "Rosadora teases in multiple outfits, from tiny pink thongs and lingerie to tigh…"
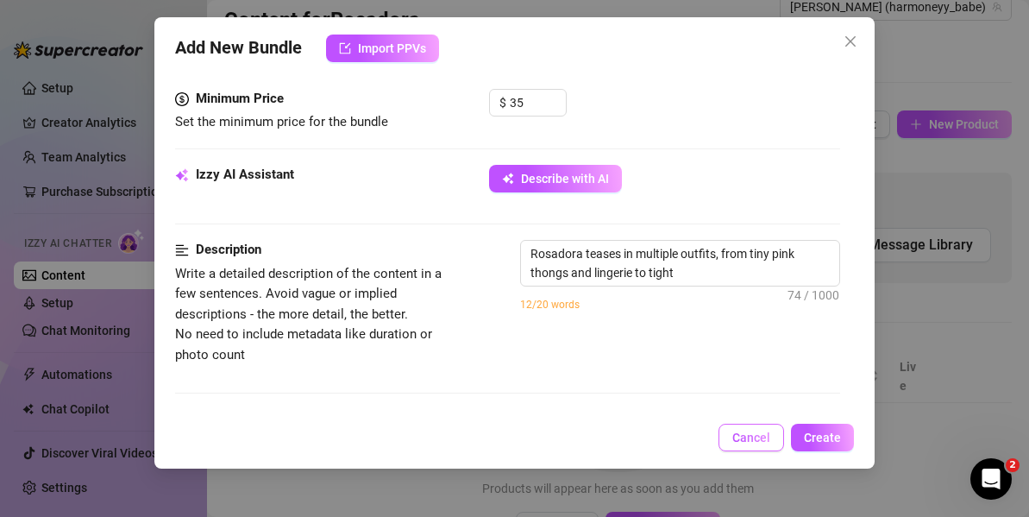
type textarea "Rosadora teases in multiple outfits, from tiny pink thongs and lingerie to tigh…"
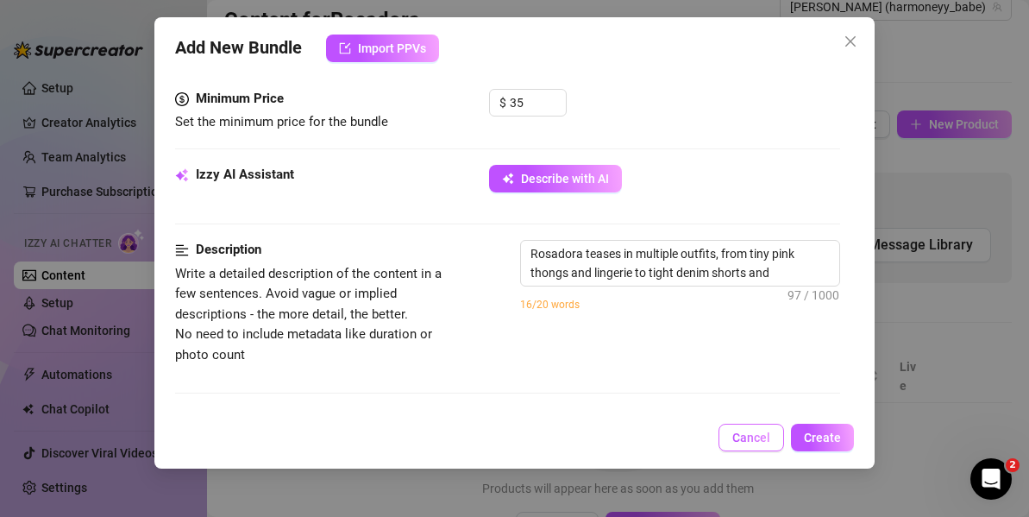
type textarea "Rosadora teases in multiple outfits, from tiny pink thongs and lingerie to tigh…"
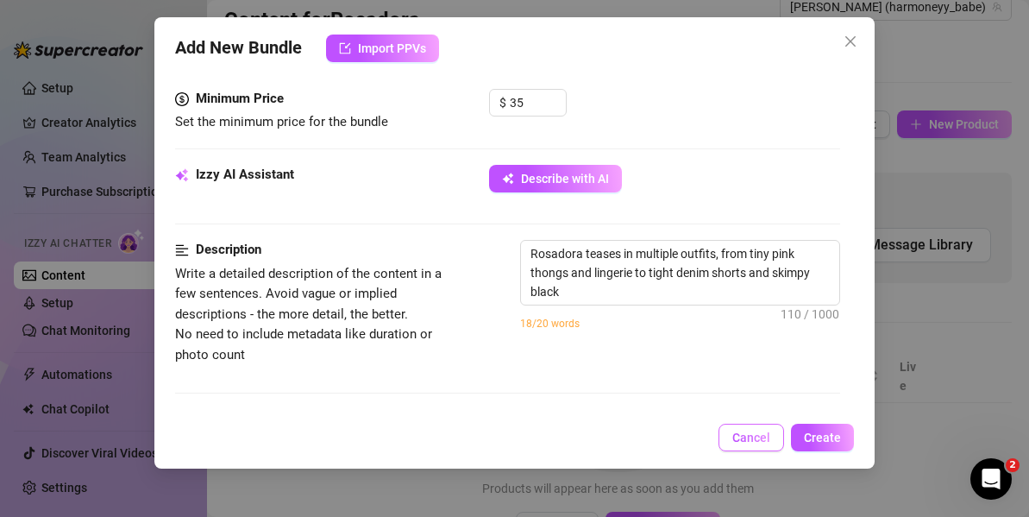
type textarea "Rosadora teases in multiple outfits, from tiny pink thongs and lingerie to tigh…"
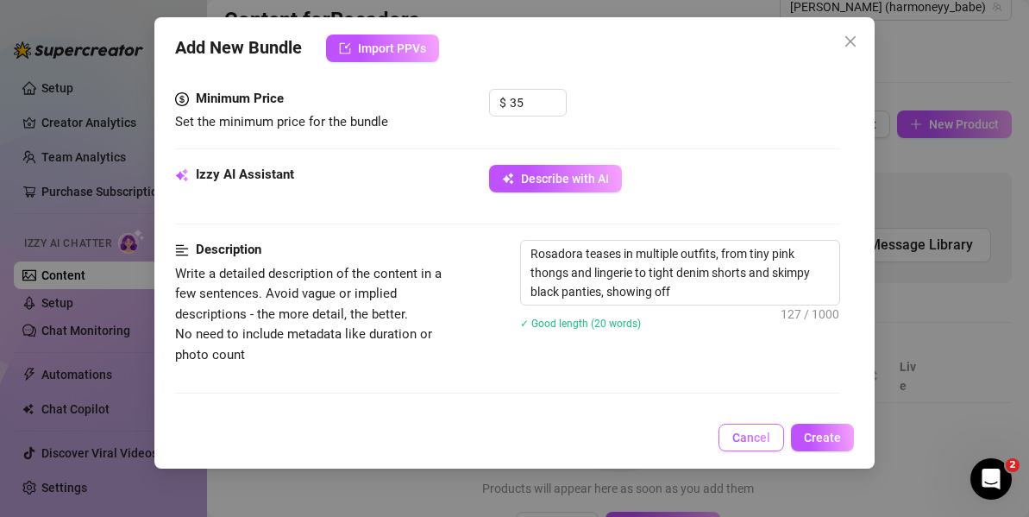
type textarea "Rosadora teases in multiple outfits, from tiny pink thongs and lingerie to tigh…"
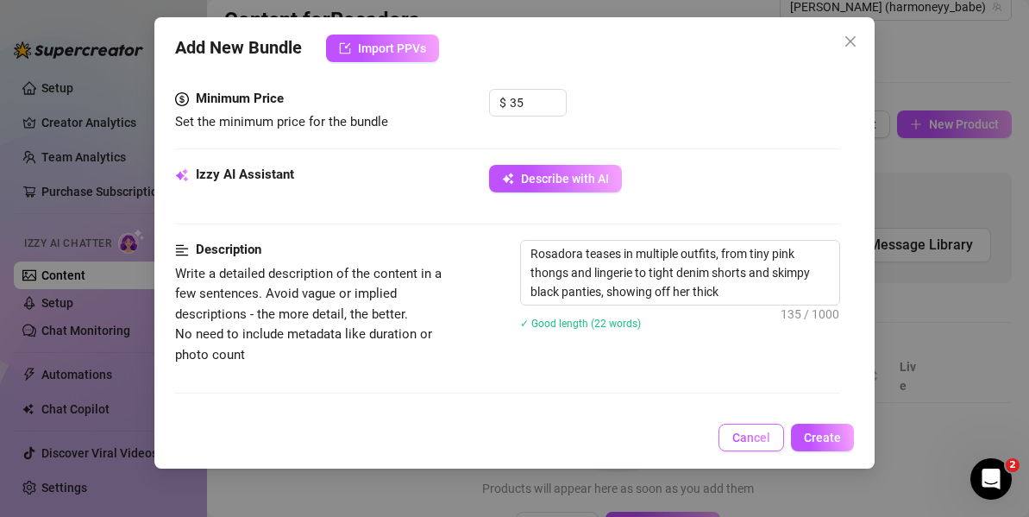
type textarea "Rosadora teases in multiple outfits, from tiny pink thongs and lingerie to tigh…"
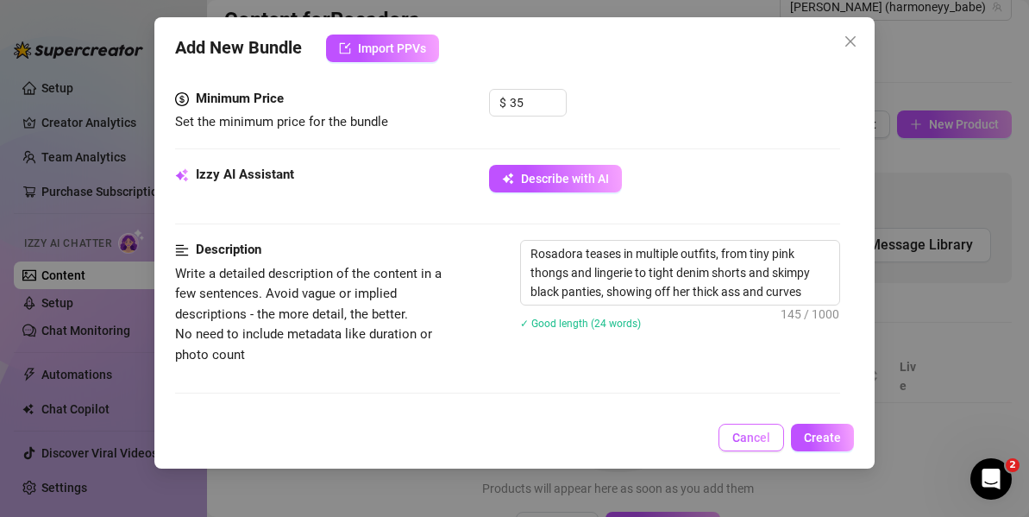
type textarea "Rosadora teases in multiple outfits, from tiny pink thongs and lingerie to tigh…"
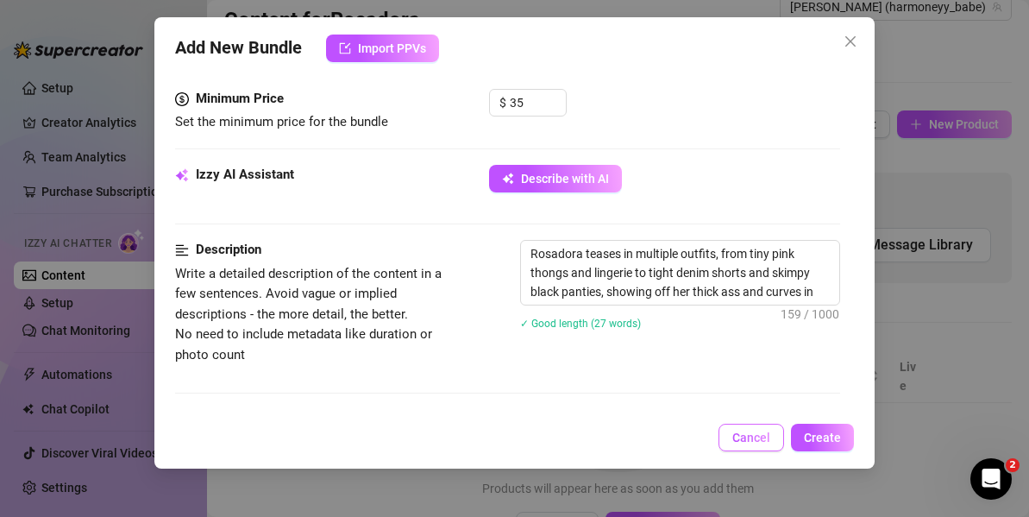
type textarea "Rosadora teases in multiple outfits, from tiny pink thongs and lingerie to tigh…"
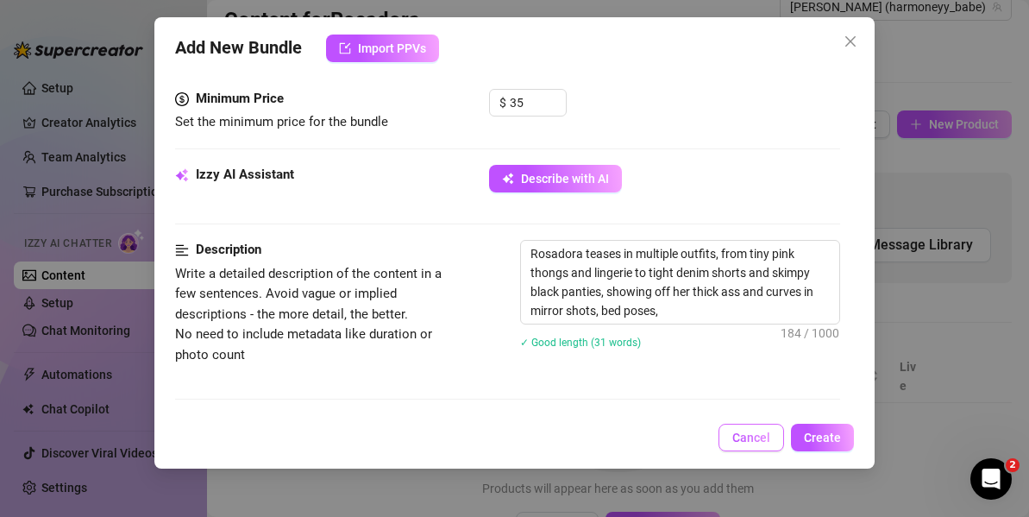
type textarea "Rosadora teases in multiple outfits, from tiny pink thongs and lingerie to tigh…"
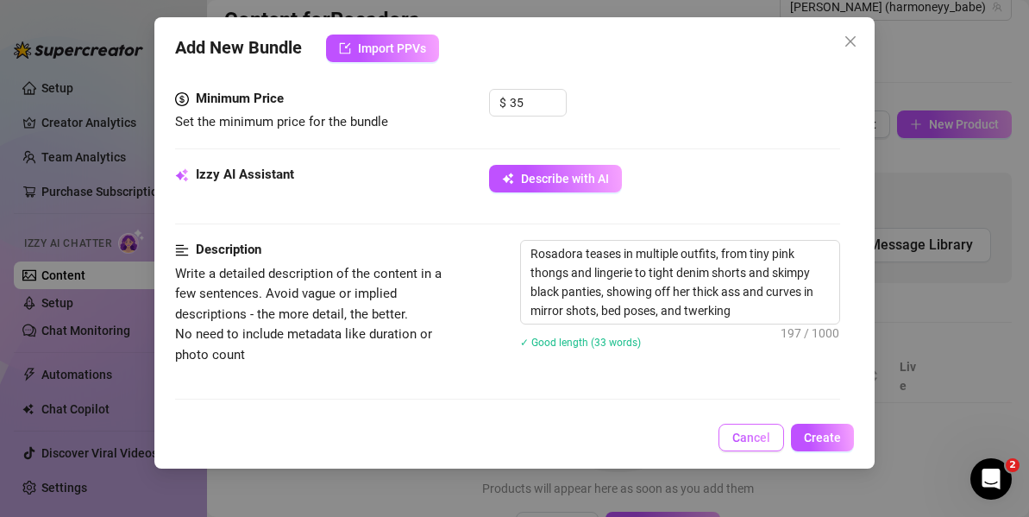
type textarea "Rosadora teases in multiple outfits, from tiny pink thongs and lingerie to tigh…"
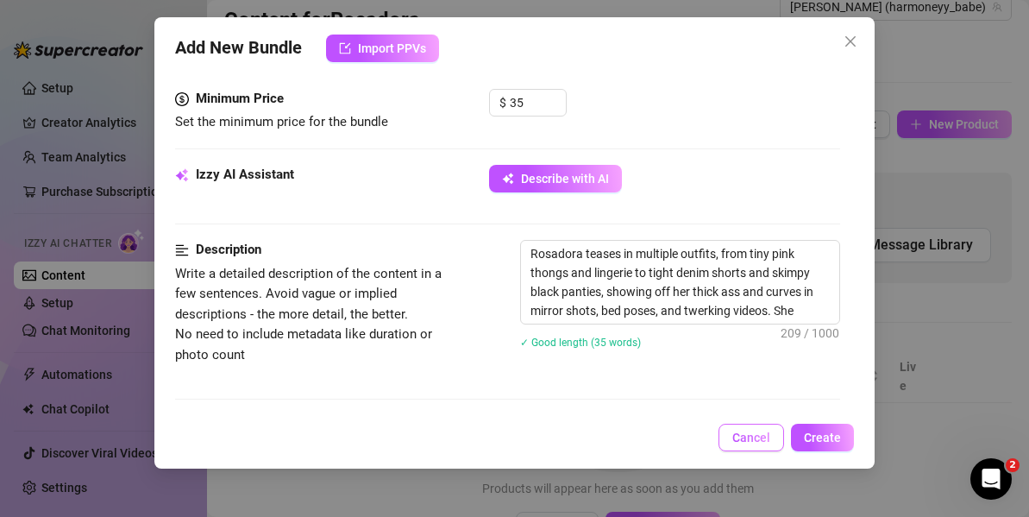
type textarea "Rosadora teases in multiple outfits, from tiny pink thongs and lingerie to tigh…"
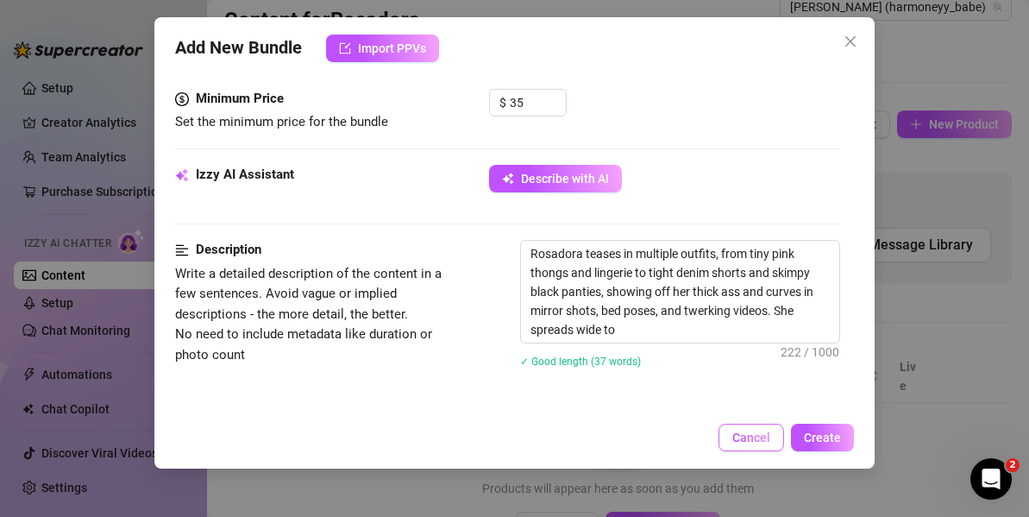
type textarea "Rosadora teases in multiple outfits, from tiny pink thongs and lingerie to tigh…"
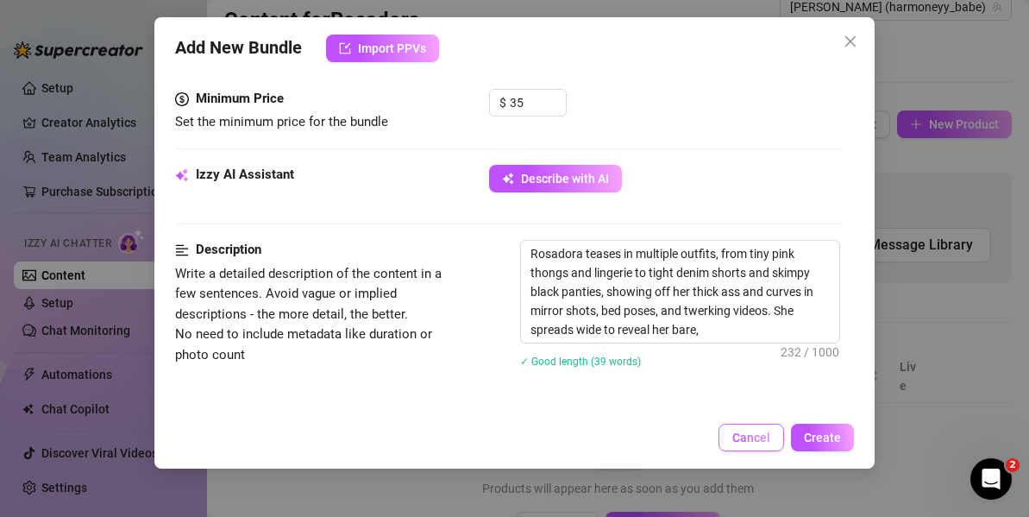
type textarea "Rosadora teases in multiple outfits, from tiny pink thongs and lingerie to tigh…"
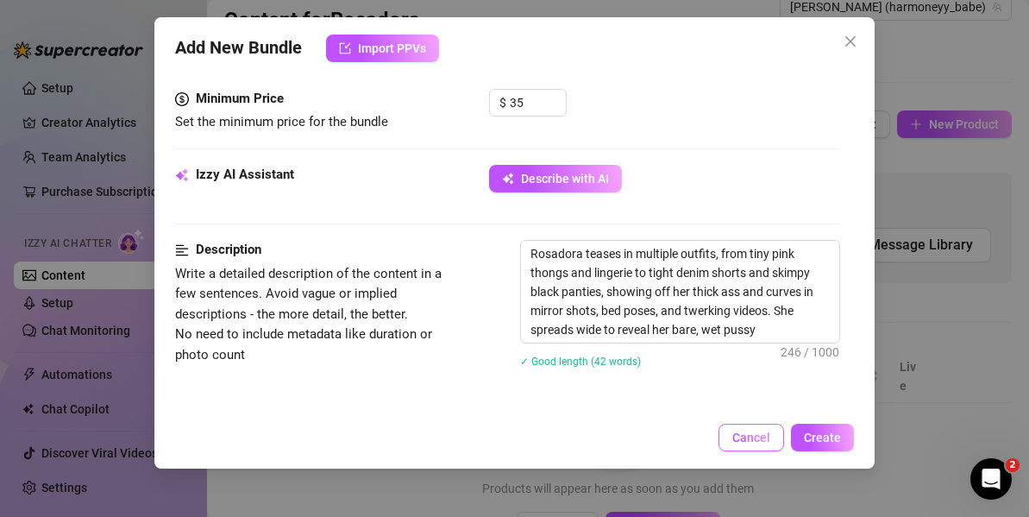
type textarea "Rosadora teases in multiple outfits, from tiny pink thongs and lingerie to tigh…"
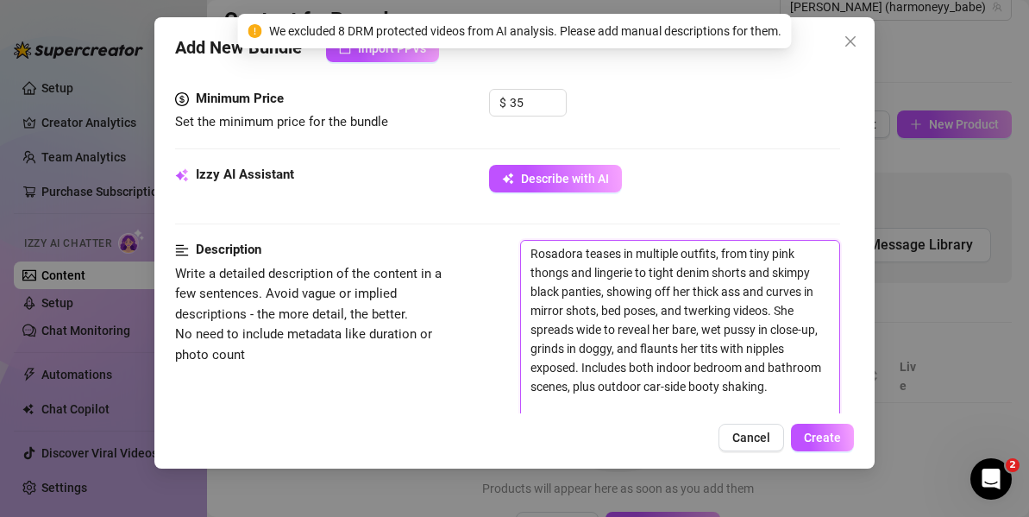
drag, startPoint x: 584, startPoint y: 258, endPoint x: 499, endPoint y: 257, distance: 84.5
click at [499, 257] on div "Description Write a detailed description of the content in a few sentences. Avo…" at bounding box center [507, 353] width 665 height 226
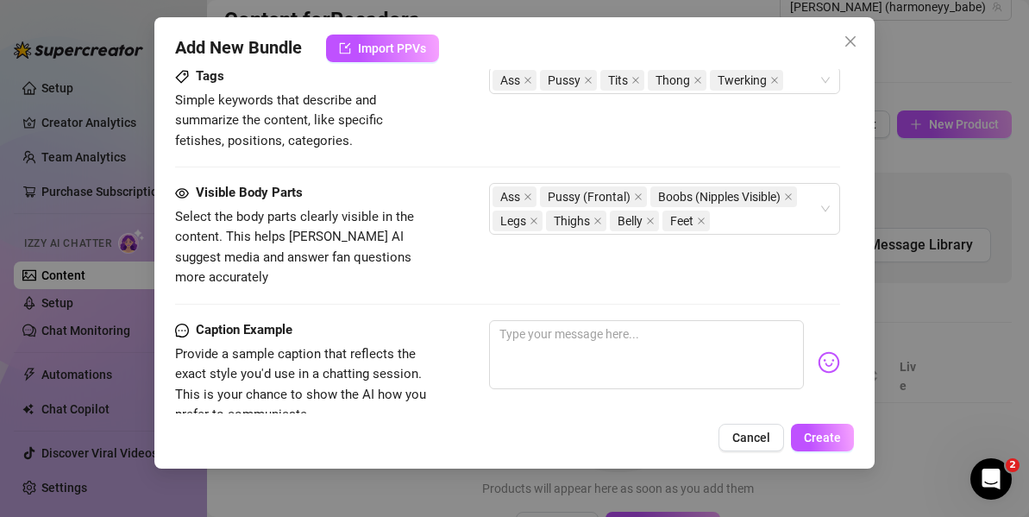
scroll to position [1201, 0]
click at [818, 350] on img at bounding box center [829, 361] width 22 height 22
click at [527, 319] on textarea at bounding box center [646, 353] width 315 height 69
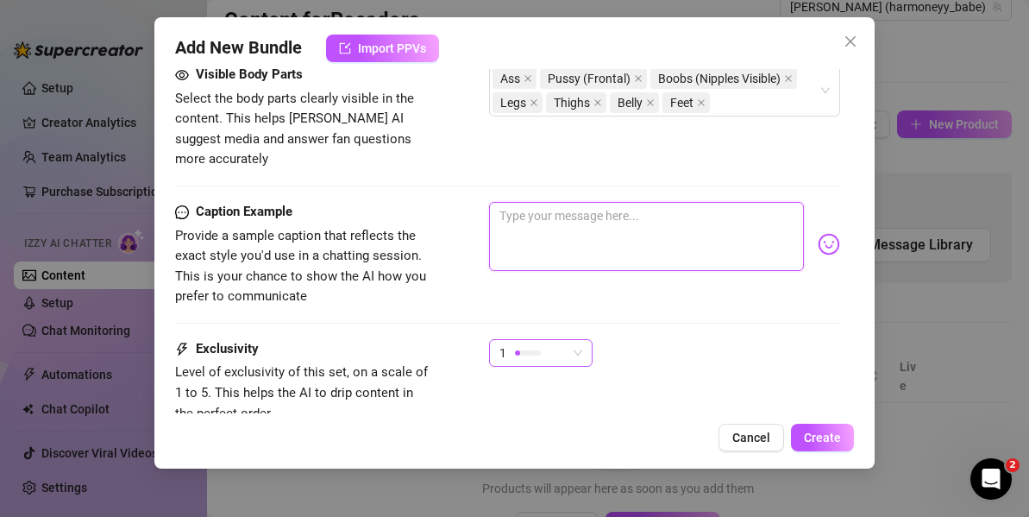
click at [556, 340] on div "1" at bounding box center [532, 353] width 67 height 26
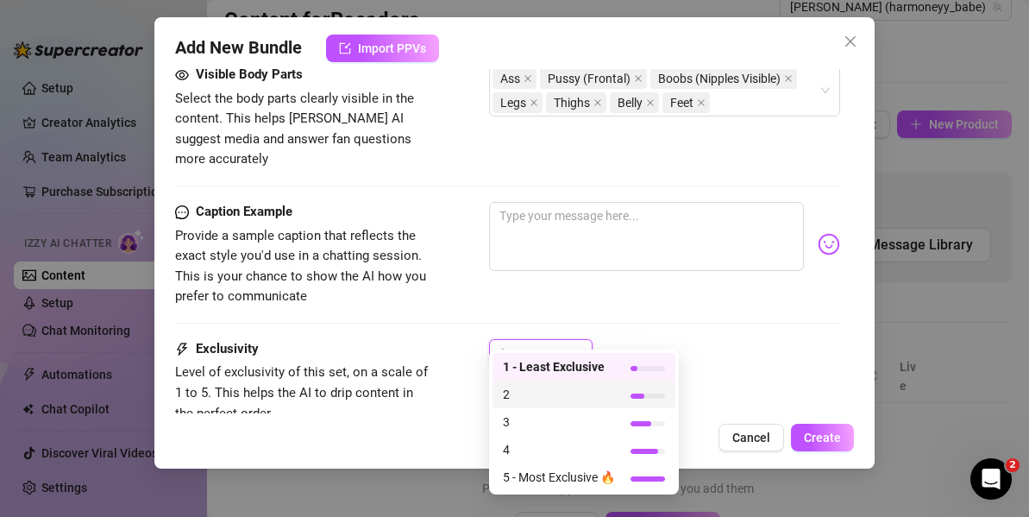
click at [564, 394] on span "2" at bounding box center [559, 394] width 112 height 19
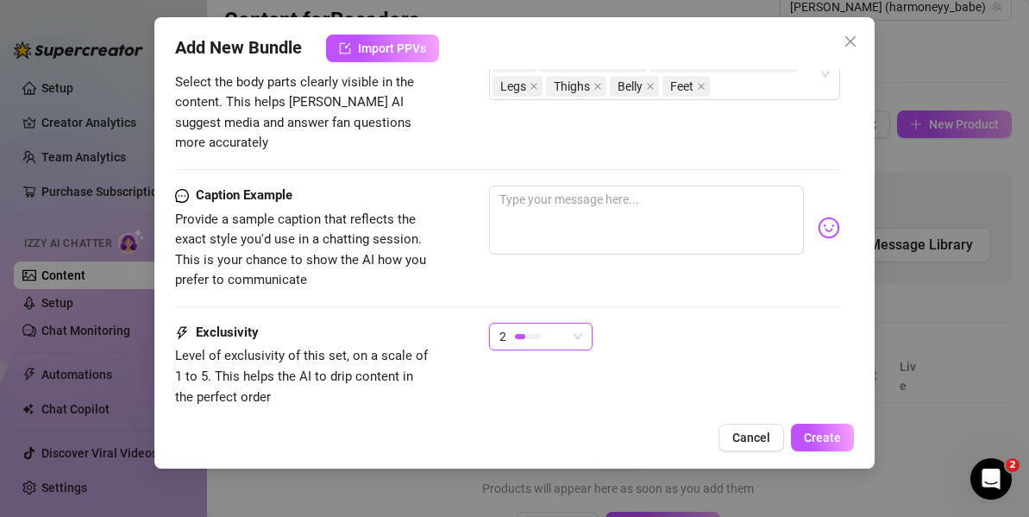
scroll to position [1335, 0]
click at [579, 197] on textarea at bounding box center [646, 219] width 315 height 69
click at [836, 452] on div "Add New Bundle Import PPVs Account Rosadora (@harmoneyy_babe) Name Name is for …" at bounding box center [514, 242] width 720 height 451
click at [829, 433] on span "Create" at bounding box center [822, 437] width 37 height 14
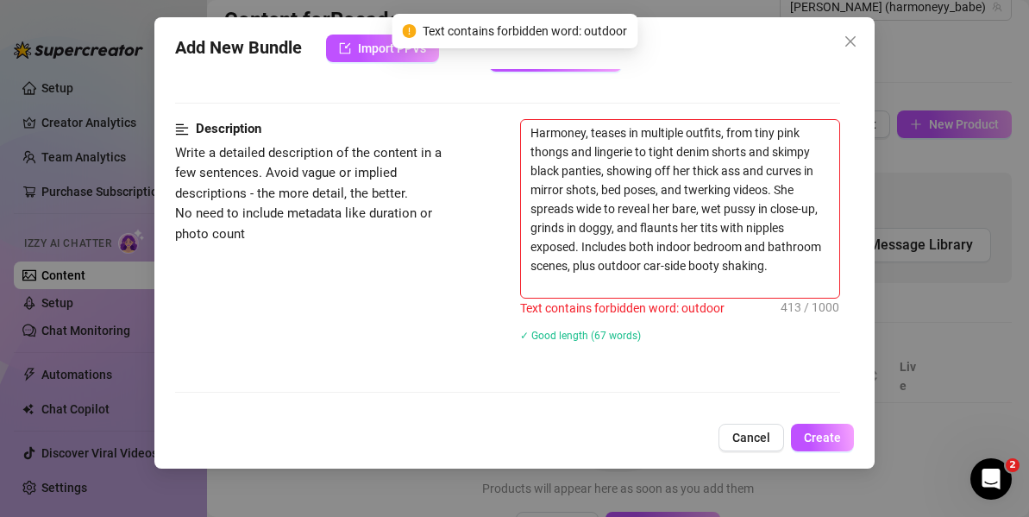
scroll to position [832, 0]
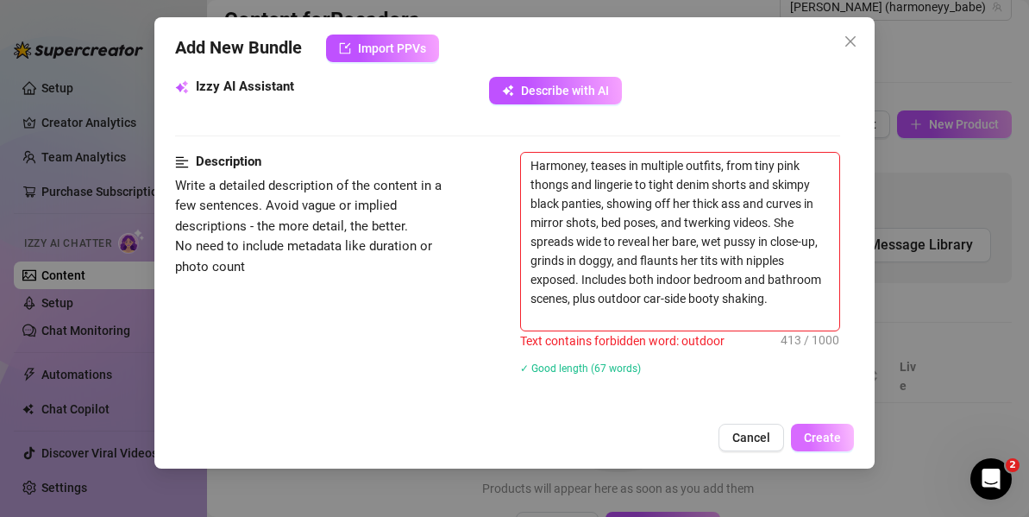
click at [825, 433] on span "Create" at bounding box center [822, 437] width 37 height 14
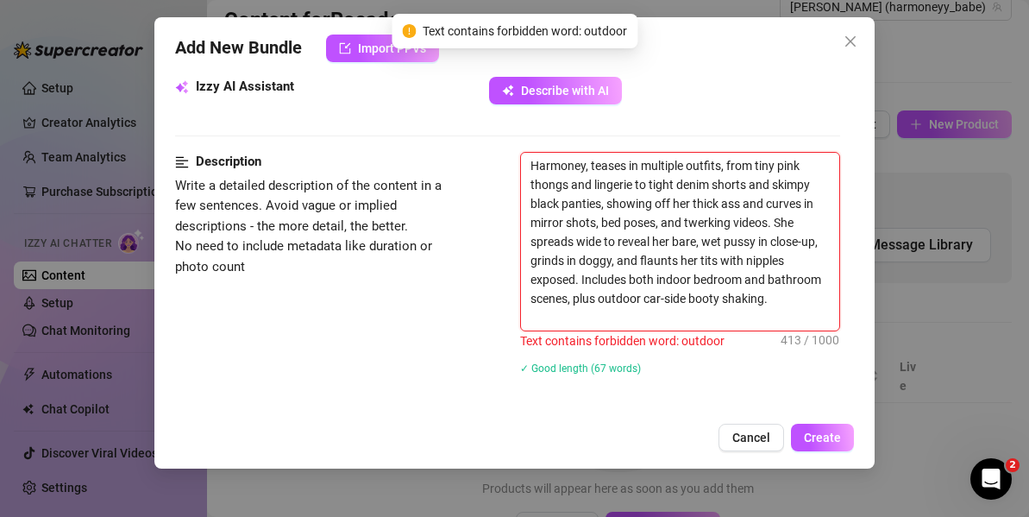
click at [607, 302] on textarea "Harmoney, teases in multiple outfits, from tiny pink thongs and lingerie to tig…" at bounding box center [680, 242] width 318 height 178
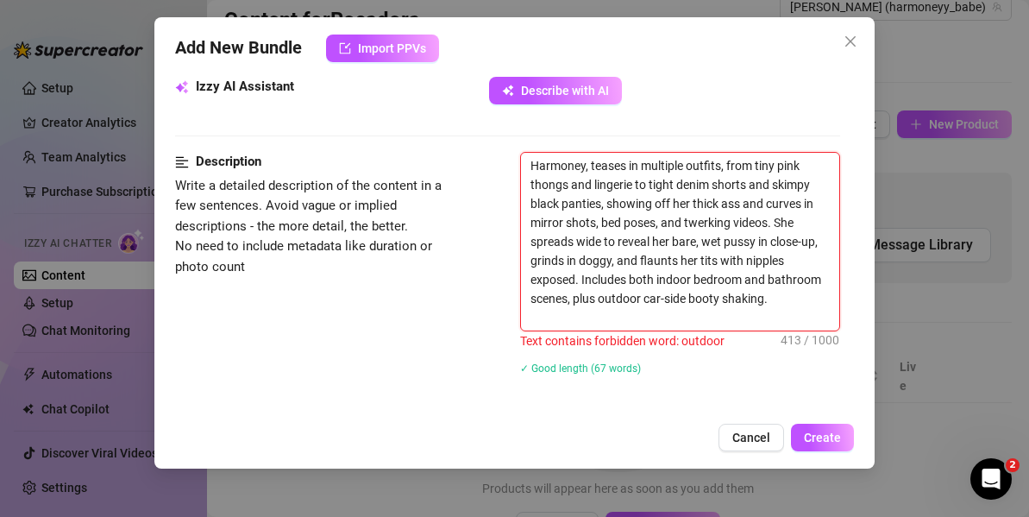
click at [700, 305] on textarea "Harmoney, teases in multiple outfits, from tiny pink thongs and lingerie to tig…" at bounding box center [680, 242] width 318 height 178
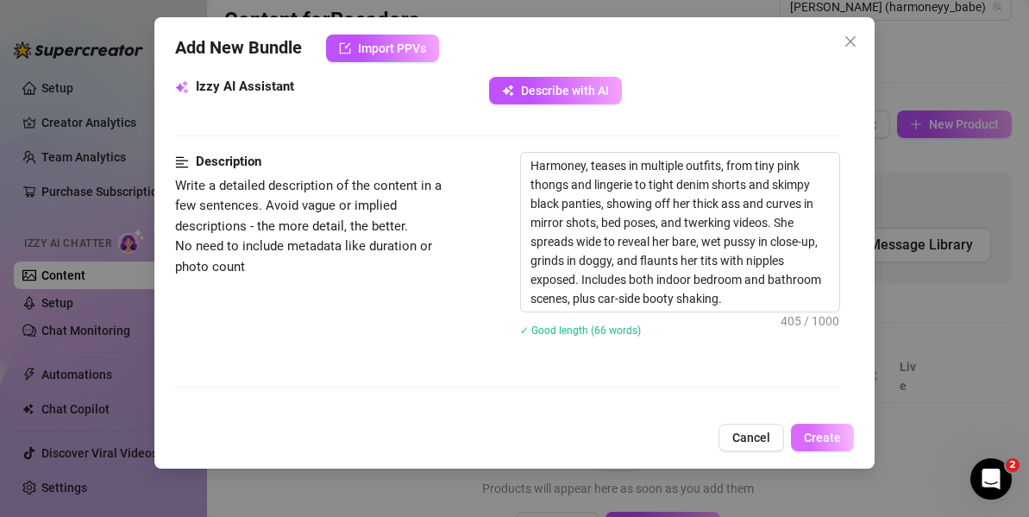
click at [819, 440] on span "Create" at bounding box center [822, 437] width 37 height 14
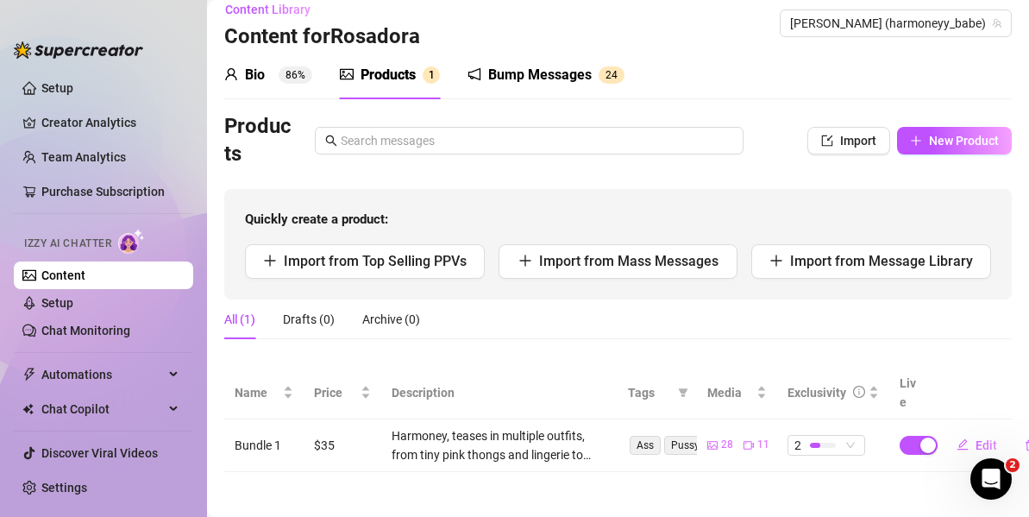
scroll to position [14, 0]
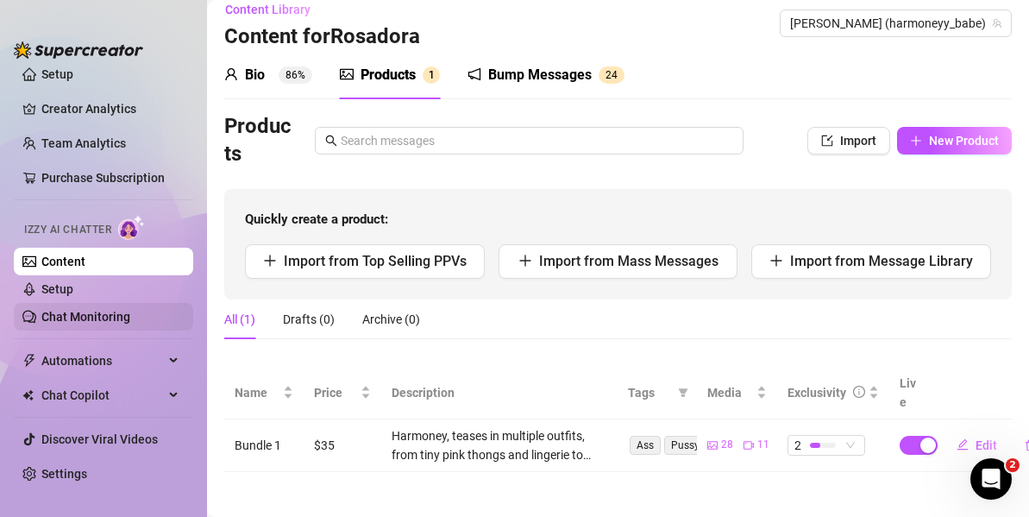
click at [111, 319] on link "Chat Monitoring" at bounding box center [85, 317] width 89 height 14
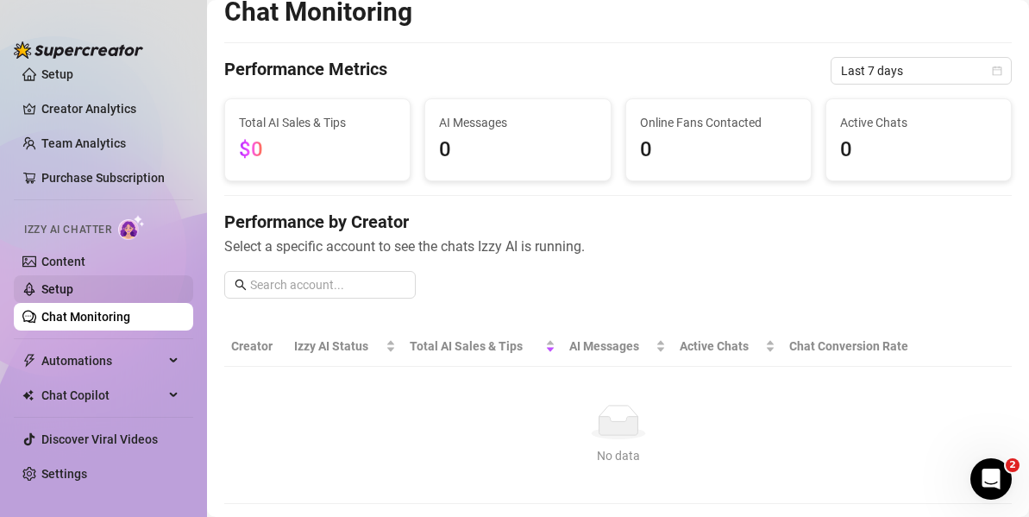
click at [60, 282] on link "Setup" at bounding box center [57, 289] width 32 height 14
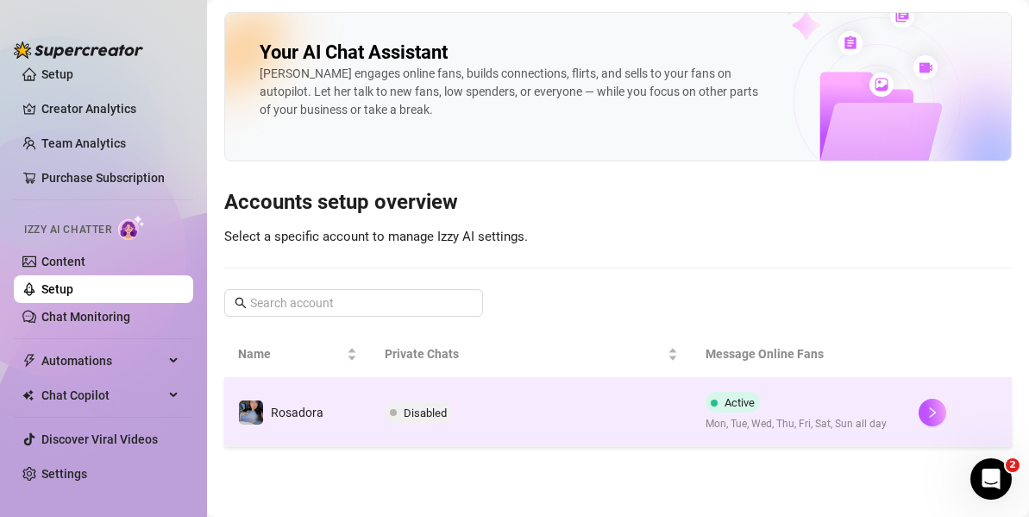
click at [428, 418] on span "Disabled" at bounding box center [425, 412] width 43 height 13
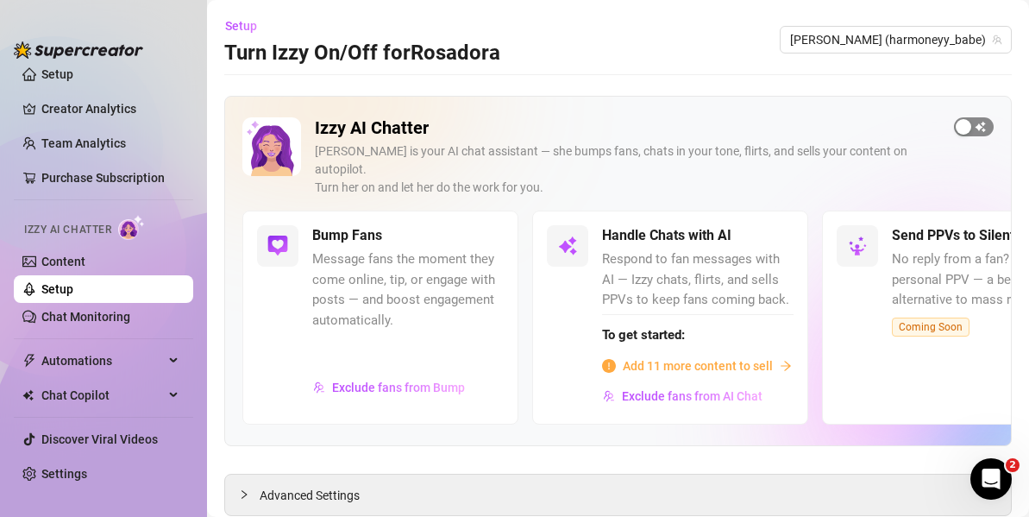
click at [965, 131] on span "button" at bounding box center [974, 126] width 40 height 19
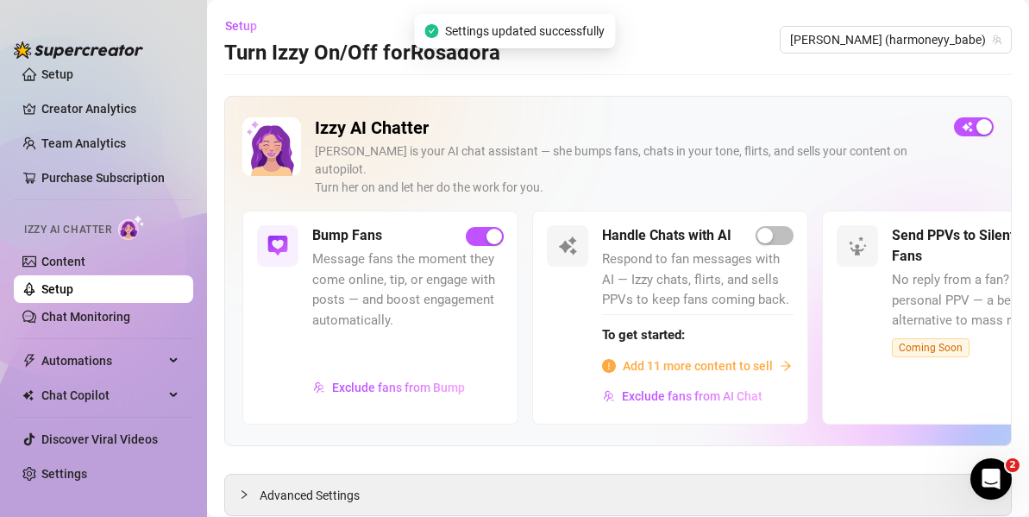
scroll to position [33, 0]
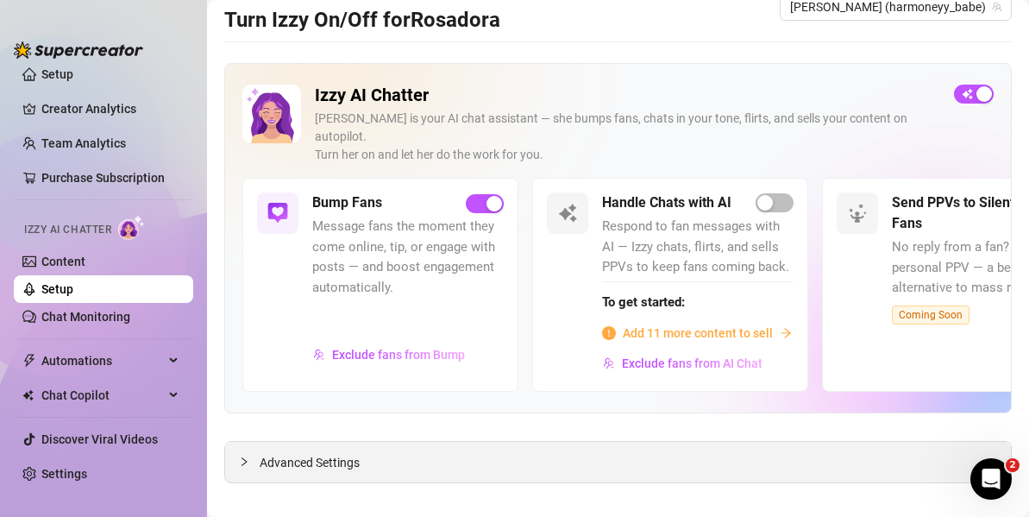
click at [484, 442] on div "Advanced Settings" at bounding box center [618, 462] width 786 height 41
click at [277, 442] on div "Advanced Settings" at bounding box center [618, 462] width 786 height 41
click at [275, 453] on span "Advanced Settings" at bounding box center [310, 462] width 100 height 19
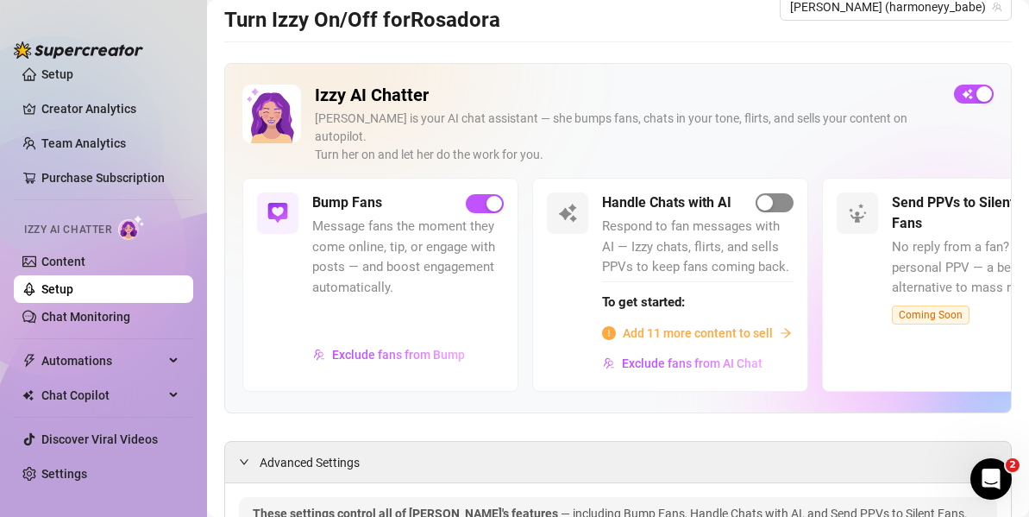
click at [764, 195] on div "button" at bounding box center [765, 203] width 16 height 16
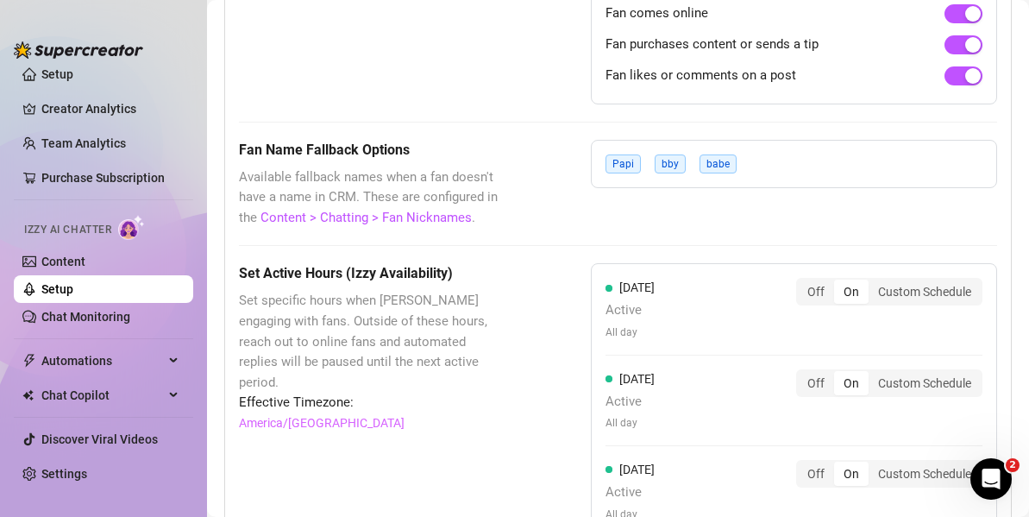
scroll to position [1485, 0]
click at [619, 154] on span "Papi" at bounding box center [623, 163] width 35 height 19
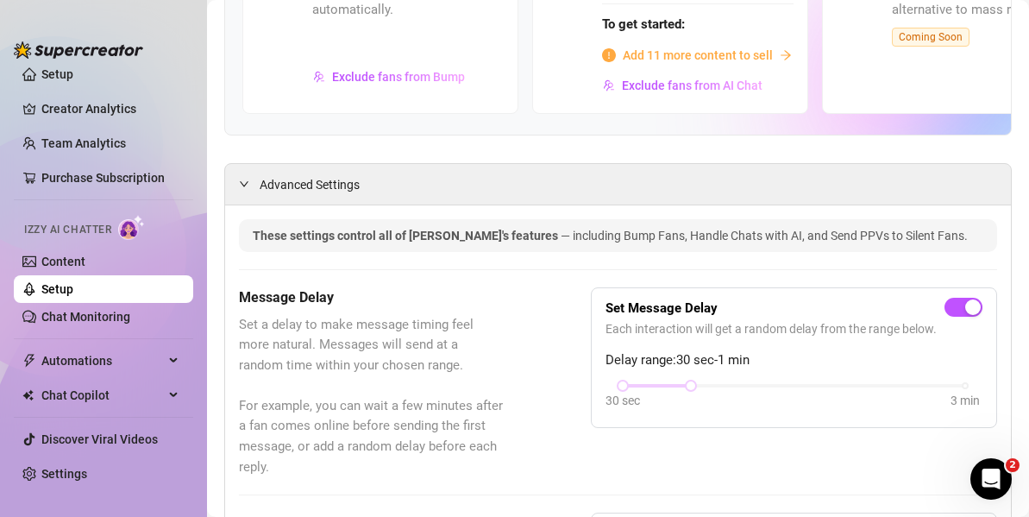
scroll to position [0, 0]
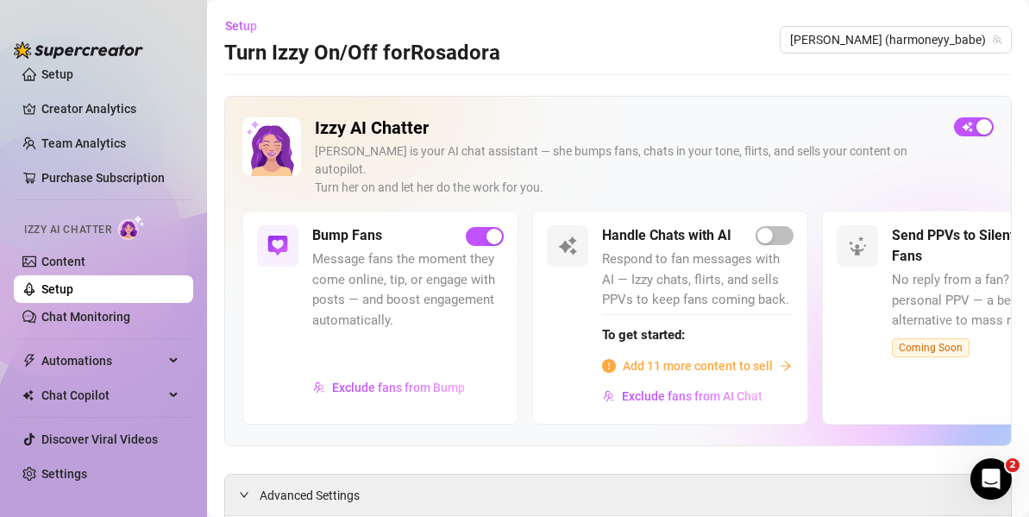
click at [716, 356] on span "Add 11 more content to sell" at bounding box center [698, 365] width 150 height 19
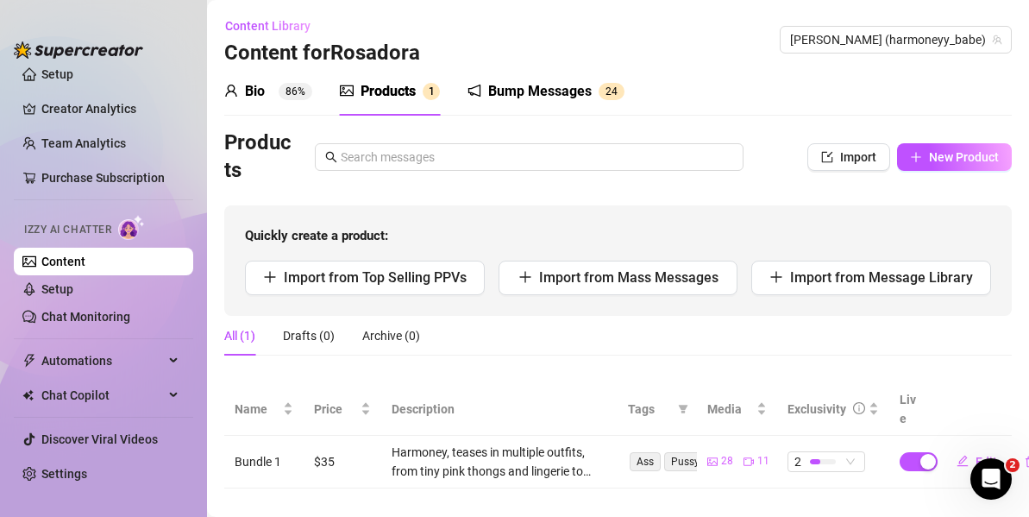
click at [933, 171] on div "Products Import New Product" at bounding box center [618, 156] width 788 height 55
click at [73, 283] on link "Setup" at bounding box center [57, 289] width 32 height 14
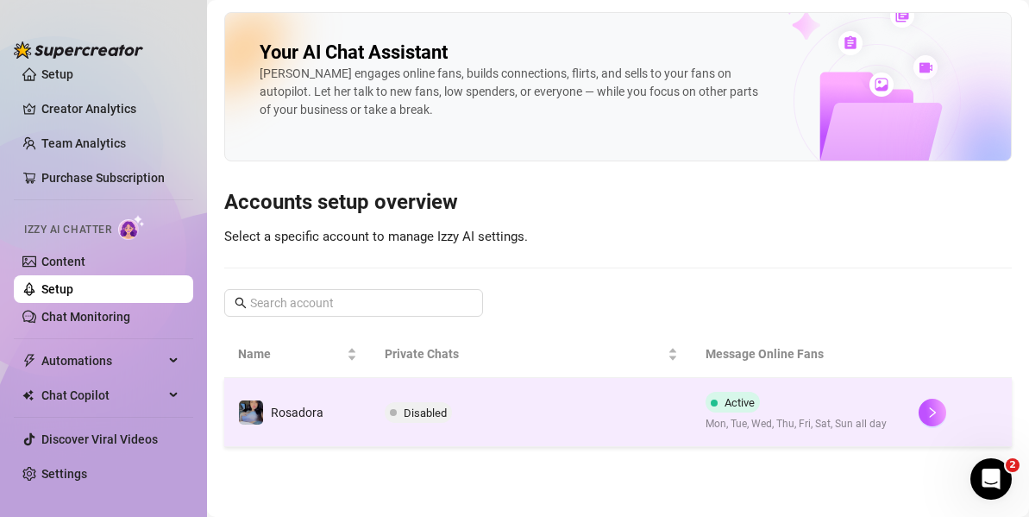
click at [419, 418] on span "Disabled" at bounding box center [425, 412] width 43 height 13
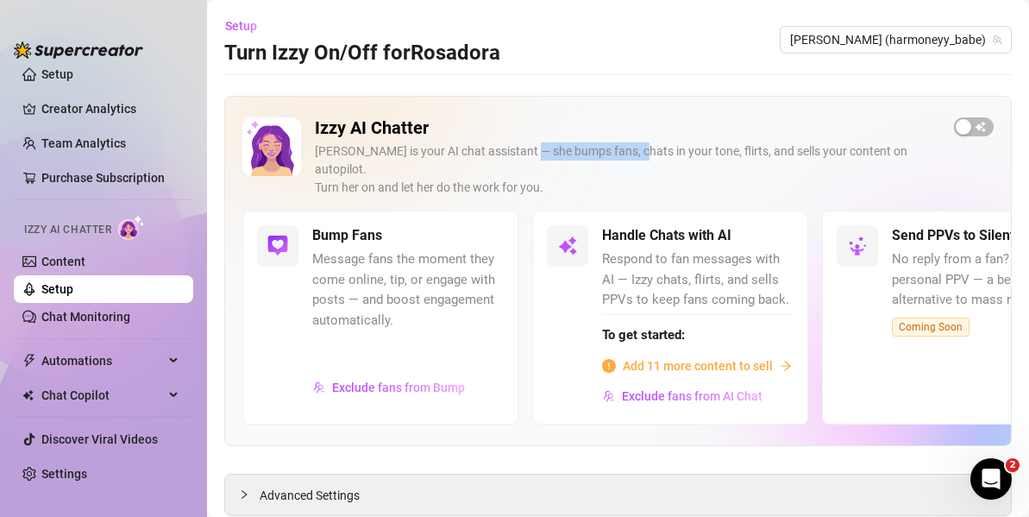
drag, startPoint x: 529, startPoint y: 151, endPoint x: 627, endPoint y: 152, distance: 98.3
click at [627, 152] on div "Izzy is your AI chat assistant — she bumps fans, chats in your tone, flirts, an…" at bounding box center [627, 169] width 625 height 54
click at [631, 158] on div "Izzy is your AI chat assistant — she bumps fans, chats in your tone, flirts, an…" at bounding box center [627, 169] width 625 height 54
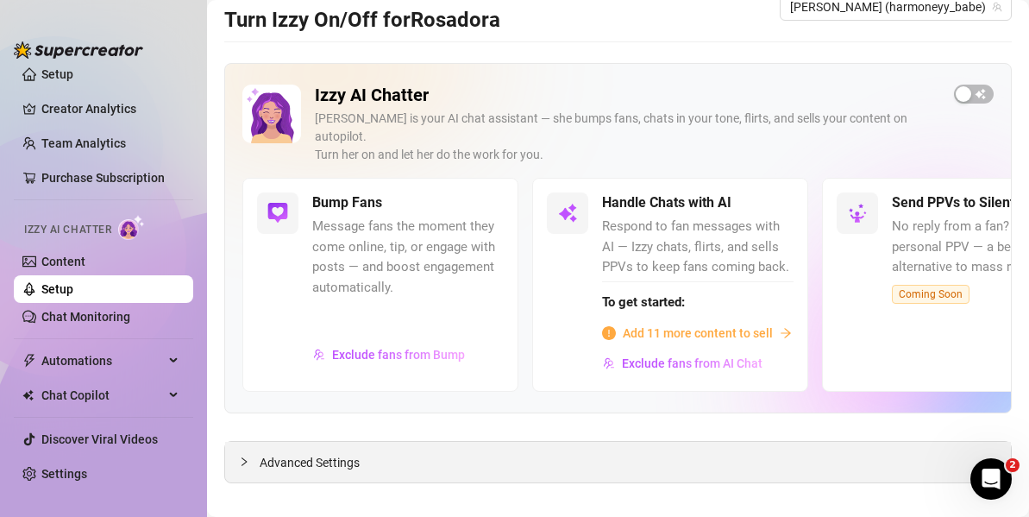
click at [585, 442] on div "Advanced Settings" at bounding box center [618, 462] width 786 height 41
click at [956, 94] on div "button" at bounding box center [964, 94] width 16 height 16
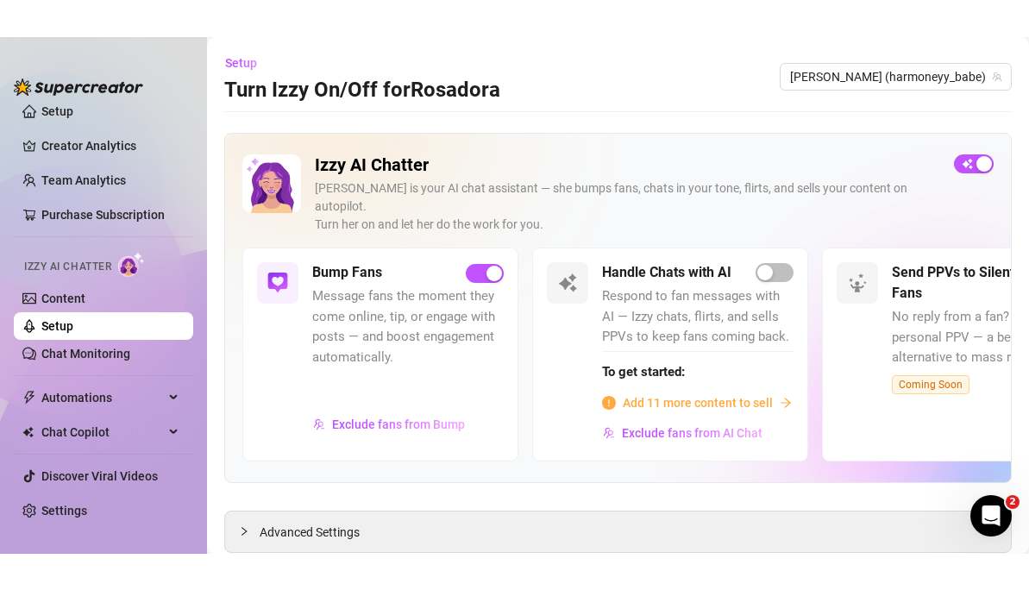
scroll to position [0, 0]
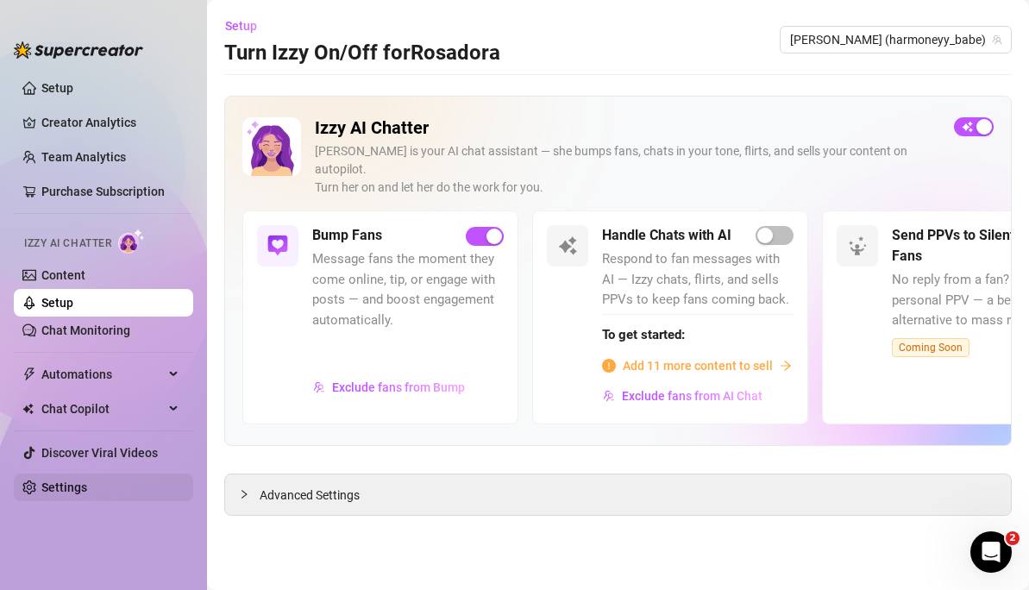
click at [56, 484] on link "Settings" at bounding box center [64, 487] width 46 height 14
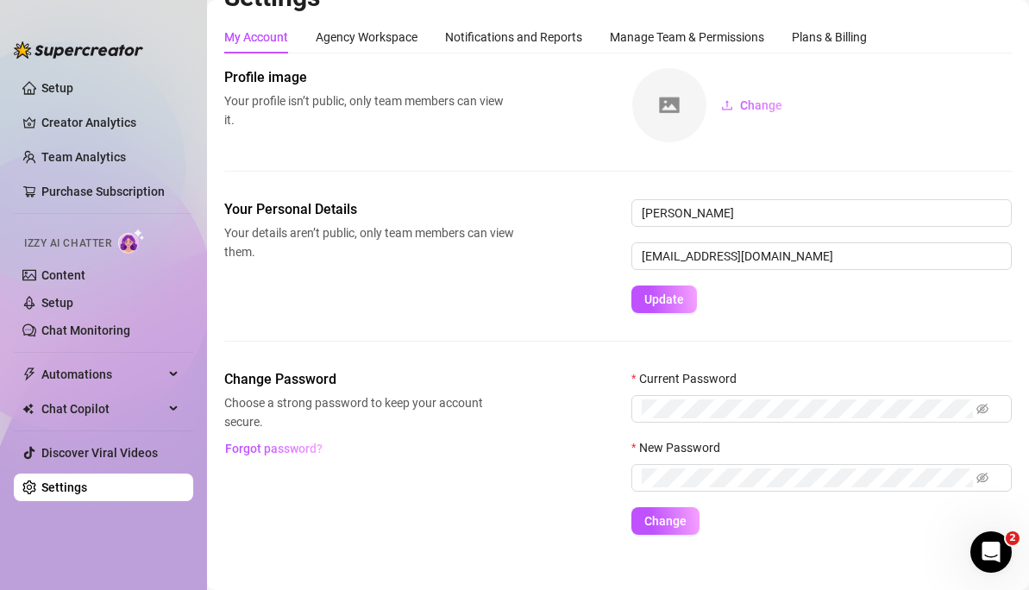
scroll to position [49, 0]
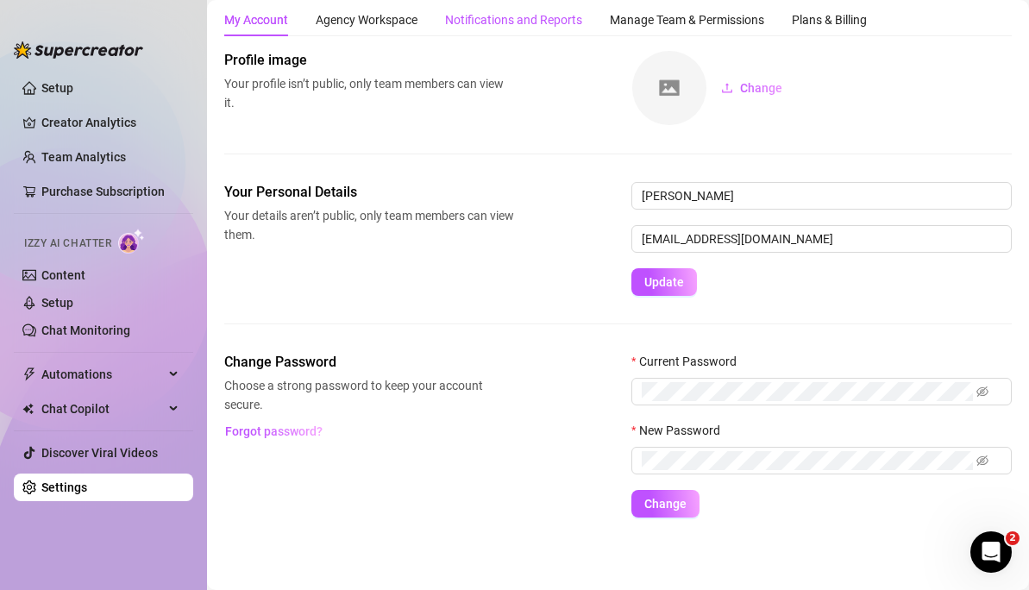
click at [533, 11] on div "Notifications and Reports" at bounding box center [513, 19] width 137 height 19
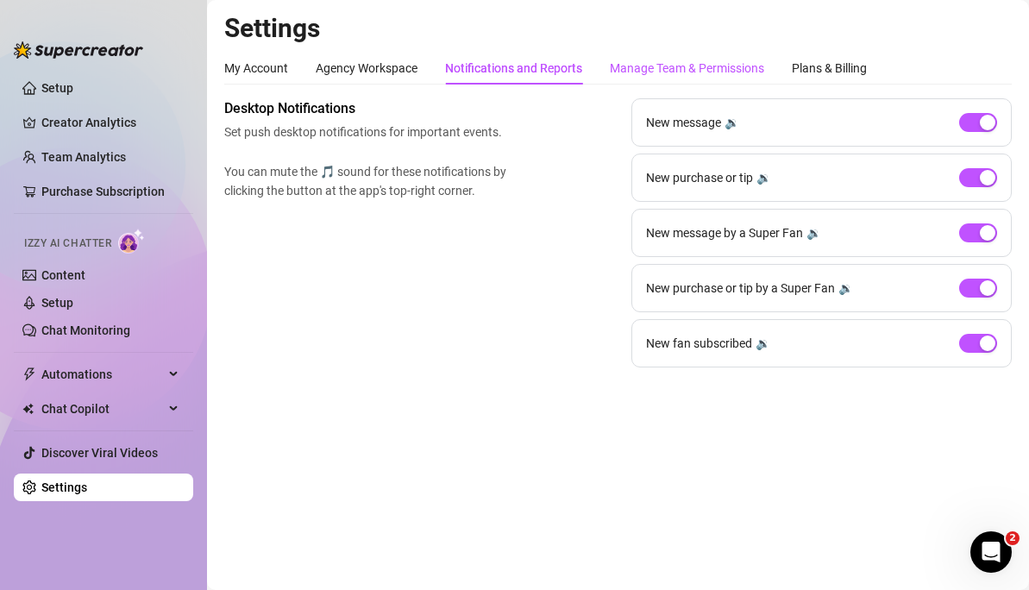
click at [660, 62] on div "Manage Team & Permissions" at bounding box center [687, 68] width 154 height 19
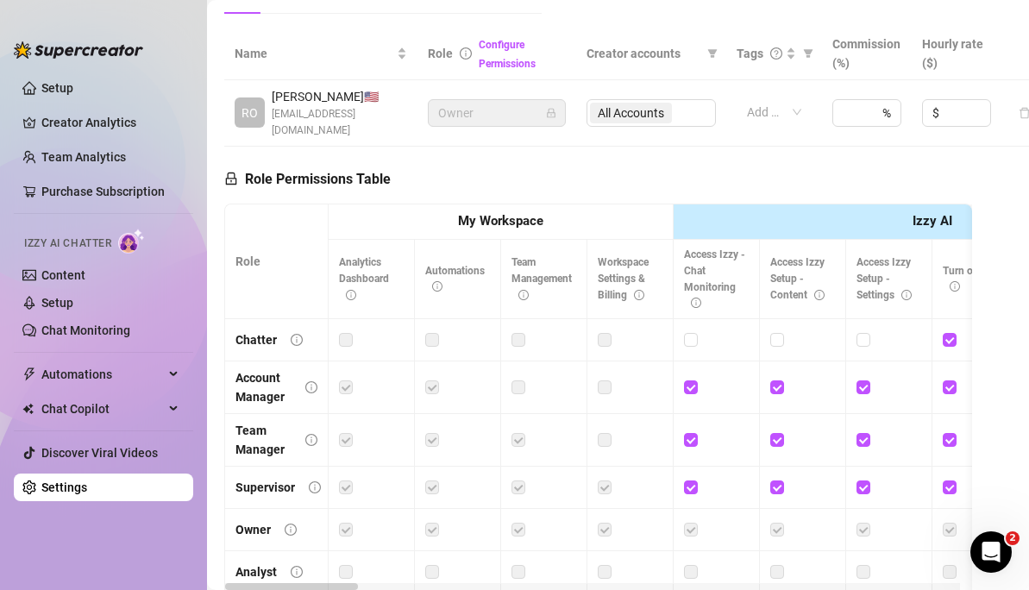
scroll to position [391, 0]
click at [689, 342] on input "checkbox" at bounding box center [690, 340] width 12 height 12
click at [786, 341] on div at bounding box center [802, 340] width 65 height 19
click at [775, 343] on input "checkbox" at bounding box center [776, 340] width 12 height 12
click at [863, 343] on input "checkbox" at bounding box center [863, 340] width 12 height 12
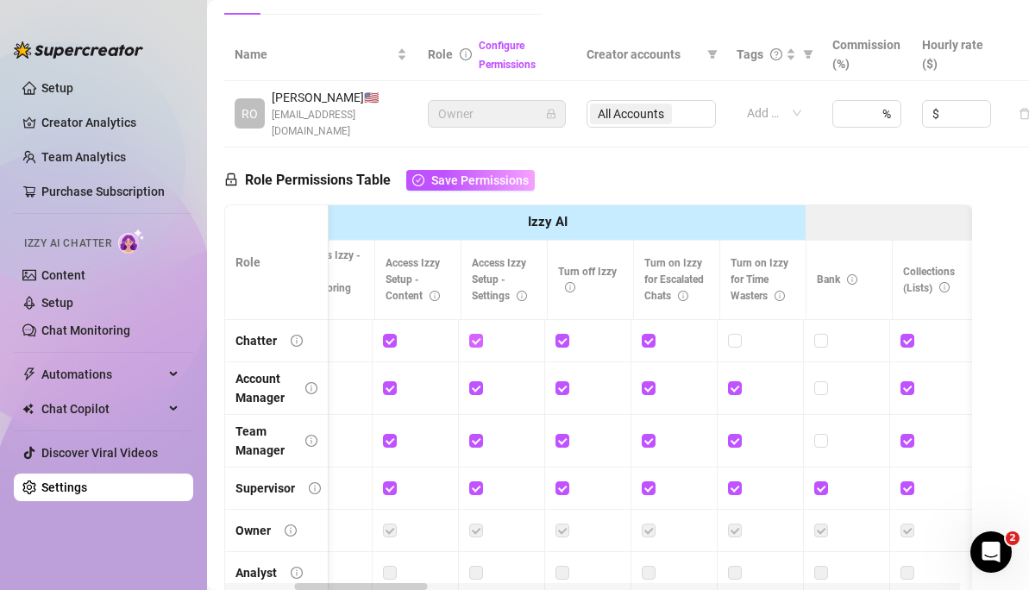
scroll to position [0, 387]
click at [732, 340] on input "checkbox" at bounding box center [734, 340] width 12 height 12
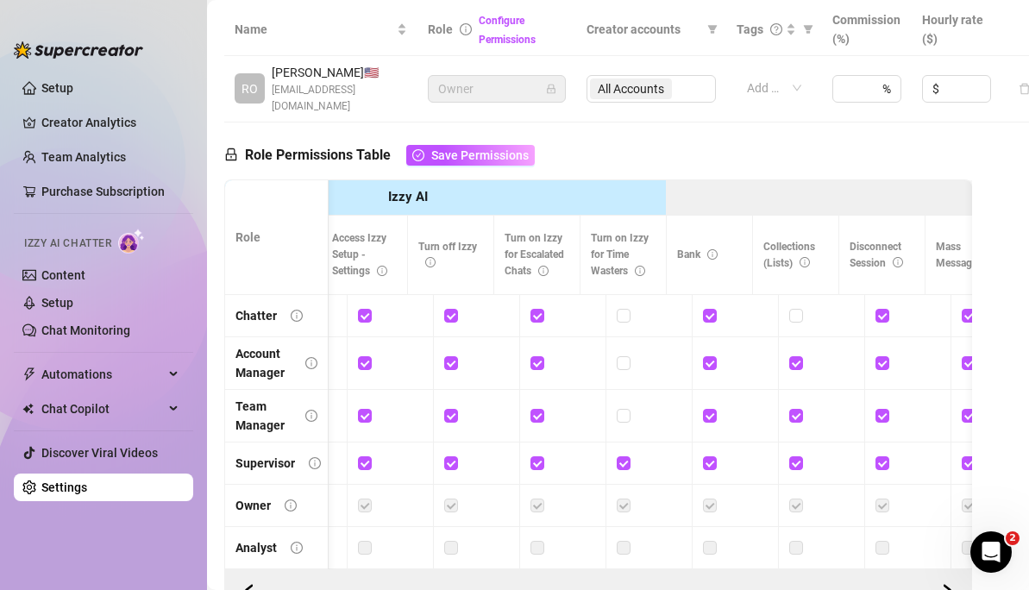
scroll to position [0, 0]
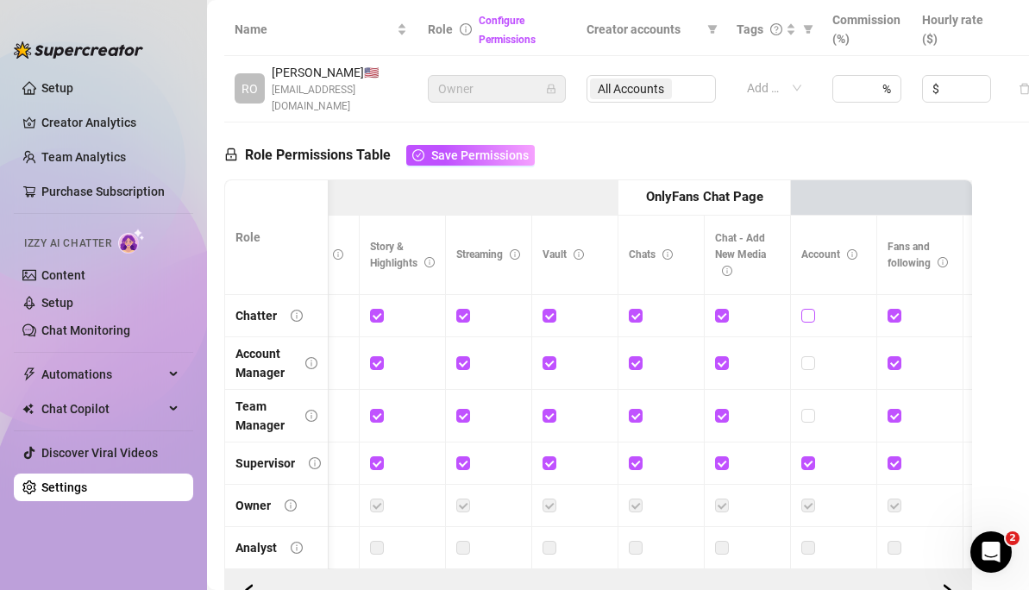
click at [807, 317] on input "checkbox" at bounding box center [807, 315] width 12 height 12
click at [810, 361] on input "checkbox" at bounding box center [807, 362] width 12 height 12
click at [811, 419] on input "checkbox" at bounding box center [807, 415] width 12 height 12
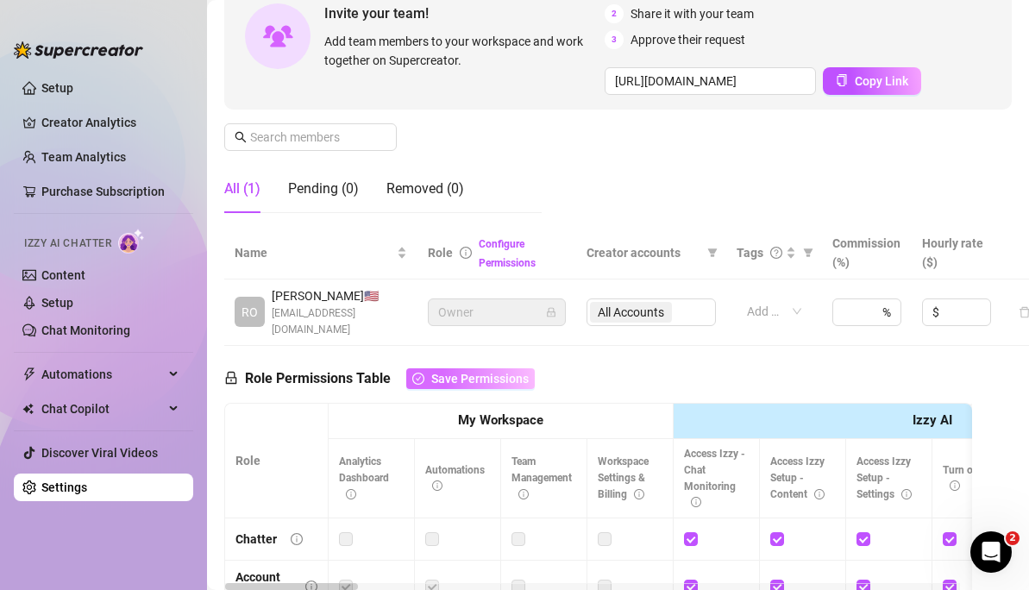
click at [452, 369] on button "Save Permissions" at bounding box center [470, 378] width 129 height 21
click at [449, 376] on span "Save Permissions" at bounding box center [479, 379] width 97 height 14
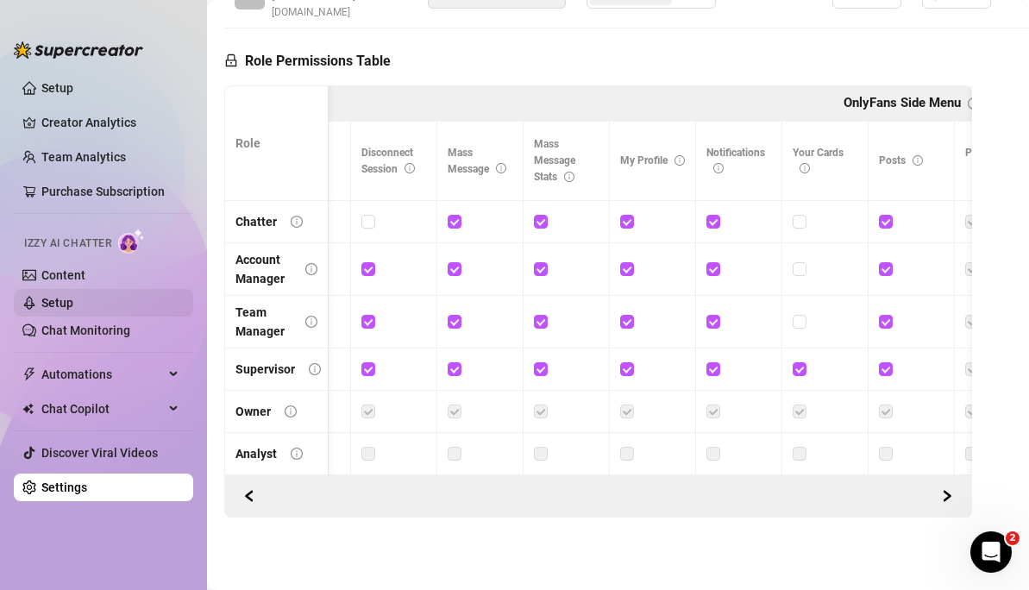
click at [59, 299] on link "Setup" at bounding box center [57, 303] width 32 height 14
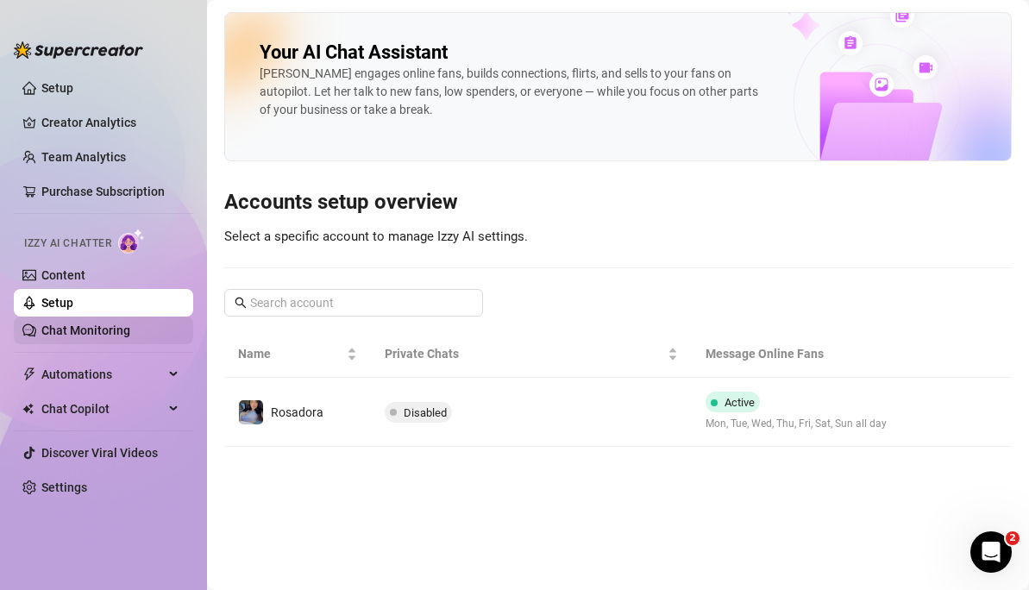
click at [64, 335] on link "Chat Monitoring" at bounding box center [85, 330] width 89 height 14
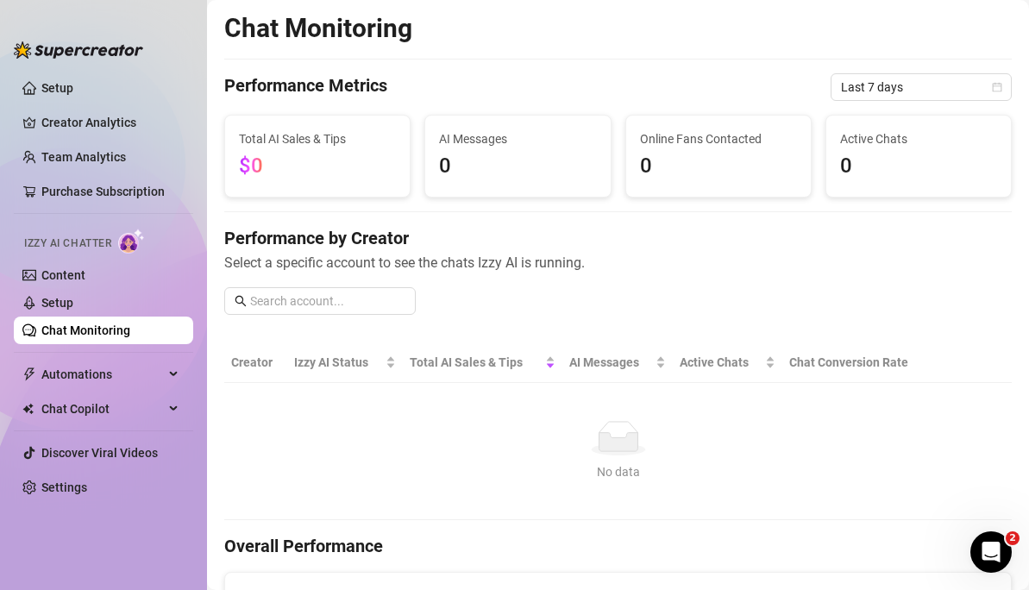
click at [67, 243] on span "Izzy AI Chatter" at bounding box center [67, 243] width 87 height 16
click at [132, 245] on img at bounding box center [131, 241] width 27 height 25
click at [57, 279] on link "Content" at bounding box center [63, 275] width 44 height 14
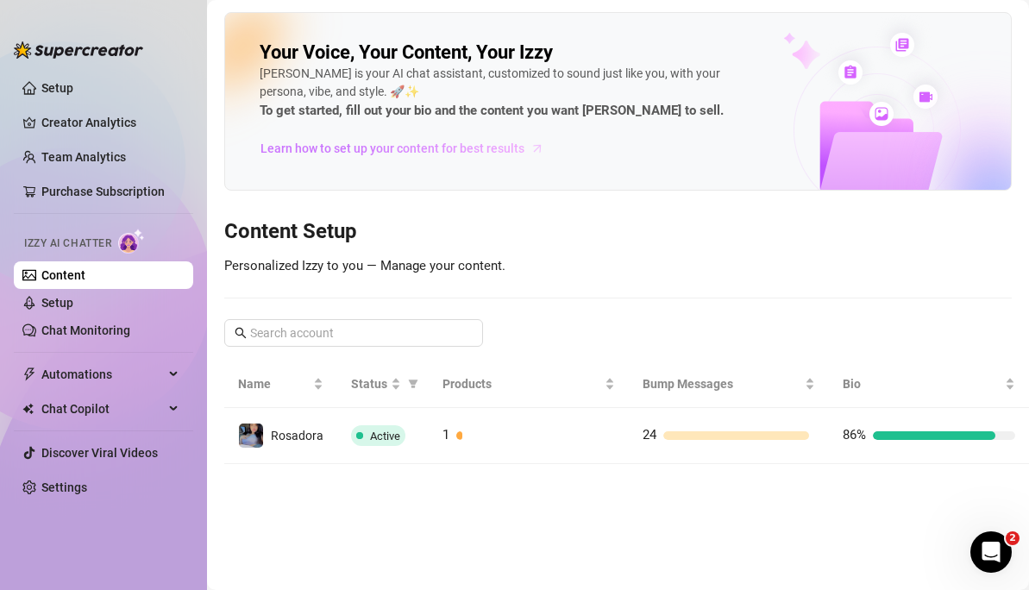
click at [342, 151] on span "Learn how to set up your content for best results" at bounding box center [393, 148] width 264 height 19
click at [111, 379] on span "Automations" at bounding box center [102, 375] width 122 height 28
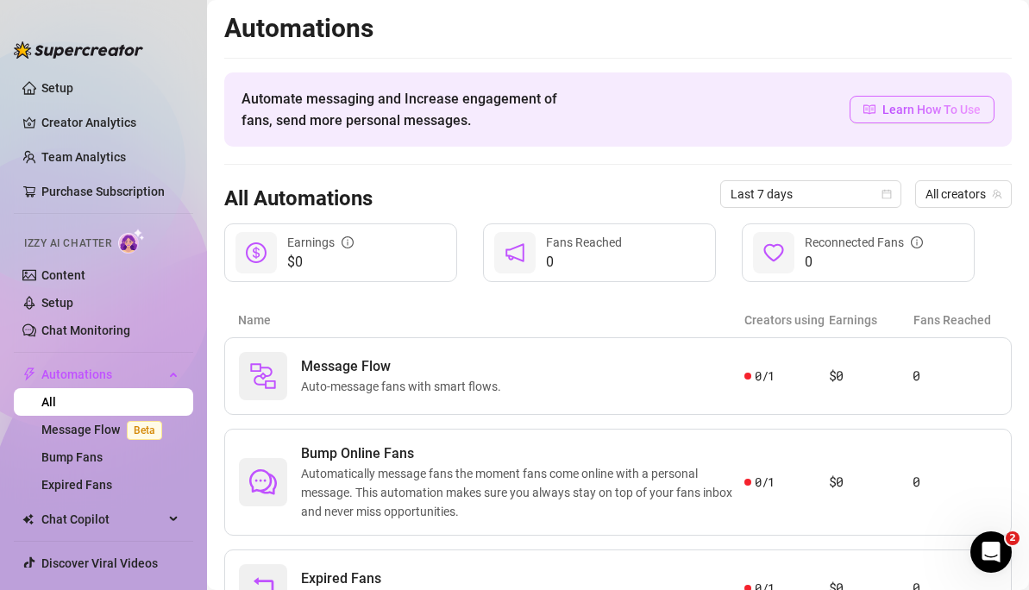
click at [920, 109] on span "Learn How To Use" at bounding box center [931, 109] width 98 height 19
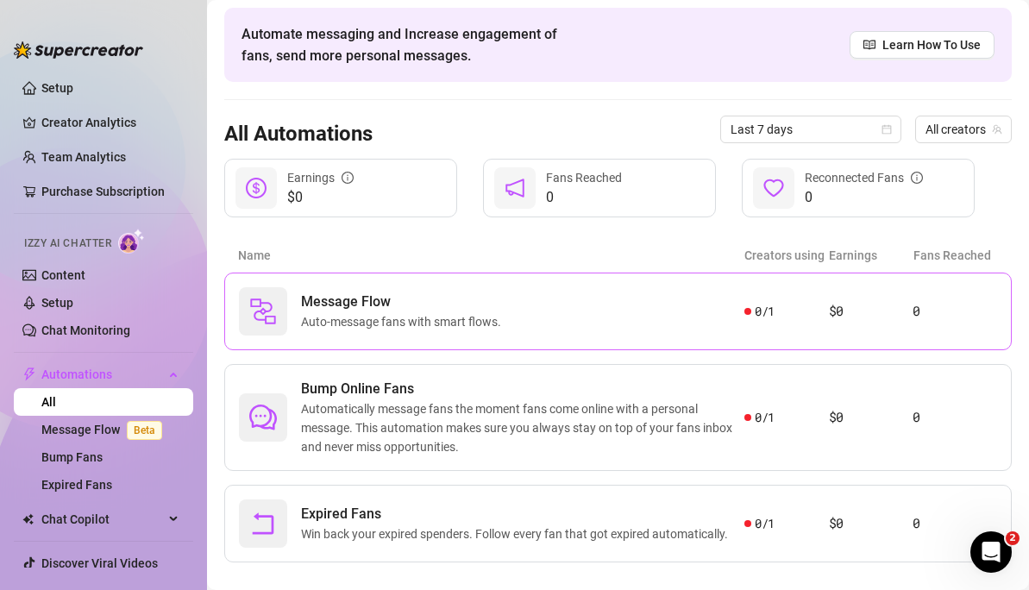
scroll to position [42, 0]
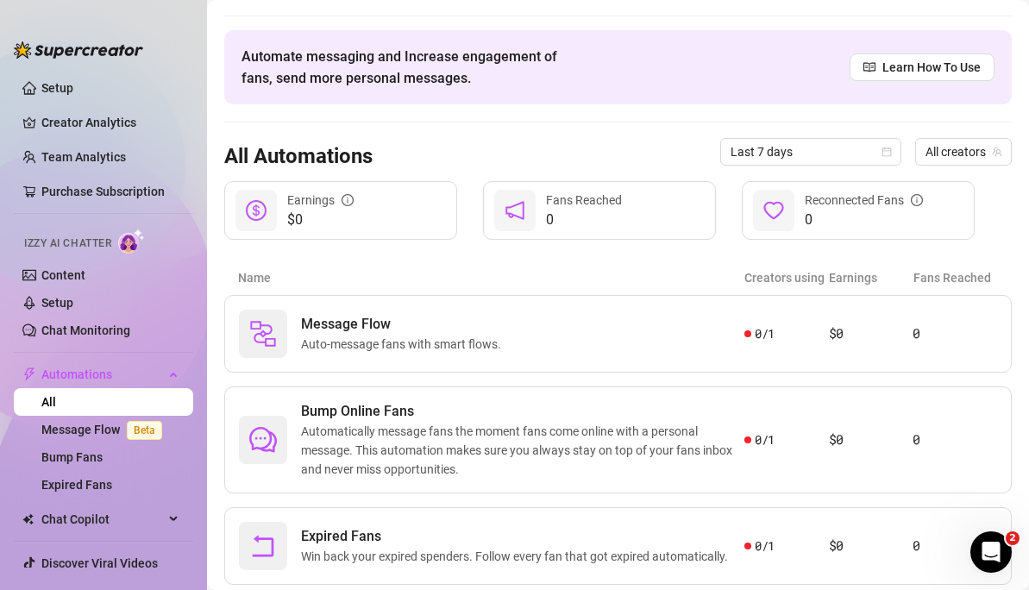
click at [56, 395] on link "All" at bounding box center [48, 402] width 15 height 14
click at [73, 310] on link "Setup" at bounding box center [57, 303] width 32 height 14
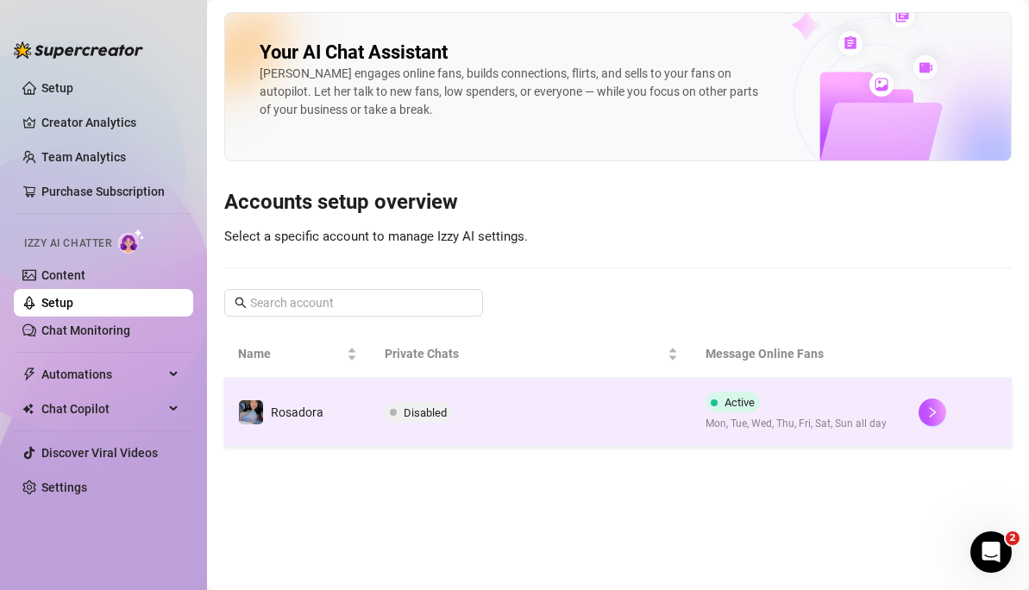
click at [386, 408] on span "Disabled" at bounding box center [418, 412] width 67 height 21
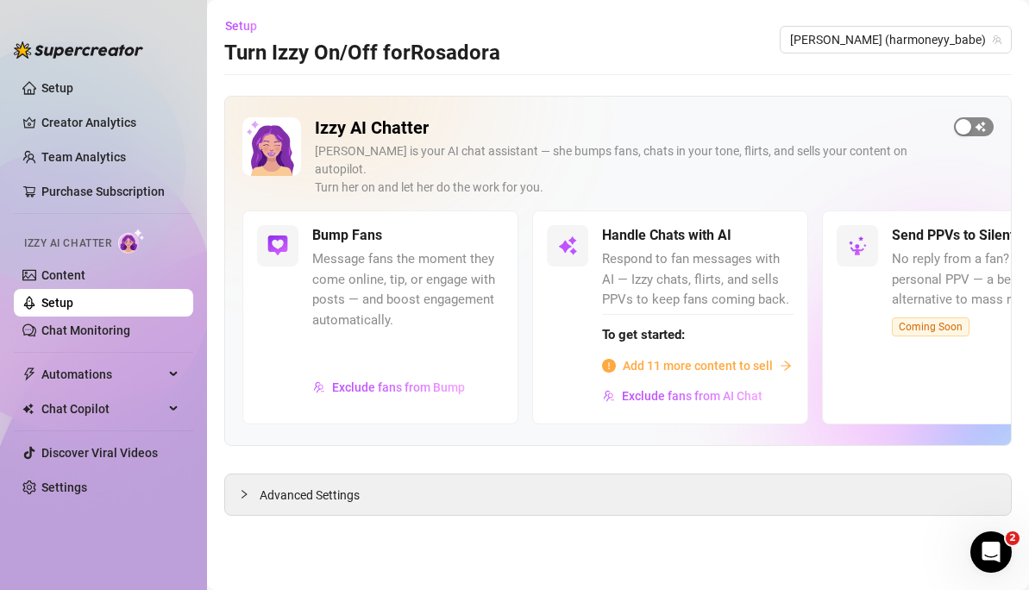
click at [971, 124] on button "button" at bounding box center [974, 126] width 40 height 19
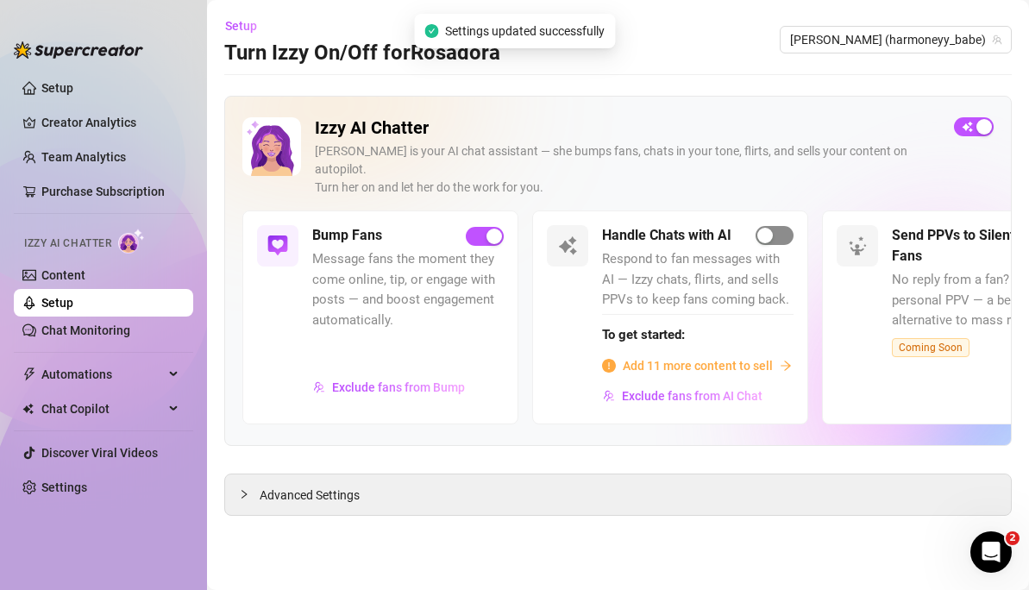
click at [770, 228] on div "button" at bounding box center [765, 236] width 16 height 16
click at [672, 356] on span "Add 11 more content to sell" at bounding box center [698, 365] width 150 height 19
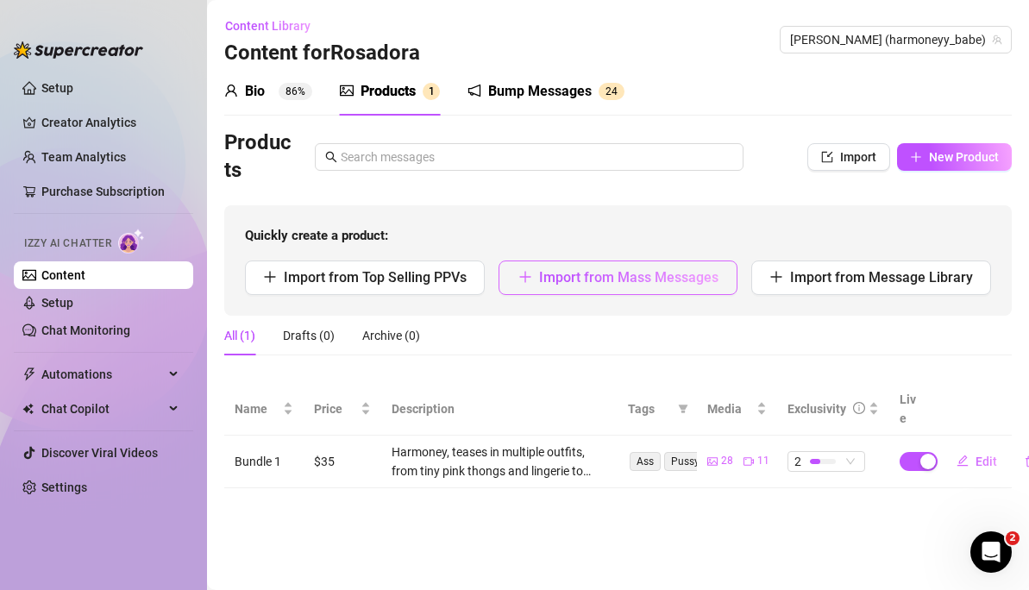
click at [619, 270] on span "Import from Mass Messages" at bounding box center [628, 277] width 179 height 16
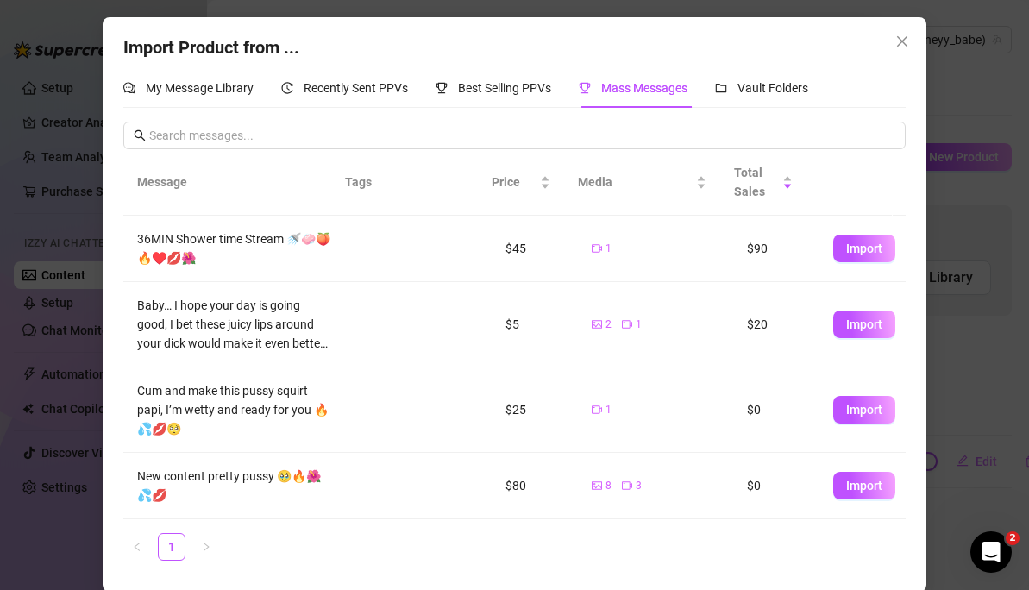
scroll to position [2, 0]
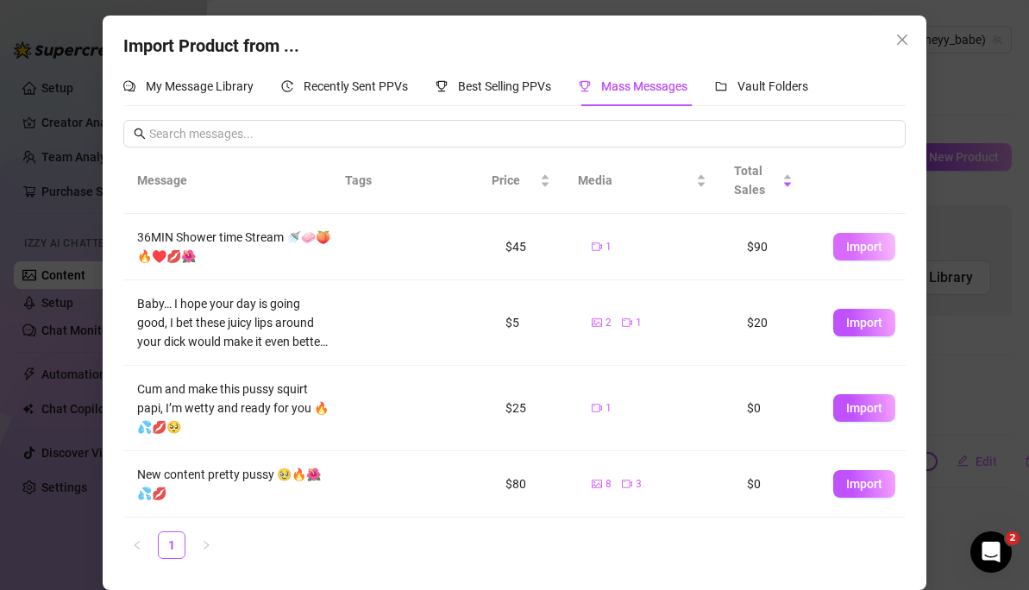
click at [846, 252] on span "Import" at bounding box center [864, 247] width 36 height 14
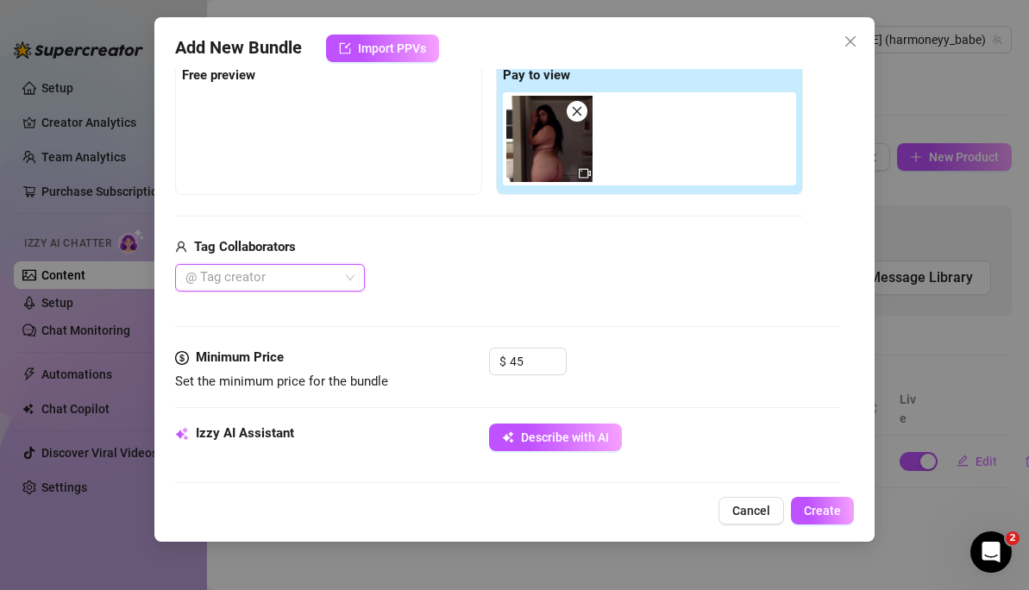
scroll to position [0, 0]
click at [826, 511] on span "Create" at bounding box center [822, 511] width 37 height 14
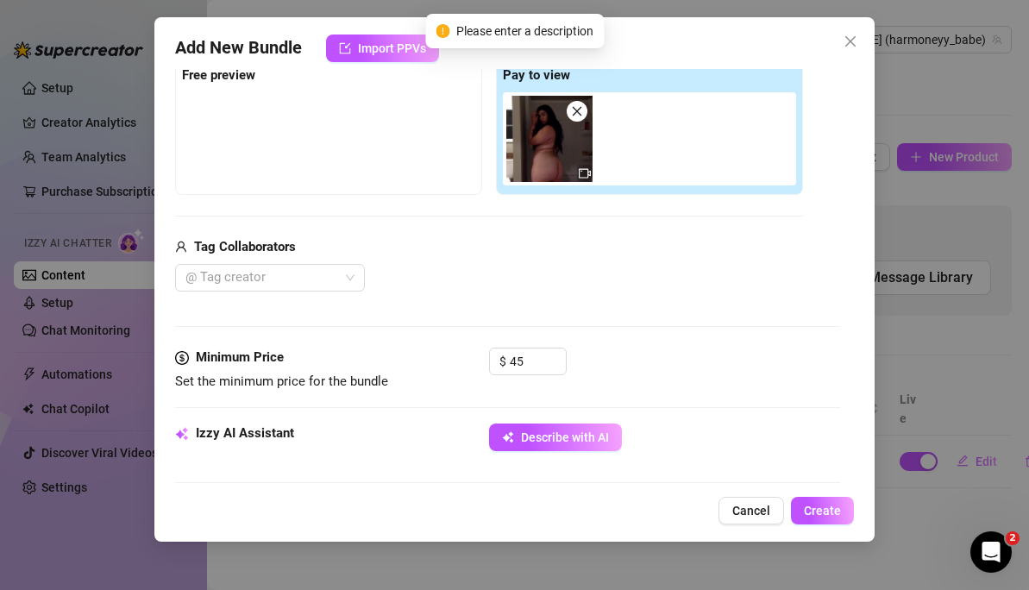
scroll to position [305, 0]
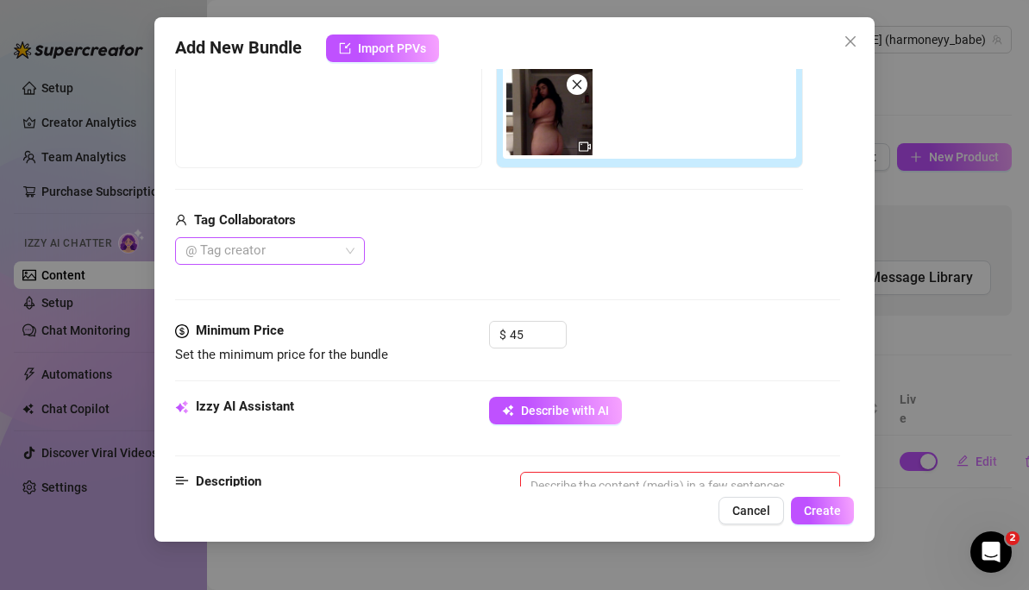
click at [254, 249] on div at bounding box center [261, 251] width 165 height 24
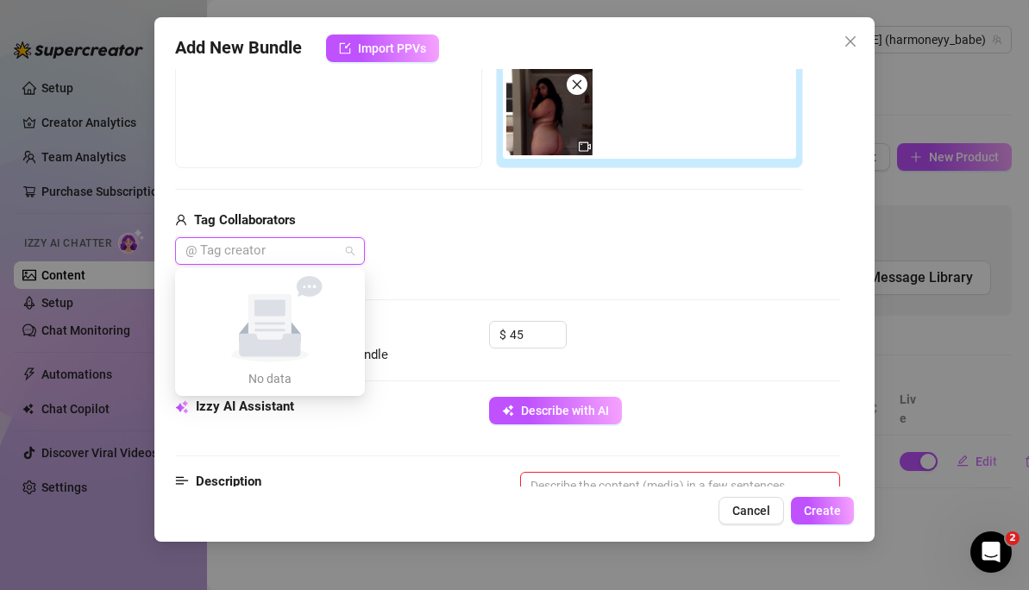
click at [375, 252] on div "@ Tag creator" at bounding box center [489, 251] width 628 height 28
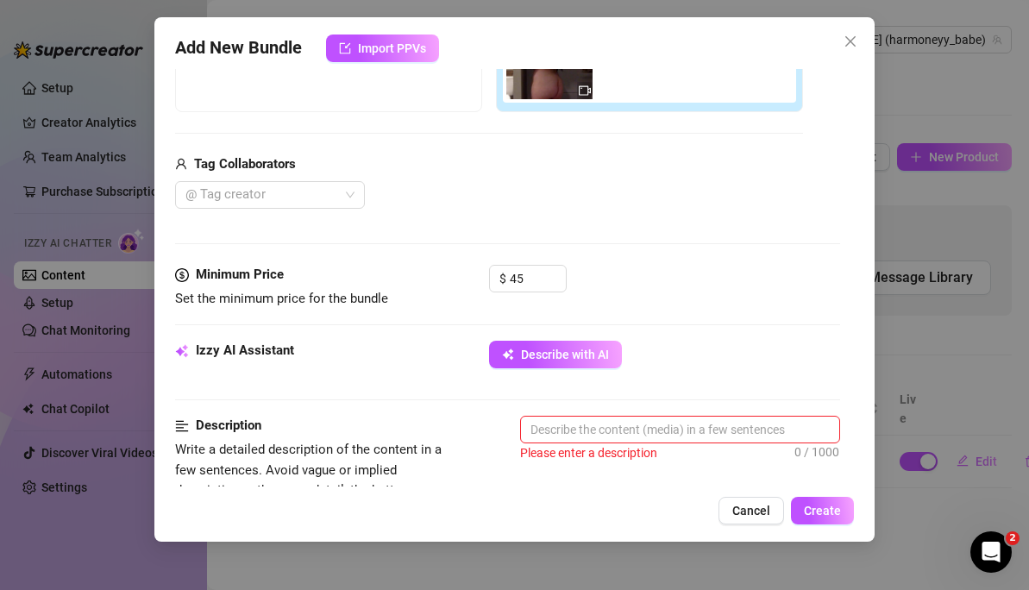
scroll to position [379, 0]
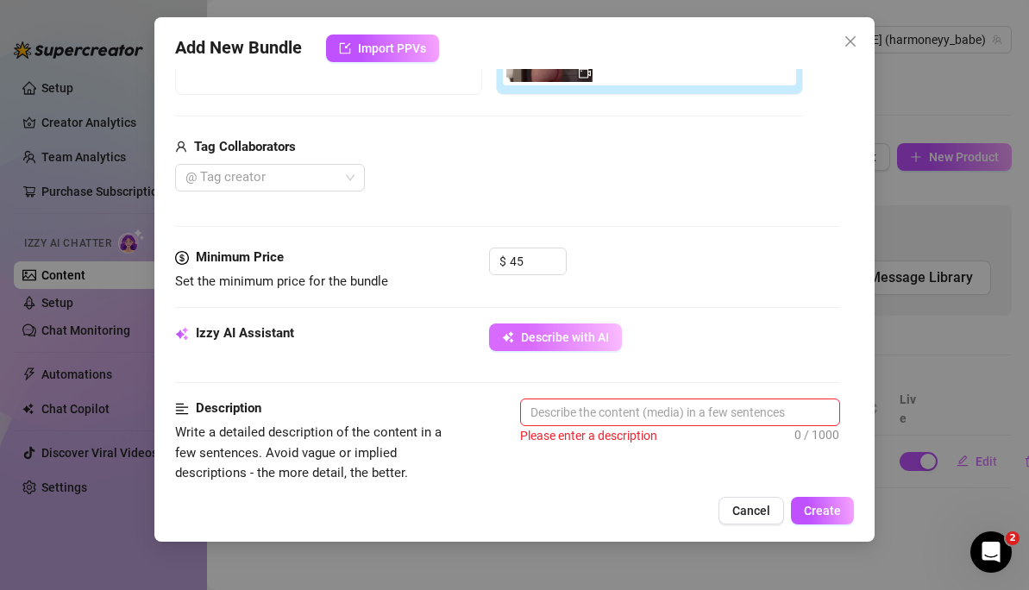
click at [513, 339] on icon "button" at bounding box center [508, 337] width 12 height 12
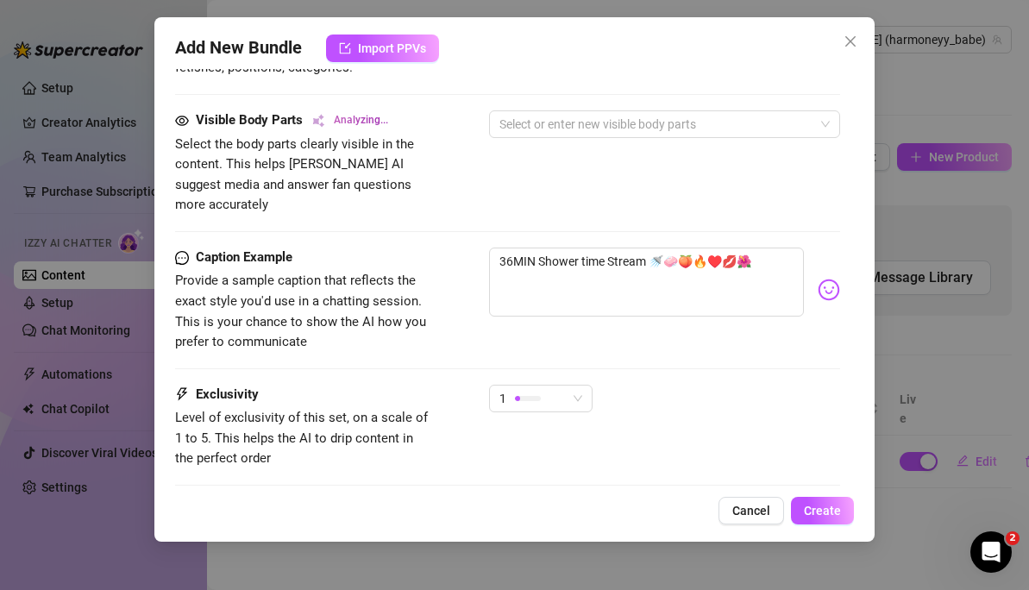
scroll to position [1056, 0]
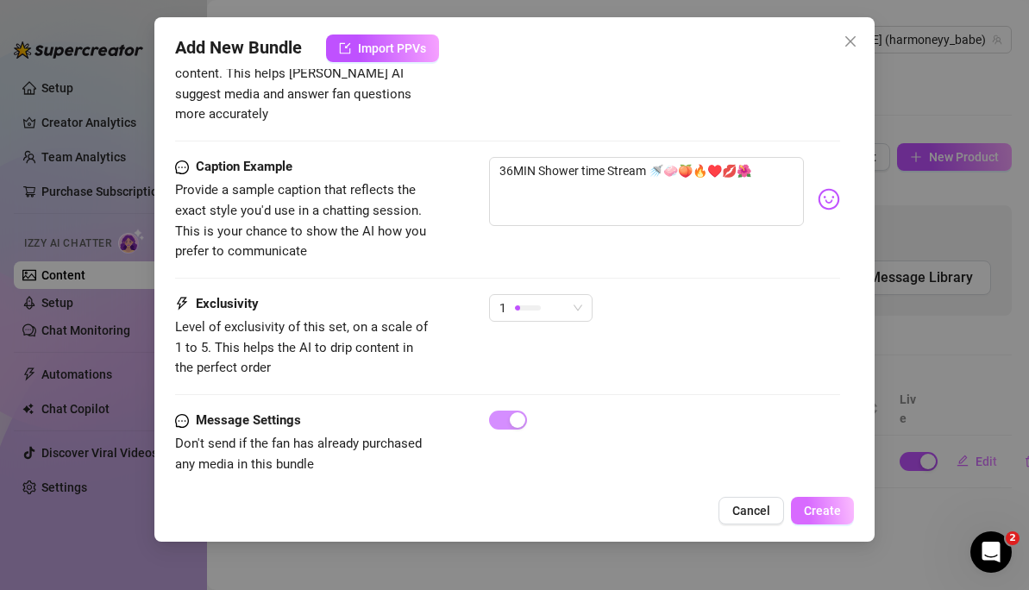
click at [813, 498] on button "Create" at bounding box center [822, 511] width 63 height 28
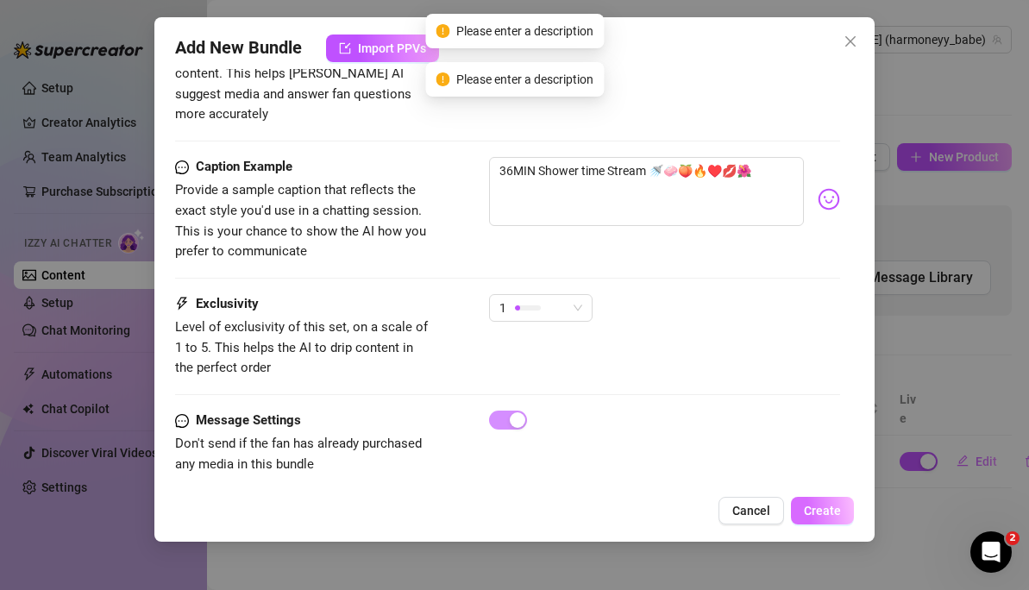
click at [814, 512] on span "Create" at bounding box center [822, 511] width 37 height 14
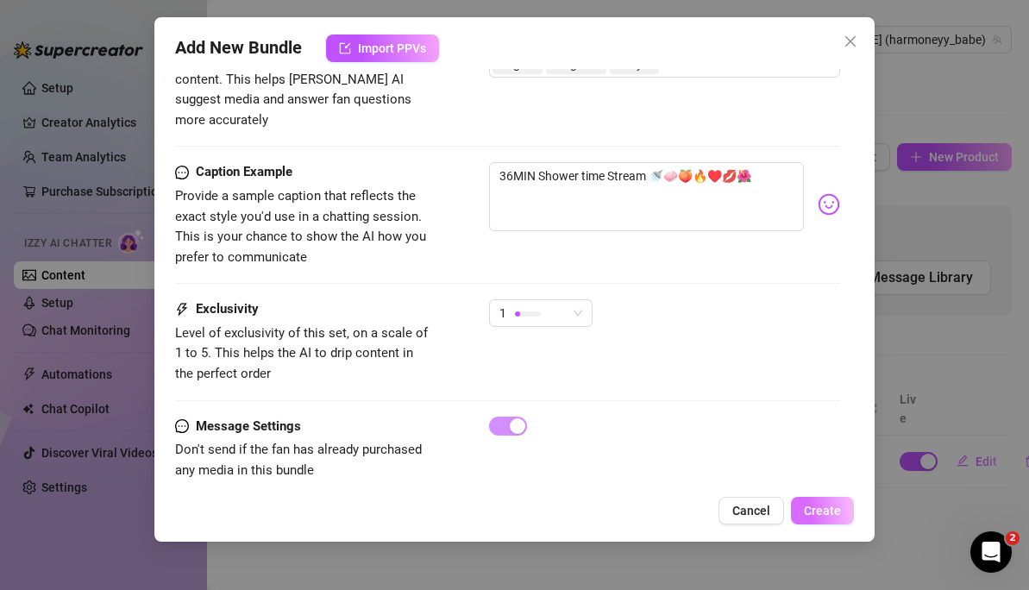
click at [833, 512] on span "Create" at bounding box center [822, 511] width 37 height 14
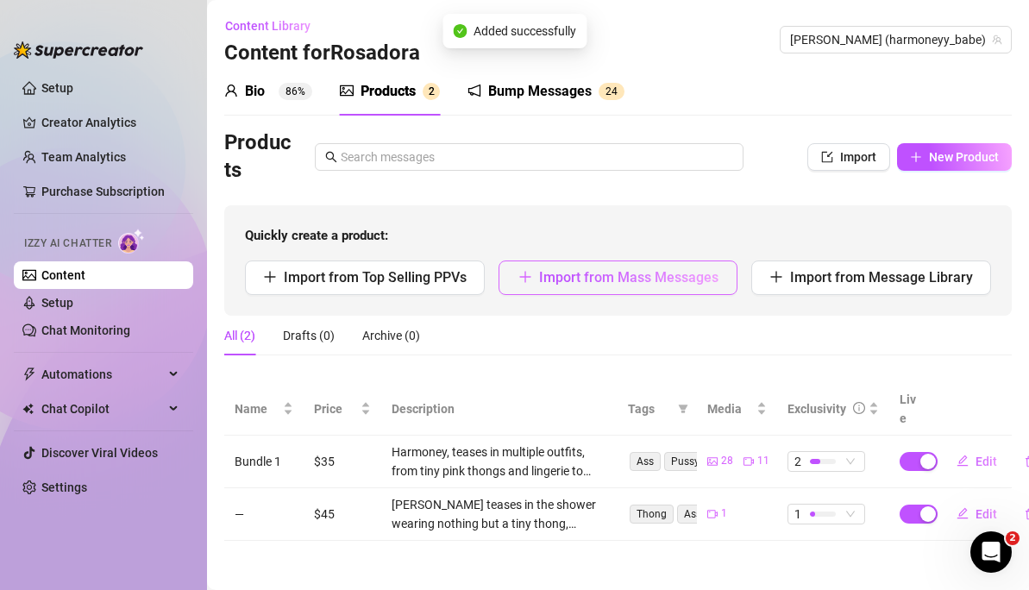
click at [641, 285] on span "Import from Mass Messages" at bounding box center [628, 277] width 179 height 16
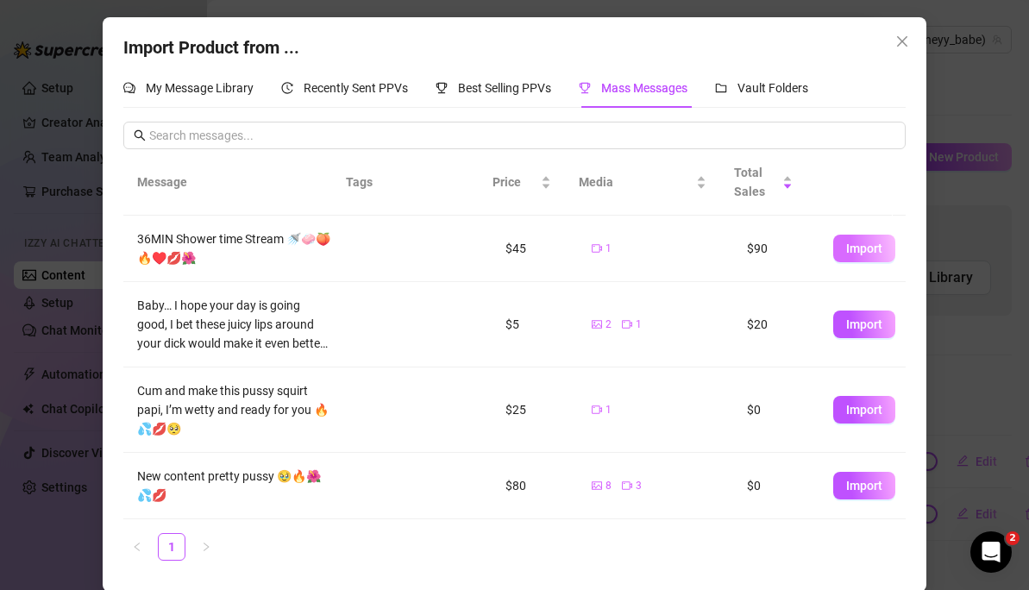
click at [846, 242] on span "Import" at bounding box center [864, 249] width 36 height 14
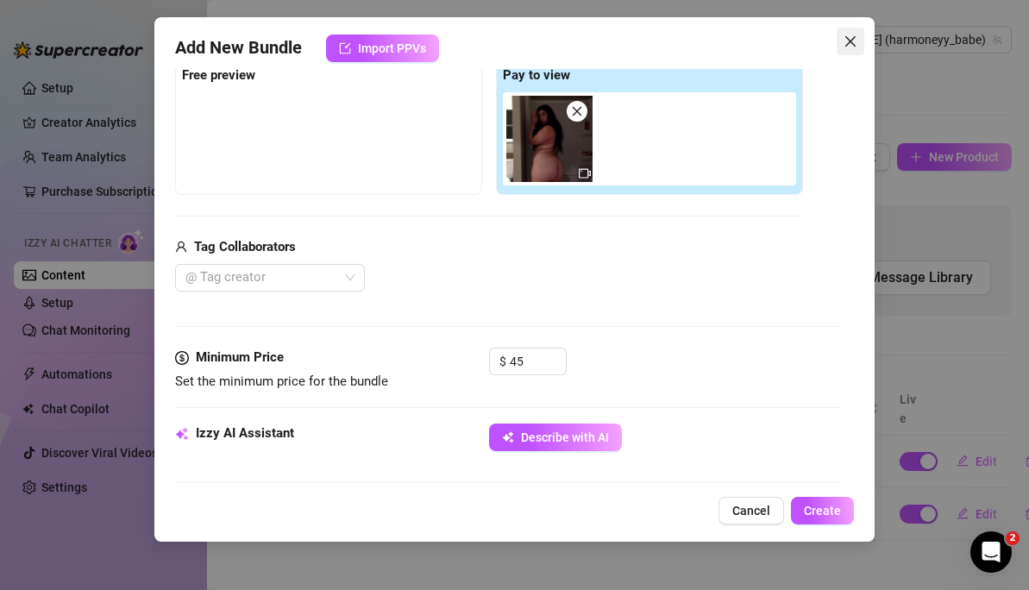
click at [857, 41] on span "Close" at bounding box center [851, 42] width 28 height 14
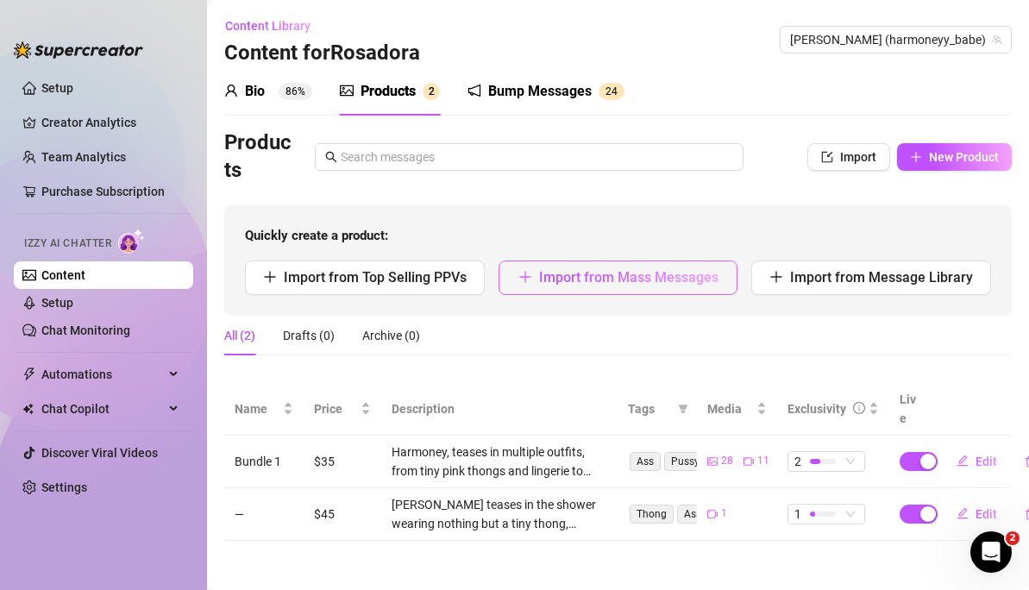
click at [600, 292] on button "Import from Mass Messages" at bounding box center [619, 278] width 240 height 35
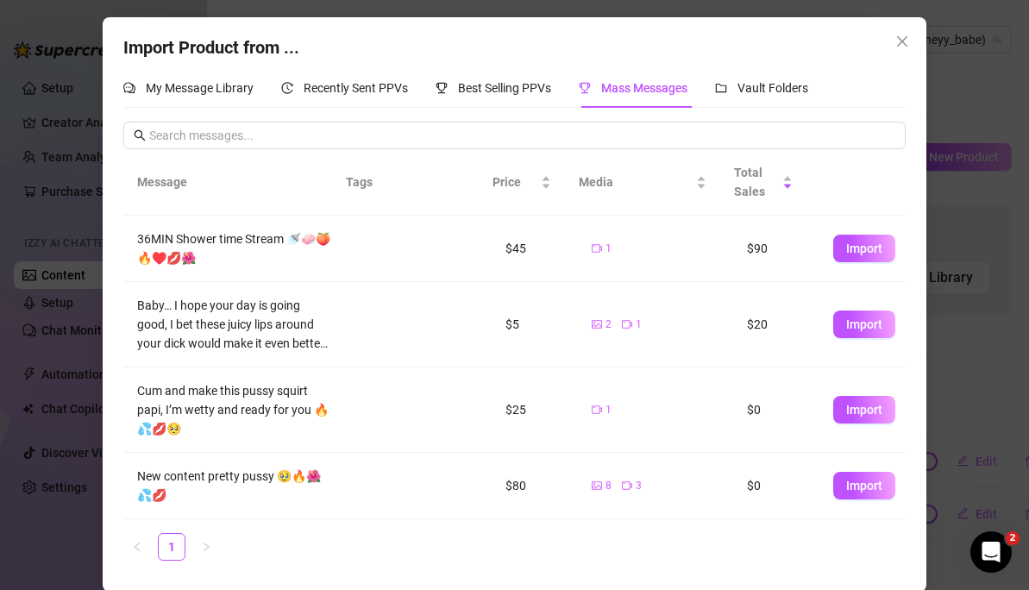
scroll to position [2, 0]
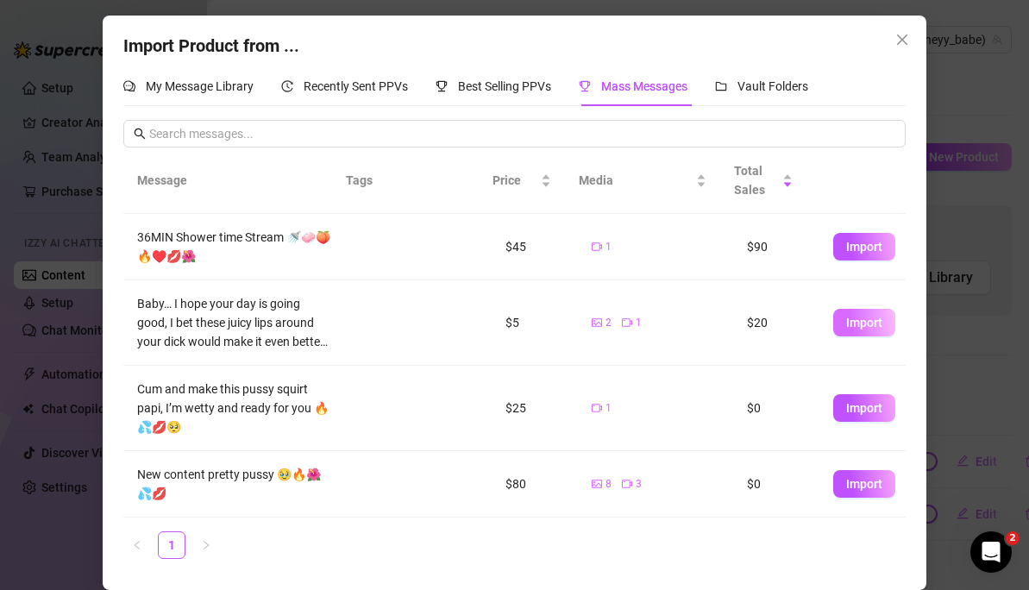
click at [846, 318] on span "Import" at bounding box center [864, 323] width 36 height 14
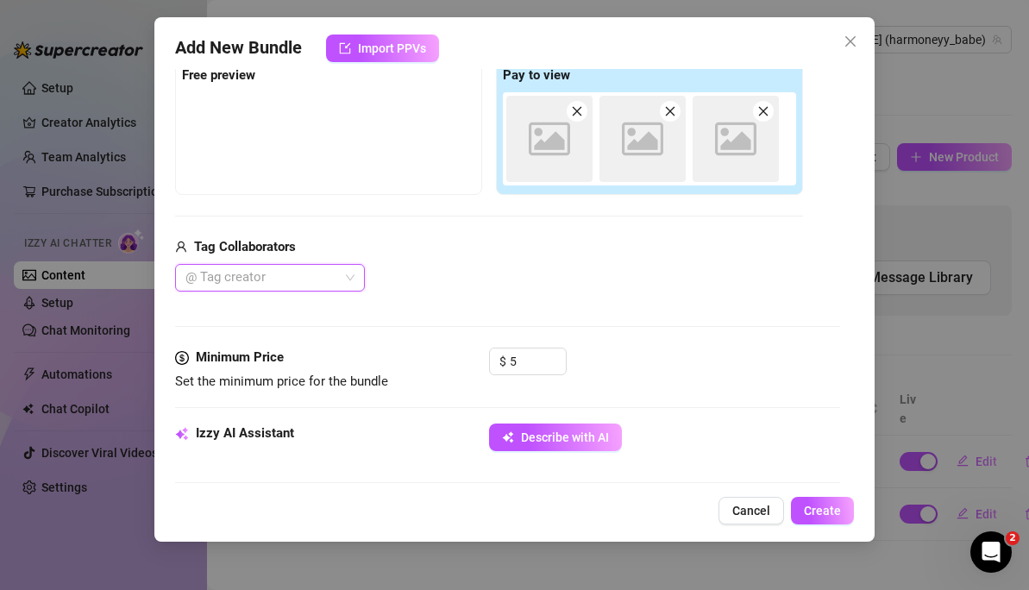
scroll to position [0, 0]
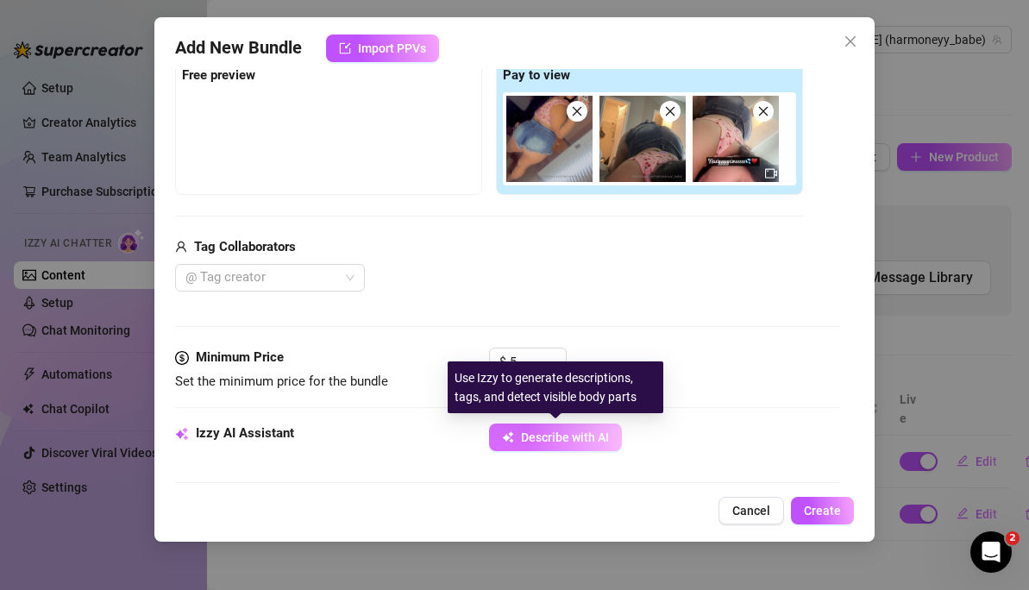
click at [579, 436] on span "Describe with AI" at bounding box center [565, 437] width 88 height 14
click at [514, 436] on button "Describe with AI" at bounding box center [555, 438] width 133 height 28
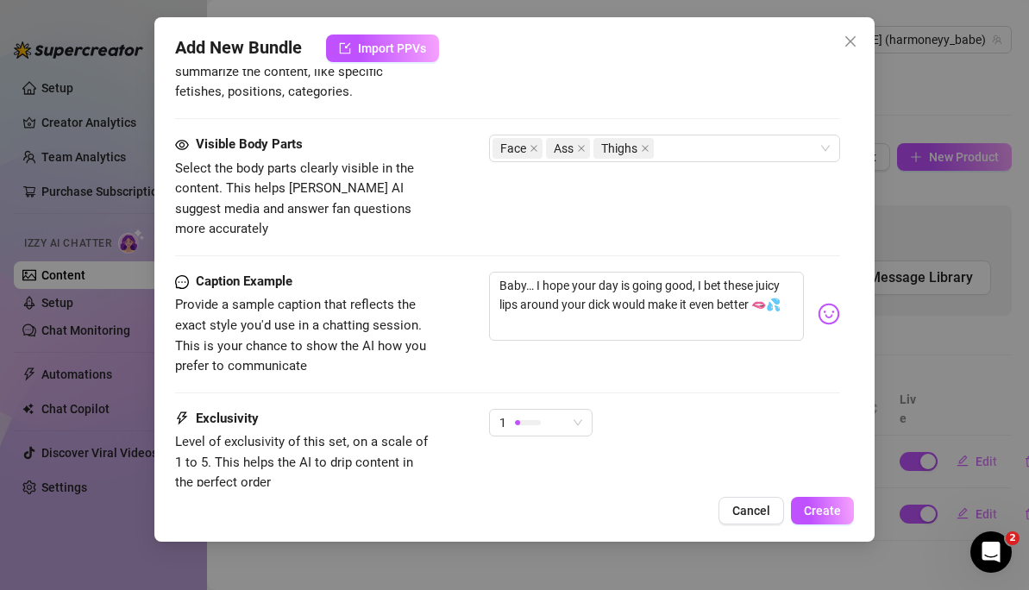
scroll to position [915, 0]
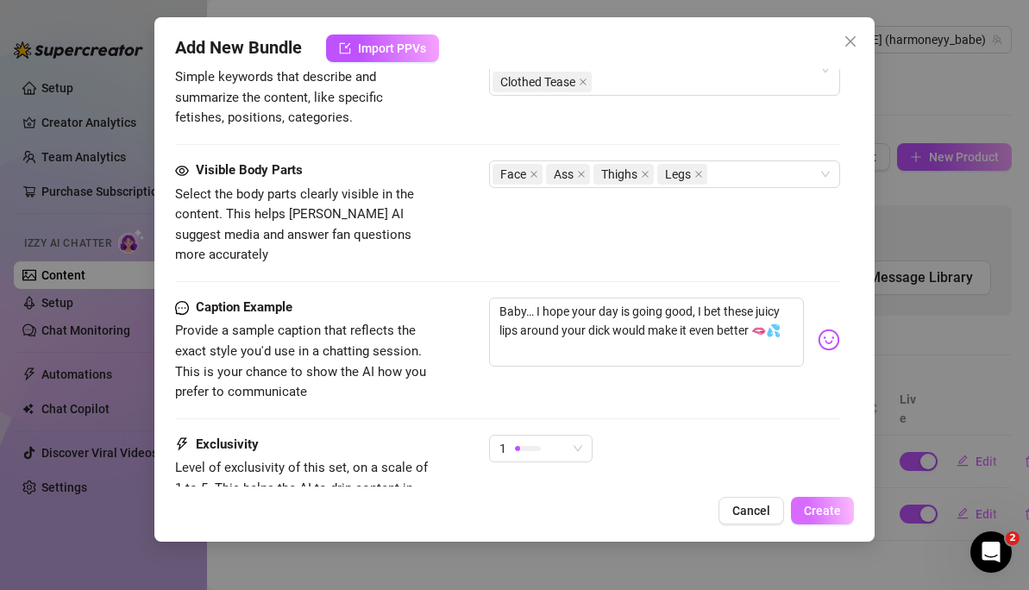
click at [819, 516] on span "Create" at bounding box center [822, 511] width 37 height 14
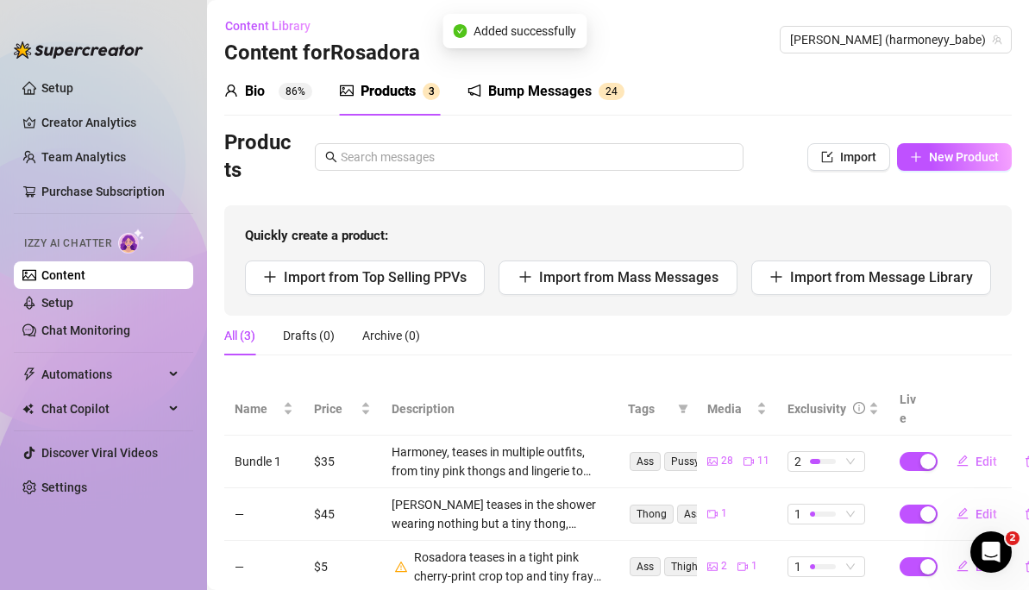
scroll to position [48, 0]
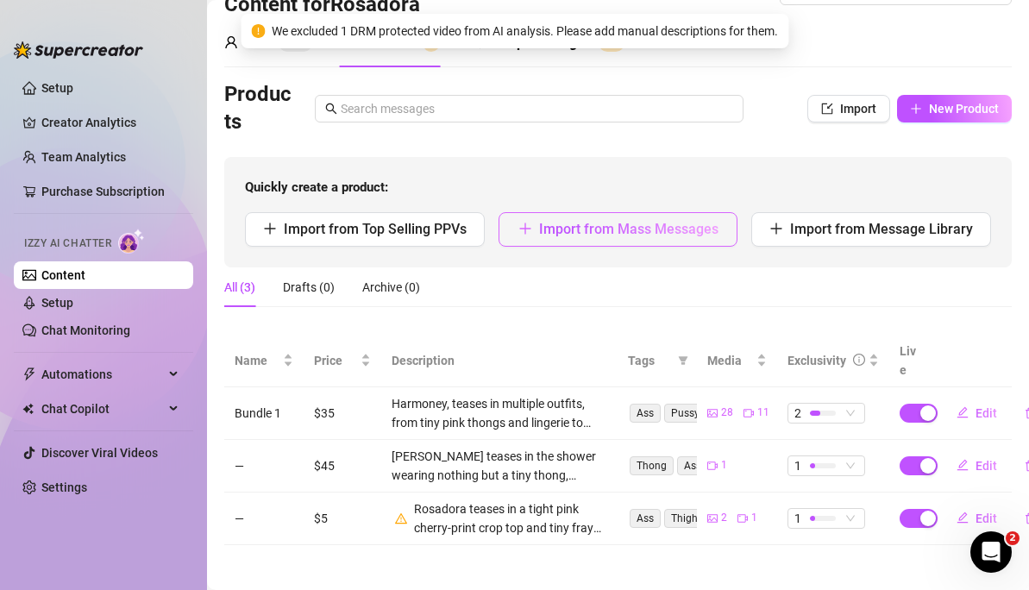
click at [615, 226] on span "Import from Mass Messages" at bounding box center [628, 229] width 179 height 16
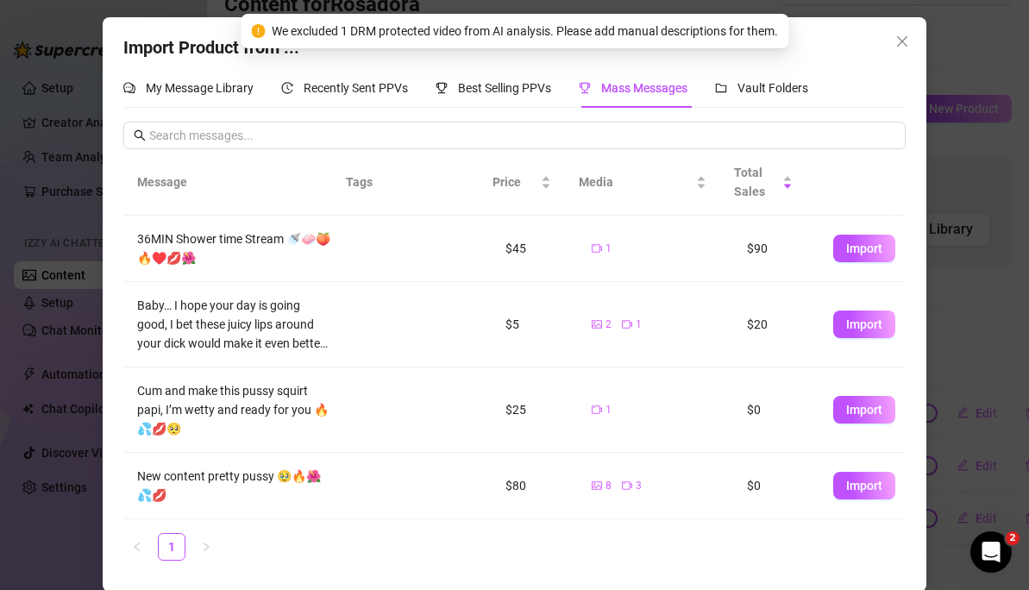
click at [251, 31] on icon "exclamation-circle" at bounding box center [258, 31] width 14 height 14
click at [844, 335] on button "Import" at bounding box center [864, 325] width 62 height 28
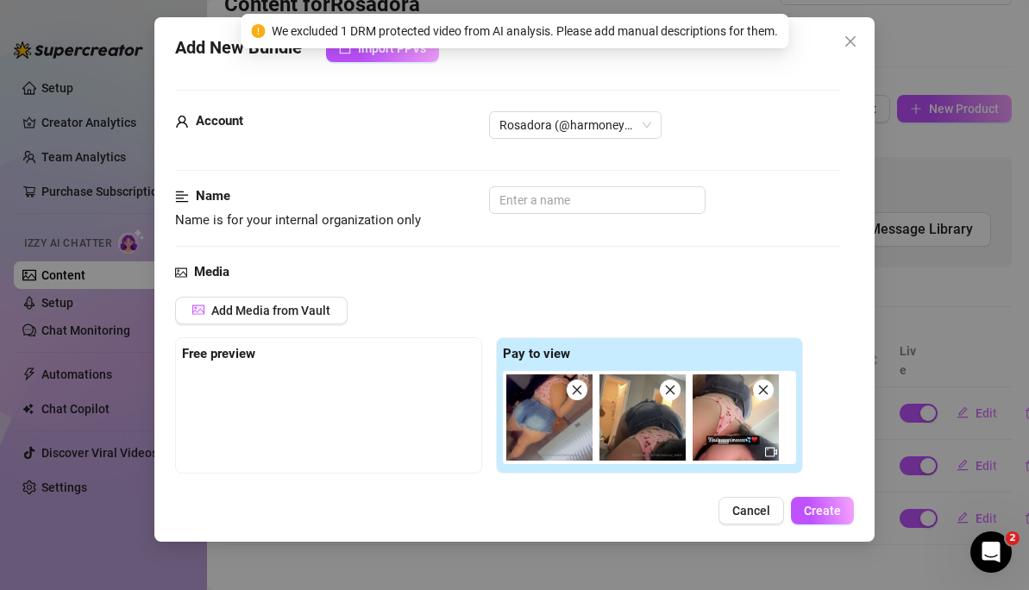
scroll to position [279, 0]
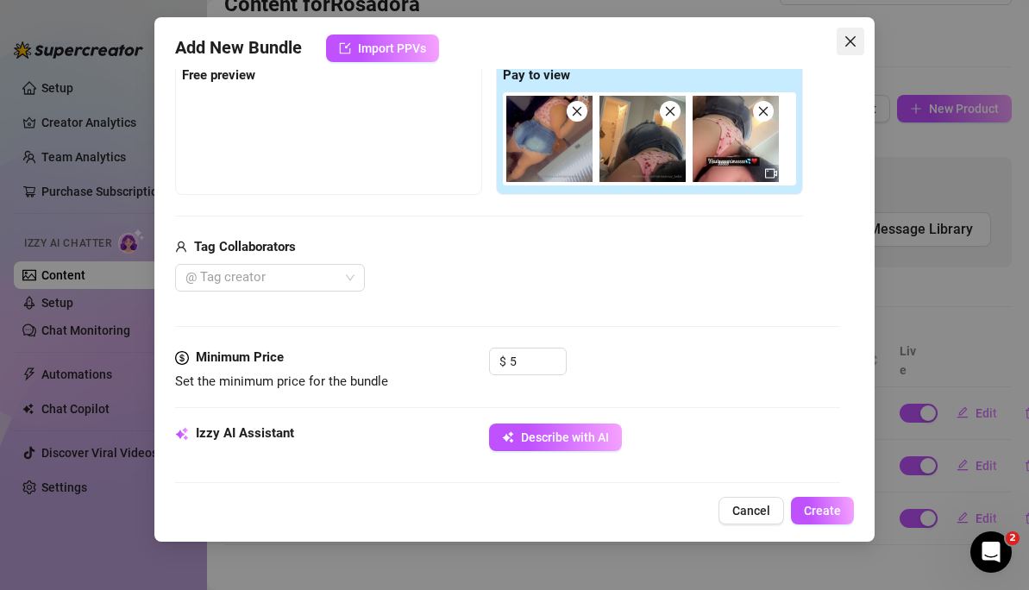
click at [855, 41] on icon "close" at bounding box center [851, 42] width 14 height 14
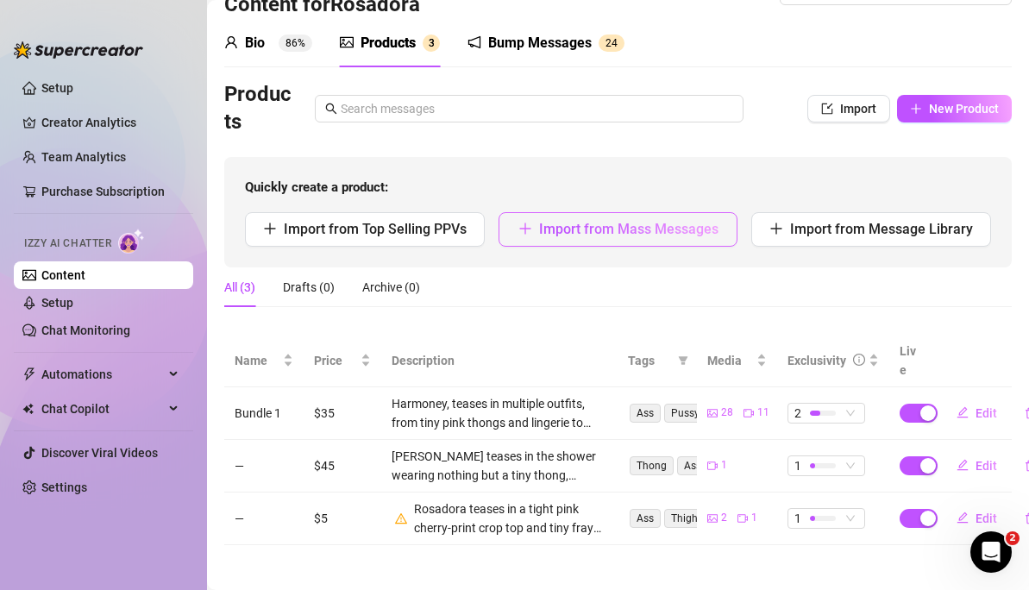
click at [632, 216] on button "Import from Mass Messages" at bounding box center [619, 229] width 240 height 35
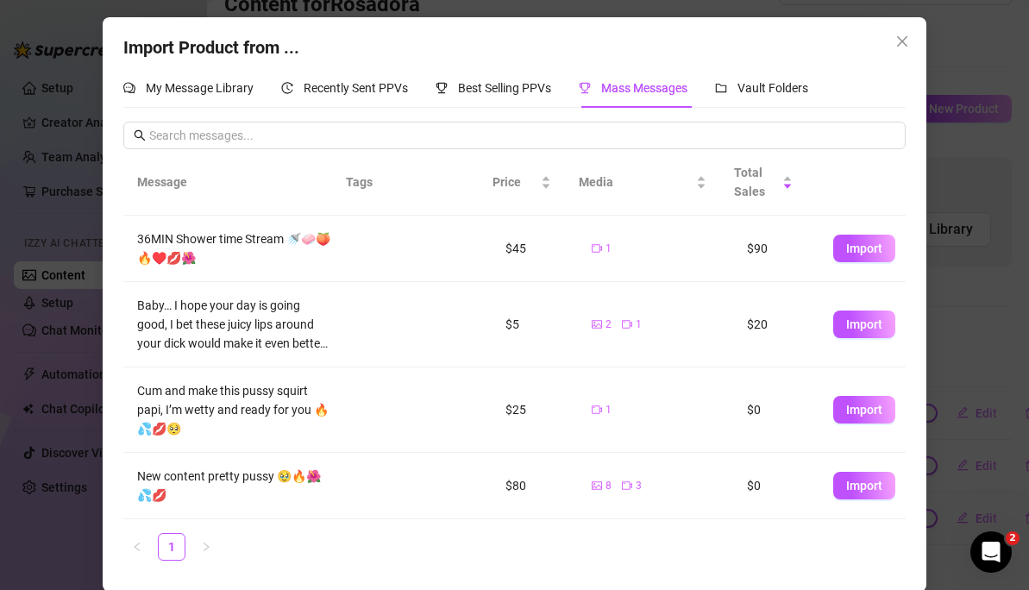
scroll to position [2, 0]
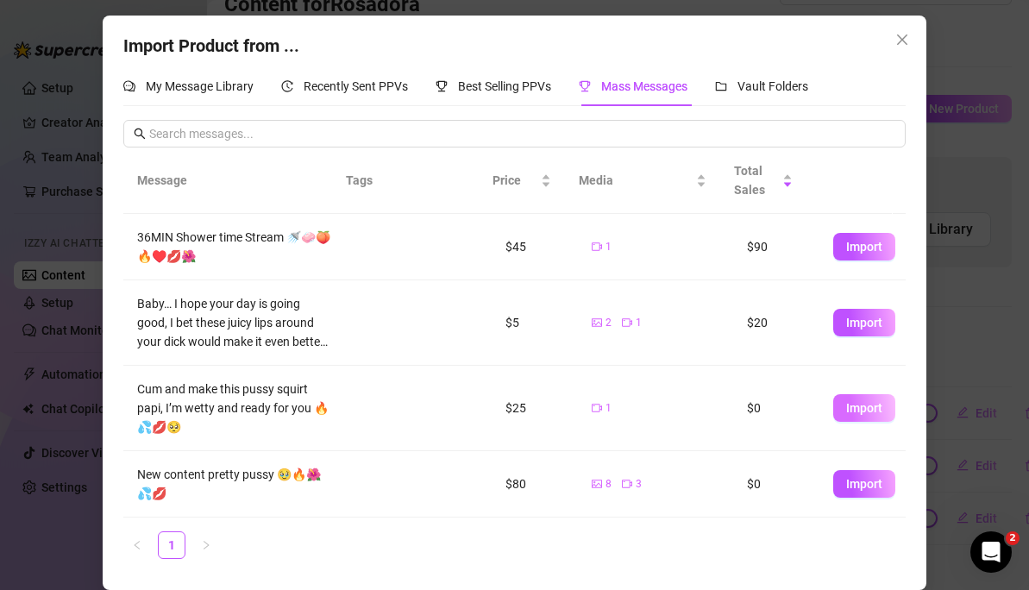
click at [854, 405] on span "Import" at bounding box center [864, 408] width 36 height 14
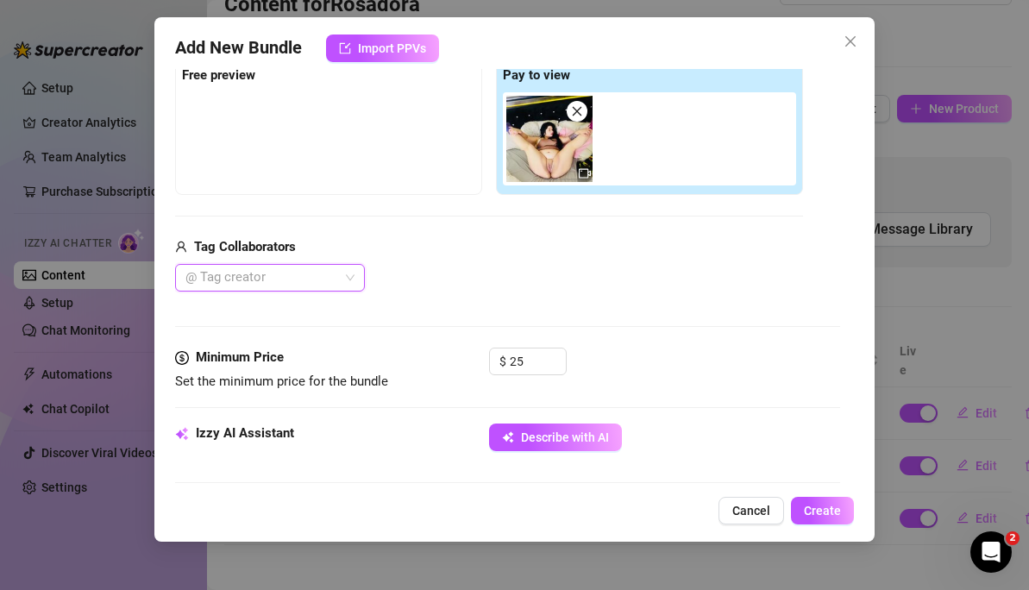
scroll to position [0, 0]
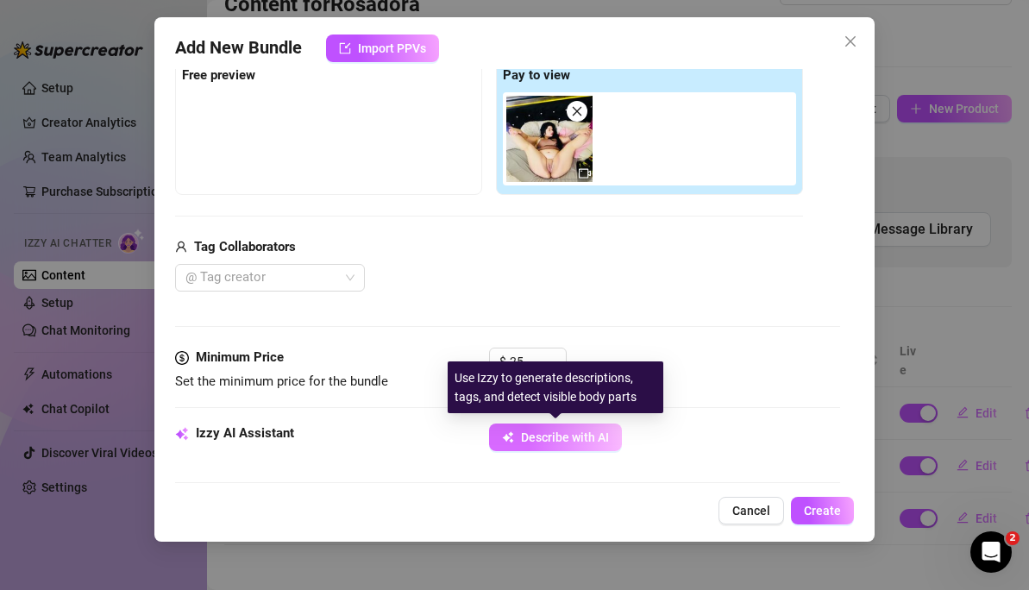
click at [557, 424] on button "Describe with AI" at bounding box center [555, 438] width 133 height 28
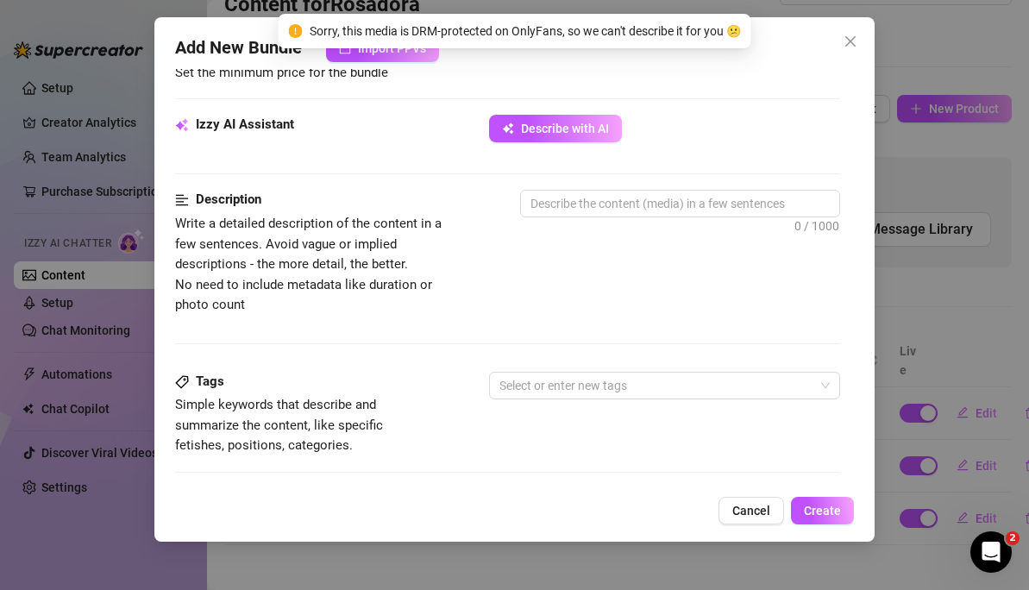
scroll to position [549, 0]
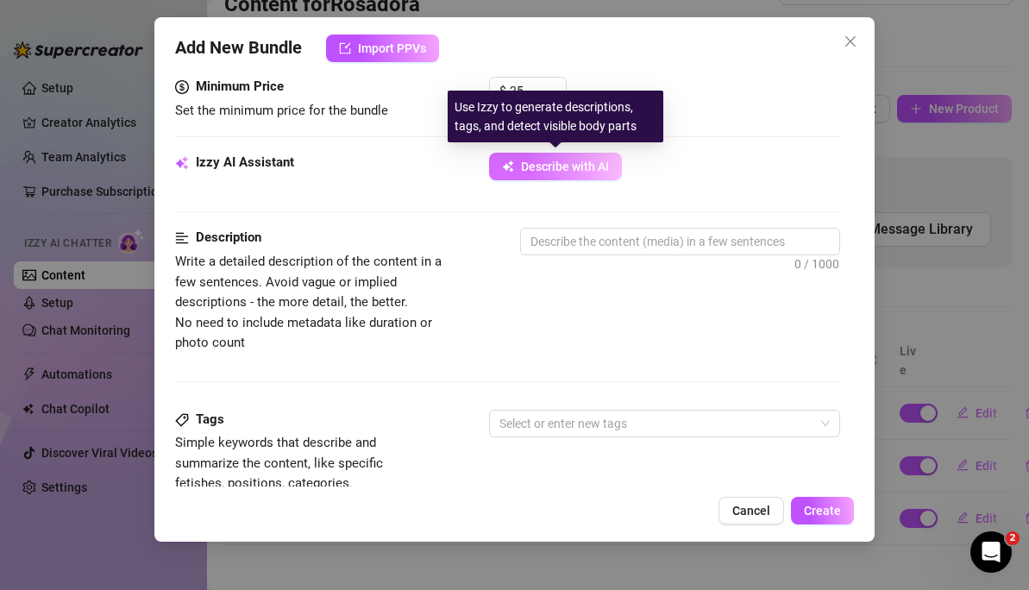
click at [550, 172] on span "Describe with AI" at bounding box center [565, 167] width 88 height 14
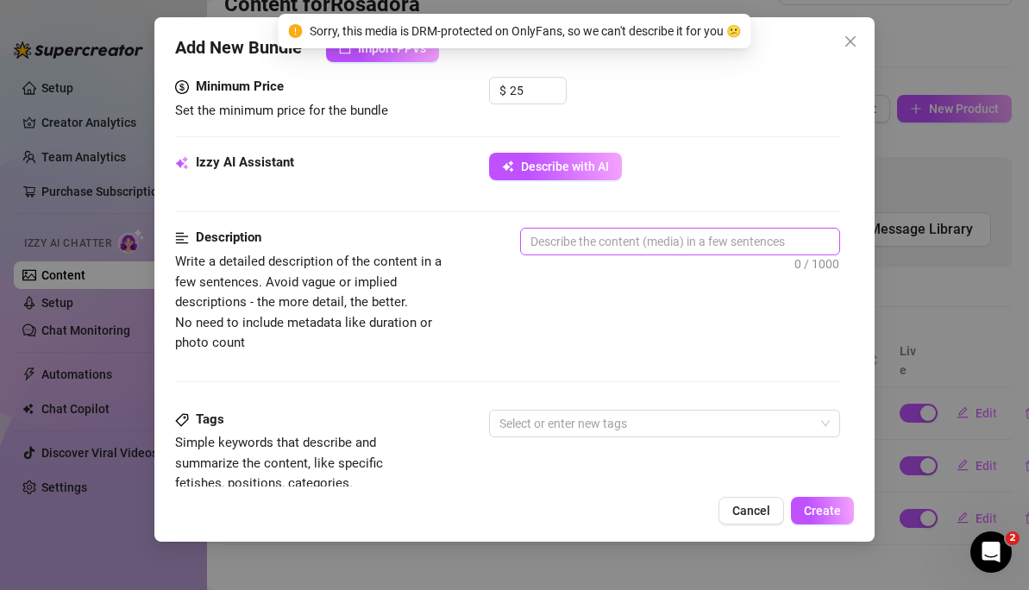
scroll to position [562, 0]
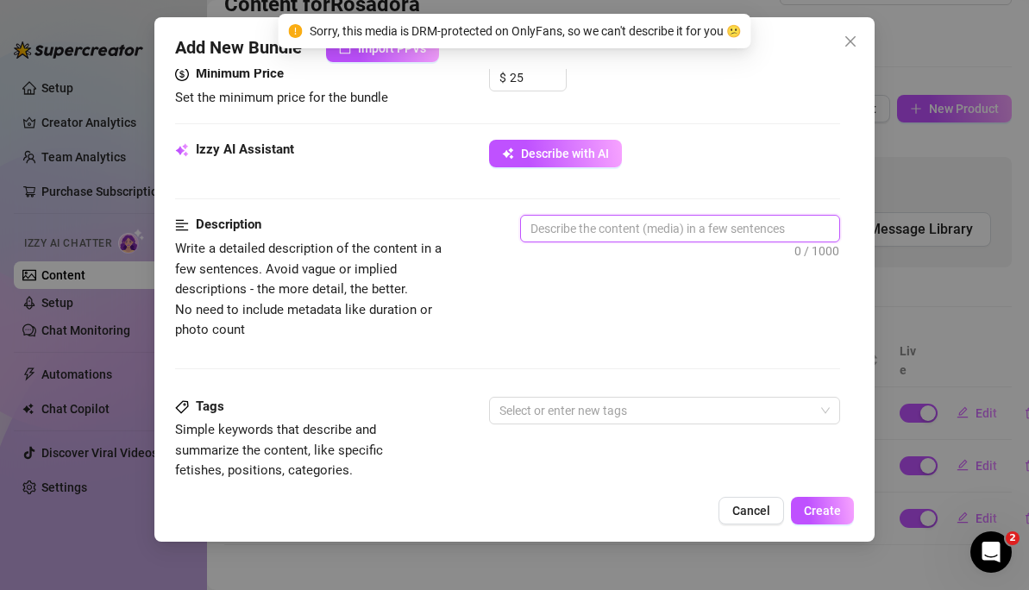
click at [686, 229] on textarea at bounding box center [680, 229] width 318 height 26
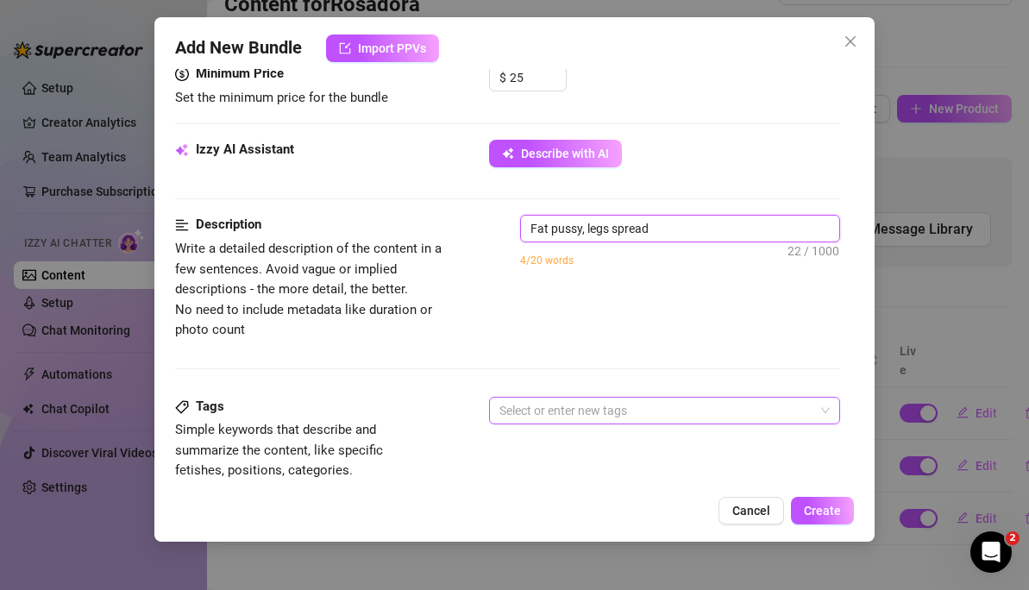
click at [598, 411] on div at bounding box center [656, 411] width 326 height 24
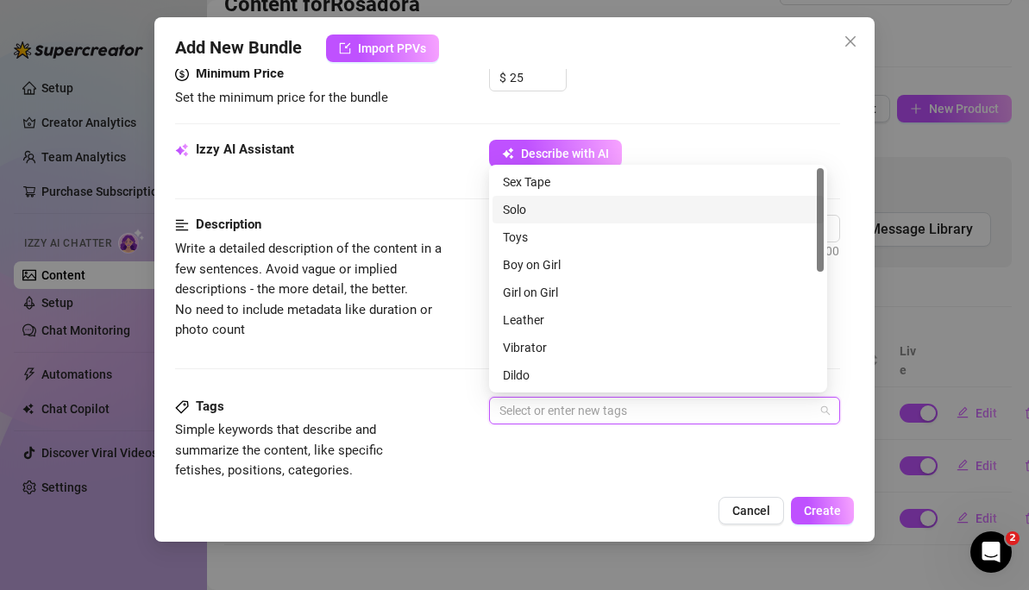
click at [591, 210] on div "Solo" at bounding box center [658, 209] width 311 height 19
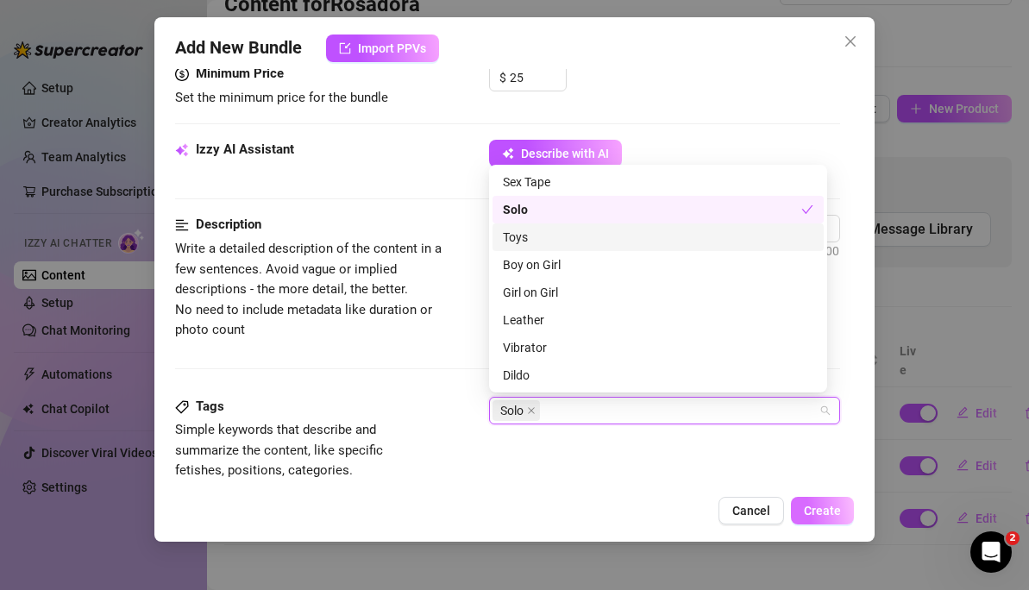
click at [816, 508] on span "Create" at bounding box center [822, 511] width 37 height 14
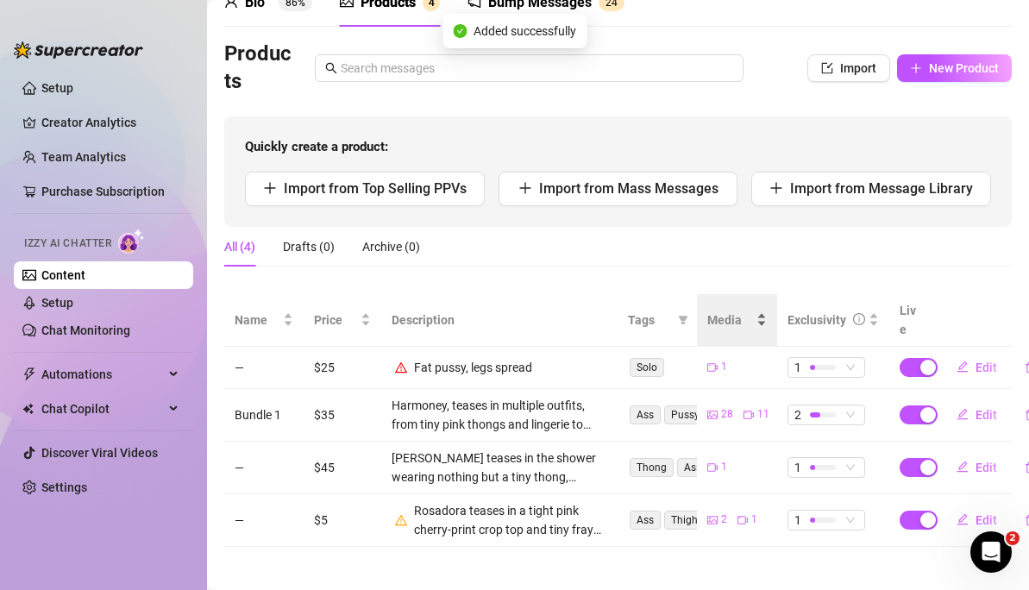
scroll to position [90, 0]
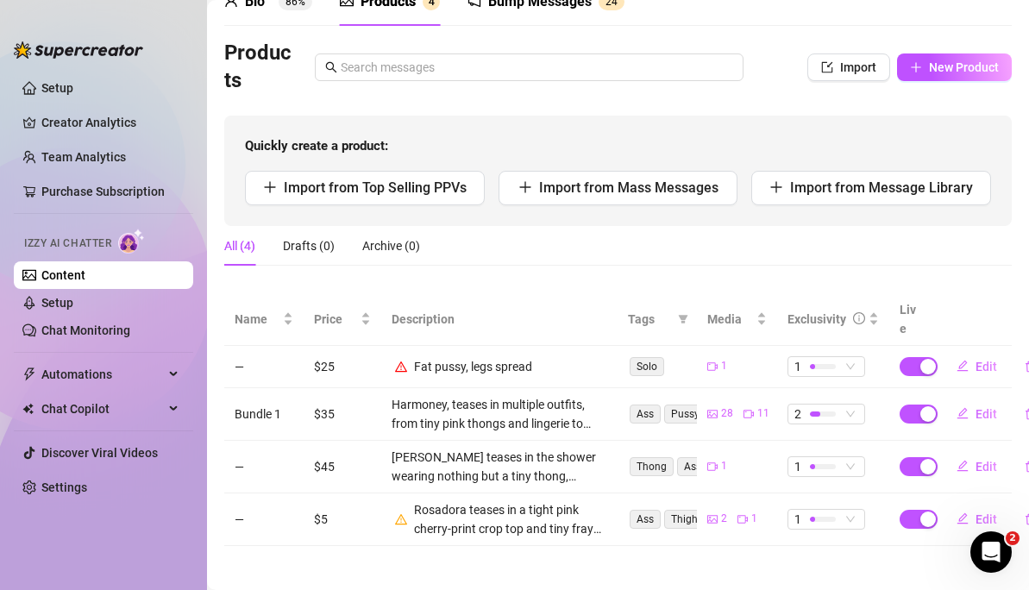
click at [405, 361] on icon "warning" at bounding box center [401, 367] width 12 height 12
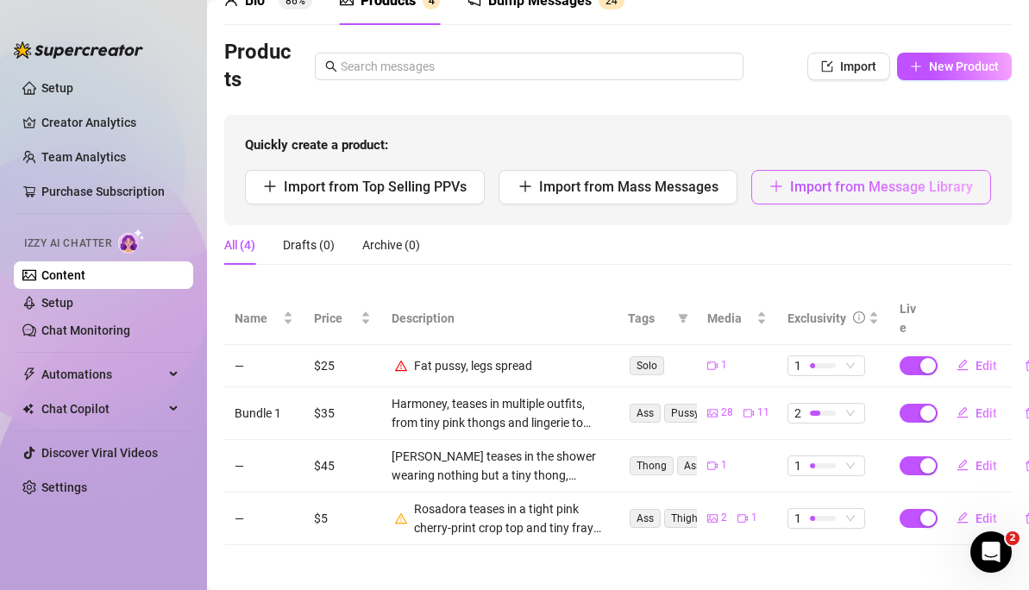
click at [793, 187] on span "Import from Message Library" at bounding box center [881, 187] width 183 height 16
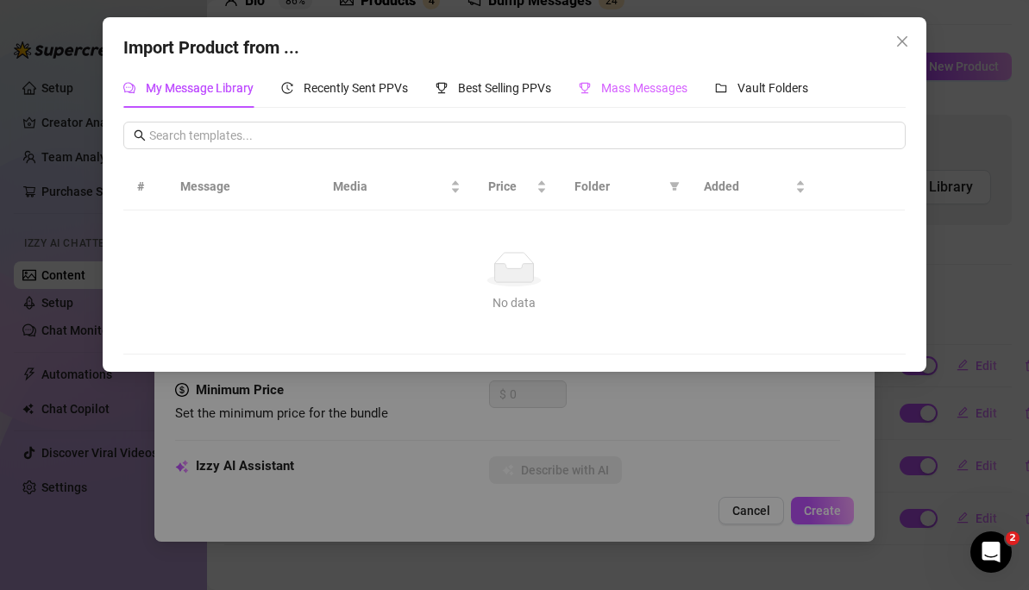
click at [635, 103] on div "Mass Messages" at bounding box center [633, 88] width 109 height 40
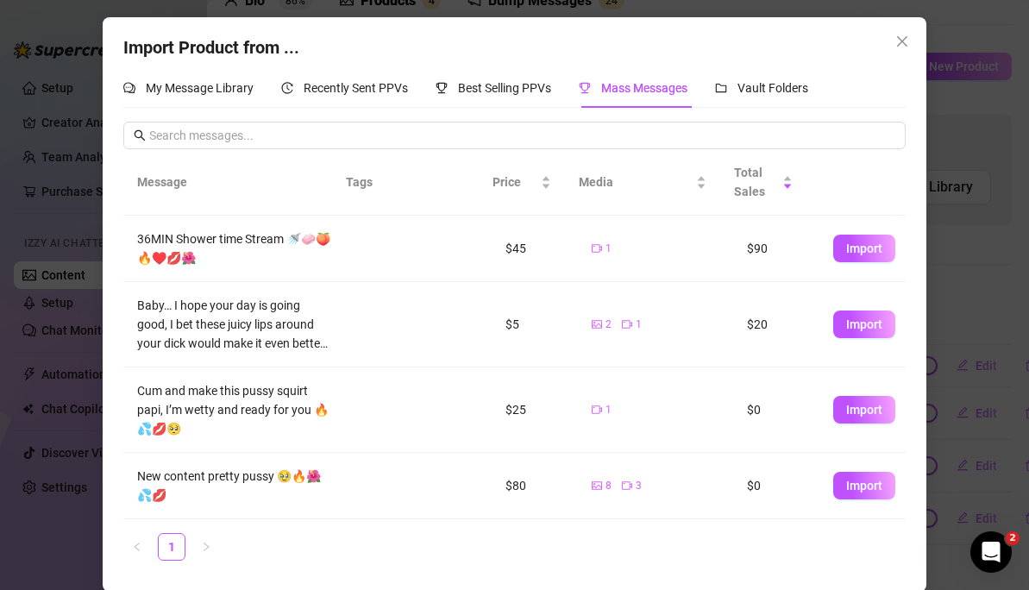
scroll to position [2, 0]
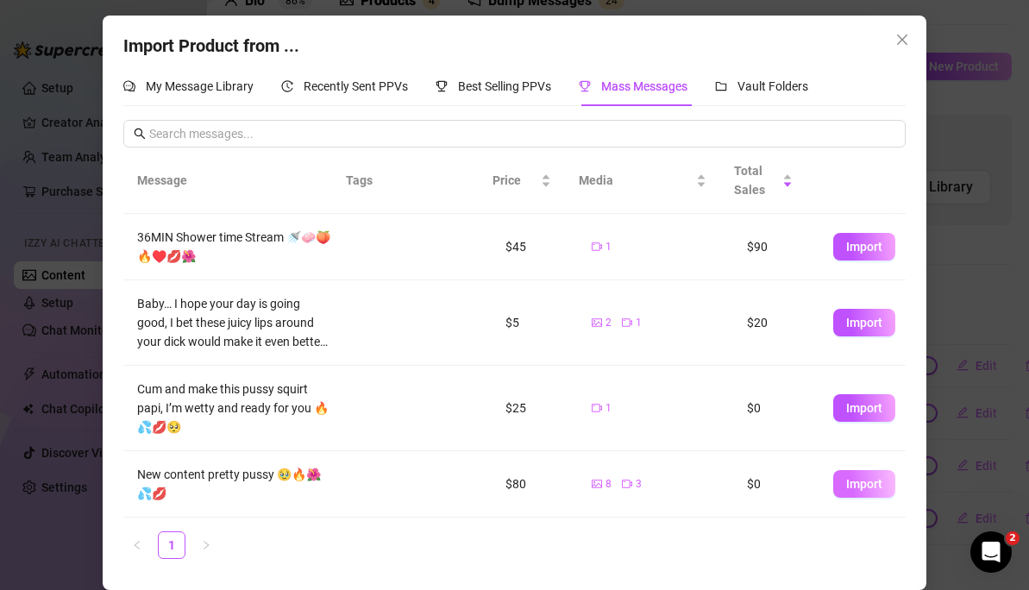
click at [848, 480] on span "Import" at bounding box center [864, 484] width 36 height 14
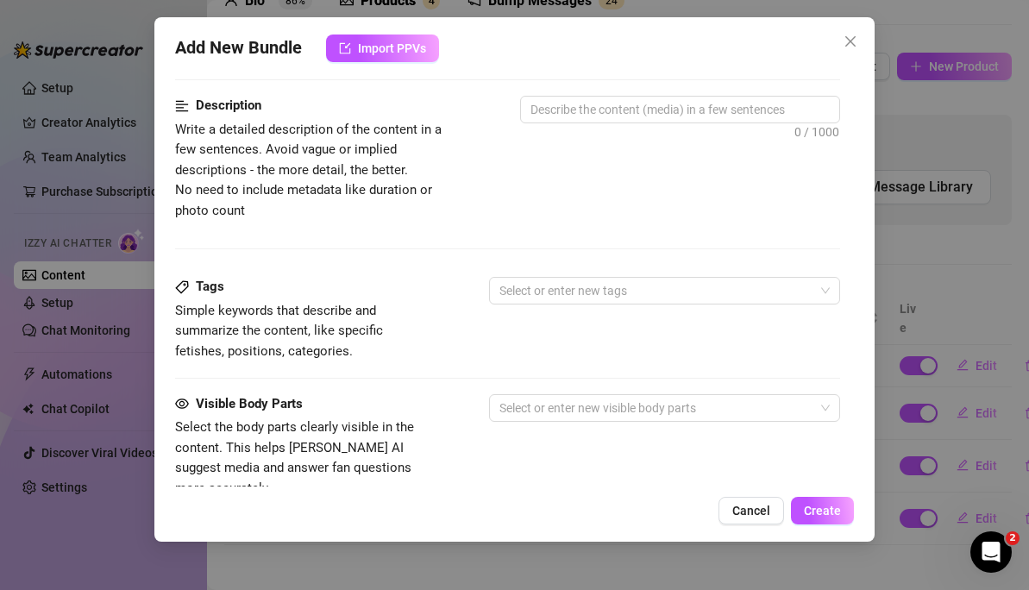
scroll to position [843, 0]
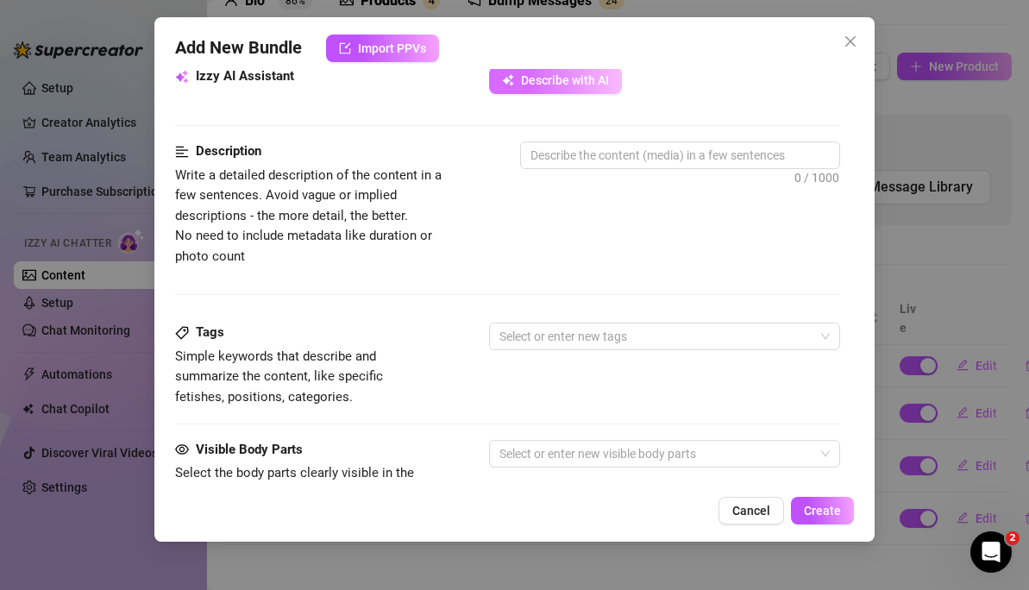
click at [553, 77] on span "Describe with AI" at bounding box center [565, 80] width 88 height 14
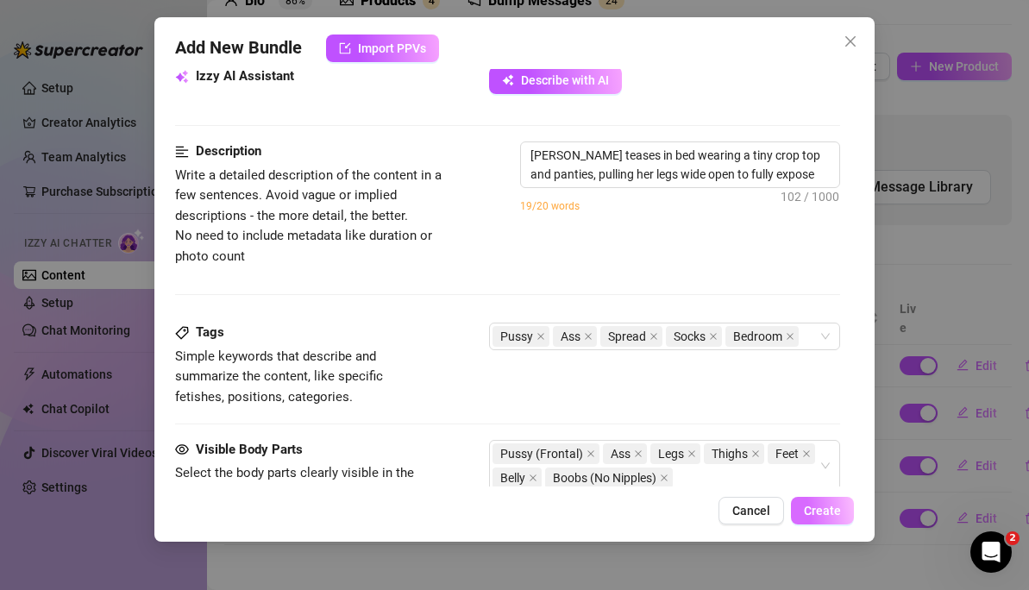
click at [837, 516] on button "Create" at bounding box center [822, 511] width 63 height 28
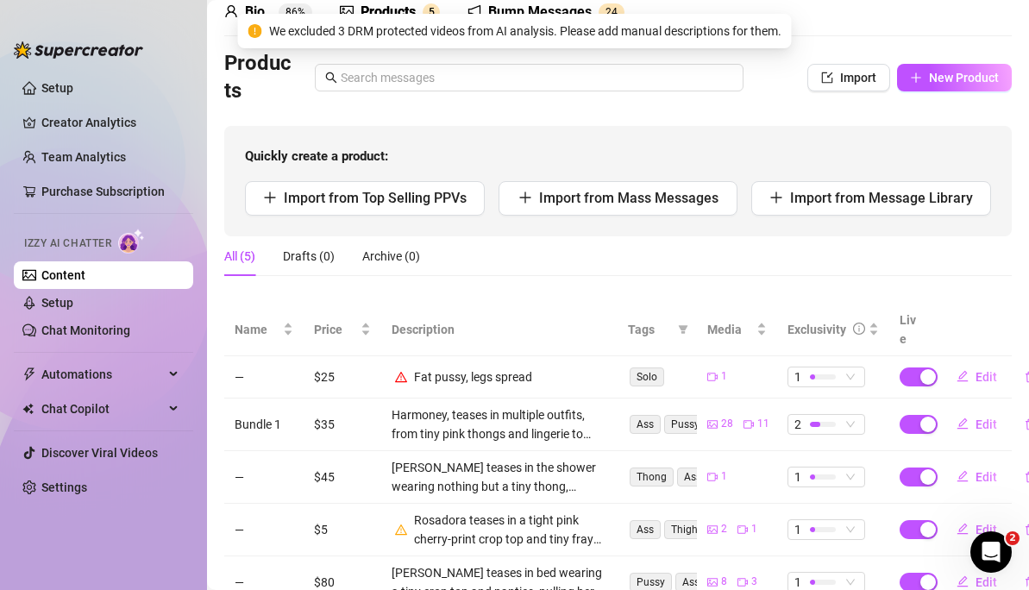
scroll to position [80, 0]
click at [248, 31] on icon "exclamation-circle" at bounding box center [255, 31] width 14 height 14
click at [315, 34] on span "We excluded 3 DRM protected videos from AI analysis. Please add manual descript…" at bounding box center [525, 31] width 512 height 19
click at [647, 101] on div "Products" at bounding box center [483, 76] width 519 height 55
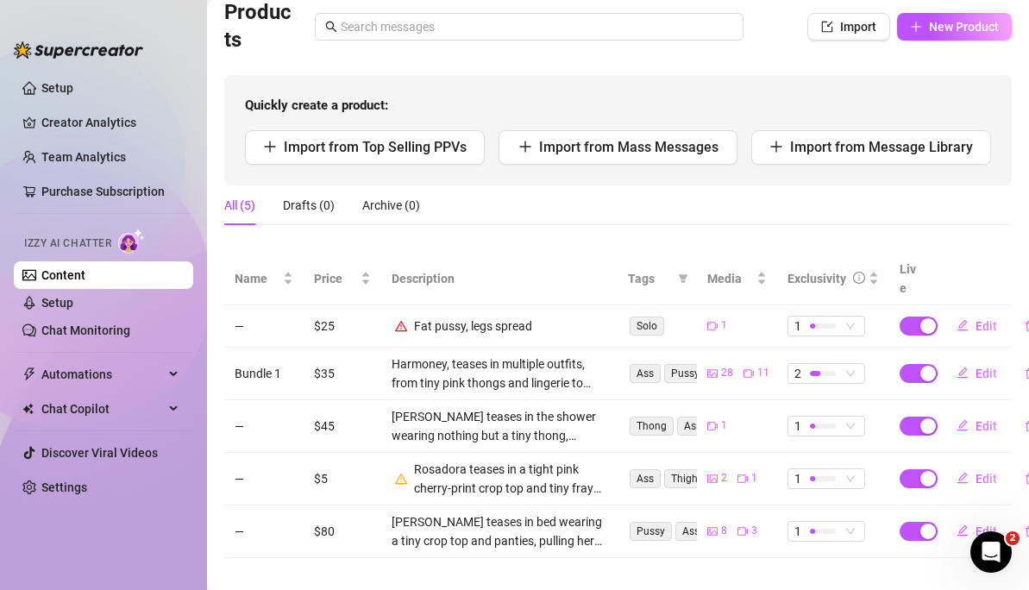
scroll to position [143, 0]
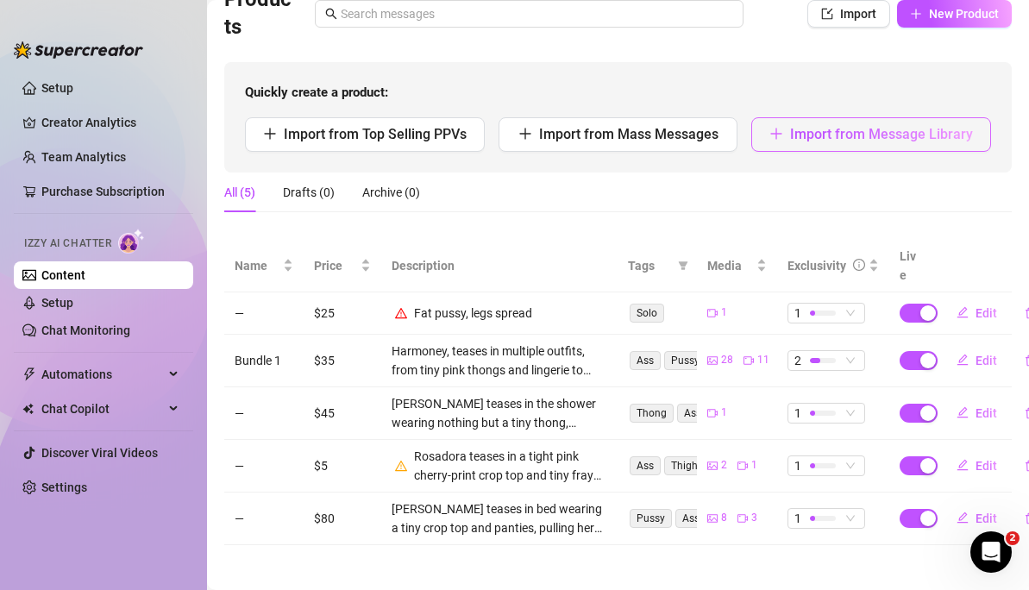
click at [787, 122] on button "Import from Message Library" at bounding box center [871, 134] width 240 height 35
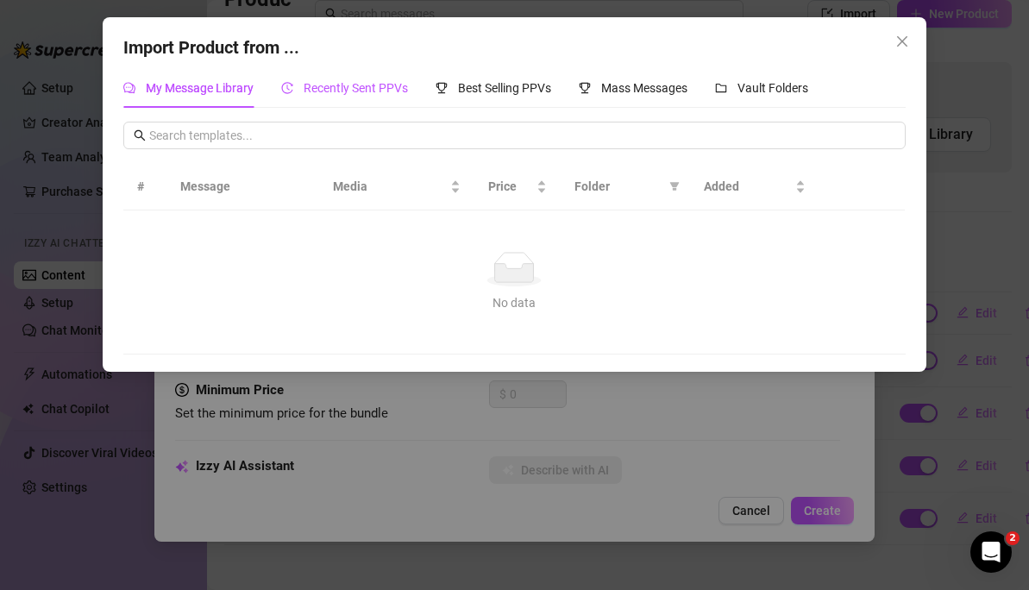
click at [390, 90] on span "Recently Sent PPVs" at bounding box center [356, 88] width 104 height 14
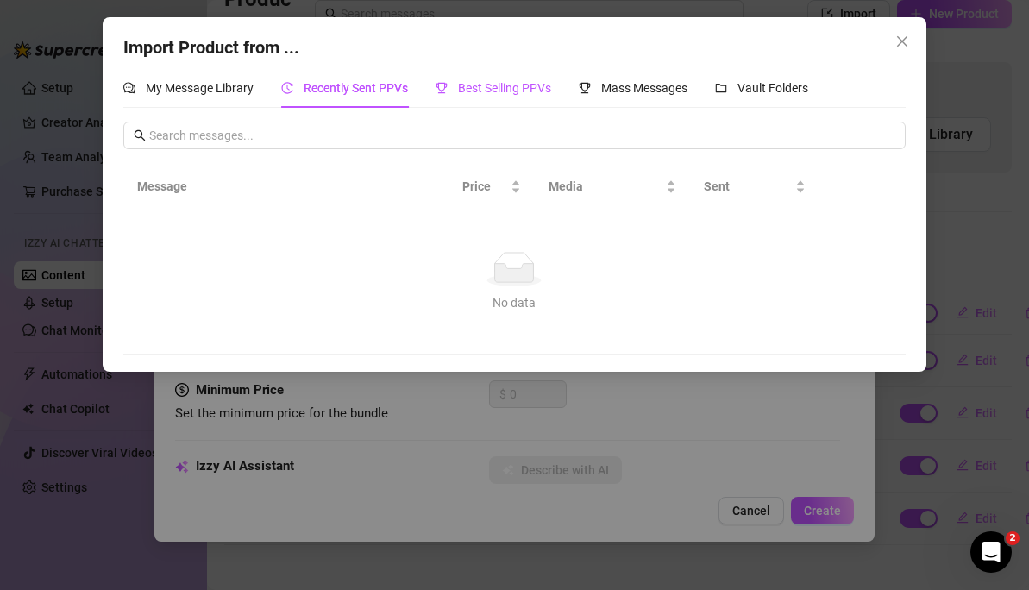
click at [538, 88] on span "Best Selling PPVs" at bounding box center [504, 88] width 93 height 14
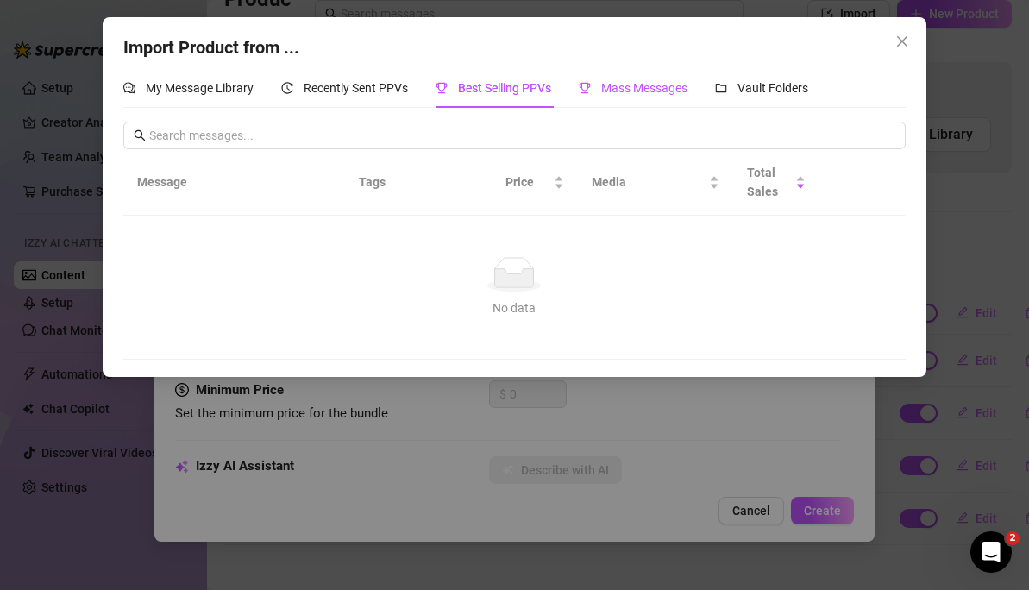
click at [634, 97] on div "Mass Messages" at bounding box center [633, 87] width 109 height 19
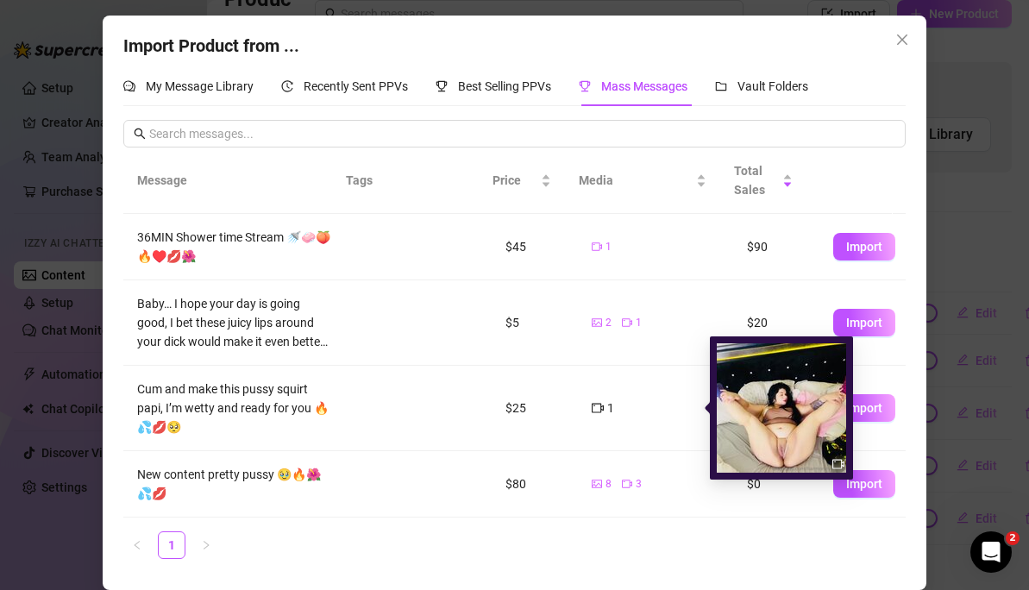
scroll to position [0, 0]
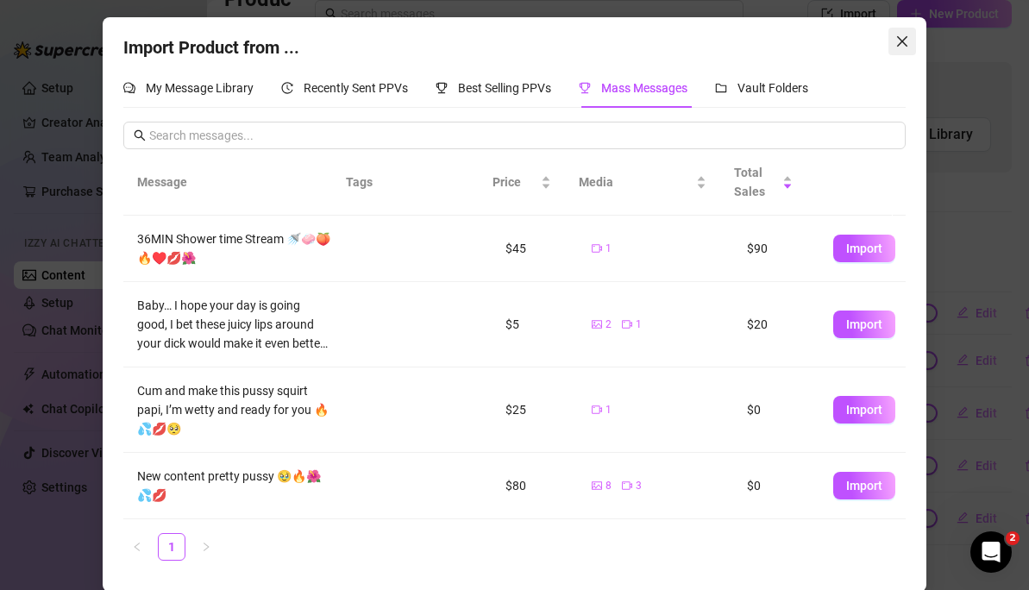
click at [901, 44] on icon "close" at bounding box center [902, 42] width 14 height 14
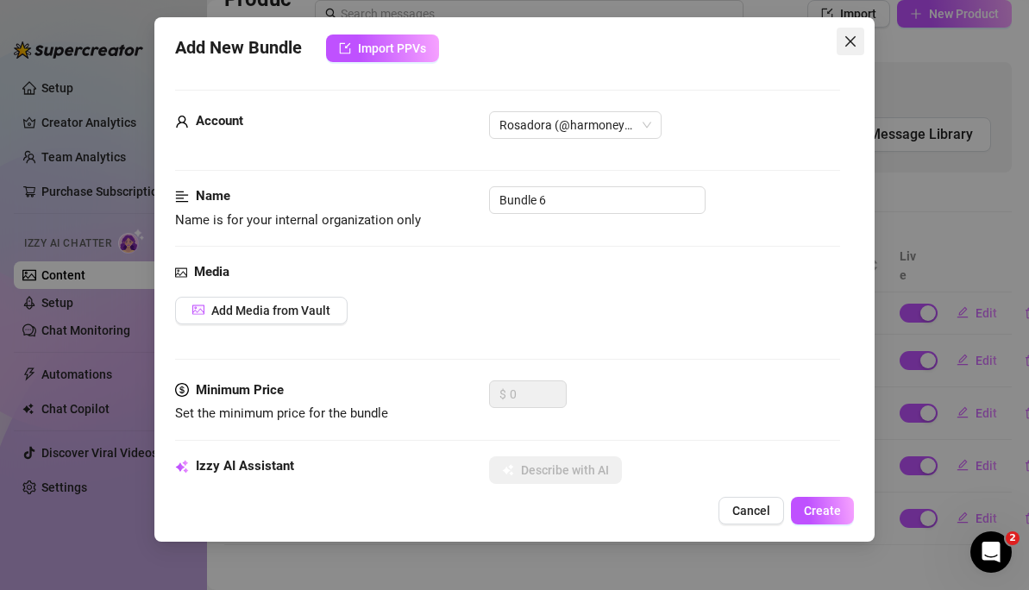
click at [843, 48] on button "Close" at bounding box center [851, 42] width 28 height 28
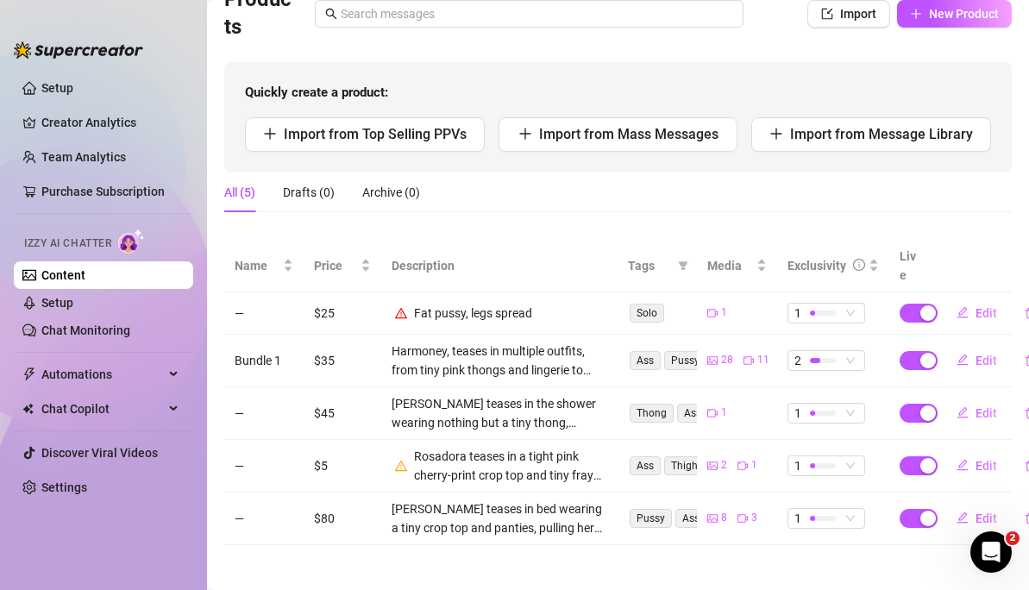
scroll to position [95, 0]
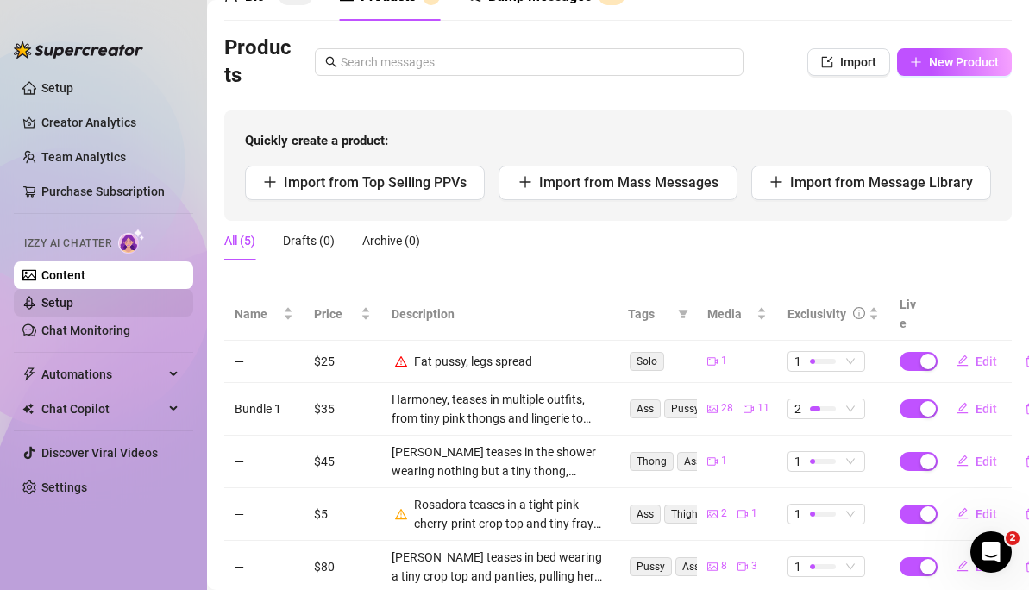
click at [67, 305] on link "Setup" at bounding box center [57, 303] width 32 height 14
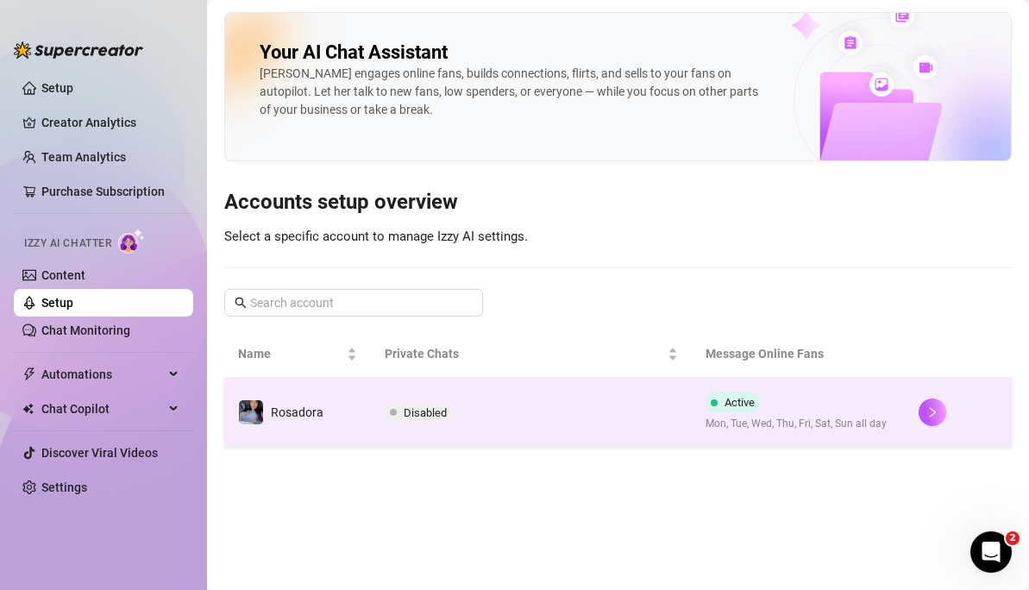
click at [410, 414] on span "Disabled" at bounding box center [425, 412] width 43 height 13
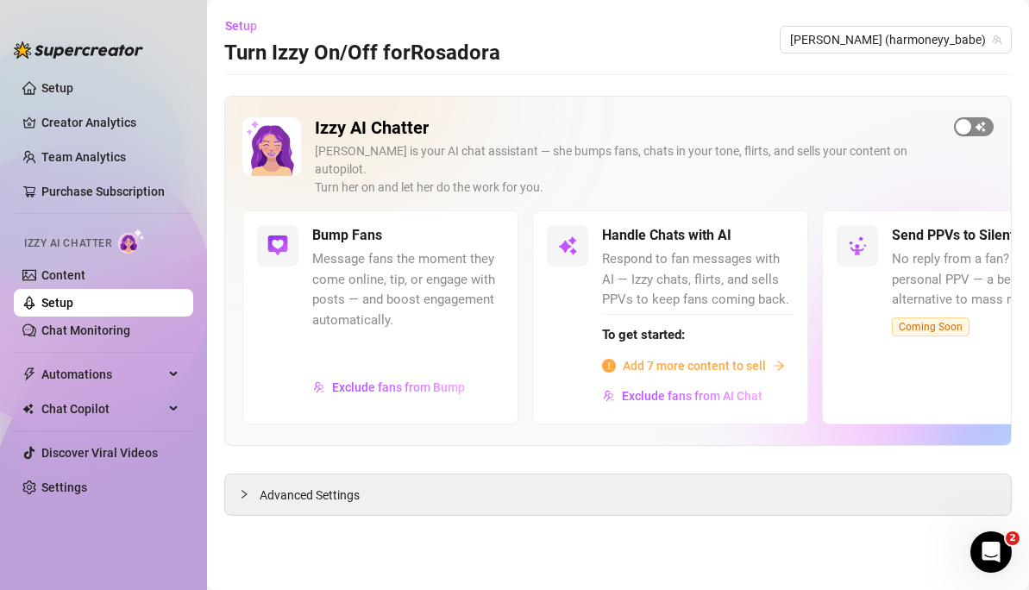
click at [967, 135] on span "button" at bounding box center [974, 126] width 40 height 19
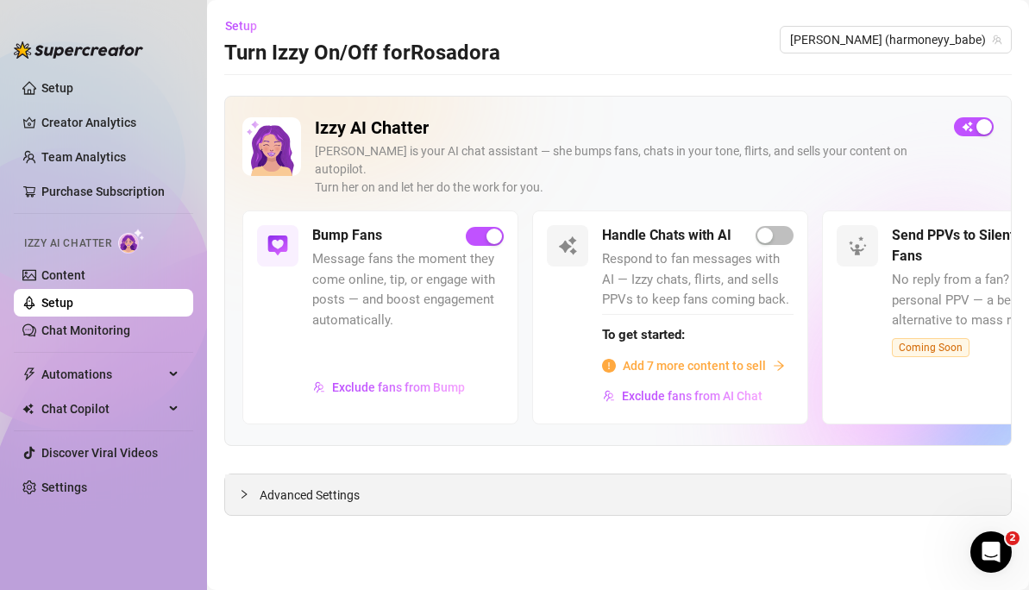
click at [362, 484] on div "Advanced Settings" at bounding box center [618, 494] width 786 height 41
click at [305, 486] on span "Advanced Settings" at bounding box center [310, 495] width 100 height 19
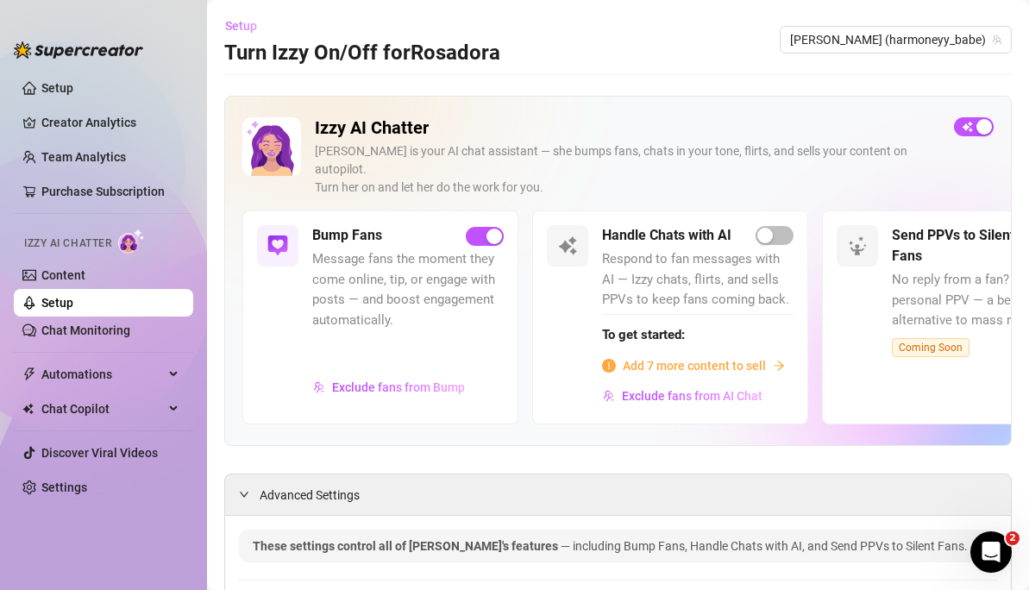
click at [247, 32] on span "Setup" at bounding box center [241, 26] width 32 height 14
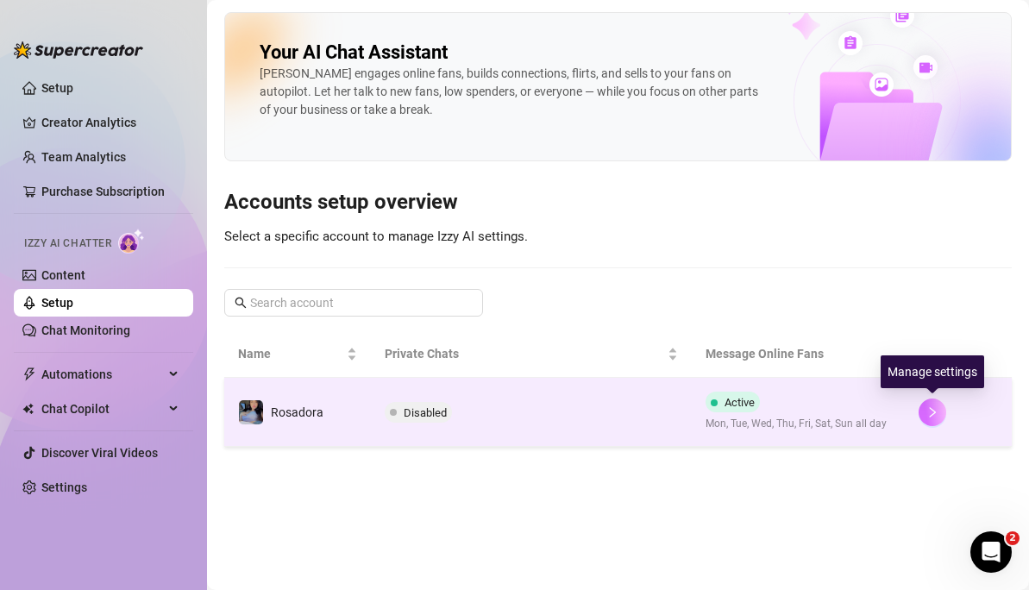
click at [933, 417] on icon "right" at bounding box center [932, 412] width 12 height 12
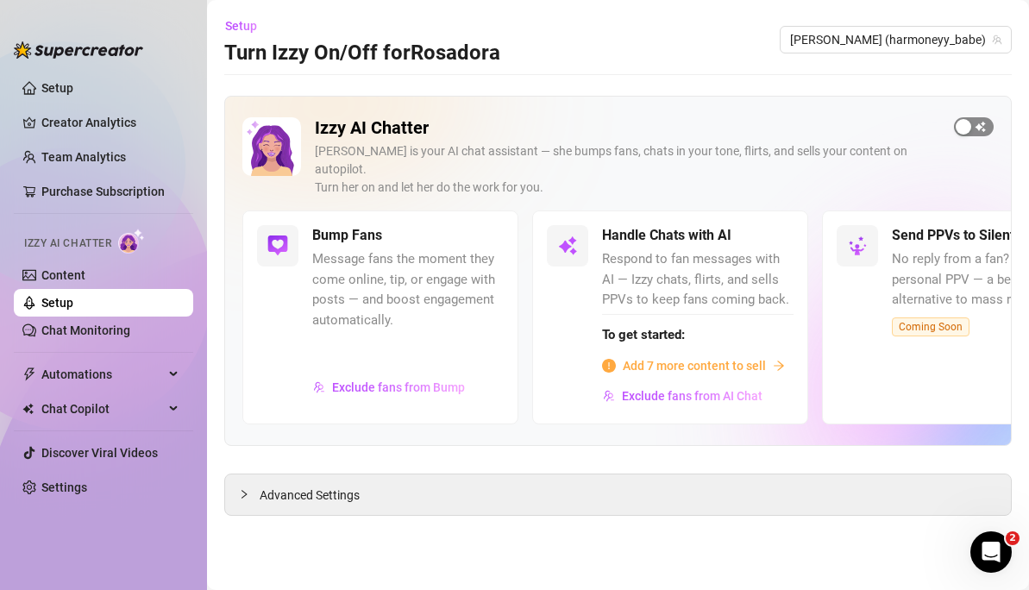
click at [983, 121] on span "button" at bounding box center [974, 126] width 40 height 19
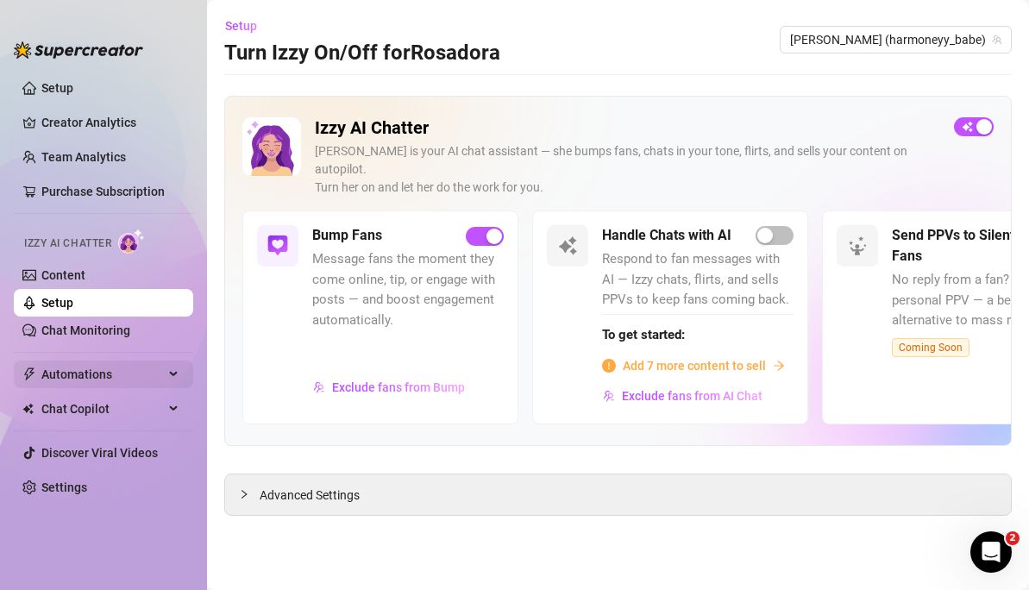
click at [172, 362] on div "Automations" at bounding box center [103, 375] width 179 height 28
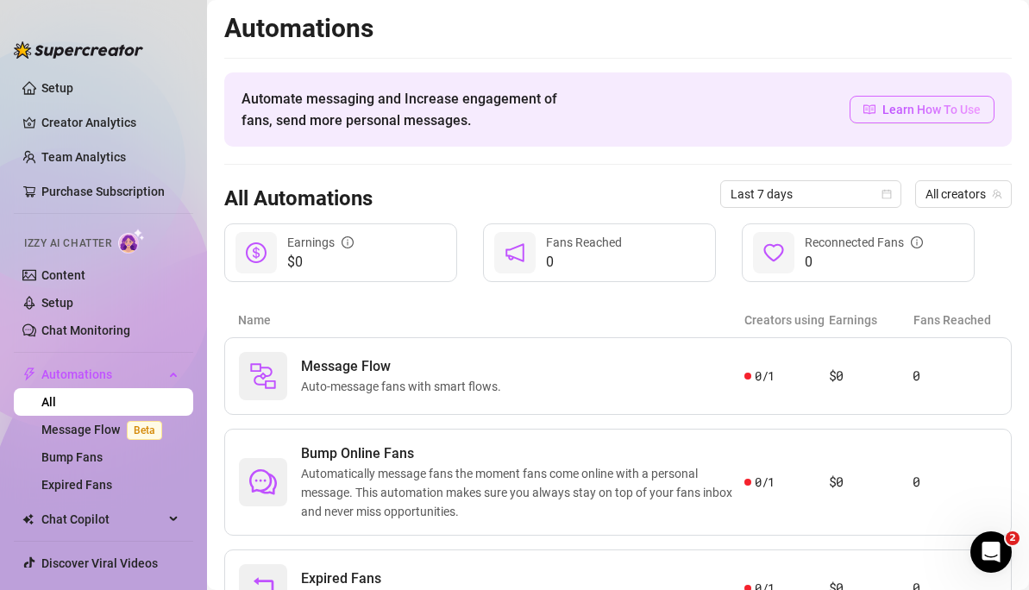
click at [916, 104] on span "Learn How To Use" at bounding box center [931, 109] width 98 height 19
click at [75, 423] on link "Message Flow Beta" at bounding box center [105, 430] width 128 height 14
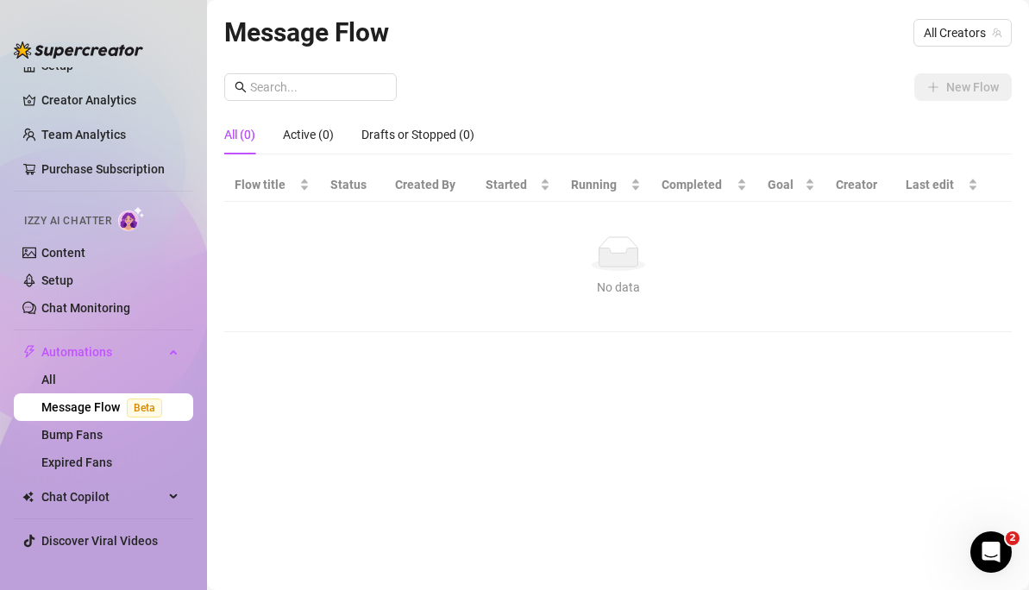
scroll to position [35, 0]
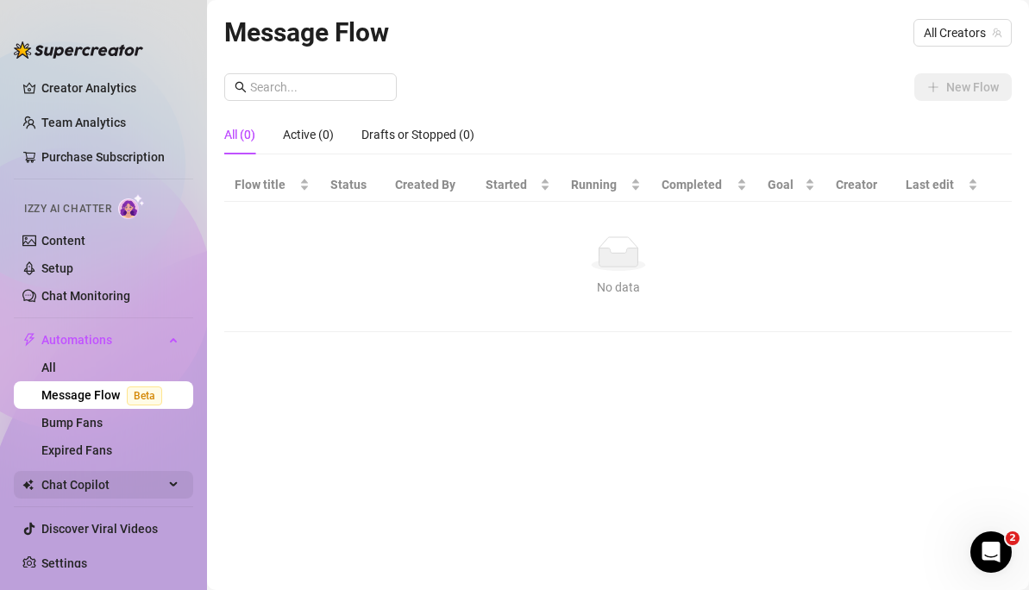
click at [85, 479] on span "Chat Copilot" at bounding box center [102, 485] width 122 height 28
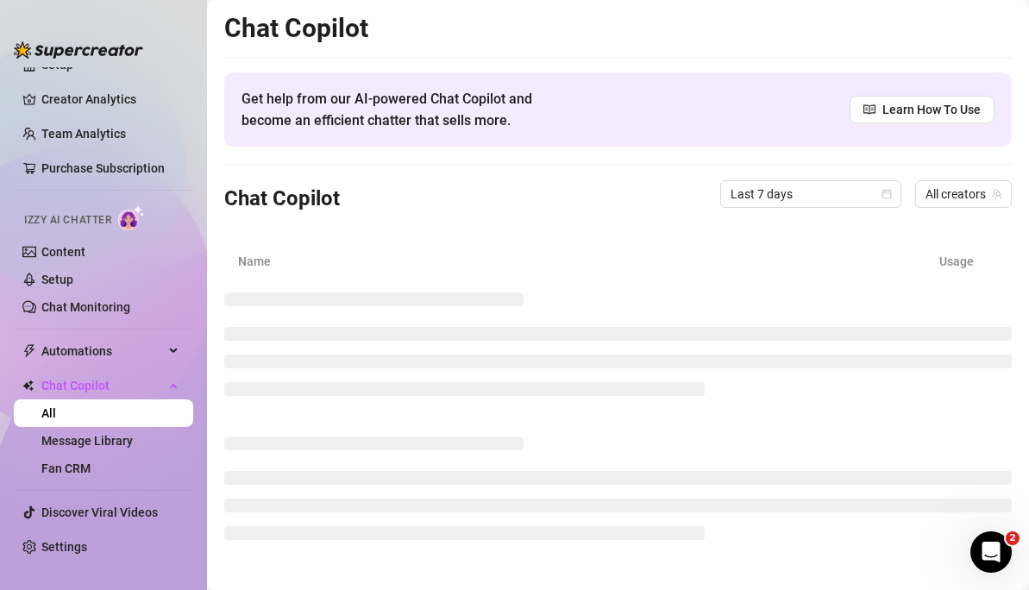
scroll to position [23, 0]
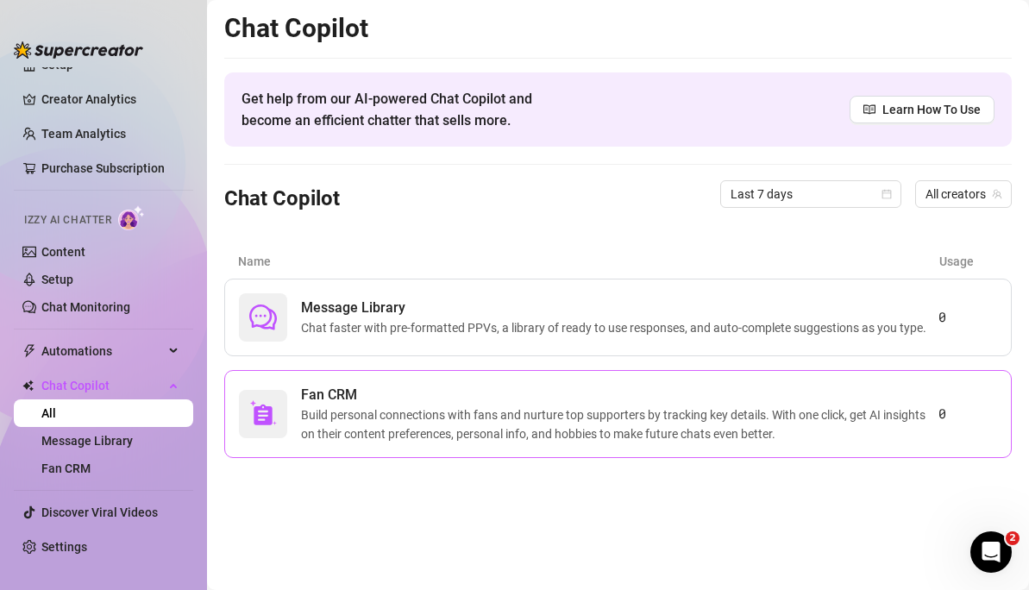
click at [437, 418] on span "Build personal connections with fans and nurture top supporters by tracking key…" at bounding box center [619, 424] width 637 height 38
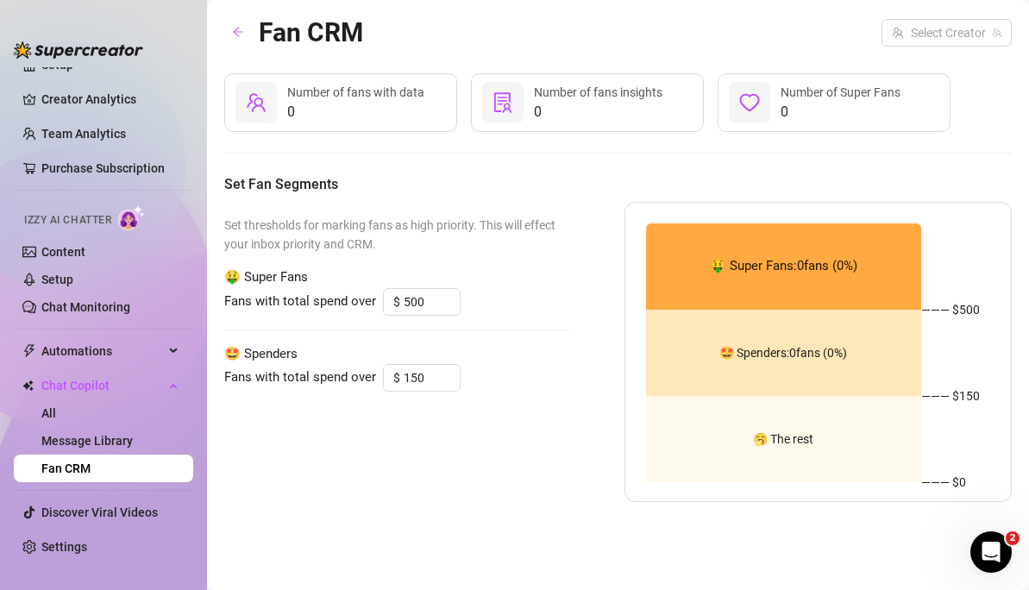
click at [122, 224] on img at bounding box center [131, 217] width 27 height 25
click at [72, 249] on link "Content" at bounding box center [63, 252] width 44 height 14
click at [63, 283] on link "Setup" at bounding box center [57, 280] width 32 height 14
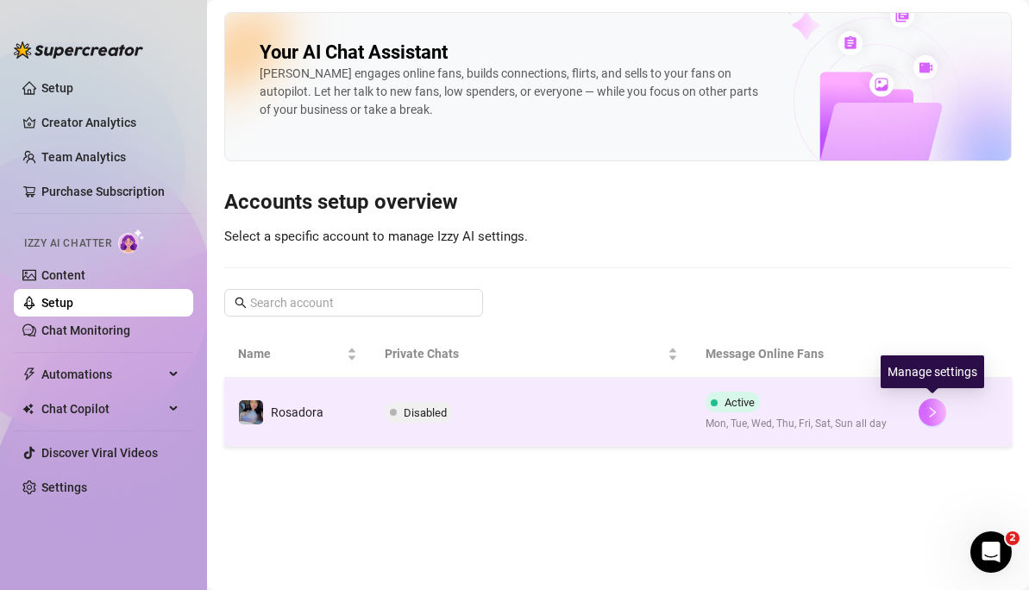
click at [930, 412] on icon "right" at bounding box center [932, 412] width 12 height 12
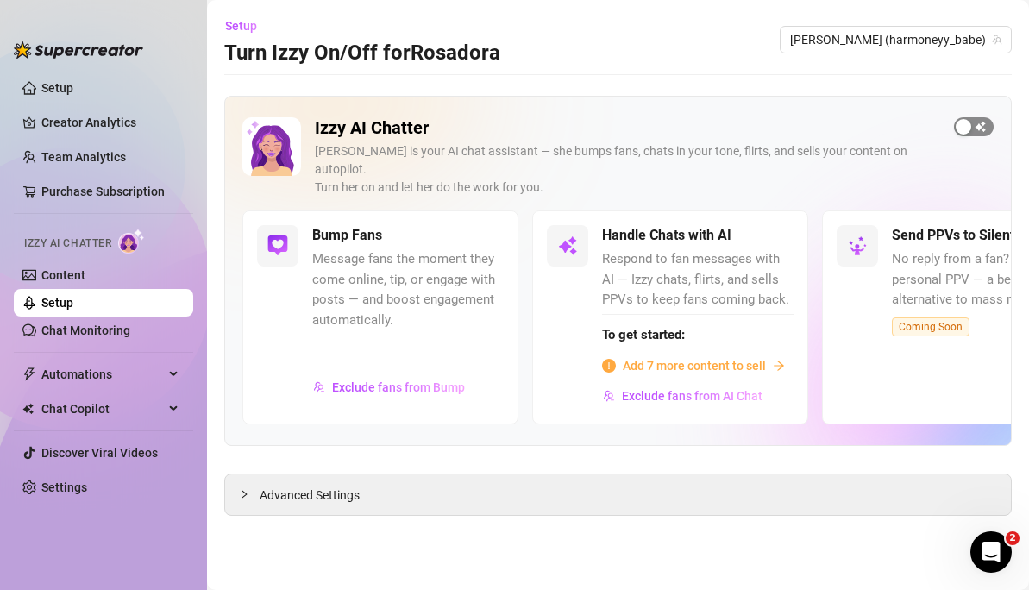
click at [964, 130] on div "button" at bounding box center [964, 127] width 16 height 16
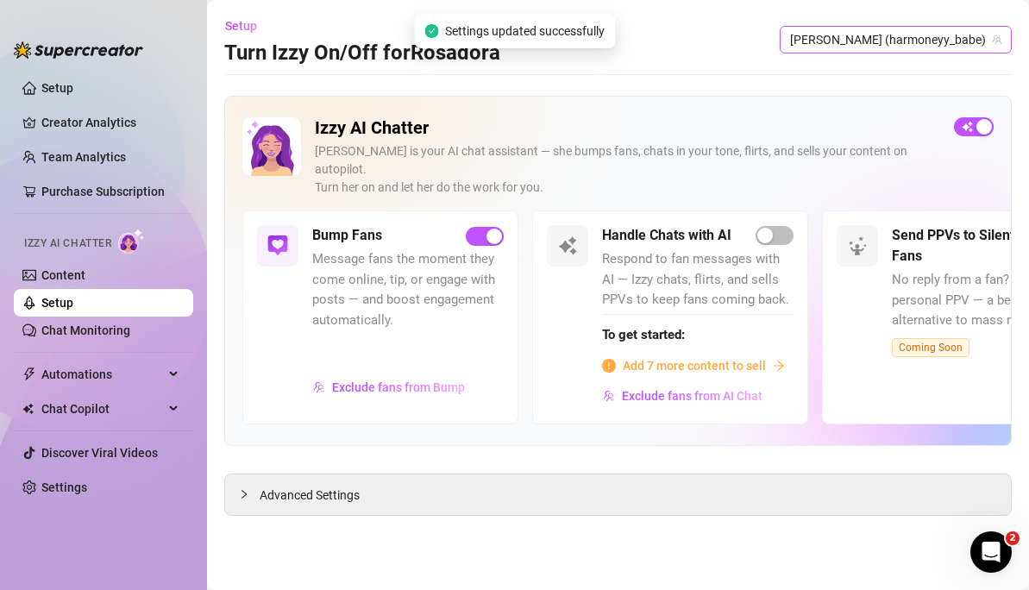
click at [957, 40] on span "[PERSON_NAME] (harmoneyy_babe)" at bounding box center [895, 40] width 211 height 26
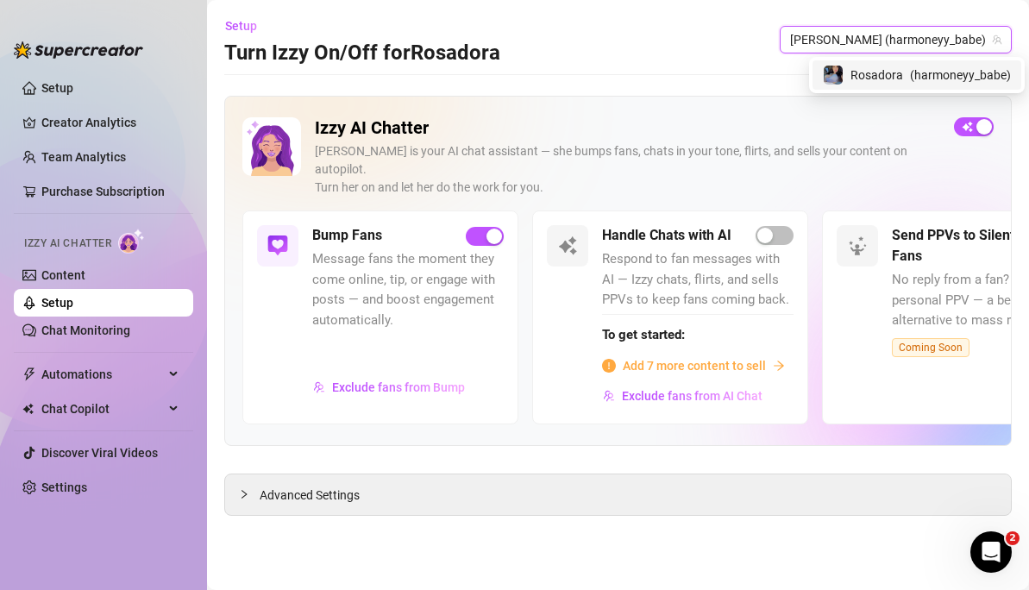
click at [838, 137] on h2 "Izzy AI Chatter" at bounding box center [627, 128] width 625 height 22
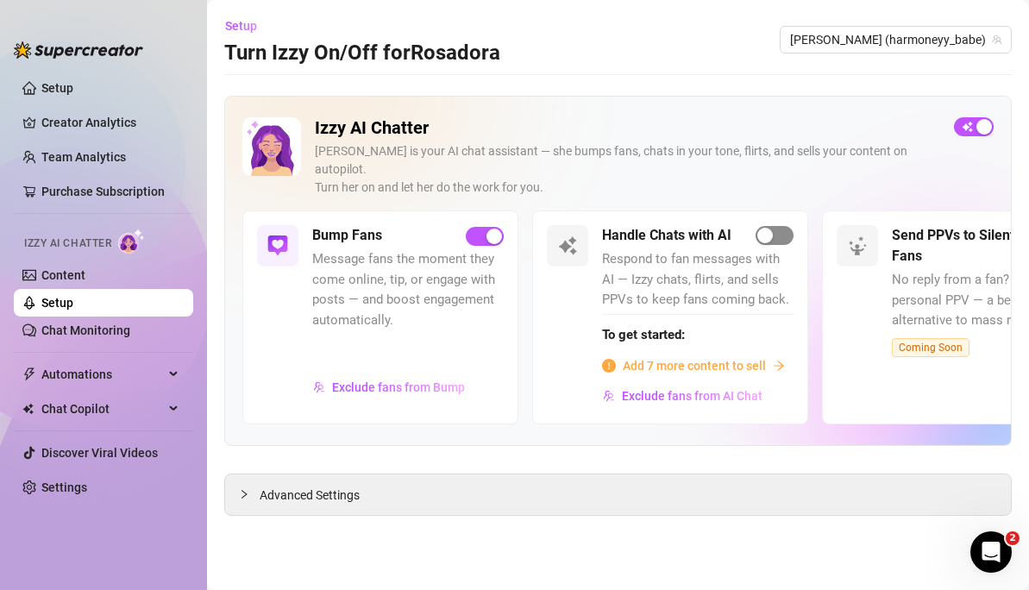
click at [774, 226] on span "button" at bounding box center [775, 235] width 38 height 19
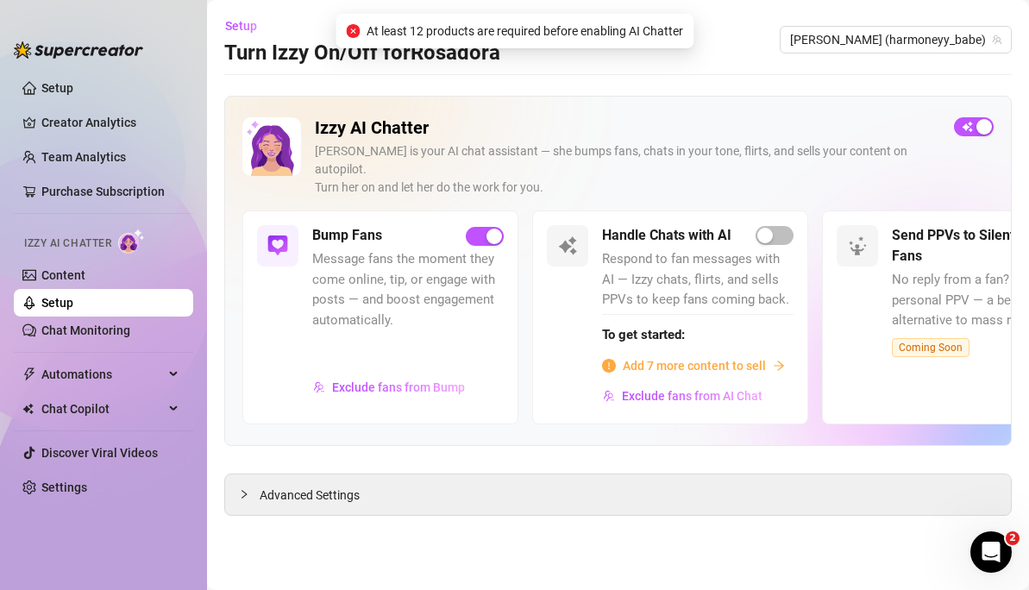
click at [681, 356] on span "Add 7 more content to sell" at bounding box center [694, 365] width 143 height 19
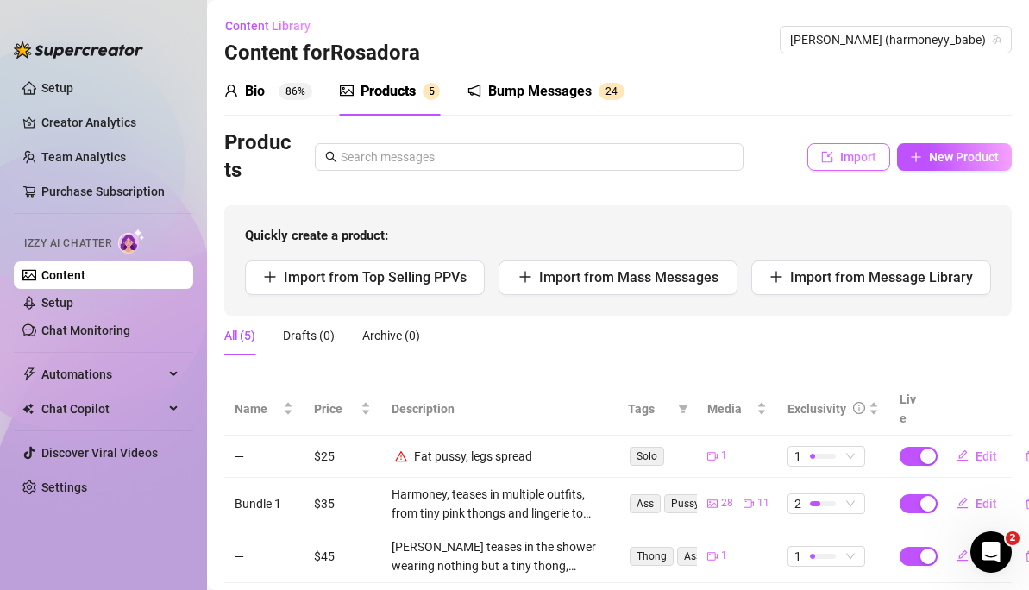
click at [848, 169] on button "Import" at bounding box center [848, 157] width 83 height 28
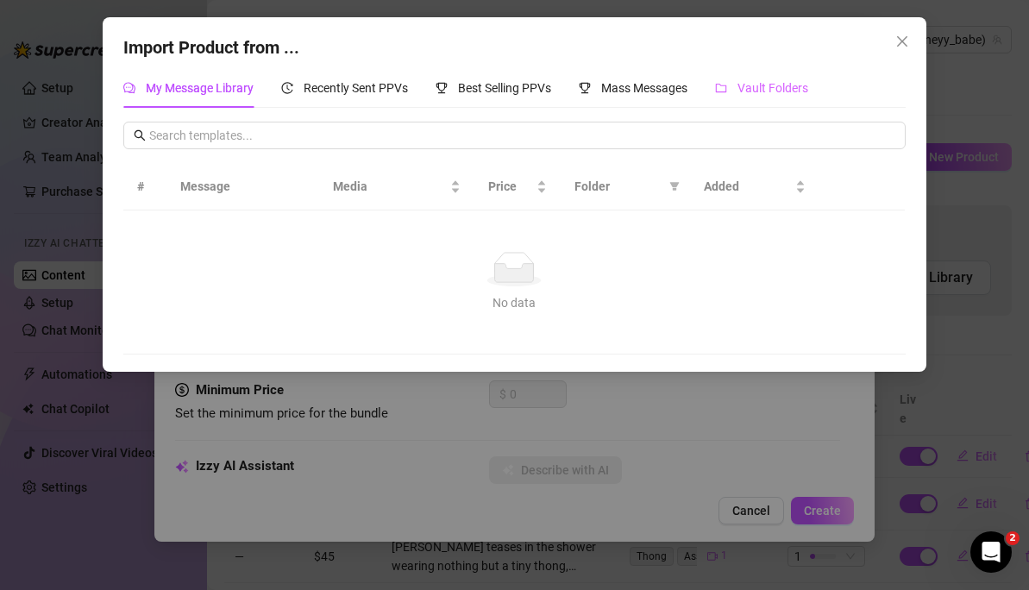
click at [738, 105] on div "Vault Folders" at bounding box center [761, 88] width 93 height 40
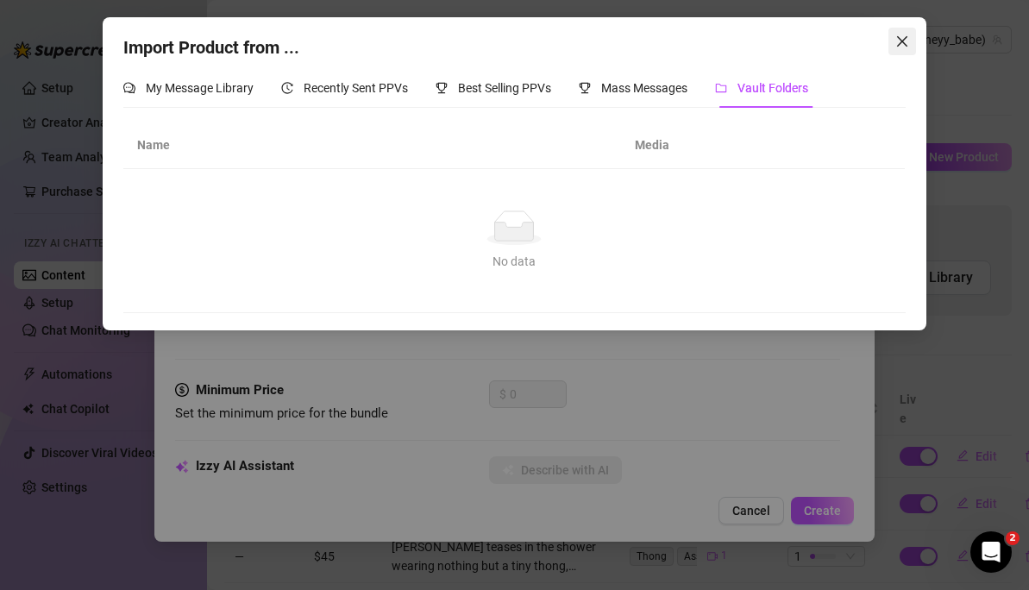
click at [905, 35] on icon "close" at bounding box center [902, 42] width 14 height 14
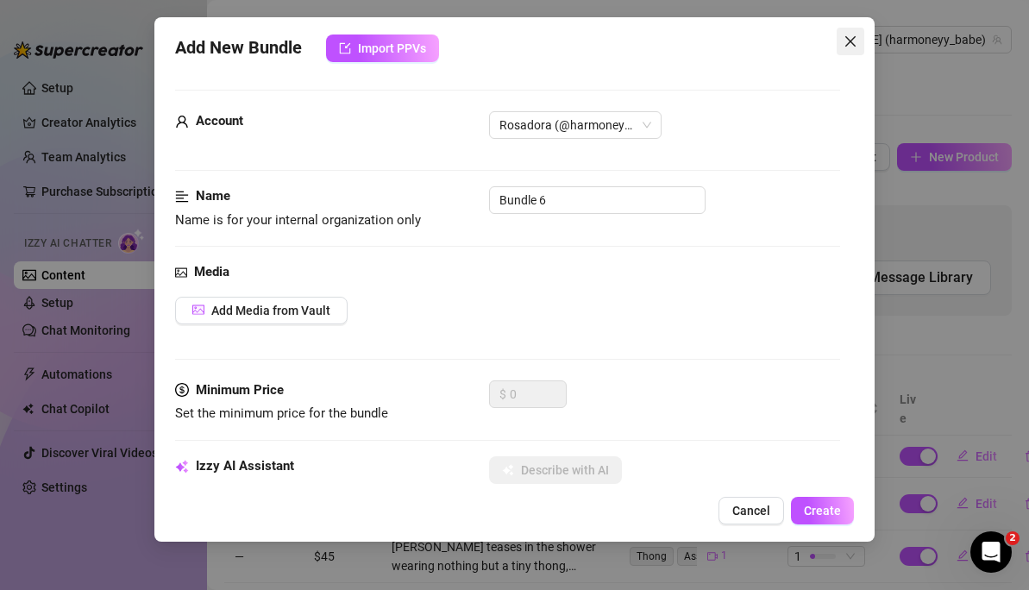
click at [853, 44] on icon "close" at bounding box center [850, 41] width 10 height 10
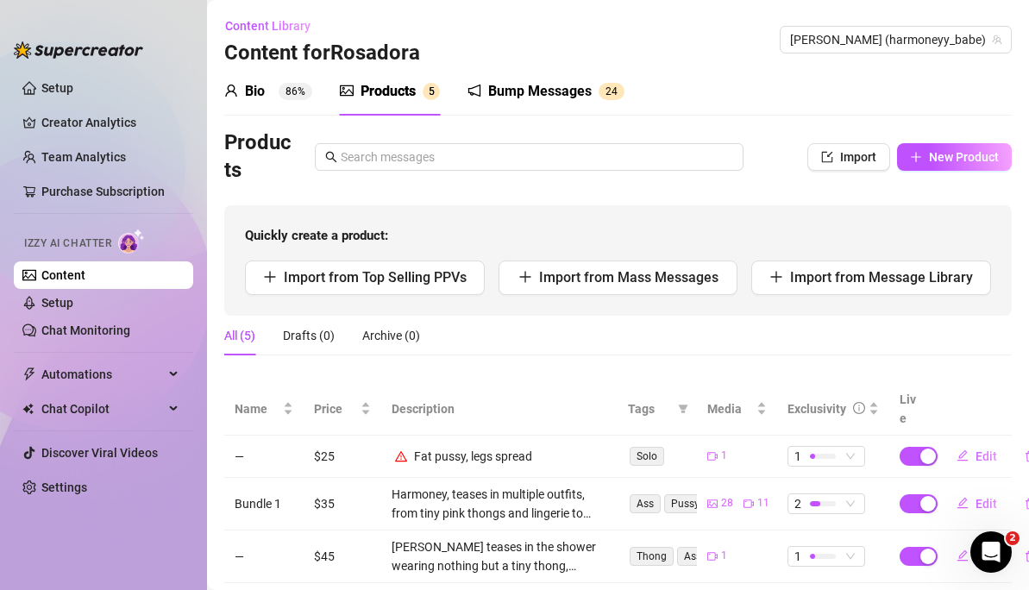
click at [550, 85] on div "Bump Messages" at bounding box center [540, 91] width 104 height 21
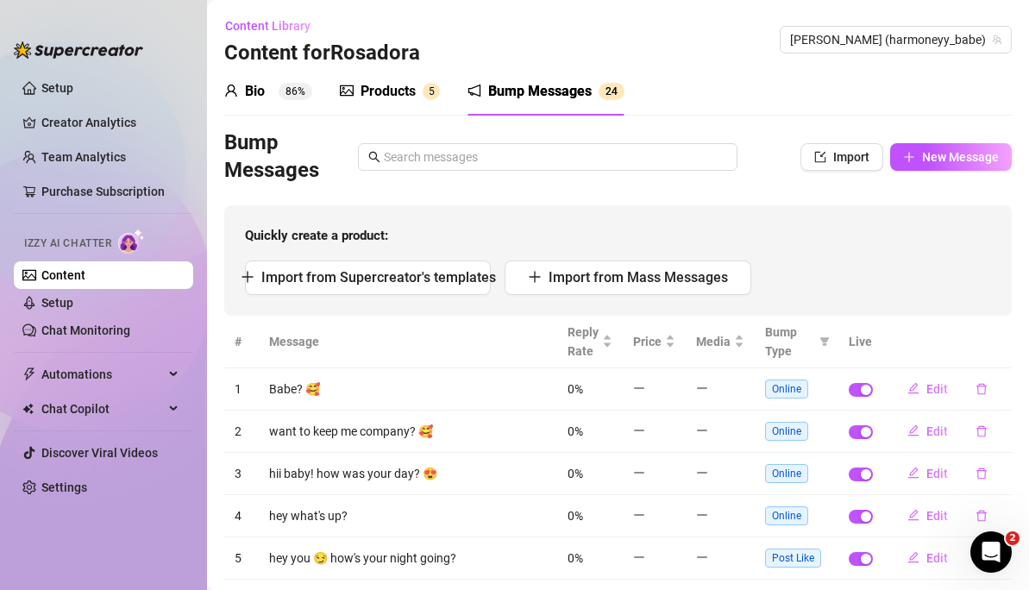
click at [265, 91] on div "Bio" at bounding box center [255, 91] width 20 height 21
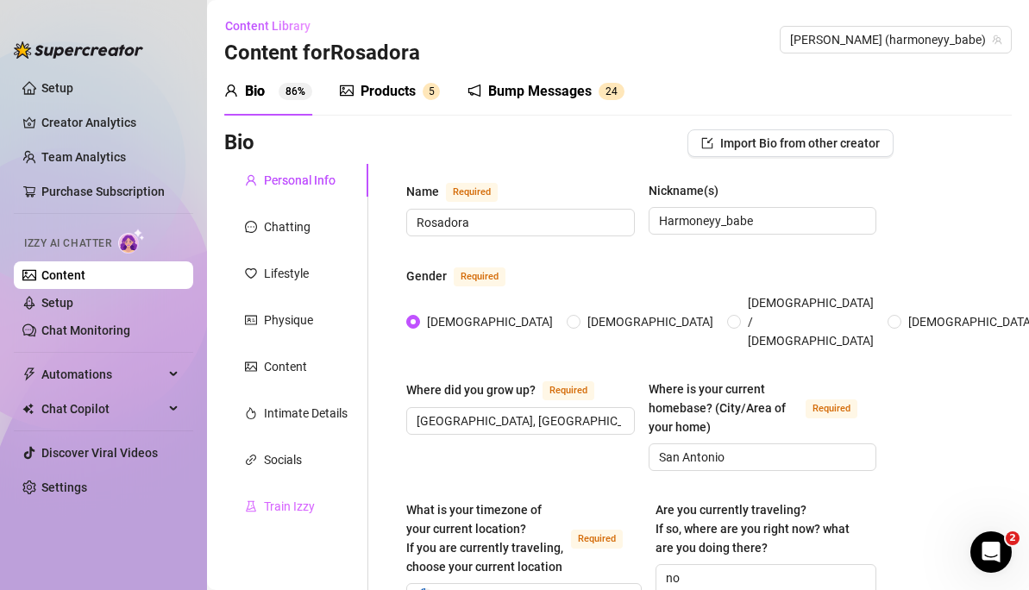
click at [282, 496] on div "Train Izzy" at bounding box center [296, 506] width 144 height 33
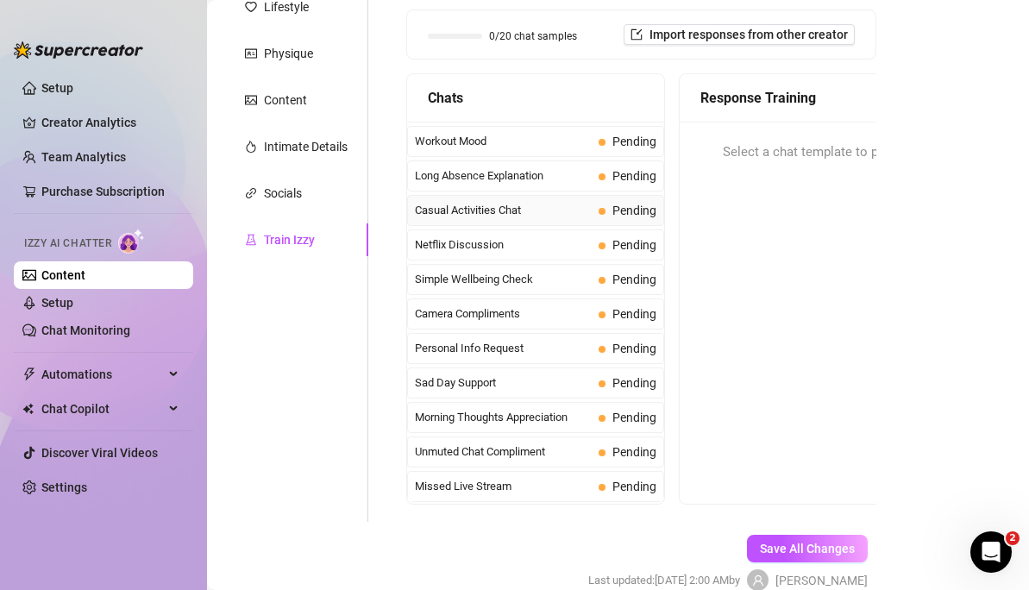
scroll to position [349, 0]
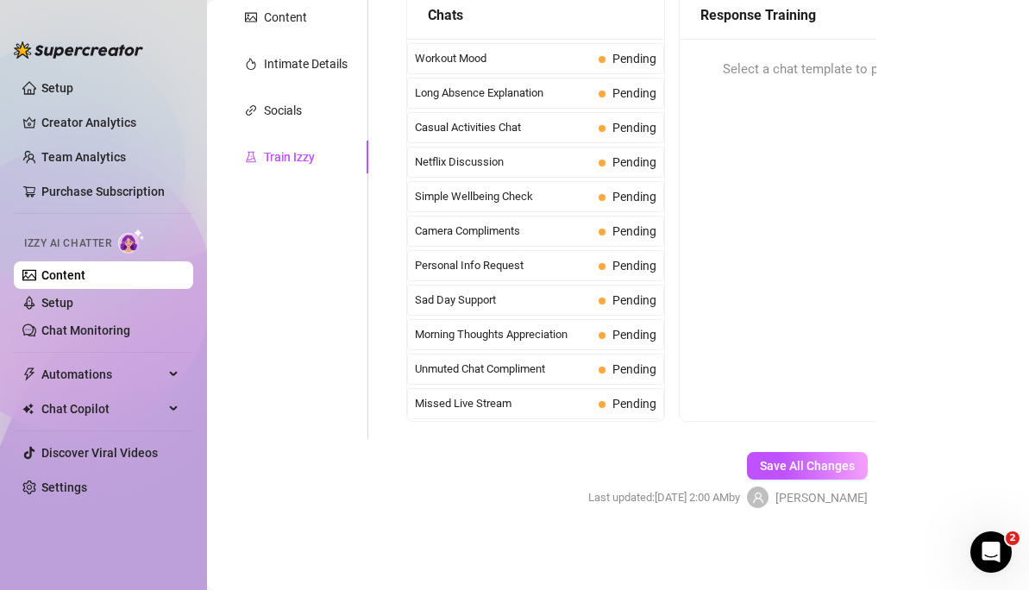
click at [741, 96] on div "Select a chat template to provide a response" at bounding box center [851, 70] width 343 height 62
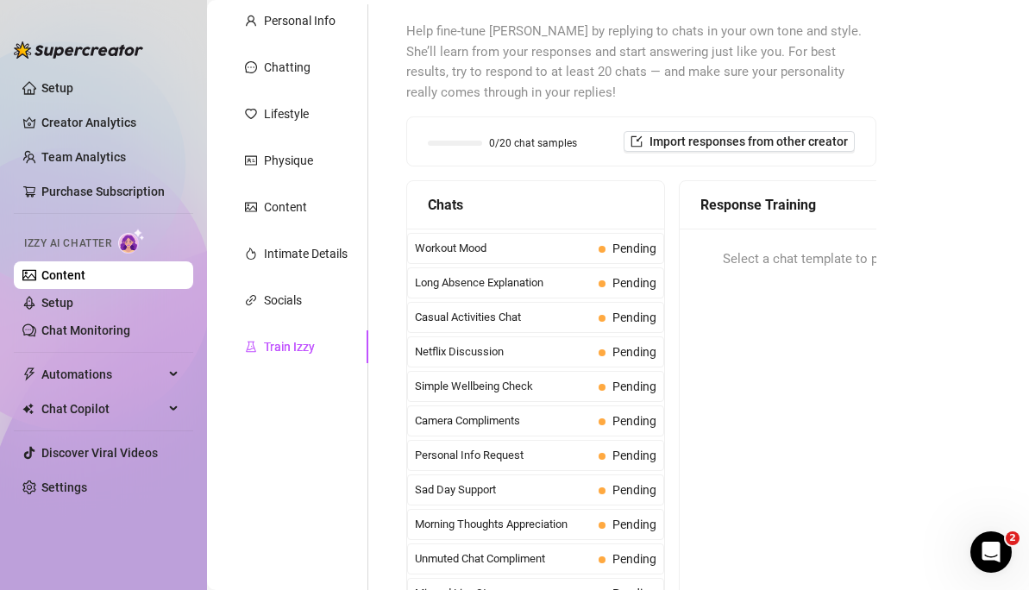
scroll to position [148, 0]
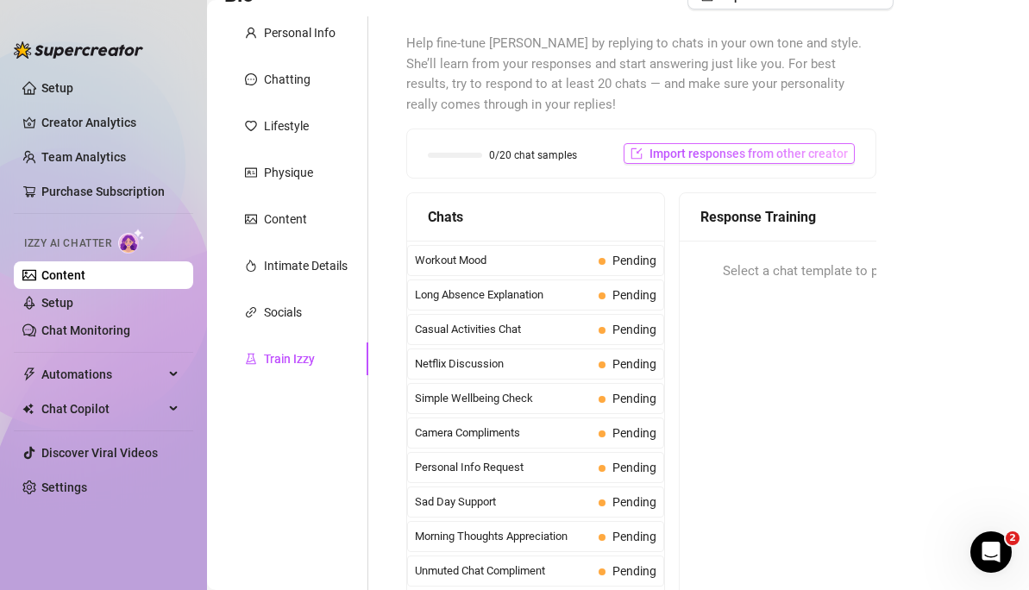
click at [712, 155] on span "Import responses from other creator" at bounding box center [749, 154] width 198 height 14
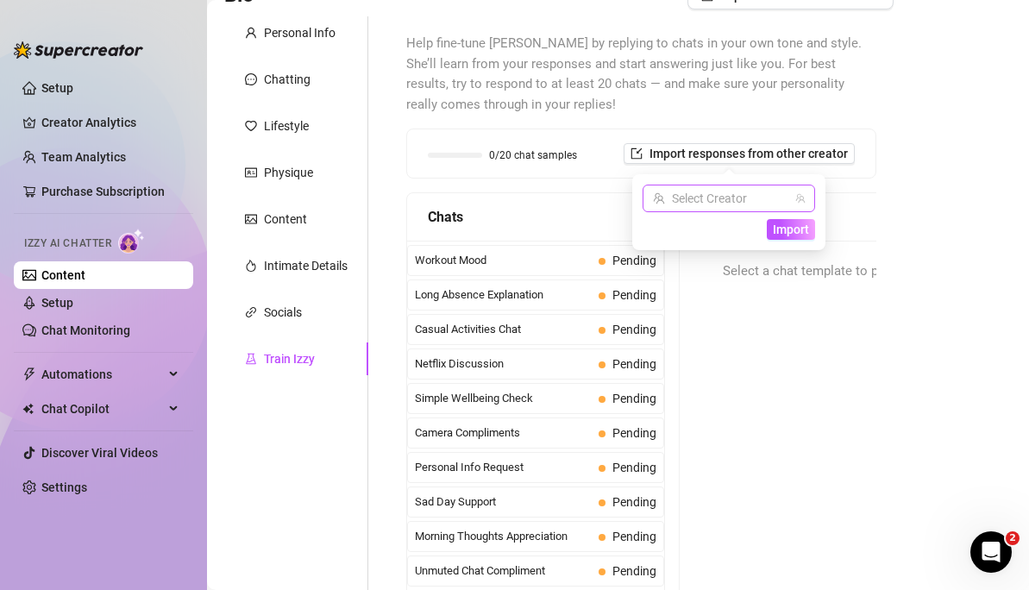
click at [742, 198] on input "search" at bounding box center [721, 198] width 136 height 26
click at [767, 231] on span "( harmoneyy_babe )" at bounding box center [794, 233] width 101 height 19
click at [792, 233] on span "Import" at bounding box center [791, 230] width 36 height 14
click at [60, 303] on link "Setup" at bounding box center [57, 303] width 32 height 14
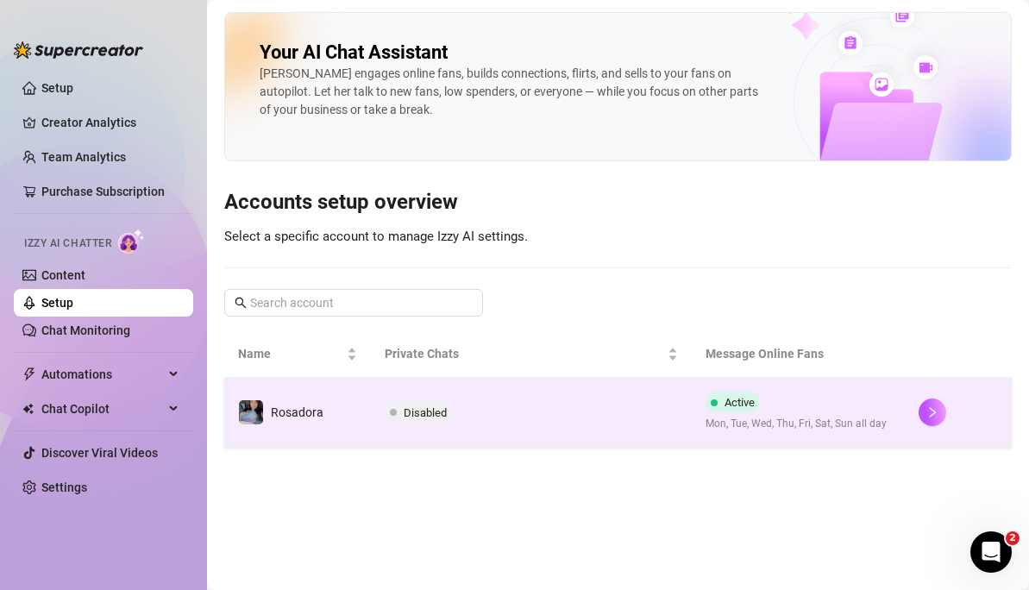
click at [405, 414] on span "Disabled" at bounding box center [425, 412] width 43 height 13
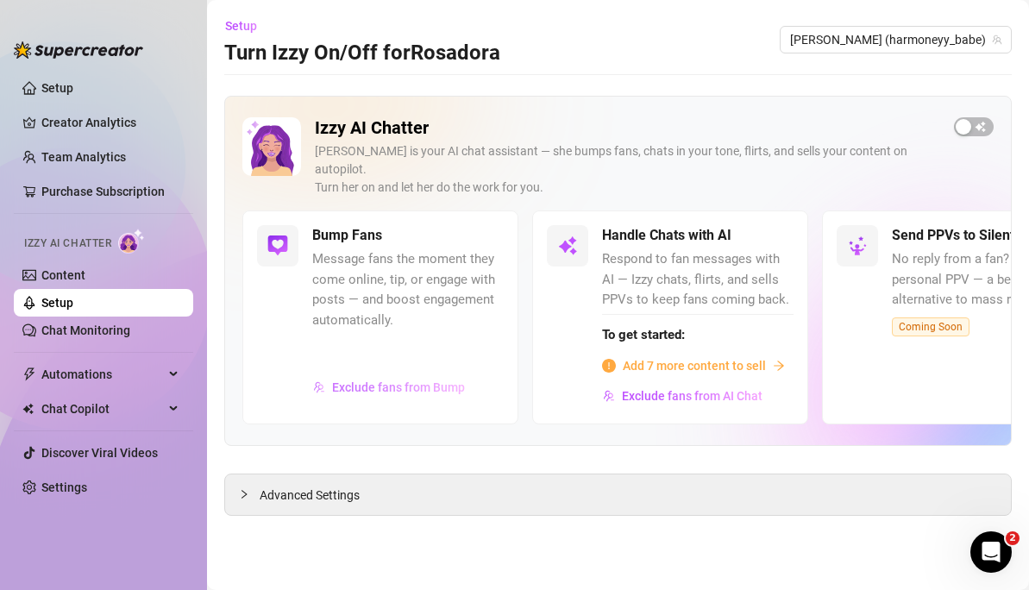
click at [405, 380] on span "Exclude fans from Bump" at bounding box center [398, 387] width 133 height 14
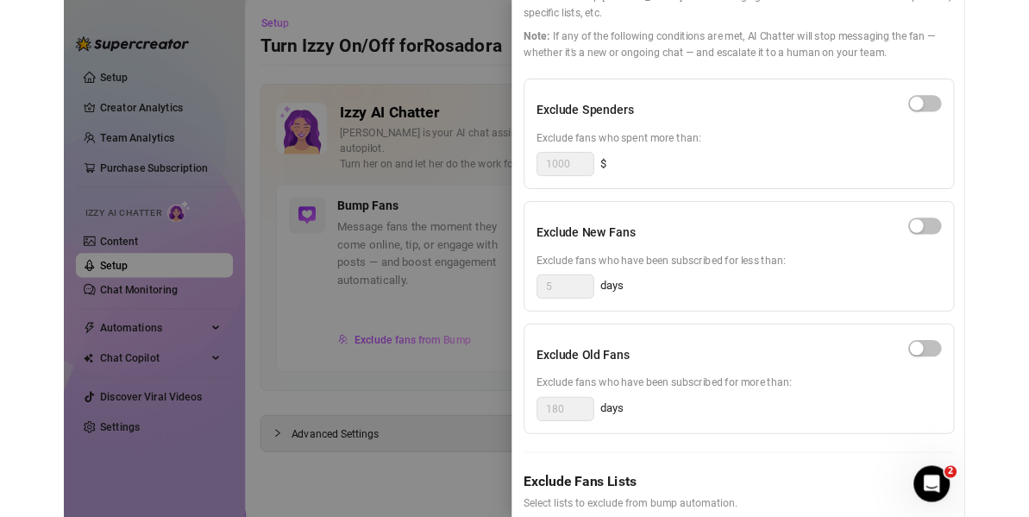
scroll to position [102, 0]
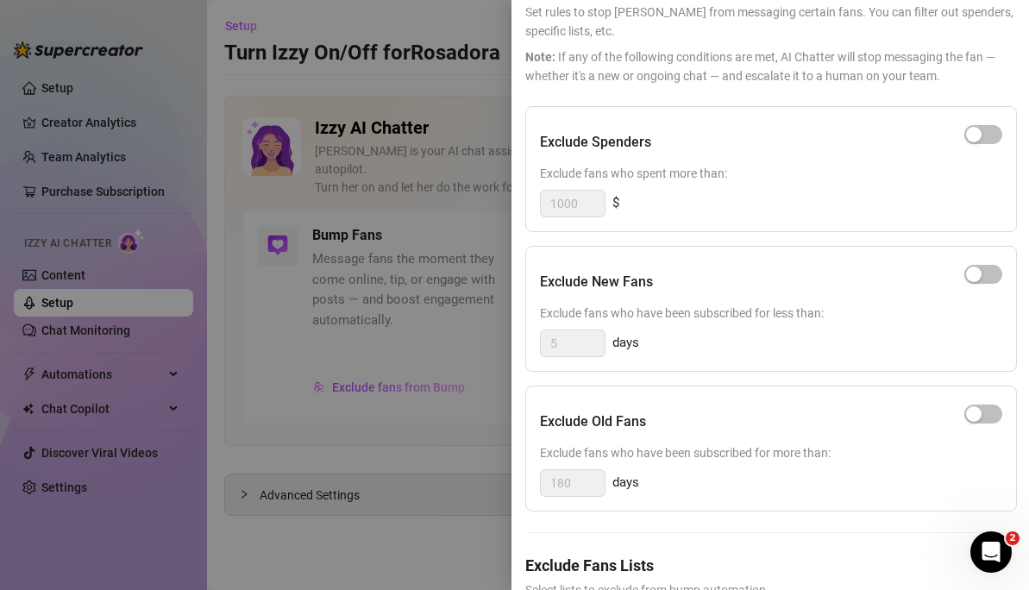
click at [290, 471] on div at bounding box center [514, 295] width 1029 height 590
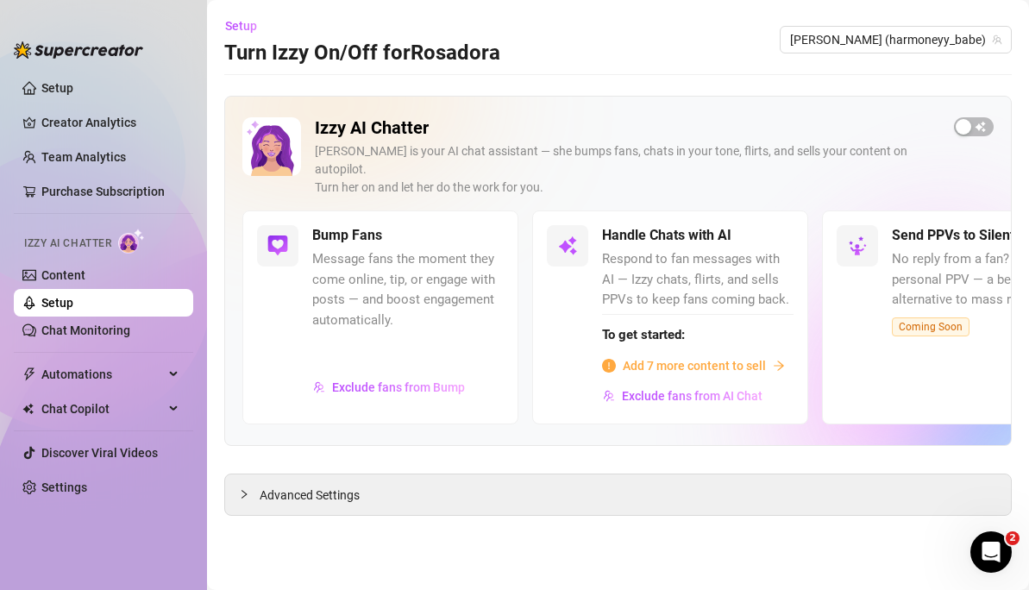
drag, startPoint x: 269, startPoint y: 42, endPoint x: 386, endPoint y: 38, distance: 117.4
click at [383, 38] on div "Setup Turn Izzy On/Off for Rosadora" at bounding box center [362, 39] width 276 height 55
click at [406, 38] on div "Setup Turn Izzy On/Off for Rosadora" at bounding box center [362, 39] width 276 height 55
drag, startPoint x: 371, startPoint y: 152, endPoint x: 432, endPoint y: 152, distance: 61.2
click at [432, 152] on div "Izzy is your AI chat assistant — she bumps fans, chats in your tone, flirts, an…" at bounding box center [627, 169] width 625 height 54
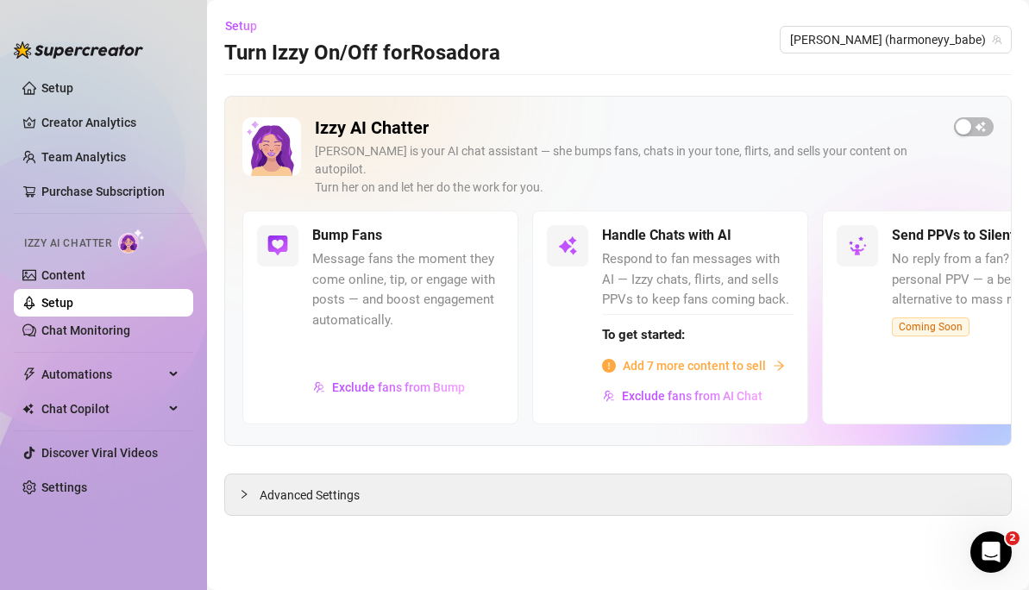
click at [523, 154] on div "Izzy is your AI chat assistant — she bumps fans, chats in your tone, flirts, an…" at bounding box center [627, 169] width 625 height 54
drag, startPoint x: 576, startPoint y: 154, endPoint x: 687, endPoint y: 157, distance: 110.5
click at [687, 157] on div "Izzy is your AI chat assistant — she bumps fans, chats in your tone, flirts, an…" at bounding box center [627, 169] width 625 height 54
click at [807, 160] on div "Izzy is your AI chat assistant — she bumps fans, chats in your tone, flirts, an…" at bounding box center [627, 169] width 625 height 54
click at [962, 123] on div "button" at bounding box center [964, 127] width 16 height 16
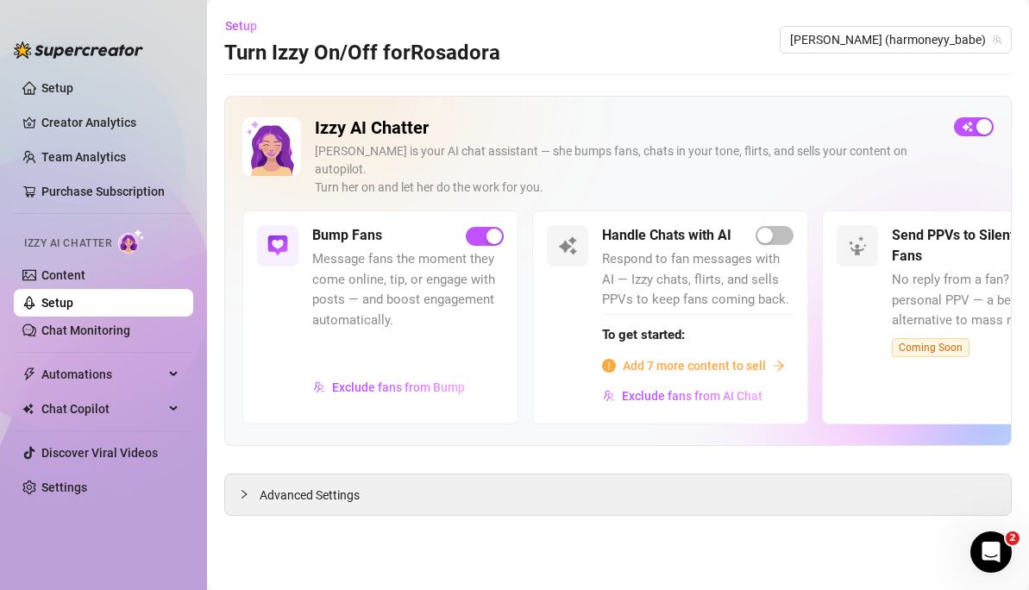
click at [257, 312] on div "Bump Fans Message fans the moment they come online, tip, or engage with posts —…" at bounding box center [380, 316] width 276 height 213
click at [575, 132] on h2 "Izzy AI Chatter" at bounding box center [627, 128] width 625 height 22
